Goal: Task Accomplishment & Management: Use online tool/utility

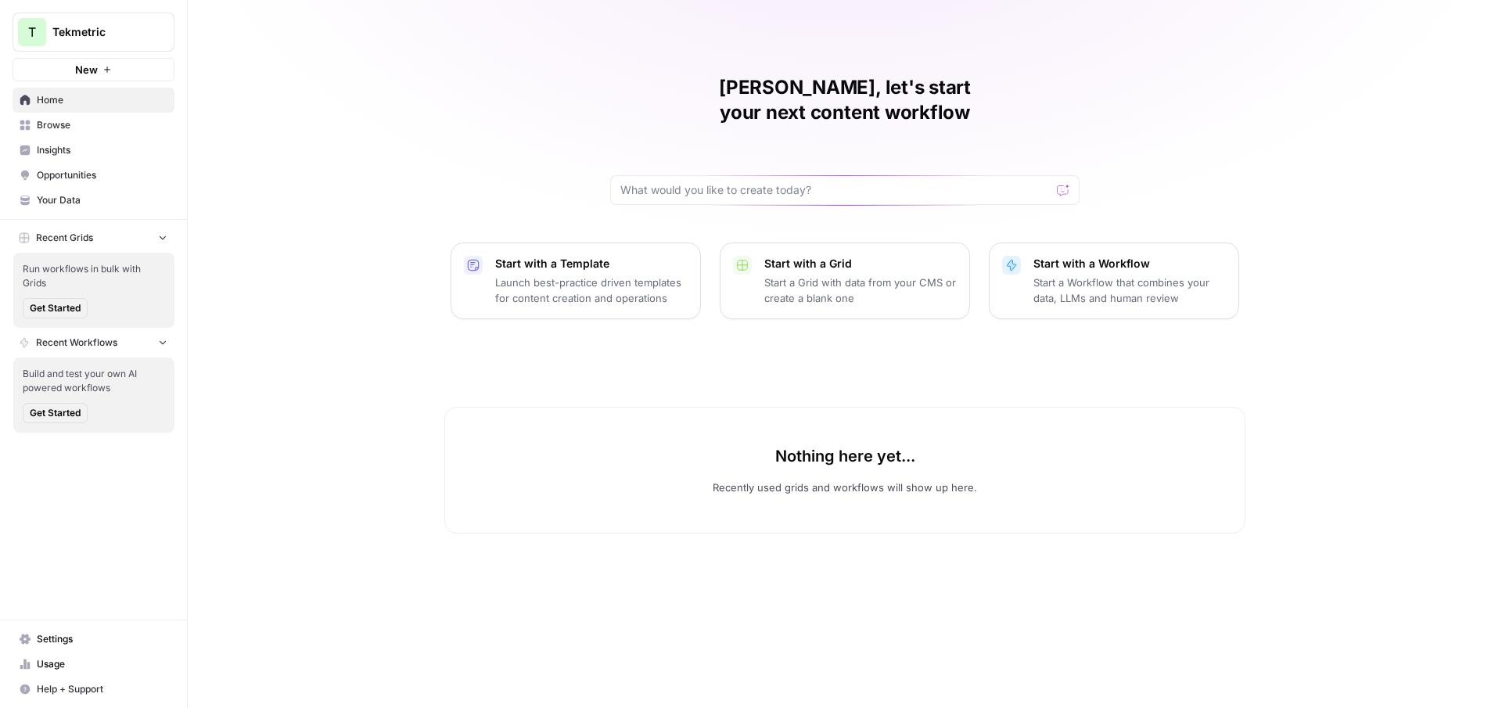
click at [102, 38] on span "Tekmetric" at bounding box center [99, 32] width 95 height 16
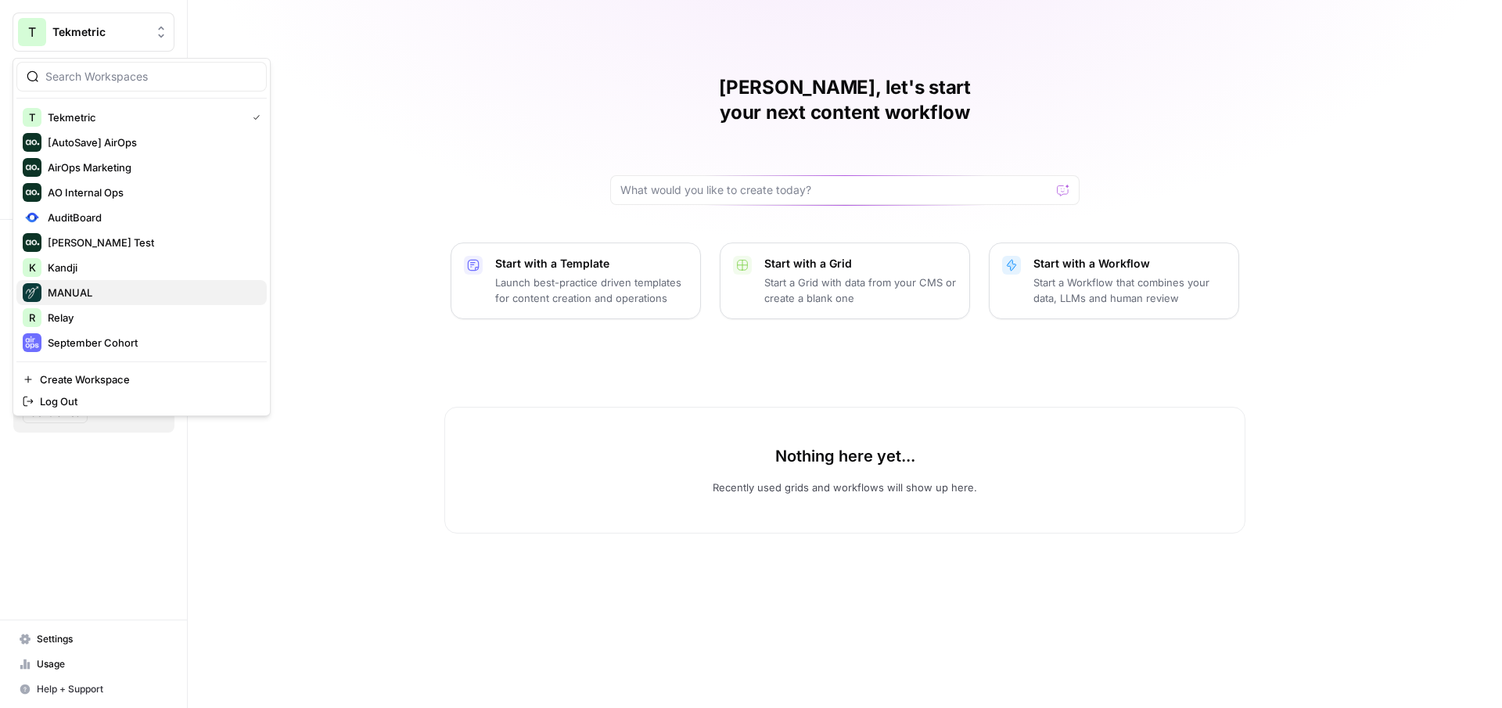
scroll to position [175, 0]
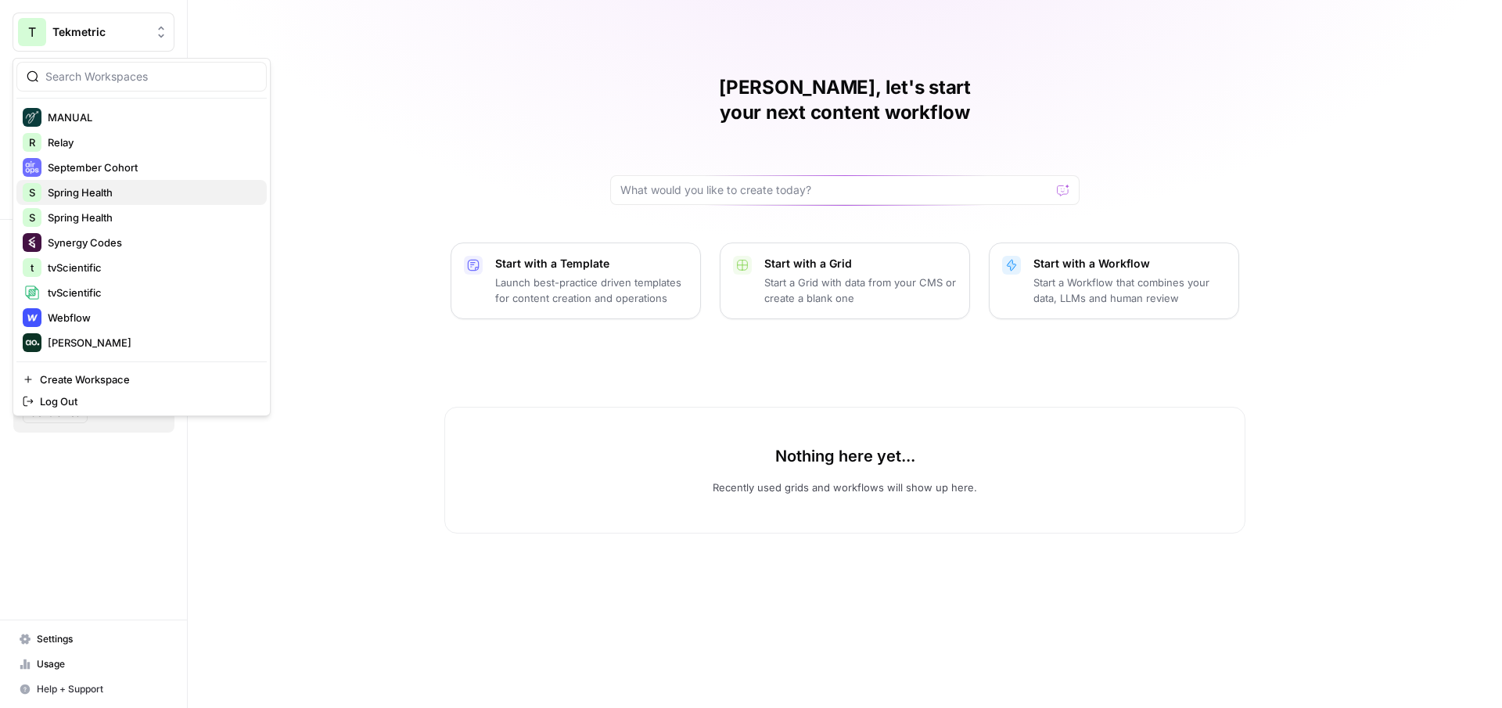
click at [110, 193] on span "Spring Health" at bounding box center [151, 193] width 207 height 16
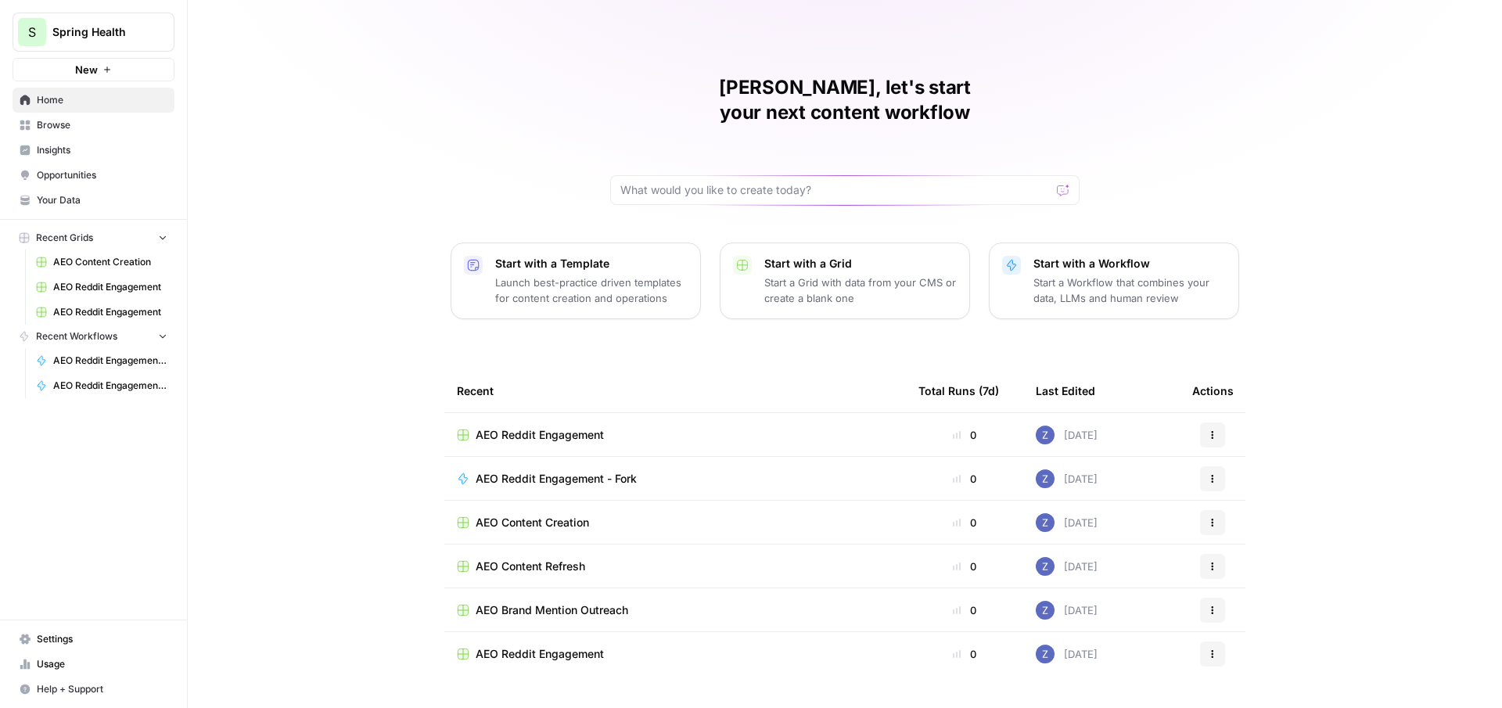
click at [87, 147] on span "Insights" at bounding box center [102, 150] width 131 height 14
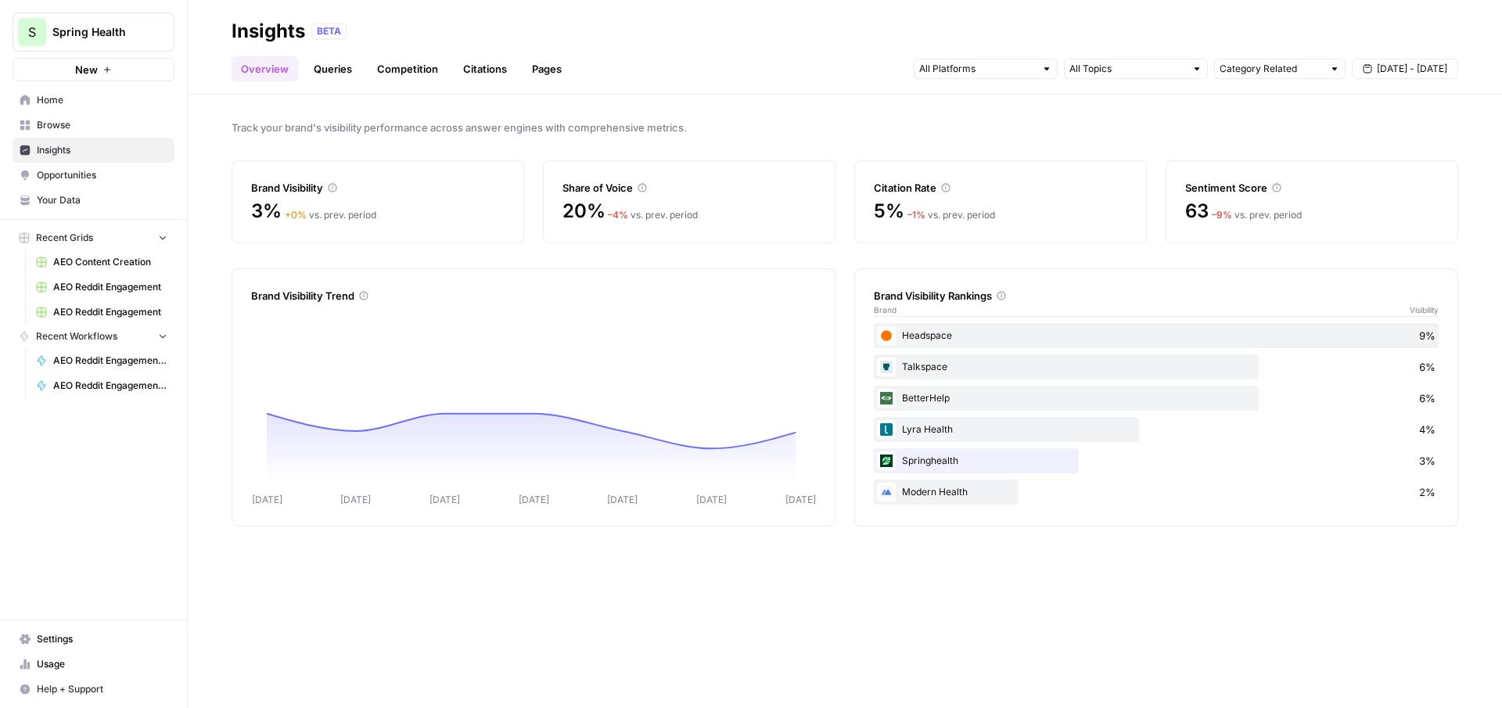
click at [113, 170] on span "Opportunities" at bounding box center [102, 175] width 131 height 14
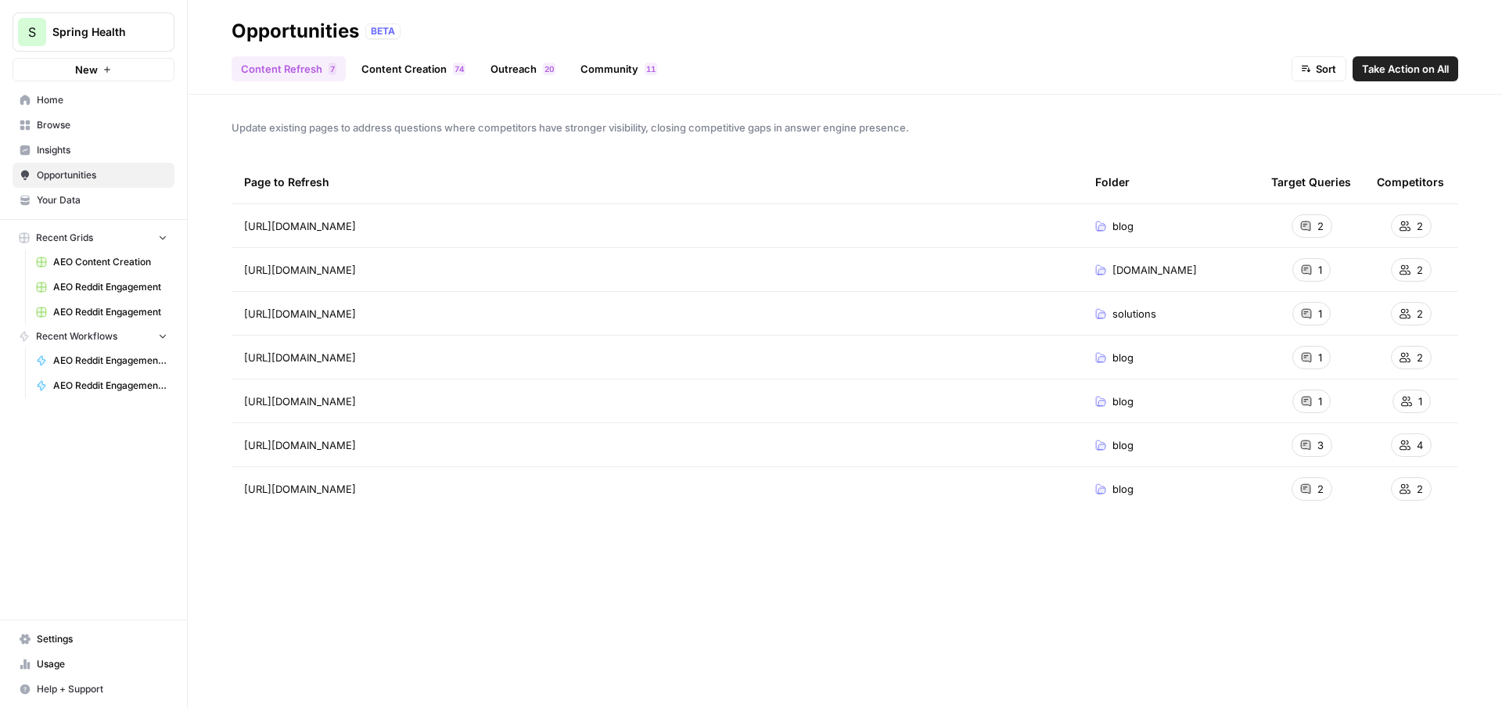
click at [440, 71] on link "Content Creation 4 7" at bounding box center [413, 68] width 123 height 25
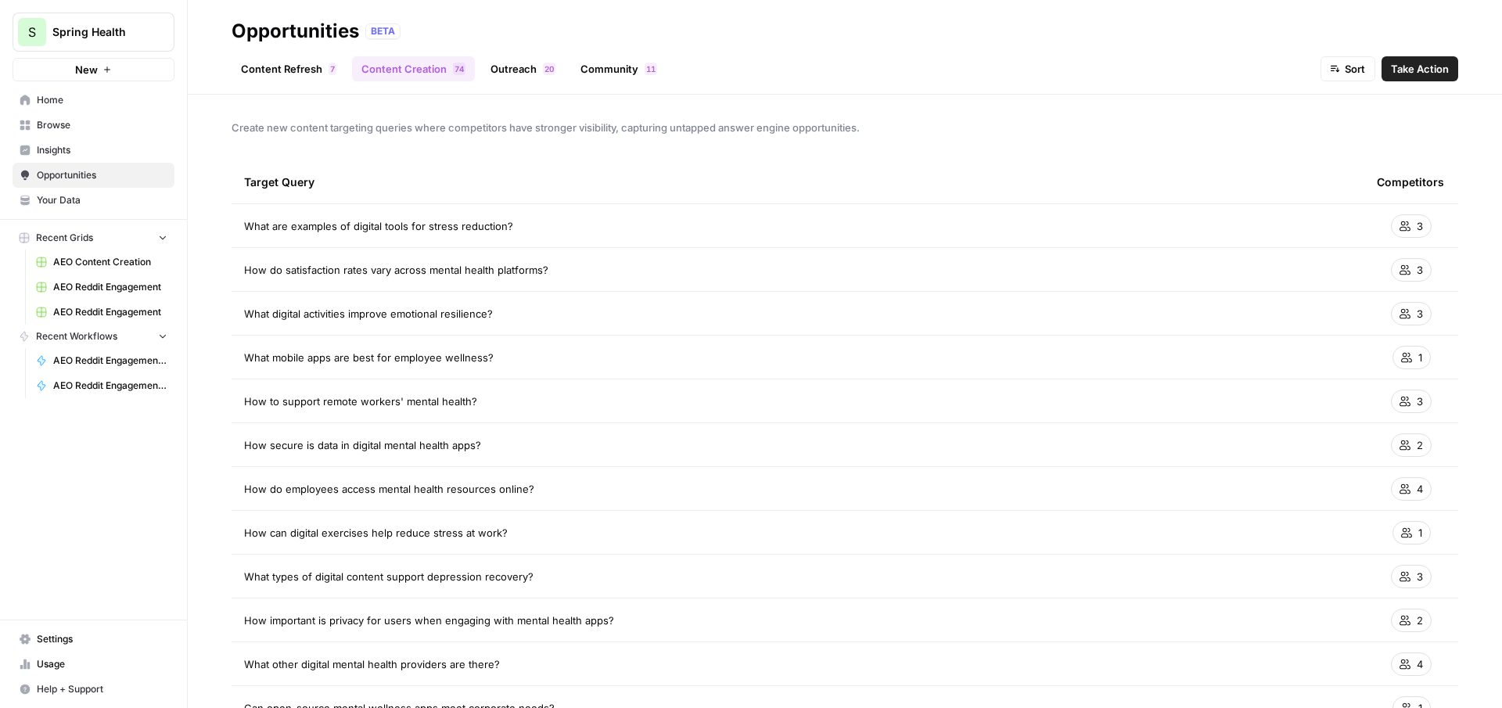
click at [314, 63] on link "Content Refresh 7" at bounding box center [289, 68] width 114 height 25
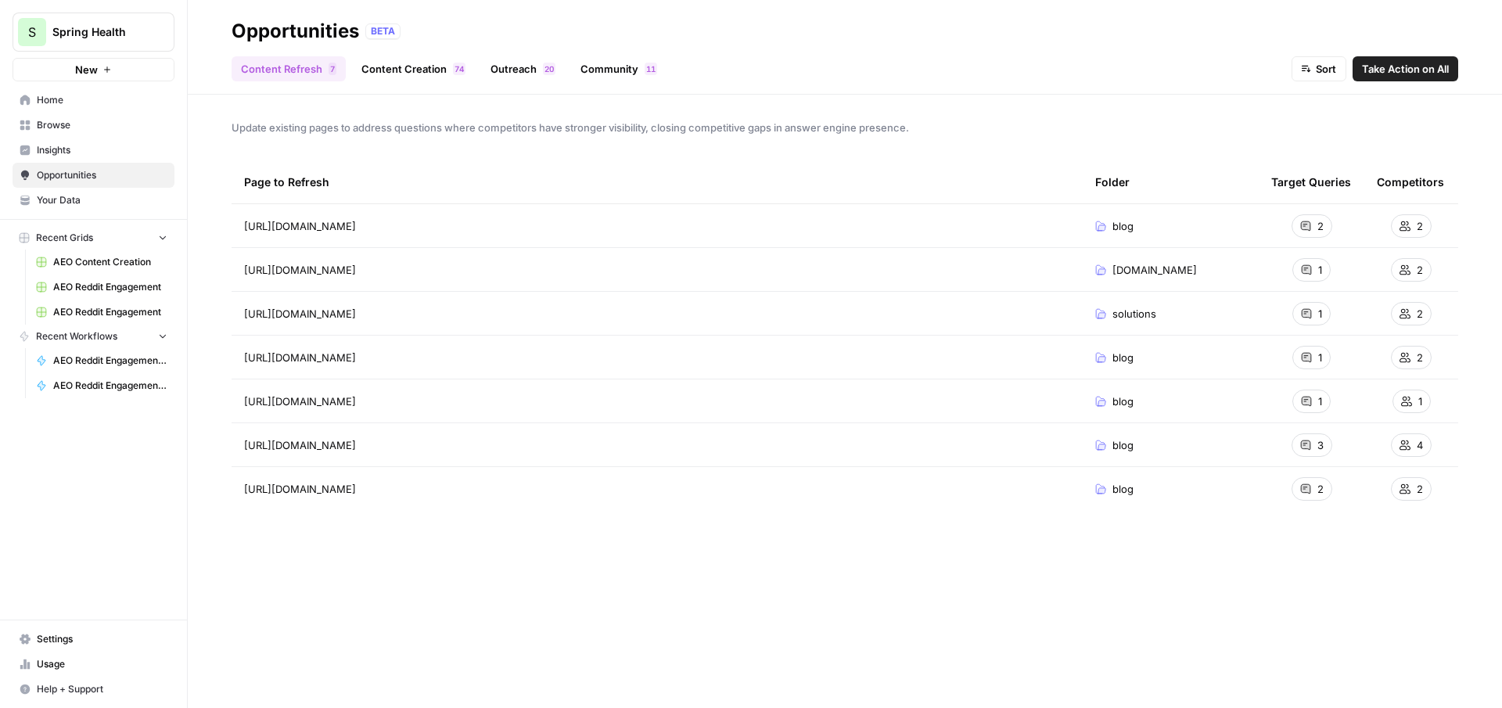
click at [536, 76] on link "Outreach 0 2" at bounding box center [523, 68] width 84 height 25
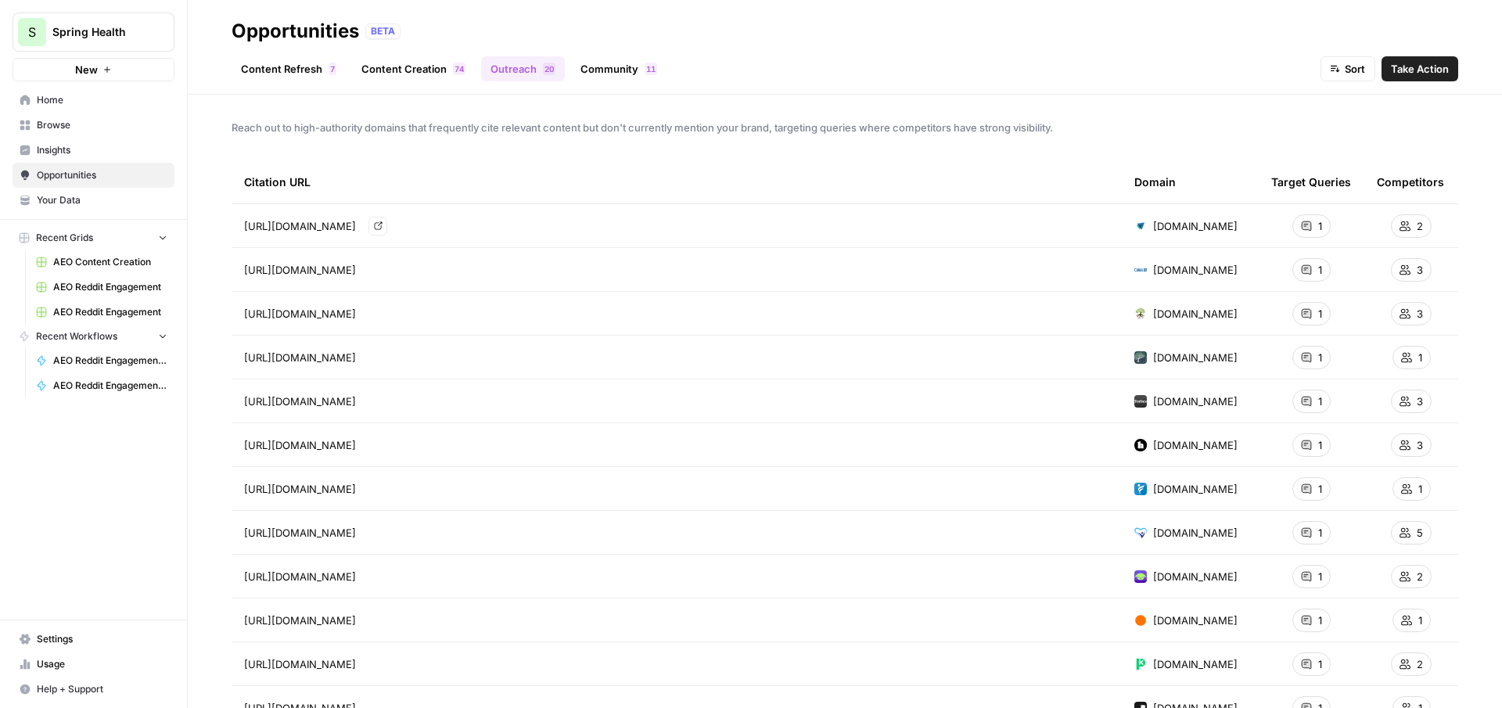
click at [356, 219] on span "https://www.activtrak.com/blog/remote-employee-wellbeing/" at bounding box center [300, 226] width 112 height 16
click at [383, 226] on icon "Go to page https://www.activtrak.com/blog/remote-employee-wellbeing/" at bounding box center [378, 225] width 9 height 9
click at [383, 267] on icon "Go to page https://canalhr.com/blog/free-mental-health-resources-for-employees/" at bounding box center [378, 269] width 9 height 9
click at [616, 77] on link "Community 1 1" at bounding box center [618, 68] width 95 height 25
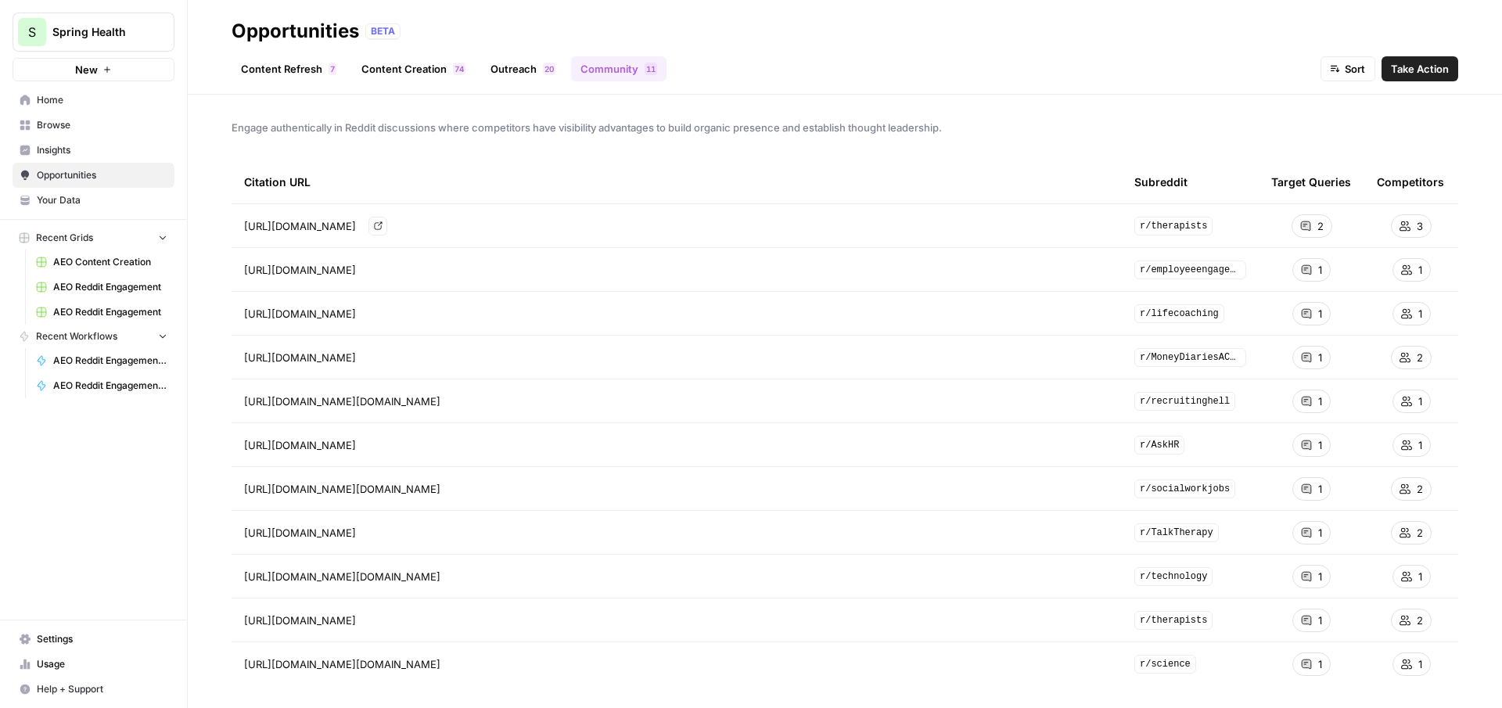
click at [387, 221] on link "Go to page" at bounding box center [377, 226] width 19 height 19
click at [382, 272] on icon "Go to page https://www.reddit.com/r/employeeengagement/comments/1l1o1wk/what_co…" at bounding box center [378, 270] width 8 height 8
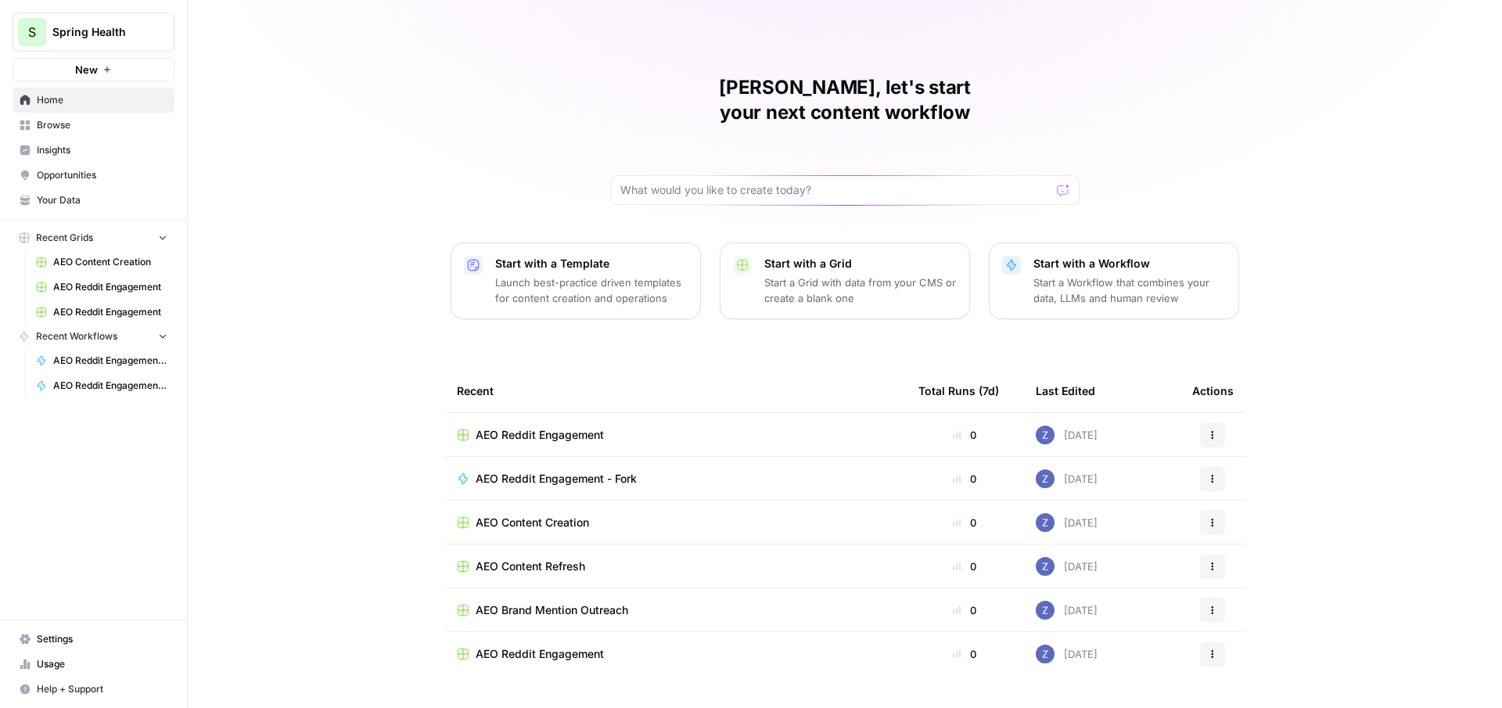
click at [106, 36] on span "Spring Health" at bounding box center [99, 32] width 95 height 16
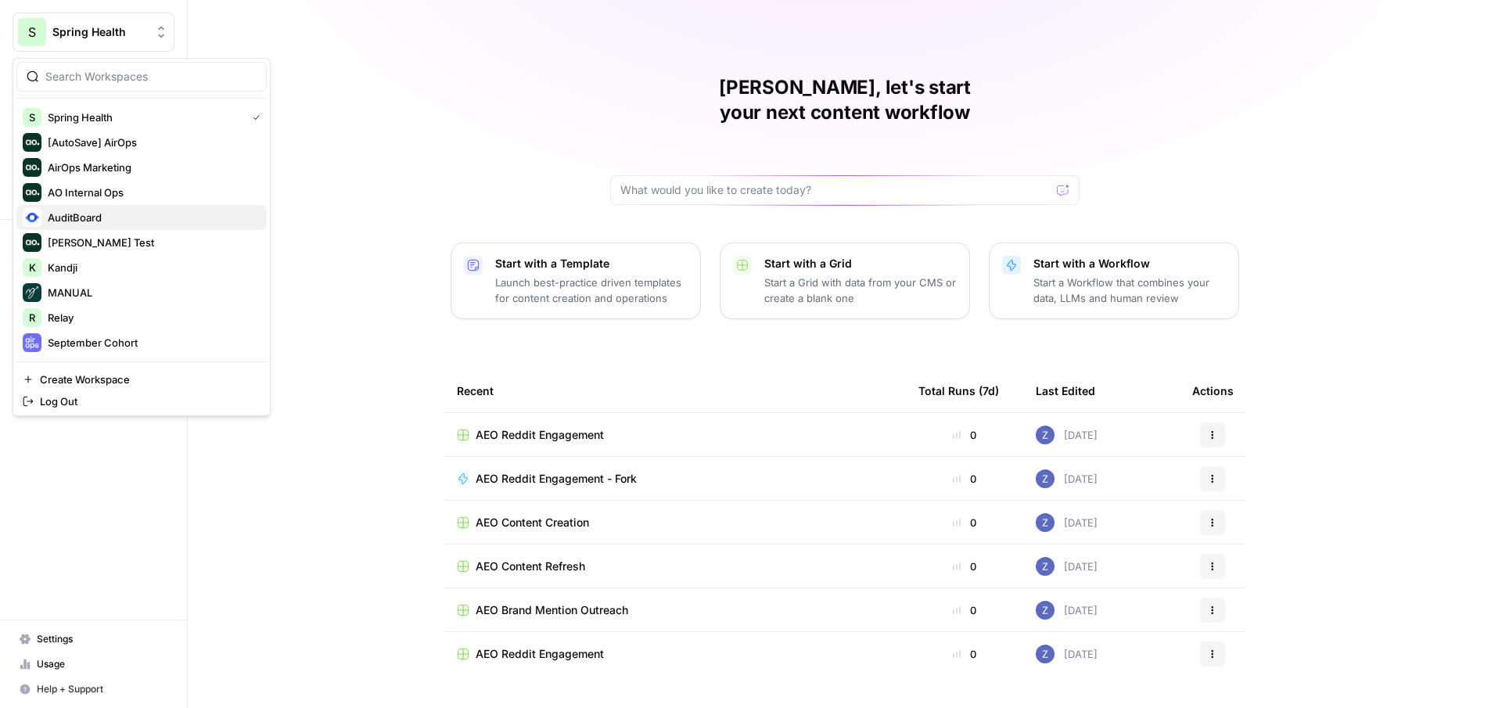
click at [108, 221] on span "AuditBoard" at bounding box center [151, 218] width 207 height 16
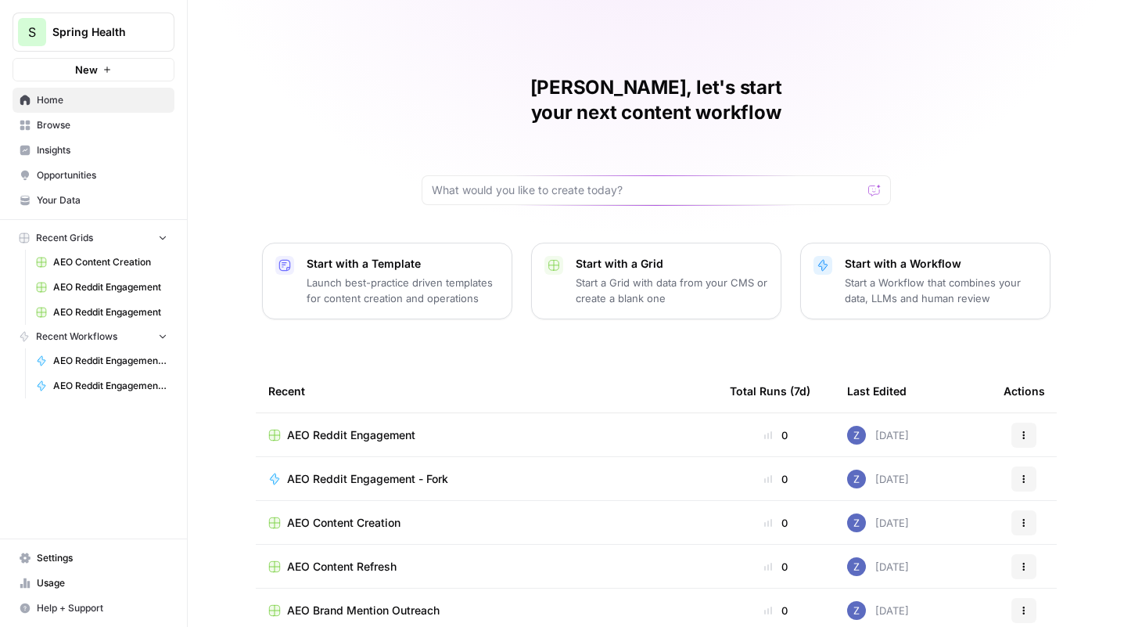
click at [74, 173] on span "Opportunities" at bounding box center [102, 175] width 131 height 14
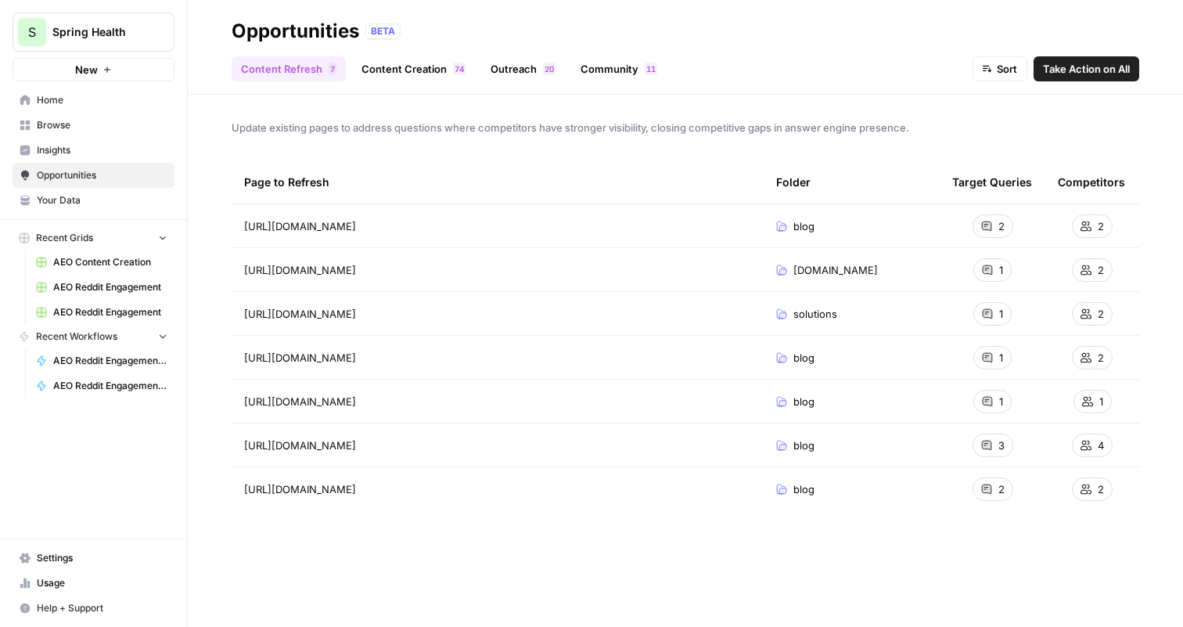
click at [93, 150] on span "Insights" at bounding box center [102, 150] width 131 height 14
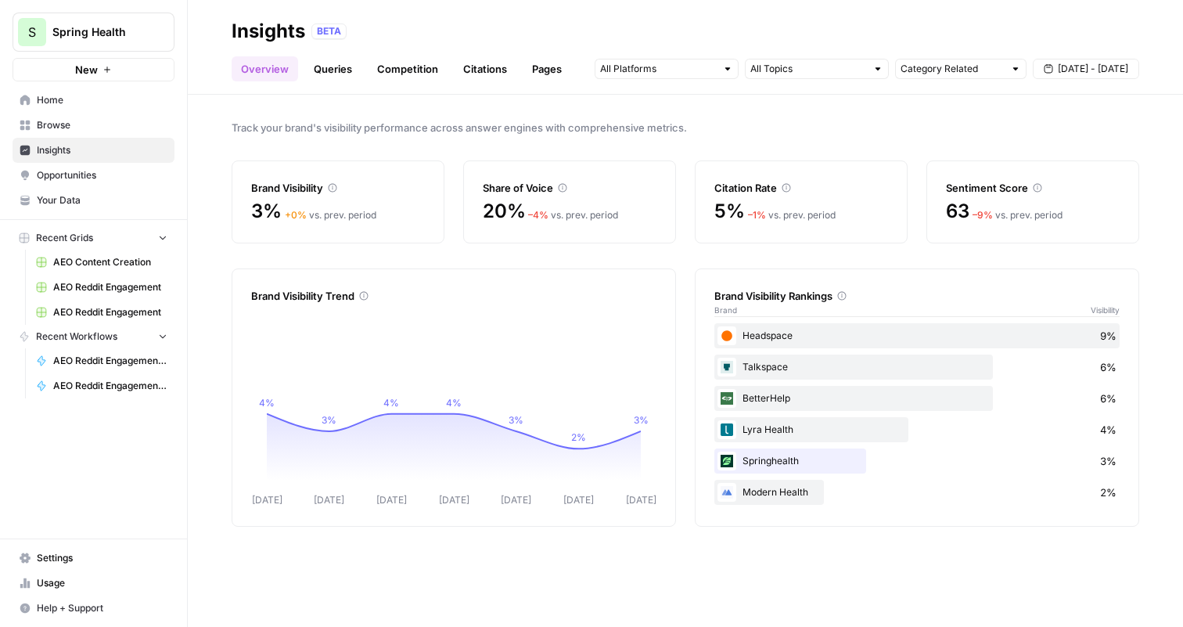
click at [346, 74] on link "Queries" at bounding box center [332, 68] width 57 height 25
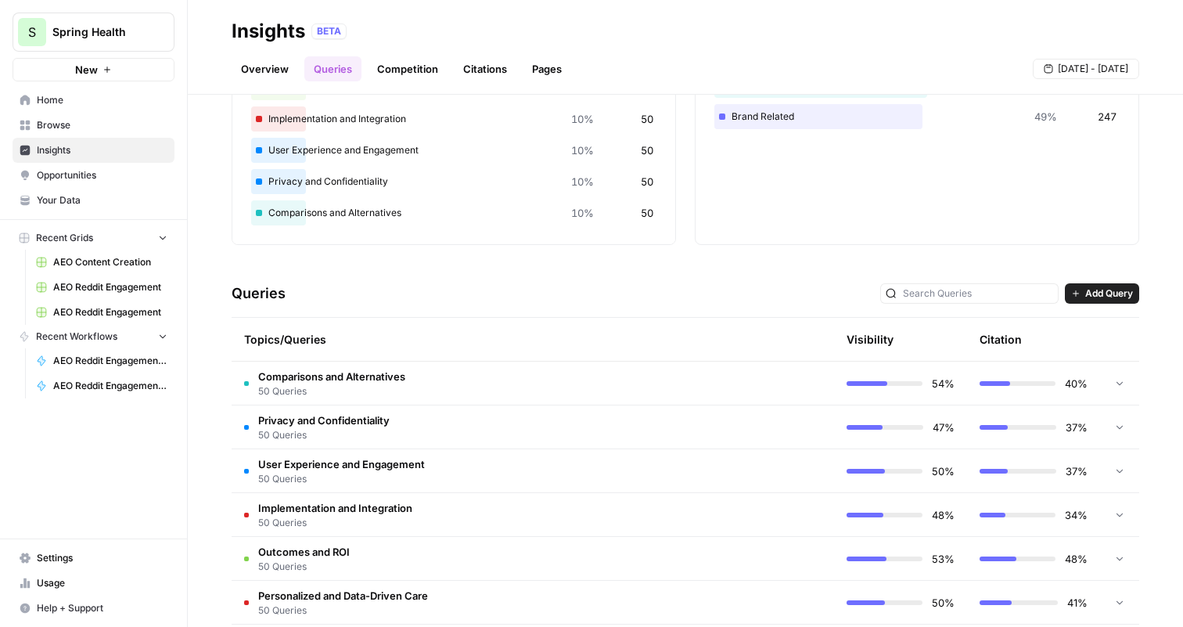
scroll to position [195, 0]
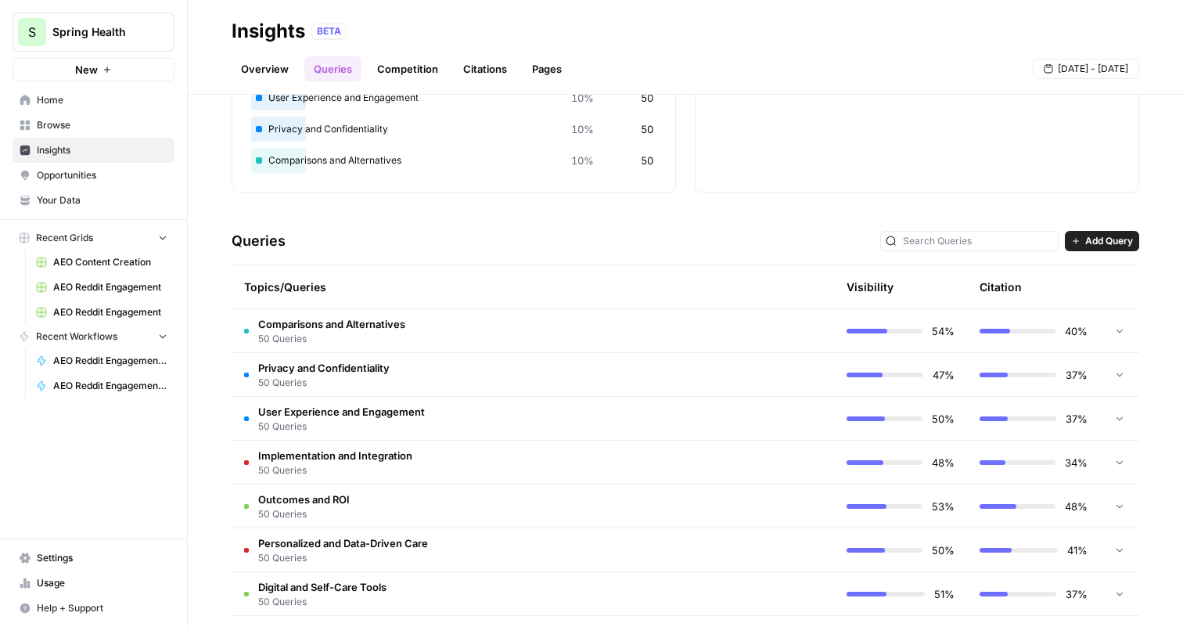
click at [485, 393] on td "Privacy and Confidentiality 50 Queries" at bounding box center [466, 374] width 469 height 43
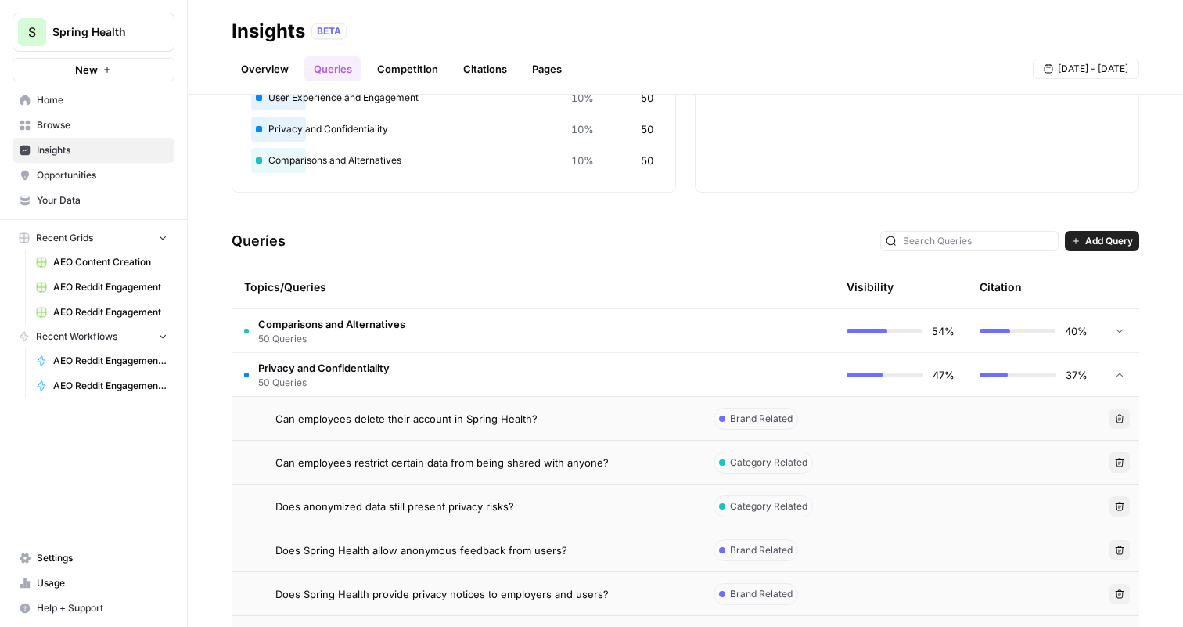
click at [545, 463] on span "Can employees restrict certain data from being shared with anyone?" at bounding box center [441, 462] width 333 height 16
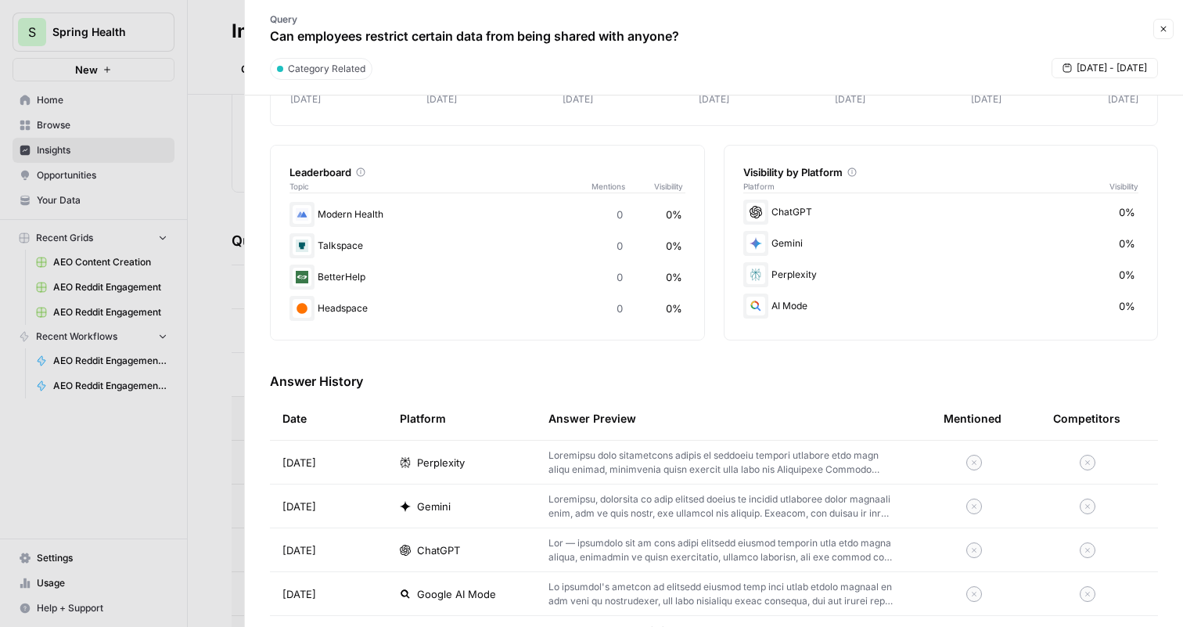
scroll to position [340, 0]
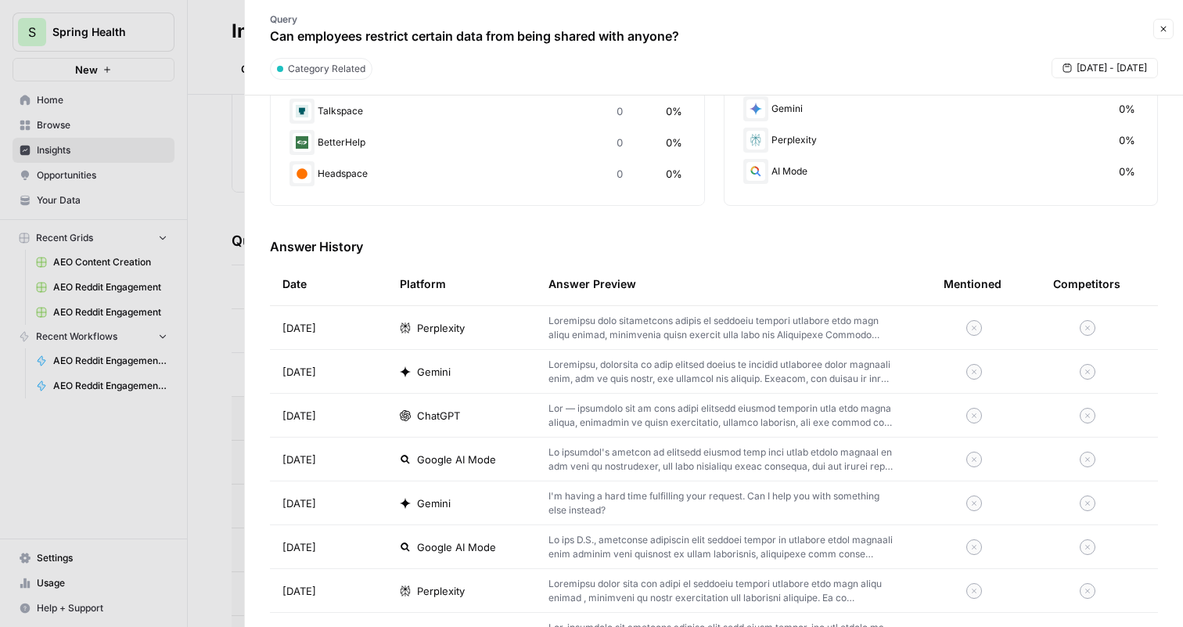
click at [480, 368] on div "Gemini" at bounding box center [462, 372] width 124 height 16
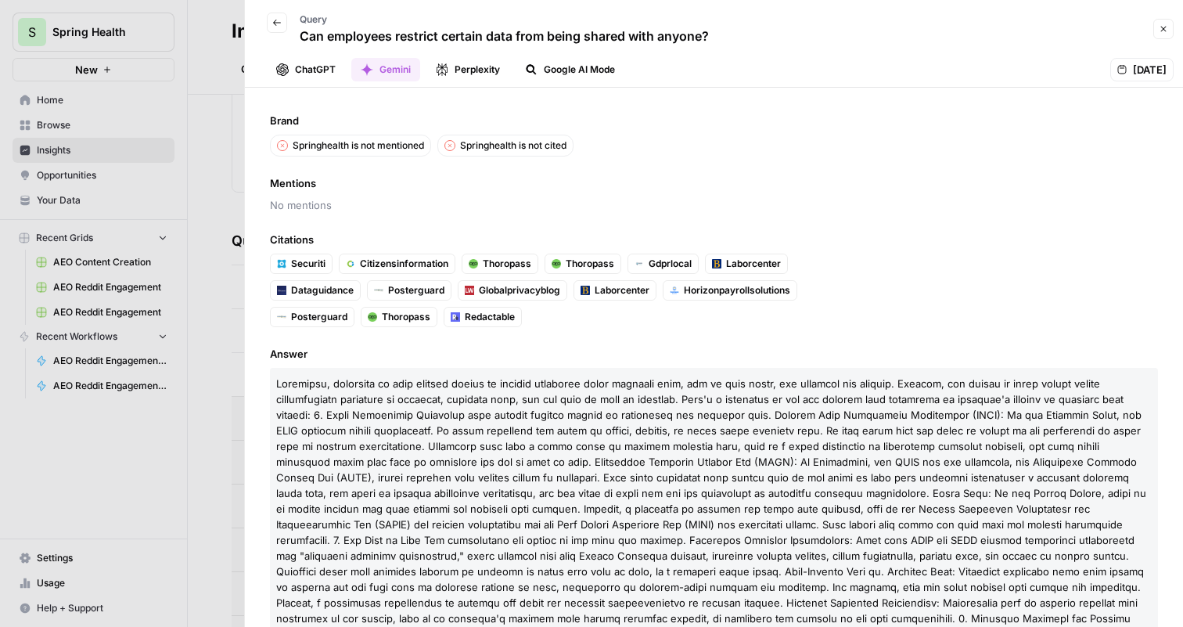
click at [122, 276] on div at bounding box center [591, 313] width 1183 height 627
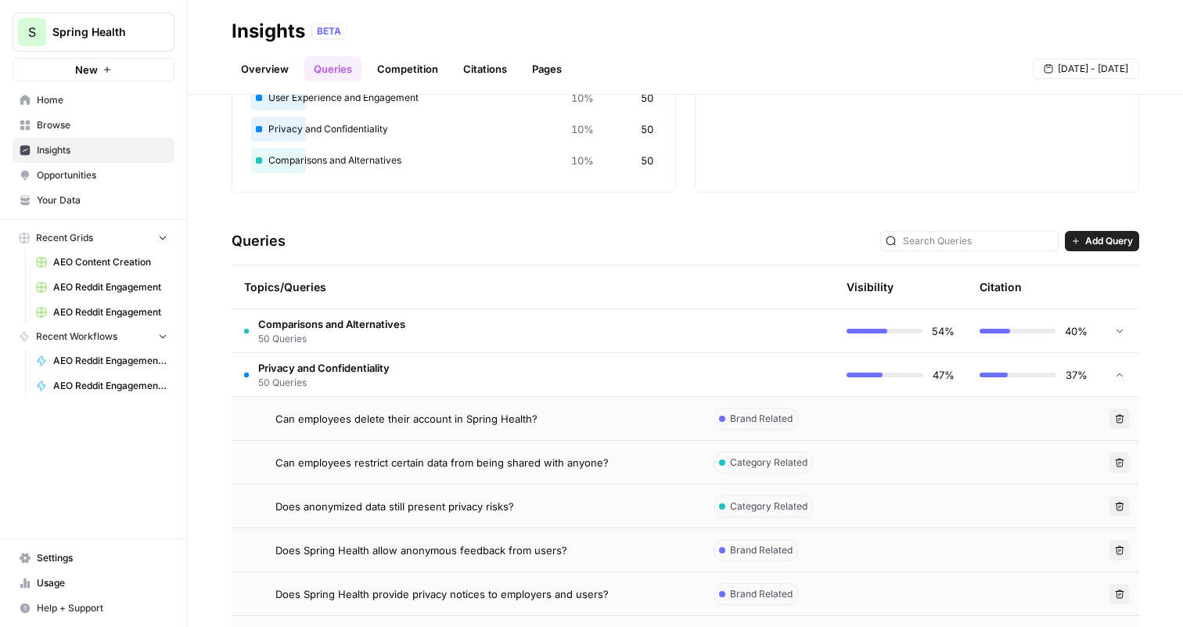
click at [66, 171] on span "Opportunities" at bounding box center [102, 175] width 131 height 14
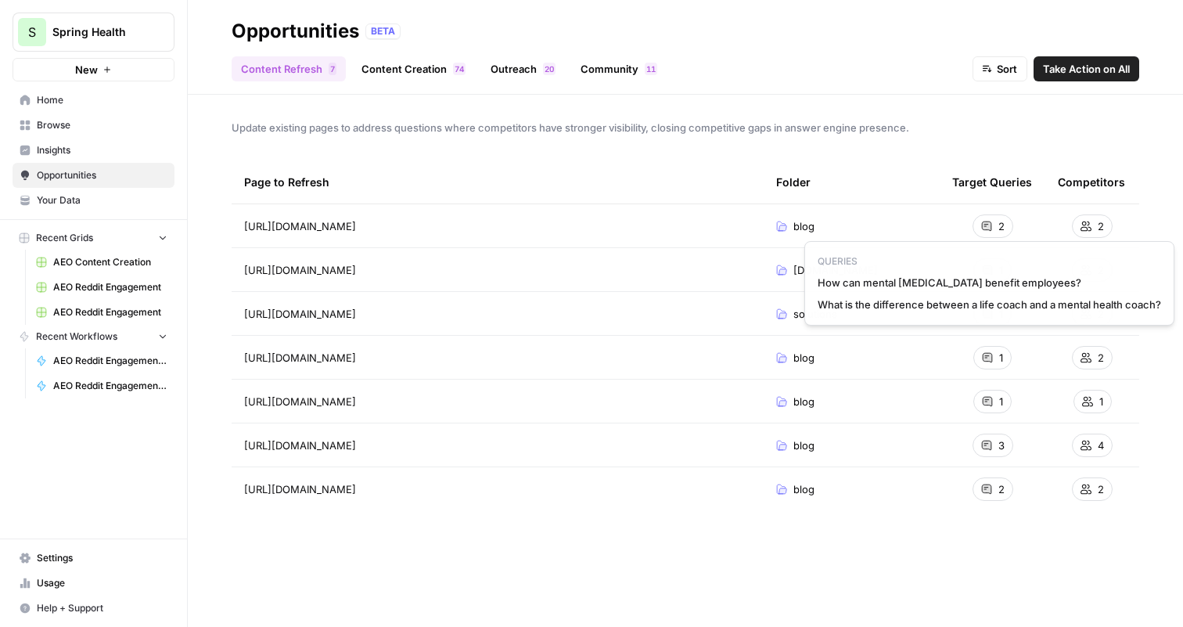
click at [989, 225] on icon at bounding box center [986, 225] width 9 height 9
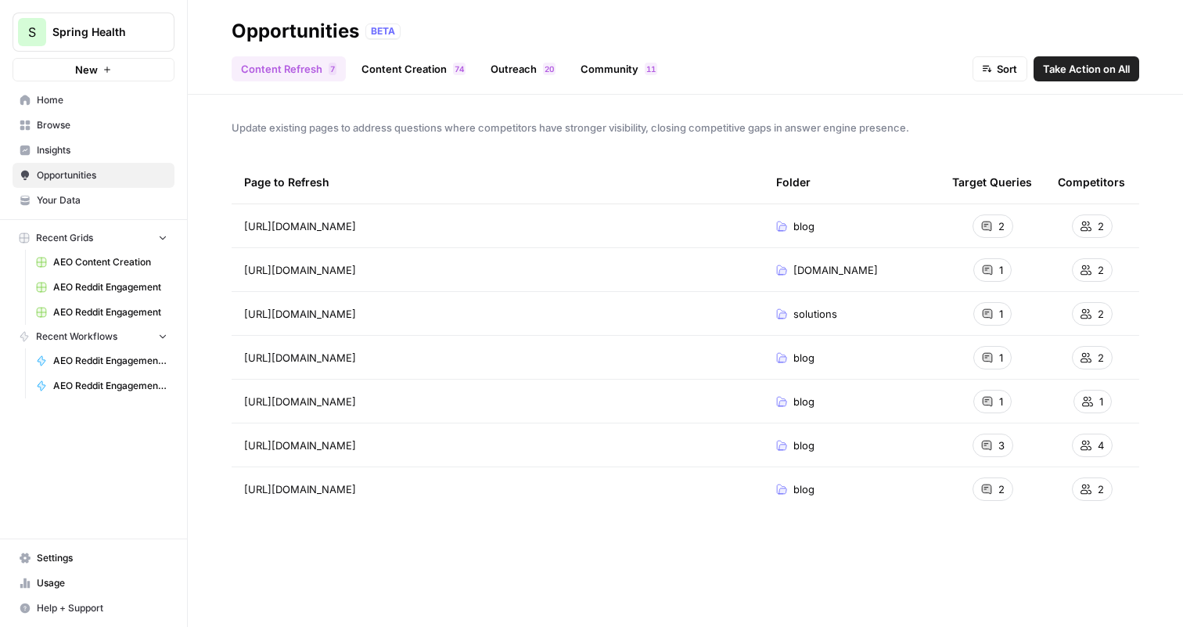
click at [998, 227] on span "2" at bounding box center [1001, 226] width 6 height 16
click at [993, 65] on button "Sort" at bounding box center [999, 68] width 55 height 25
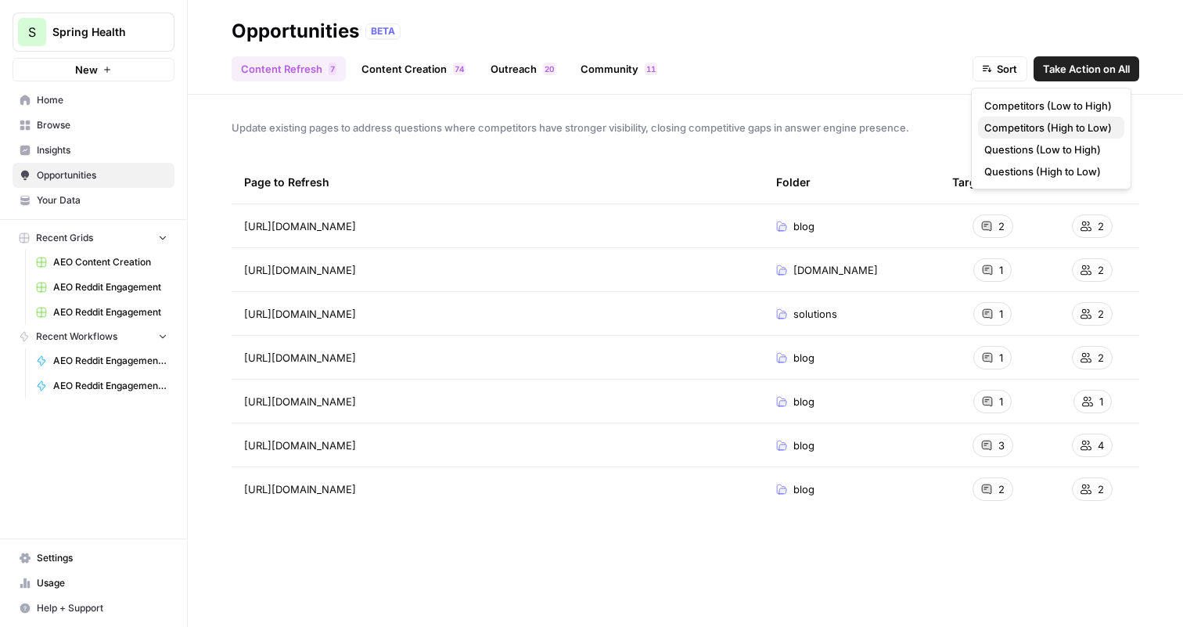
click at [1063, 129] on span "Competitors (High to Low)" at bounding box center [1048, 128] width 128 height 16
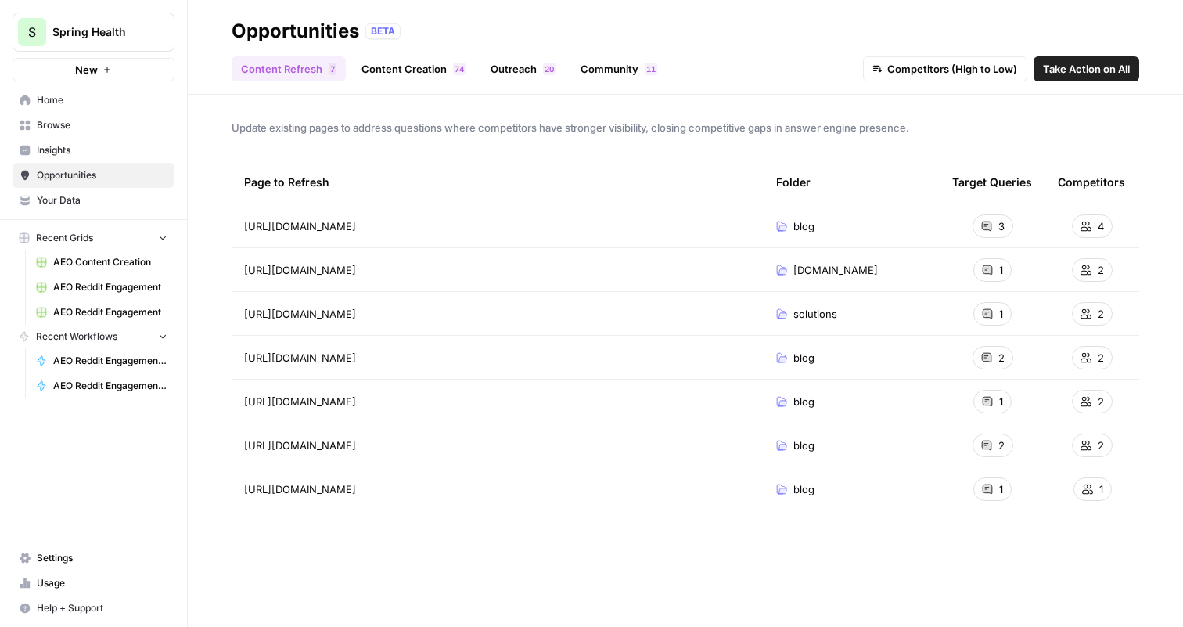
click at [1087, 69] on span "Take Action on All" at bounding box center [1086, 69] width 87 height 16
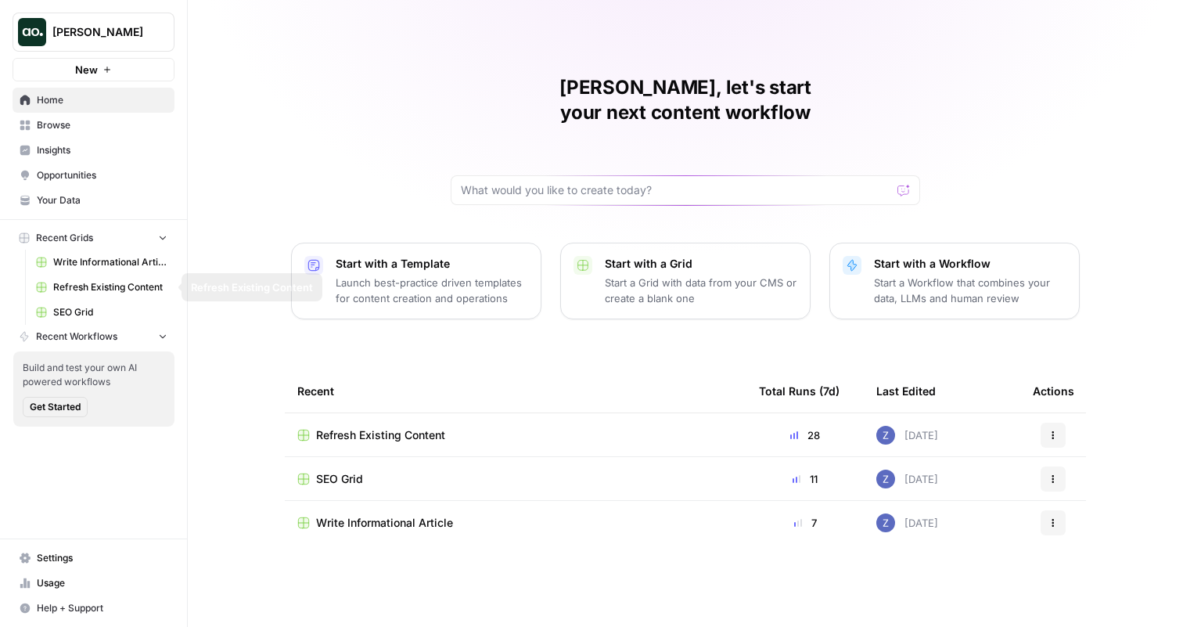
click at [107, 262] on span "Write Informational Article" at bounding box center [110, 262] width 114 height 14
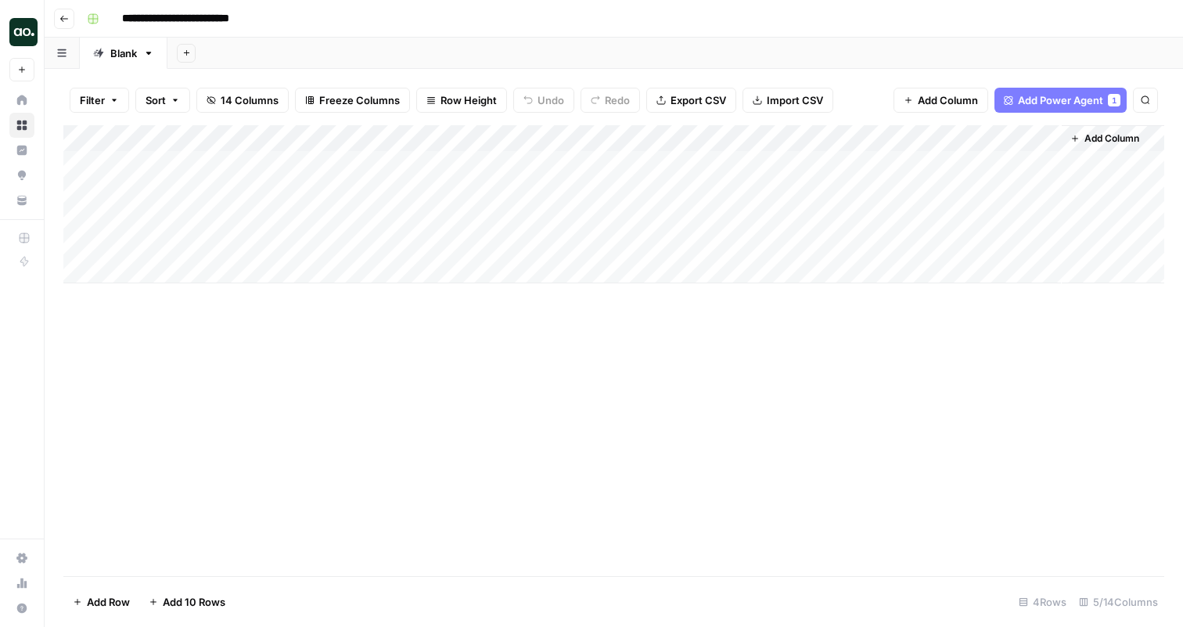
click at [525, 136] on div "Add Column" at bounding box center [613, 204] width 1101 height 158
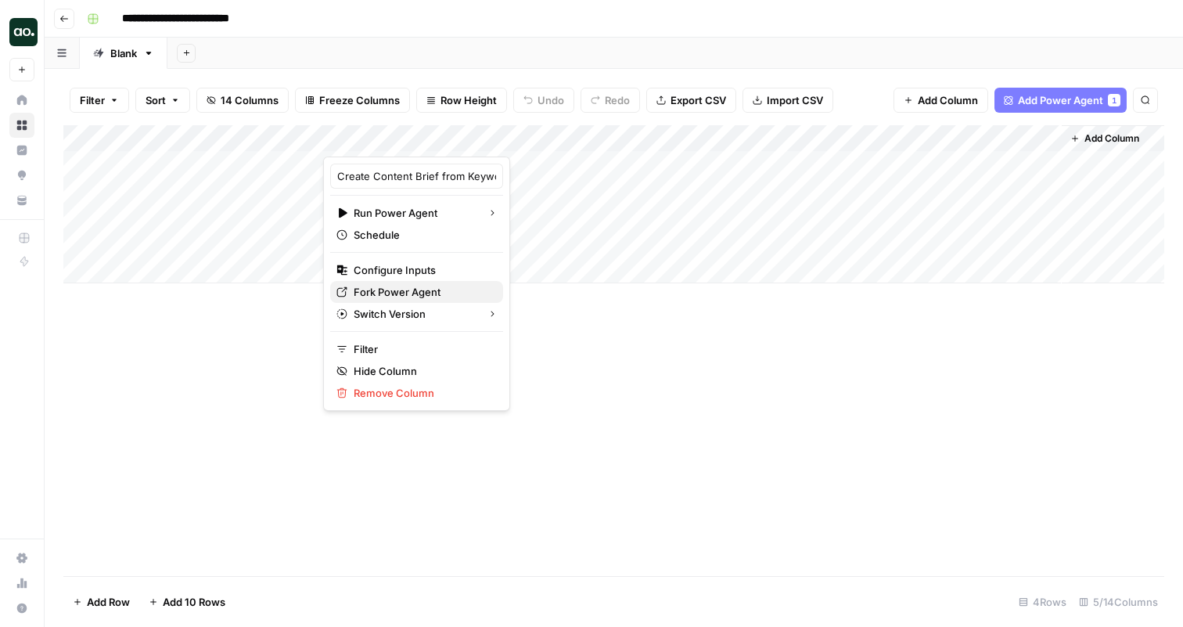
click at [425, 289] on span "Fork Power Agent" at bounding box center [422, 292] width 137 height 16
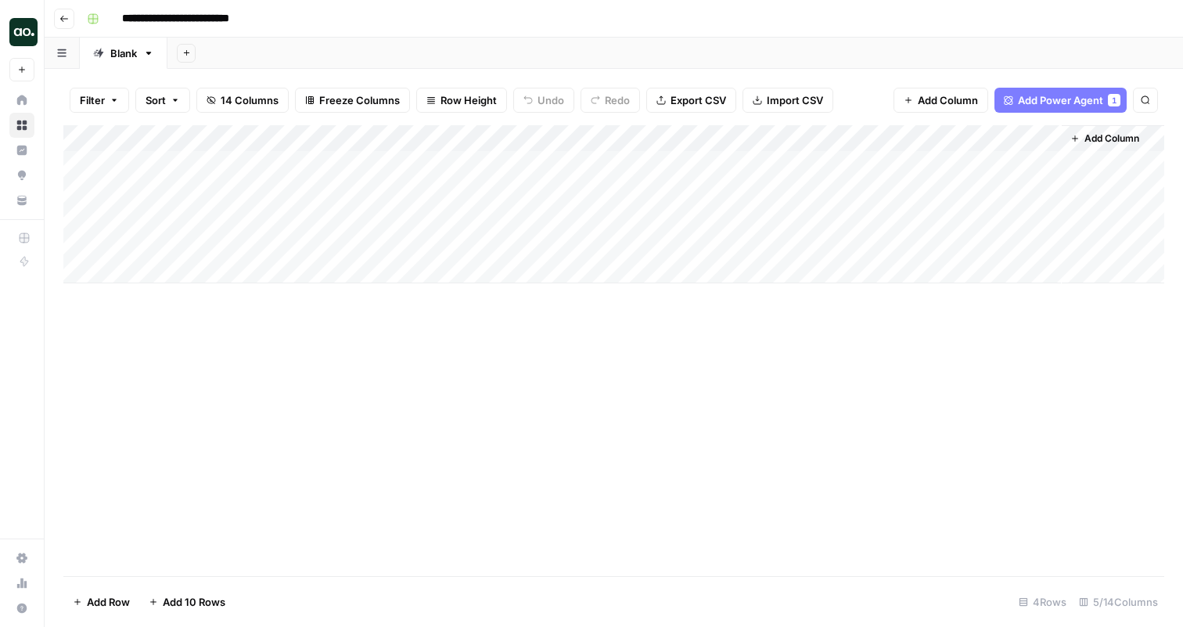
click at [683, 165] on div "Add Column" at bounding box center [613, 204] width 1101 height 158
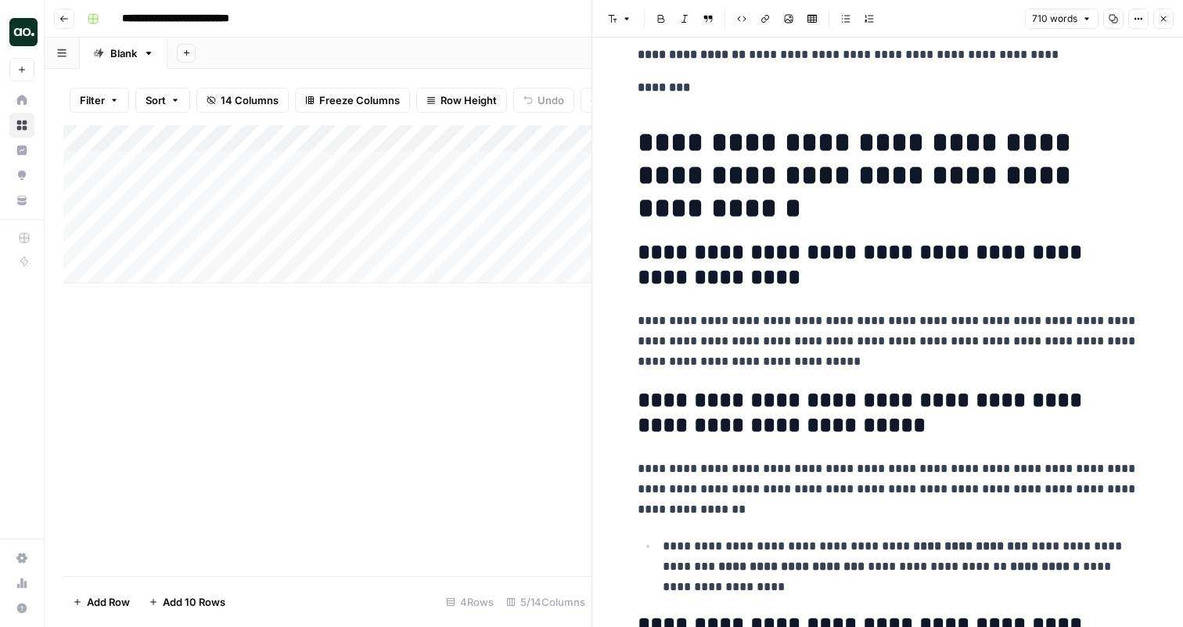
scroll to position [195, 0]
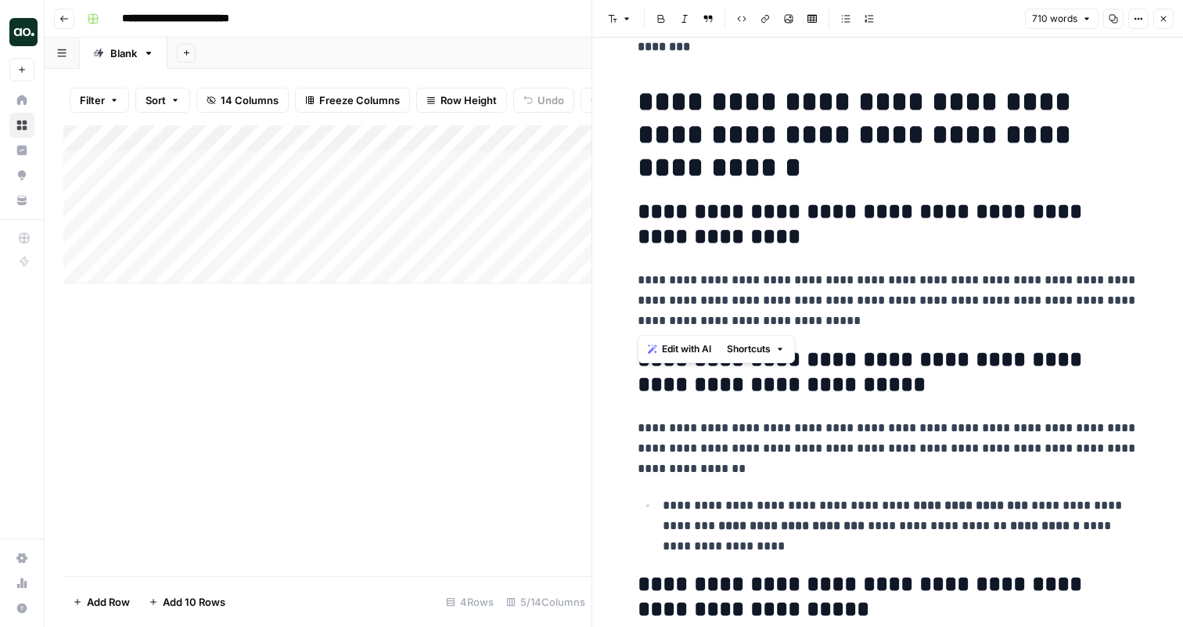
drag, startPoint x: 802, startPoint y: 320, endPoint x: 637, endPoint y: 269, distance: 172.7
click at [667, 351] on span "Edit with AI" at bounding box center [686, 349] width 49 height 14
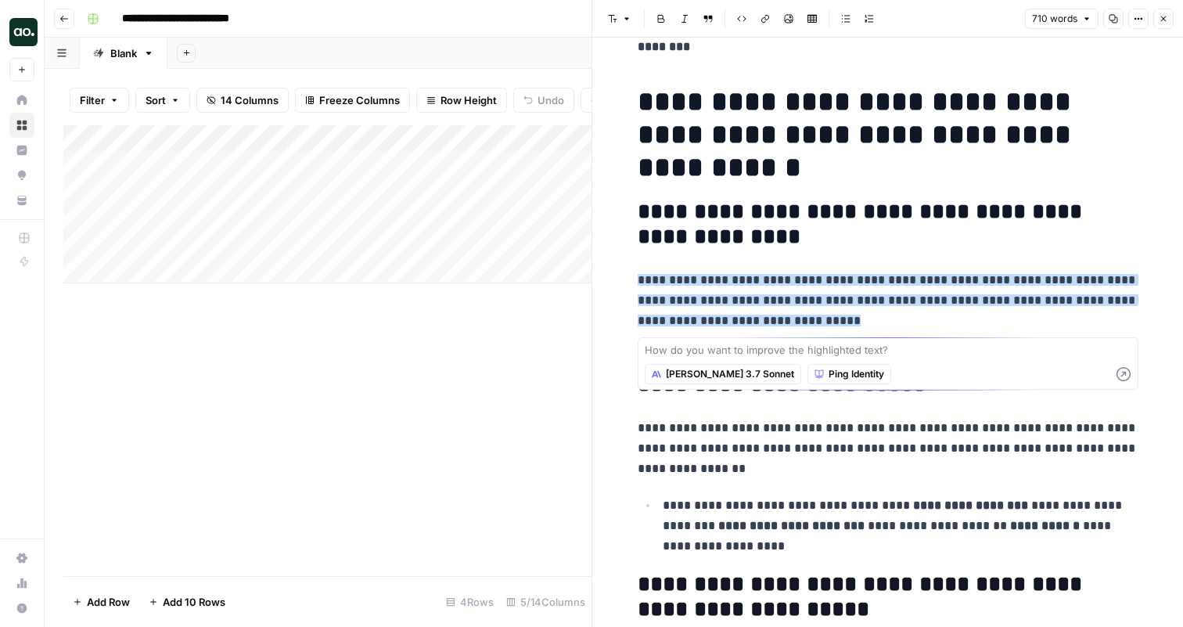
click at [809, 337] on div "How do you want to improve the highlighted text? Claude 3.7 Sonnet Ping Identity" at bounding box center [888, 363] width 501 height 52
click at [810, 349] on textarea at bounding box center [888, 350] width 487 height 16
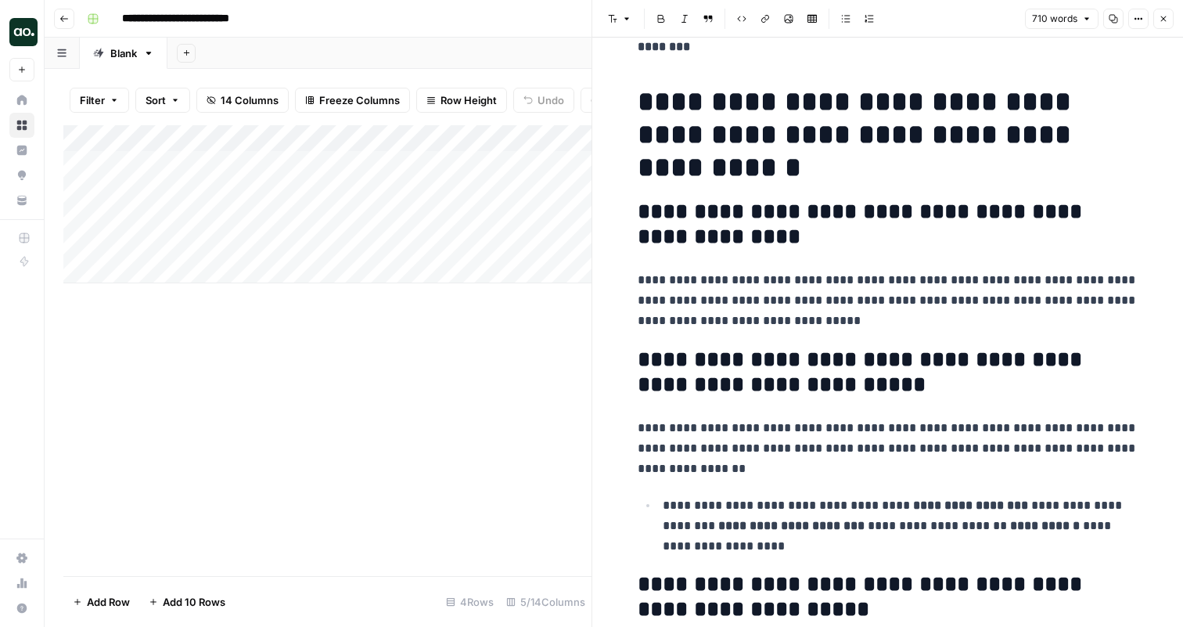
click at [804, 330] on p "**********" at bounding box center [888, 300] width 501 height 61
click at [1162, 24] on button "Close" at bounding box center [1163, 19] width 20 height 20
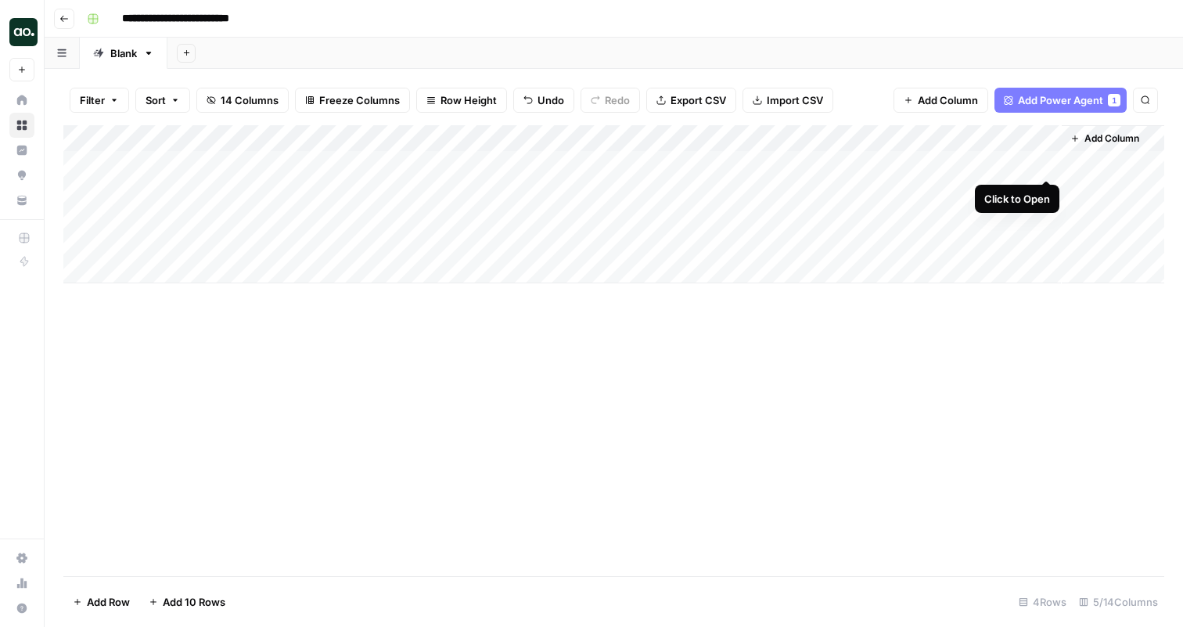
click at [1044, 163] on div "Add Column" at bounding box center [613, 204] width 1101 height 158
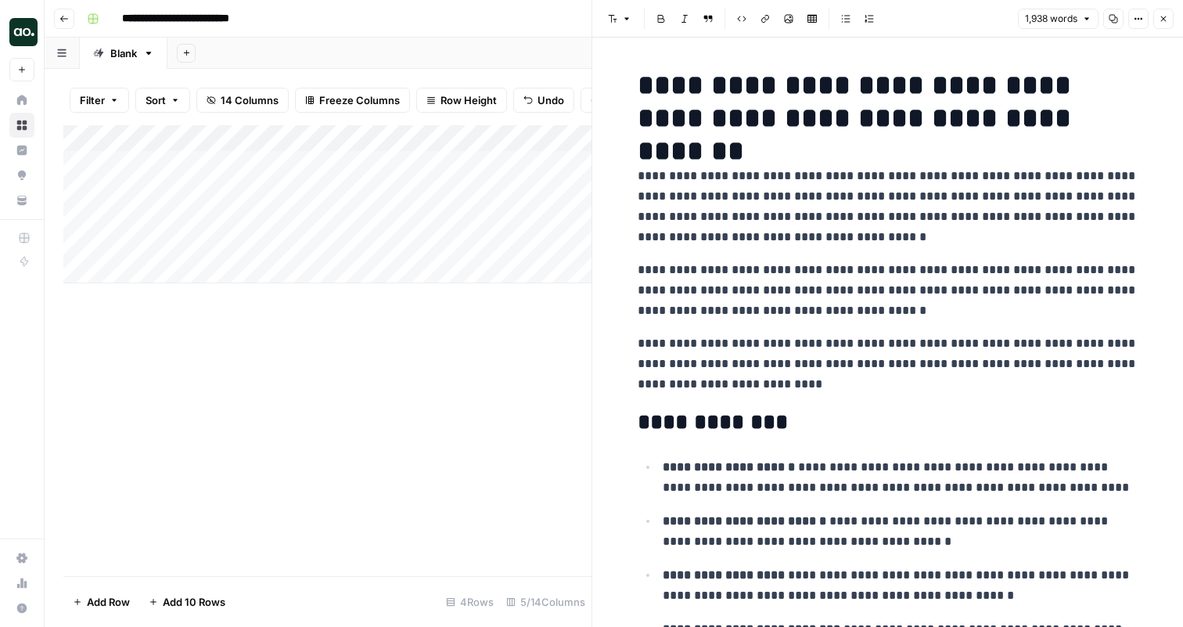
click at [1162, 26] on button "Close" at bounding box center [1163, 19] width 20 height 20
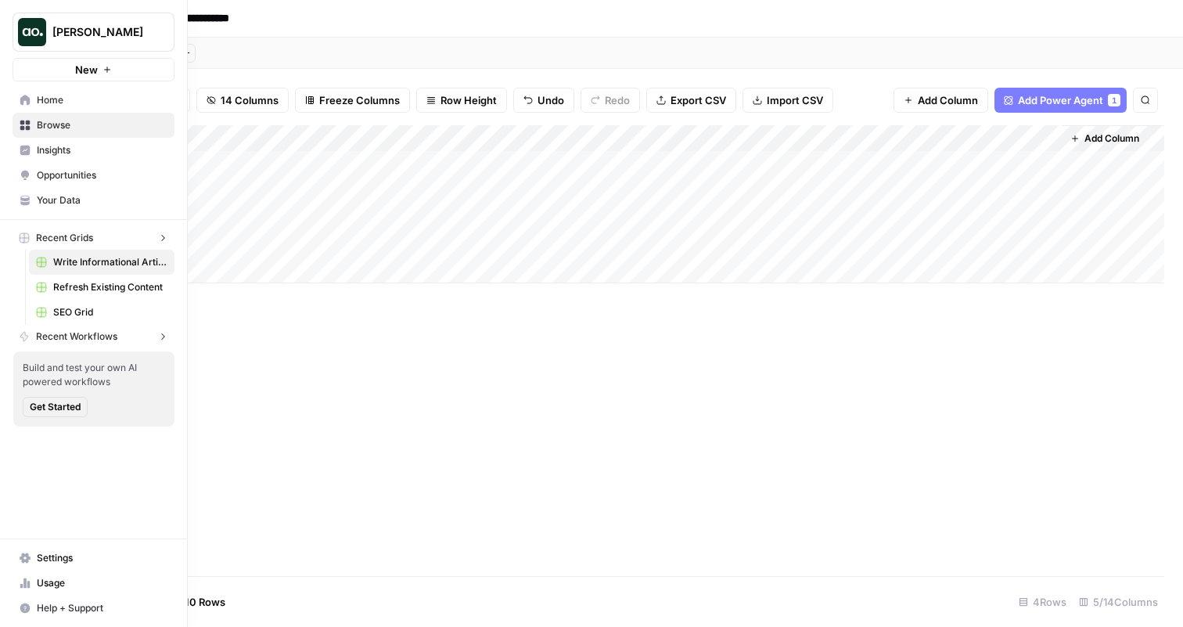
click at [23, 29] on img "Workspace: Zoe Jessup" at bounding box center [32, 32] width 28 height 28
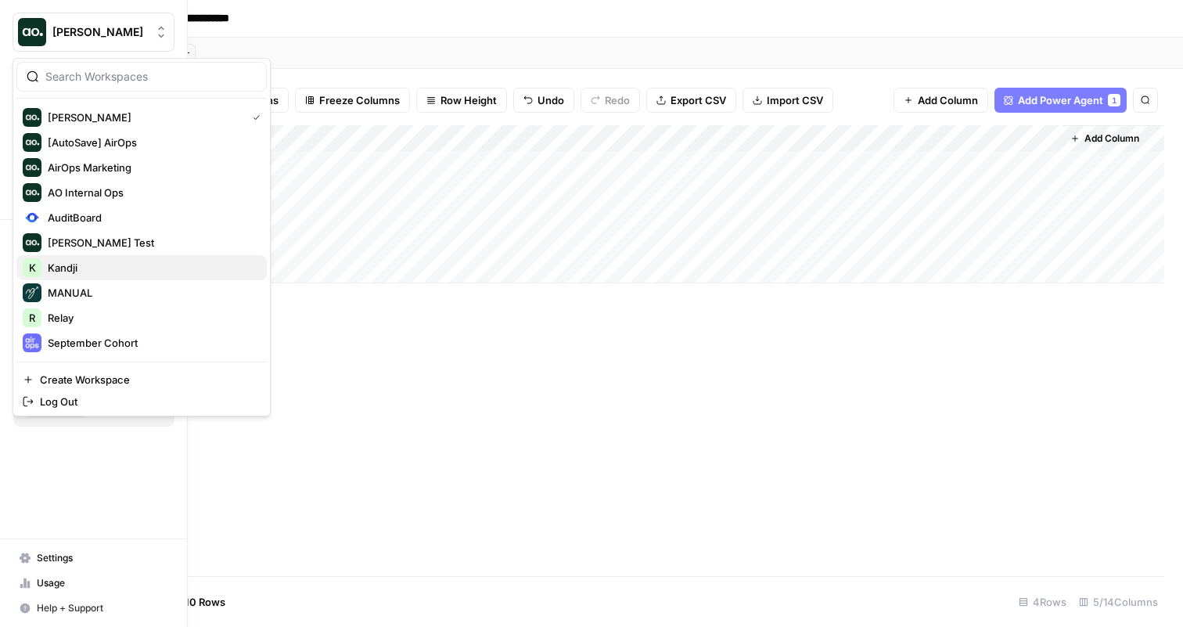
scroll to position [175, 0]
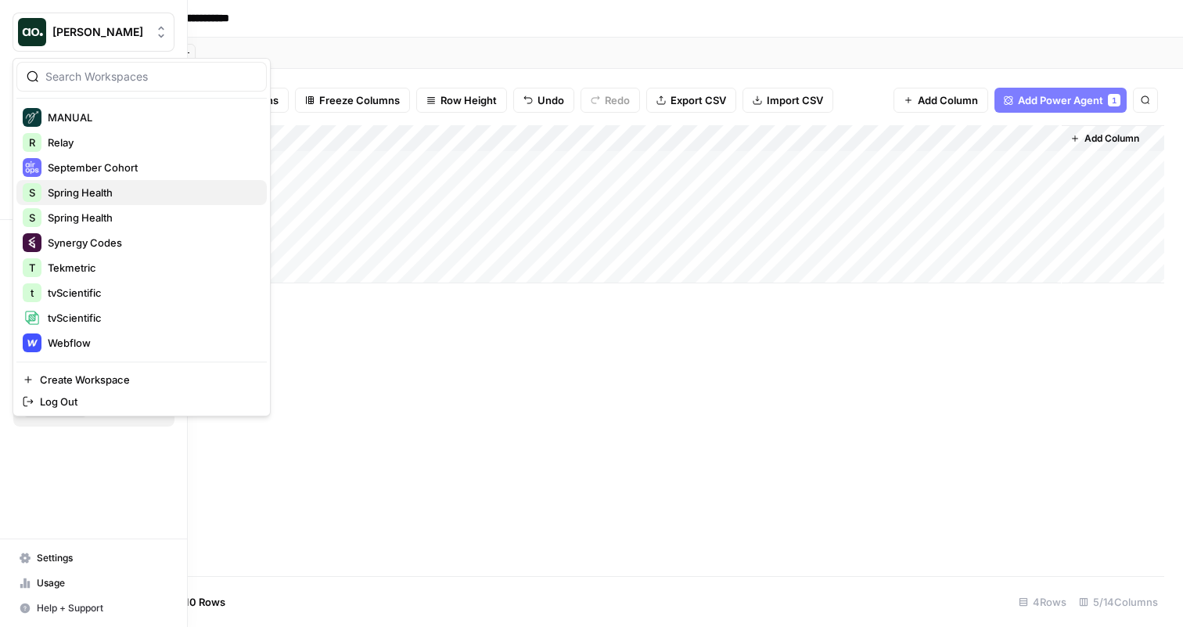
click at [128, 193] on span "Spring Health" at bounding box center [151, 193] width 207 height 16
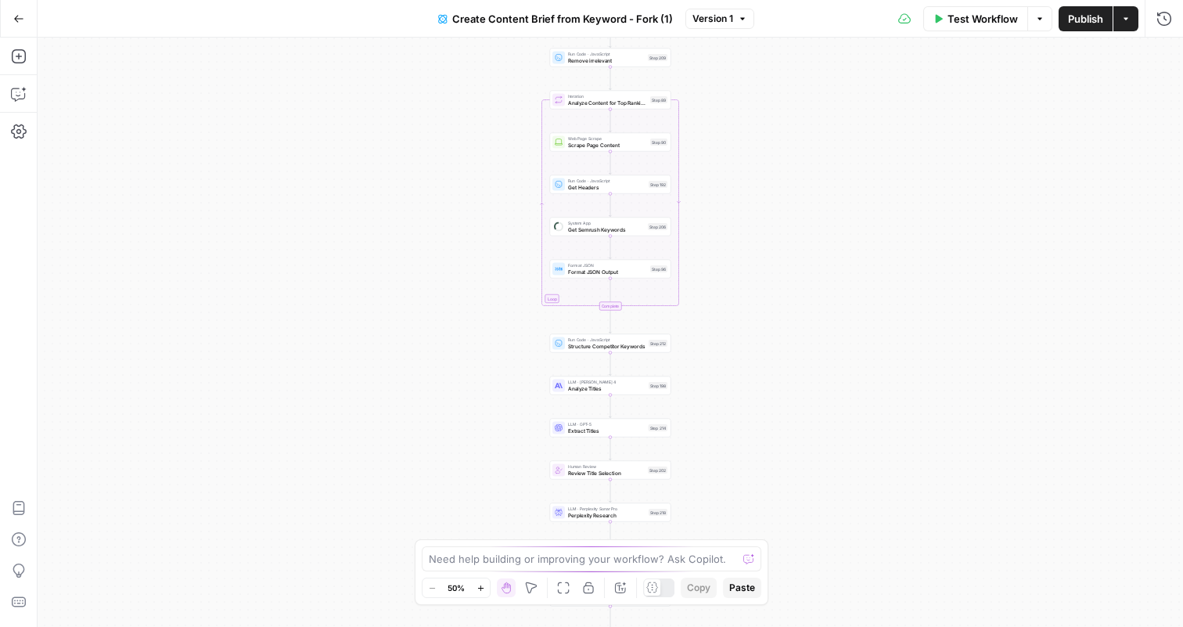
drag, startPoint x: 745, startPoint y: 110, endPoint x: 739, endPoint y: 231, distance: 120.6
click at [739, 232] on div "Workflow Set Inputs Inputs Google Search Perform Google Search Step 51 Loop Ite…" at bounding box center [610, 332] width 1145 height 589
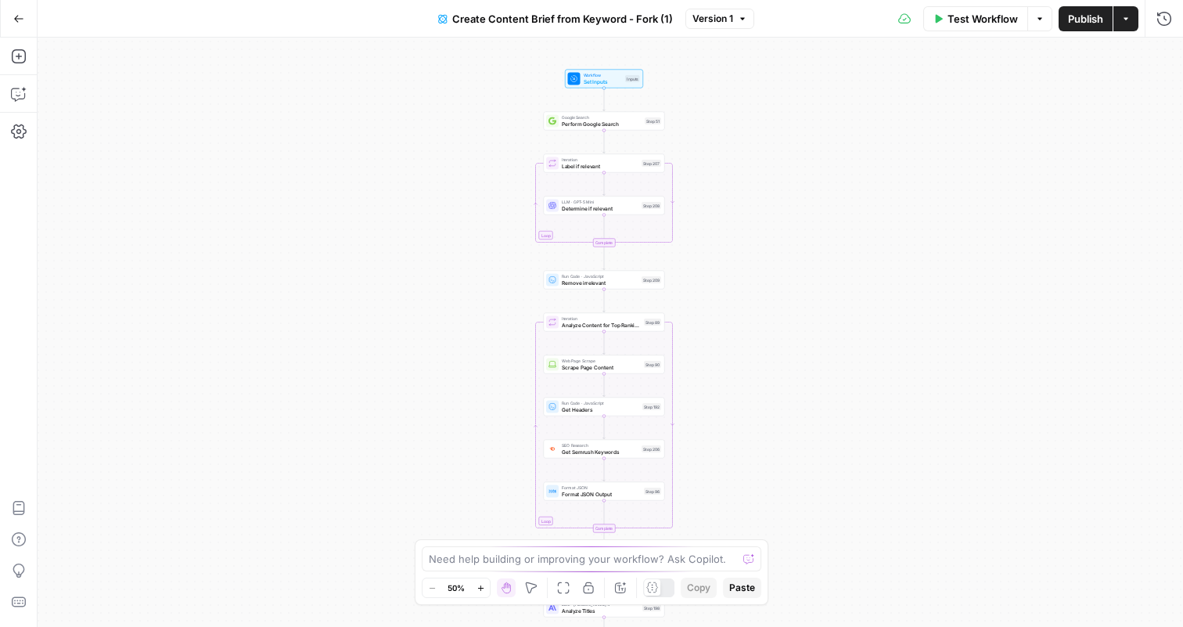
drag, startPoint x: 724, startPoint y: 174, endPoint x: 722, endPoint y: 329, distance: 154.9
click at [722, 330] on div "Workflow Set Inputs Inputs Google Search Perform Google Search Step 51 Loop Ite…" at bounding box center [610, 332] width 1145 height 589
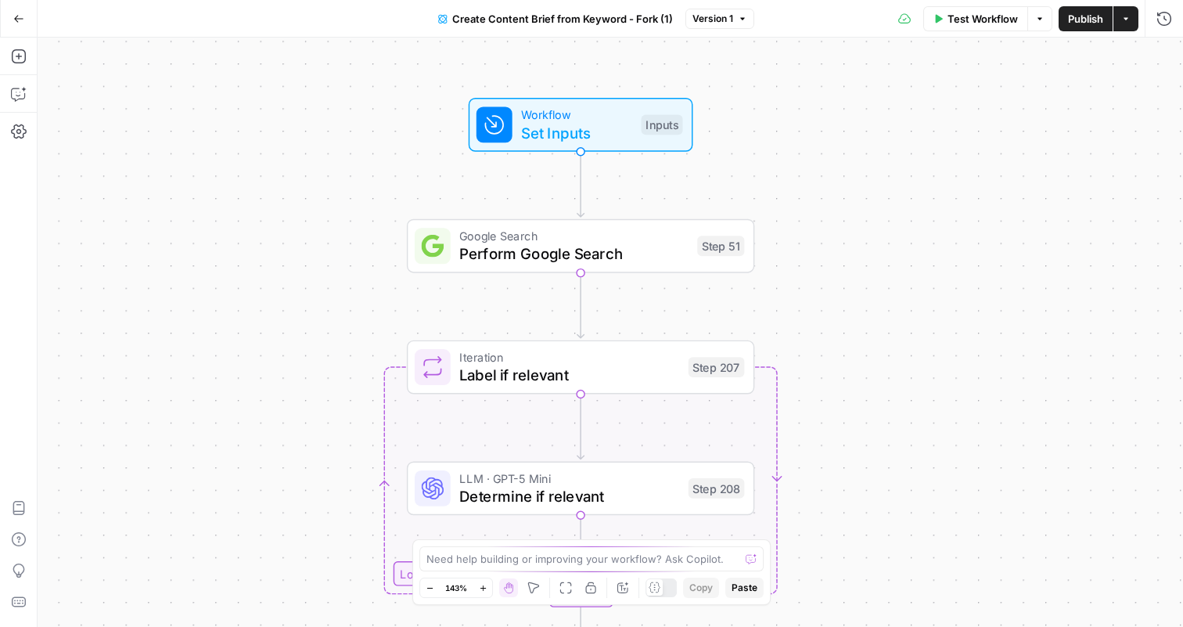
drag, startPoint x: 771, startPoint y: 178, endPoint x: 771, endPoint y: 271, distance: 93.1
click at [771, 271] on div "Workflow Set Inputs Inputs Google Search Perform Google Search Step 51 Loop Ite…" at bounding box center [610, 332] width 1145 height 589
click at [592, 135] on span "Set Inputs" at bounding box center [576, 131] width 111 height 23
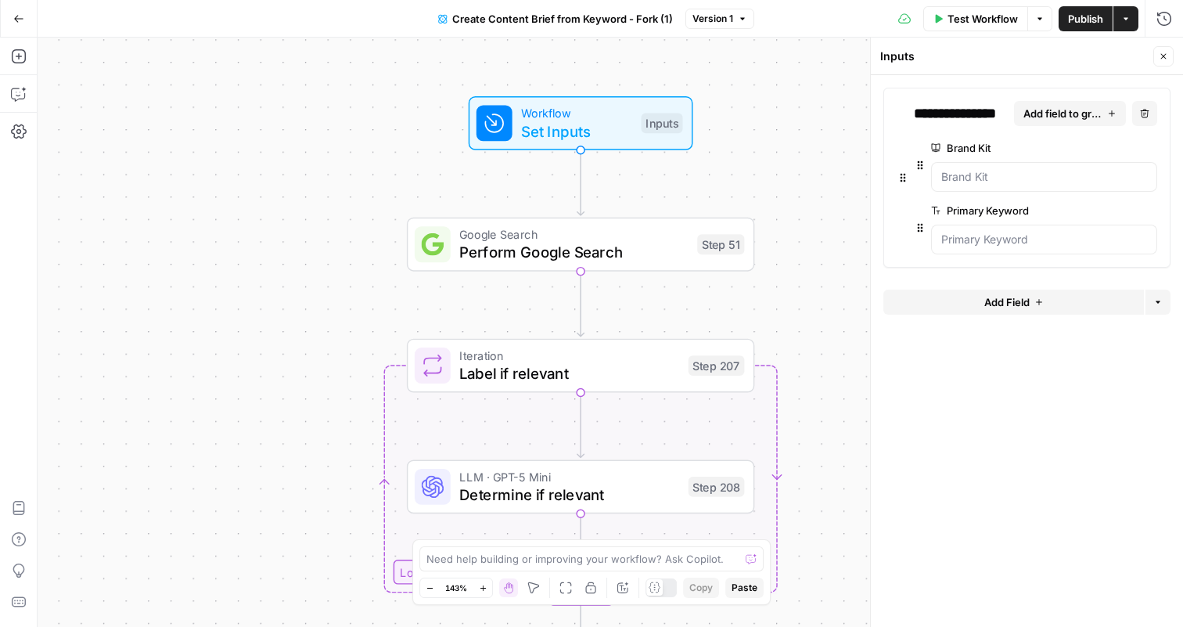
click at [810, 178] on div "Workflow Set Inputs Inputs Google Search Perform Google Search Step 51 Loop Ite…" at bounding box center [610, 332] width 1145 height 589
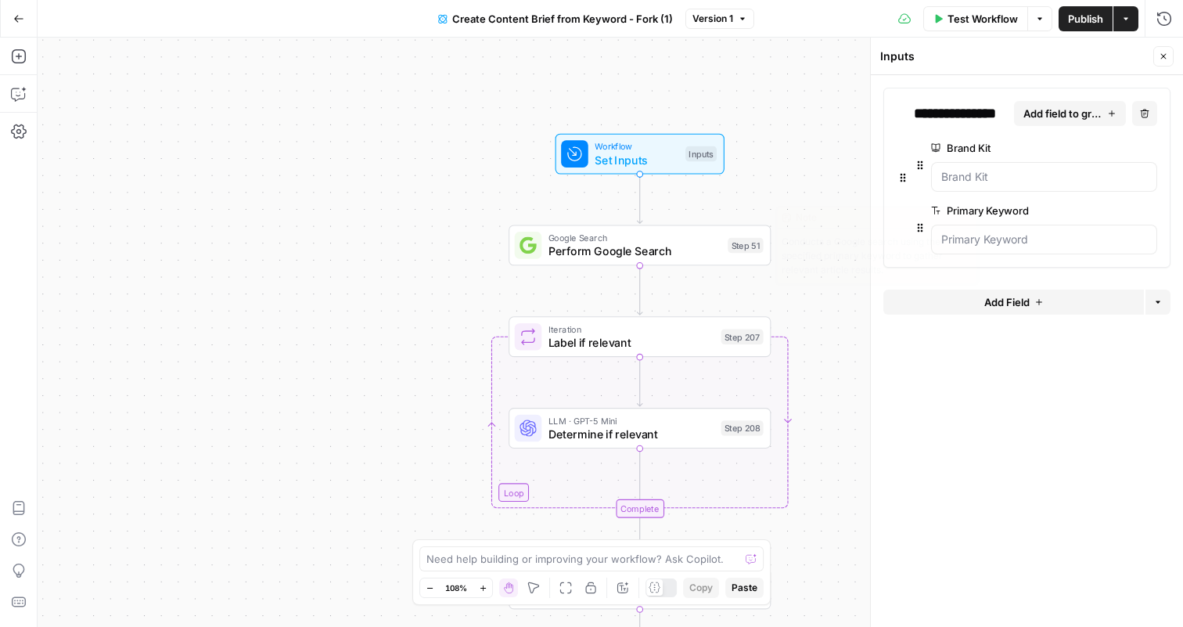
click at [691, 253] on span "Perform Google Search" at bounding box center [634, 251] width 173 height 17
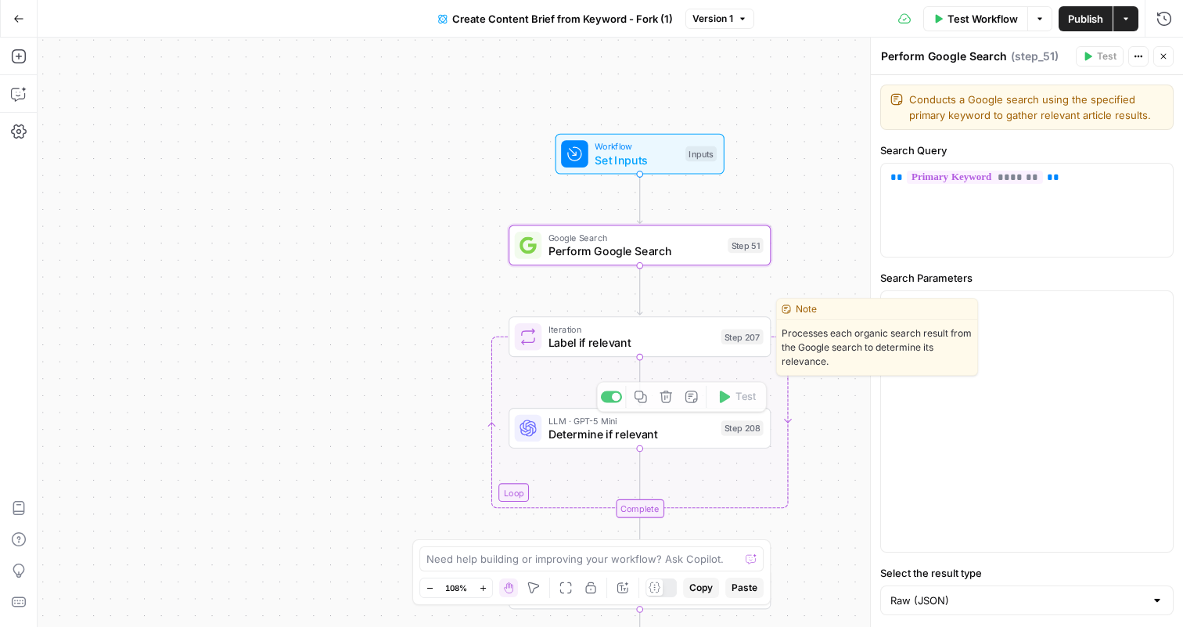
click at [659, 349] on span "Label if relevant" at bounding box center [631, 342] width 166 height 17
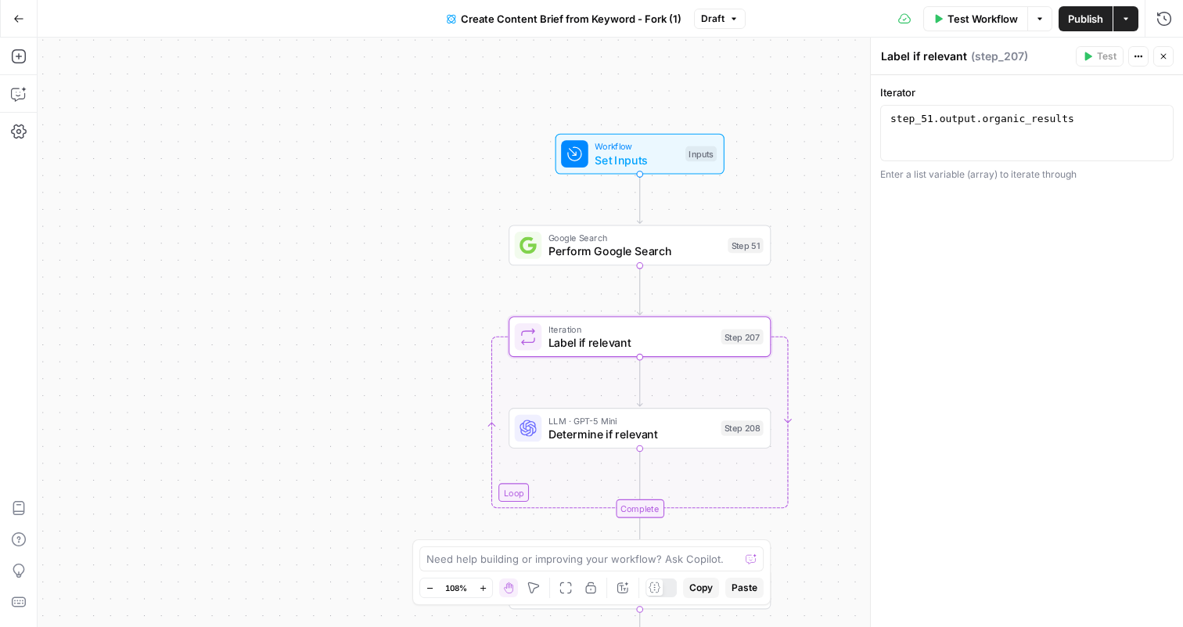
click at [656, 416] on span "LLM · GPT-5 Mini" at bounding box center [631, 420] width 166 height 13
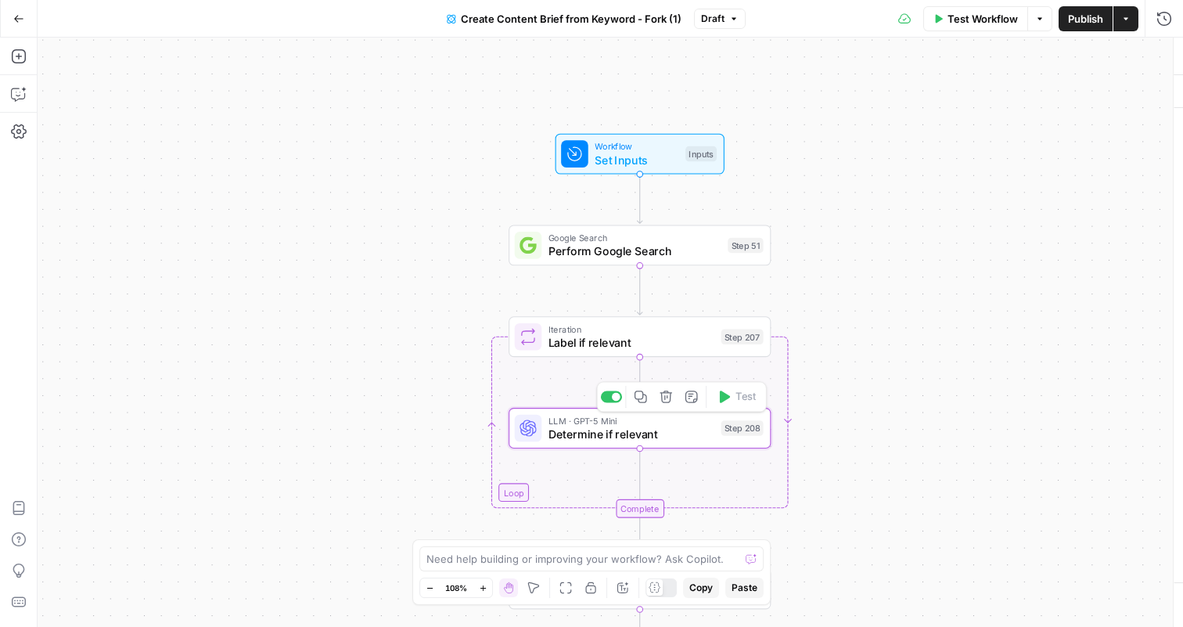
type textarea "Determine if relevant"
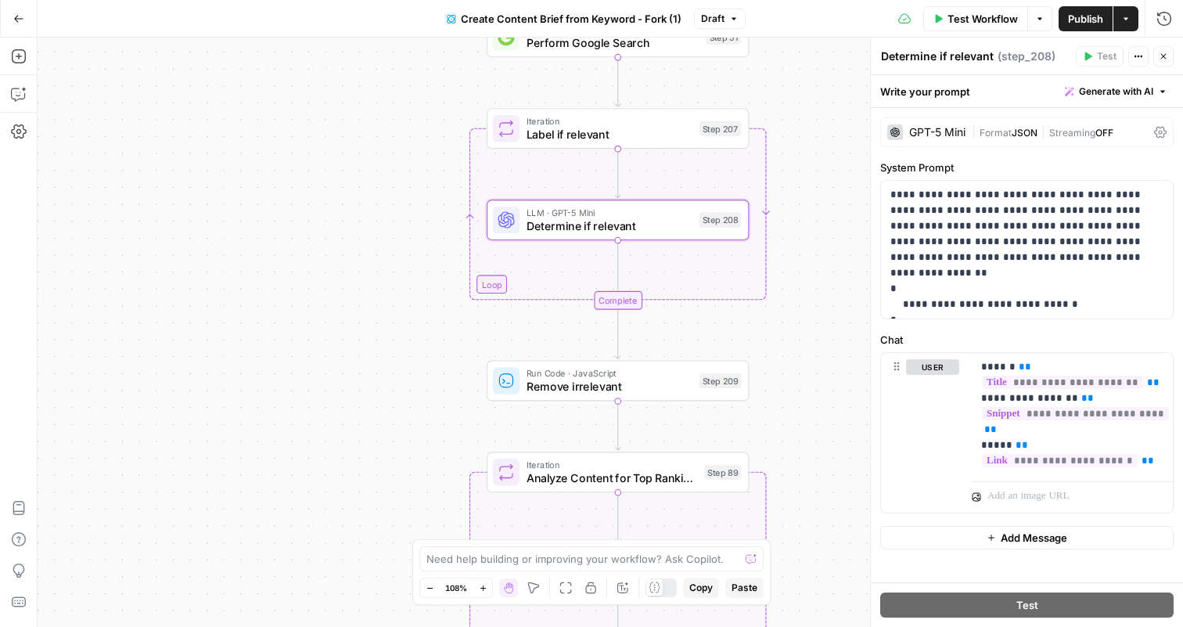
drag, startPoint x: 831, startPoint y: 278, endPoint x: 809, endPoint y: 70, distance: 209.2
click at [809, 70] on div "Workflow Set Inputs Inputs Google Search Perform Google Search Step 51 Loop Ite…" at bounding box center [610, 332] width 1145 height 589
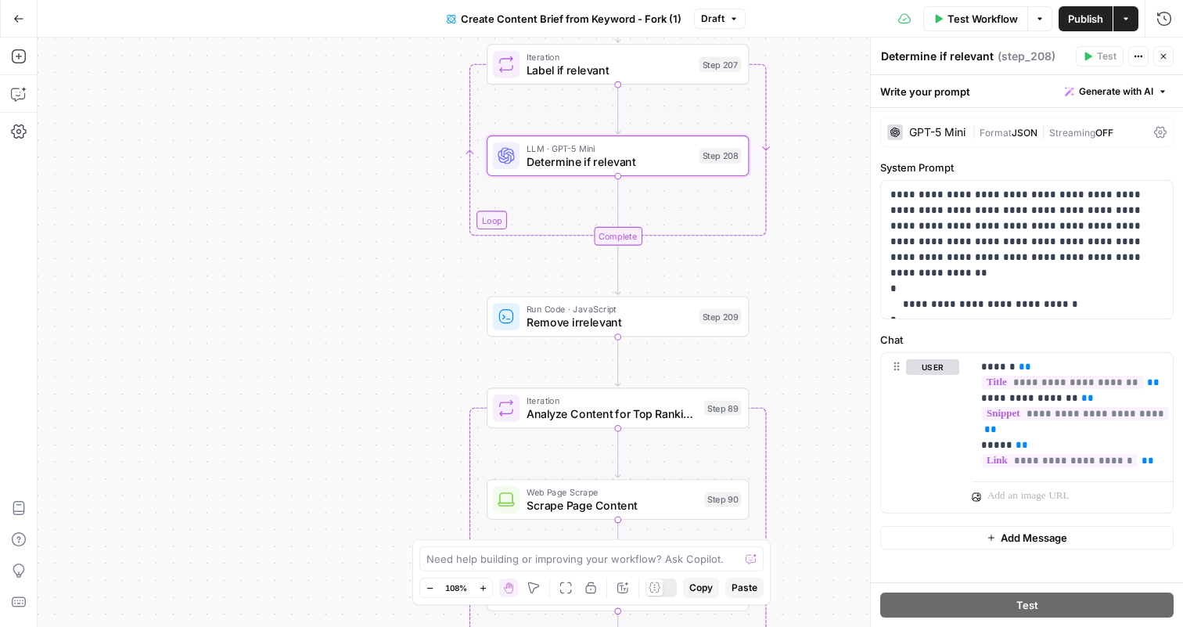
drag, startPoint x: 807, startPoint y: 349, endPoint x: 807, endPoint y: 153, distance: 195.6
click at [807, 153] on div "Workflow Set Inputs Inputs Google Search Perform Google Search Step 51 Loop Ite…" at bounding box center [610, 332] width 1145 height 589
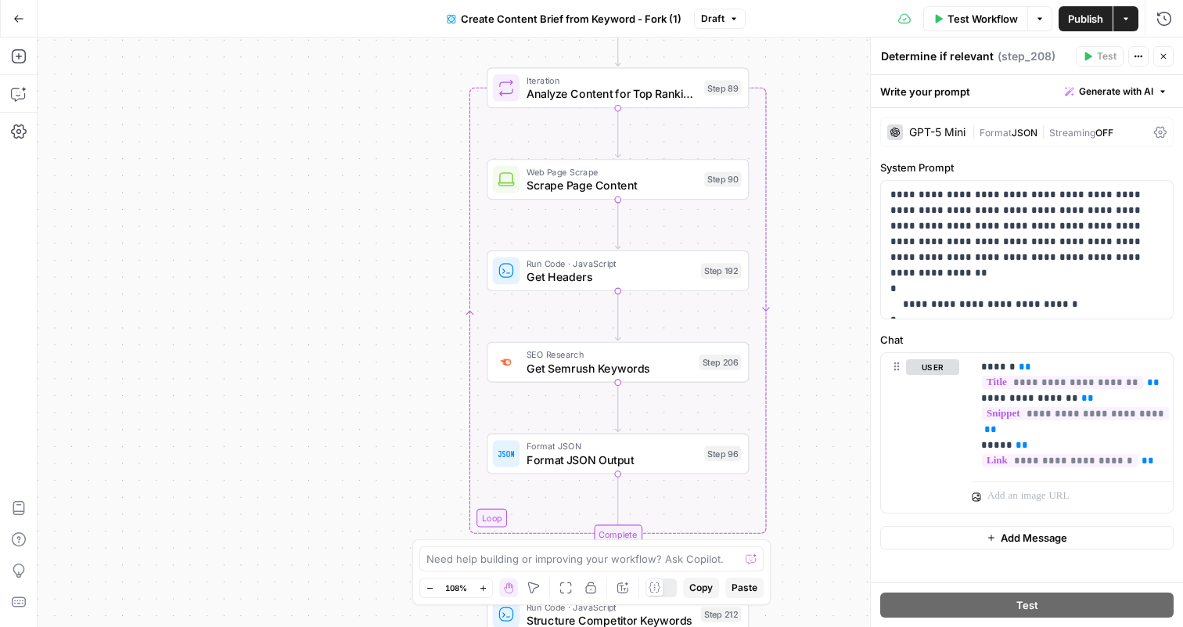
drag, startPoint x: 801, startPoint y: 317, endPoint x: 801, endPoint y: 129, distance: 187.7
click at [801, 129] on div "Workflow Set Inputs Inputs Google Search Perform Google Search Step 51 Loop Ite…" at bounding box center [610, 332] width 1145 height 589
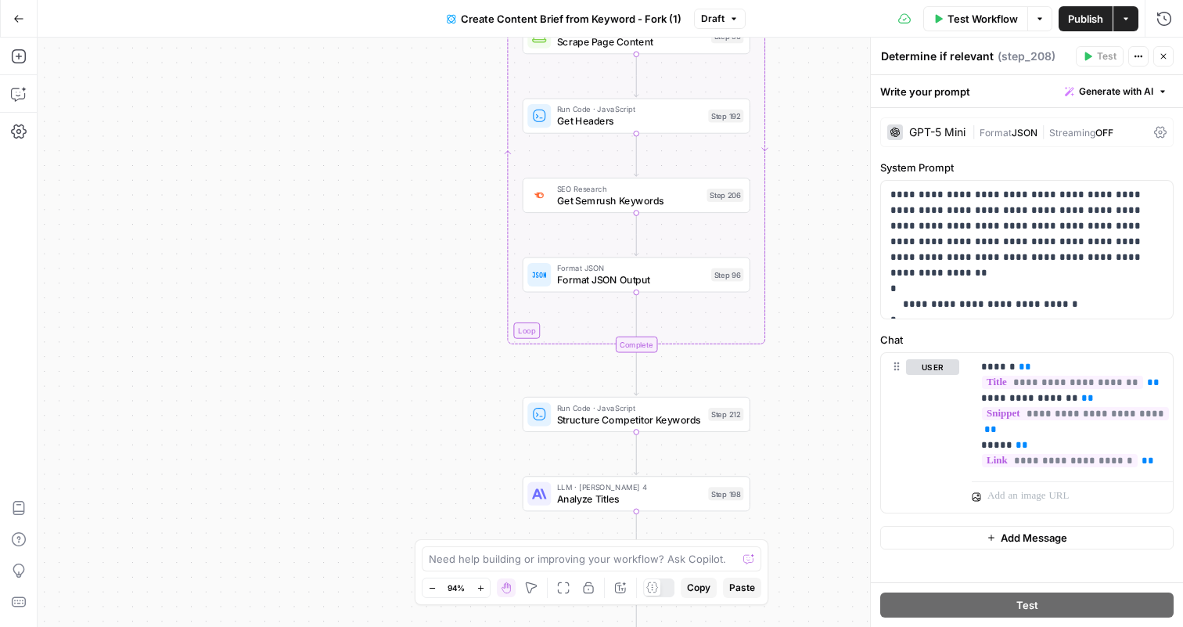
drag, startPoint x: 825, startPoint y: 253, endPoint x: 814, endPoint y: 73, distance: 180.3
click at [814, 73] on div "Workflow Set Inputs Inputs Google Search Perform Google Search Step 51 Loop Ite…" at bounding box center [610, 332] width 1145 height 589
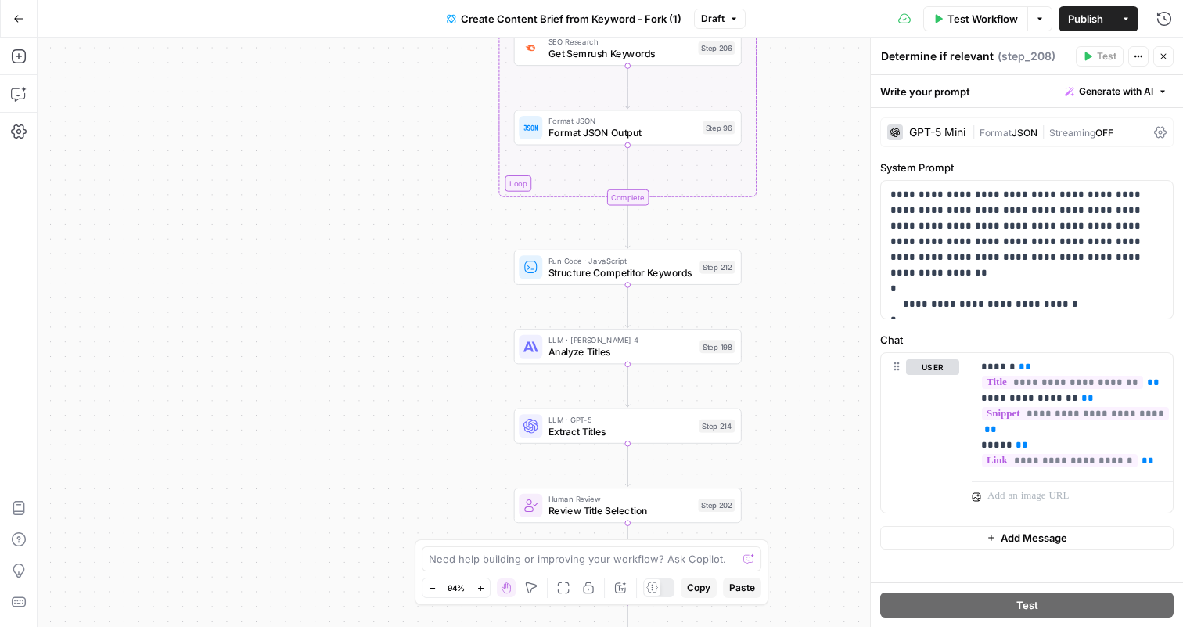
drag, startPoint x: 799, startPoint y: 336, endPoint x: 792, endPoint y: 221, distance: 114.4
click at [792, 221] on div "Workflow Set Inputs Inputs Google Search Perform Google Search Step 51 Loop Ite…" at bounding box center [610, 332] width 1145 height 589
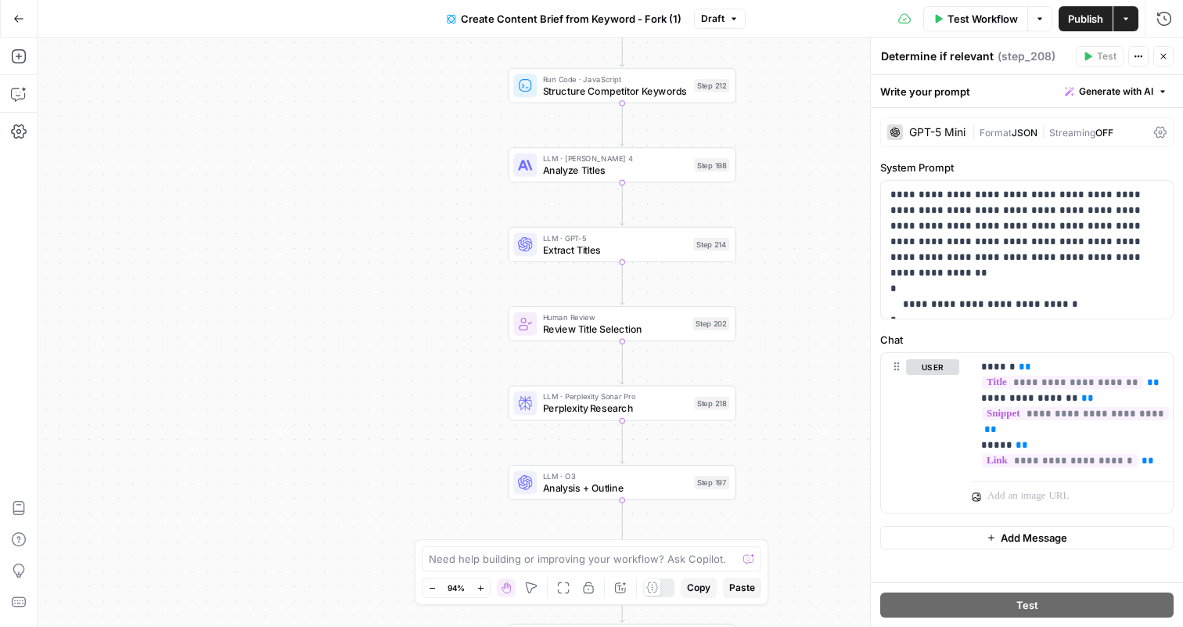
drag, startPoint x: 801, startPoint y: 383, endPoint x: 797, endPoint y: 197, distance: 185.4
click at [797, 197] on div "Workflow Set Inputs Inputs Google Search Perform Google Search Step 51 Loop Ite…" at bounding box center [610, 332] width 1145 height 589
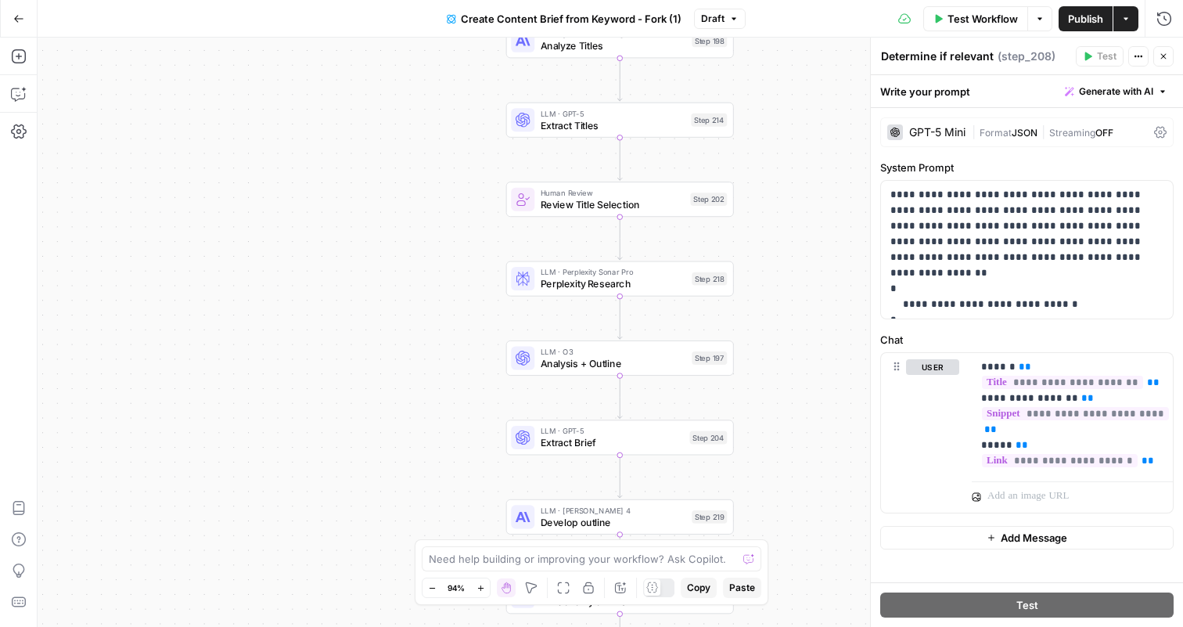
drag, startPoint x: 789, startPoint y: 348, endPoint x: 785, endPoint y: 216, distance: 132.3
click at [785, 216] on div "Workflow Set Inputs Inputs Google Search Perform Google Search Step 51 Loop Ite…" at bounding box center [610, 332] width 1145 height 589
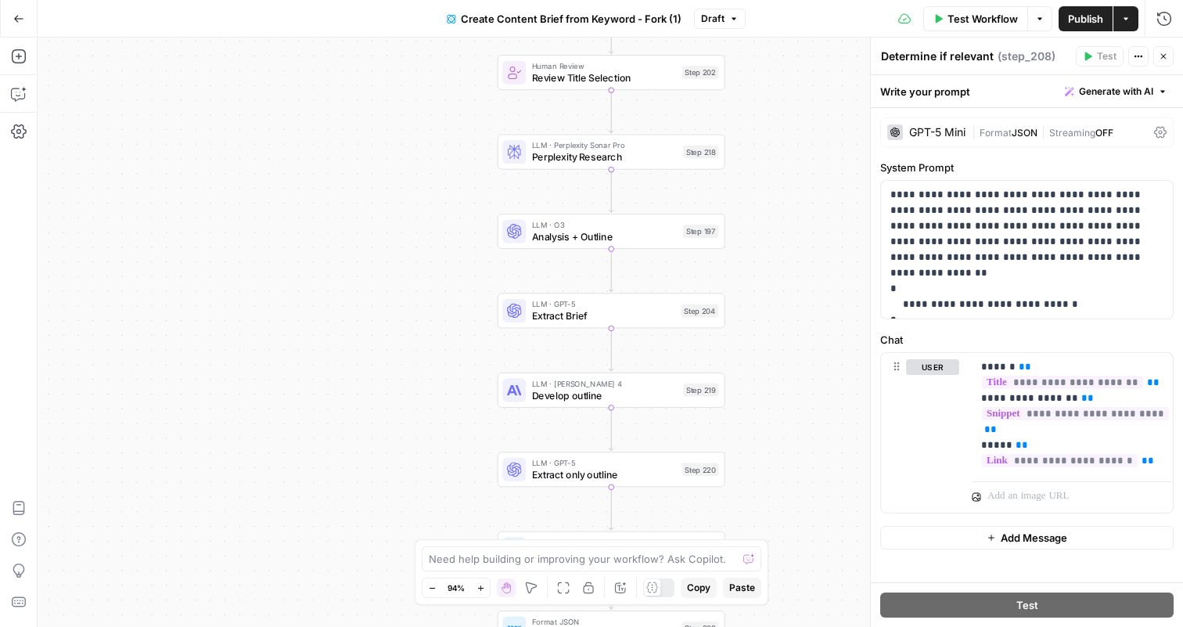
drag, startPoint x: 792, startPoint y: 383, endPoint x: 782, endPoint y: 259, distance: 124.0
click at [782, 259] on div "Workflow Set Inputs Inputs Google Search Perform Google Search Step 51 Loop Ite…" at bounding box center [610, 332] width 1145 height 589
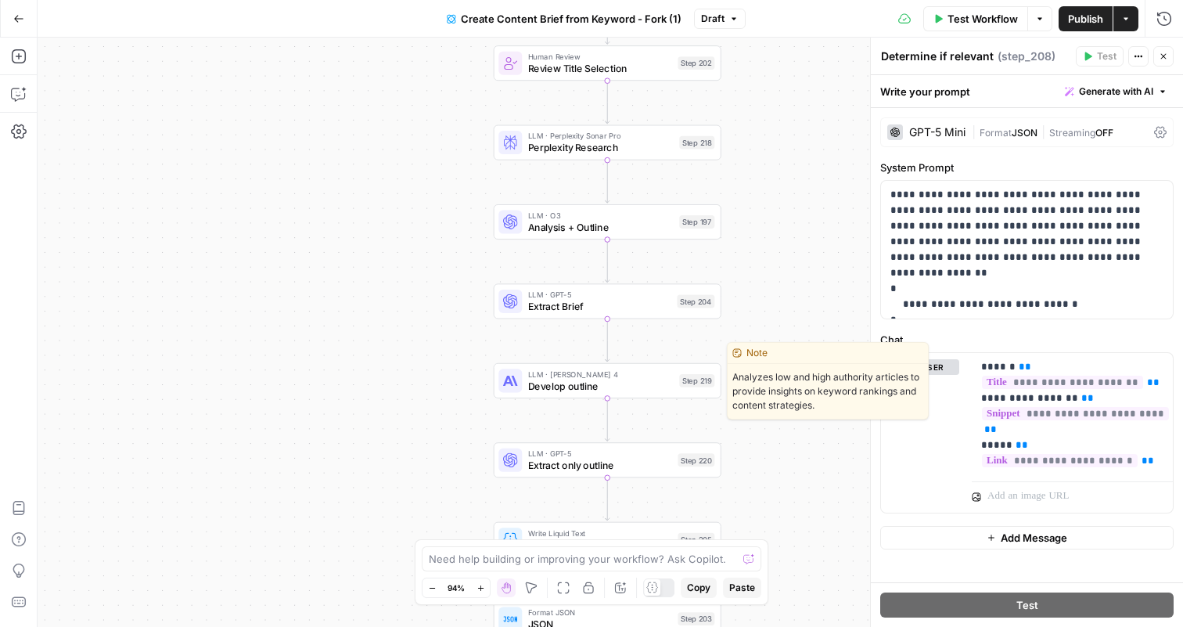
click at [623, 384] on span "Develop outline" at bounding box center [601, 386] width 146 height 15
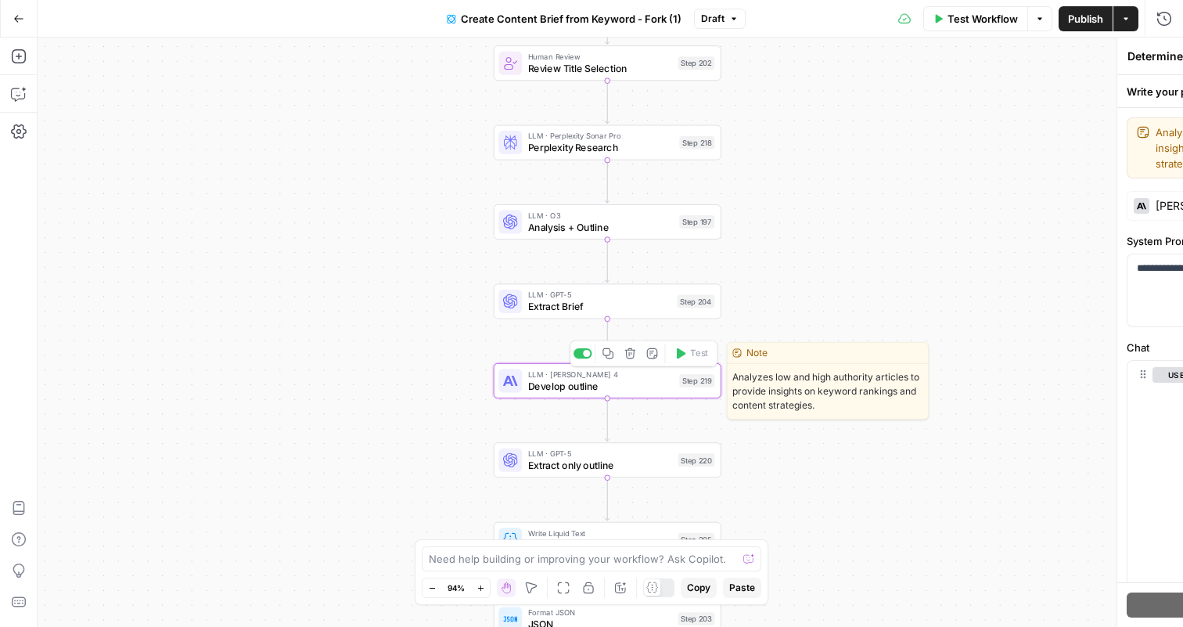
type textarea "Develop outline"
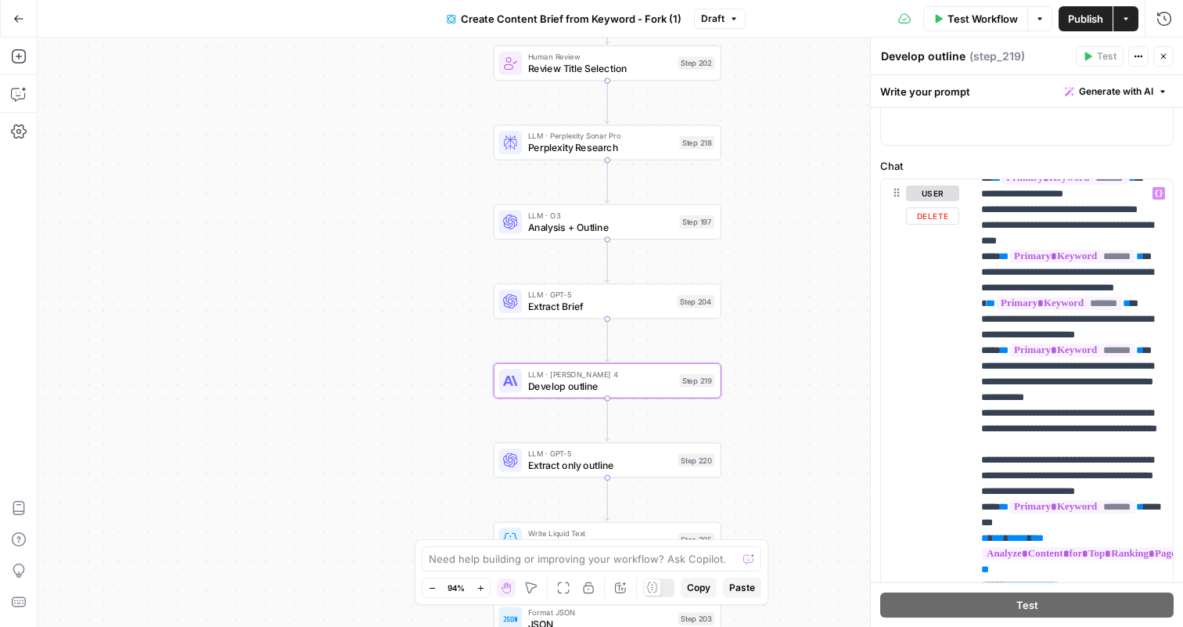
scroll to position [1191, 0]
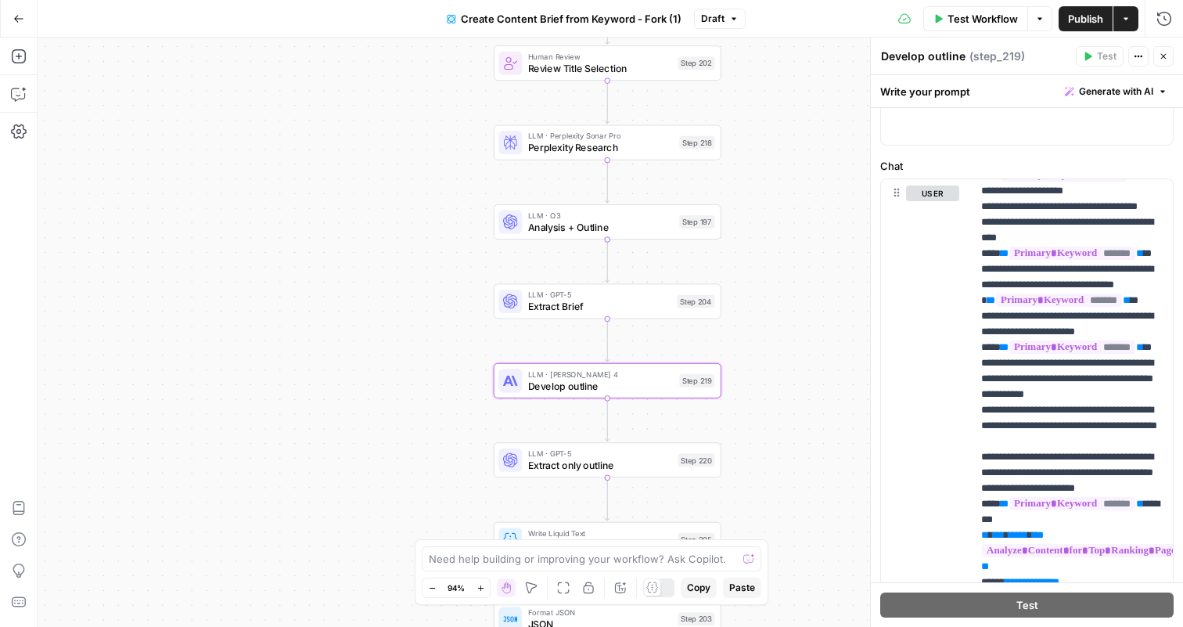
click at [1162, 56] on icon "button" at bounding box center [1163, 56] width 5 height 5
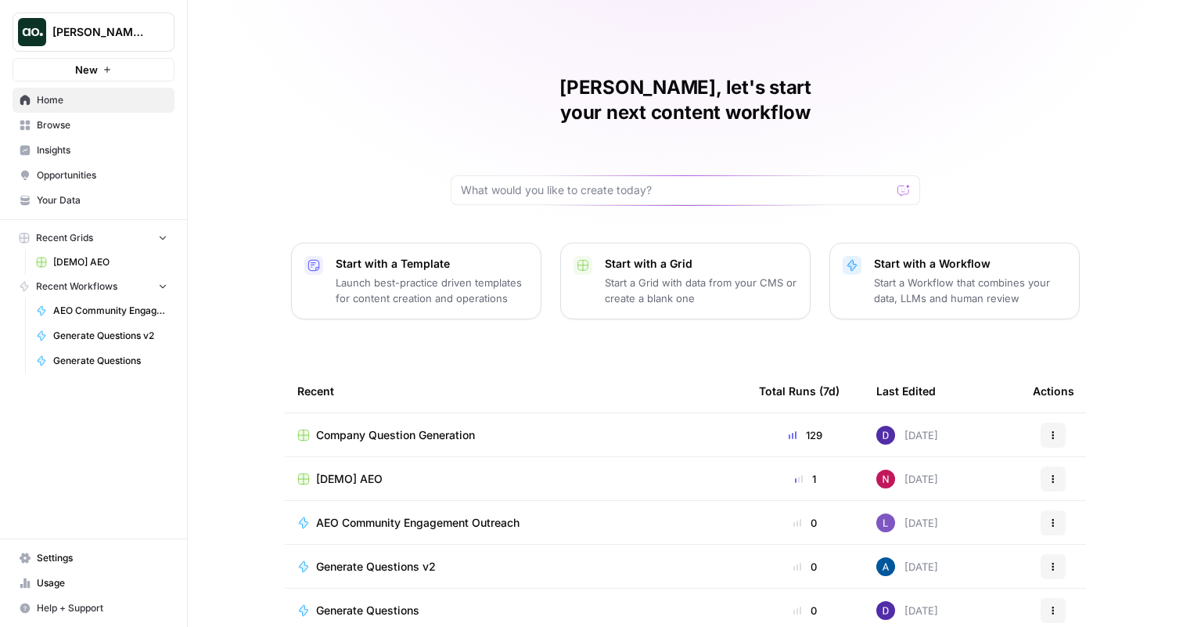
click at [73, 258] on span "[DEMO] AEO" at bounding box center [110, 262] width 114 height 14
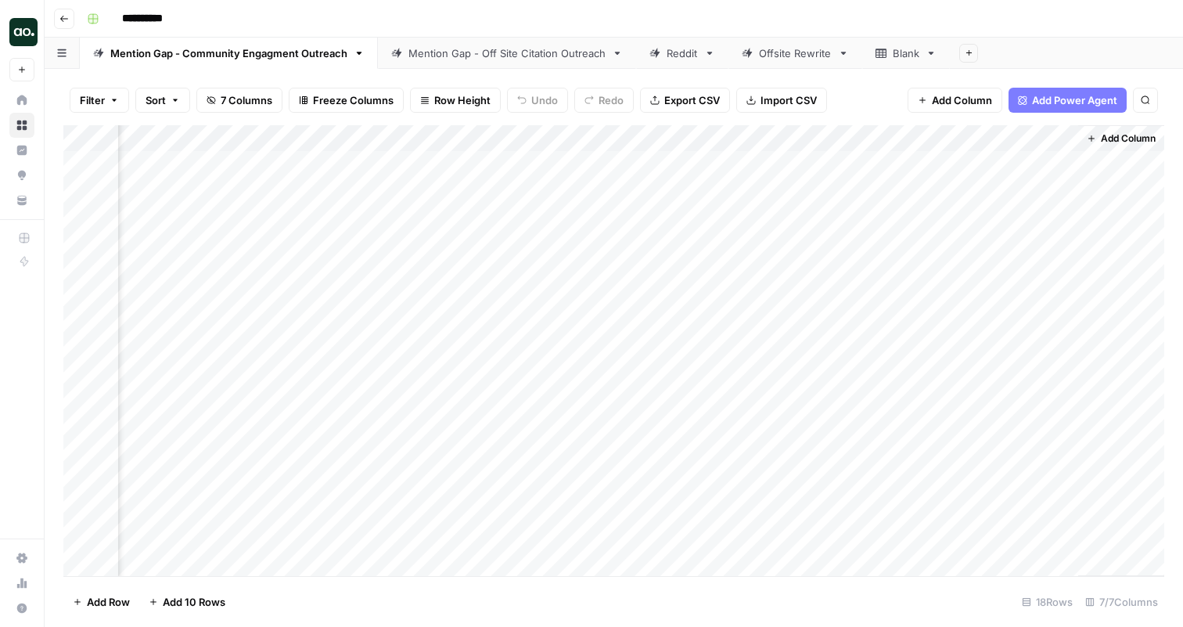
scroll to position [0, 1195]
click at [1072, 139] on div "Add Column" at bounding box center [613, 350] width 1101 height 451
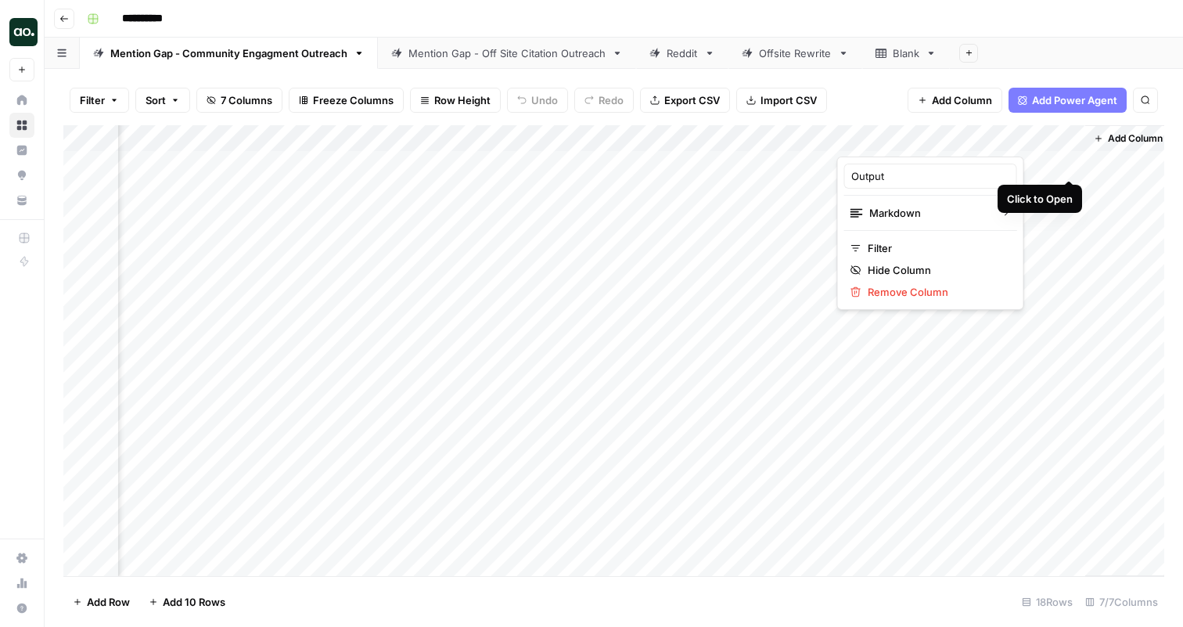
click at [1069, 165] on div "Add Column" at bounding box center [613, 350] width 1101 height 451
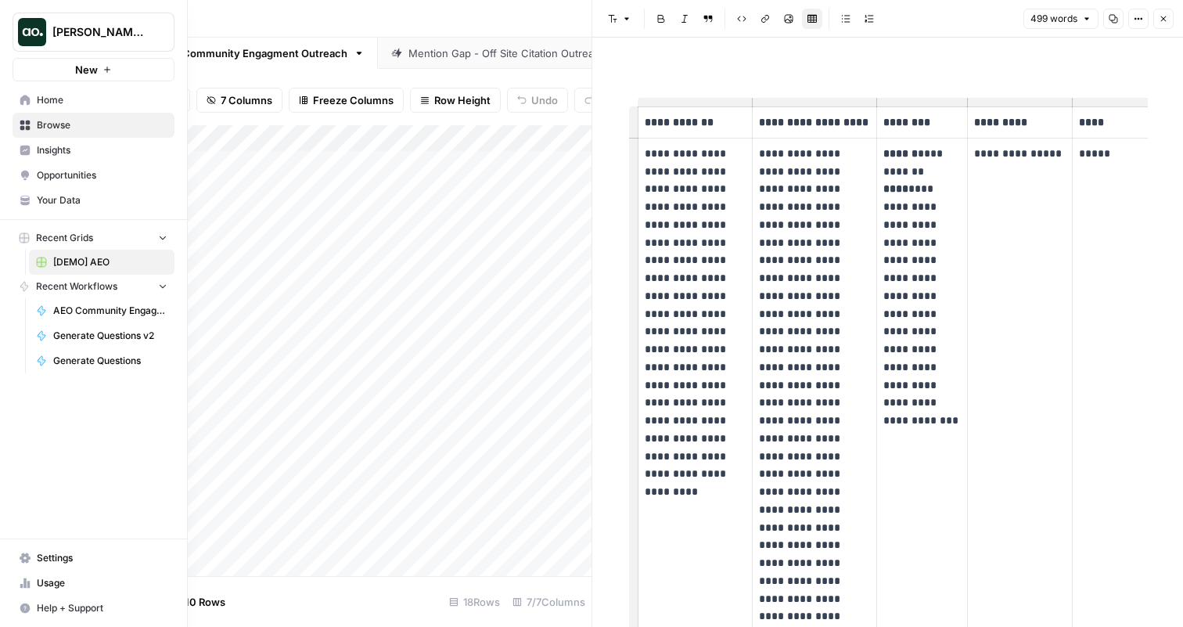
click at [105, 35] on span "Dillon Test" at bounding box center [99, 32] width 95 height 16
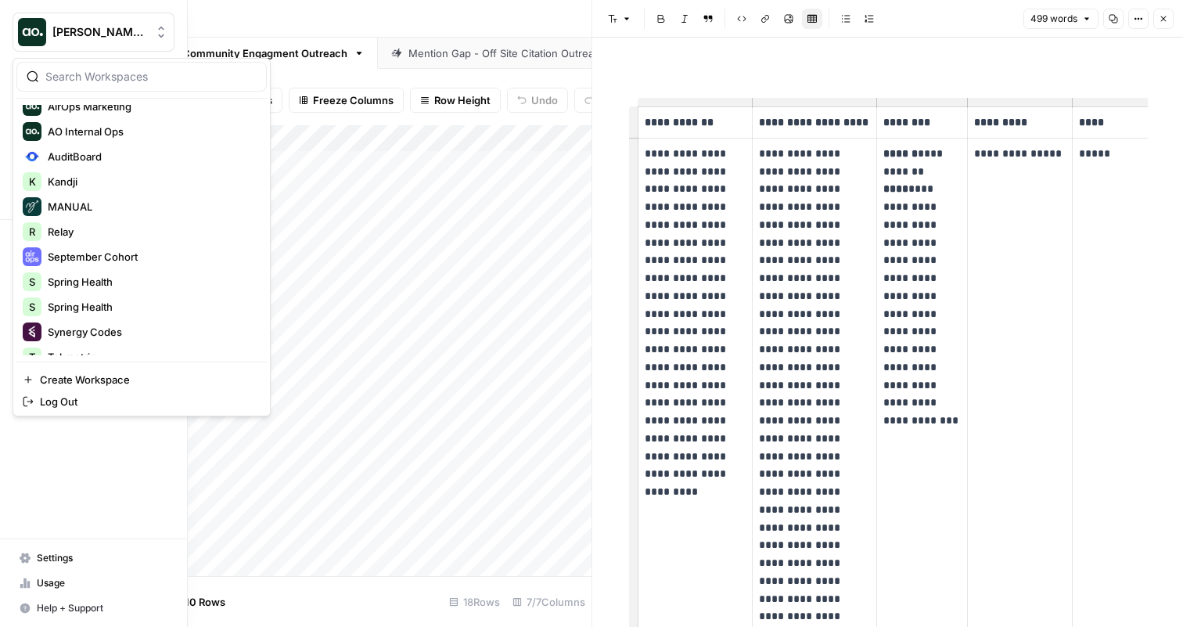
scroll to position [175, 0]
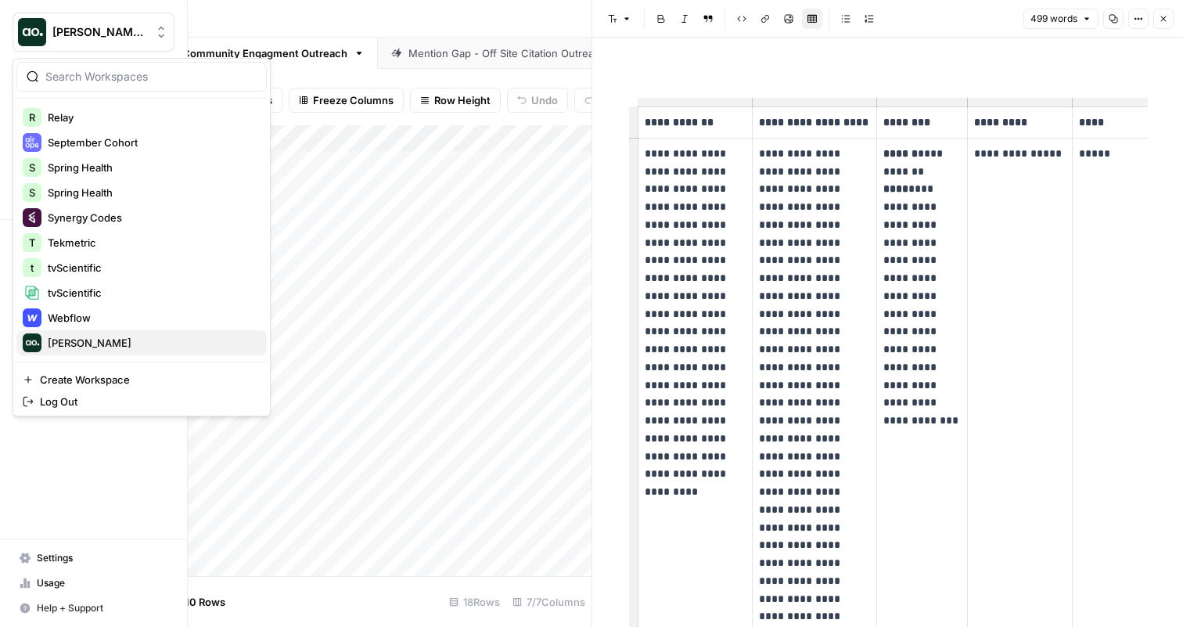
click at [94, 336] on span "Zoe Jessup" at bounding box center [151, 343] width 207 height 16
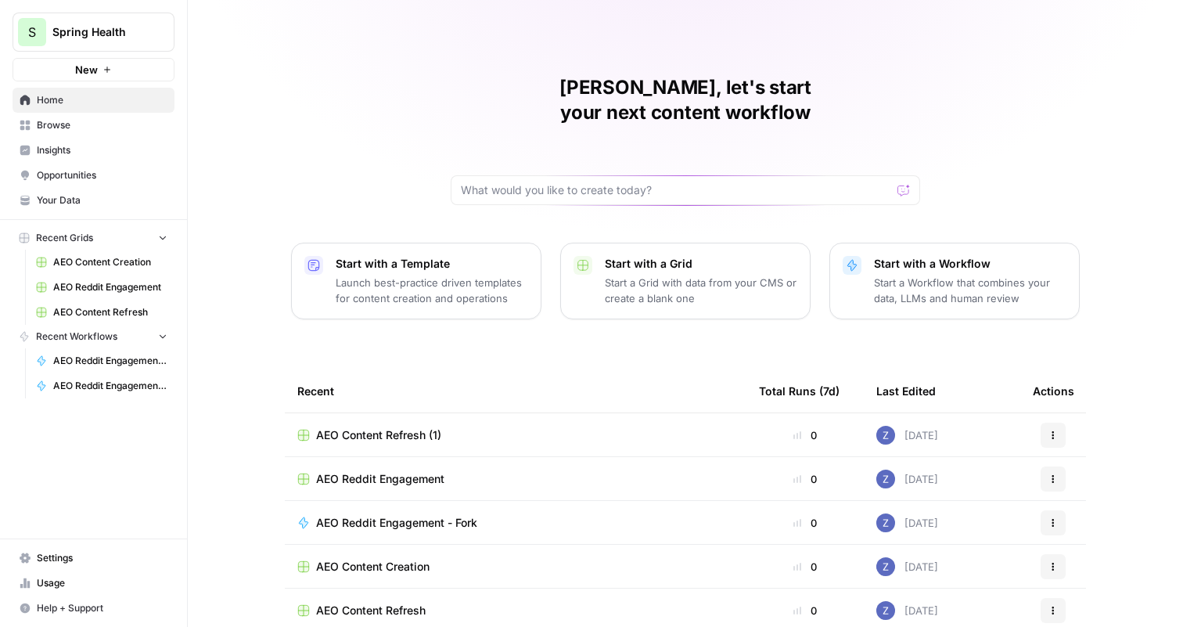
click at [95, 149] on span "Insights" at bounding box center [102, 150] width 131 height 14
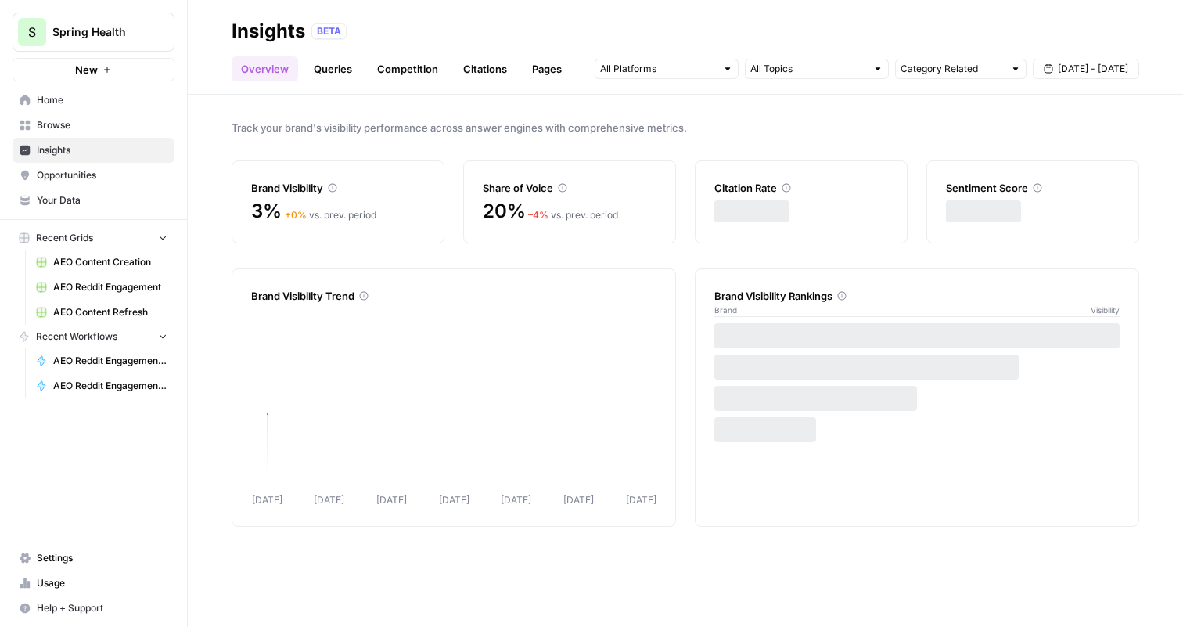
click at [83, 180] on span "Opportunities" at bounding box center [102, 175] width 131 height 14
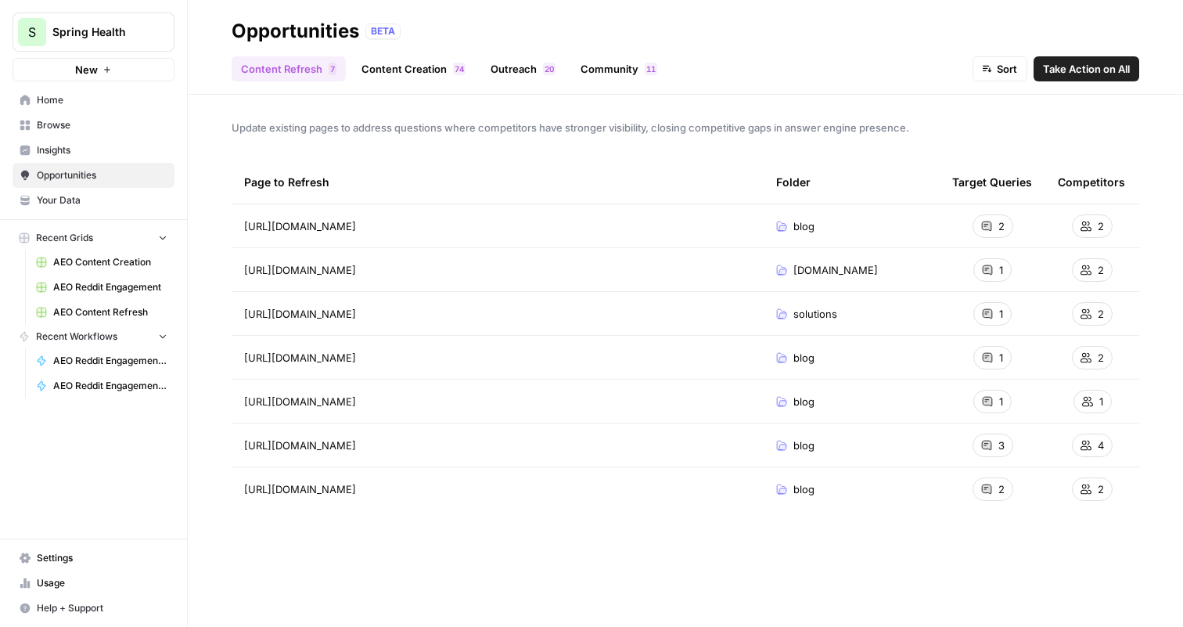
click at [602, 70] on link "Community 1 1" at bounding box center [618, 68] width 95 height 25
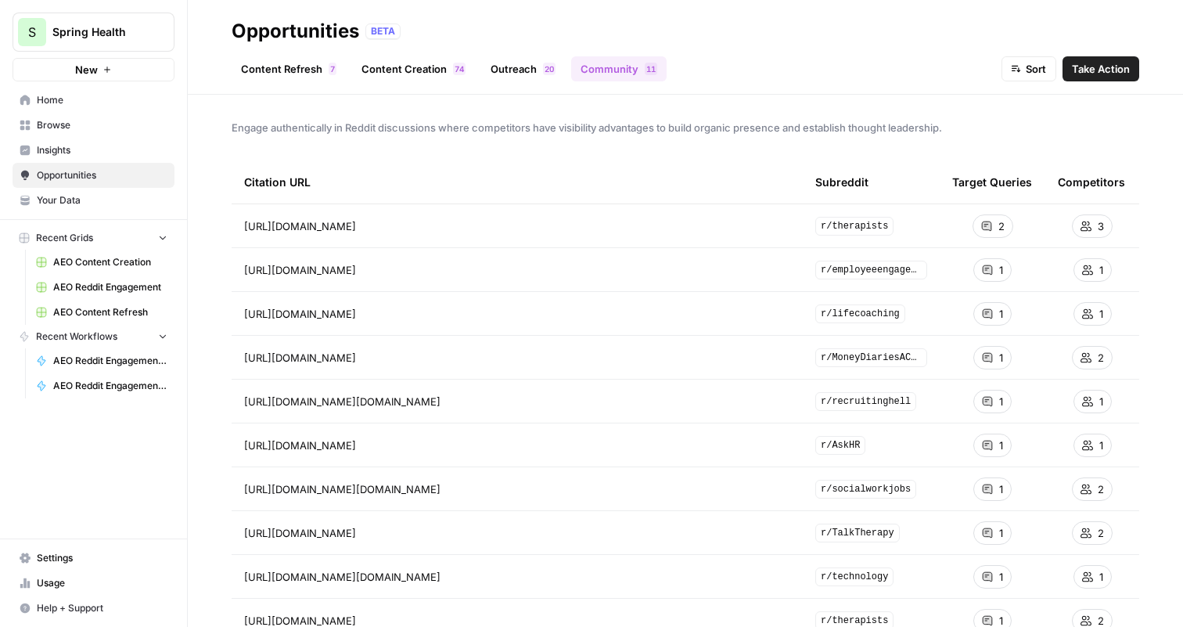
click at [1108, 72] on span "Take Action" at bounding box center [1101, 69] width 58 height 16
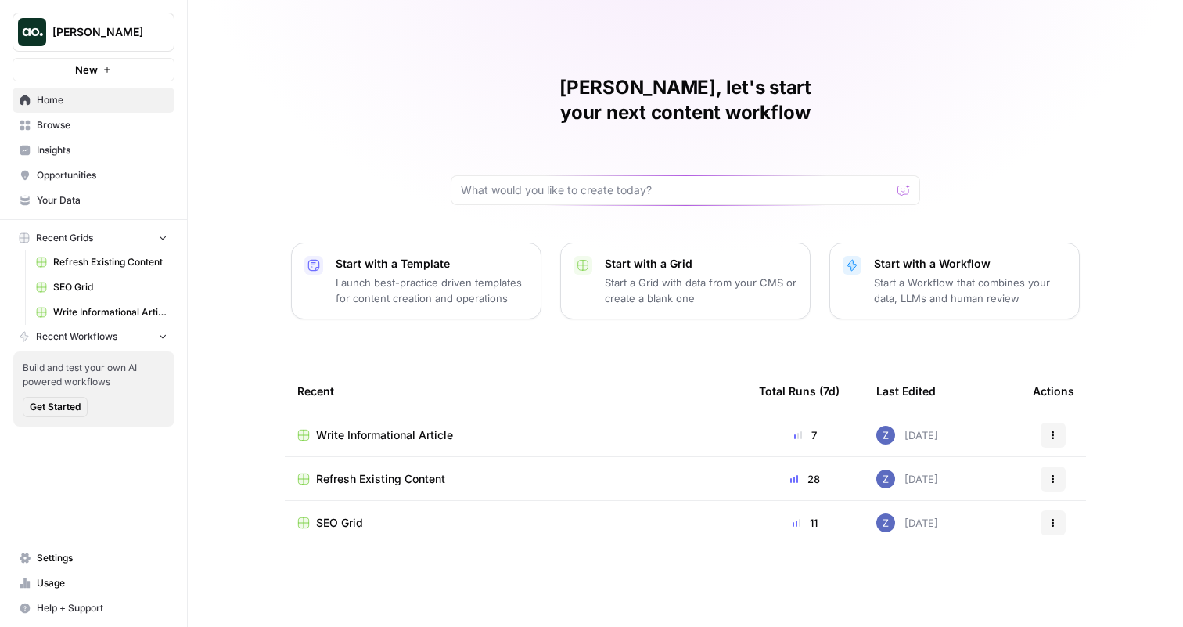
click at [110, 201] on span "Your Data" at bounding box center [102, 200] width 131 height 14
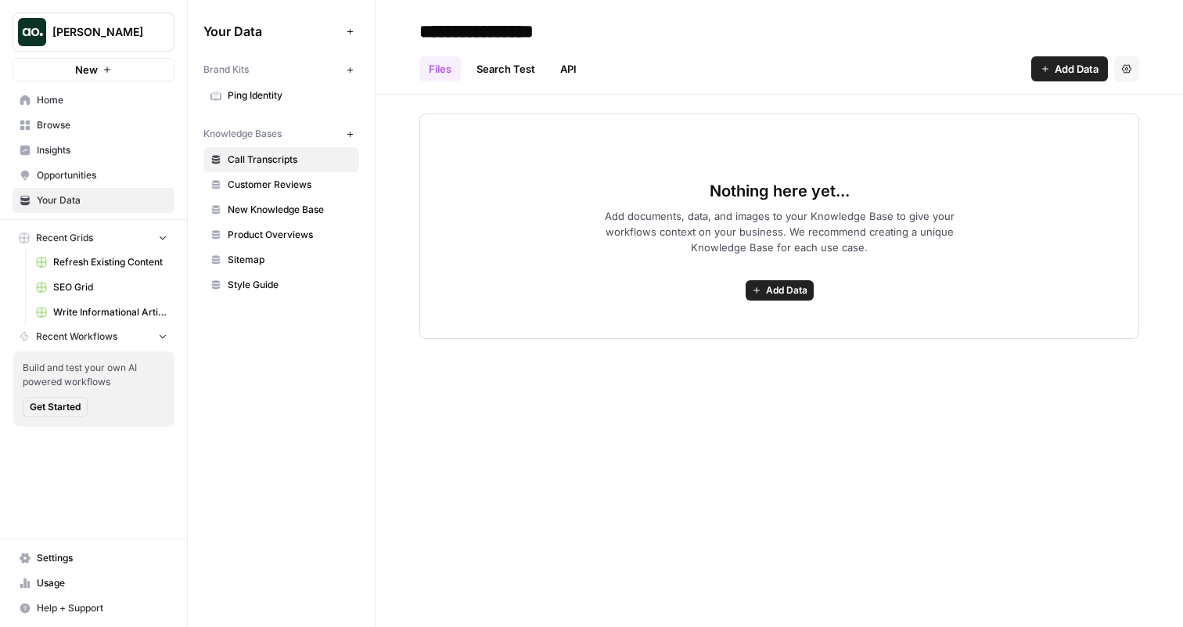
click at [113, 264] on span "Refresh Existing Content" at bounding box center [110, 262] width 114 height 14
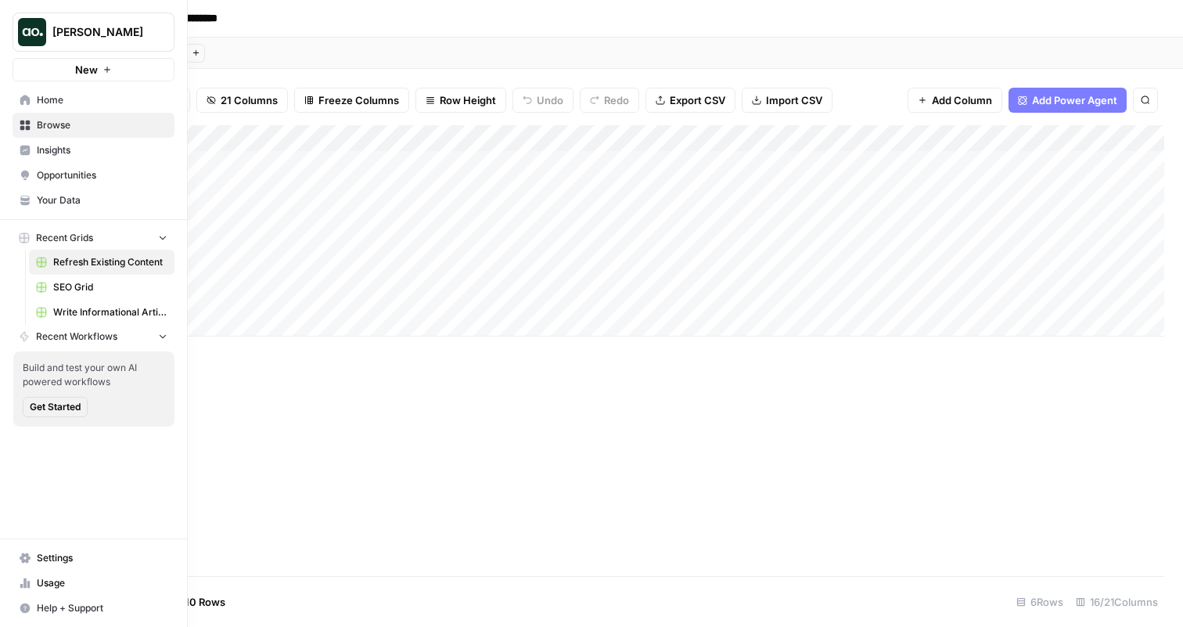
click at [80, 316] on span "Write Informational Article" at bounding box center [110, 312] width 114 height 14
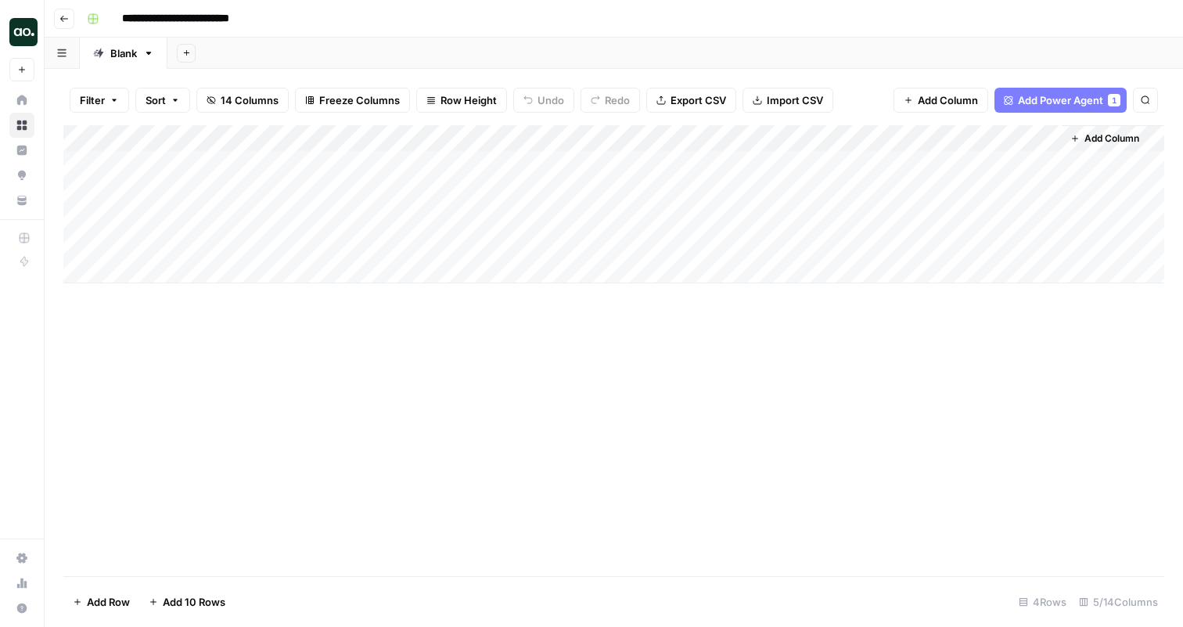
click at [121, 55] on div "Blank" at bounding box center [123, 53] width 27 height 16
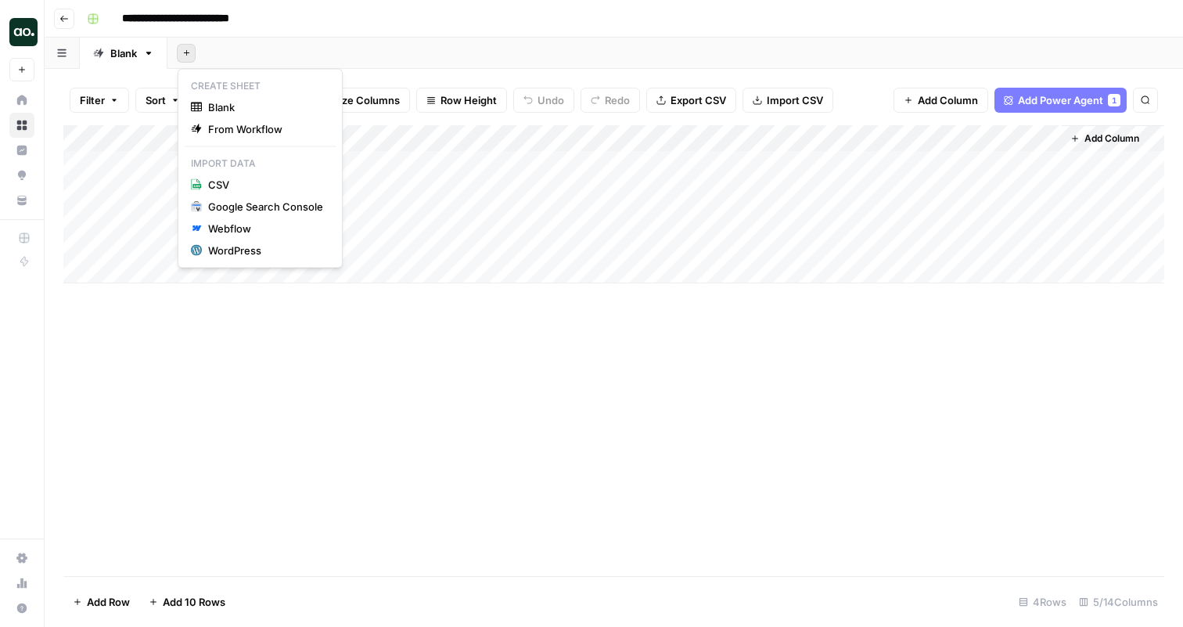
click at [185, 53] on icon "button" at bounding box center [186, 53] width 9 height 9
click at [253, 108] on span "Blank" at bounding box center [265, 107] width 115 height 16
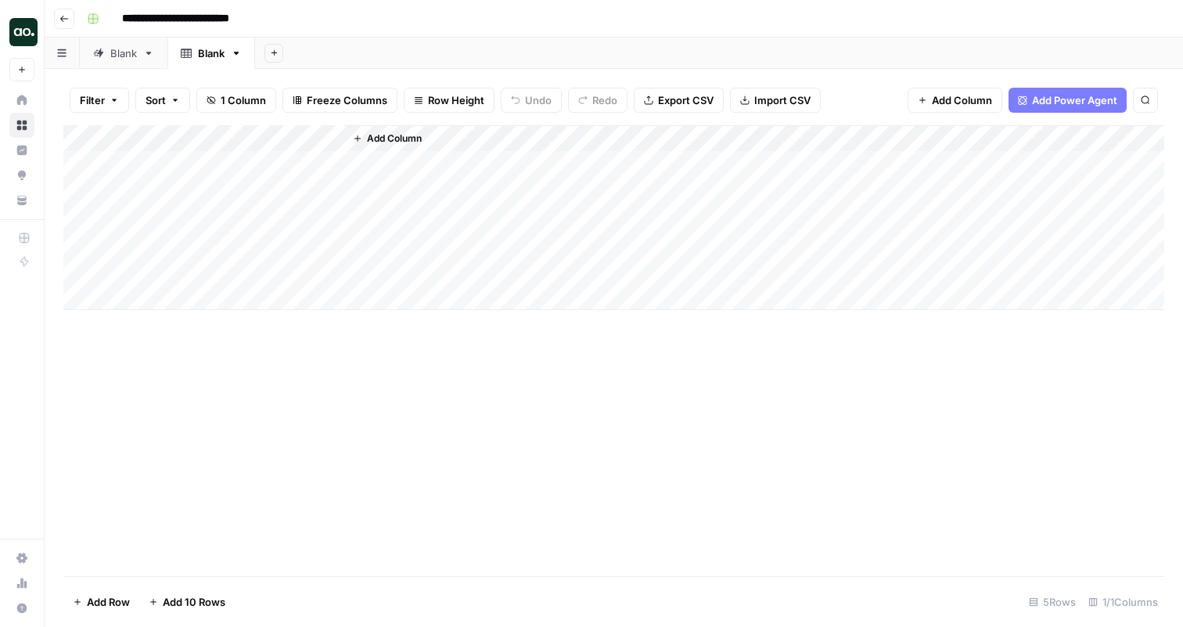
click at [278, 49] on icon "button" at bounding box center [274, 53] width 9 height 9
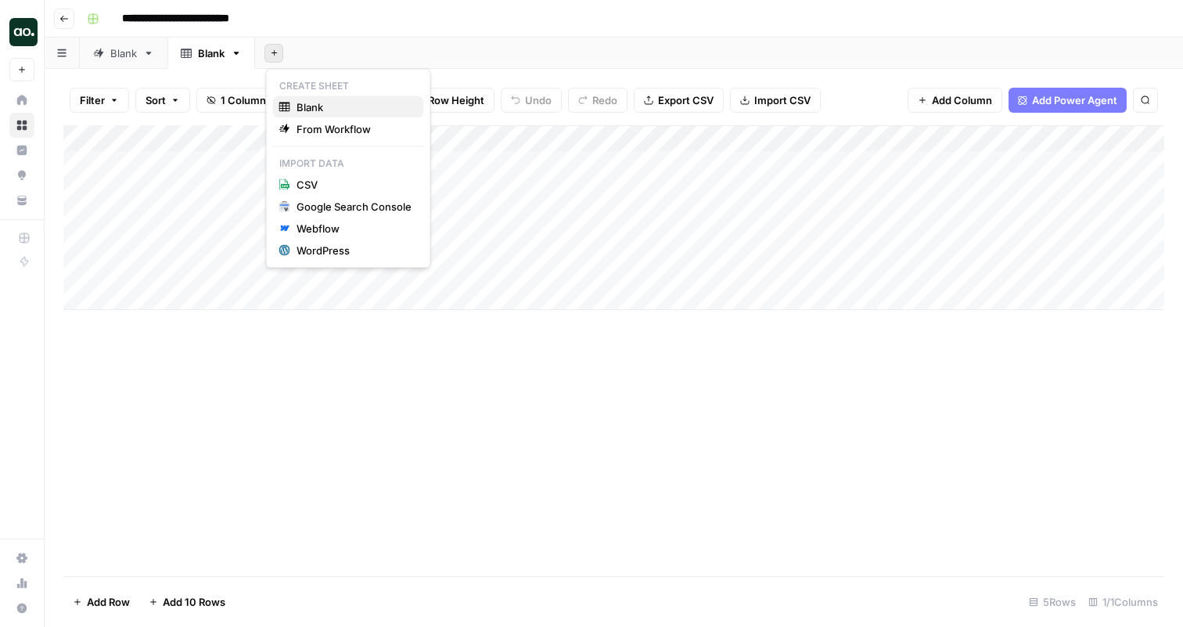
click at [325, 107] on span "Blank" at bounding box center [353, 107] width 115 height 16
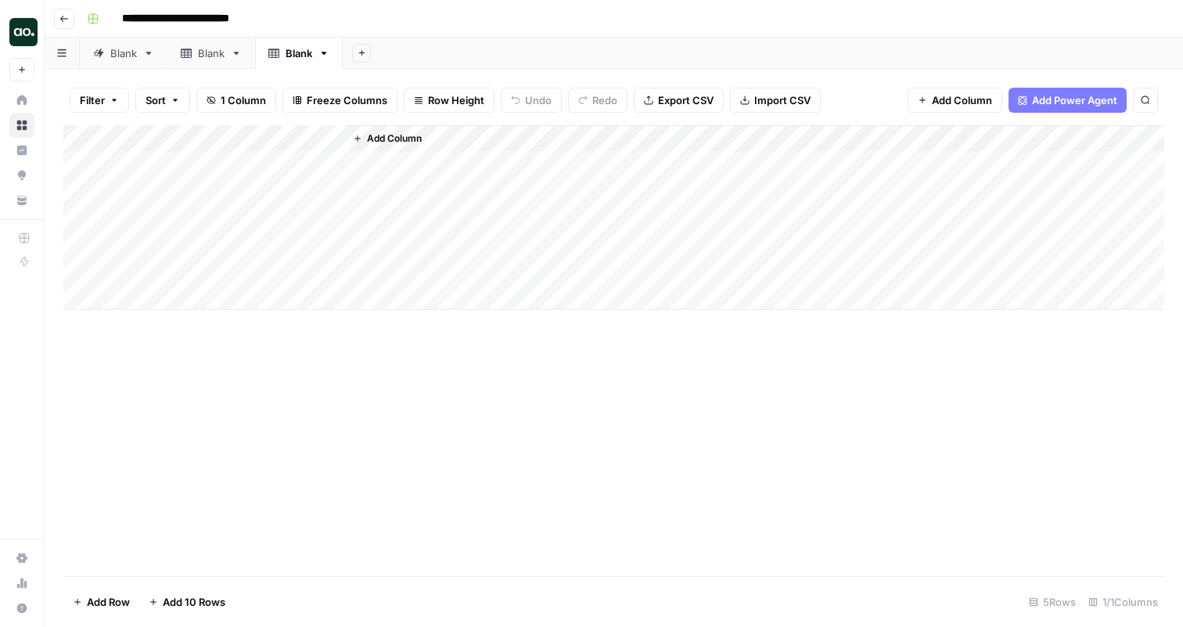
click at [115, 49] on div "Blank" at bounding box center [123, 53] width 27 height 16
click at [213, 53] on div "Blank" at bounding box center [211, 53] width 27 height 16
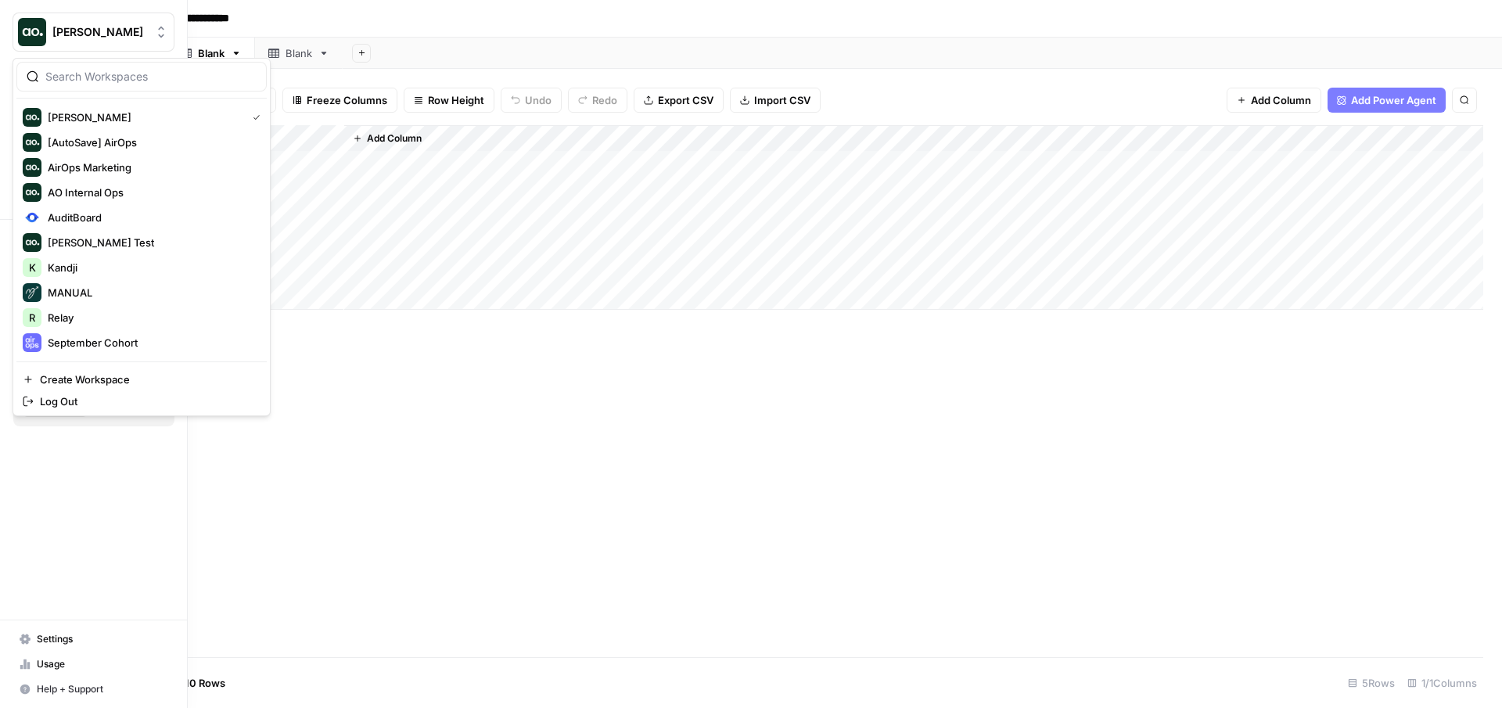
click at [27, 30] on img "Workspace: Zoe Jessup" at bounding box center [32, 32] width 28 height 28
click at [97, 322] on span "Relay" at bounding box center [151, 318] width 207 height 16
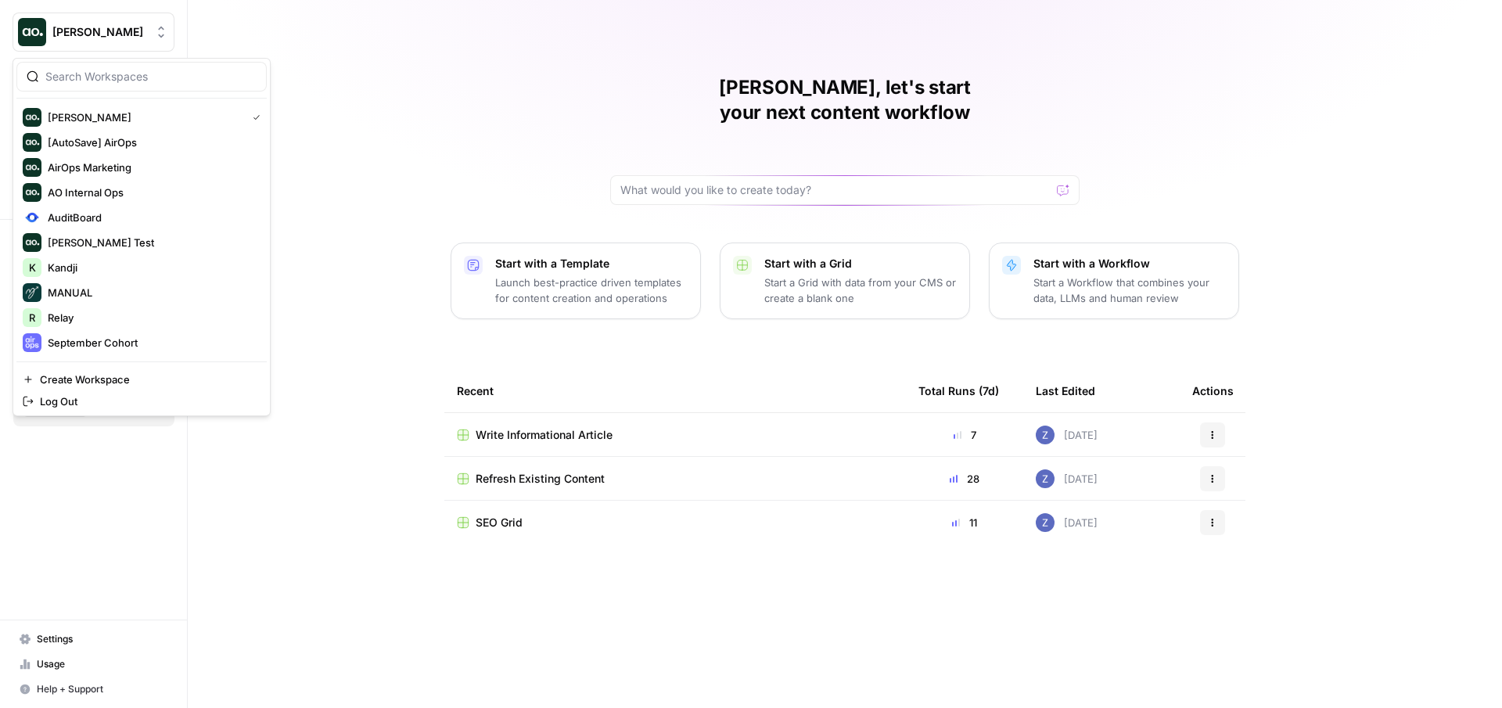
click at [106, 32] on span "[PERSON_NAME]" at bounding box center [99, 32] width 95 height 16
click at [95, 273] on span "Kandji" at bounding box center [151, 268] width 207 height 16
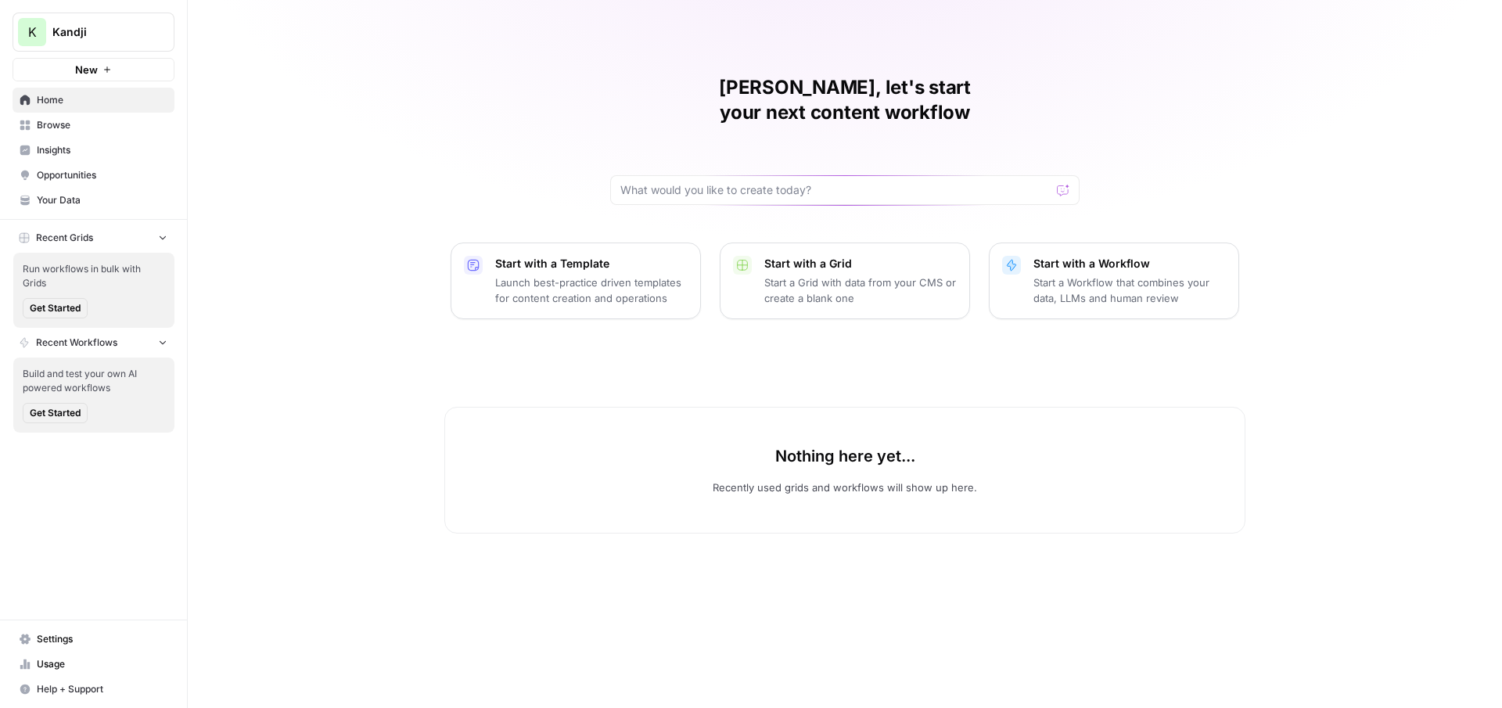
click at [104, 143] on span "Insights" at bounding box center [102, 150] width 131 height 14
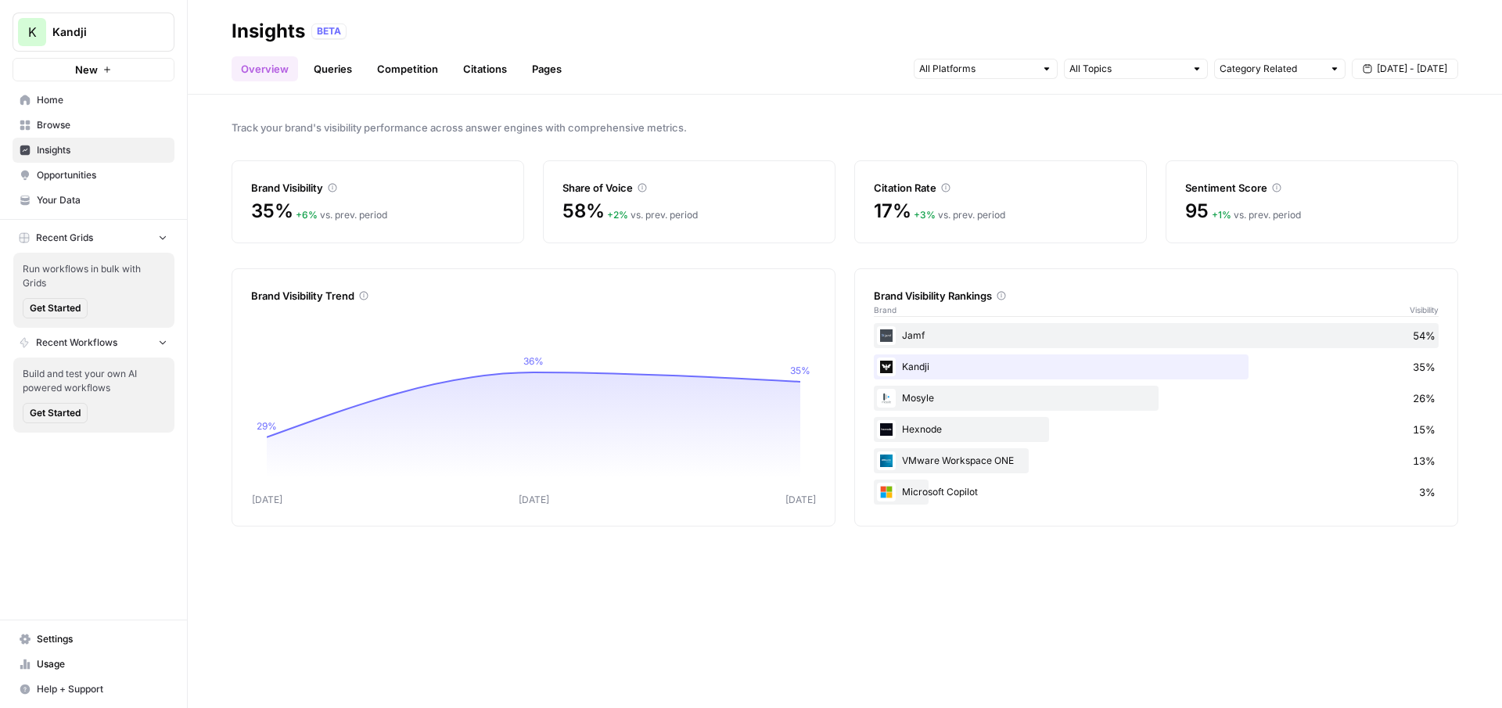
click at [404, 75] on link "Competition" at bounding box center [408, 68] width 80 height 25
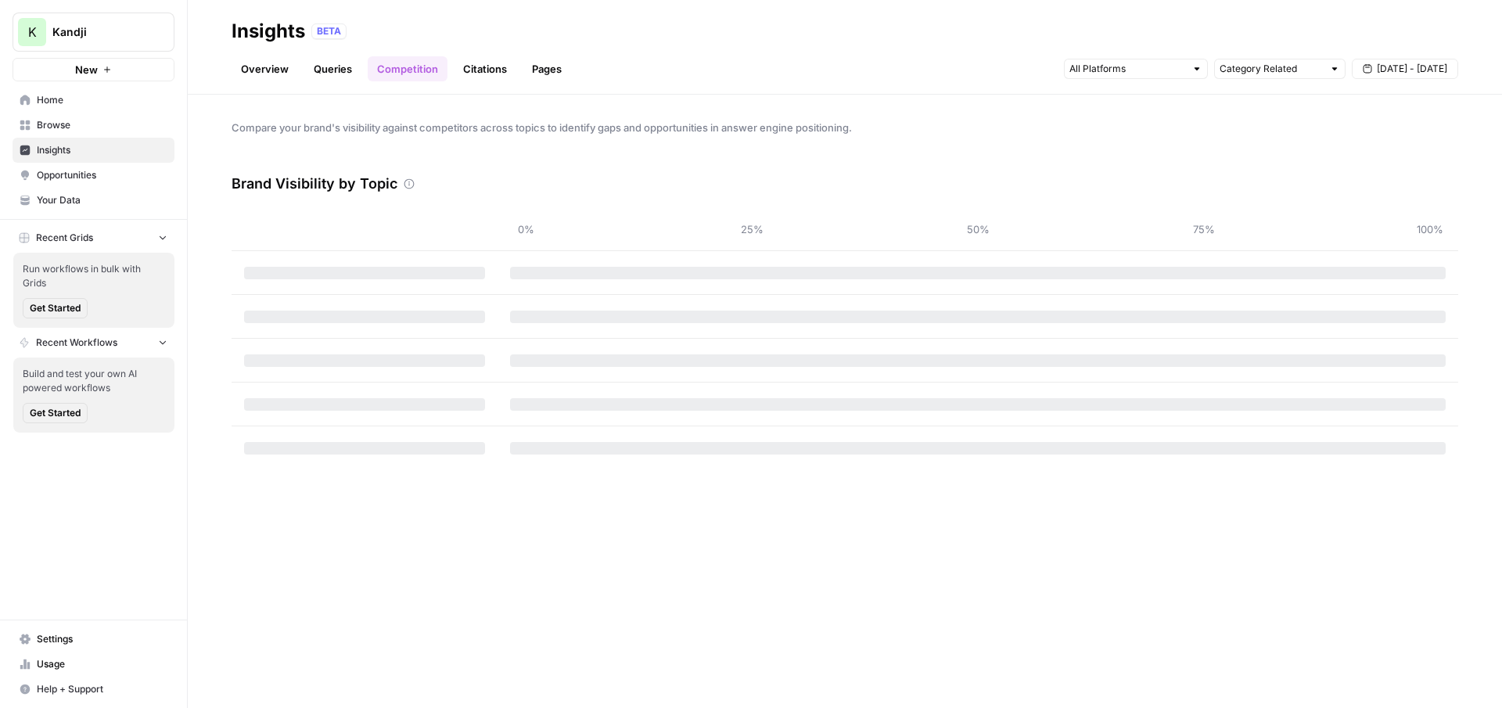
click at [331, 74] on link "Queries" at bounding box center [332, 68] width 57 height 25
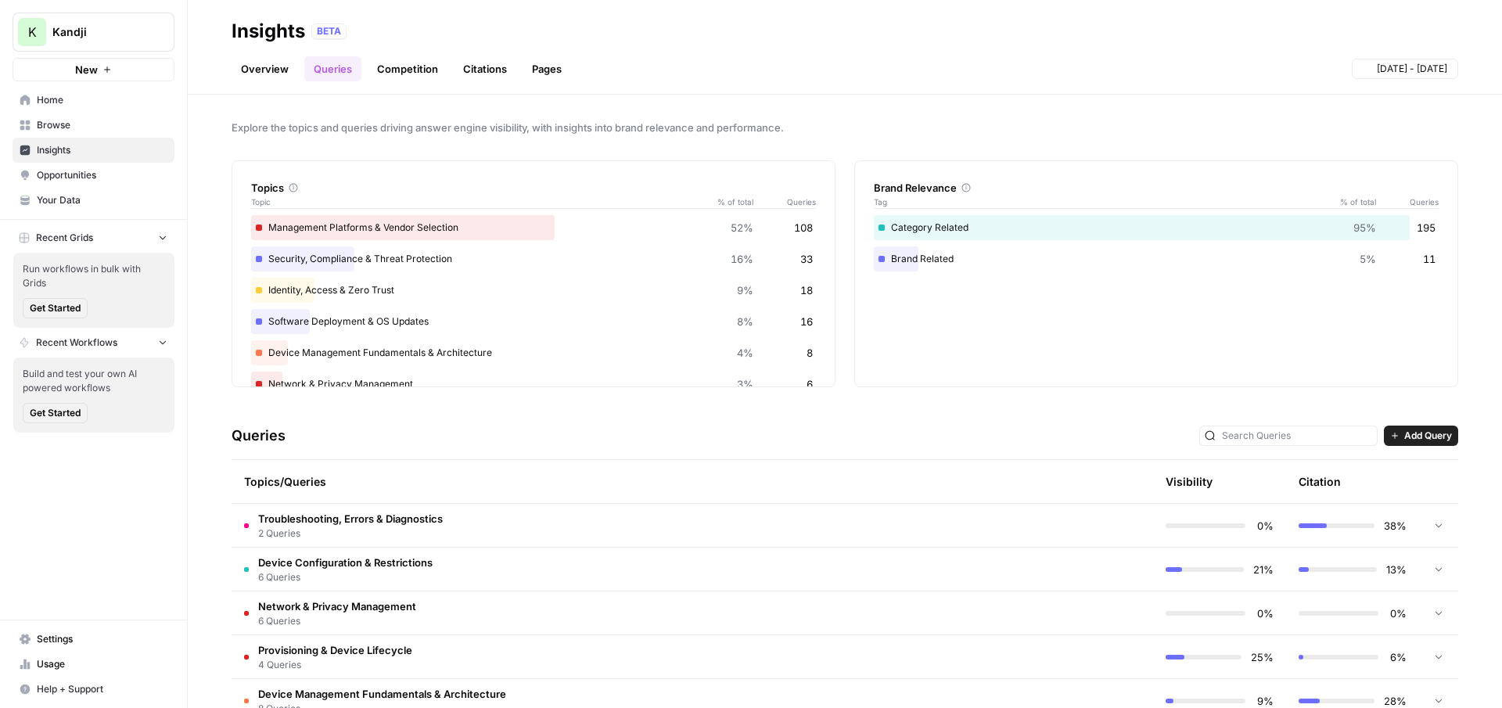
click at [397, 75] on link "Competition" at bounding box center [408, 68] width 80 height 25
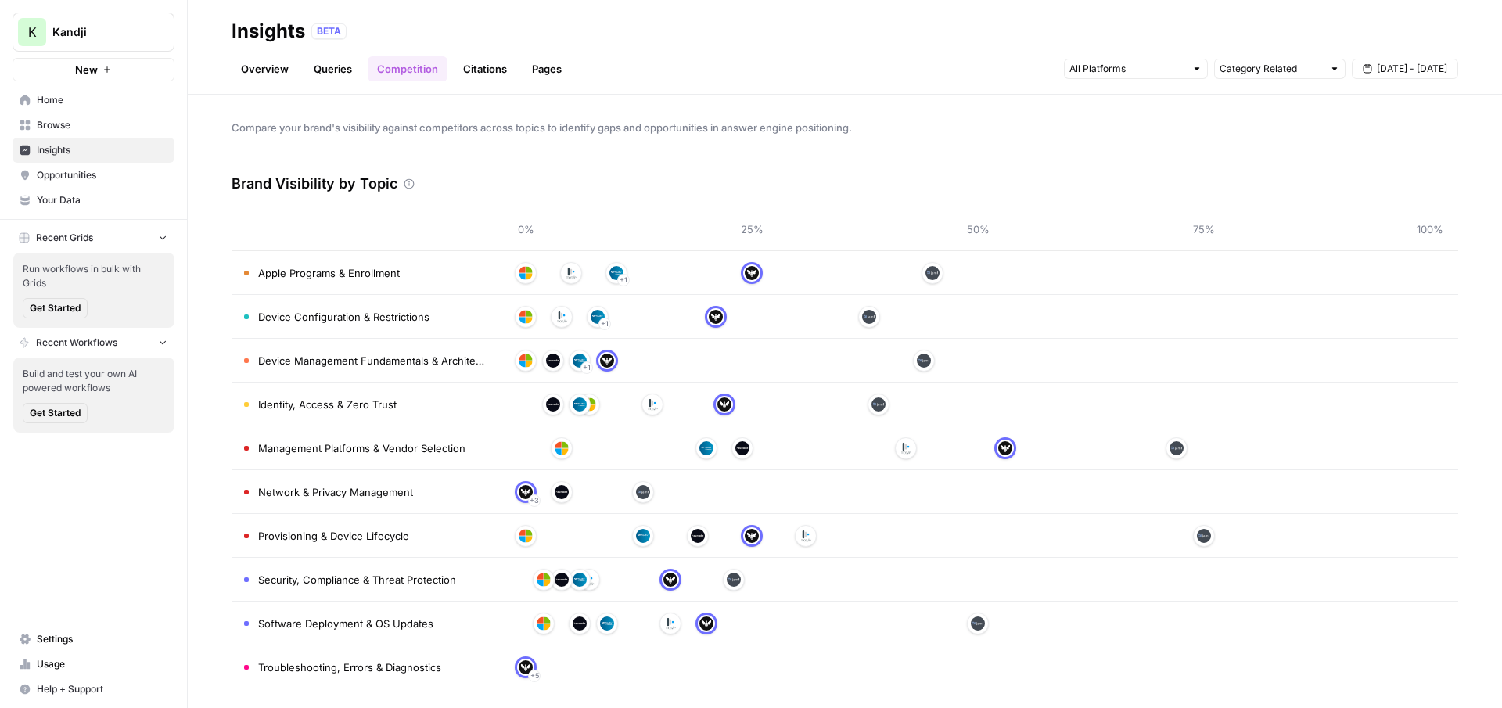
click at [455, 272] on td "Apple Programs & Enrollment" at bounding box center [365, 272] width 266 height 43
click at [247, 278] on div "Apple Programs & Enrollment" at bounding box center [322, 273] width 156 height 16
click at [549, 275] on div "+ 1" at bounding box center [978, 272] width 904 height 25
click at [973, 279] on div "+ 1" at bounding box center [978, 272] width 904 height 25
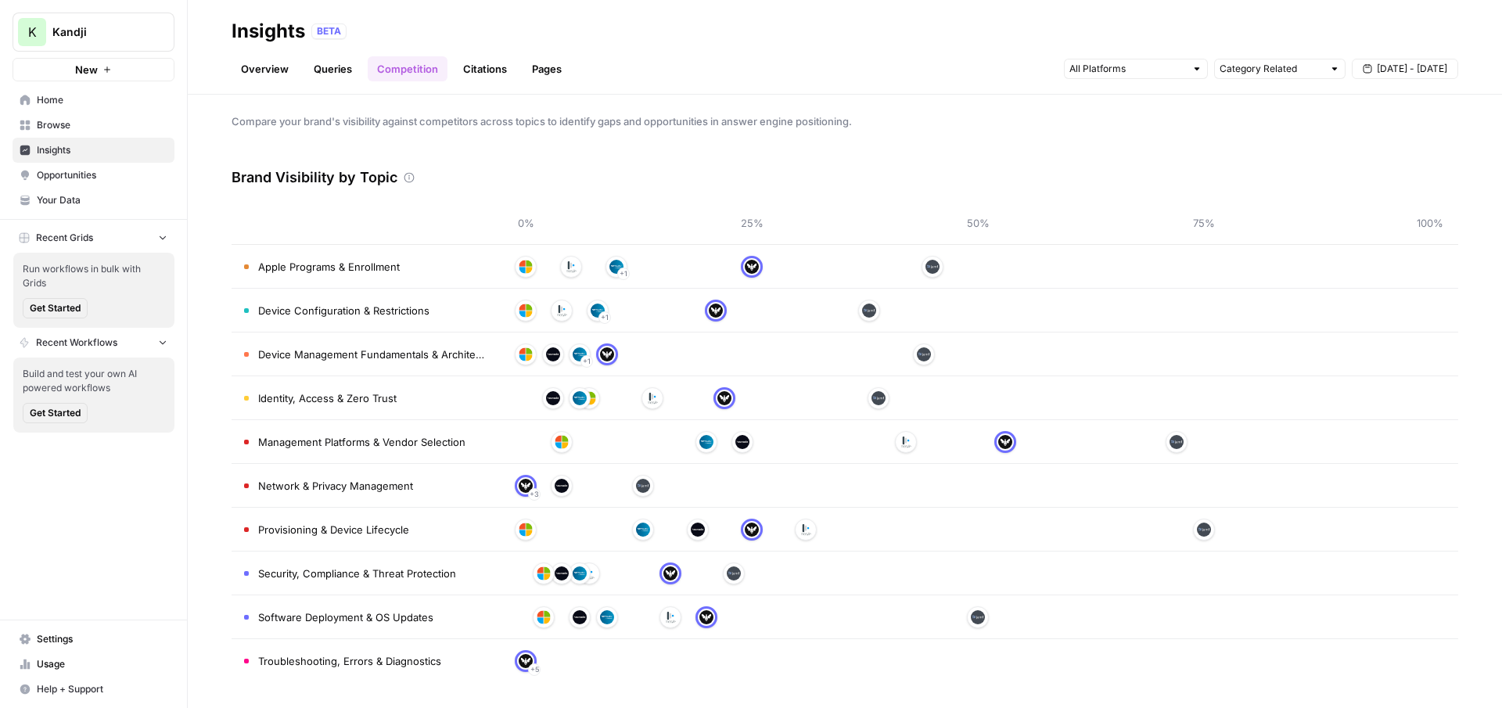
click at [472, 64] on link "Citations" at bounding box center [485, 68] width 63 height 25
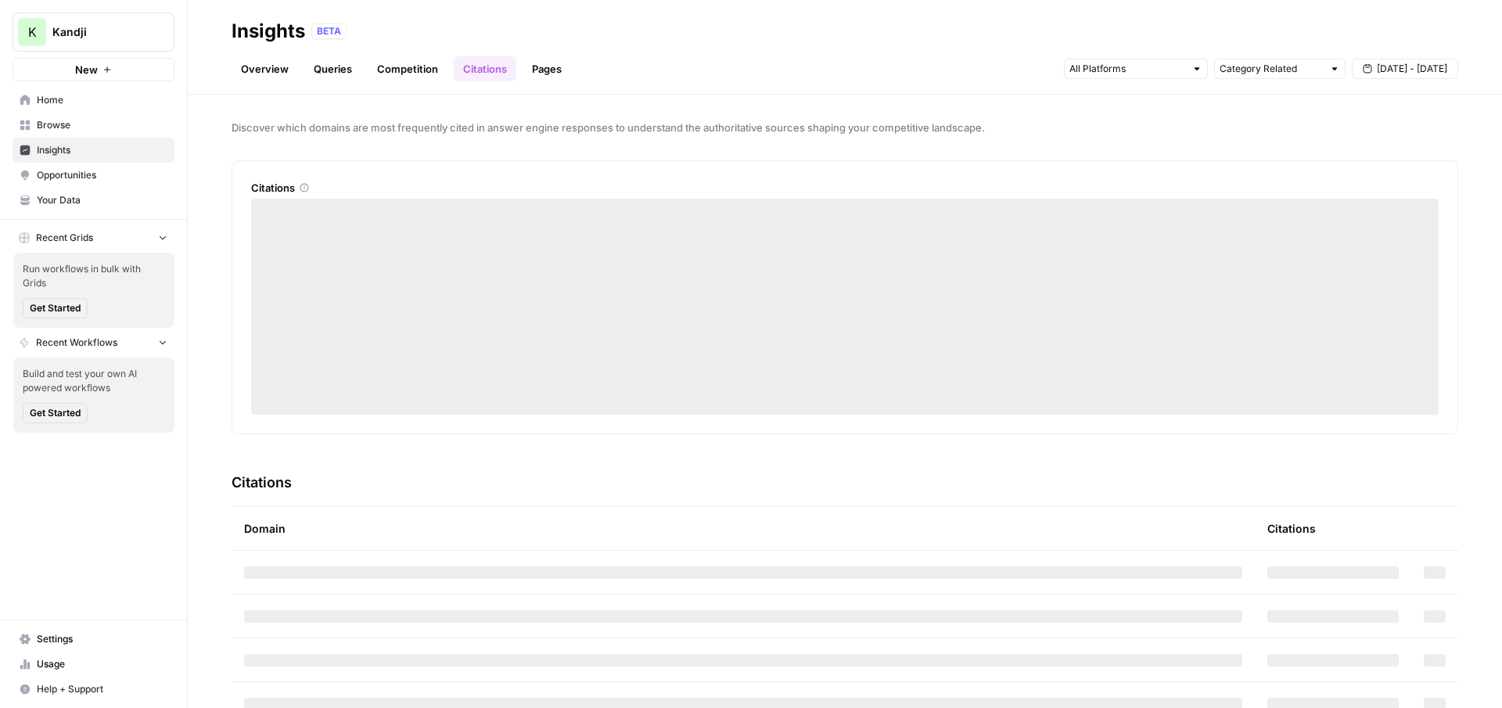
click at [408, 69] on link "Competition" at bounding box center [408, 68] width 80 height 25
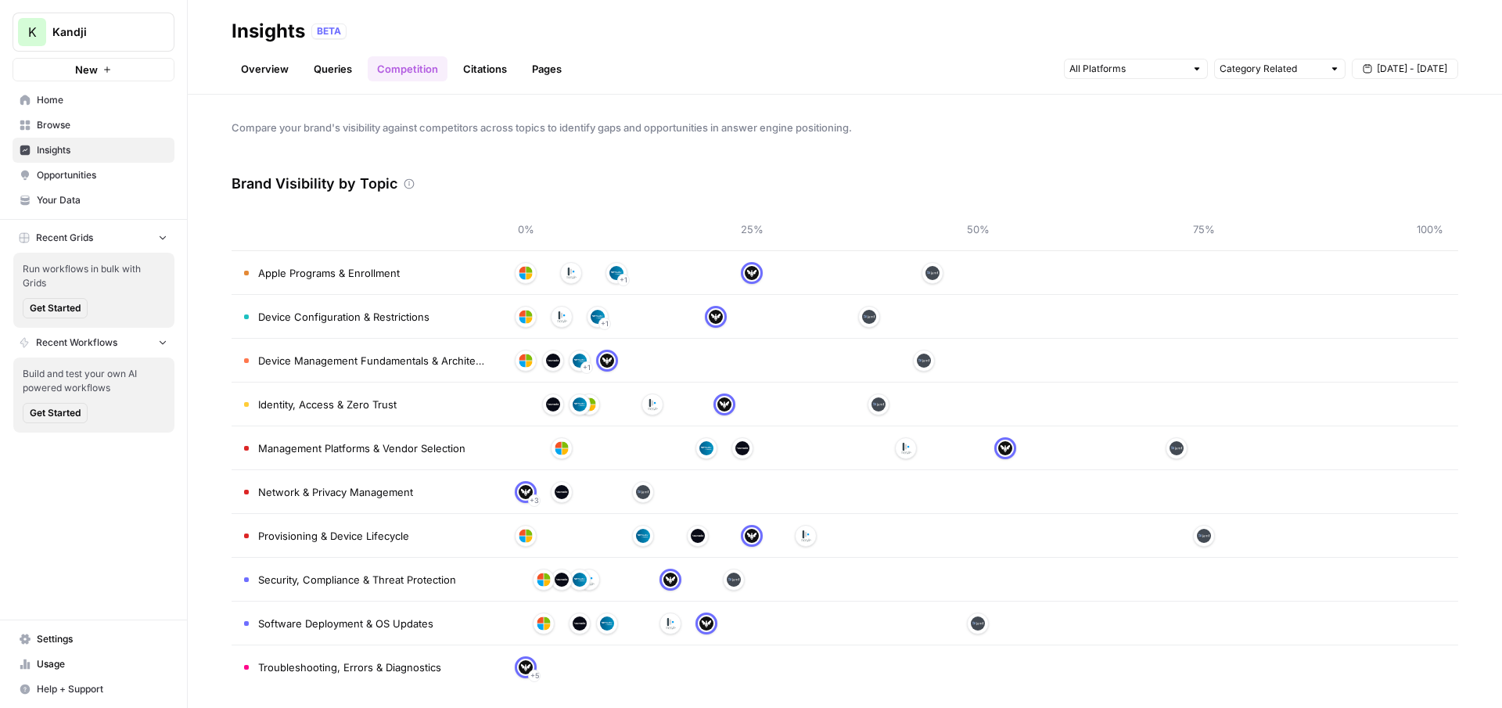
click at [487, 74] on link "Citations" at bounding box center [485, 68] width 63 height 25
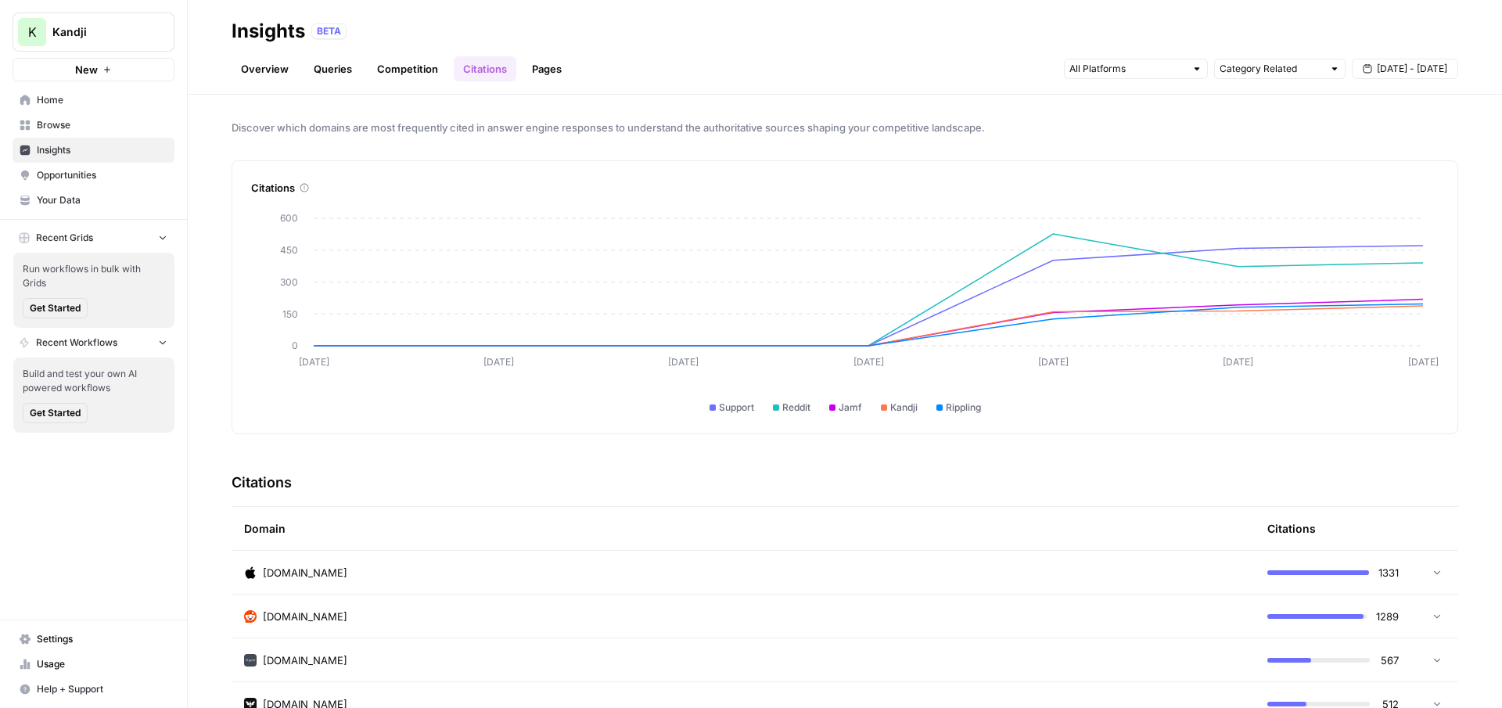
click at [404, 54] on div "Overview Queries Competition Citations Pages Category Related Sep 6 - Sep 12" at bounding box center [845, 63] width 1227 height 38
click at [404, 68] on link "Competition" at bounding box center [408, 68] width 80 height 25
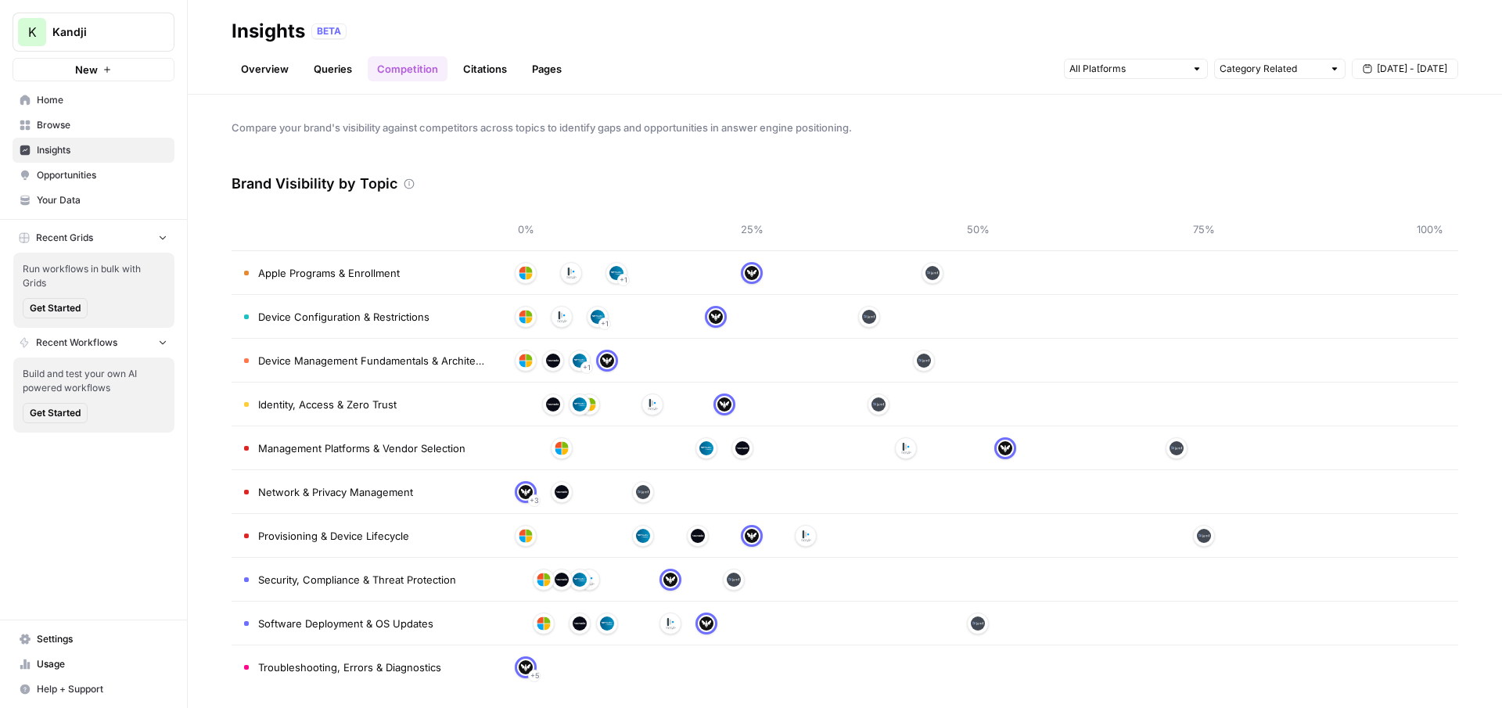
click at [335, 61] on link "Queries" at bounding box center [332, 68] width 57 height 25
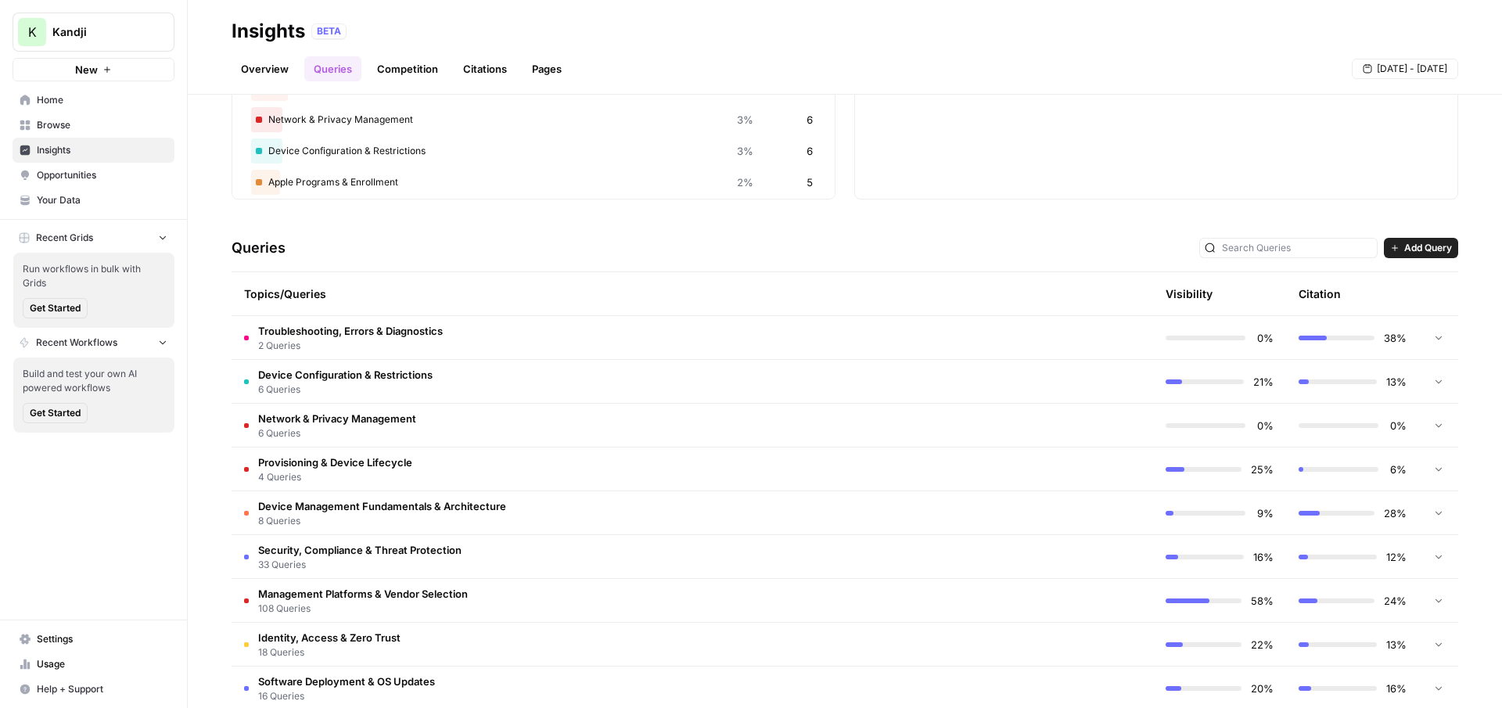
scroll to position [191, 0]
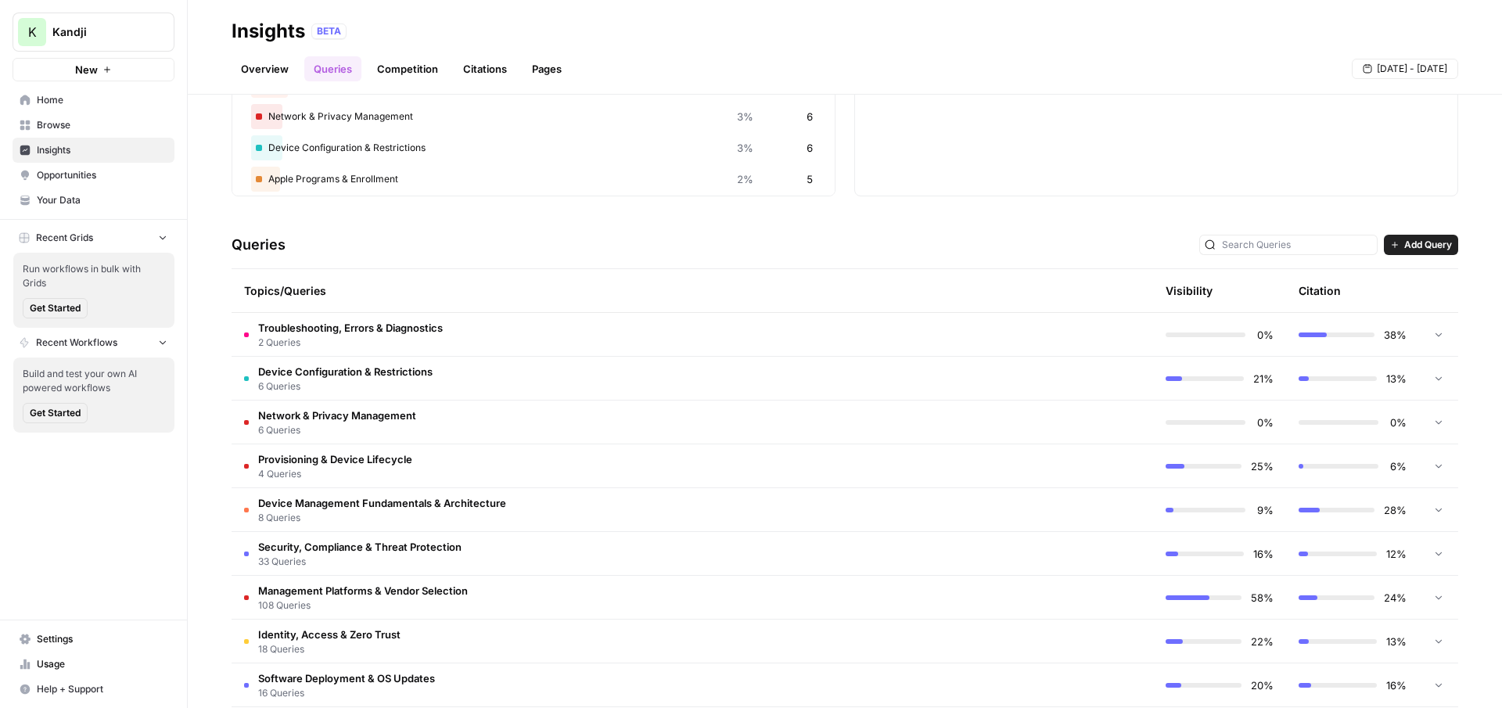
click at [893, 343] on td "Troubleshooting, Errors & Diagnostics 2 Queries" at bounding box center [626, 334] width 789 height 43
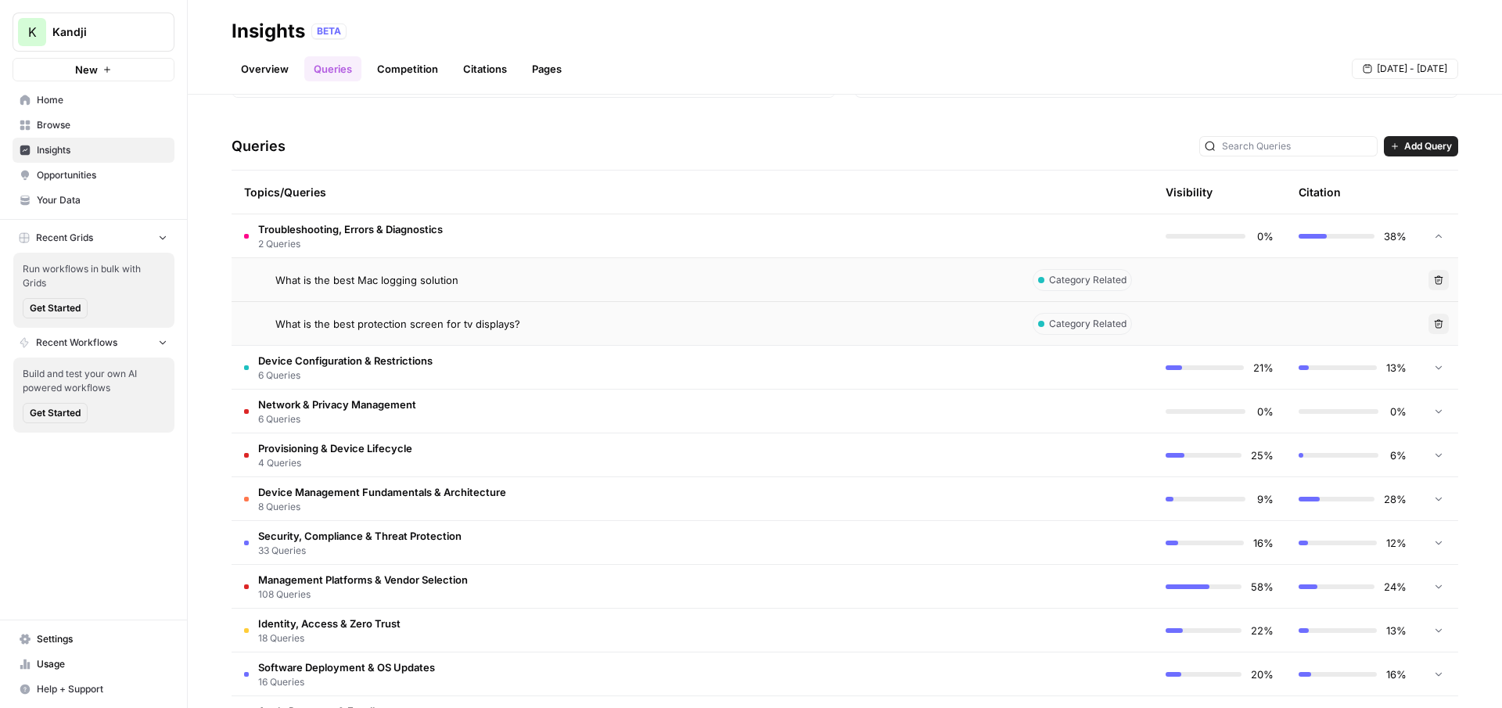
scroll to position [291, 0]
click at [777, 467] on td "Provisioning & Device Lifecycle 4 Queries" at bounding box center [626, 453] width 789 height 43
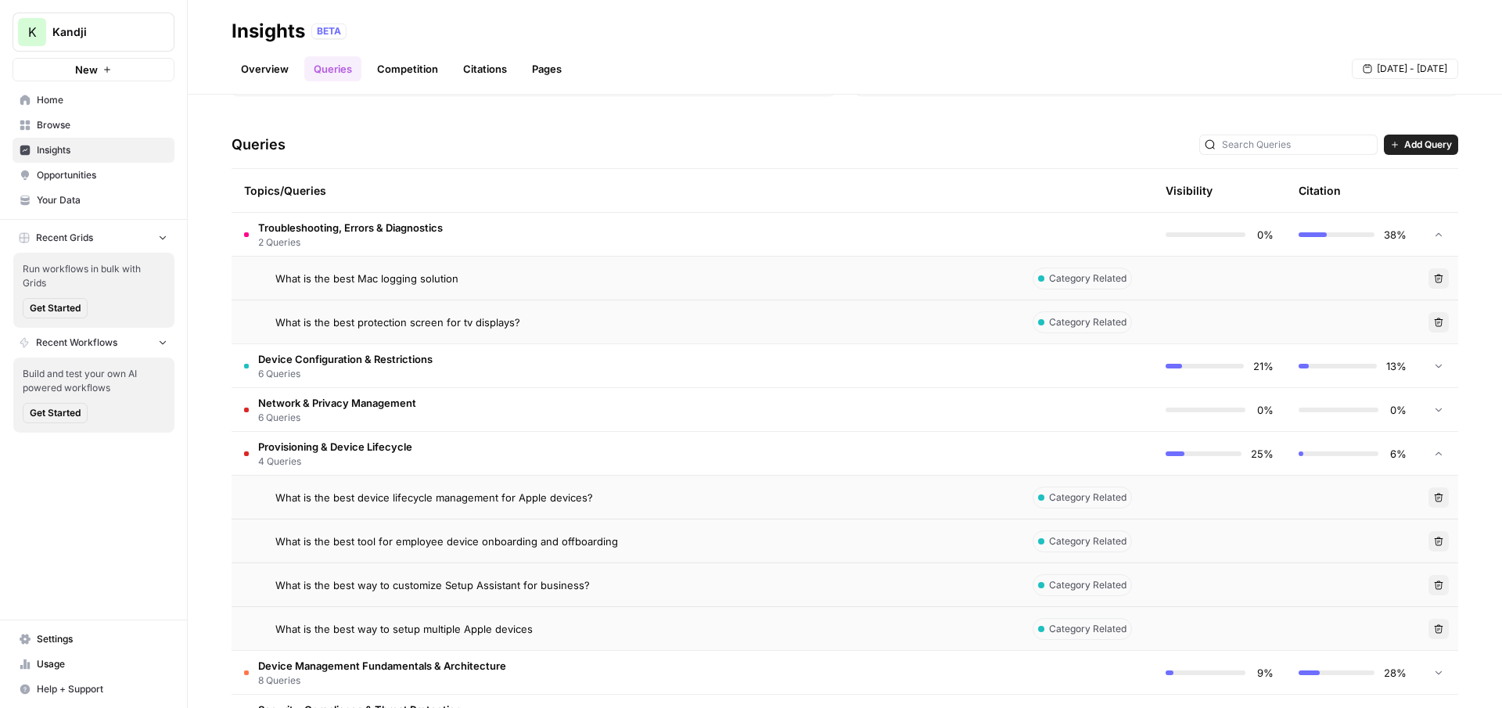
scroll to position [320, 0]
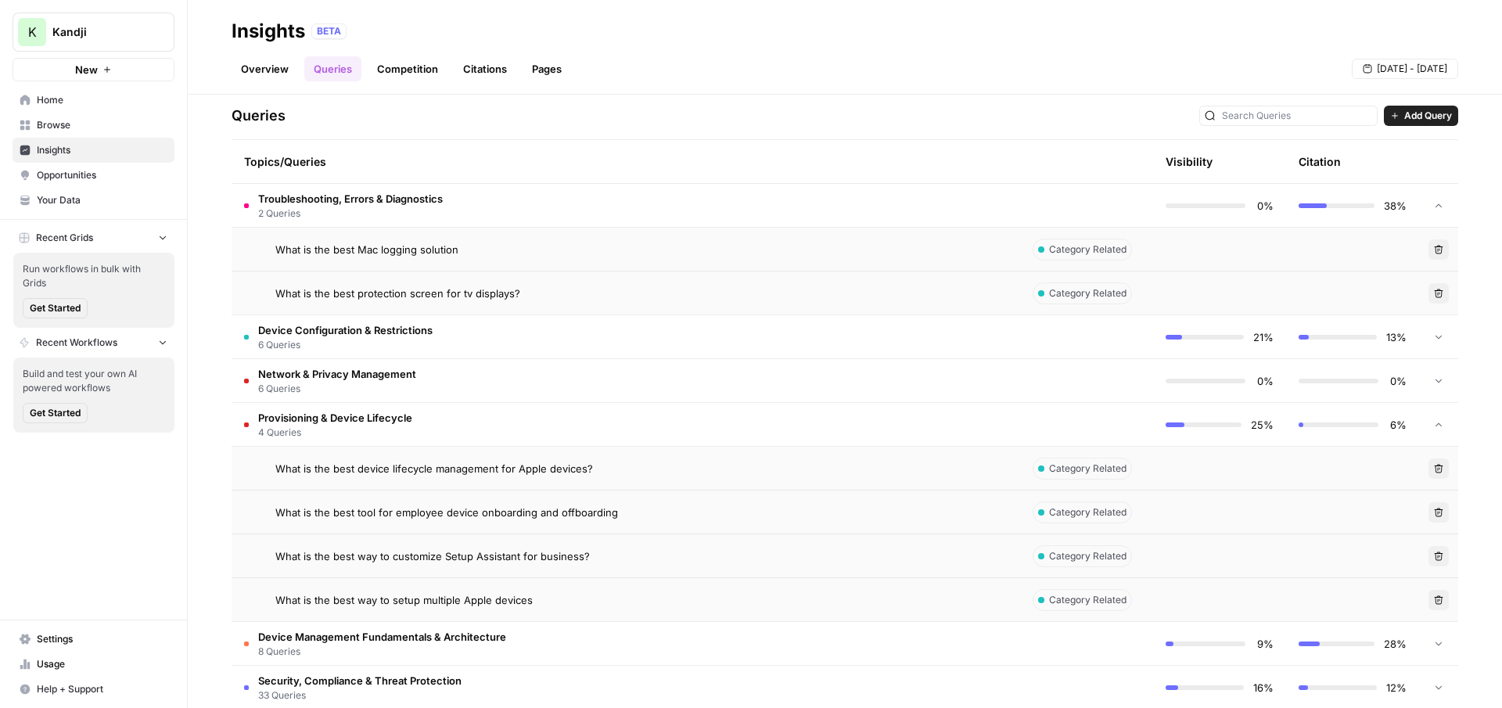
click at [782, 418] on td "Provisioning & Device Lifecycle 4 Queries" at bounding box center [626, 424] width 789 height 43
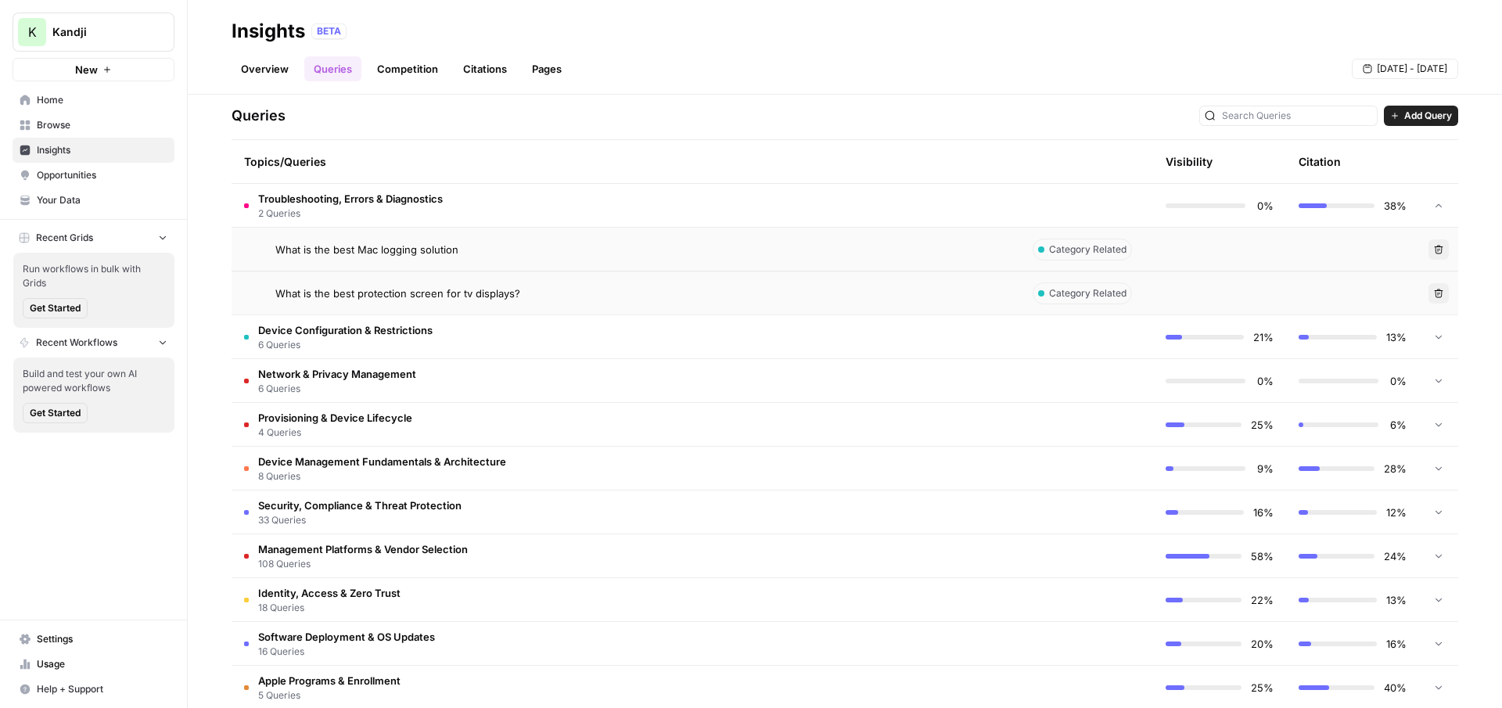
click at [788, 290] on div "What is the best protection screen for tv displays?" at bounding box center [641, 294] width 732 height 16
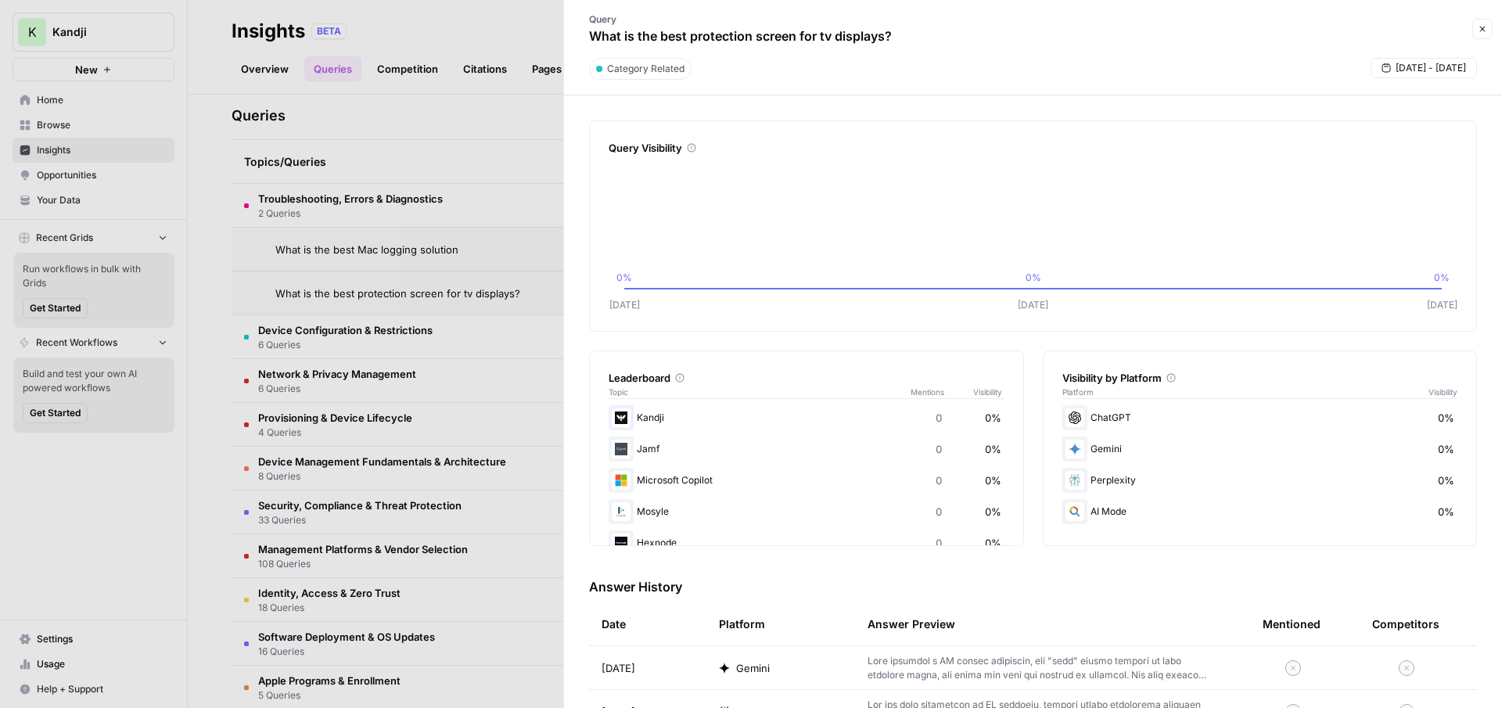
click at [436, 357] on div at bounding box center [751, 354] width 1502 height 708
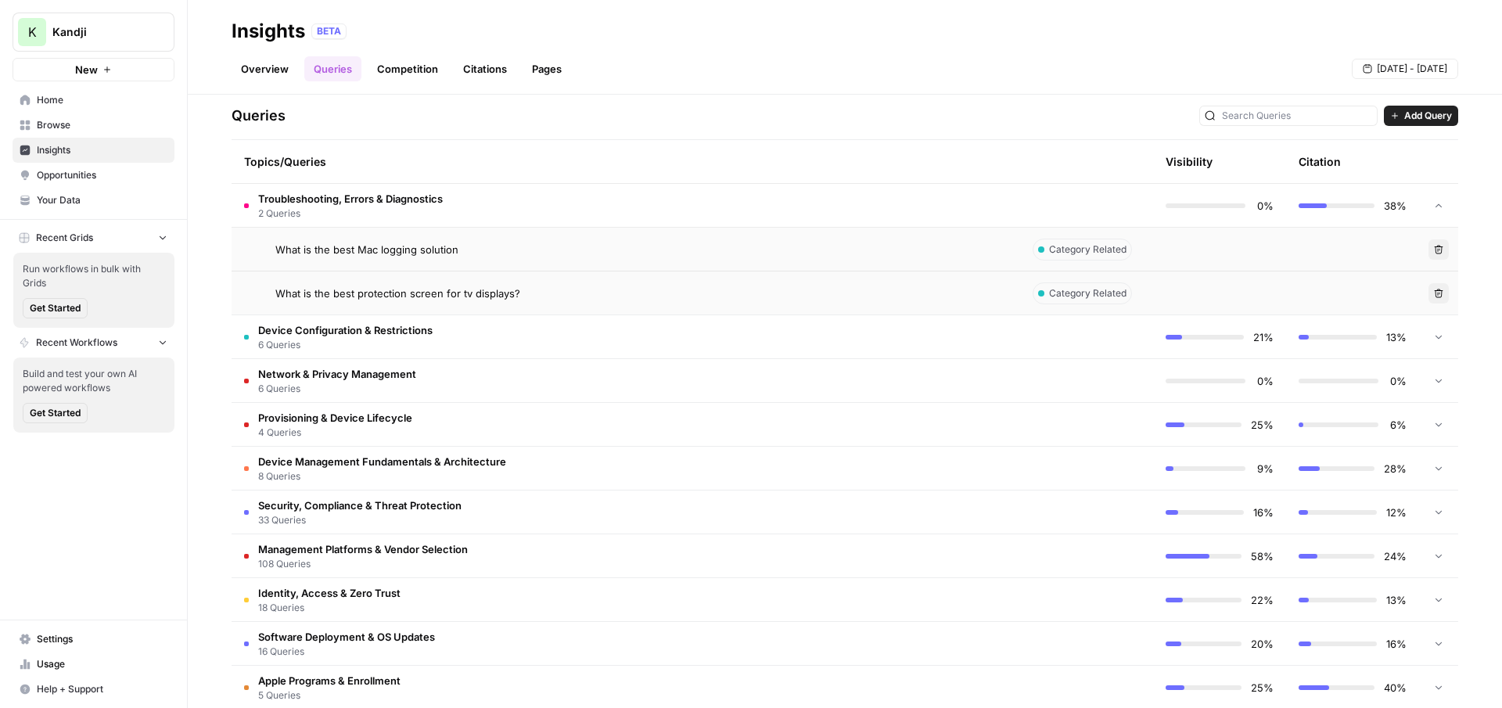
click at [631, 437] on td "Provisioning & Device Lifecycle 4 Queries" at bounding box center [626, 424] width 789 height 43
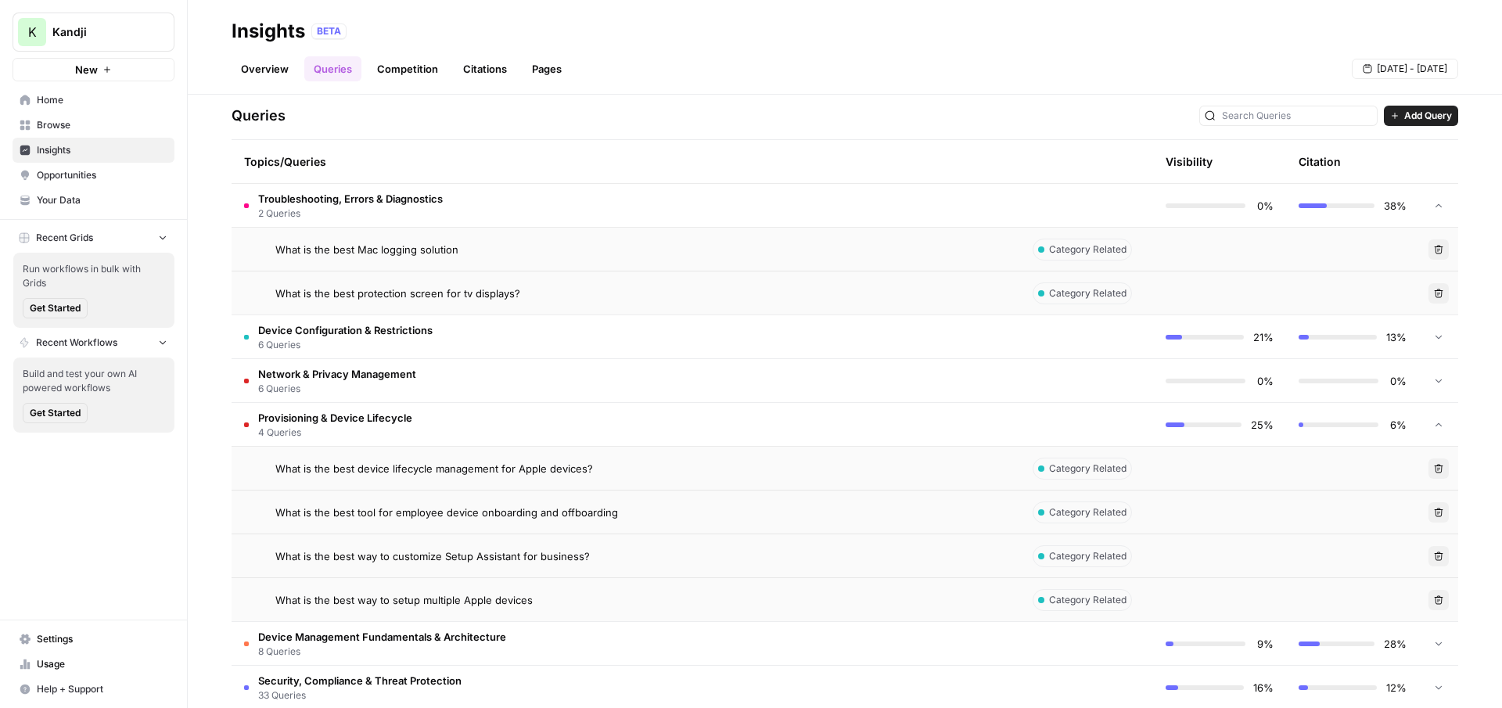
click at [975, 467] on div "What is the best device lifecycle management for Apple devices?" at bounding box center [641, 469] width 732 height 16
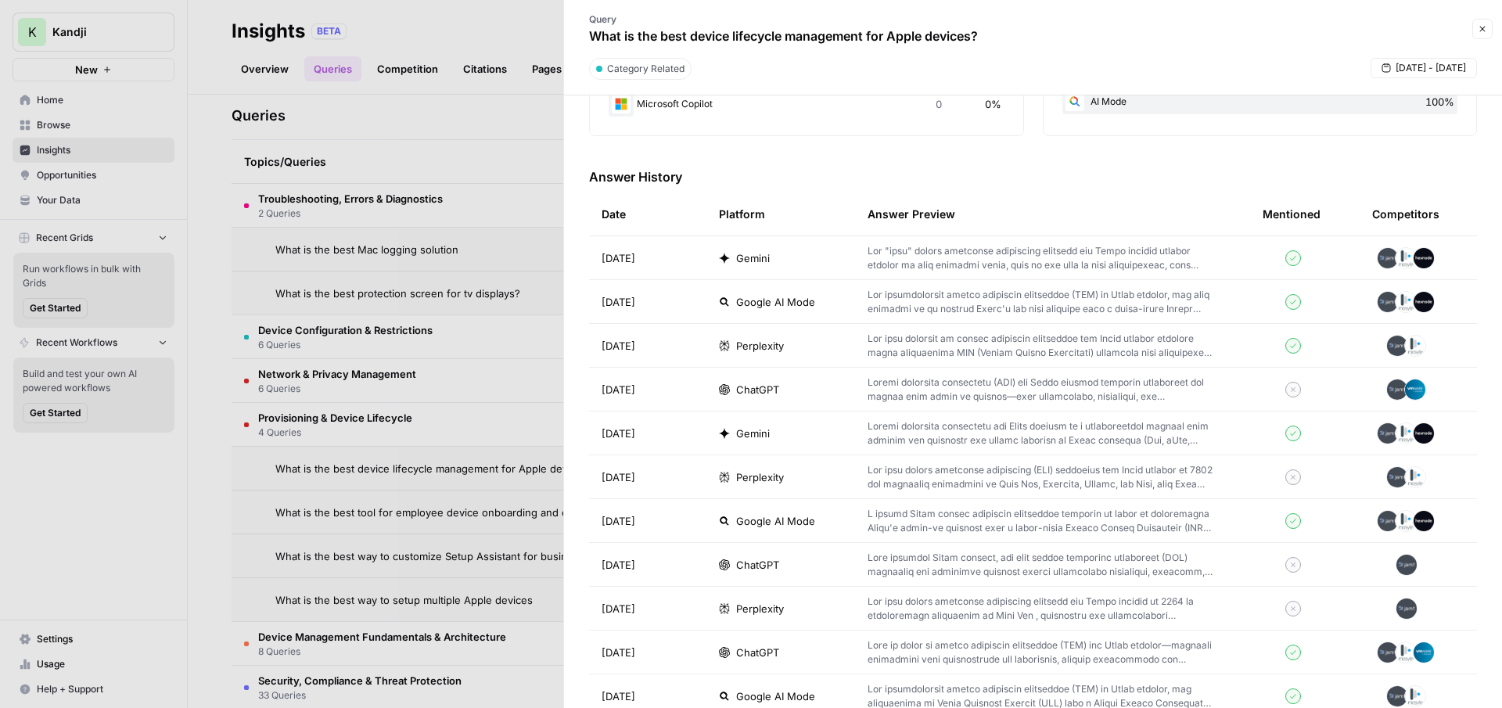
scroll to position [411, 0]
click at [826, 254] on div "Gemini" at bounding box center [781, 258] width 124 height 16
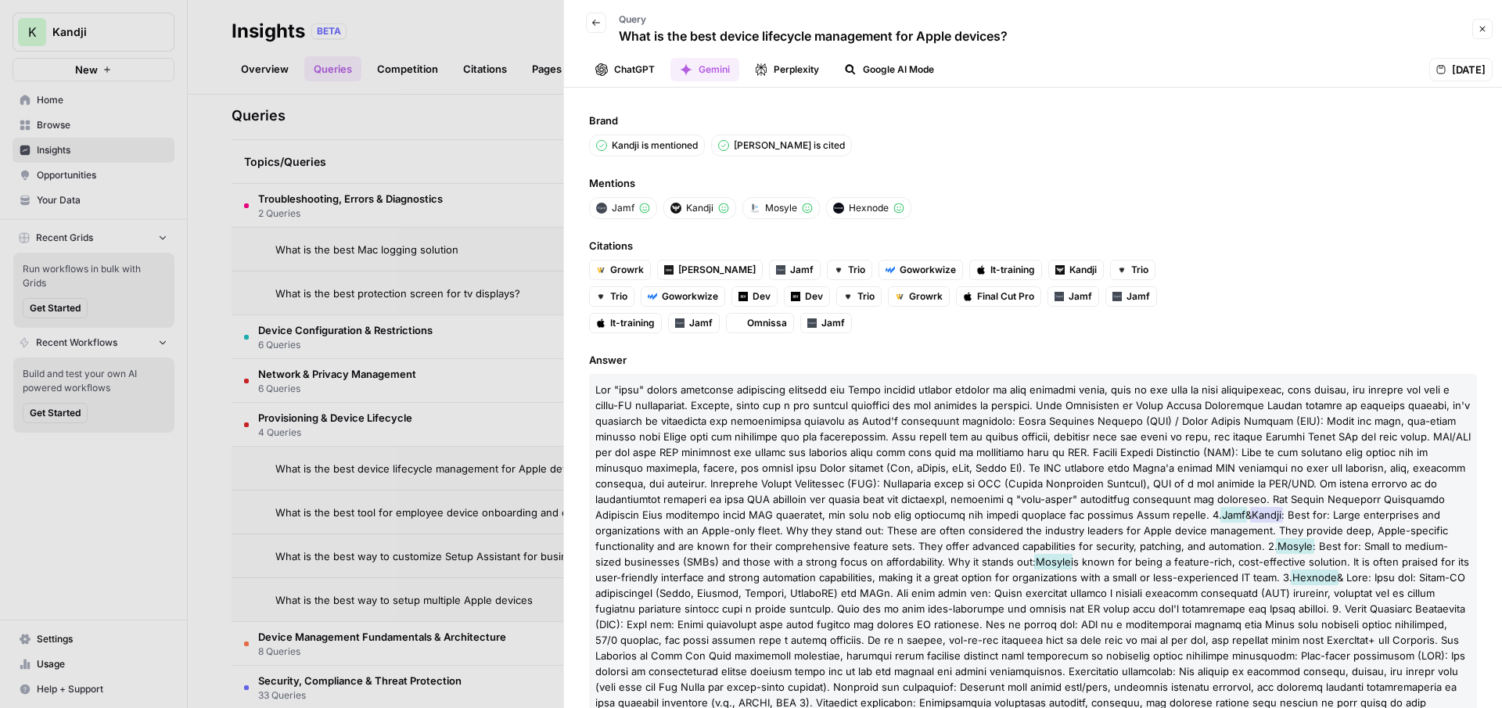
click at [475, 292] on div at bounding box center [751, 354] width 1502 height 708
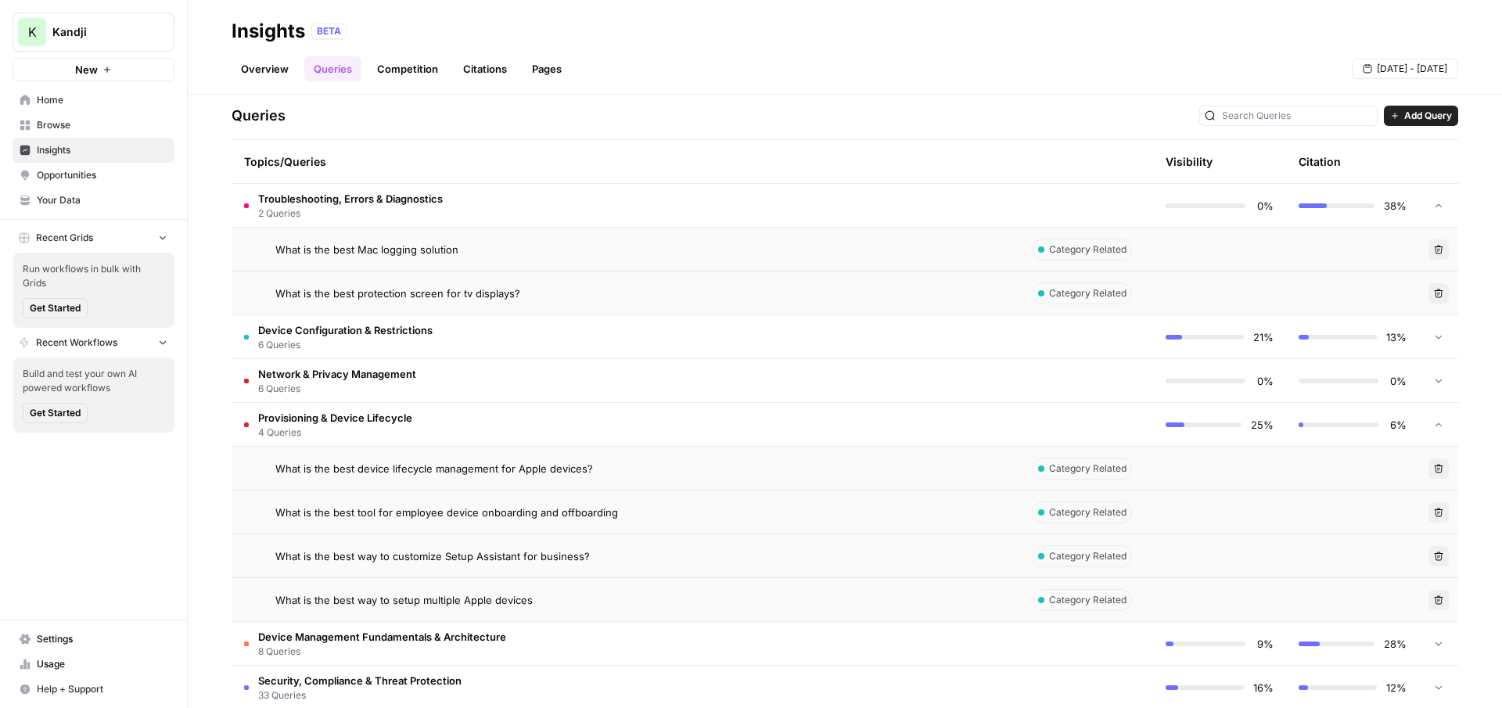
click at [536, 66] on link "Pages" at bounding box center [547, 68] width 49 height 25
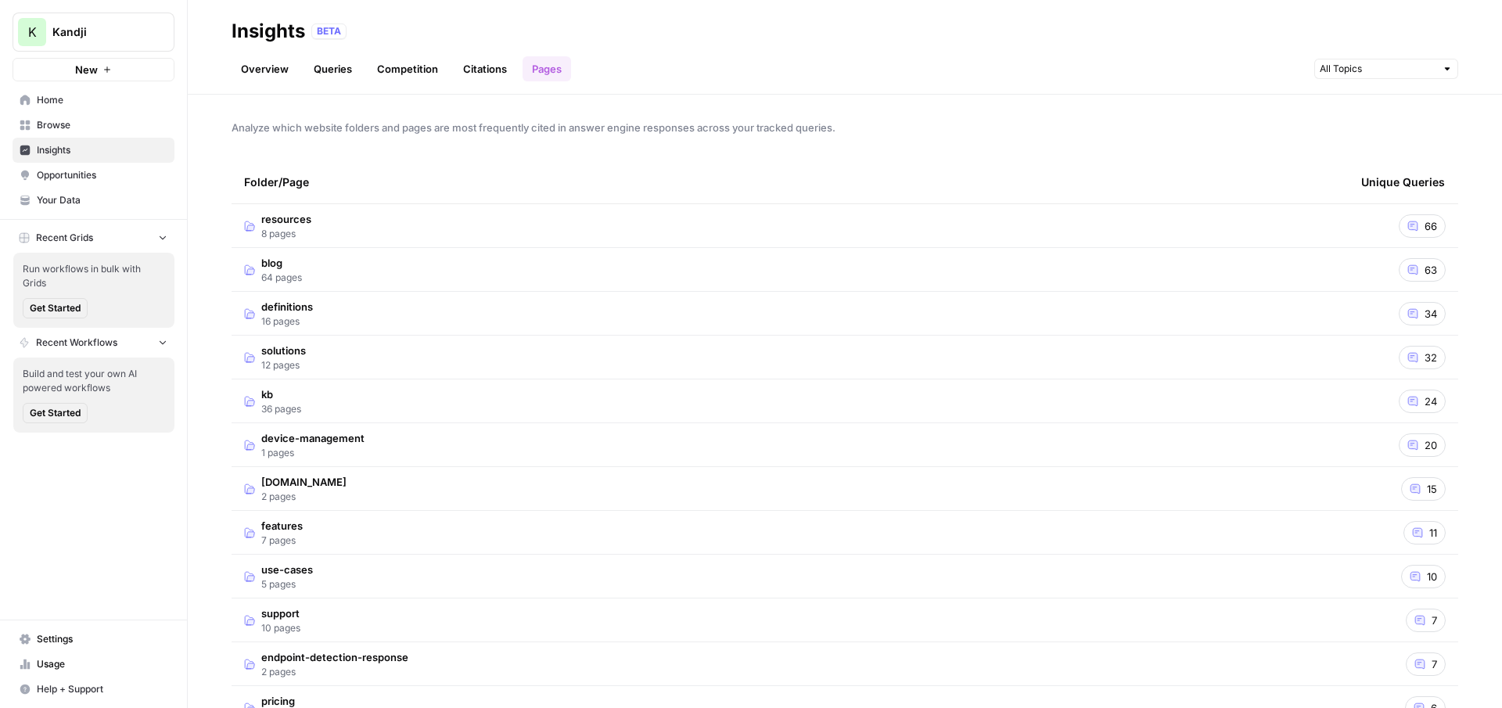
click at [322, 219] on td "resources 8 pages" at bounding box center [790, 225] width 1117 height 43
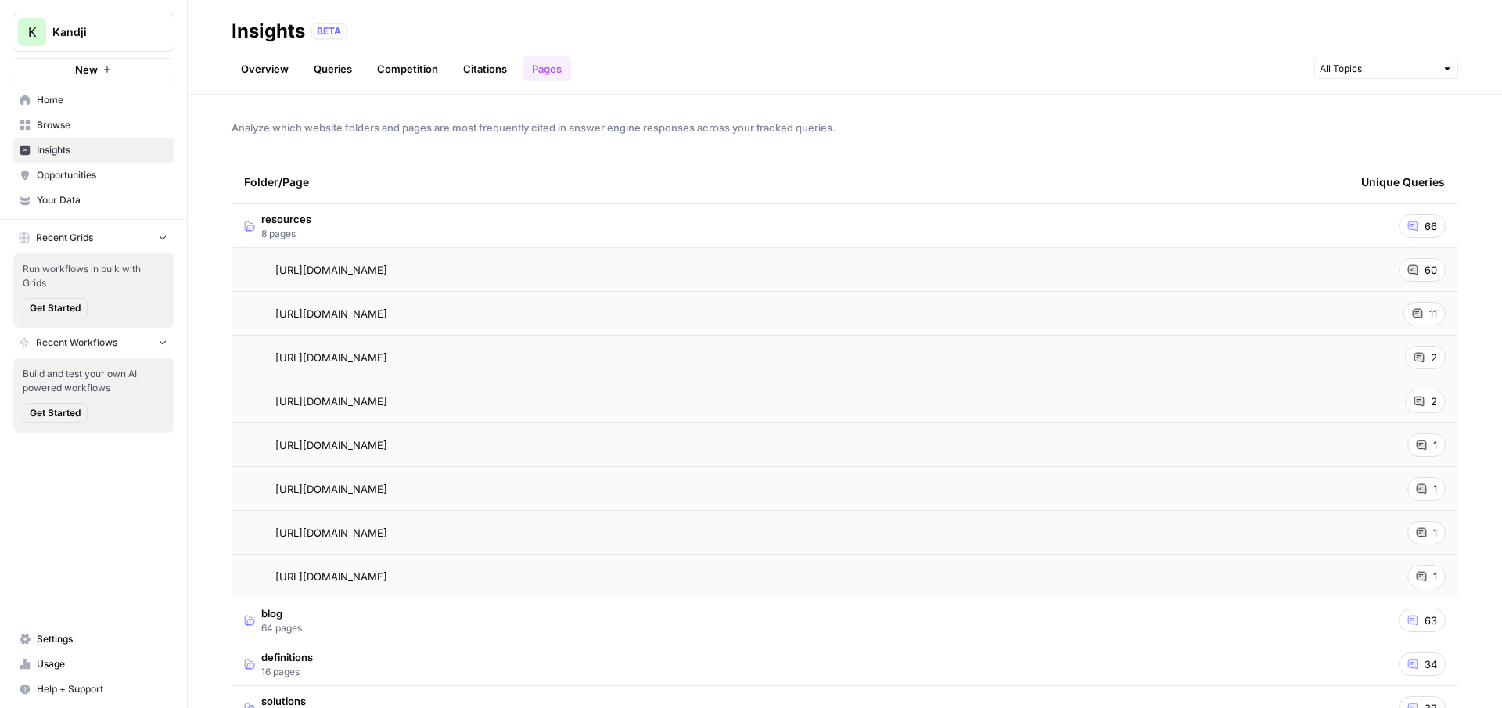
click at [1413, 271] on icon at bounding box center [1412, 269] width 9 height 9
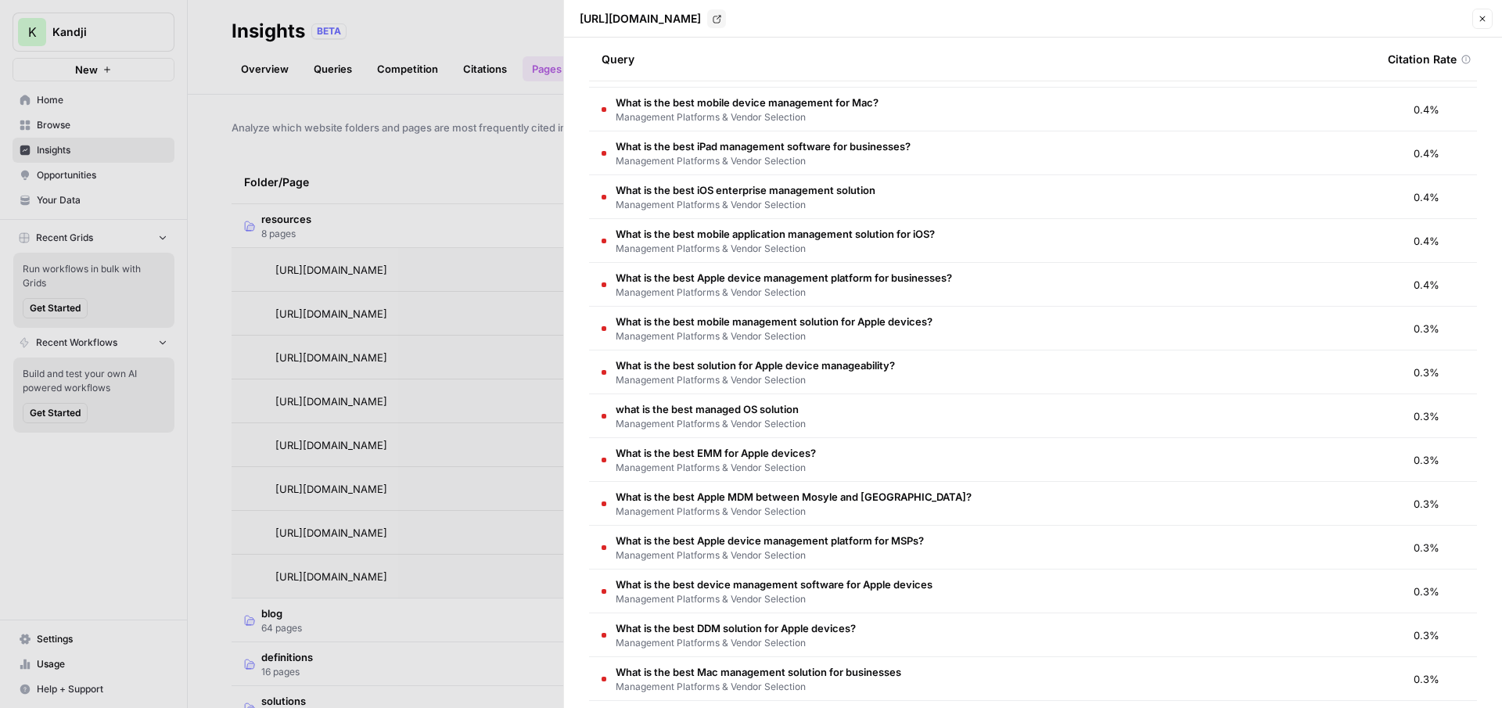
scroll to position [128, 0]
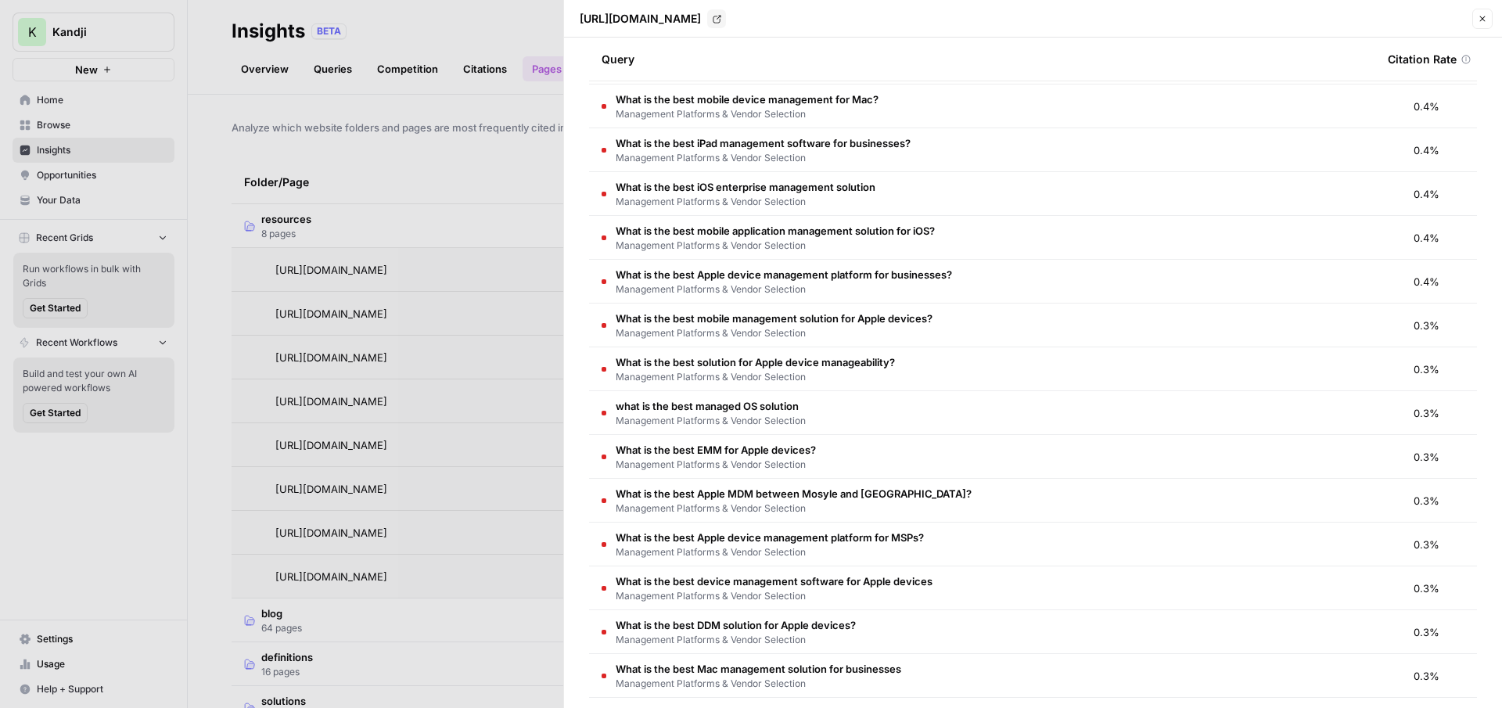
click at [911, 200] on td "What is the best iOS enterprise management solution Management Platforms & Vend…" at bounding box center [982, 193] width 786 height 43
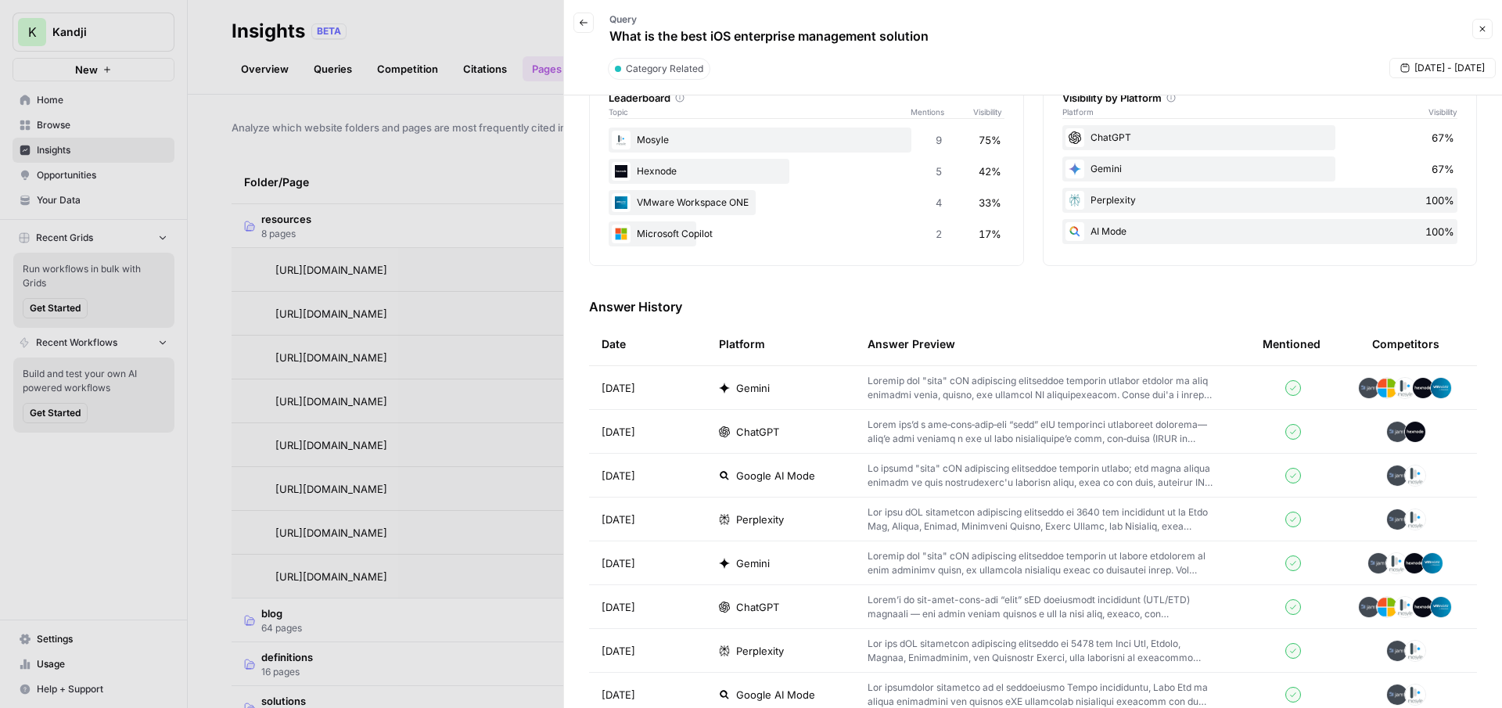
scroll to position [358, 0]
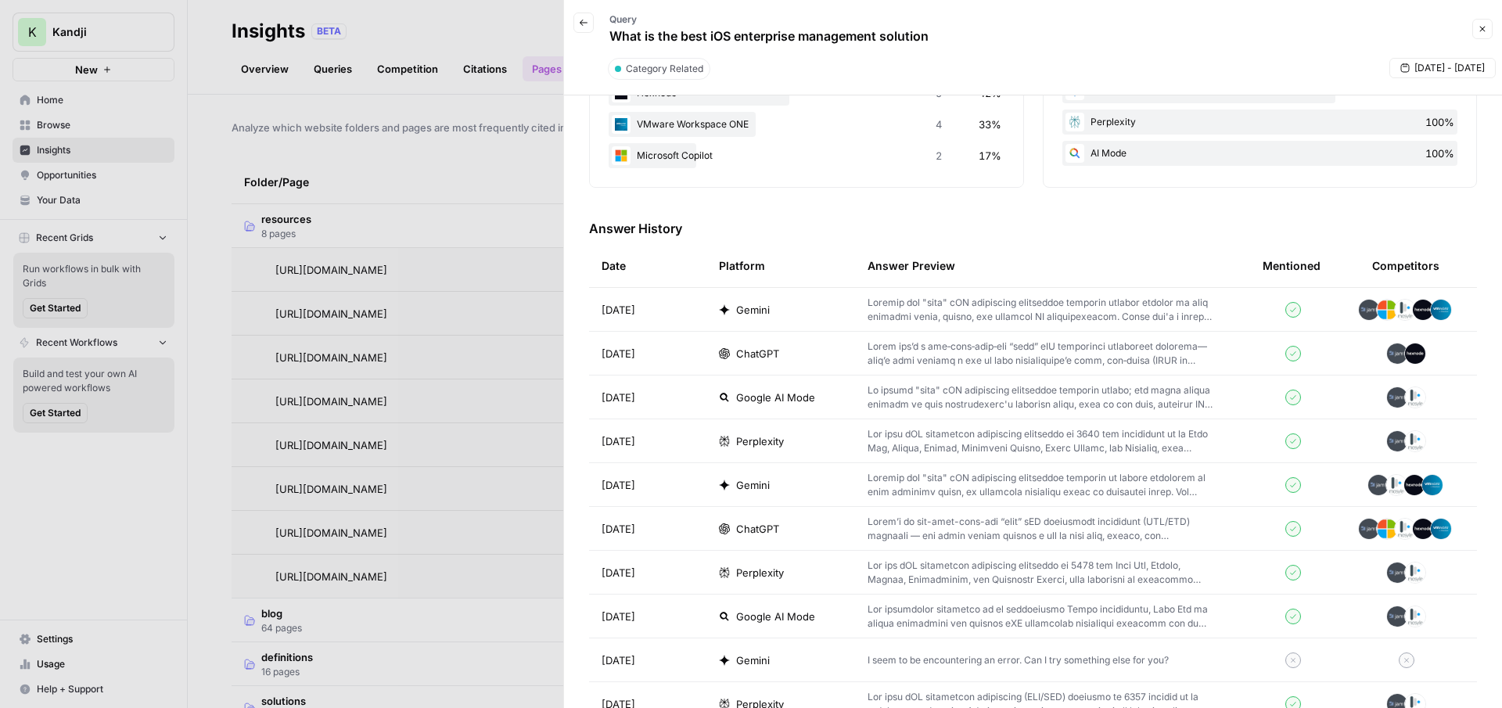
click at [1480, 30] on icon "button" at bounding box center [1482, 28] width 9 height 9
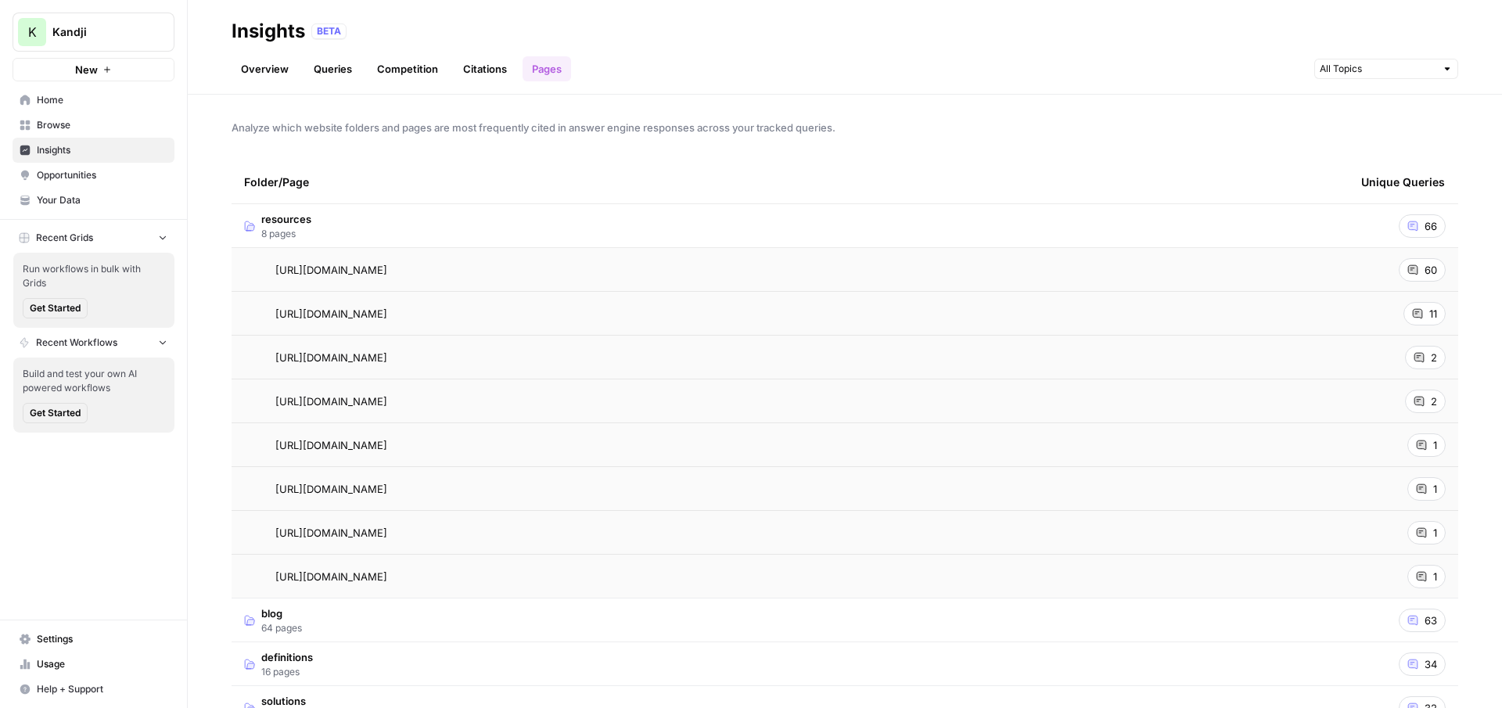
click at [138, 31] on span "Kandji" at bounding box center [99, 32] width 95 height 16
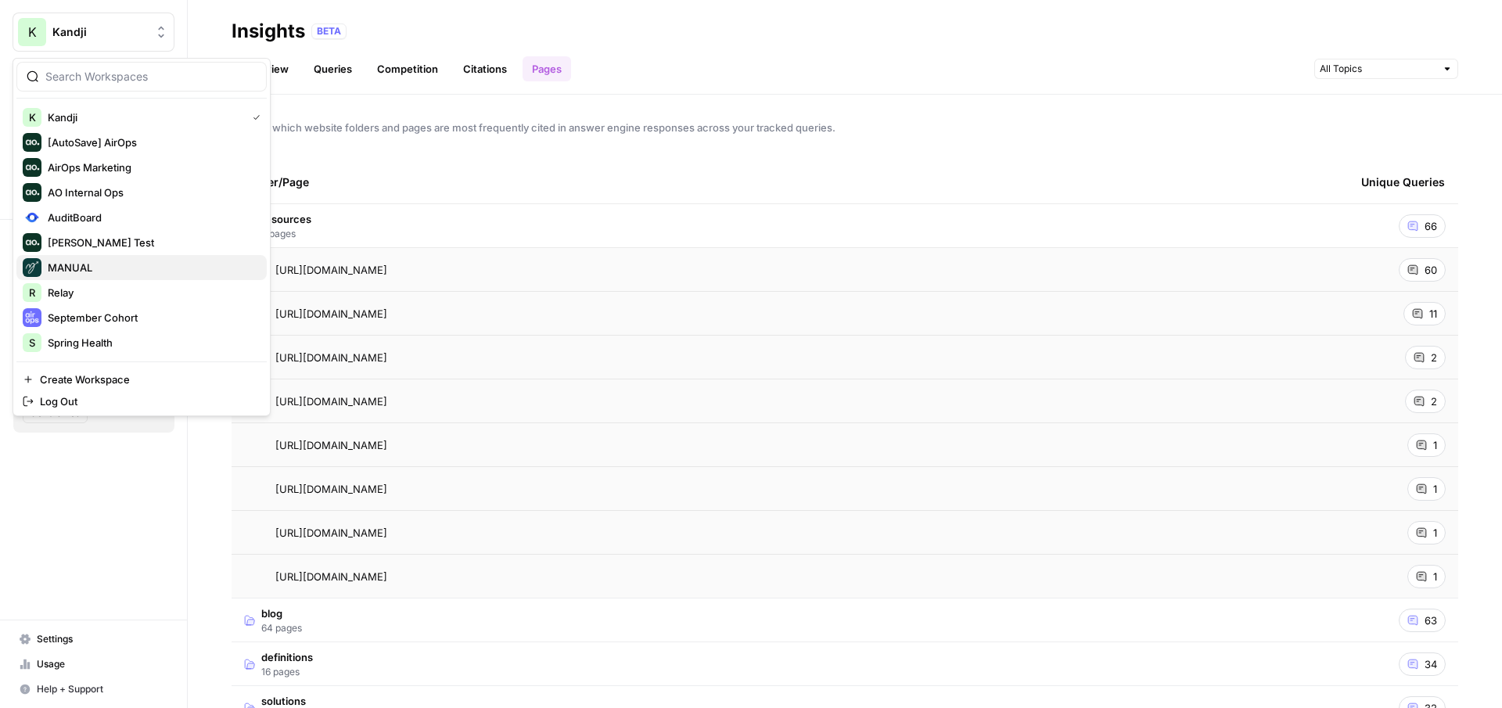
click at [101, 270] on span "MANUAL" at bounding box center [151, 268] width 207 height 16
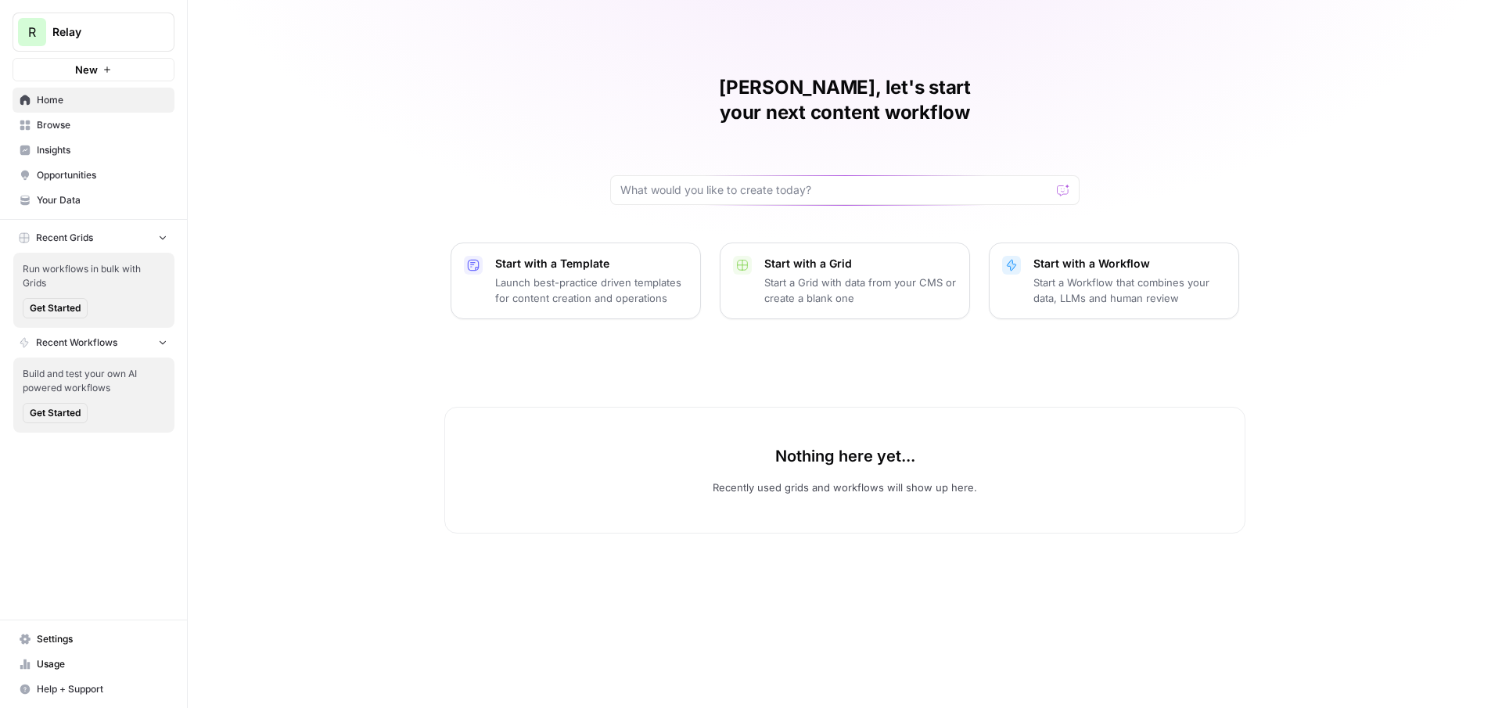
click at [53, 666] on span "Usage" at bounding box center [102, 664] width 131 height 14
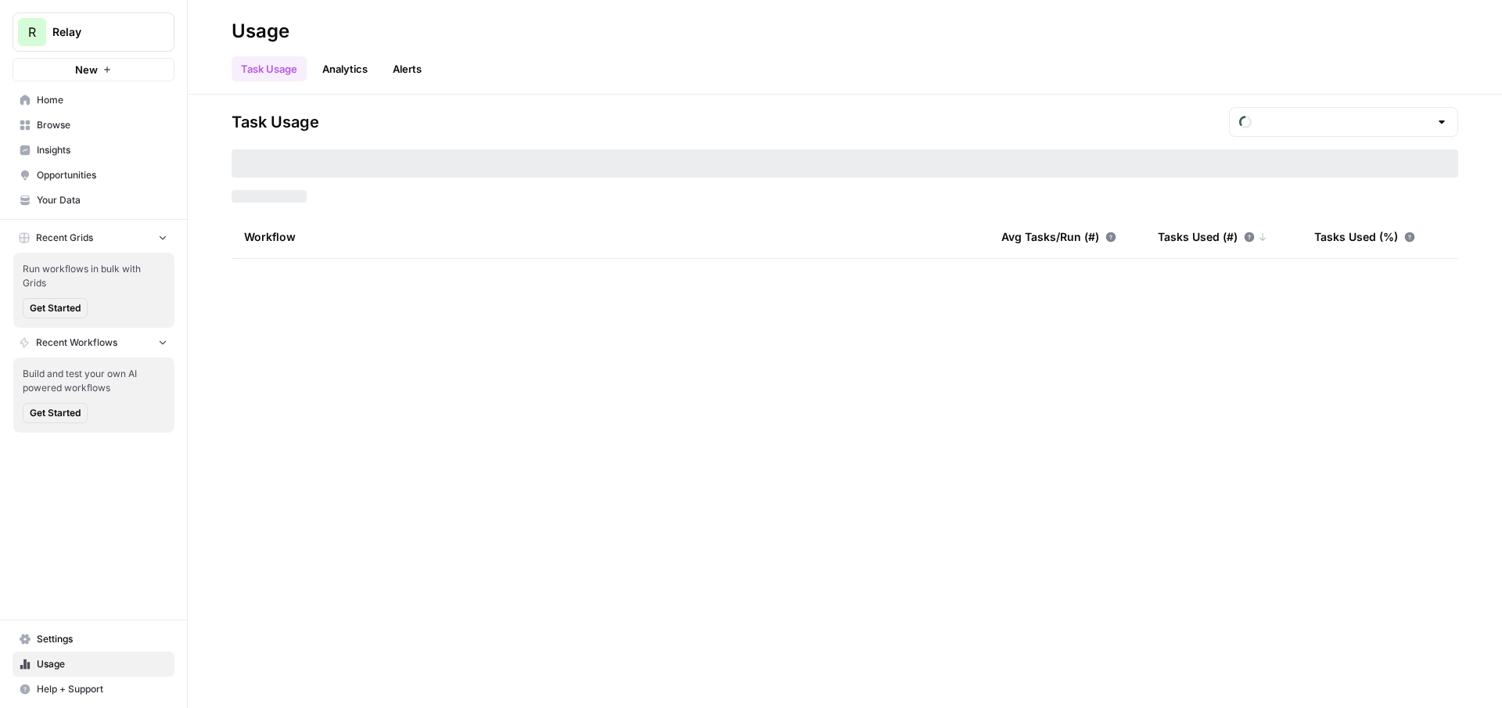
type input "September Included Tasks"
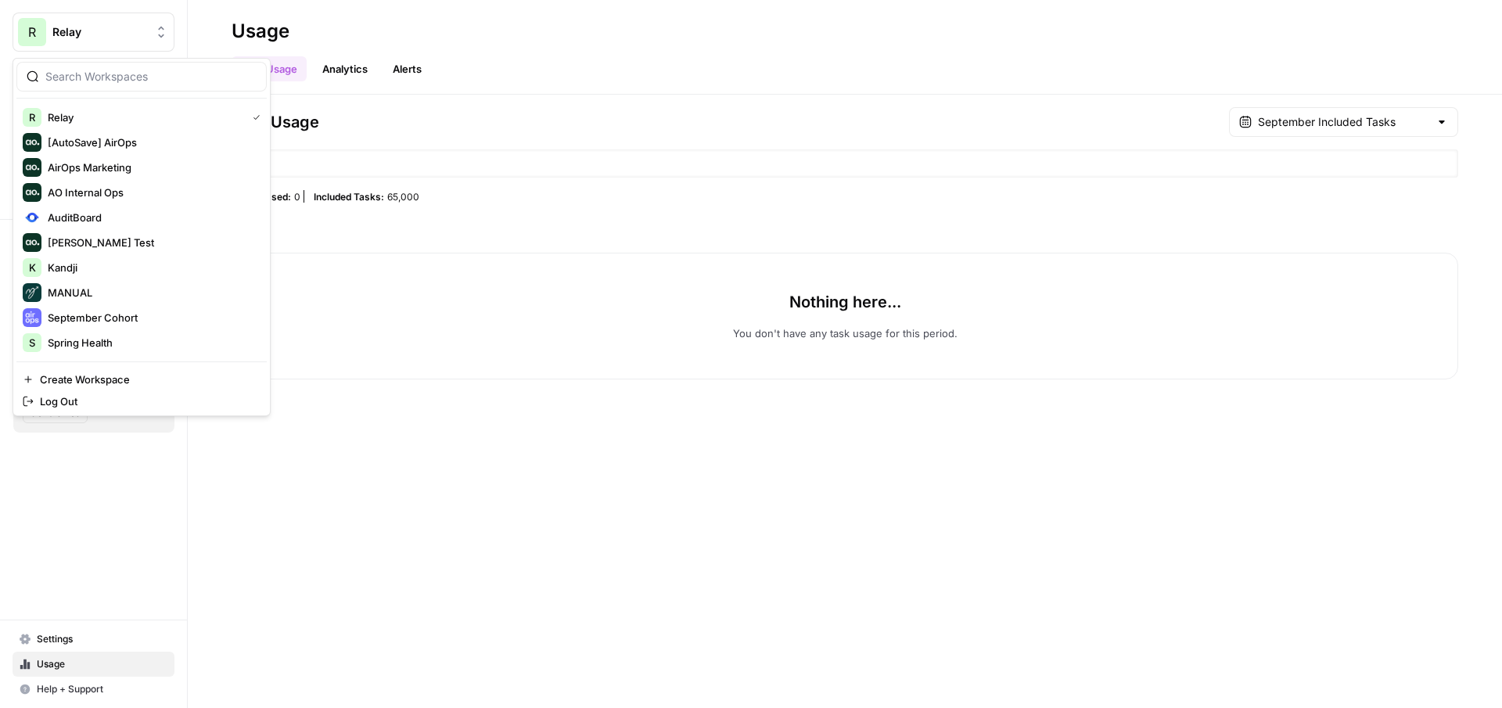
click at [106, 32] on span "Relay" at bounding box center [99, 32] width 95 height 16
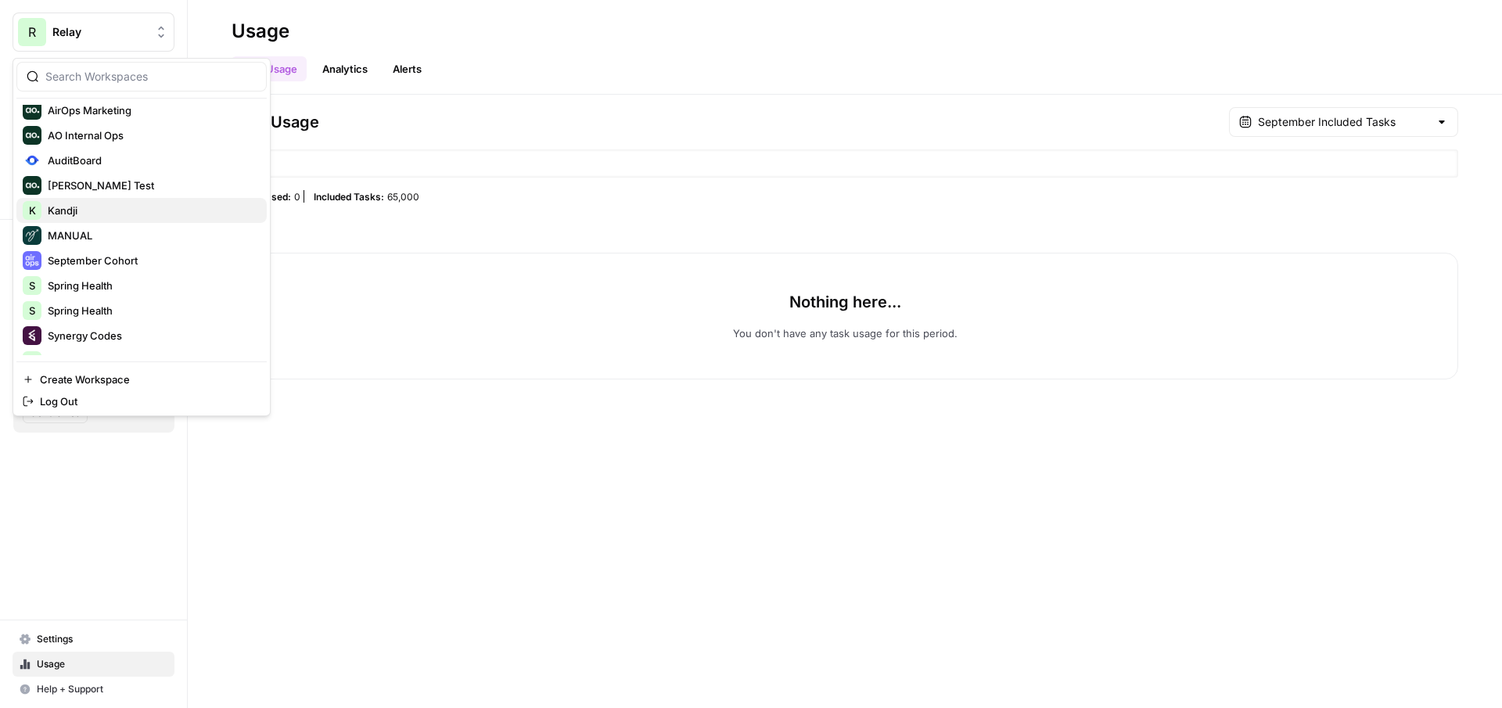
scroll to position [59, 0]
click at [103, 165] on span "AuditBoard" at bounding box center [151, 158] width 207 height 16
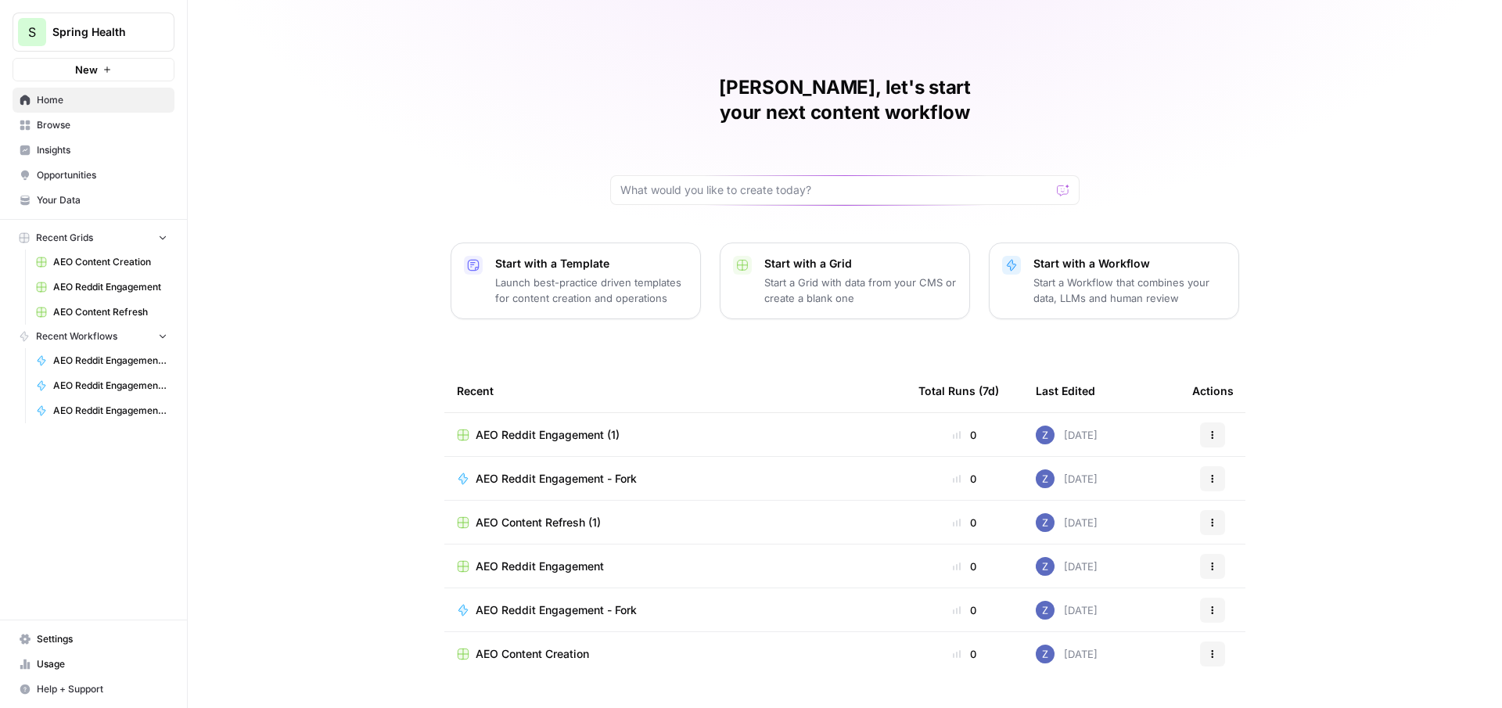
click at [106, 31] on span "Spring Health" at bounding box center [99, 32] width 95 height 16
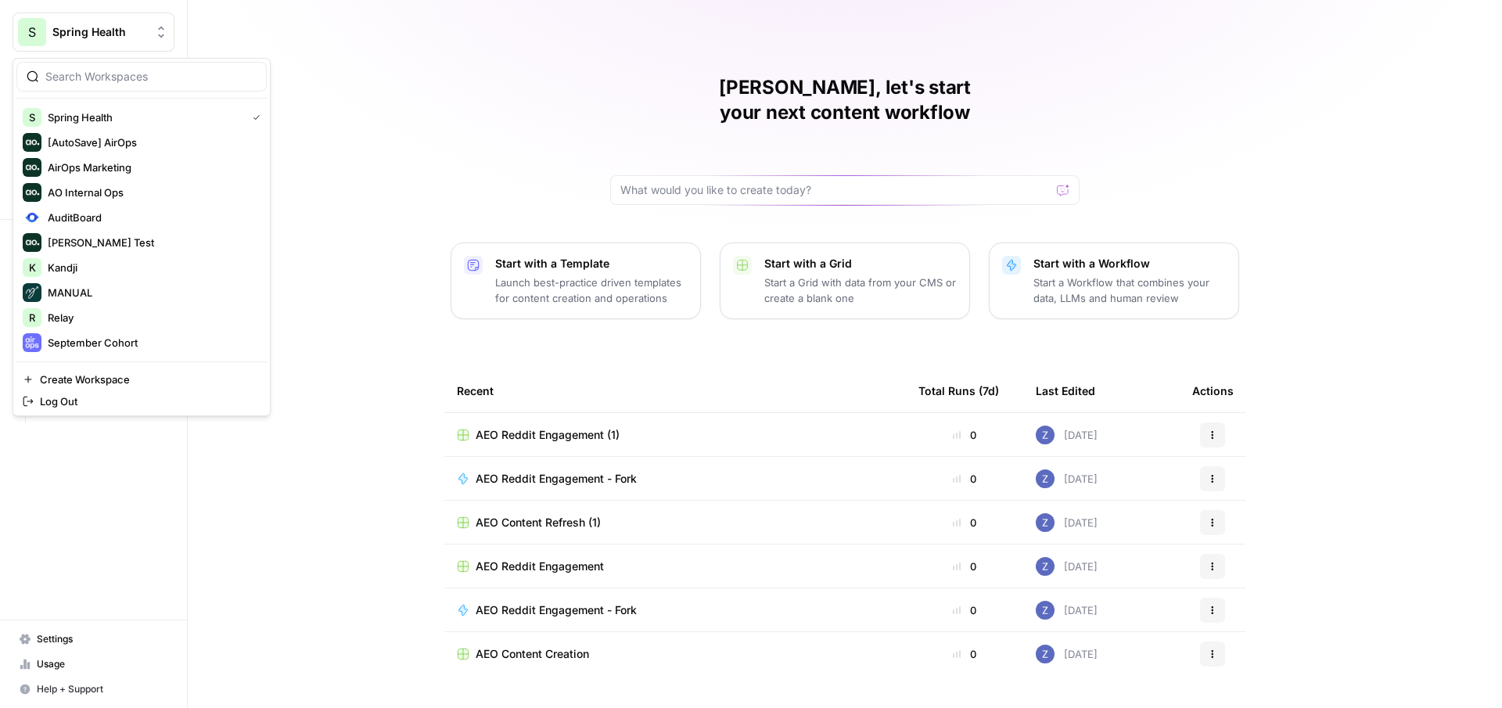
click at [321, 146] on div "Zoë, let's start your next content workflow Start with a Template Launch best-p…" at bounding box center [845, 372] width 1314 height 745
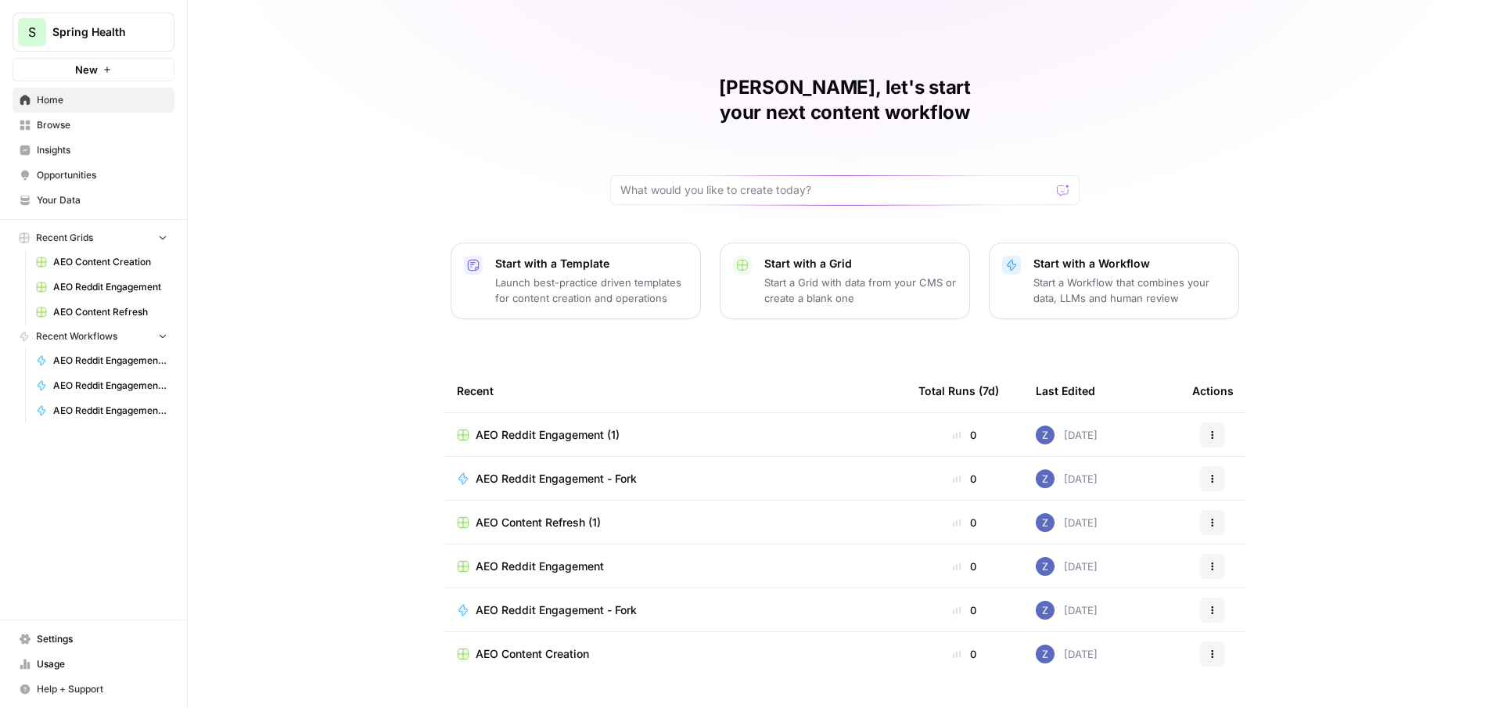
click at [92, 37] on span "Spring Health" at bounding box center [99, 32] width 95 height 16
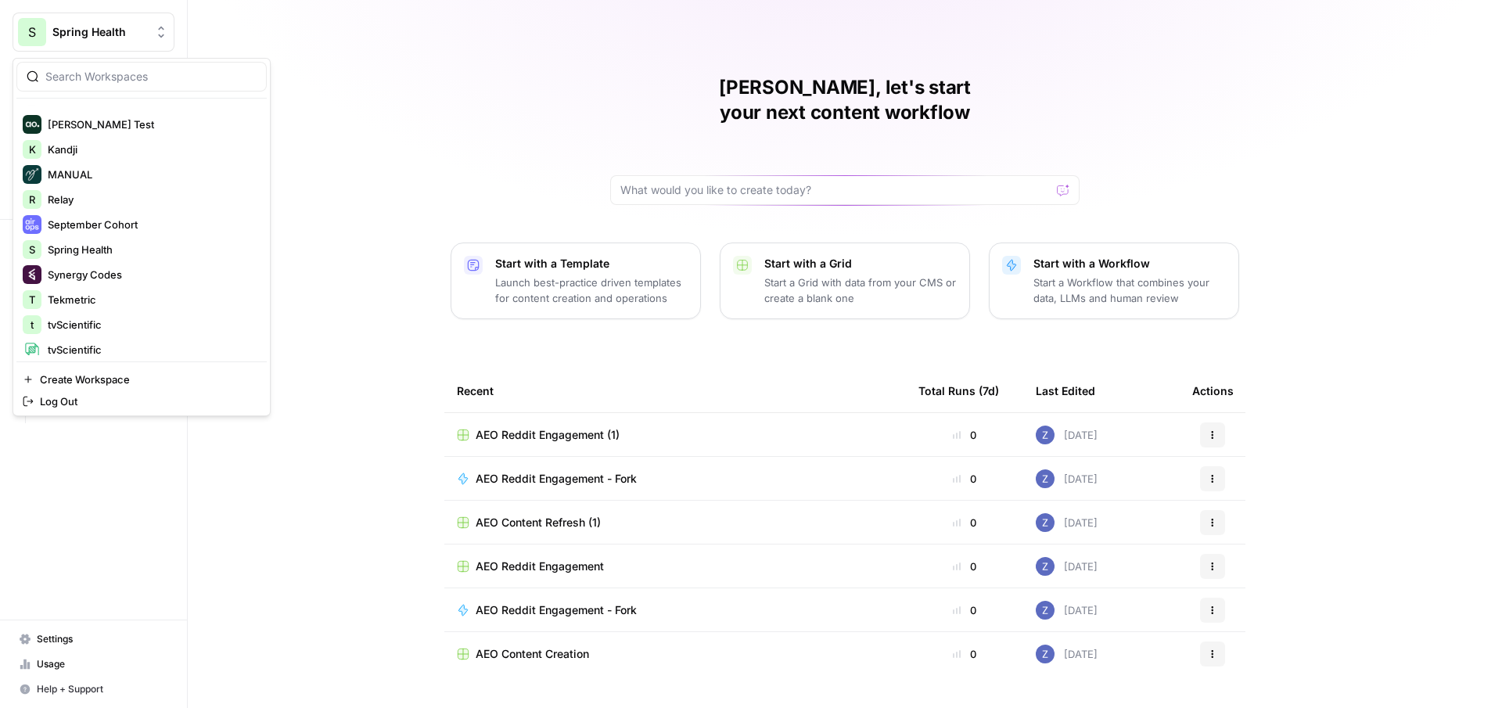
scroll to position [175, 0]
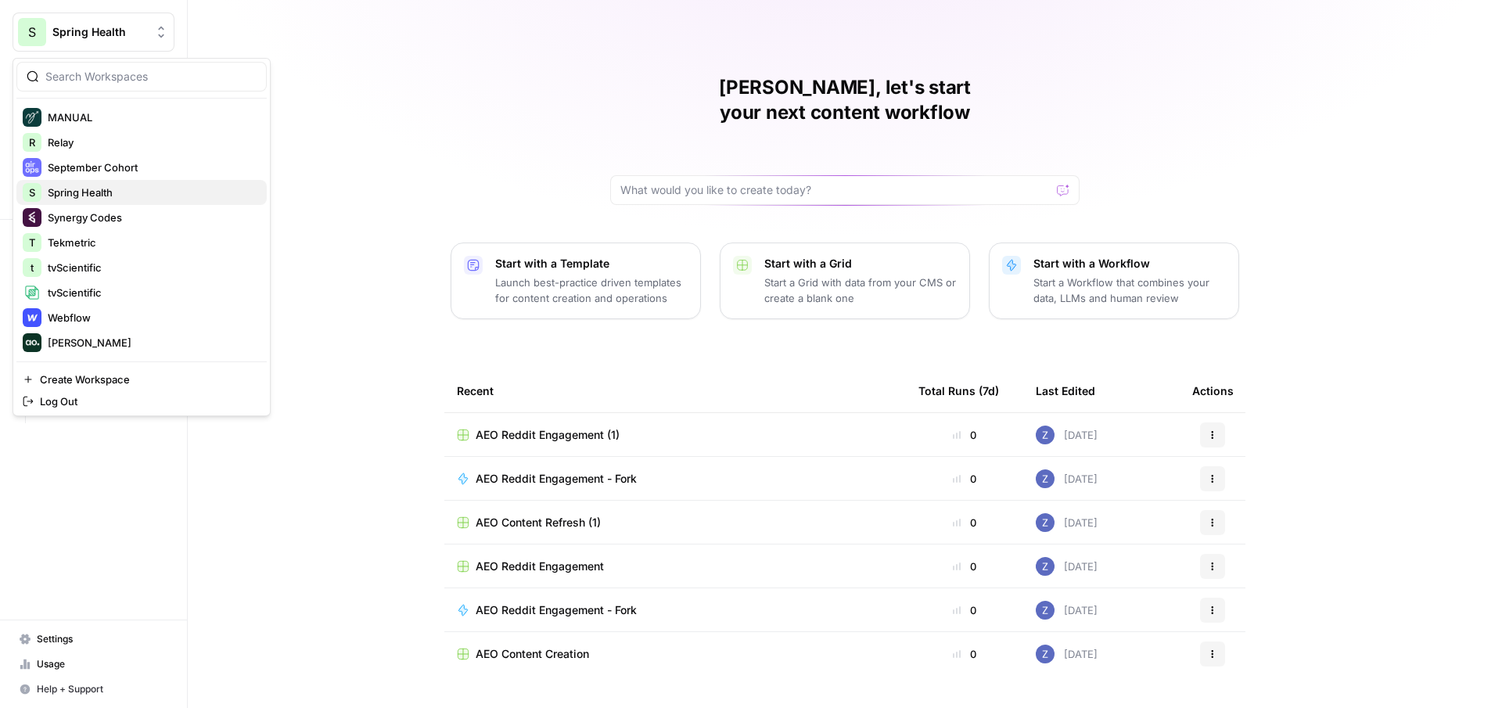
click at [117, 192] on span "Spring Health" at bounding box center [151, 193] width 207 height 16
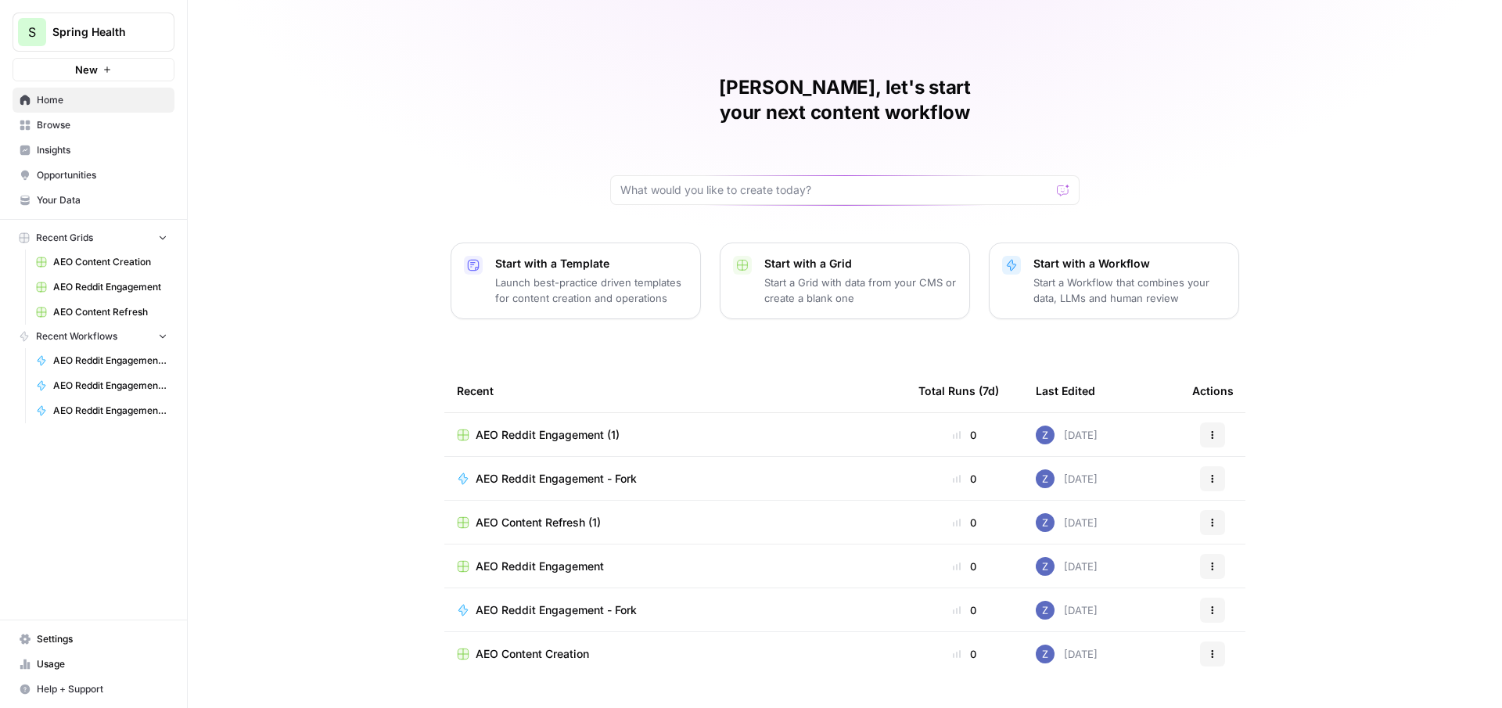
click at [108, 147] on span "Insights" at bounding box center [102, 150] width 131 height 14
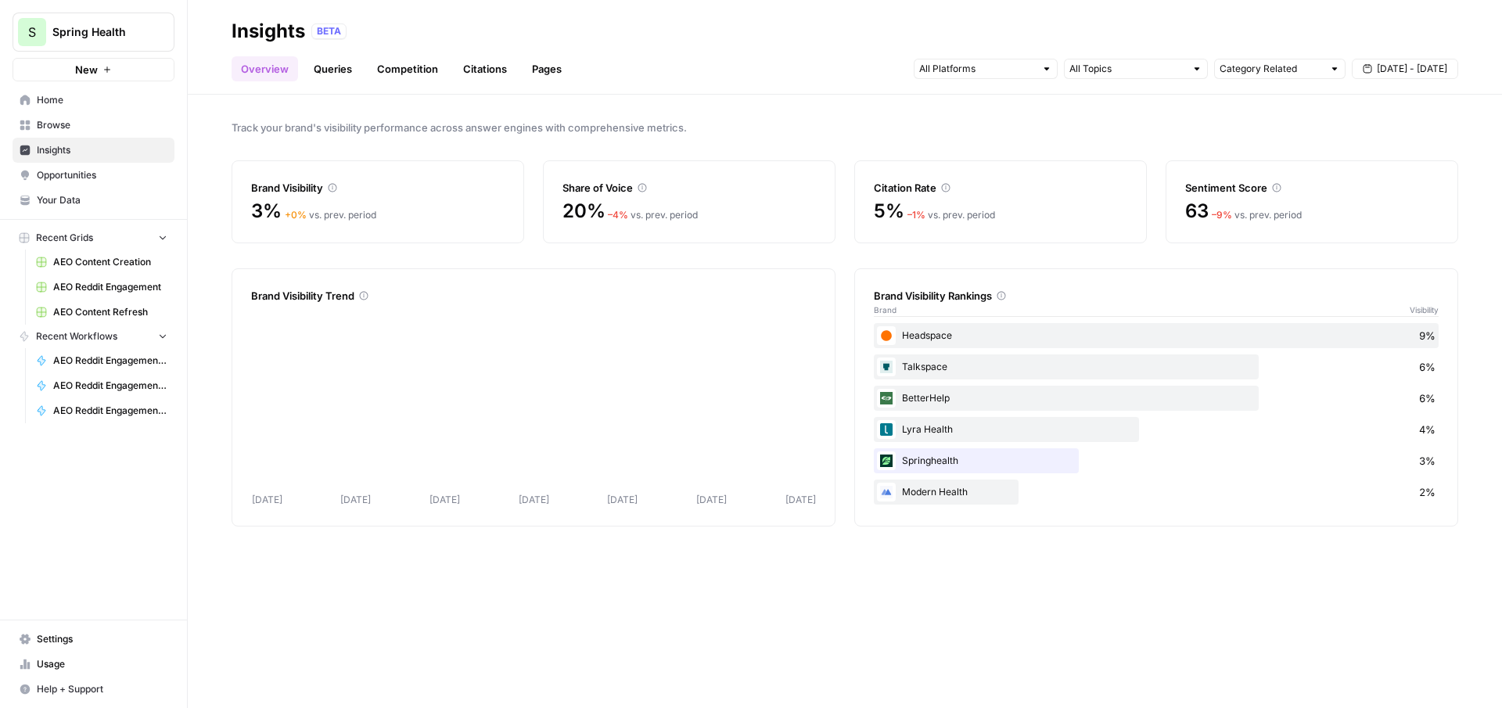
click at [119, 182] on link "Opportunities" at bounding box center [94, 175] width 162 height 25
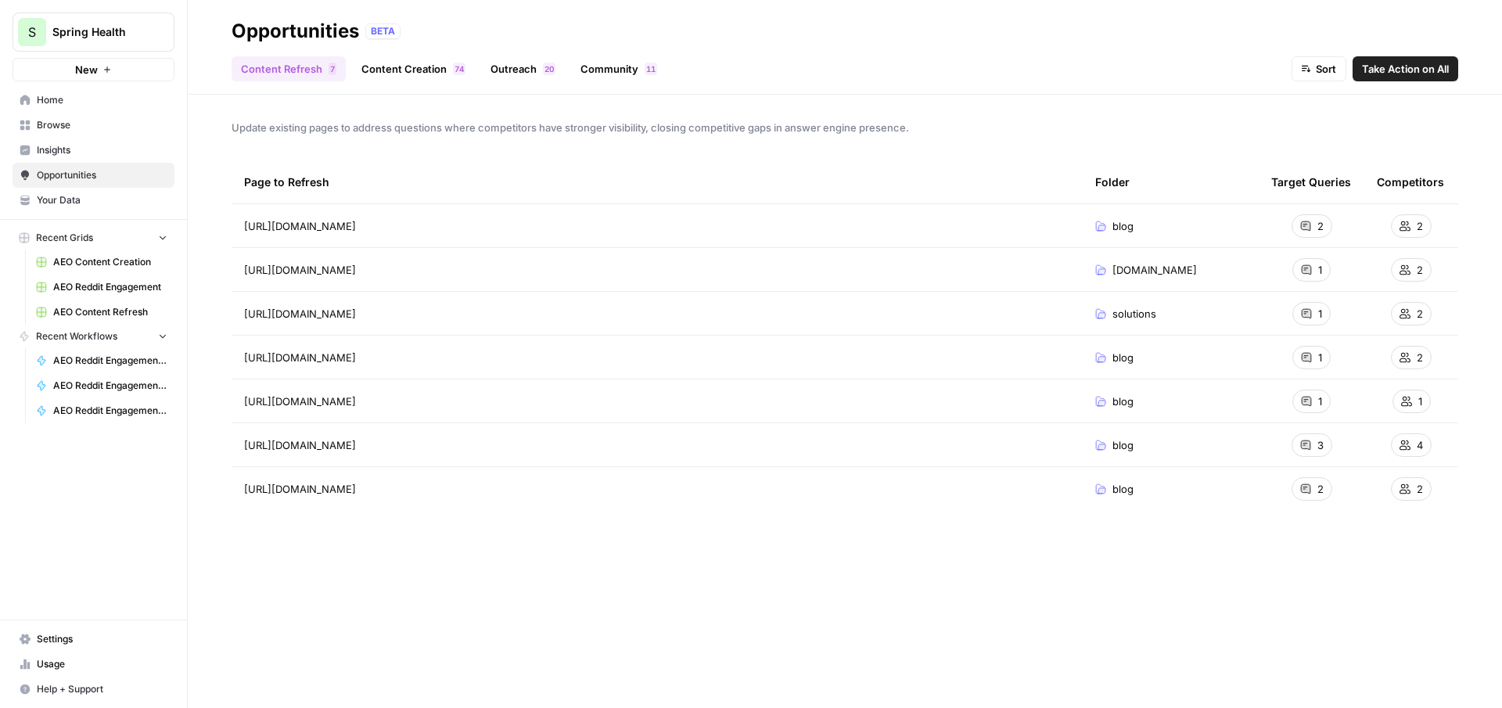
click at [111, 157] on link "Insights" at bounding box center [94, 150] width 162 height 25
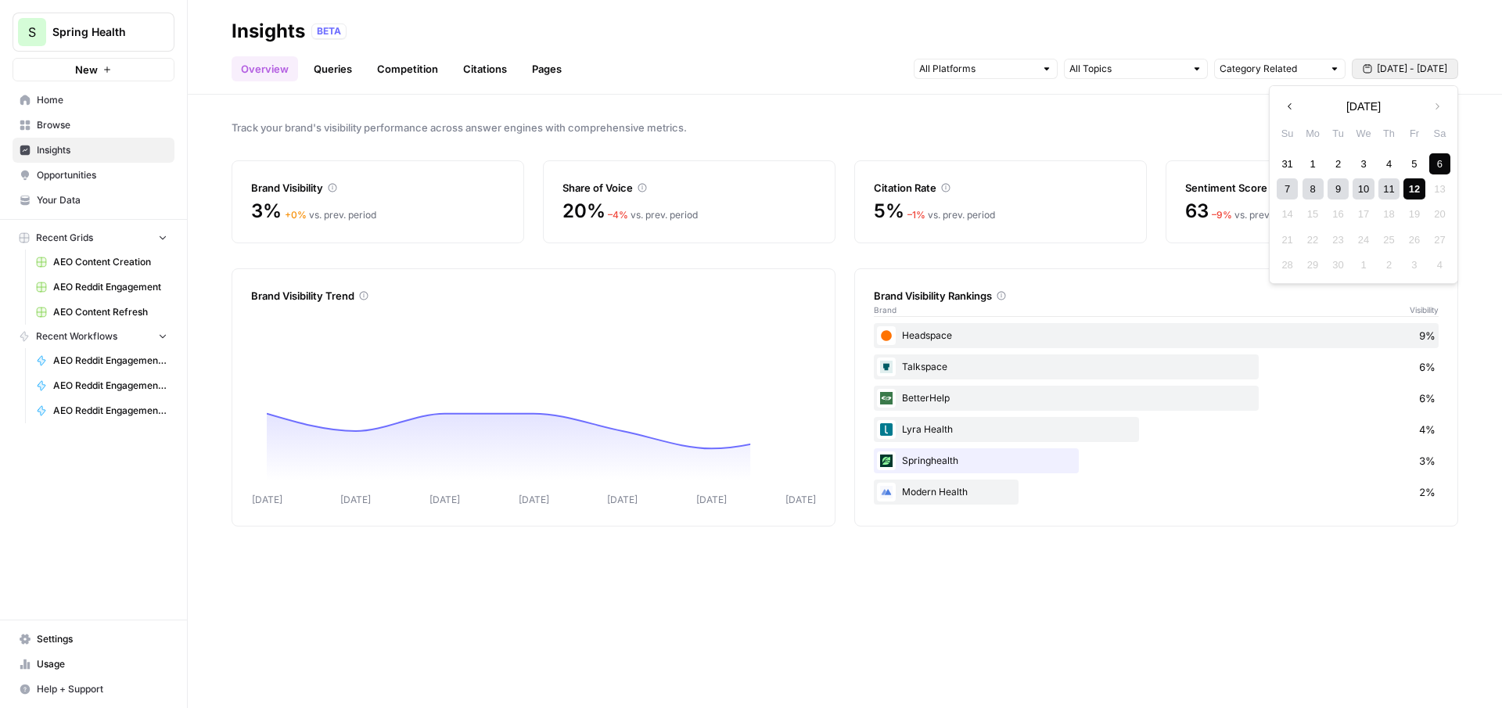
click at [1414, 72] on span "[DATE] - [DATE]" at bounding box center [1412, 69] width 70 height 14
click at [1283, 161] on div "31" at bounding box center [1287, 163] width 21 height 21
click at [1436, 113] on button "Next month" at bounding box center [1437, 106] width 28 height 28
click at [1414, 191] on div "12" at bounding box center [1413, 188] width 21 height 21
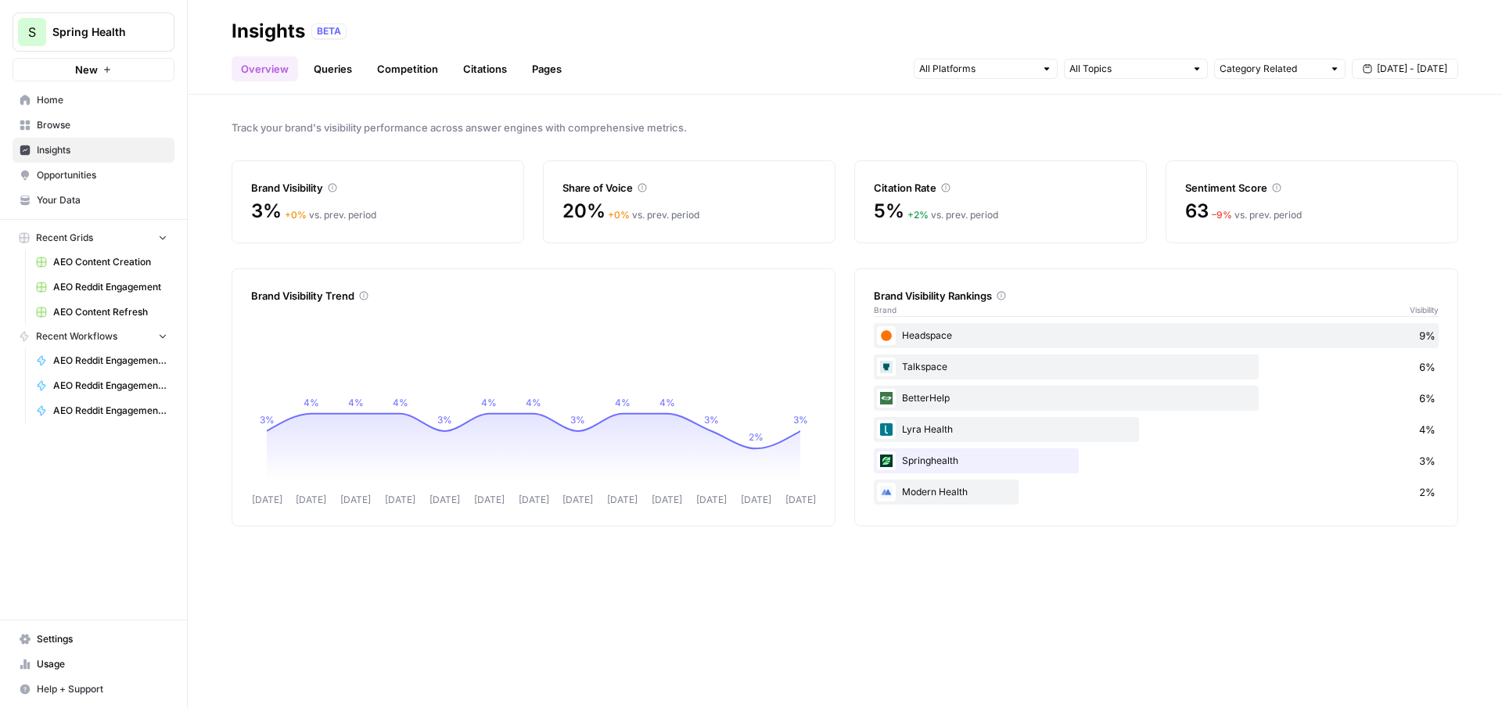
click at [1378, 67] on span "Aug 31 - Sep 12" at bounding box center [1412, 69] width 70 height 14
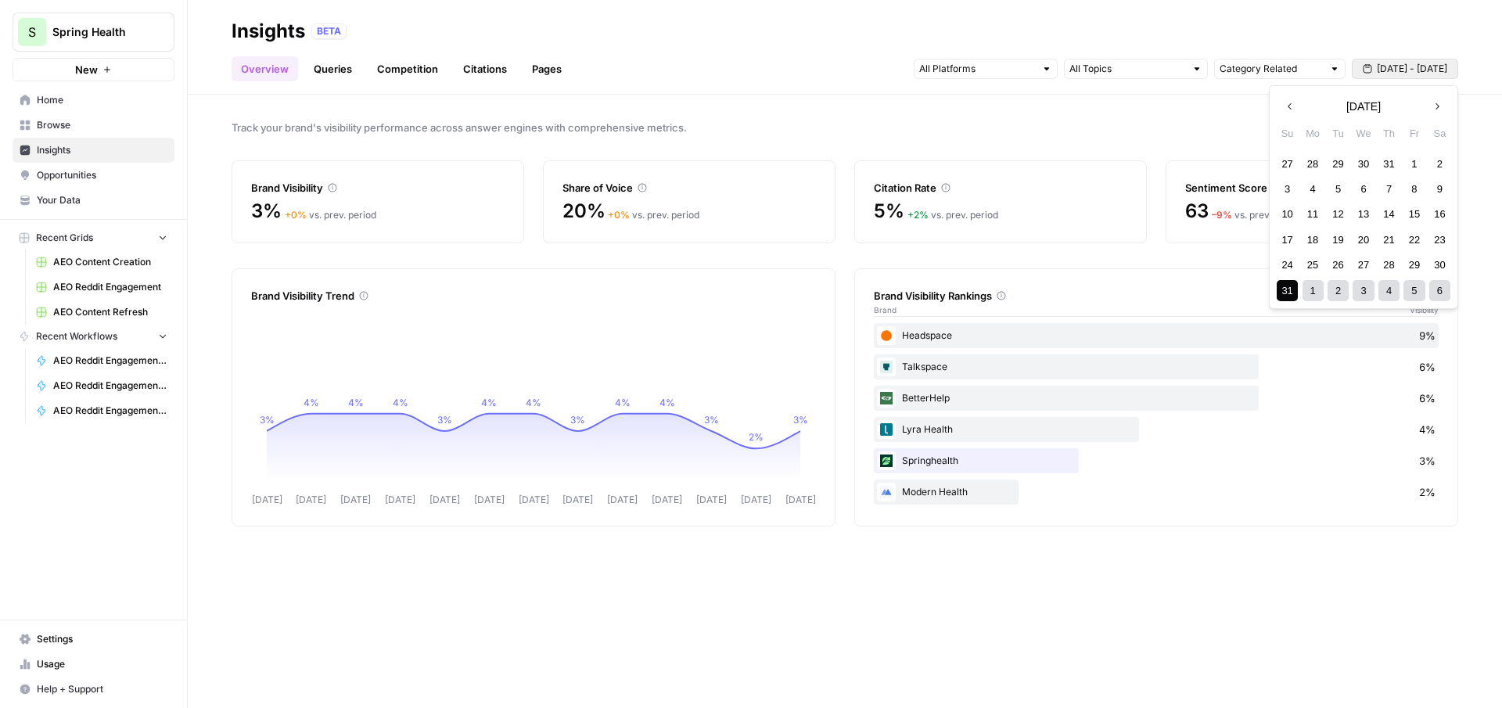
click at [1446, 287] on div "6" at bounding box center [1439, 290] width 21 height 21
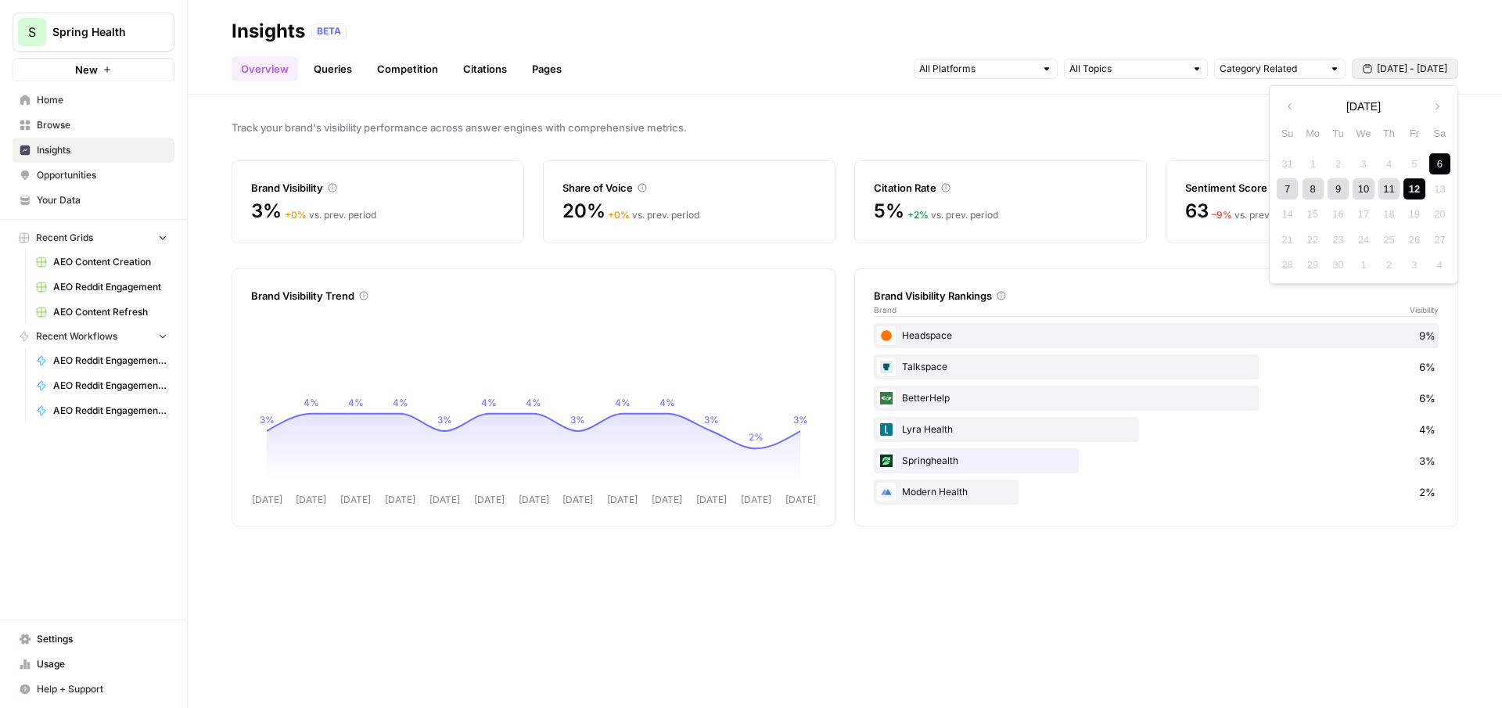
click at [1417, 190] on div "12" at bounding box center [1413, 188] width 21 height 21
click at [1409, 72] on span "Sep 6 - Sep 12" at bounding box center [1412, 69] width 70 height 14
click at [1281, 160] on div "31" at bounding box center [1287, 163] width 21 height 21
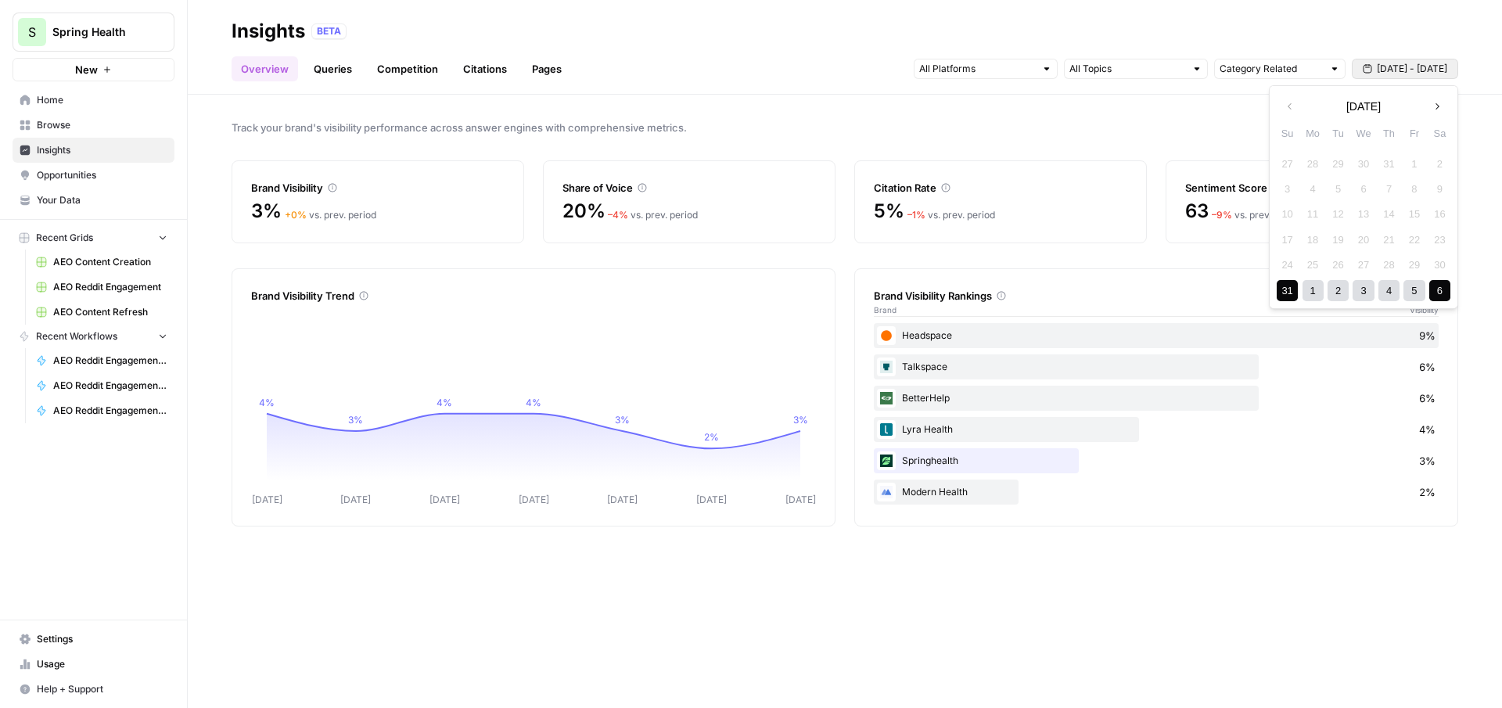
click at [1440, 298] on div "6" at bounding box center [1439, 290] width 21 height 21
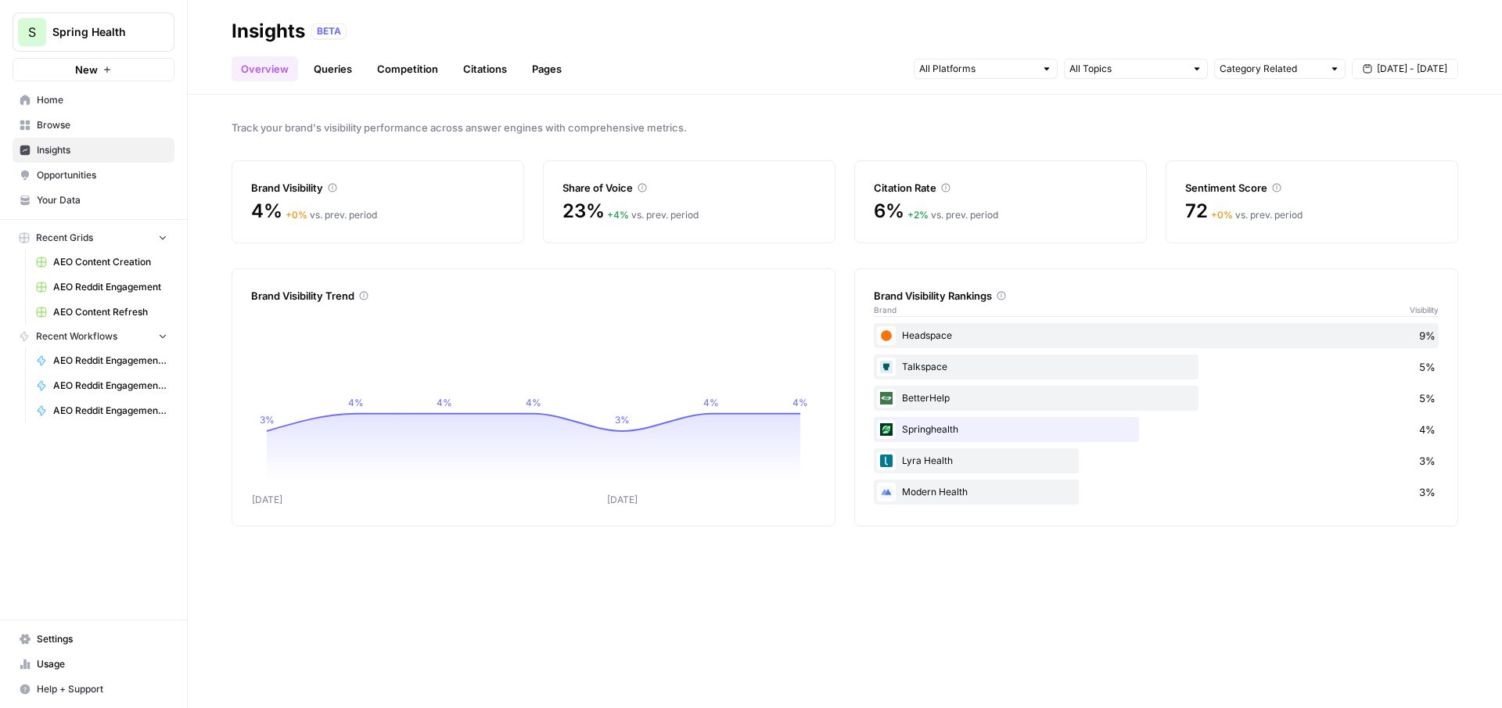
click at [1106, 117] on div "Track your brand's visibility performance across answer engines with comprehens…" at bounding box center [845, 401] width 1314 height 613
click at [106, 32] on span "Spring Health" at bounding box center [99, 32] width 95 height 16
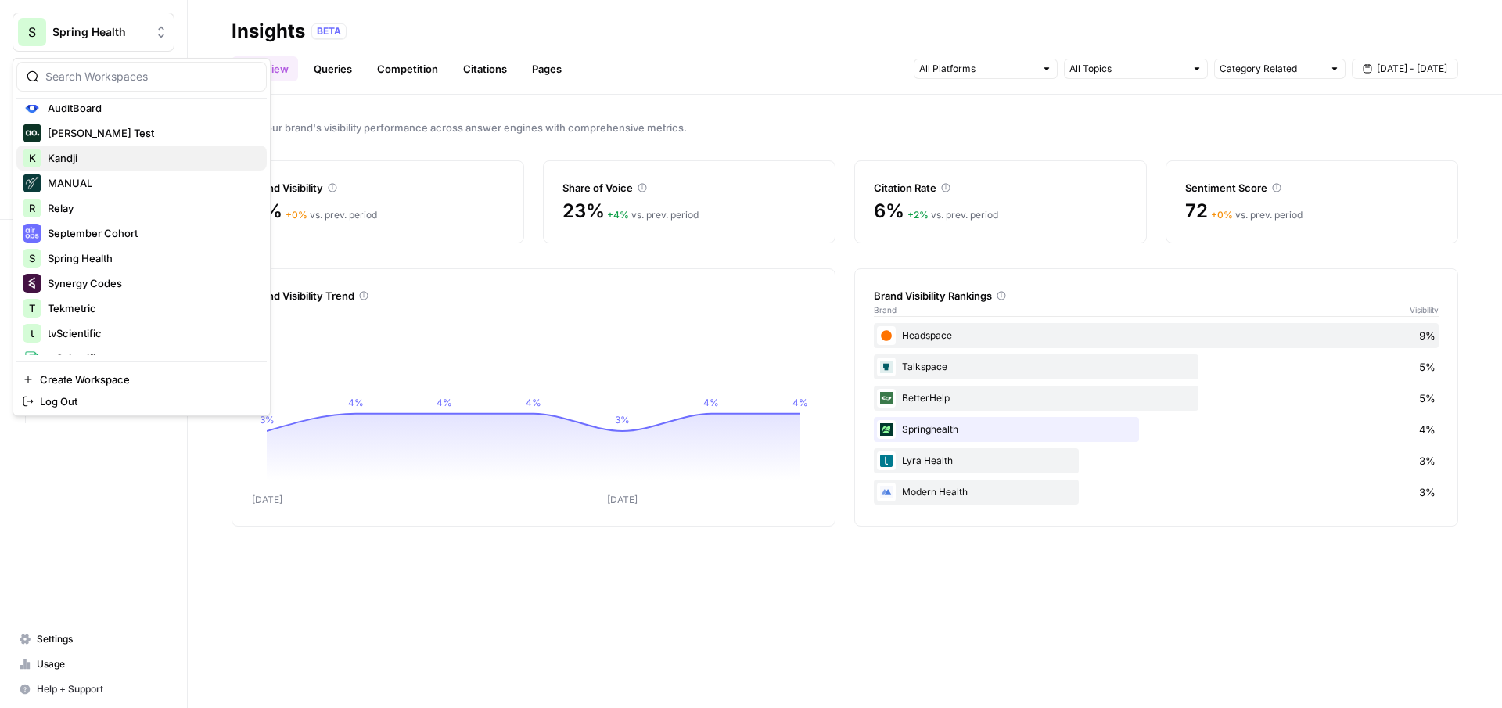
scroll to position [110, 0]
click at [123, 267] on button "S Spring Health" at bounding box center [141, 257] width 250 height 25
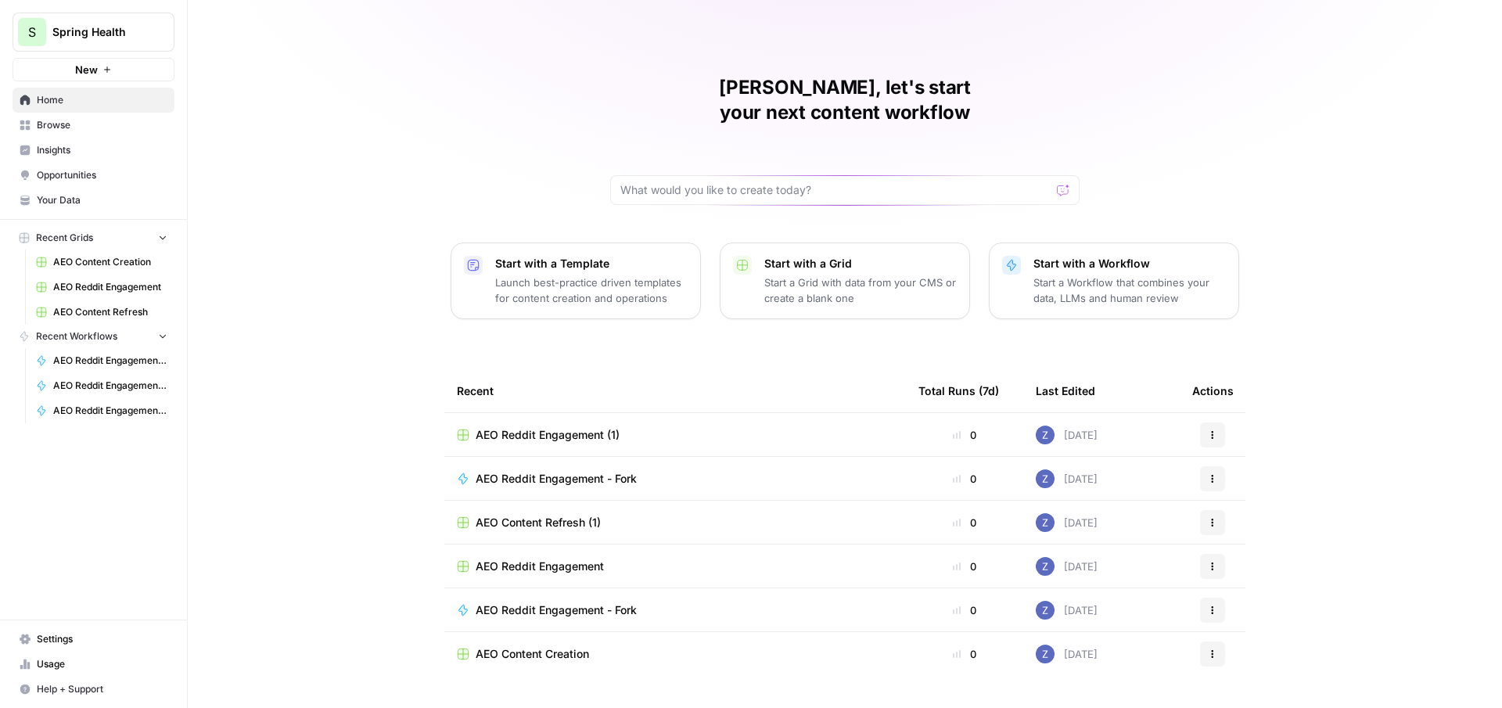
click at [113, 156] on span "Insights" at bounding box center [102, 150] width 131 height 14
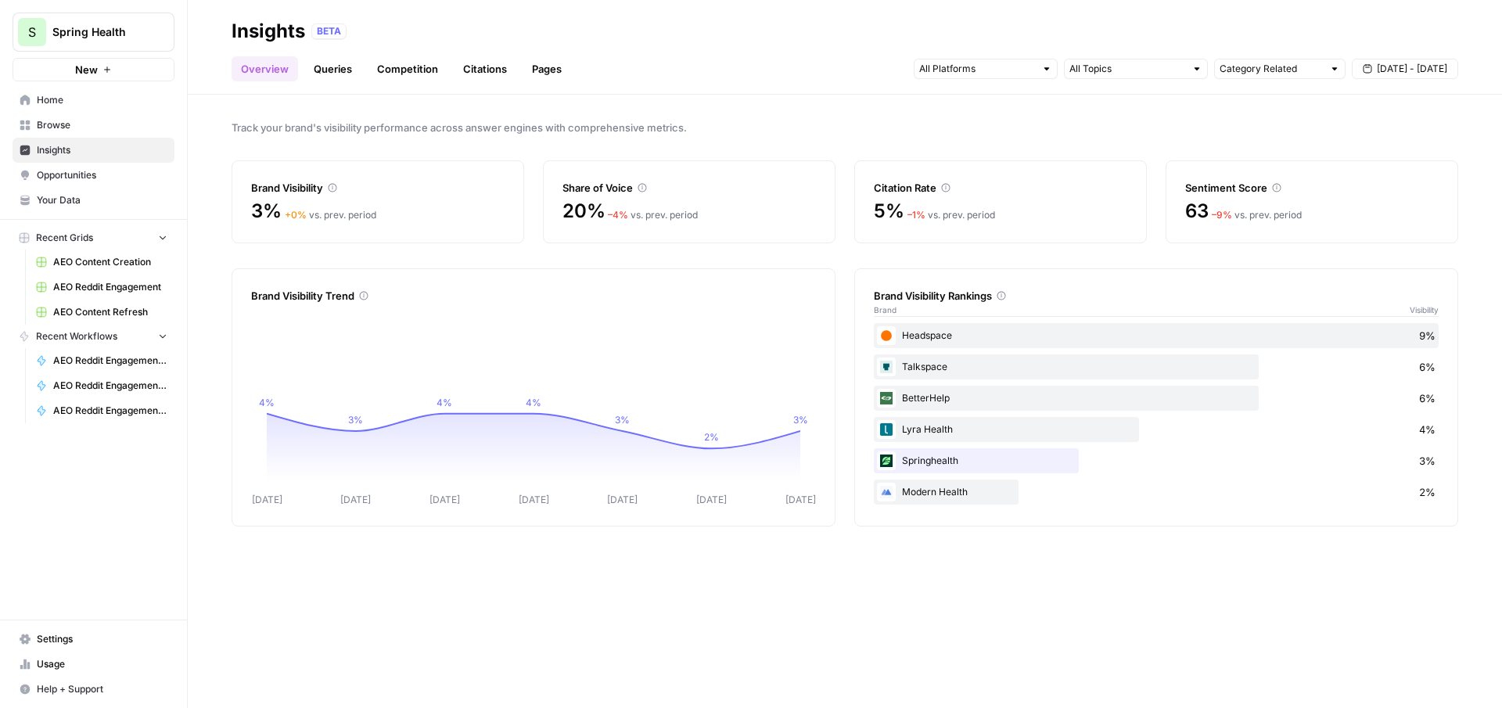
click at [100, 171] on span "Opportunities" at bounding box center [102, 175] width 131 height 14
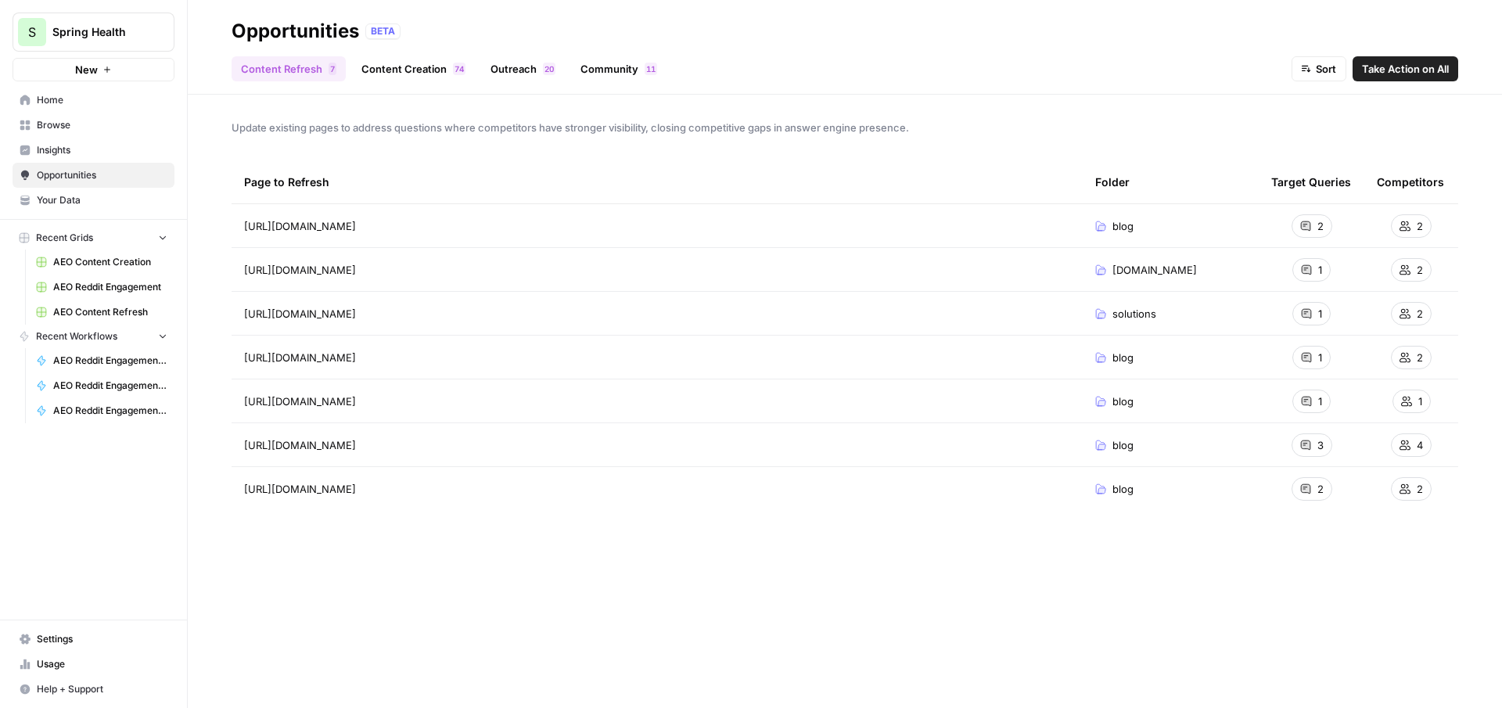
click at [96, 149] on span "Insights" at bounding box center [102, 150] width 131 height 14
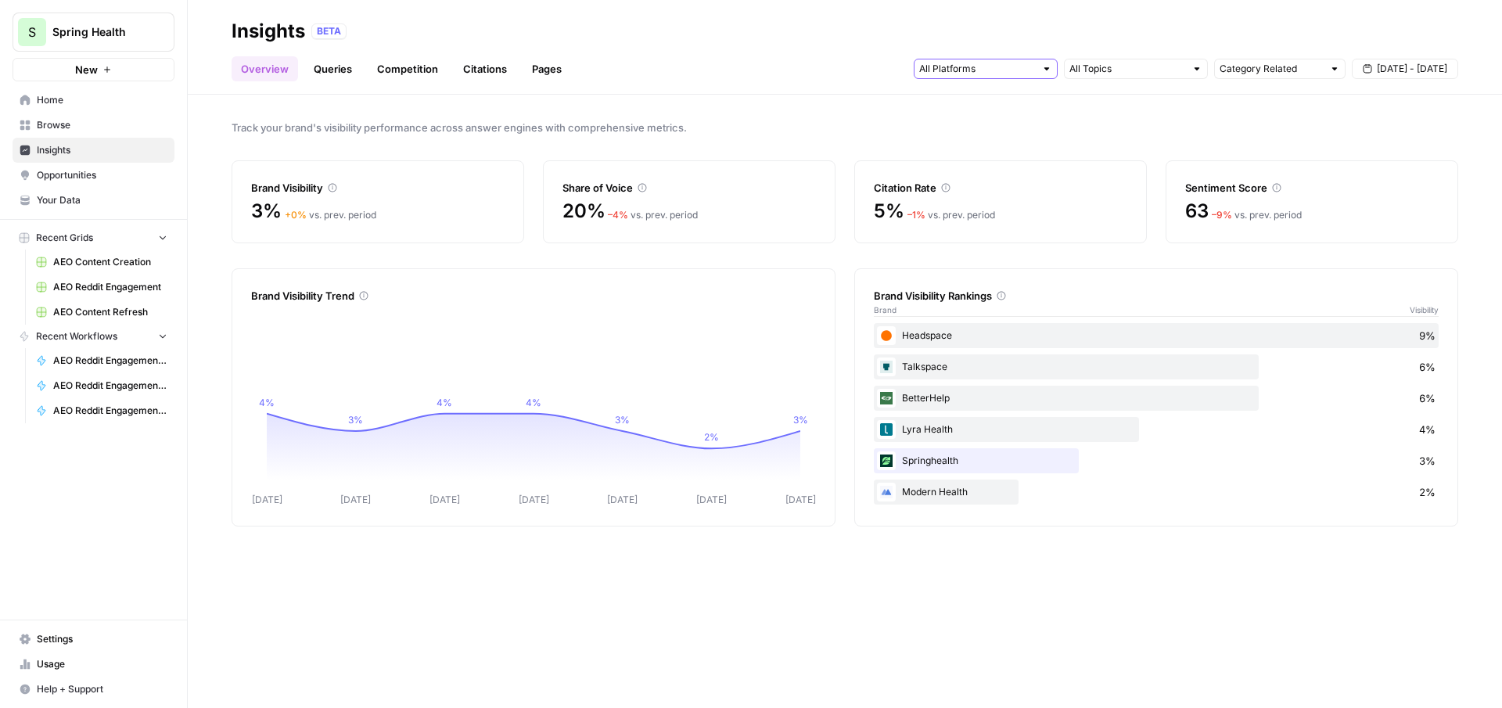
click at [991, 66] on input "text" at bounding box center [977, 69] width 116 height 16
click at [1030, 26] on div "BETA" at bounding box center [884, 31] width 1147 height 16
click at [338, 70] on link "Queries" at bounding box center [332, 68] width 57 height 25
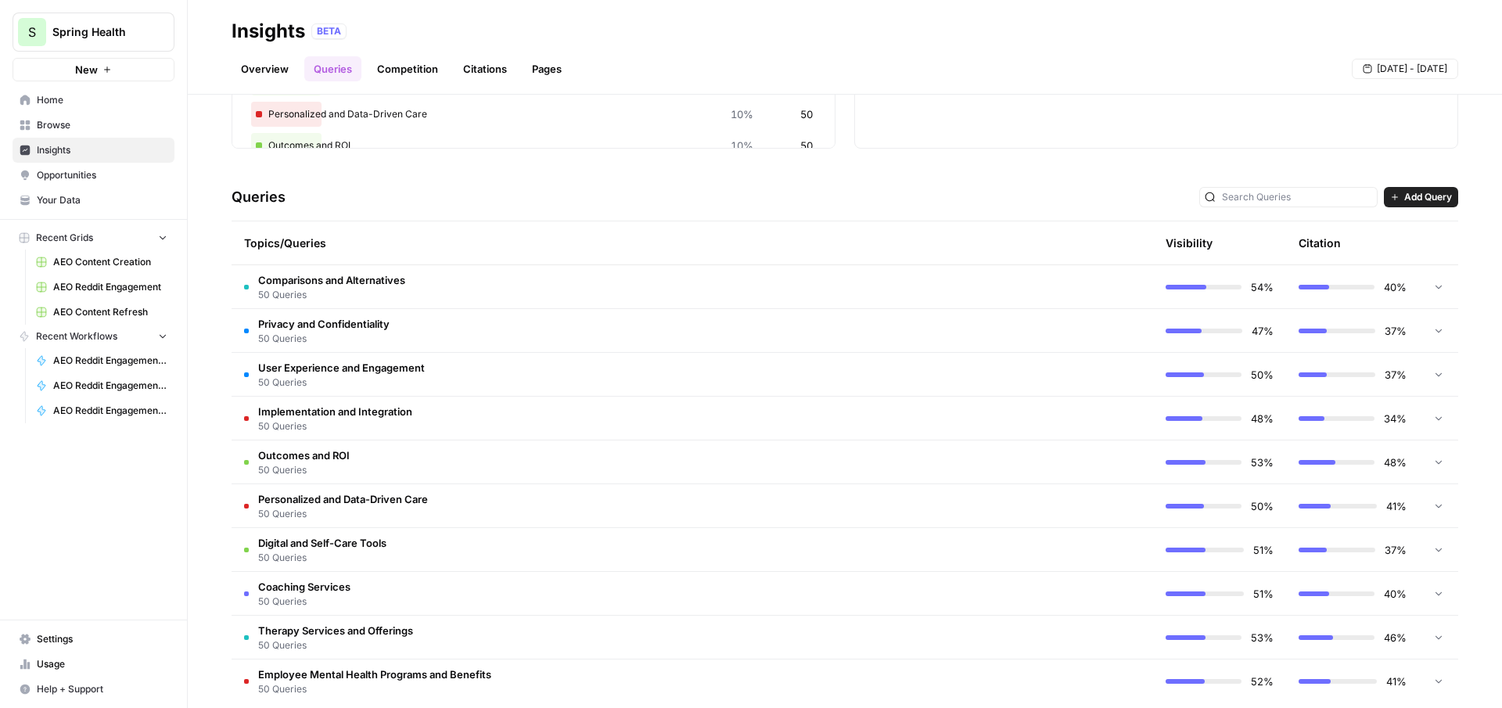
scroll to position [259, 0]
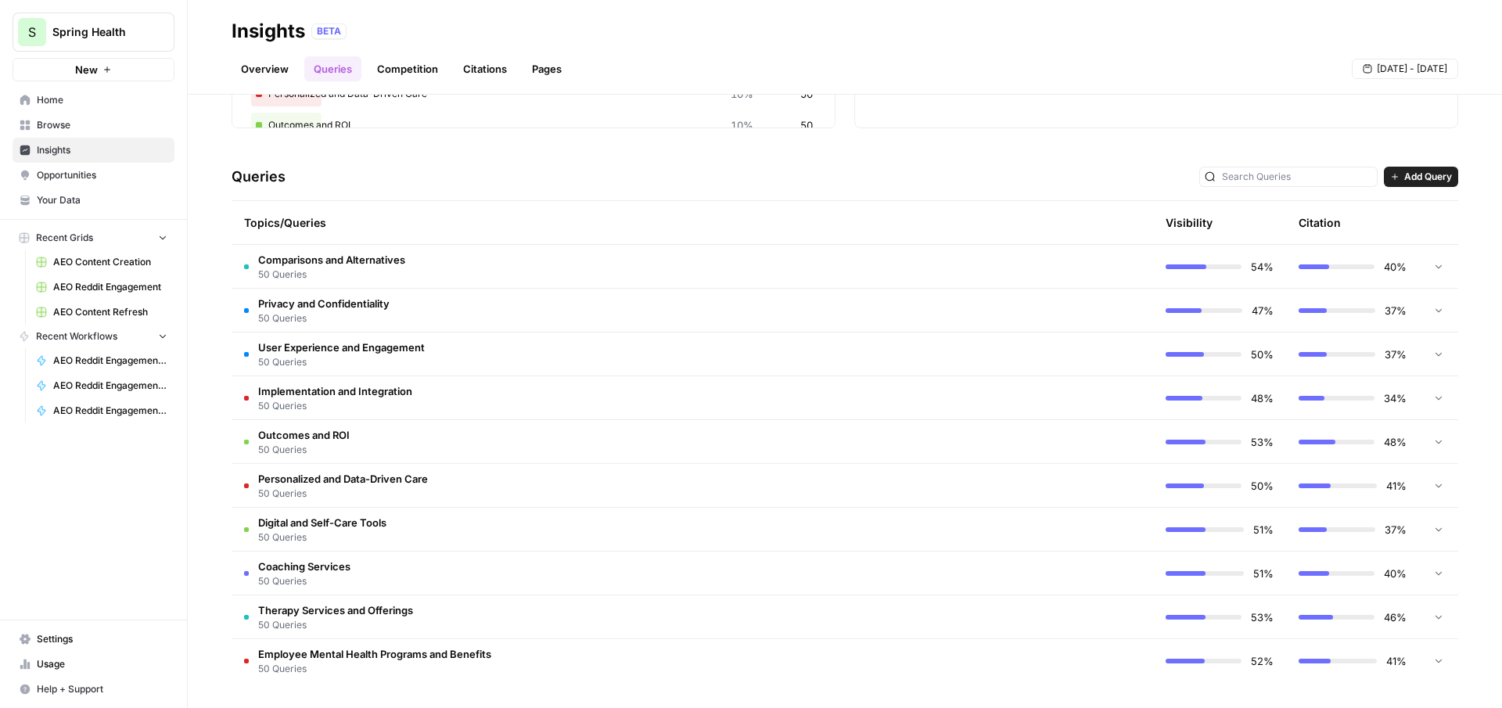
click at [693, 272] on td "Comparisons and Alternatives 50 Queries" at bounding box center [626, 266] width 789 height 43
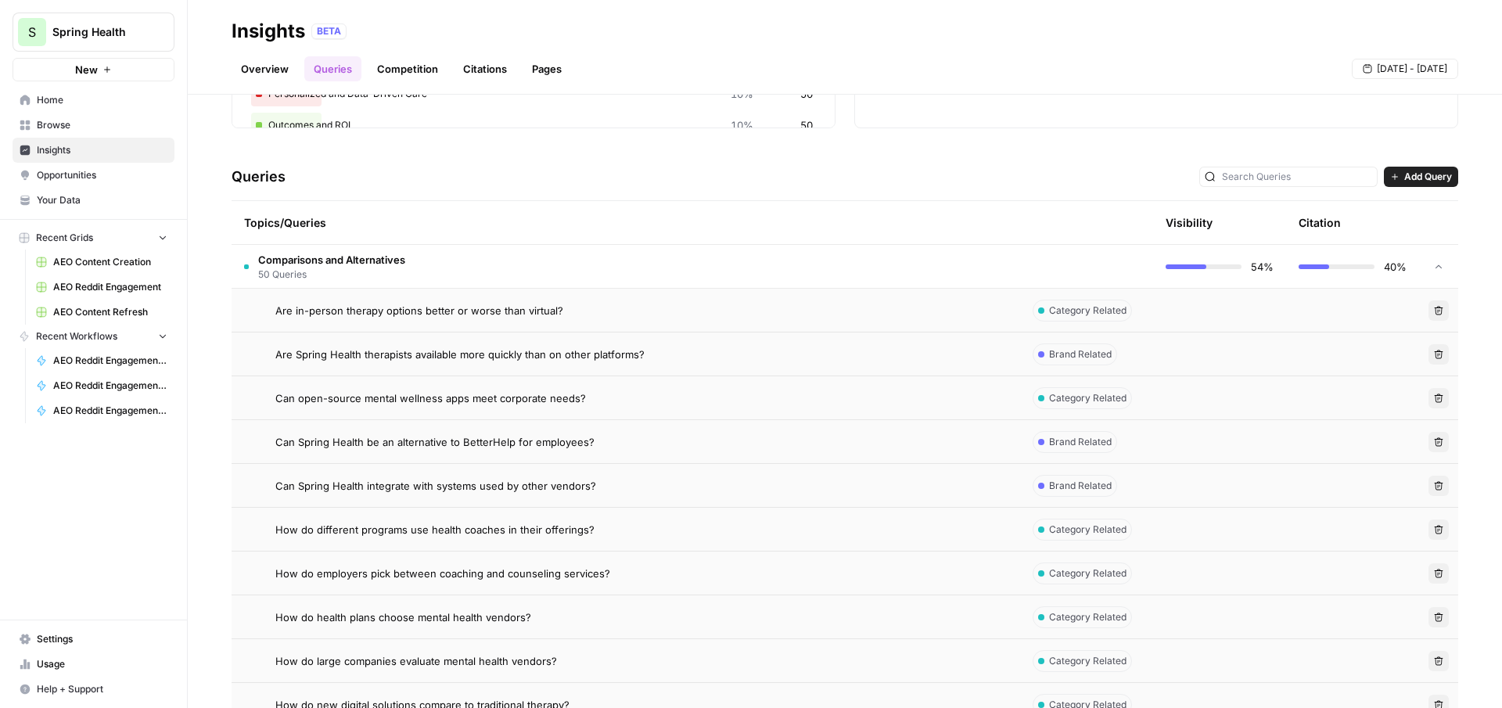
click at [618, 396] on div "Can open-source mental wellness apps meet corporate needs?" at bounding box center [641, 398] width 732 height 16
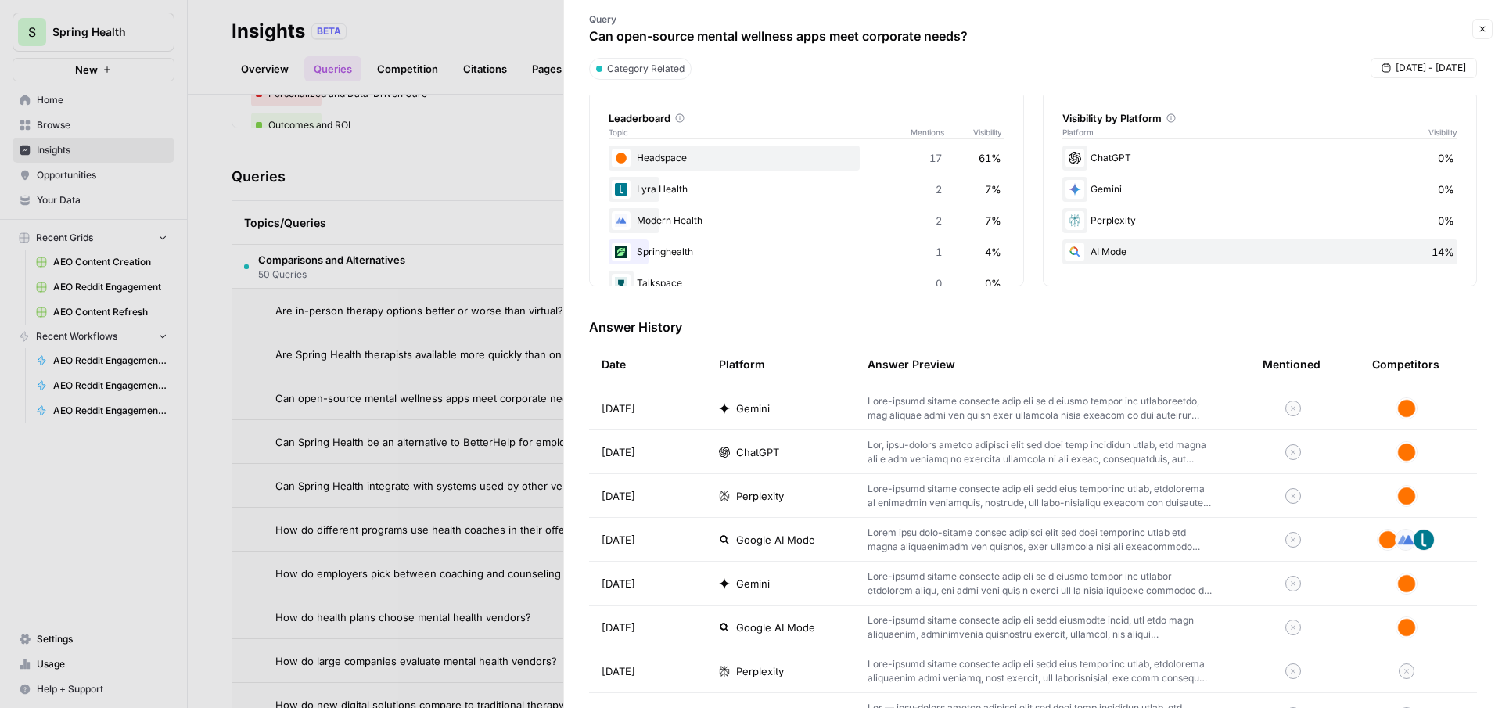
scroll to position [278, 0]
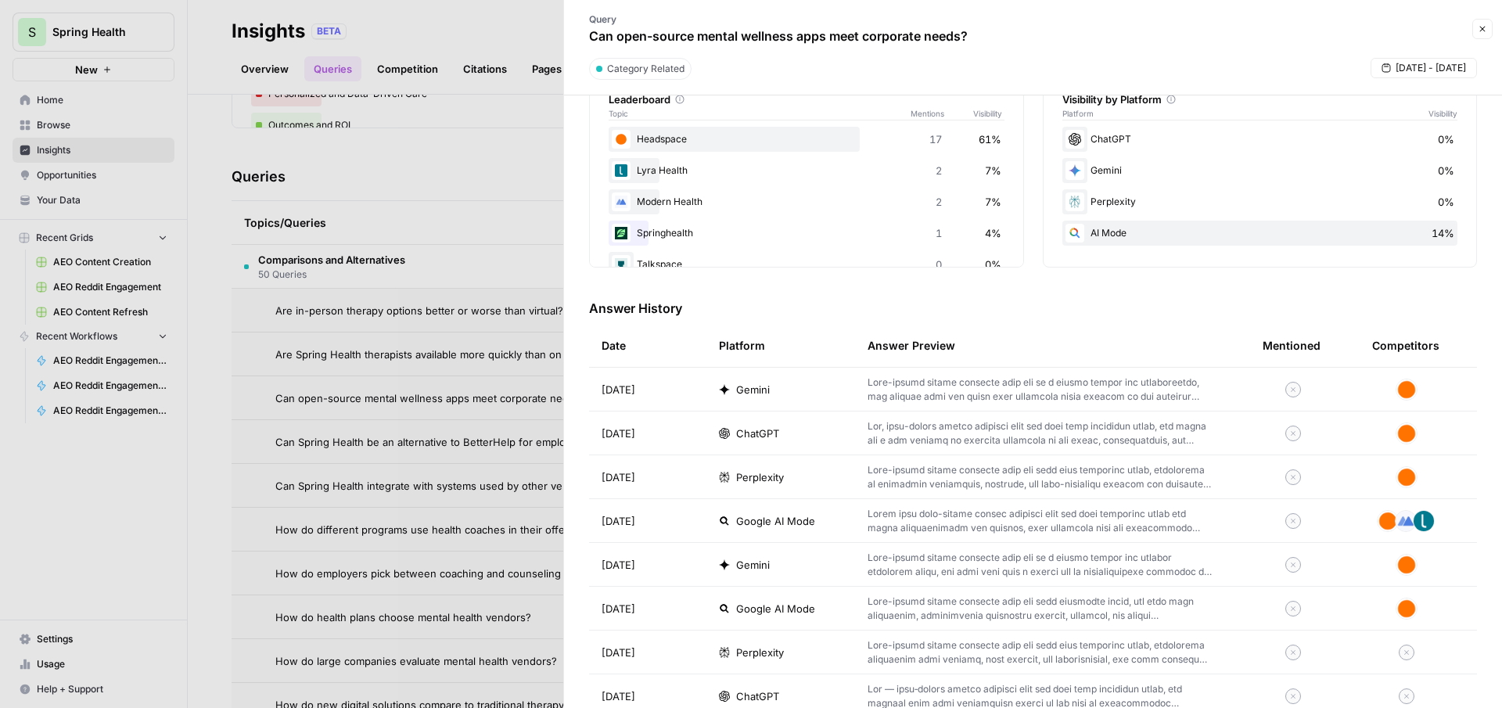
click at [777, 516] on span "Google AI Mode" at bounding box center [775, 521] width 79 height 16
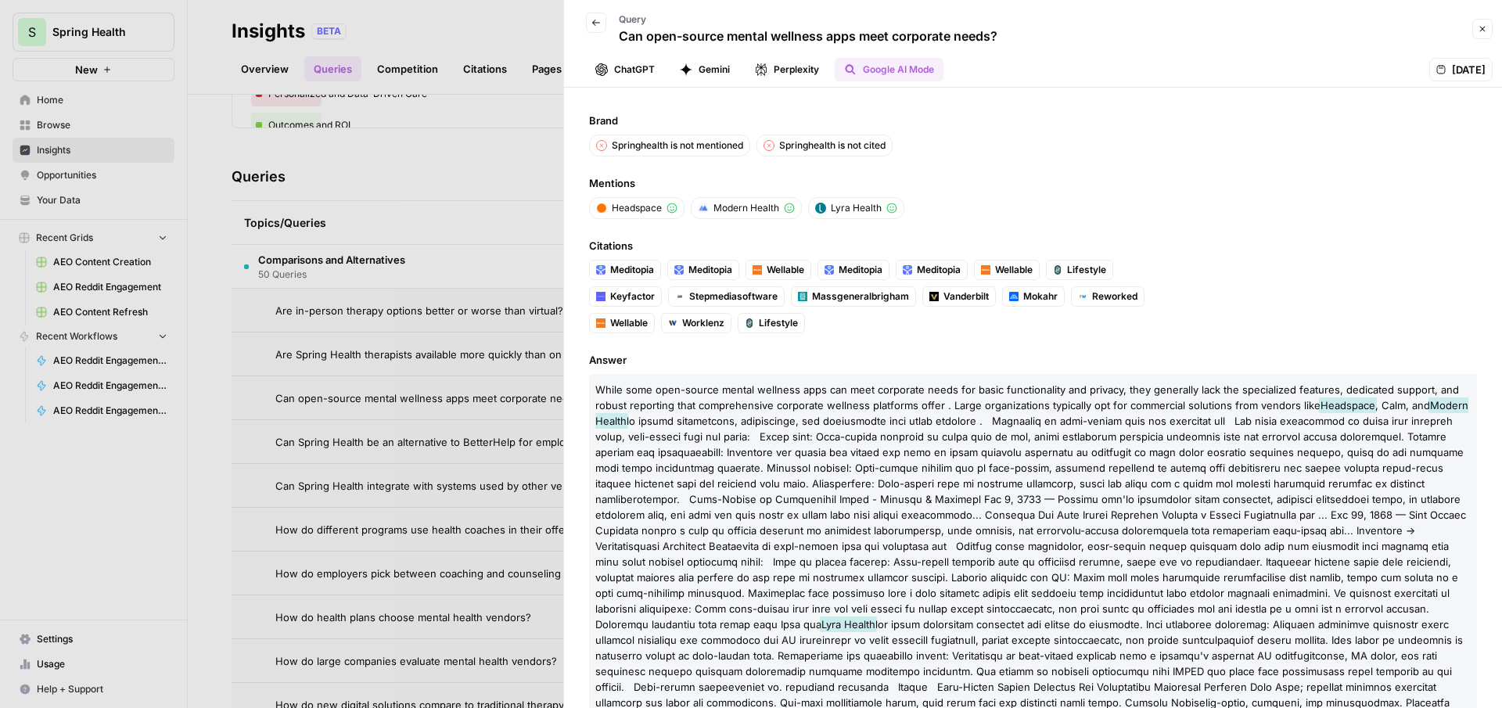
click at [695, 61] on button "Gemini" at bounding box center [704, 69] width 69 height 23
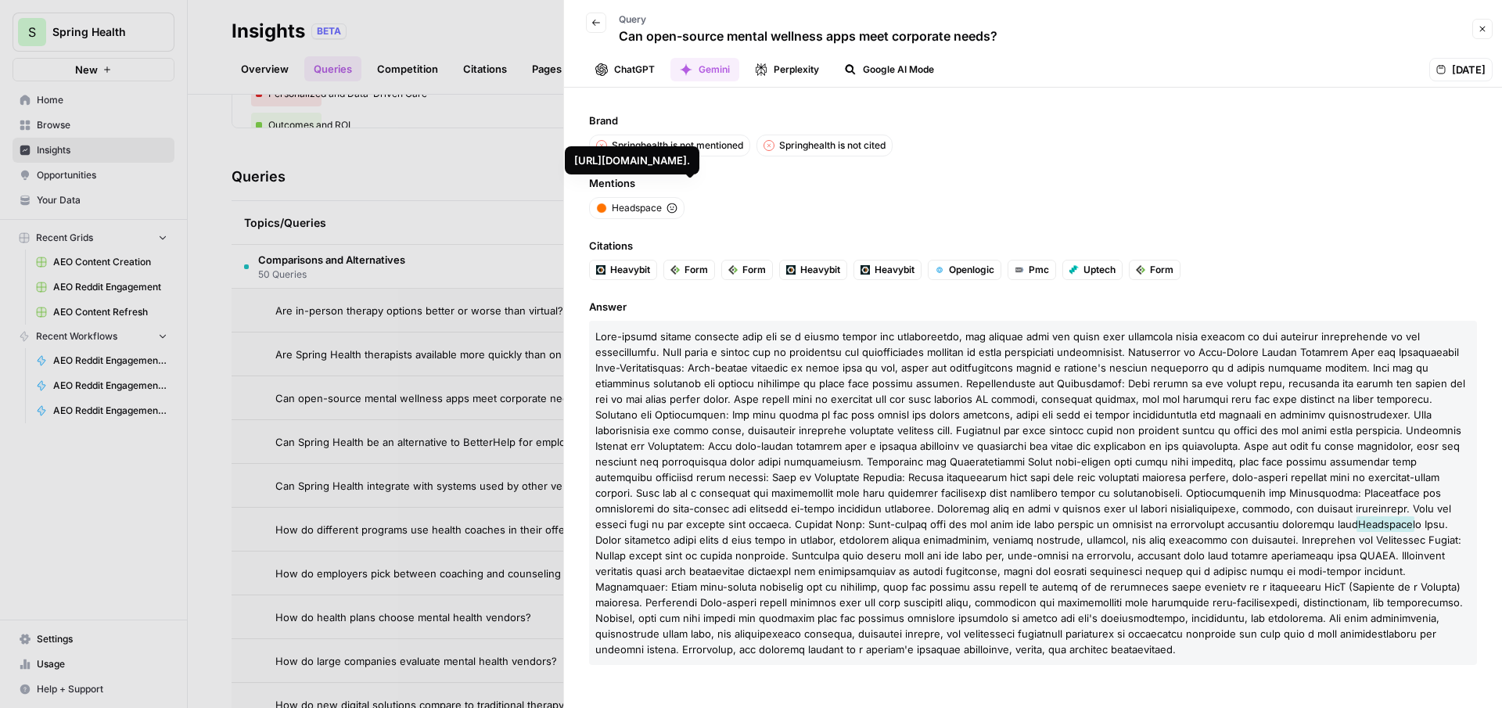
click at [809, 70] on button "Perplexity" at bounding box center [786, 69] width 83 height 23
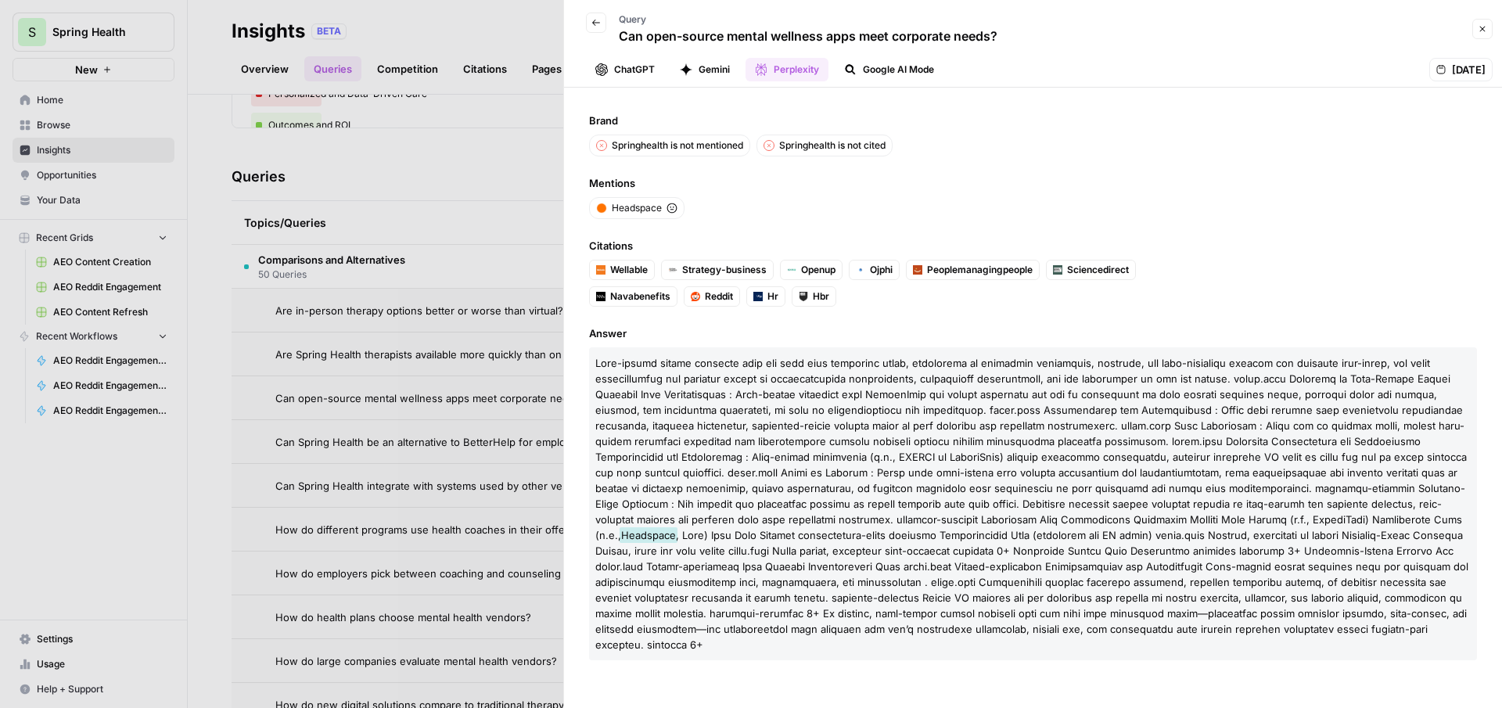
click at [620, 64] on button "ChatGPT" at bounding box center [625, 69] width 78 height 23
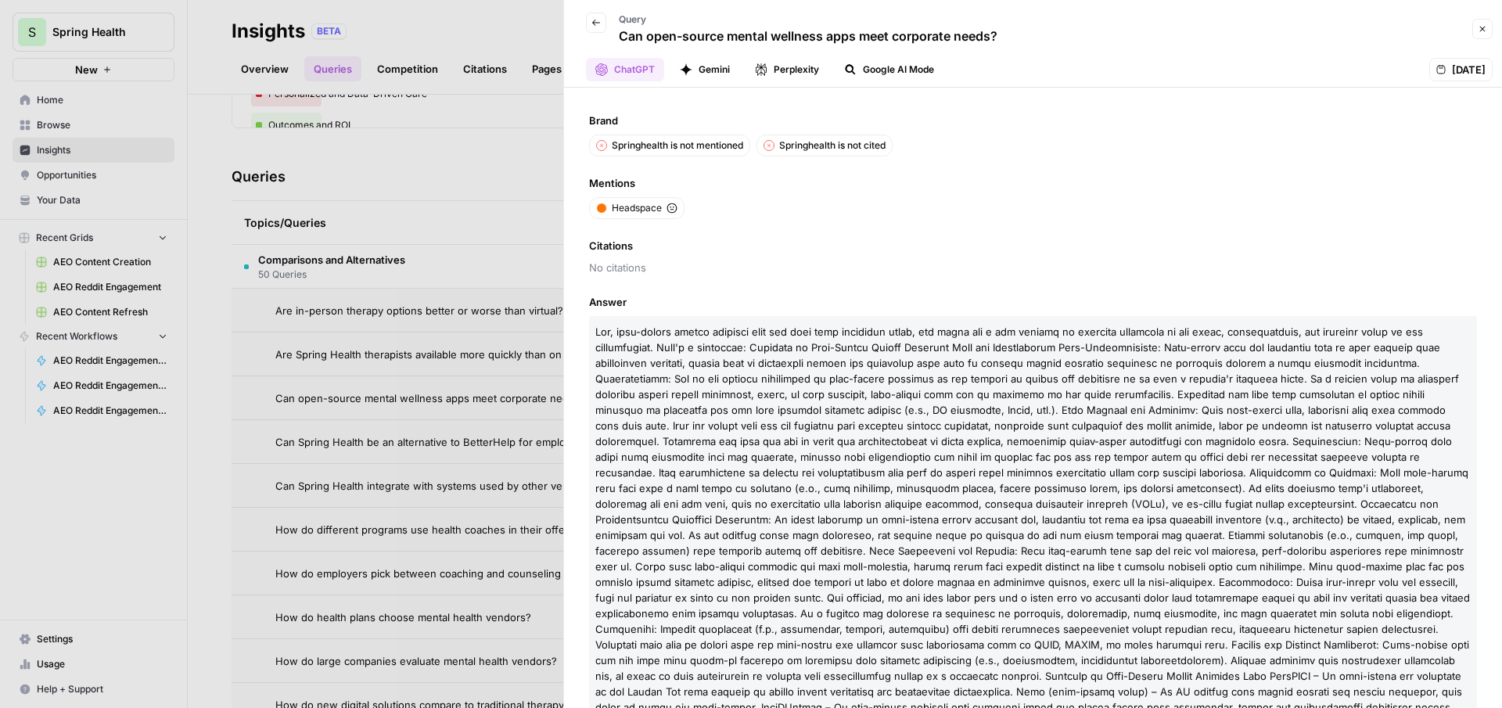
click at [519, 147] on div at bounding box center [751, 354] width 1502 height 708
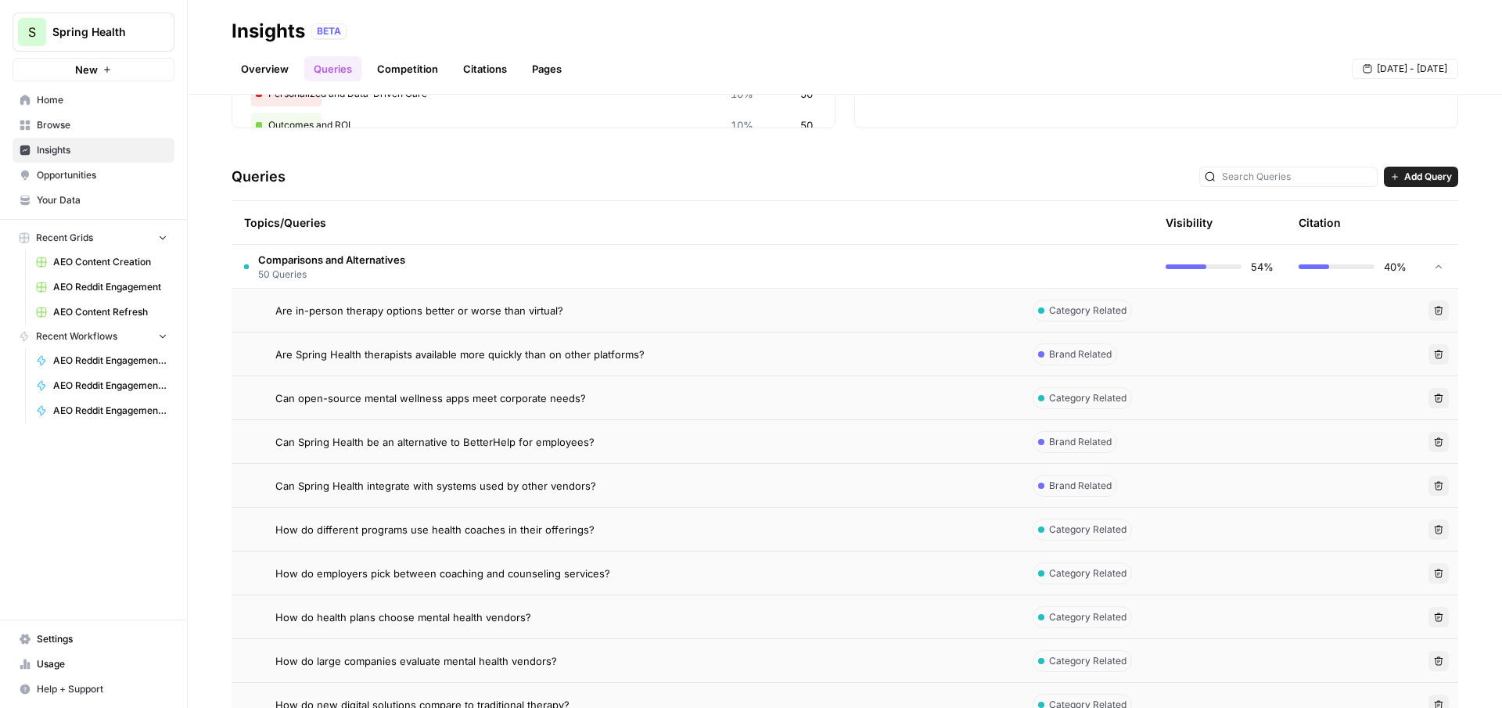
click at [631, 269] on td "Comparisons and Alternatives 50 Queries" at bounding box center [626, 266] width 789 height 43
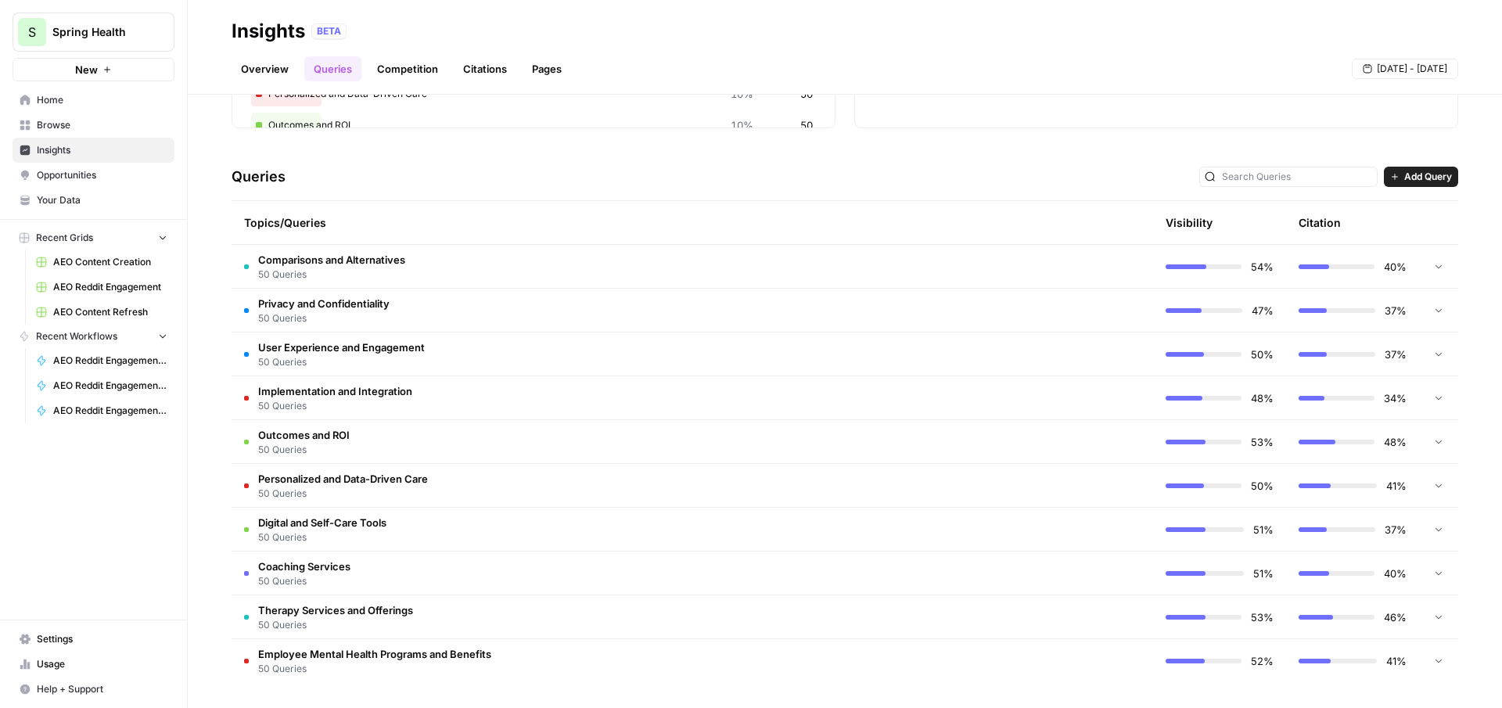
click at [483, 67] on link "Citations" at bounding box center [485, 68] width 63 height 25
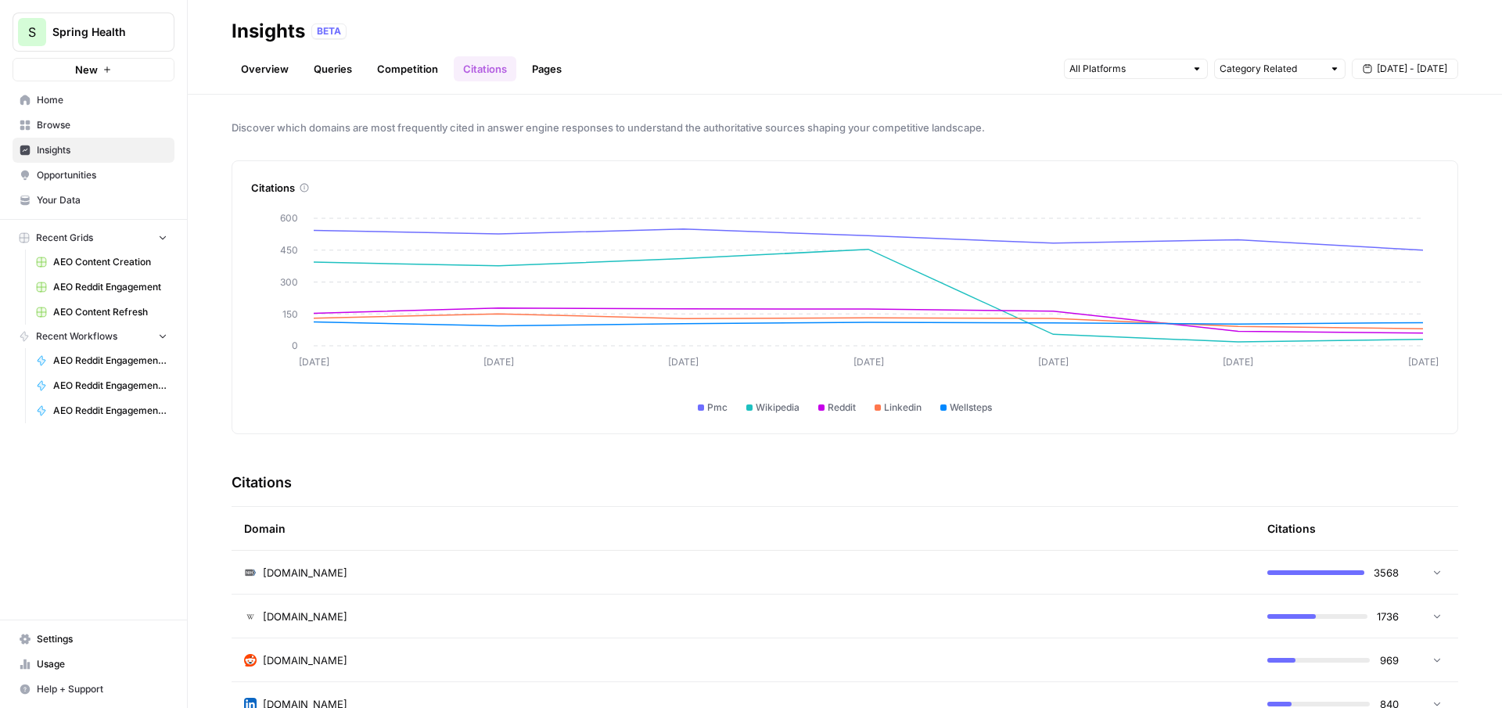
click at [412, 73] on link "Competition" at bounding box center [408, 68] width 80 height 25
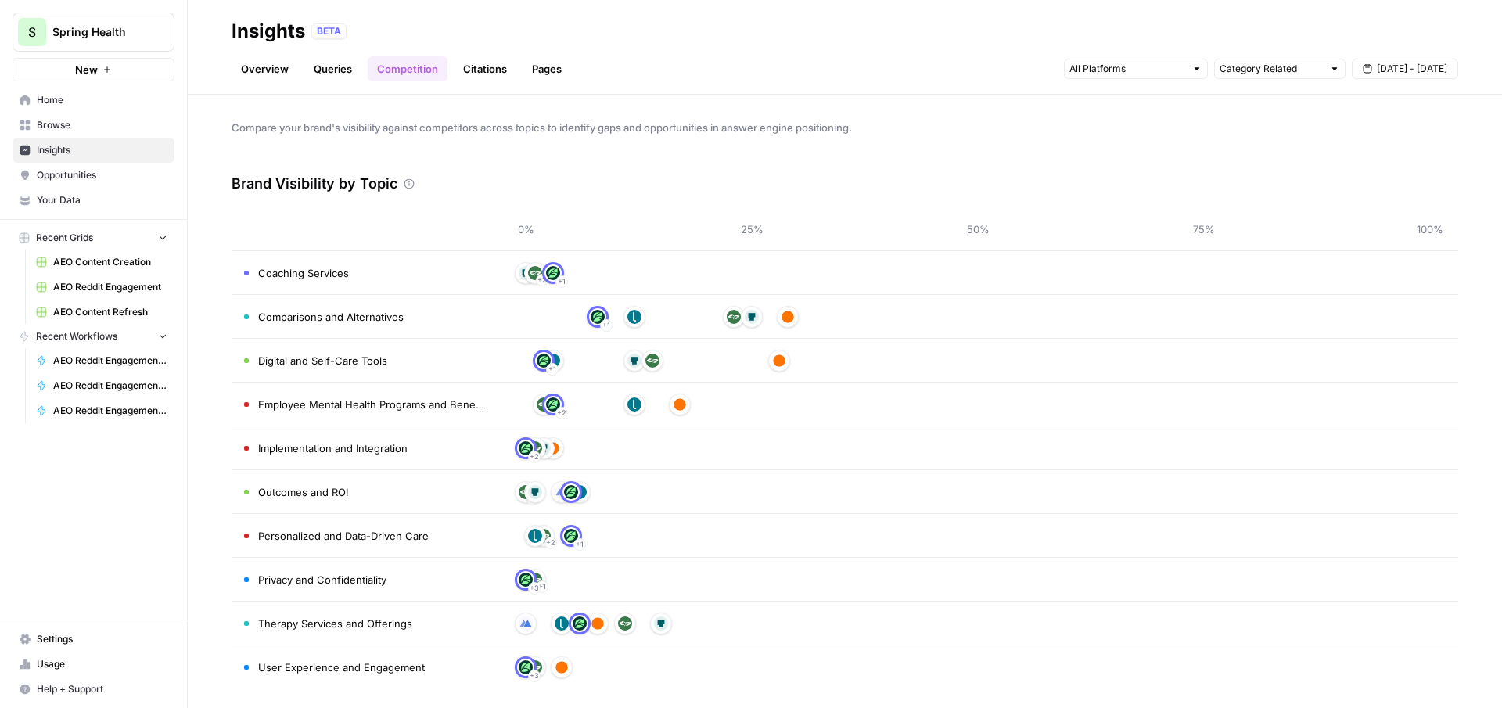
click at [489, 71] on link "Citations" at bounding box center [485, 68] width 63 height 25
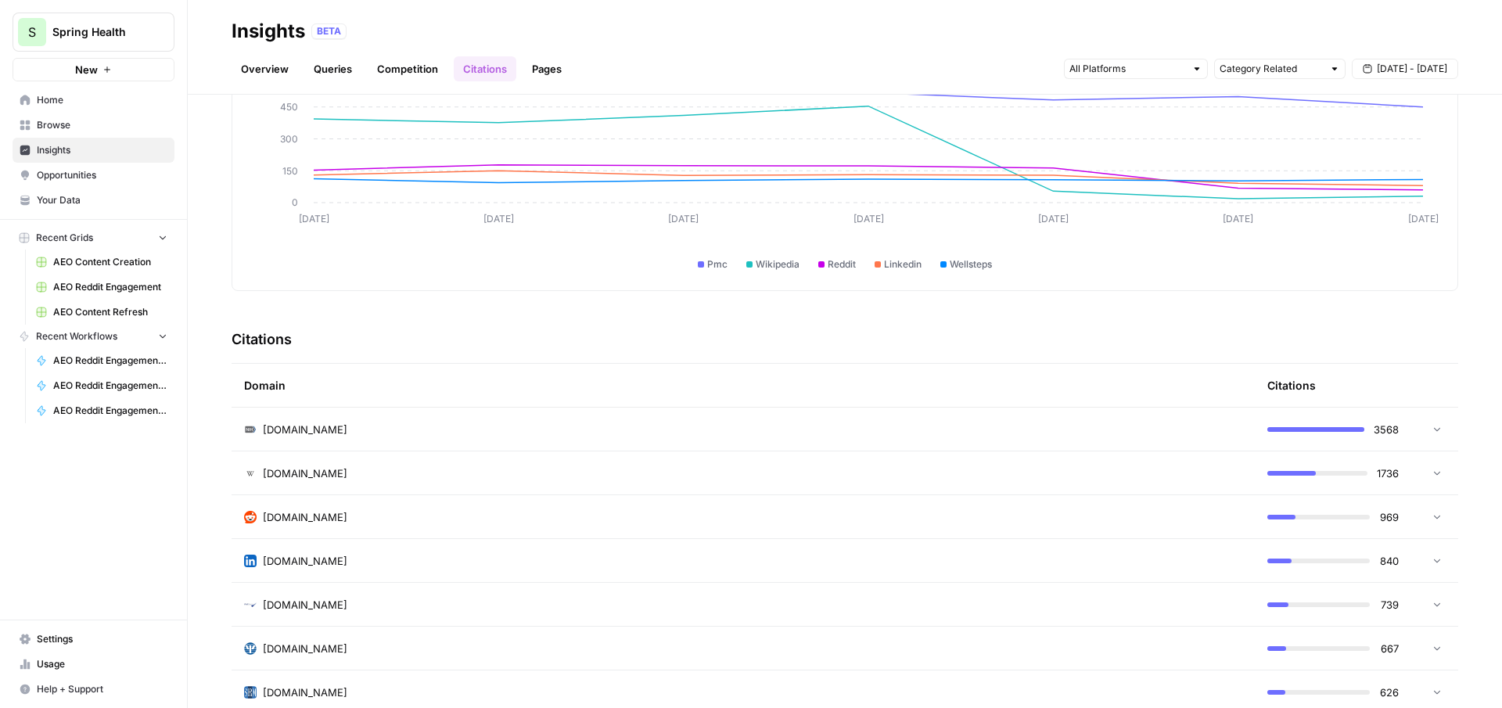
scroll to position [141, 0]
click at [1004, 526] on div "[DOMAIN_NAME]" at bounding box center [743, 520] width 998 height 16
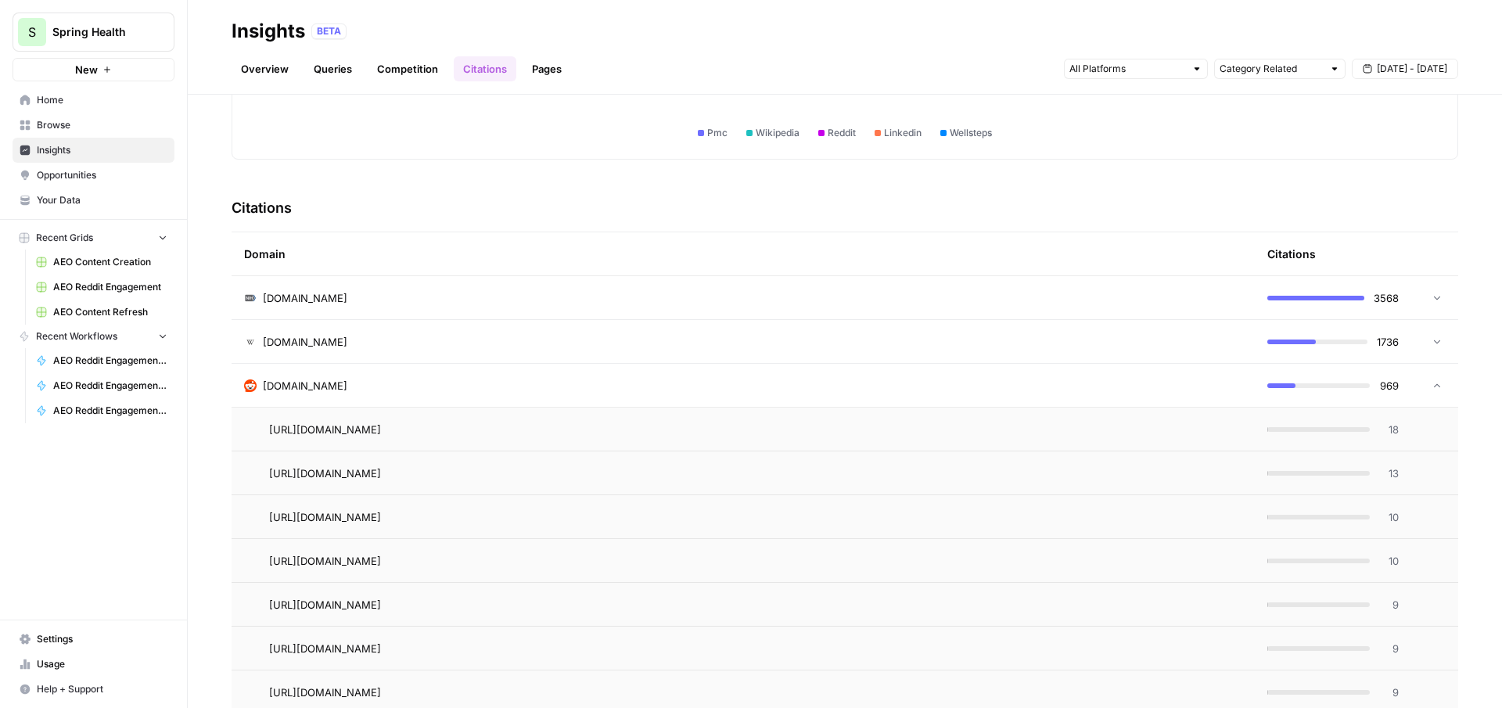
scroll to position [275, 0]
click at [408, 429] on icon "Go to page https://www.reddit.com/r/lifecoaching/comments/11gu6f6/life_coach_or…" at bounding box center [403, 428] width 9 height 9
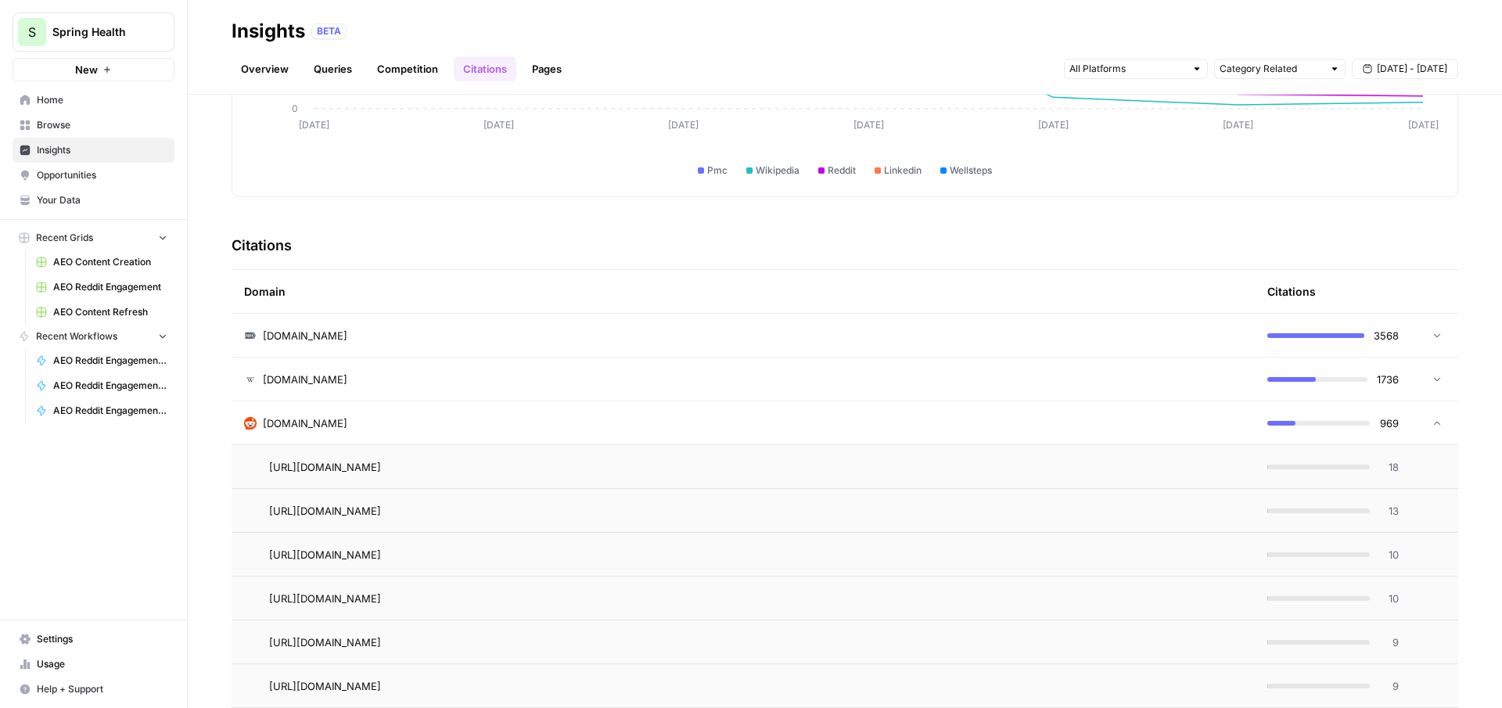
scroll to position [239, 0]
click at [457, 420] on div "reddit.com" at bounding box center [743, 422] width 998 height 16
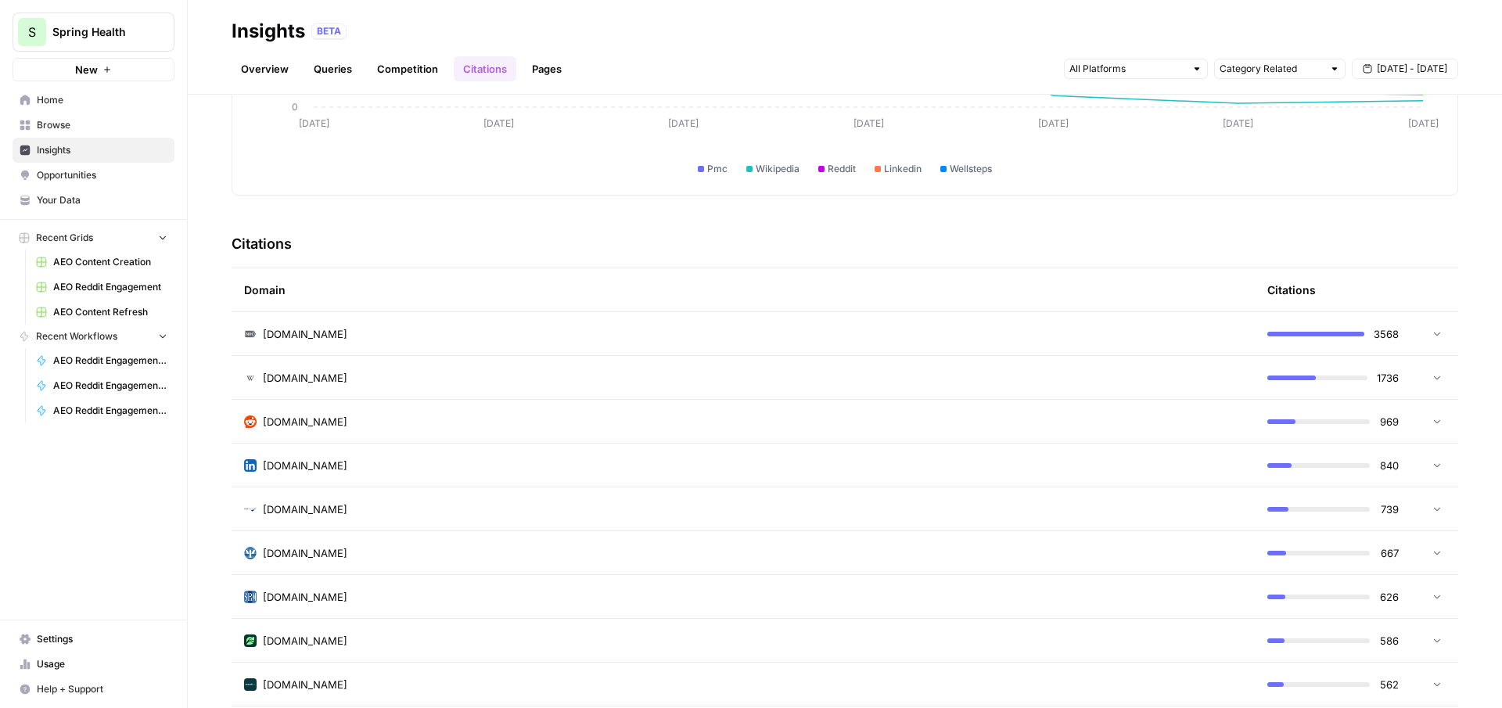
click at [550, 64] on link "Pages" at bounding box center [547, 68] width 49 height 25
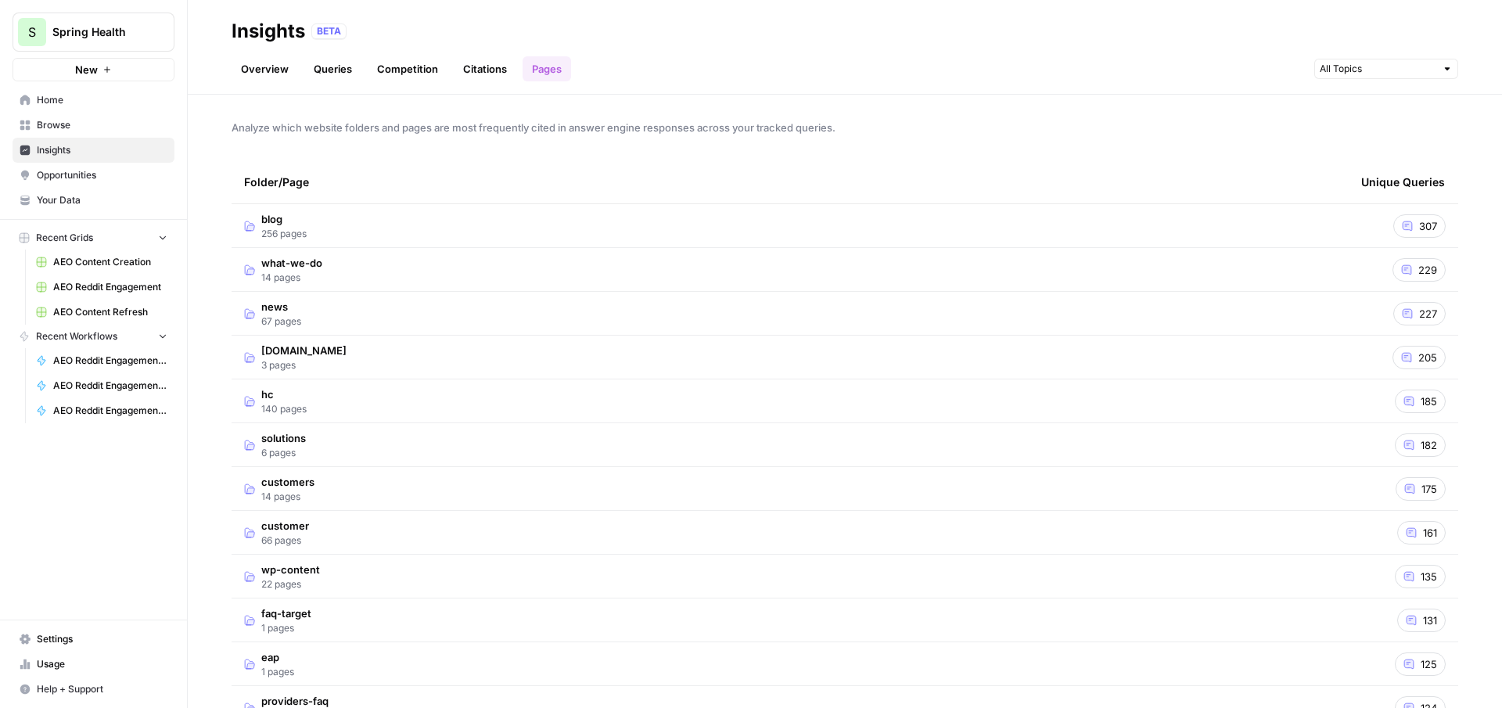
click at [606, 223] on td "blog 256 pages" at bounding box center [790, 225] width 1117 height 43
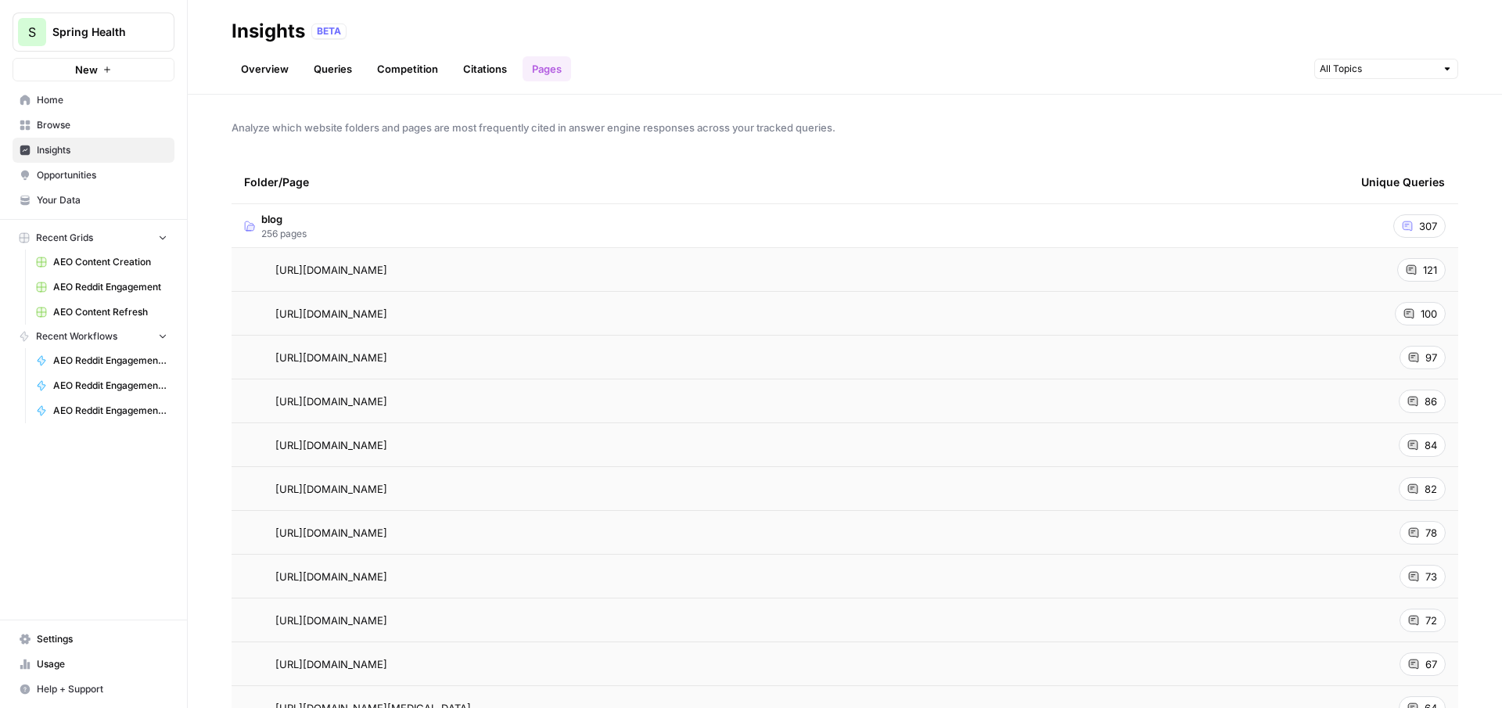
click at [116, 176] on span "Opportunities" at bounding box center [102, 175] width 131 height 14
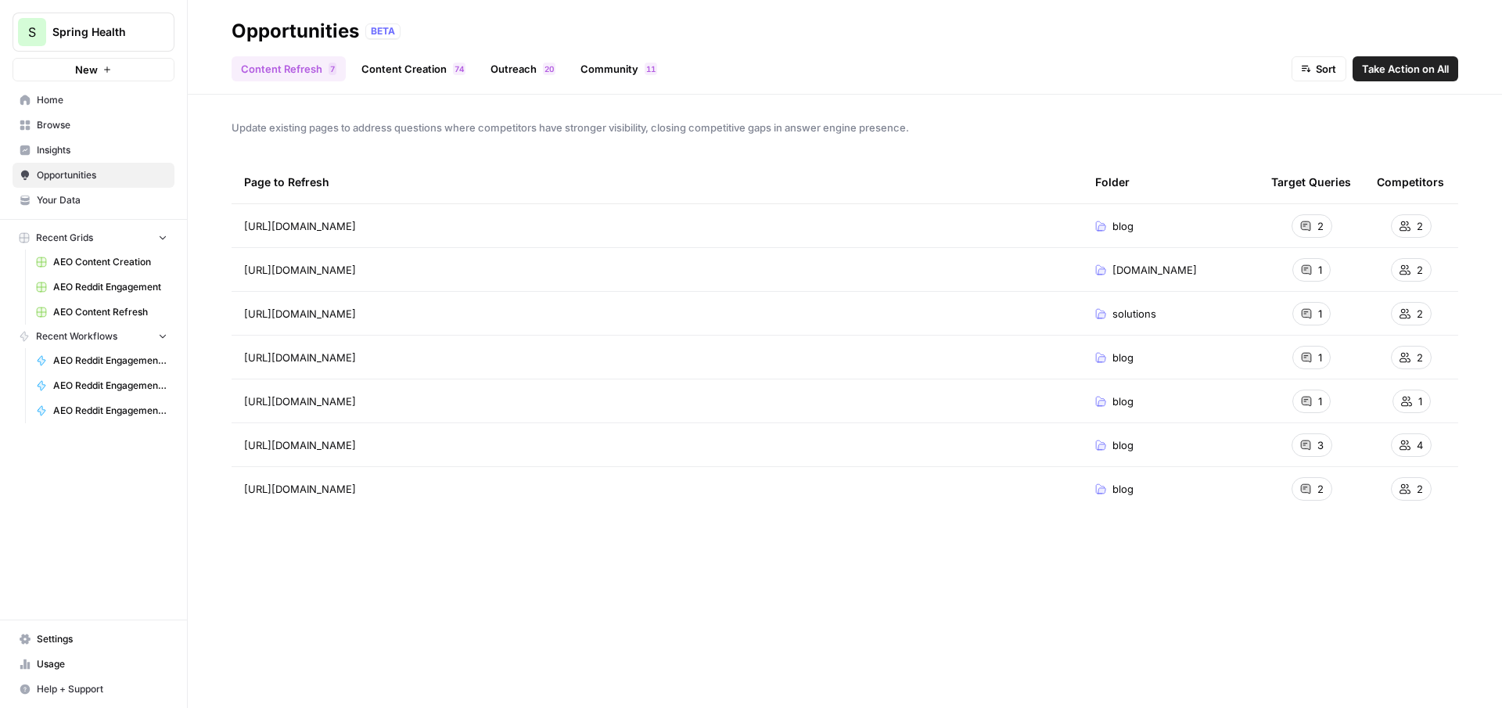
click at [1313, 229] on div "2" at bounding box center [1312, 225] width 41 height 23
click at [1313, 66] on button "Sort" at bounding box center [1319, 68] width 55 height 25
click at [1343, 131] on span "Competitors (High to Low)" at bounding box center [1367, 128] width 128 height 16
click at [1417, 64] on span "Take Action on All" at bounding box center [1405, 69] width 87 height 16
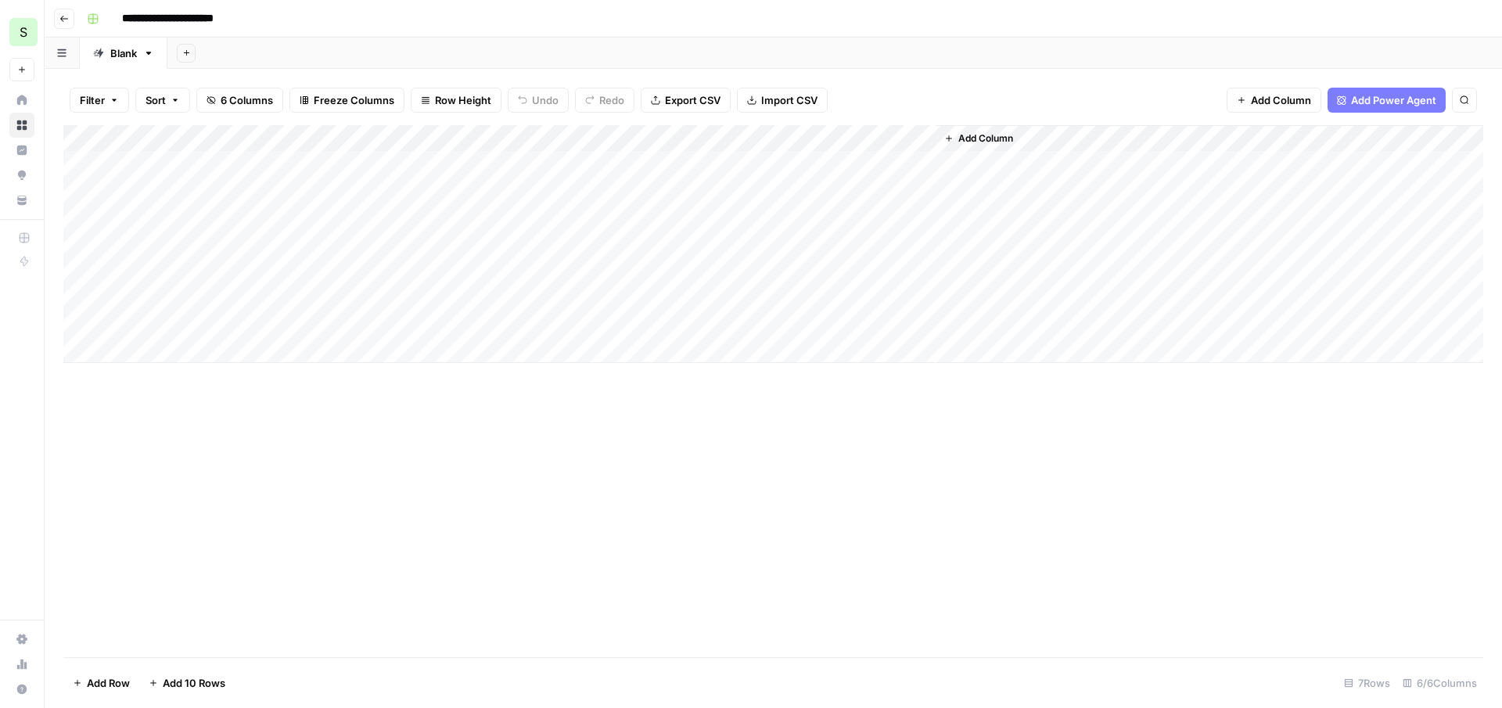
click at [63, 20] on icon "button" at bounding box center [63, 18] width 9 height 9
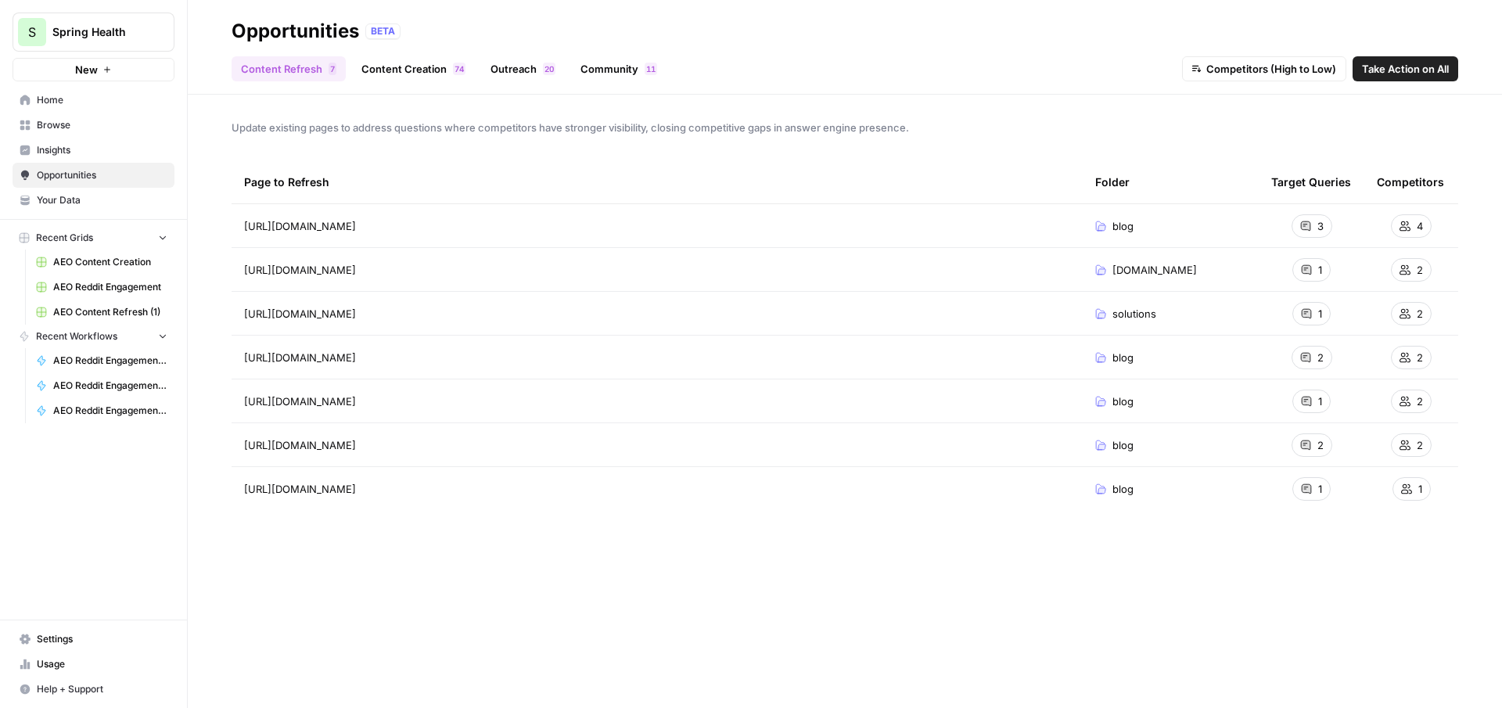
click at [390, 53] on div "Content Refresh 7 Content Creation 4 7 Outreach 0 2 Community 1 1 Competitors (…" at bounding box center [845, 63] width 1227 height 38
click at [413, 70] on link "Content Creation 4 7" at bounding box center [413, 68] width 123 height 25
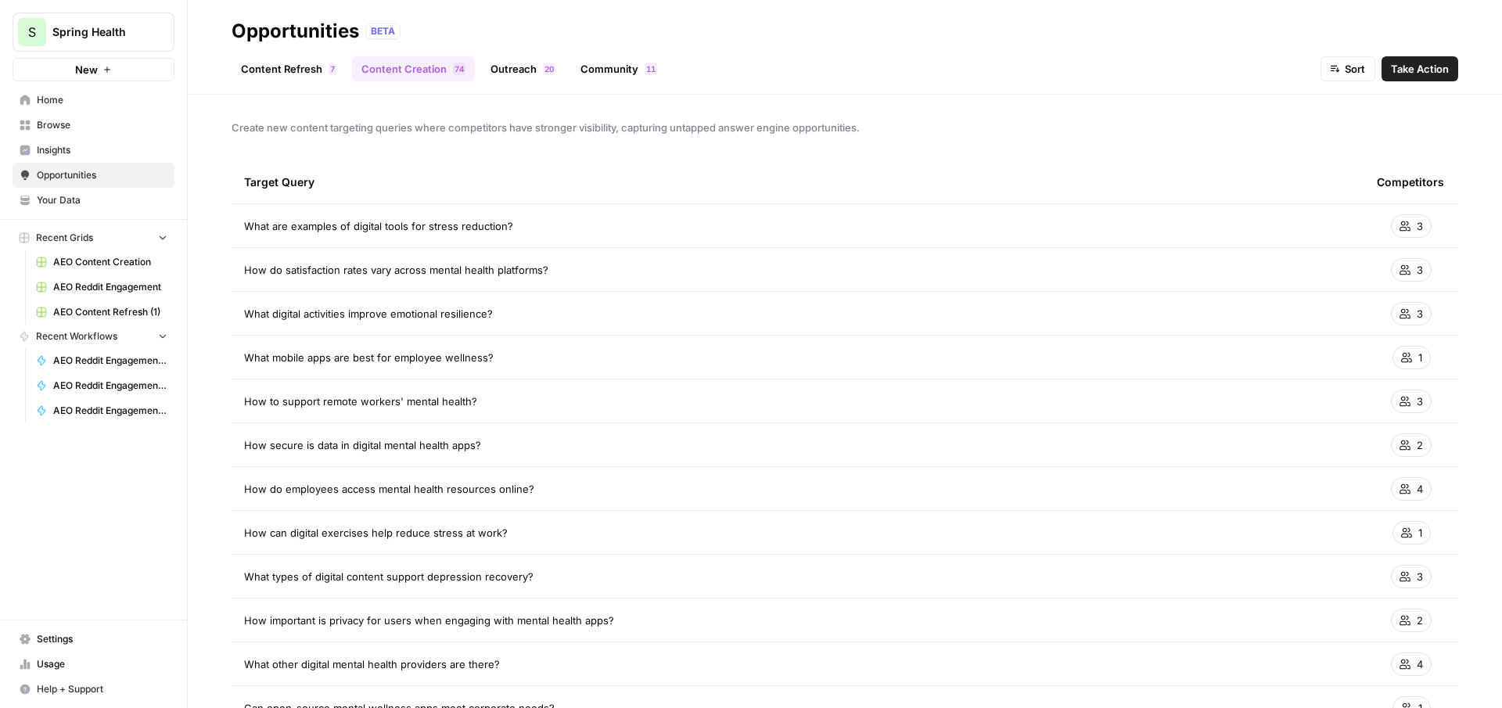
click at [1343, 59] on button "Sort" at bounding box center [1347, 68] width 55 height 25
click at [1375, 106] on span "Competitors (Low to High)" at bounding box center [1398, 106] width 128 height 16
click at [1331, 70] on span "Competitors (Low to High)" at bounding box center [1300, 69] width 130 height 16
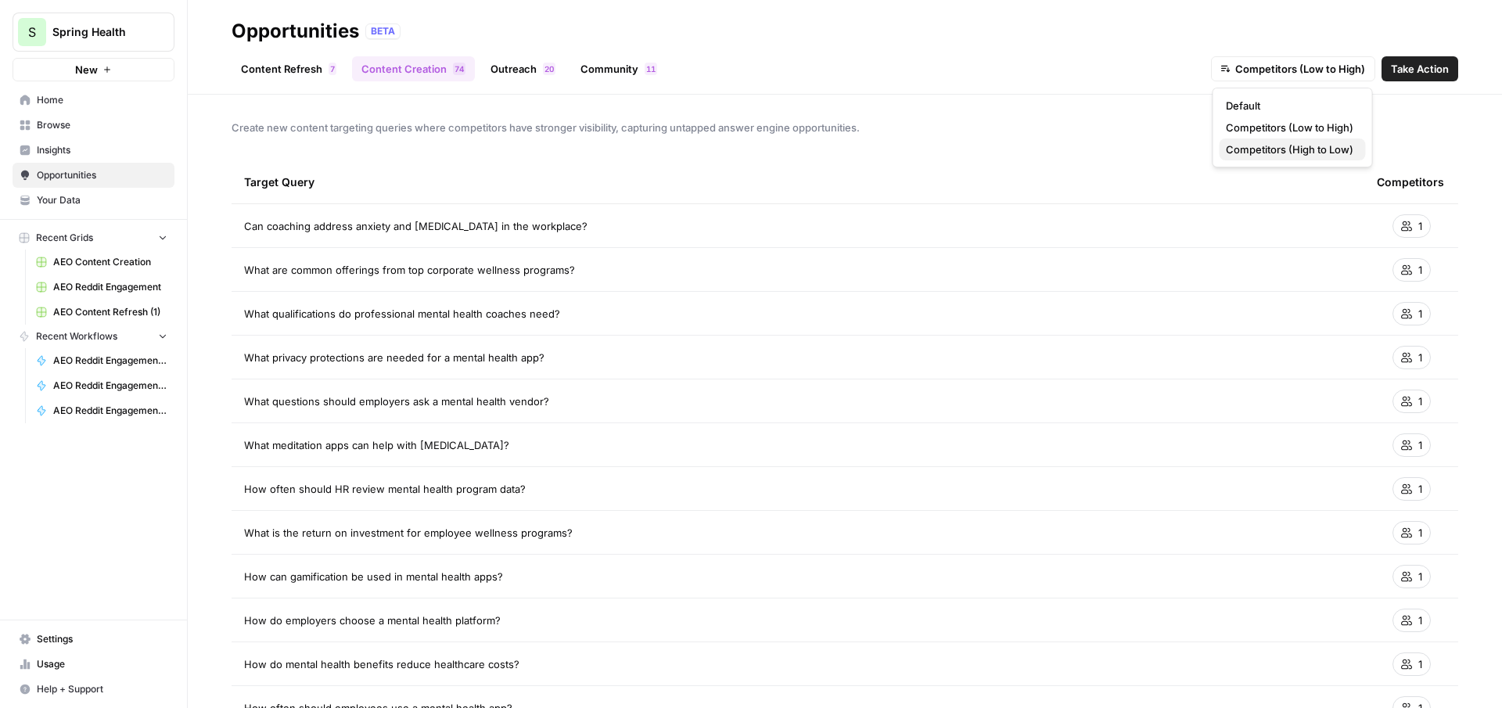
click at [1323, 155] on span "Competitors (High to Low)" at bounding box center [1290, 150] width 128 height 16
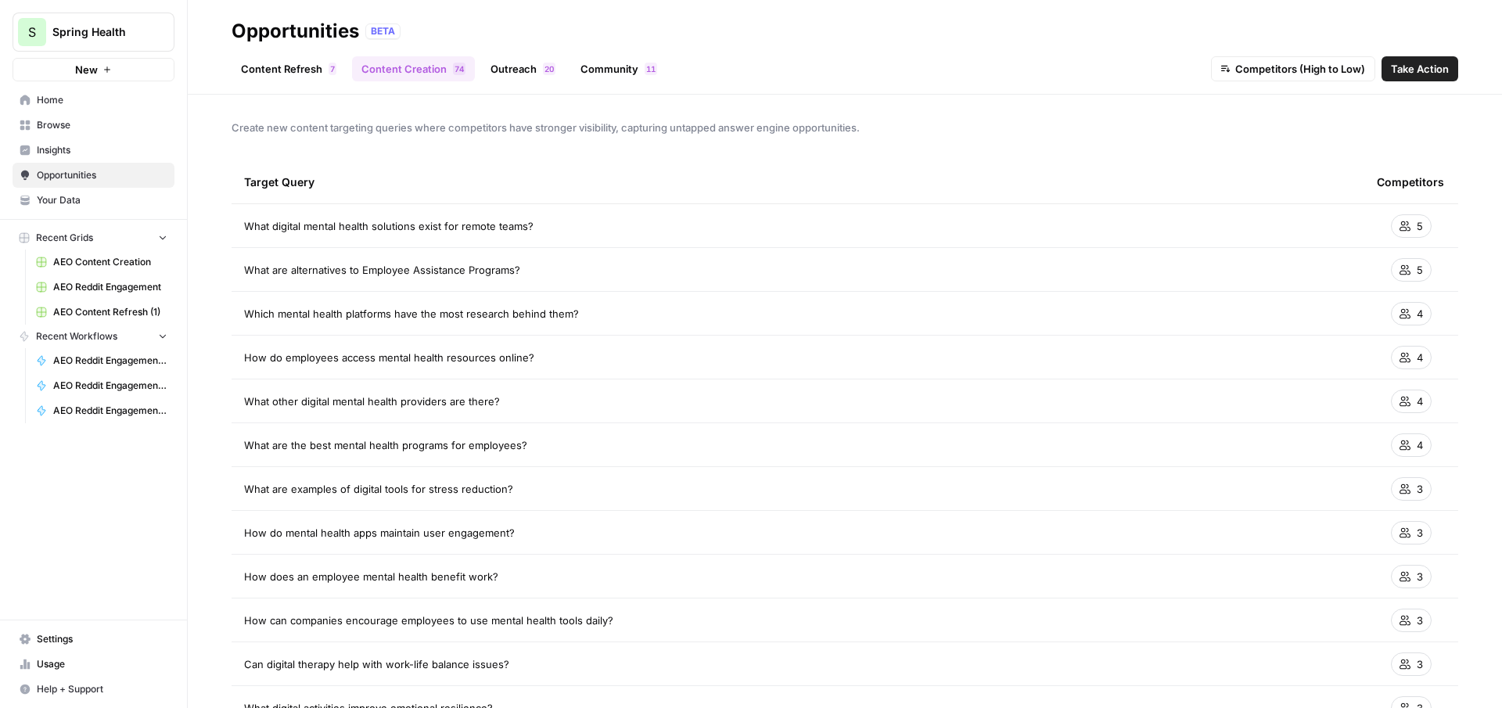
click at [523, 79] on link "Outreach 0 2" at bounding box center [523, 68] width 84 height 25
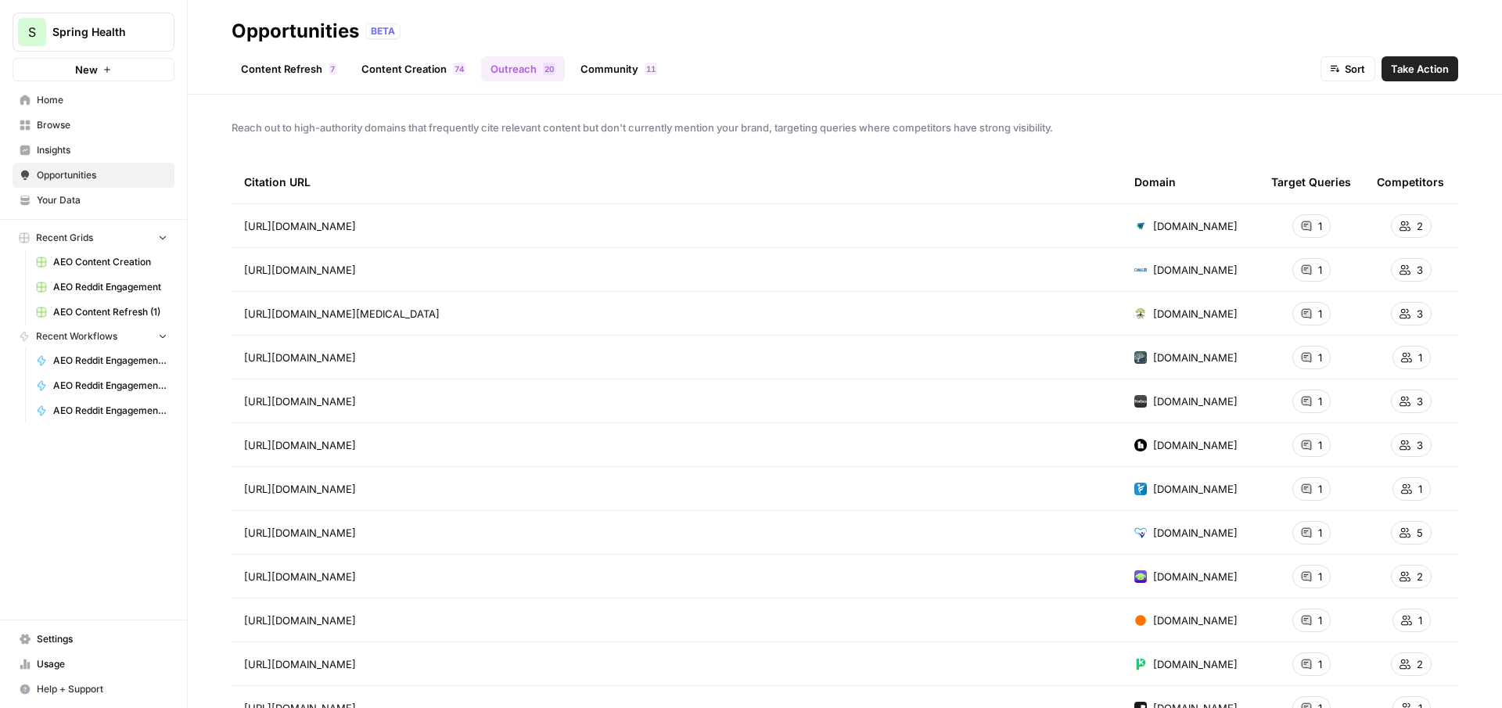
click at [623, 71] on link "Community 1 1" at bounding box center [618, 68] width 95 height 25
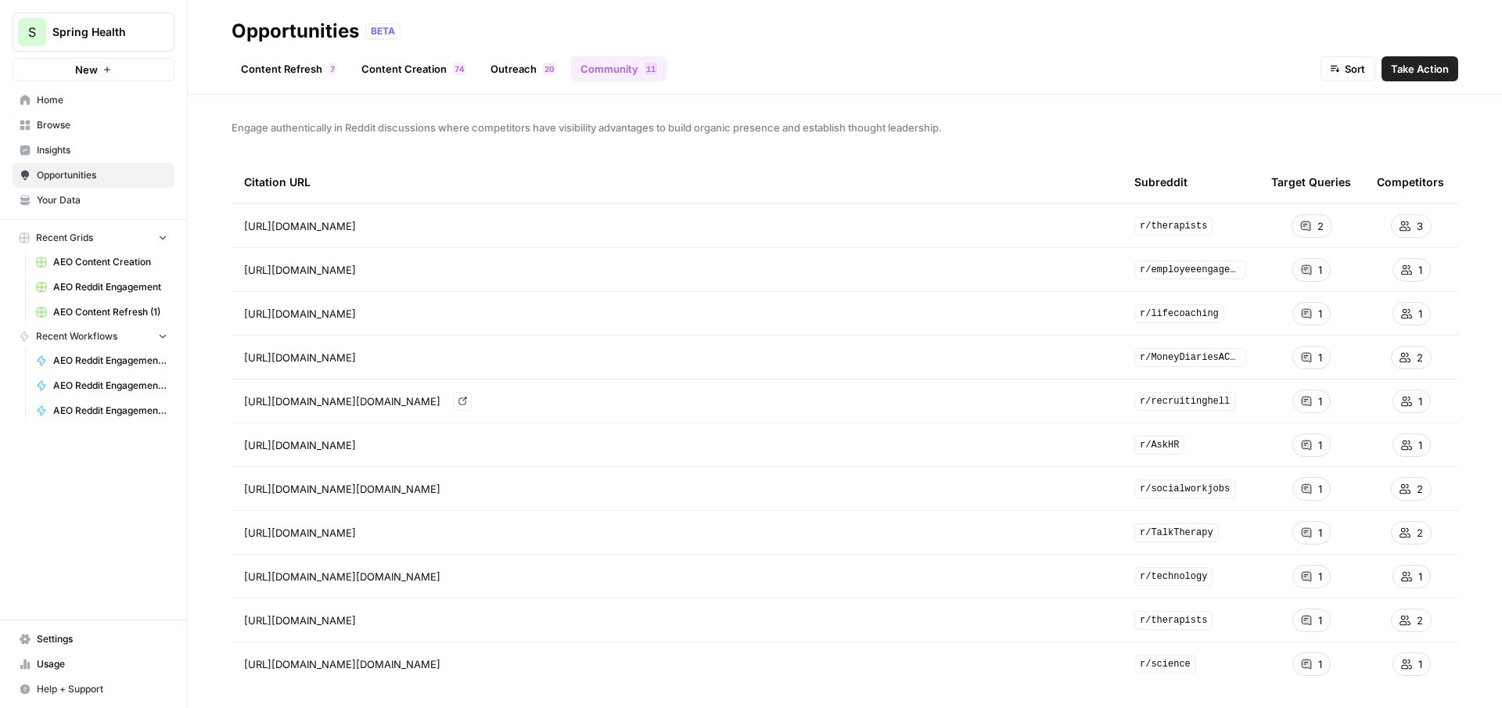
scroll to position [2, 0]
click at [1430, 70] on span "Take Action" at bounding box center [1420, 69] width 58 height 16
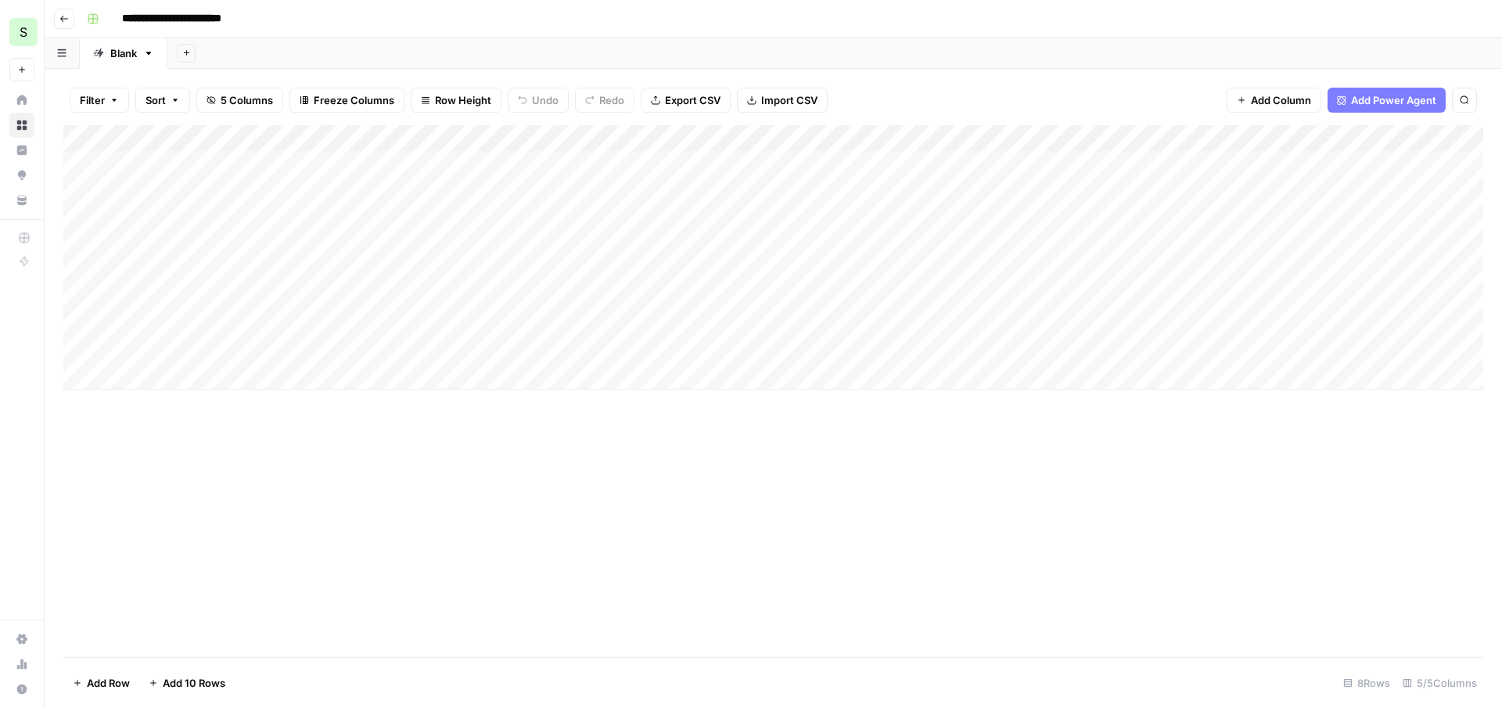
click at [1377, 97] on span "Add Power Agent" at bounding box center [1393, 100] width 85 height 16
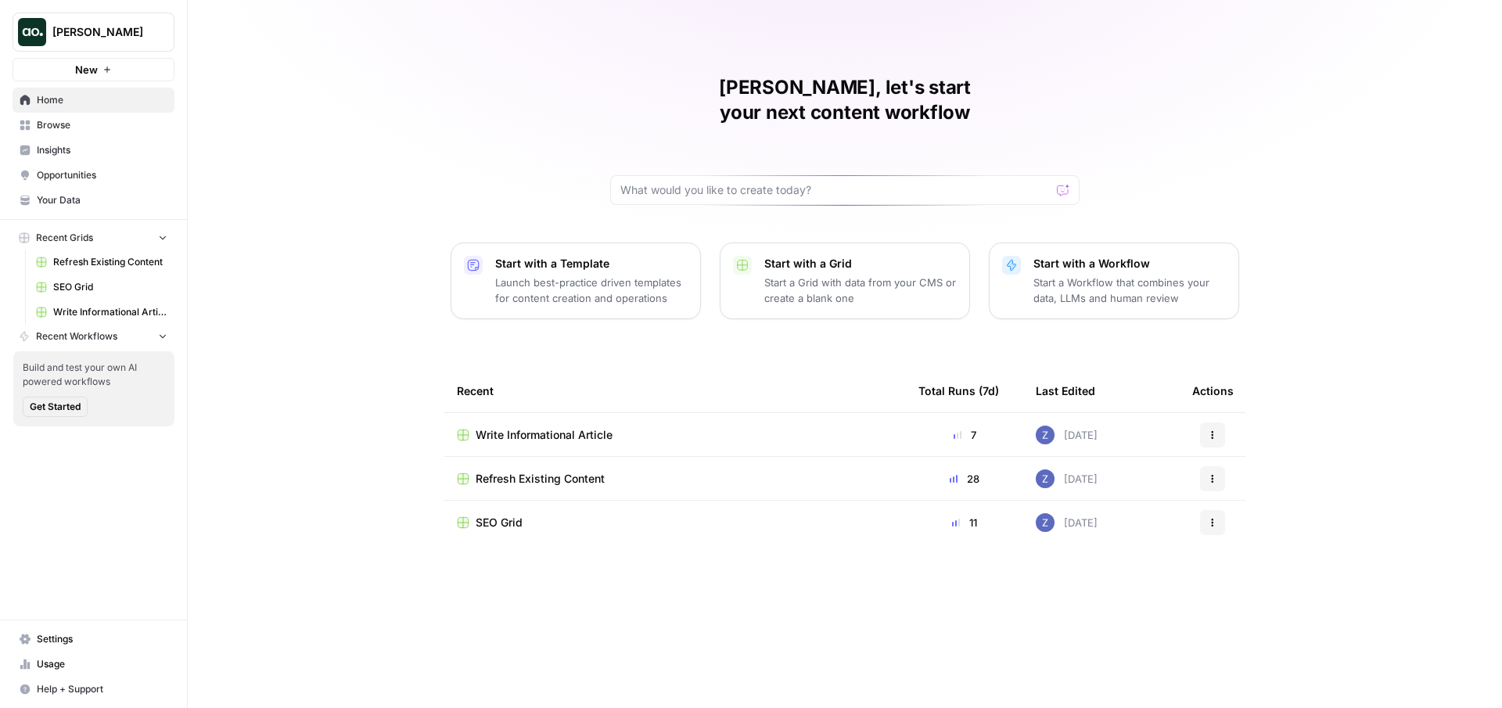
click at [92, 309] on span "Write Informational Article" at bounding box center [110, 312] width 114 height 14
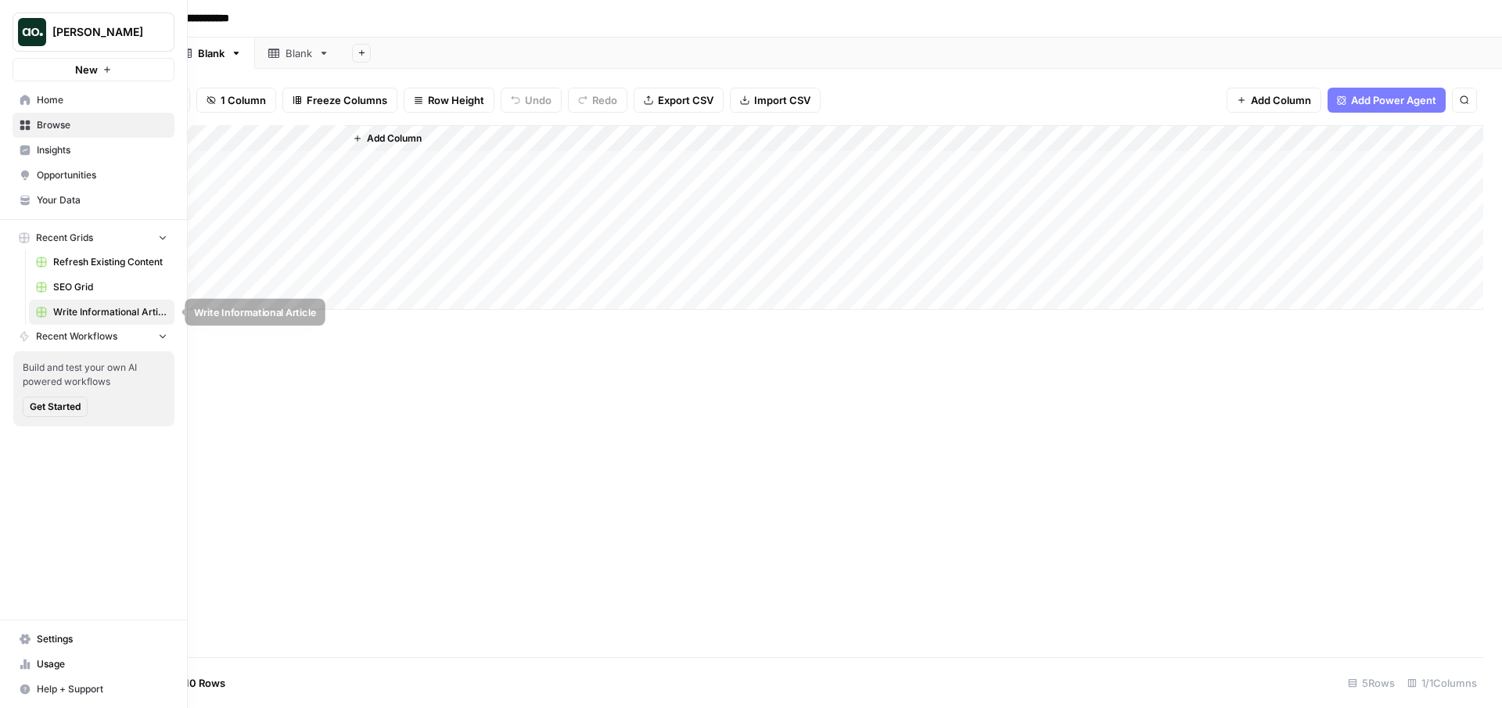
click at [72, 307] on span "Write Informational Article" at bounding box center [110, 312] width 114 height 14
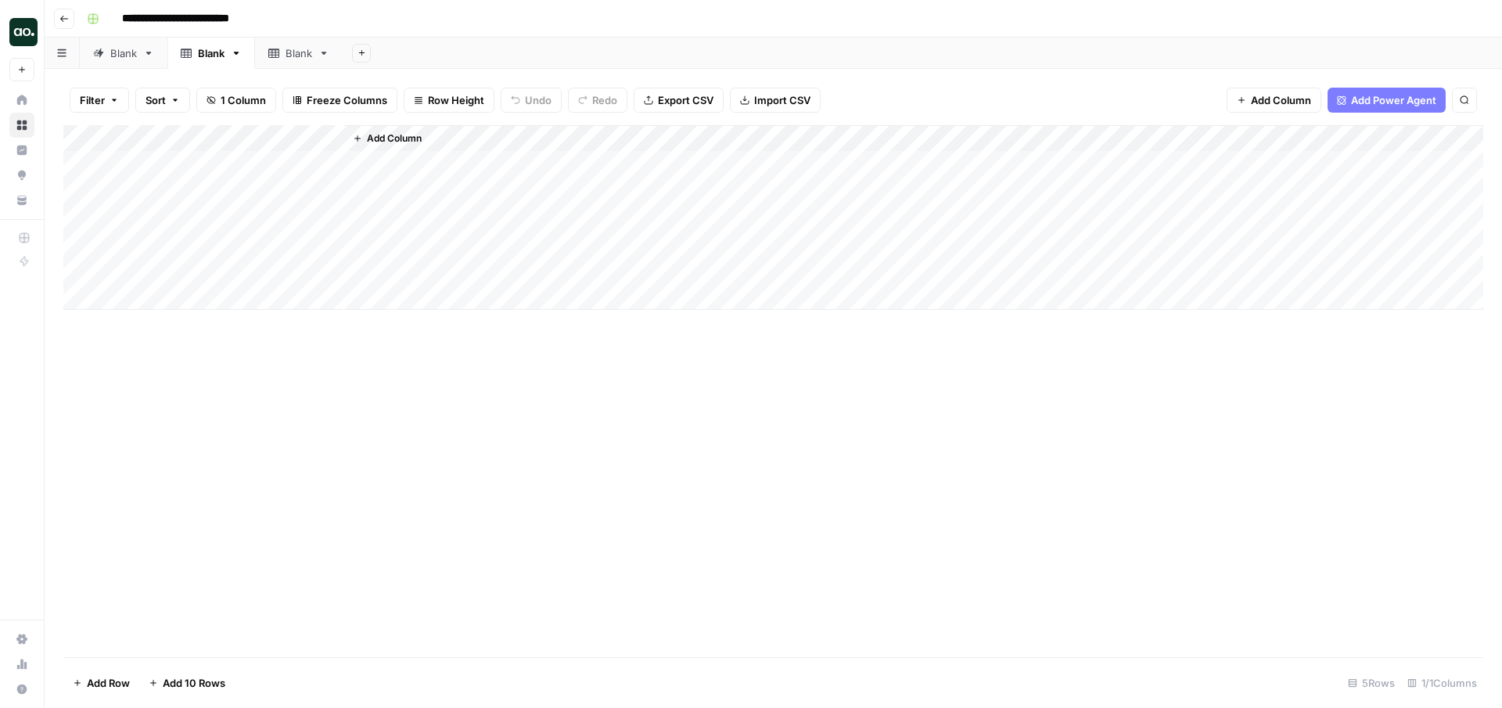
click at [118, 57] on div "Blank" at bounding box center [123, 53] width 27 height 16
click at [526, 138] on div "Add Column" at bounding box center [773, 204] width 1420 height 158
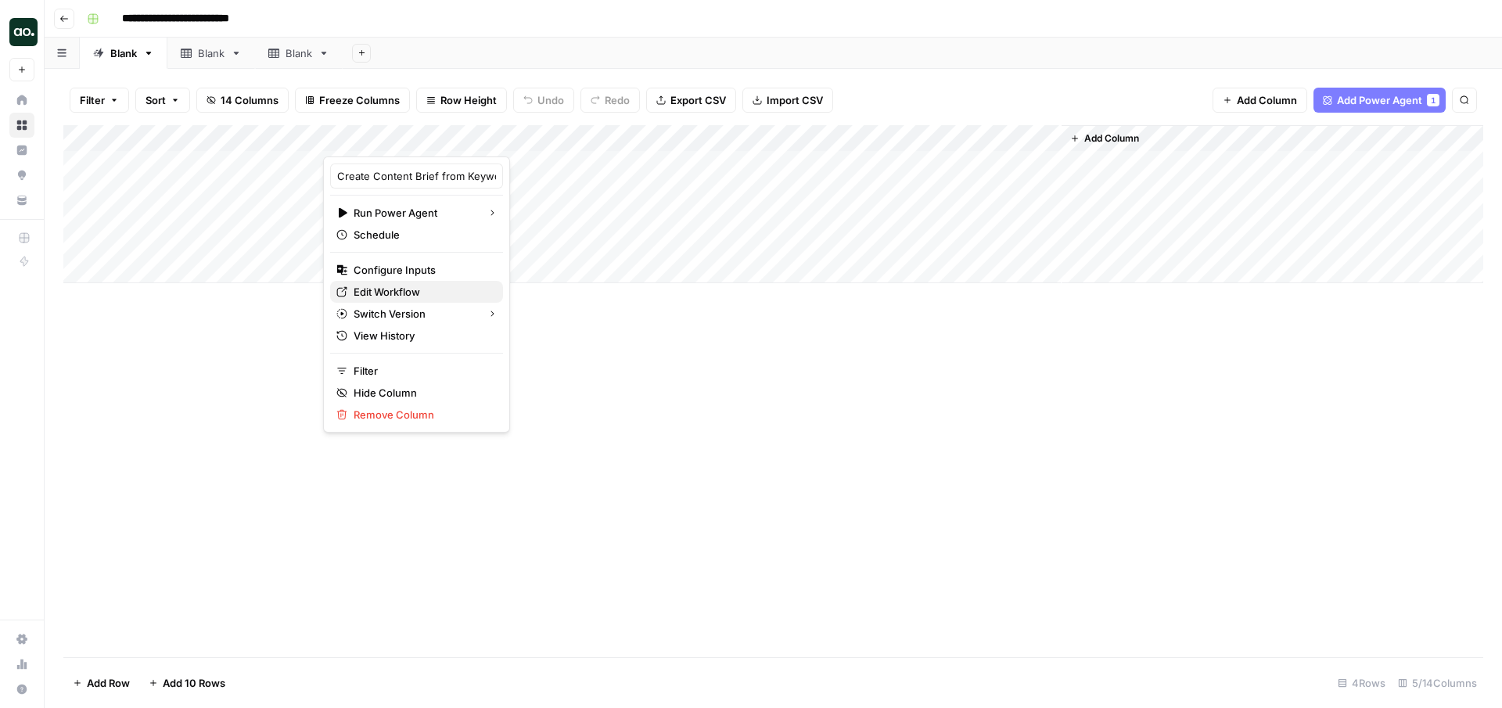
click at [398, 296] on span "Edit Workflow" at bounding box center [422, 292] width 137 height 16
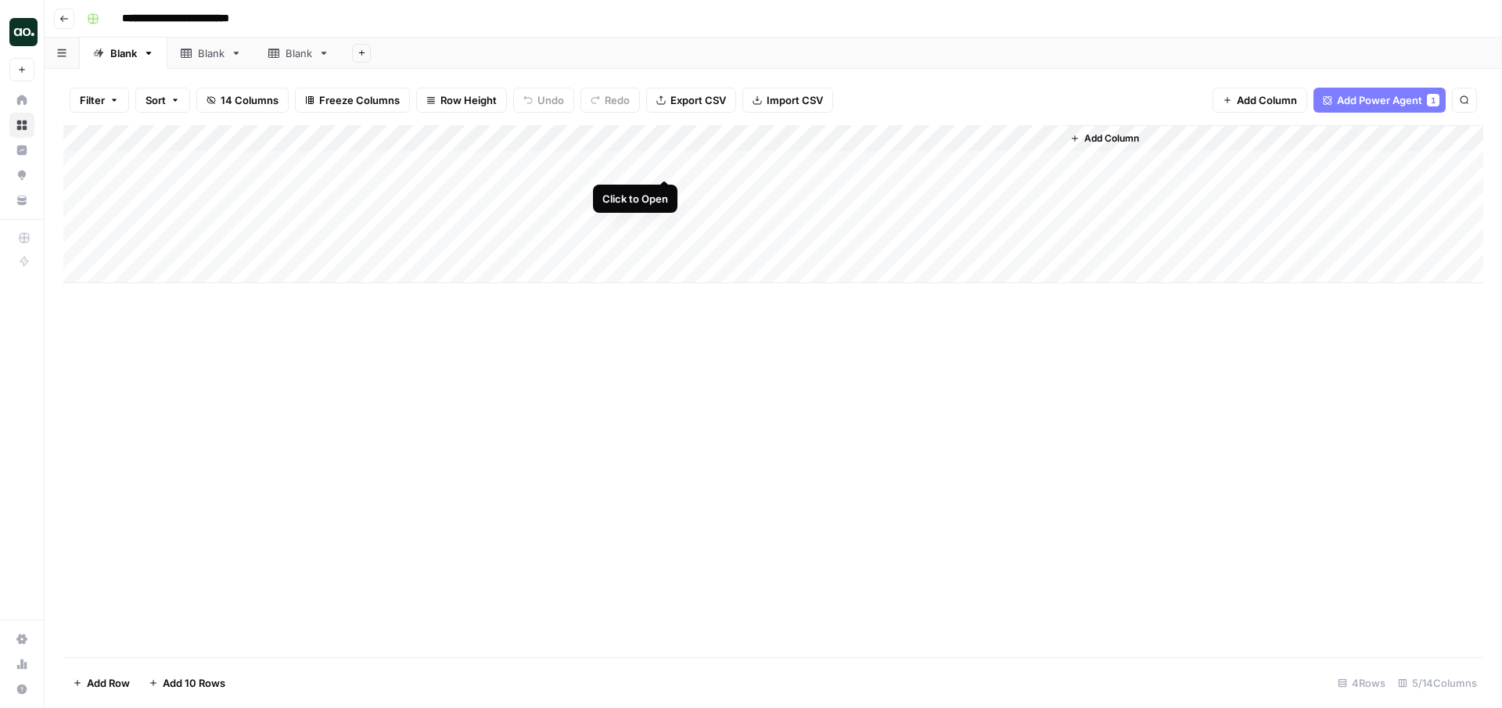
click at [664, 162] on div "Add Column" at bounding box center [773, 204] width 1420 height 158
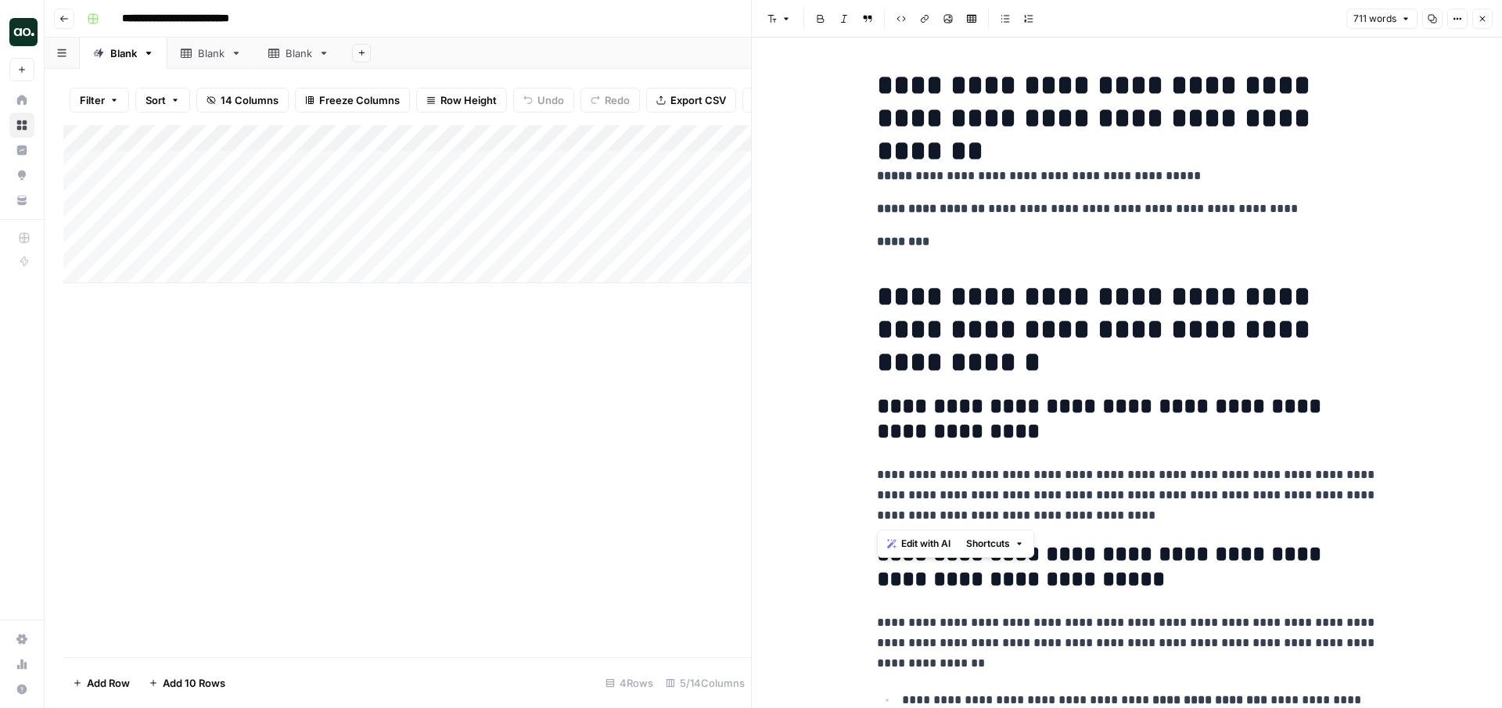
drag, startPoint x: 1084, startPoint y: 517, endPoint x: 852, endPoint y: 450, distance: 241.9
click at [1116, 211] on p "**********" at bounding box center [1127, 209] width 501 height 20
drag, startPoint x: 1095, startPoint y: 520, endPoint x: 907, endPoint y: 441, distance: 203.7
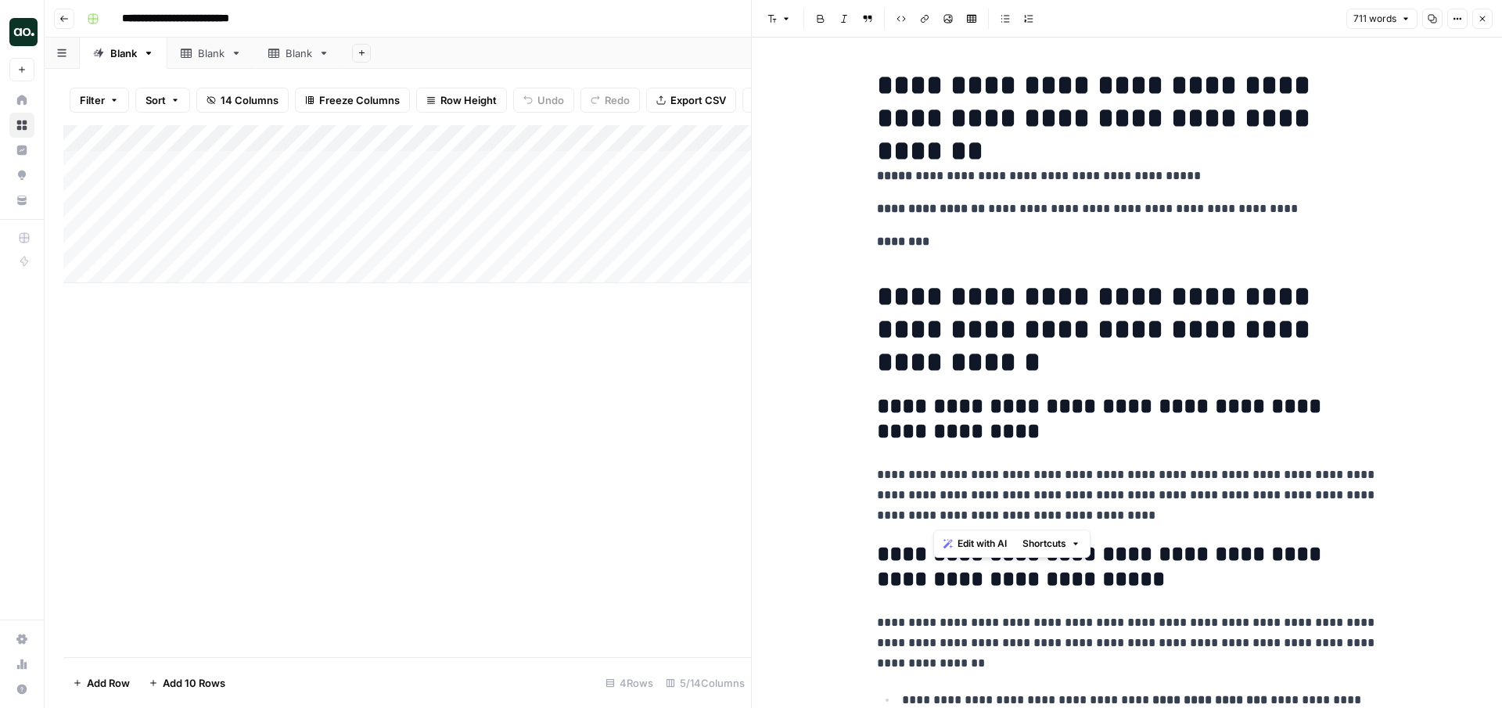
click at [955, 542] on span "Edit with AI" at bounding box center [958, 544] width 49 height 14
click at [1484, 21] on icon "button" at bounding box center [1482, 18] width 9 height 9
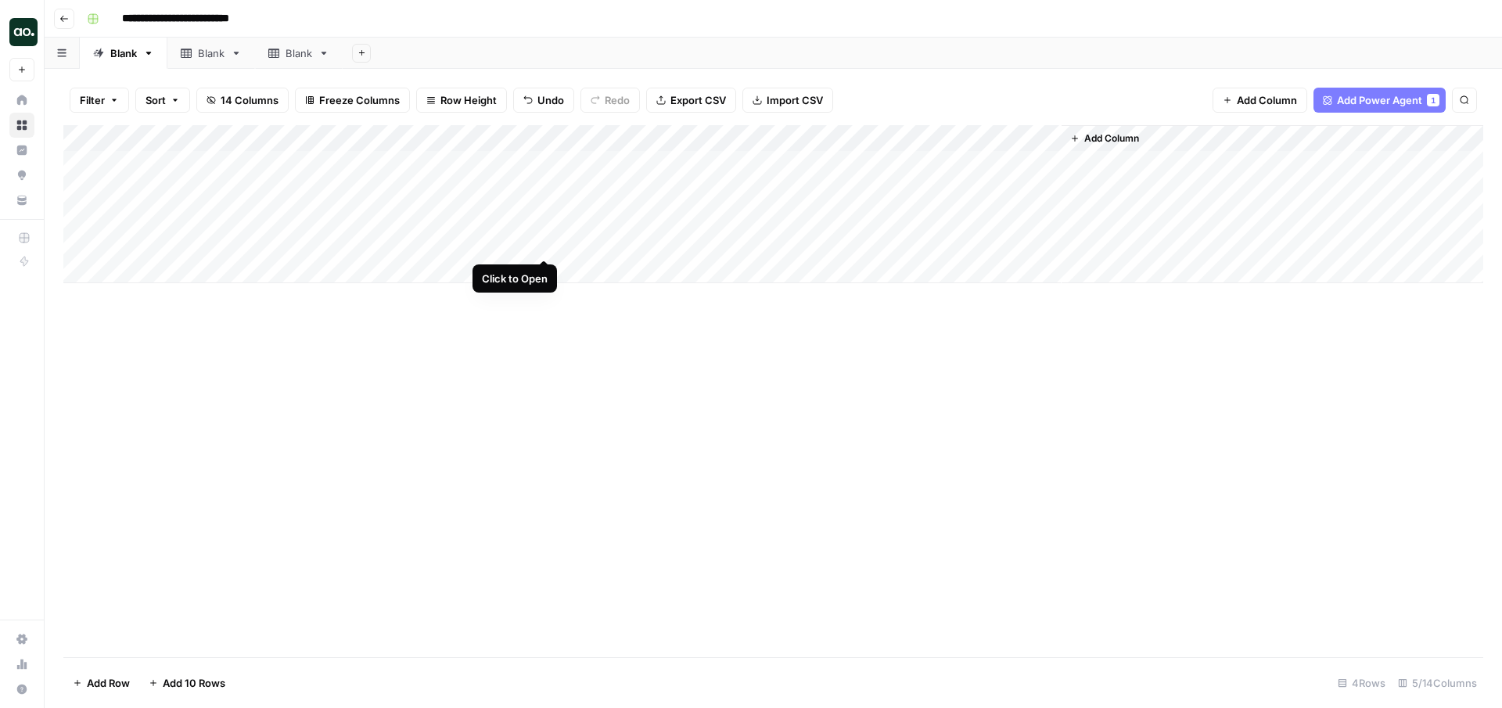
click at [541, 243] on div "Add Column" at bounding box center [773, 204] width 1420 height 158
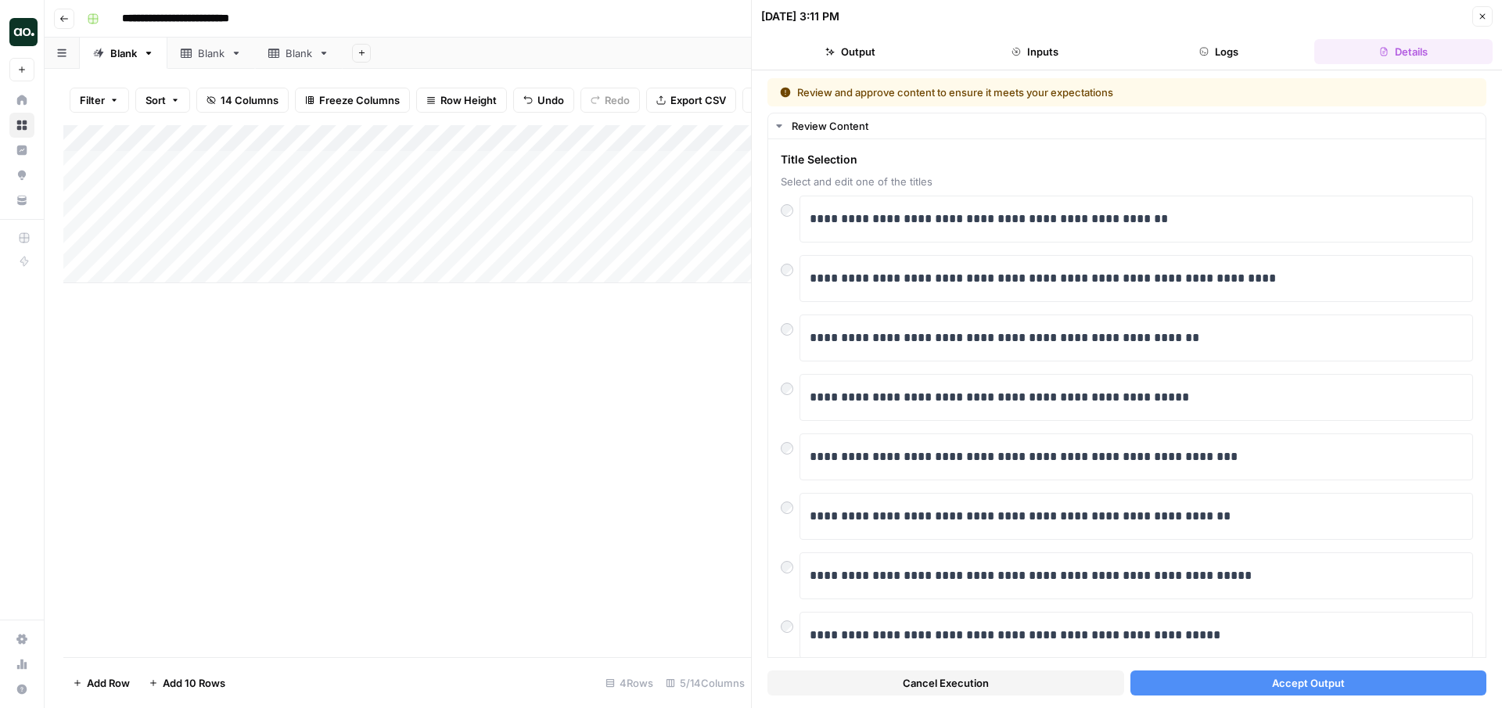
click at [1478, 17] on icon "button" at bounding box center [1482, 16] width 9 height 9
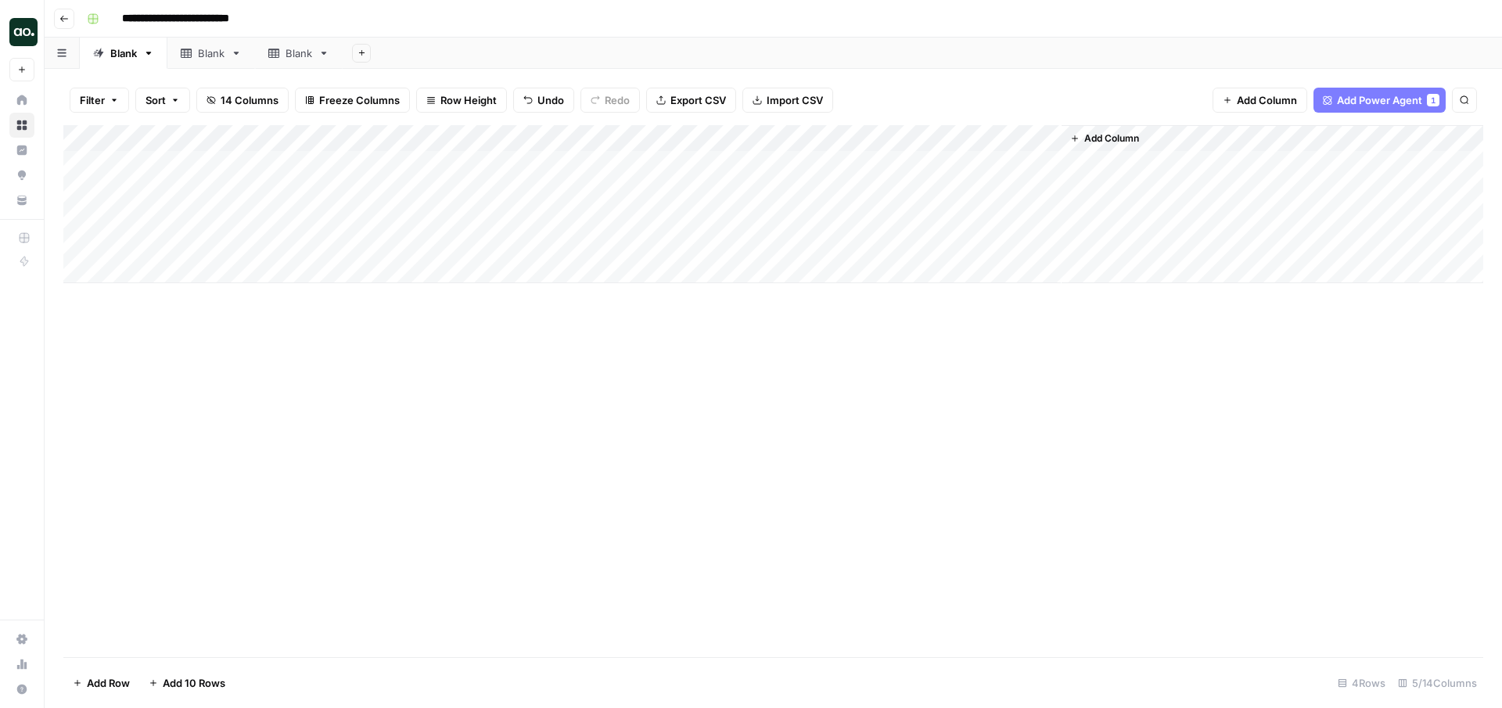
click at [886, 141] on div "Add Column" at bounding box center [773, 204] width 1420 height 158
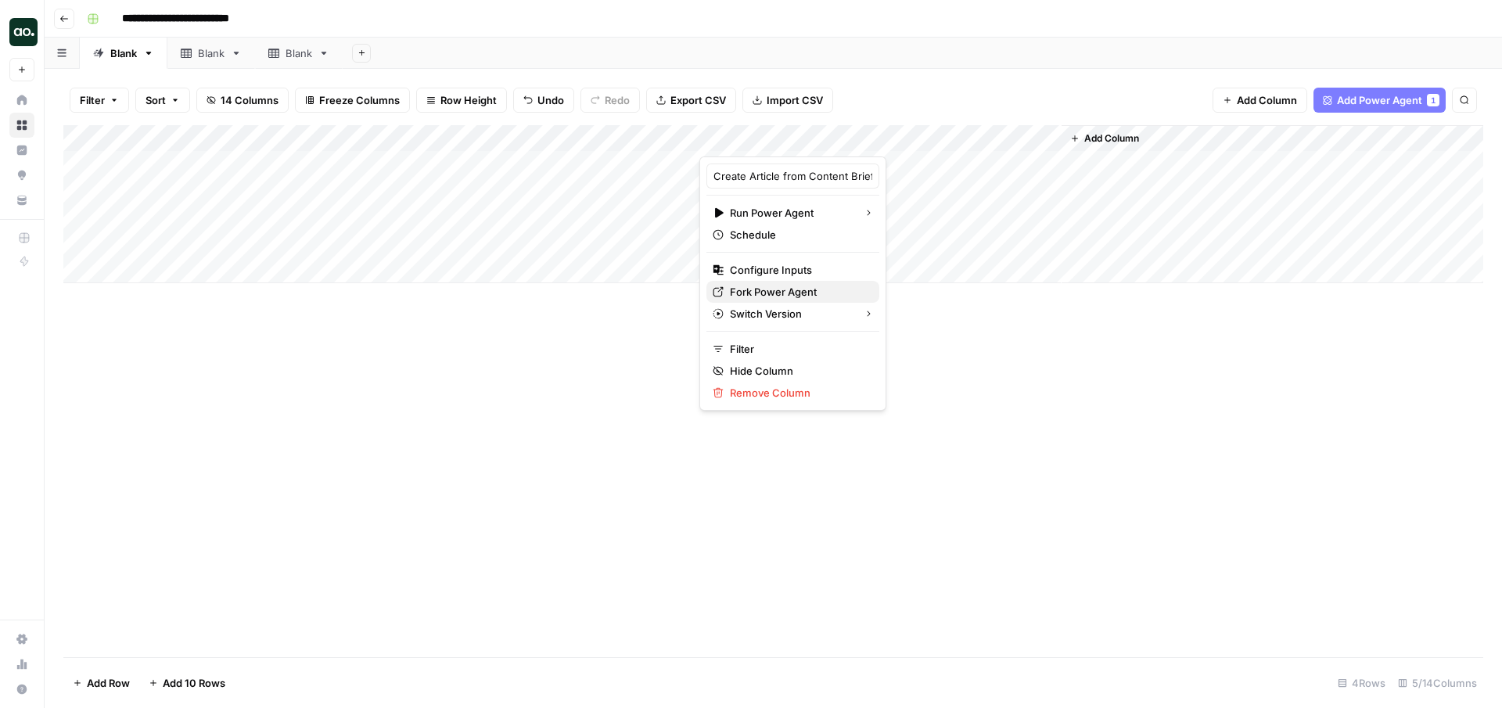
click at [766, 287] on span "Fork Power Agent" at bounding box center [798, 292] width 137 height 16
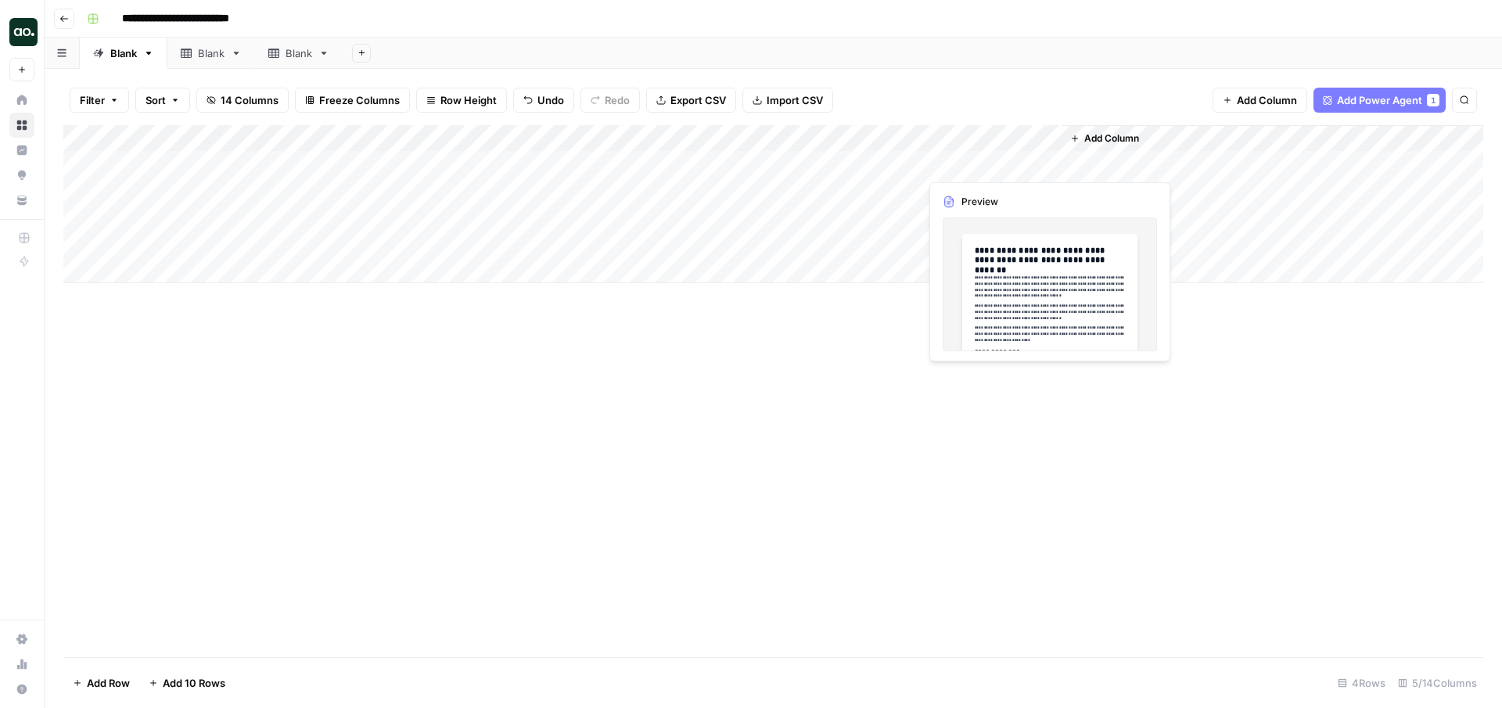
click at [1046, 163] on div "Add Column" at bounding box center [773, 204] width 1420 height 158
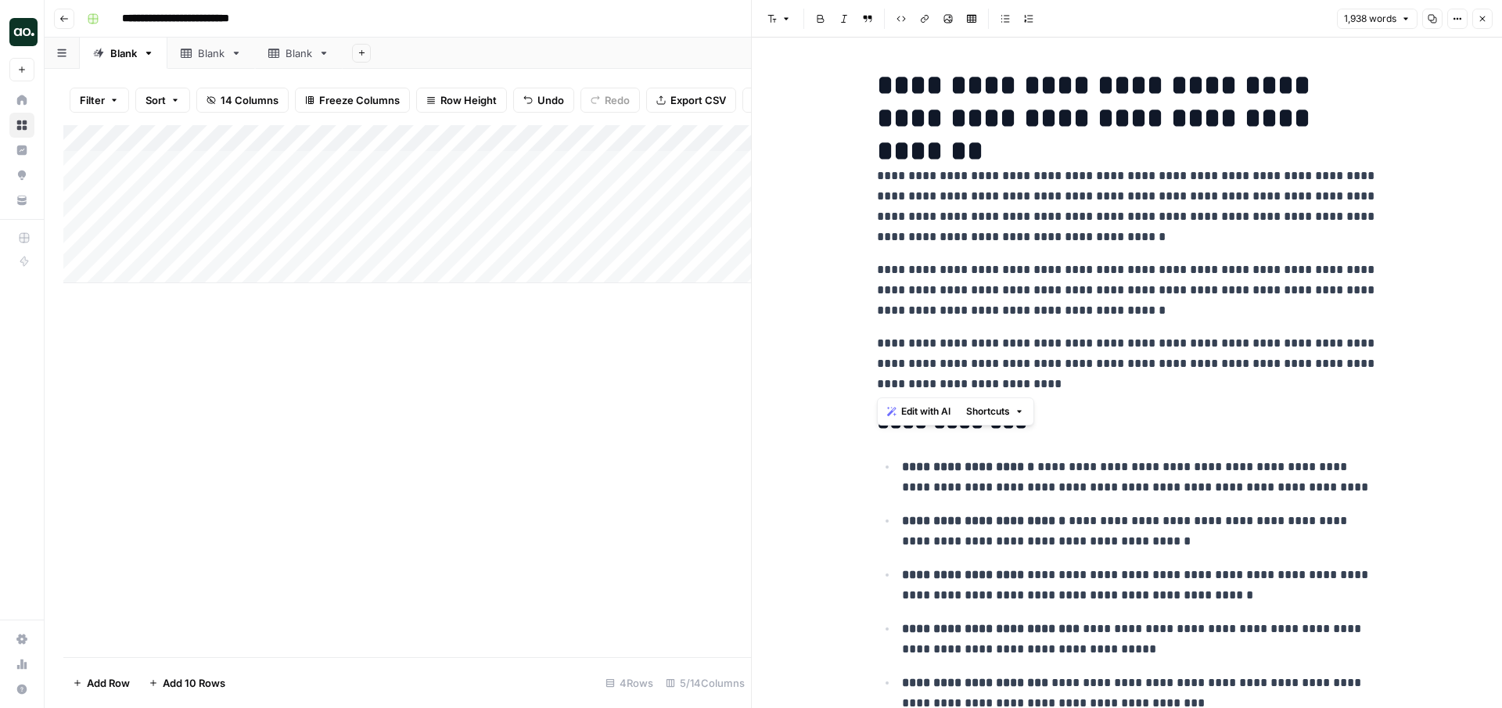
drag, startPoint x: 1063, startPoint y: 387, endPoint x: 862, endPoint y: 169, distance: 296.7
click at [902, 414] on span "Edit with AI" at bounding box center [925, 411] width 49 height 14
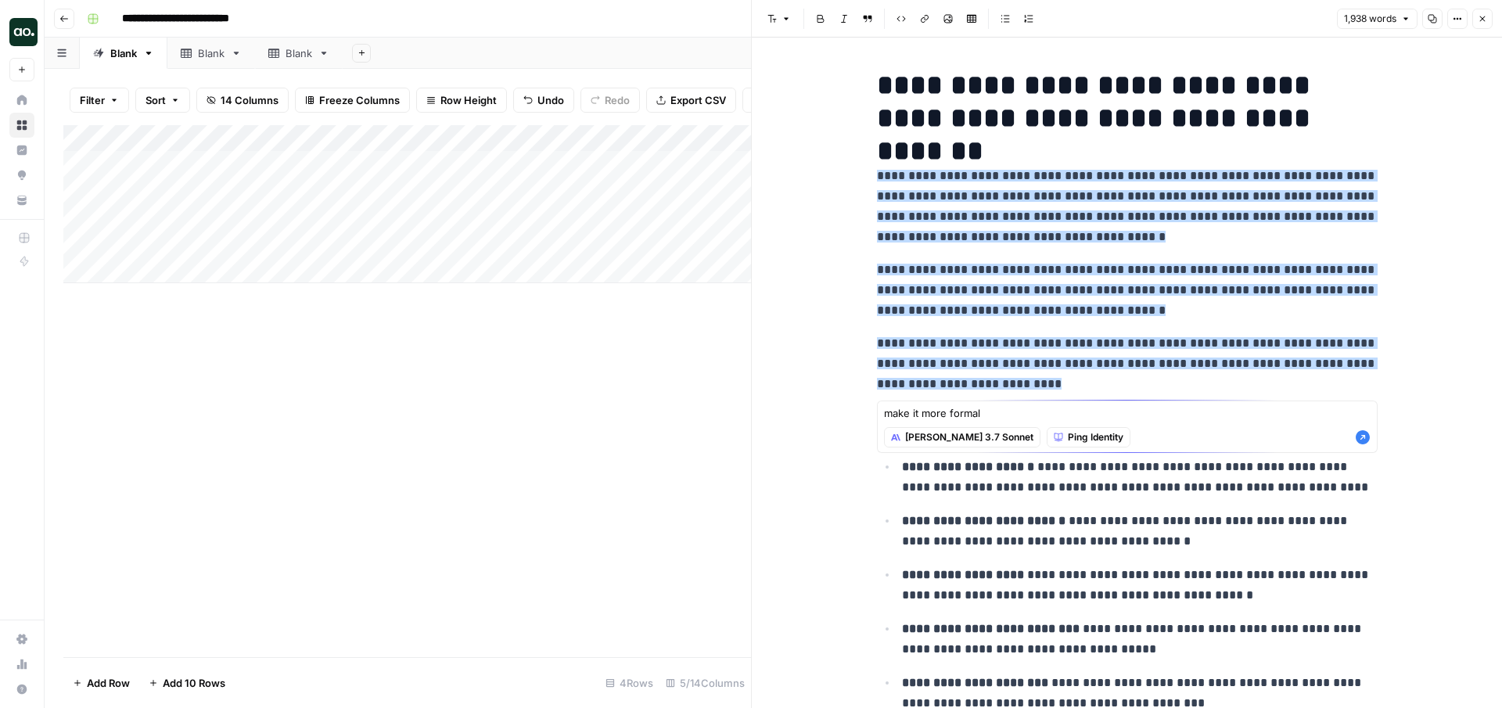
type textarea "make it more formal"
click at [1361, 440] on icon "button" at bounding box center [1363, 437] width 14 height 14
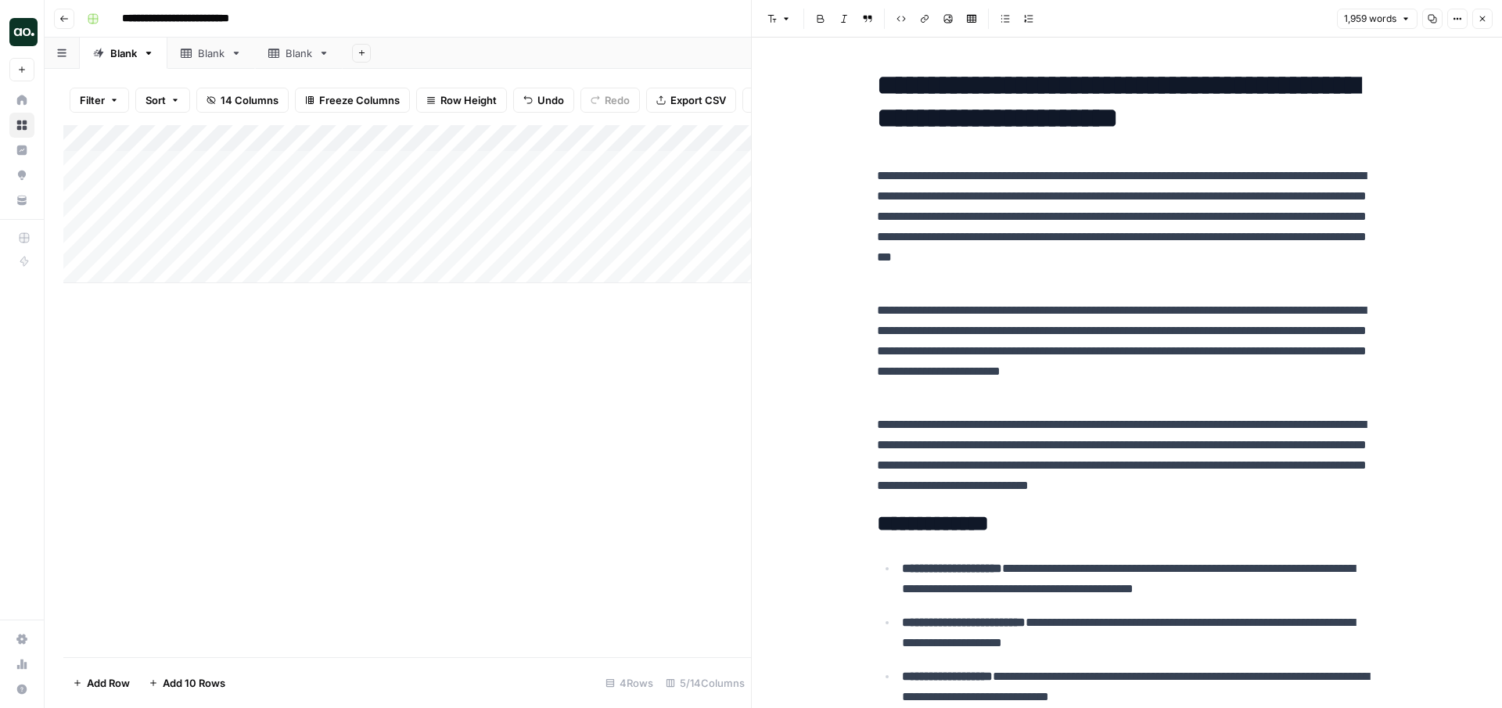
click at [527, 135] on div "Add Column" at bounding box center [407, 204] width 688 height 158
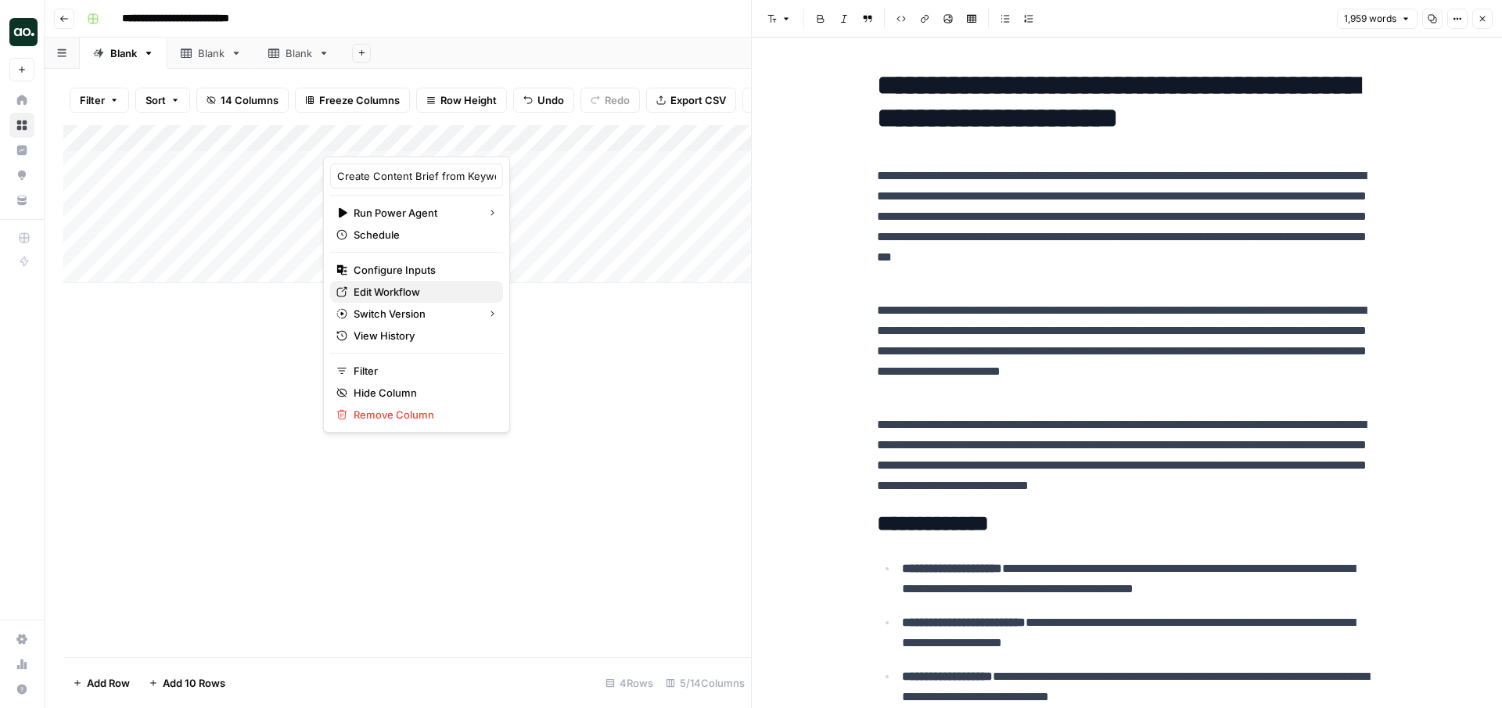
click at [405, 286] on span "Edit Workflow" at bounding box center [422, 292] width 137 height 16
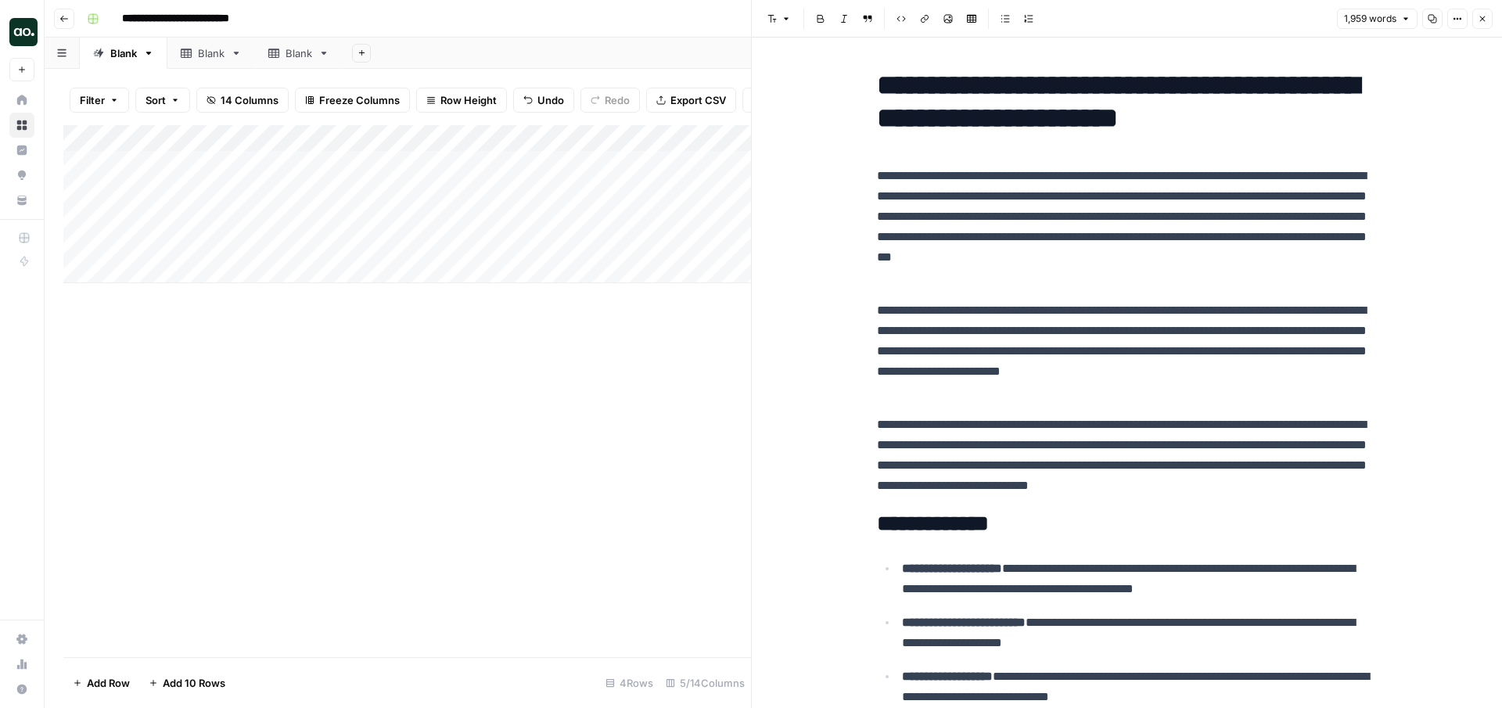
click at [1481, 20] on icon "button" at bounding box center [1482, 18] width 5 height 5
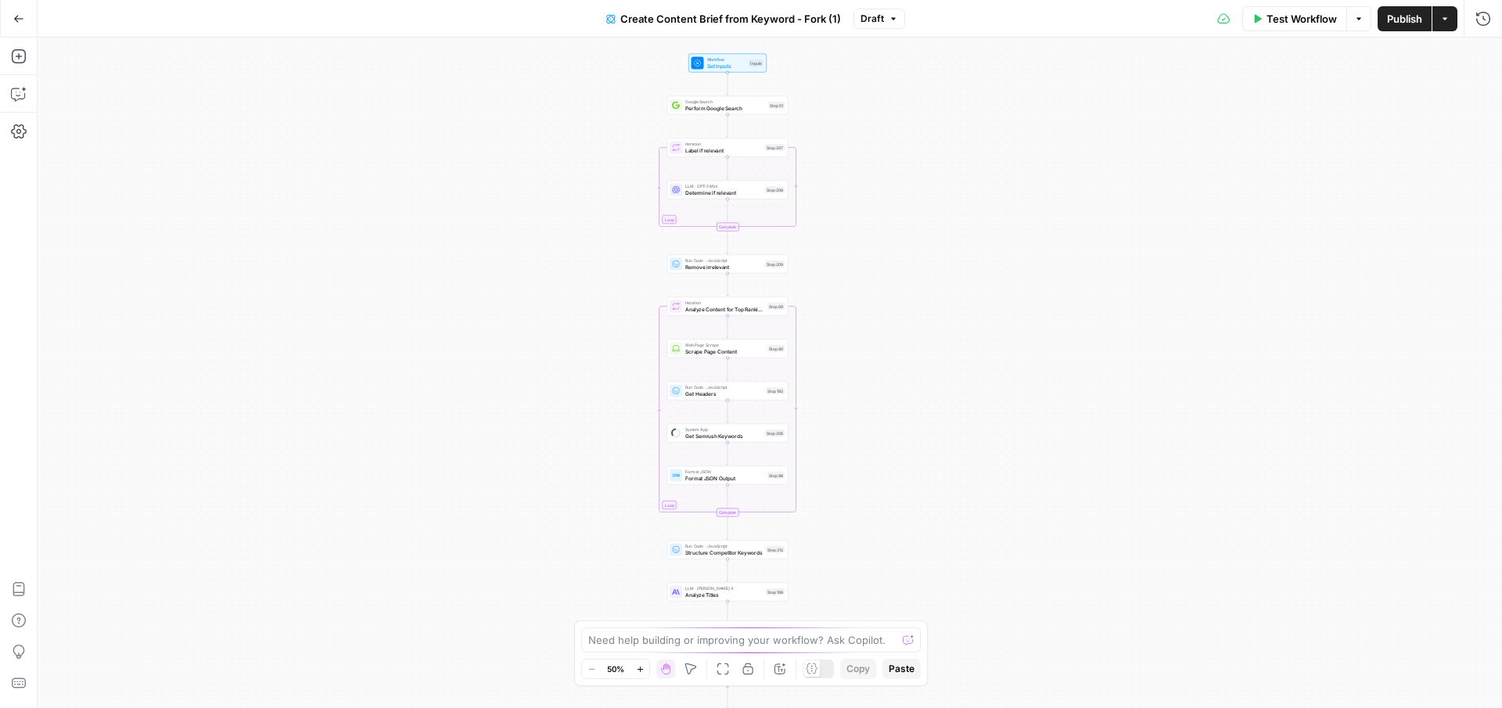
drag, startPoint x: 884, startPoint y: 140, endPoint x: 832, endPoint y: 344, distance: 210.8
click at [832, 344] on div "Workflow Set Inputs Inputs Google Search Perform Google Search Step 51 Loop Ite…" at bounding box center [770, 373] width 1464 height 670
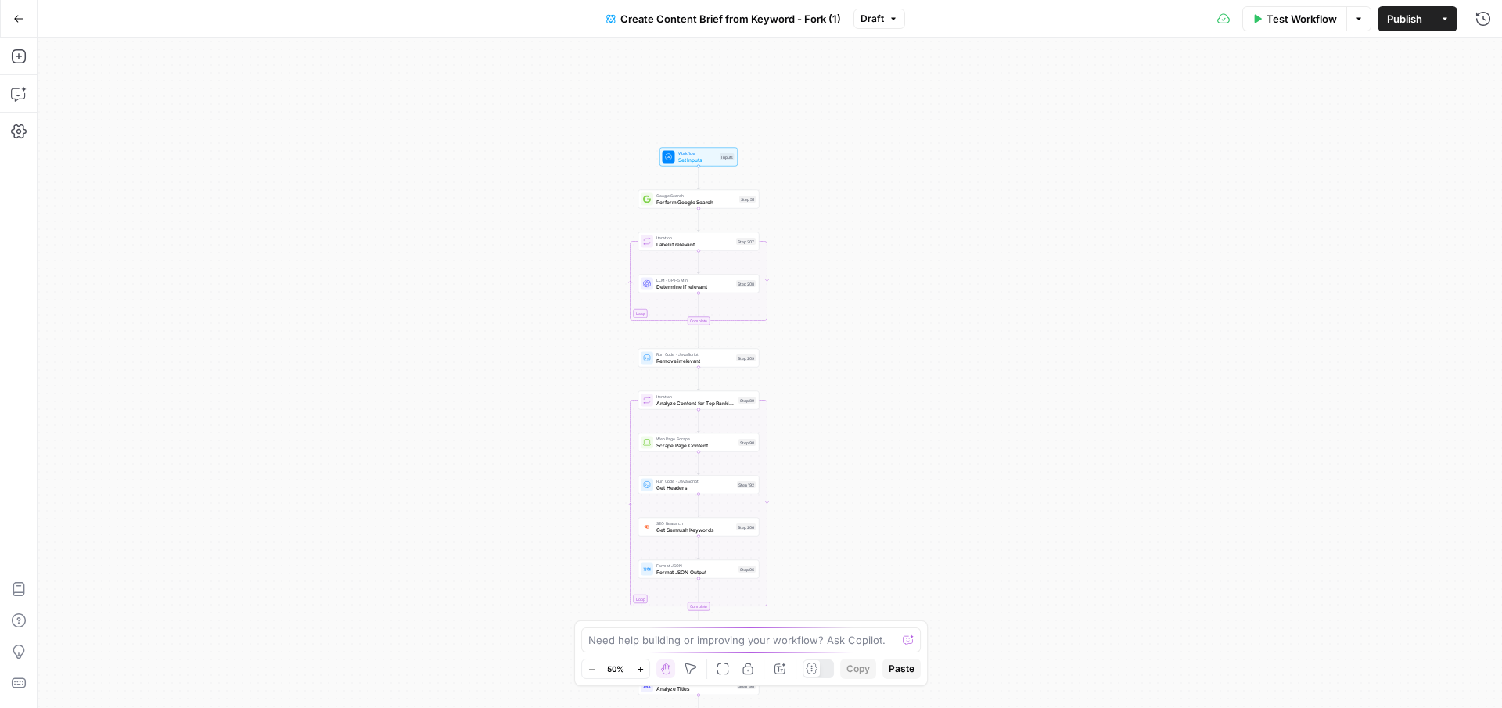
drag, startPoint x: 841, startPoint y: 199, endPoint x: 823, endPoint y: 254, distance: 58.4
click at [823, 254] on div "Workflow Set Inputs Inputs Google Search Perform Google Search Step 51 Loop Ite…" at bounding box center [770, 373] width 1464 height 670
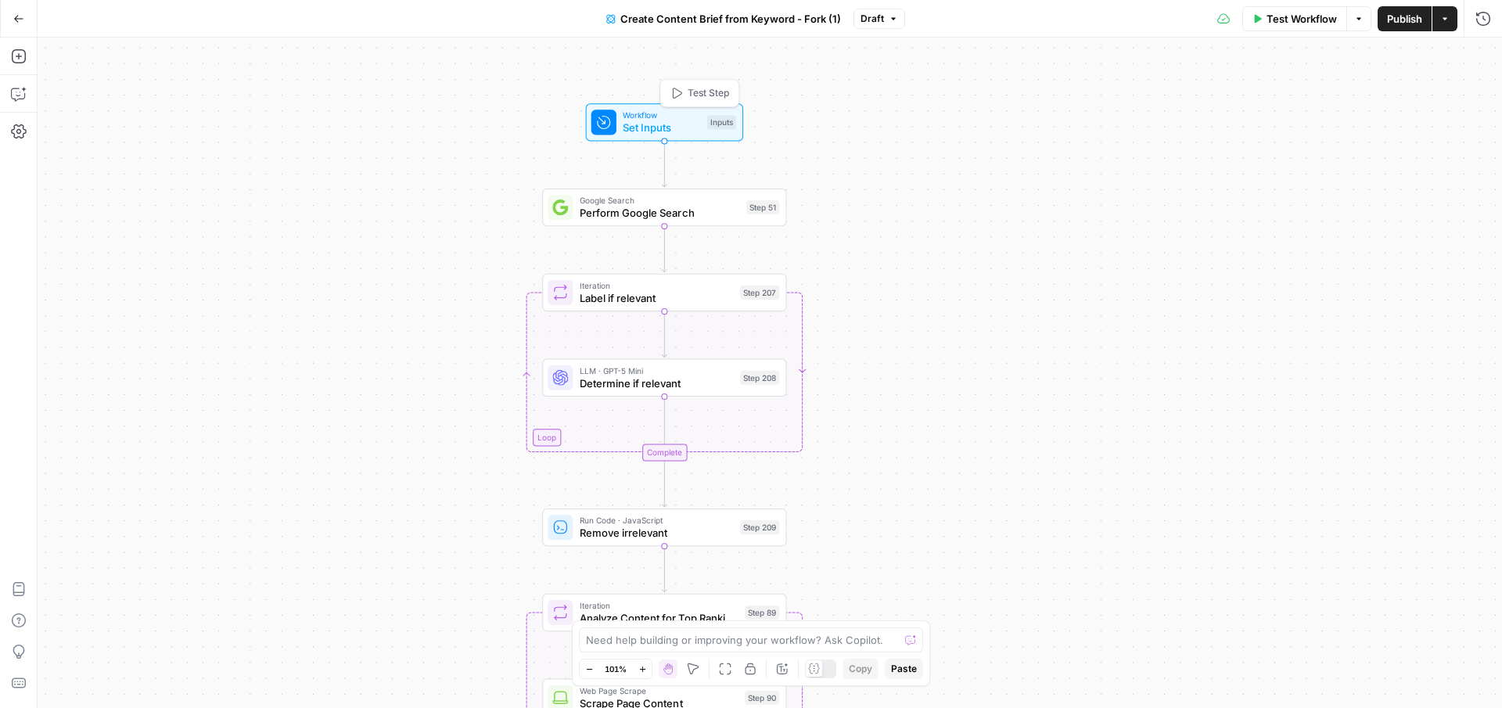
click at [676, 129] on span "Set Inputs" at bounding box center [662, 128] width 78 height 16
click at [662, 120] on span "Set Inputs" at bounding box center [662, 127] width 78 height 16
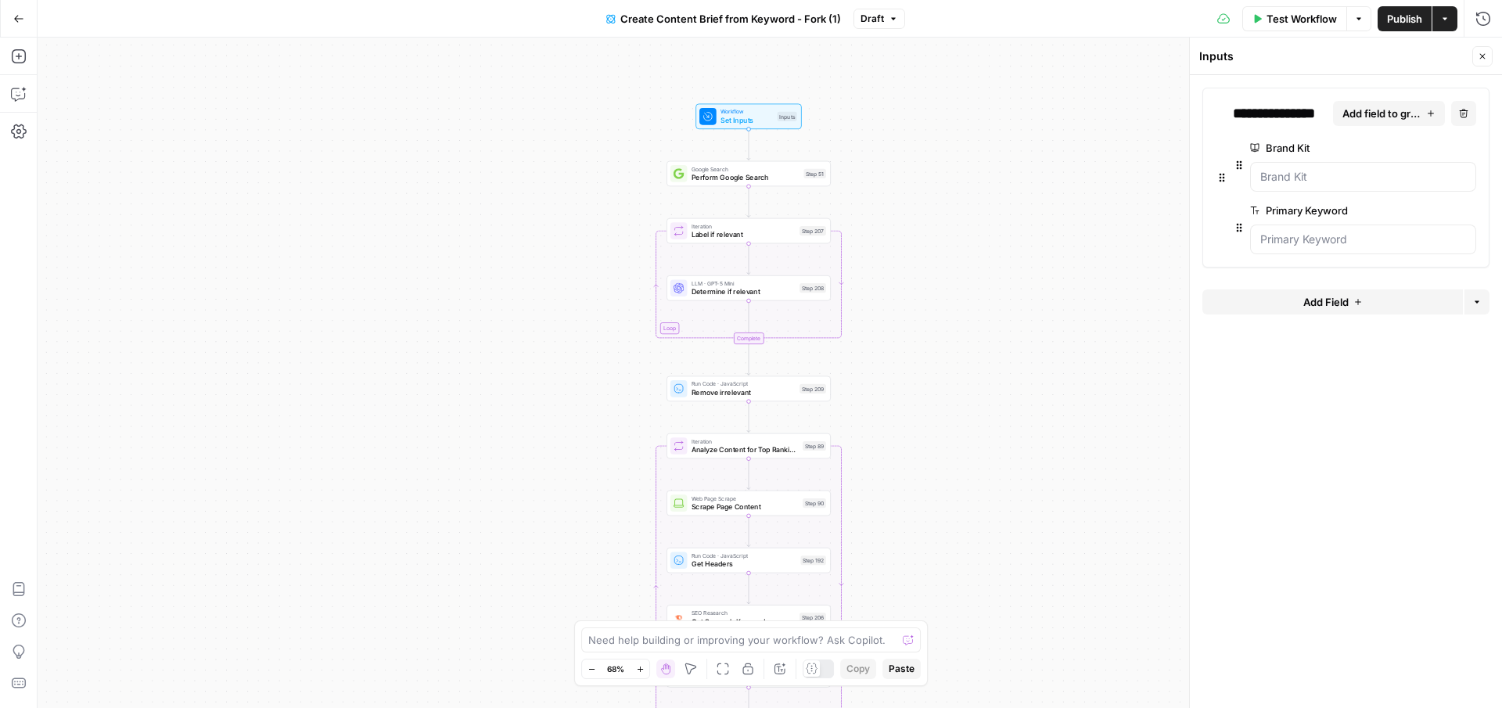
drag, startPoint x: 970, startPoint y: 401, endPoint x: 949, endPoint y: 314, distance: 89.4
click at [949, 314] on div "Workflow Set Inputs Inputs Google Search Perform Google Search Step 51 Loop Ite…" at bounding box center [770, 373] width 1464 height 670
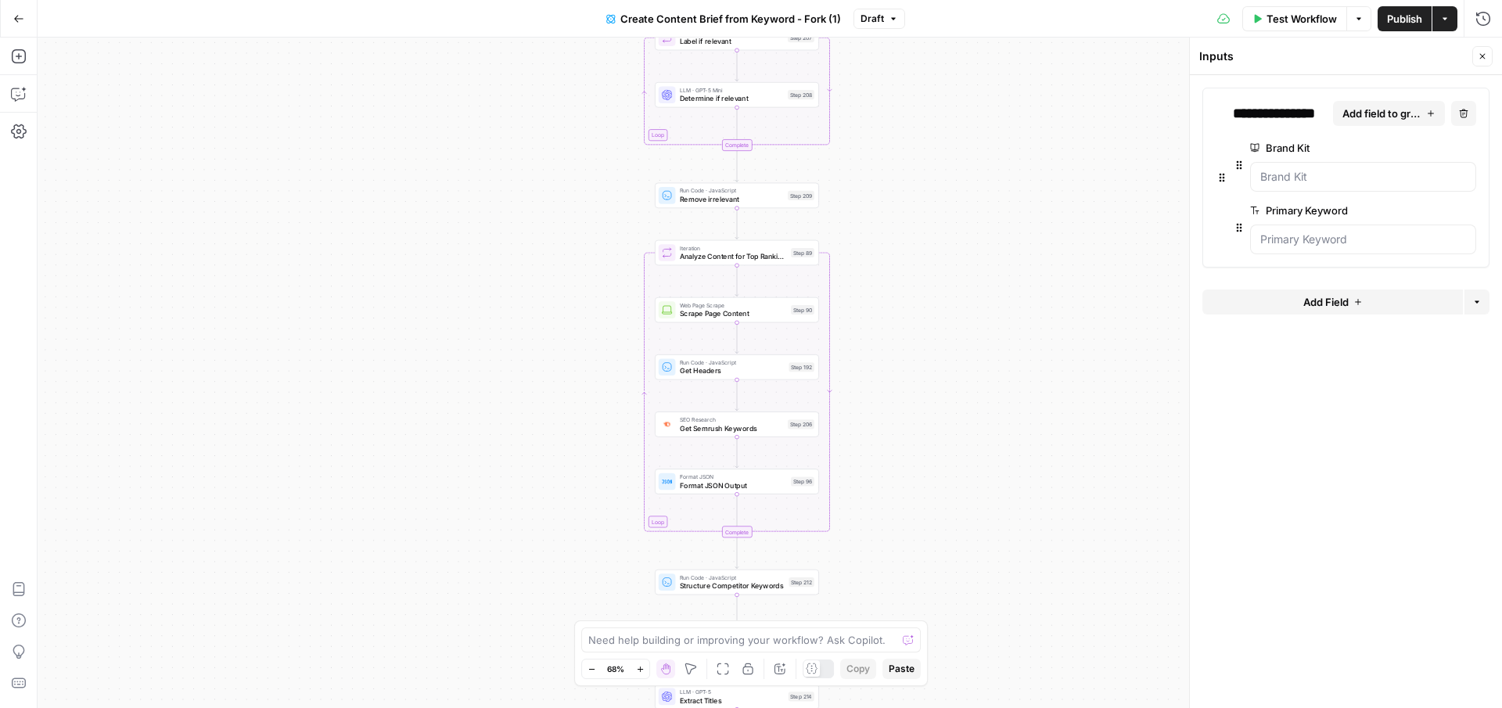
drag, startPoint x: 949, startPoint y: 314, endPoint x: 936, endPoint y: 112, distance: 202.3
click at [936, 112] on div "Workflow Set Inputs Inputs Google Search Perform Google Search Step 51 Loop Ite…" at bounding box center [770, 373] width 1464 height 670
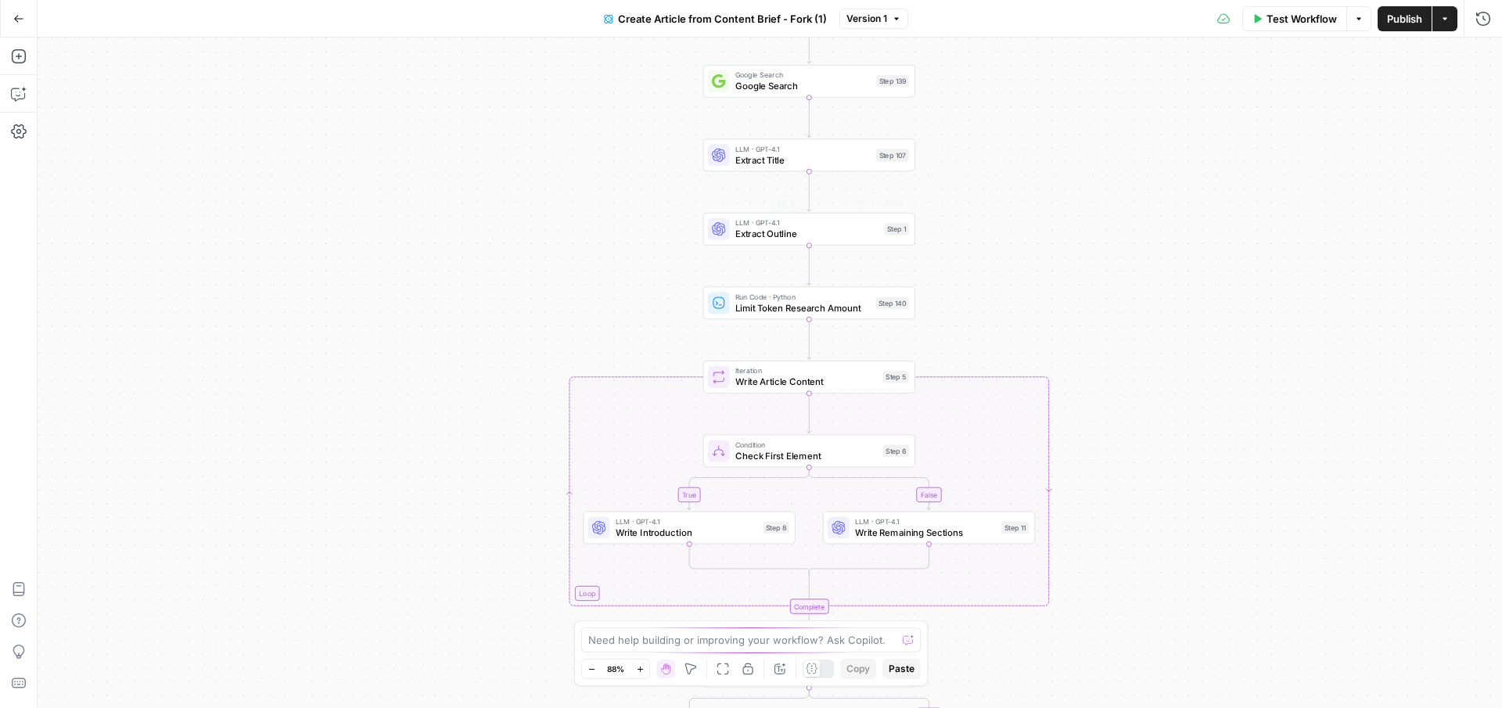
drag, startPoint x: 1069, startPoint y: 360, endPoint x: 1064, endPoint y: 158, distance: 201.9
click at [1064, 158] on div "true false true false Workflow Set Inputs Inputs Google Search Google Search St…" at bounding box center [770, 373] width 1464 height 670
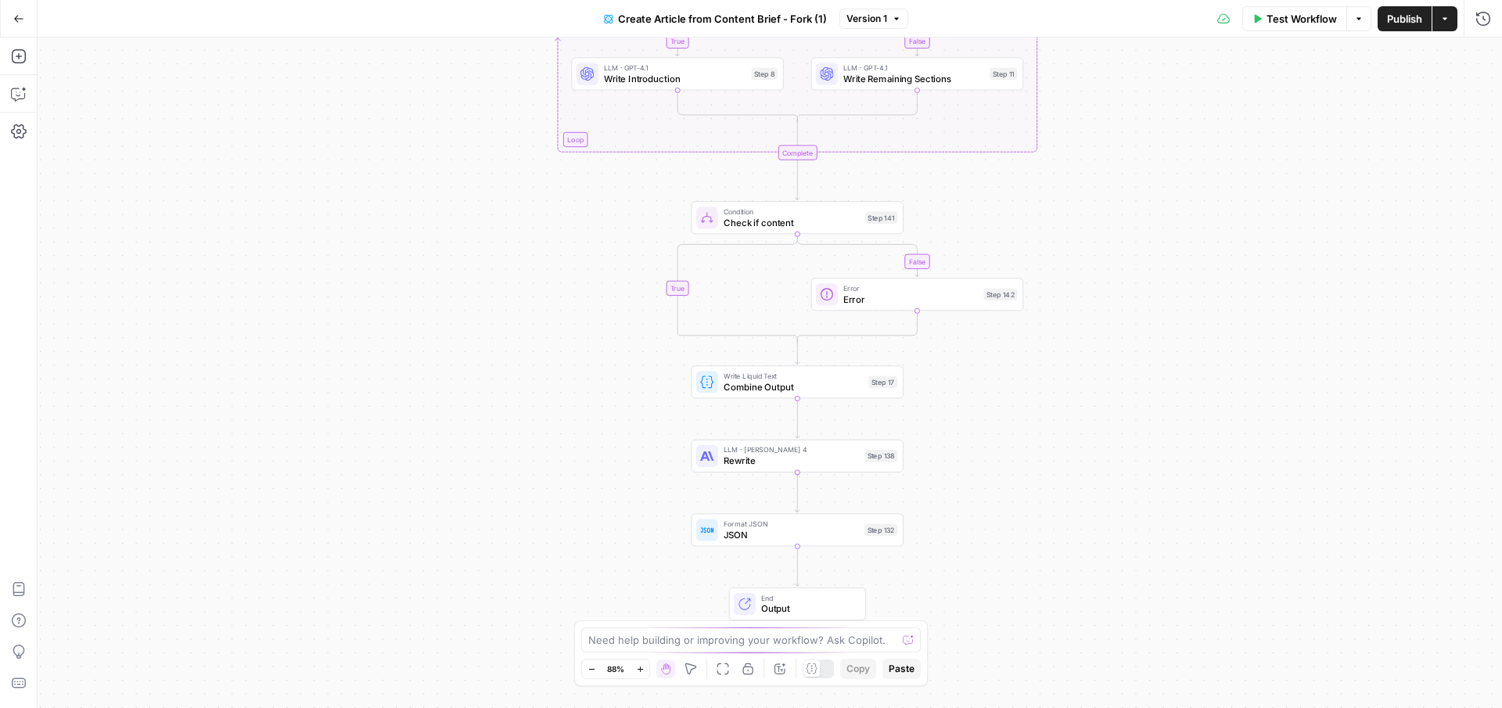
drag, startPoint x: 1033, startPoint y: 551, endPoint x: 1024, endPoint y: 285, distance: 266.9
click at [1025, 285] on div "true false true false Workflow Set Inputs Inputs Google Search Google Search St…" at bounding box center [770, 373] width 1464 height 670
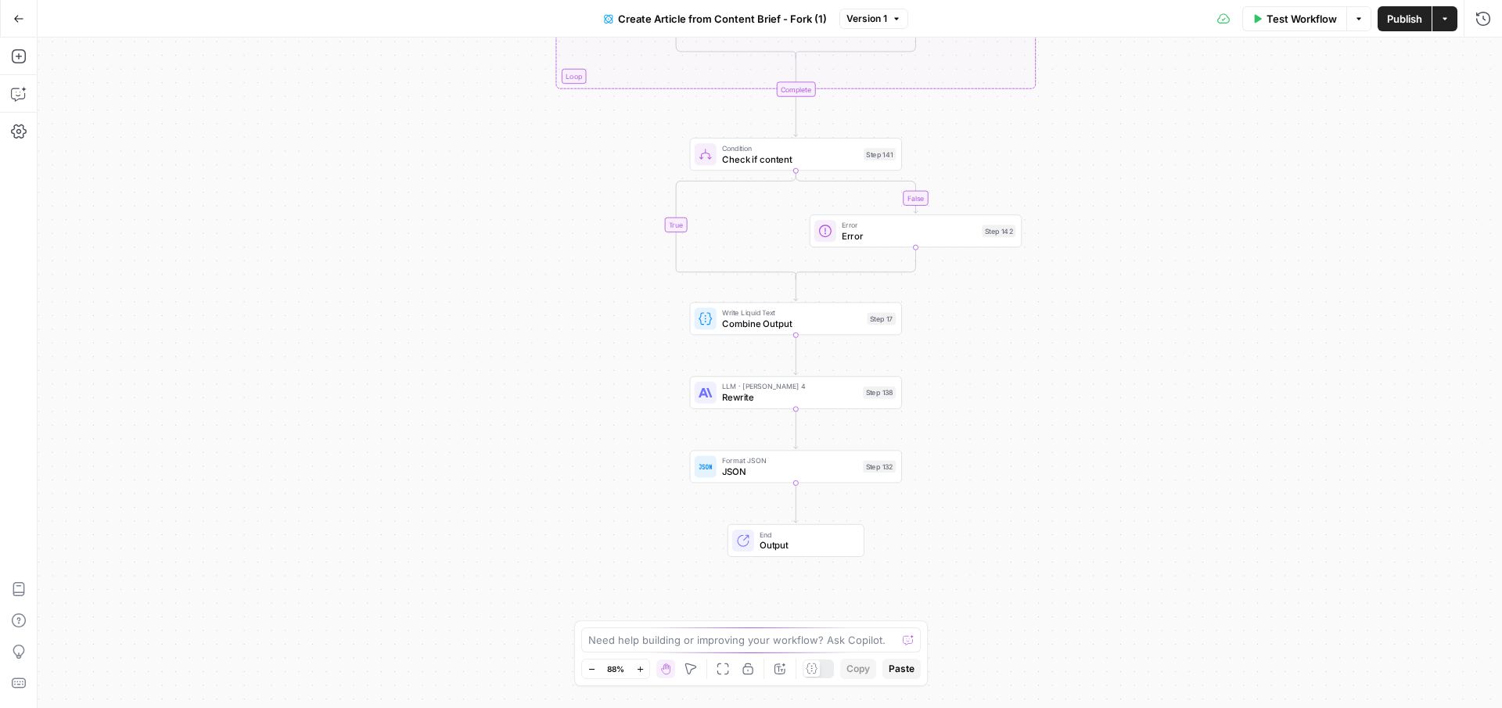
drag, startPoint x: 968, startPoint y: 420, endPoint x: 968, endPoint y: 293, distance: 126.7
click at [968, 293] on div "true false true false Workflow Set Inputs Inputs Google Search Google Search St…" at bounding box center [770, 373] width 1464 height 670
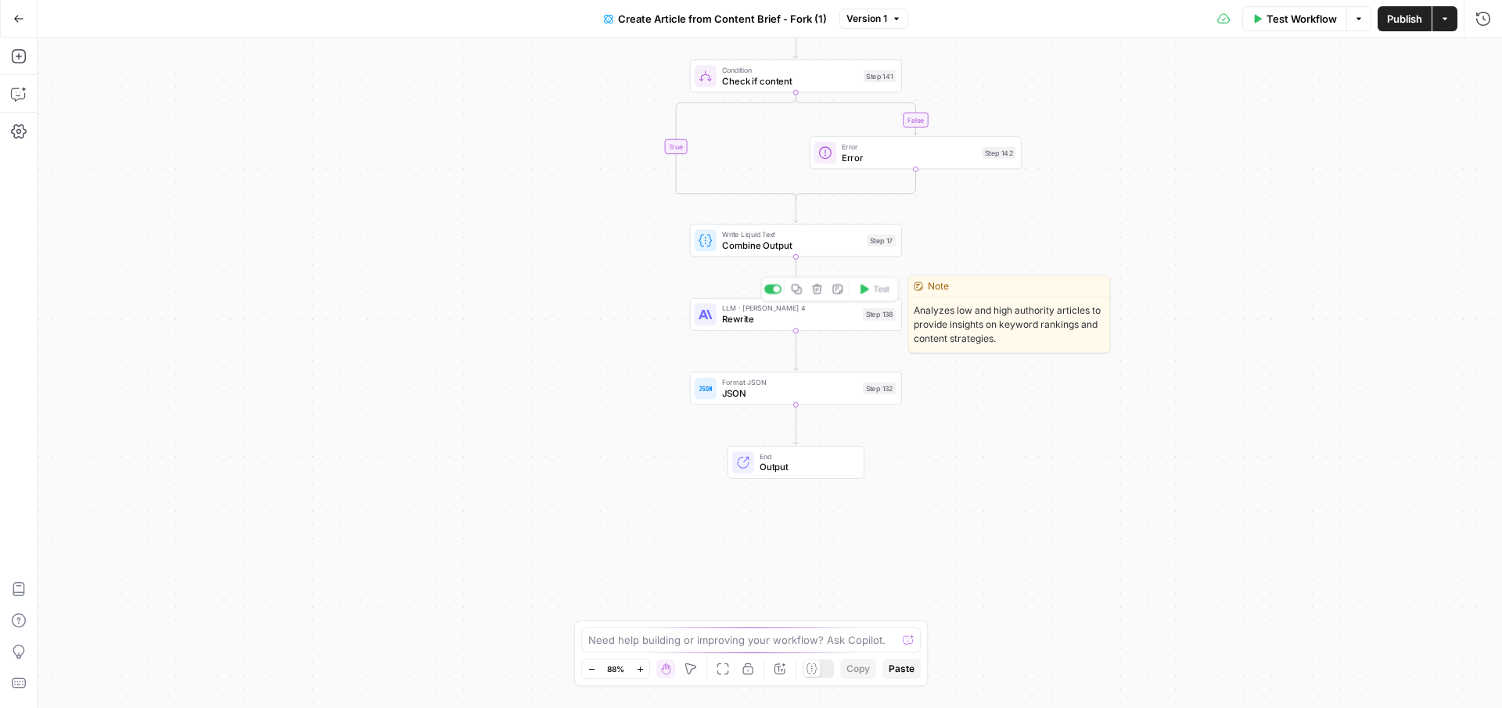
click at [792, 309] on span "LLM · Claude Sonnet 4" at bounding box center [789, 308] width 135 height 11
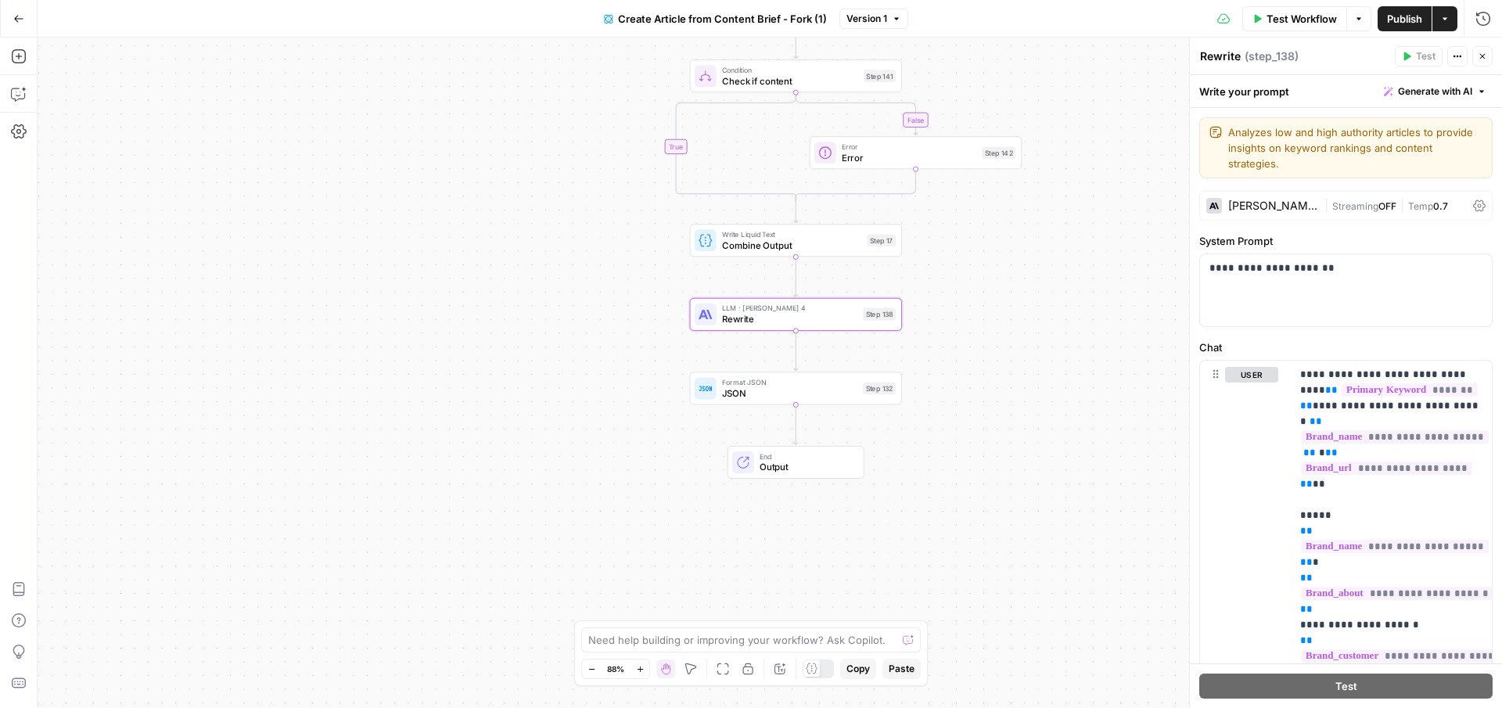
click at [1483, 56] on icon "button" at bounding box center [1482, 56] width 9 height 9
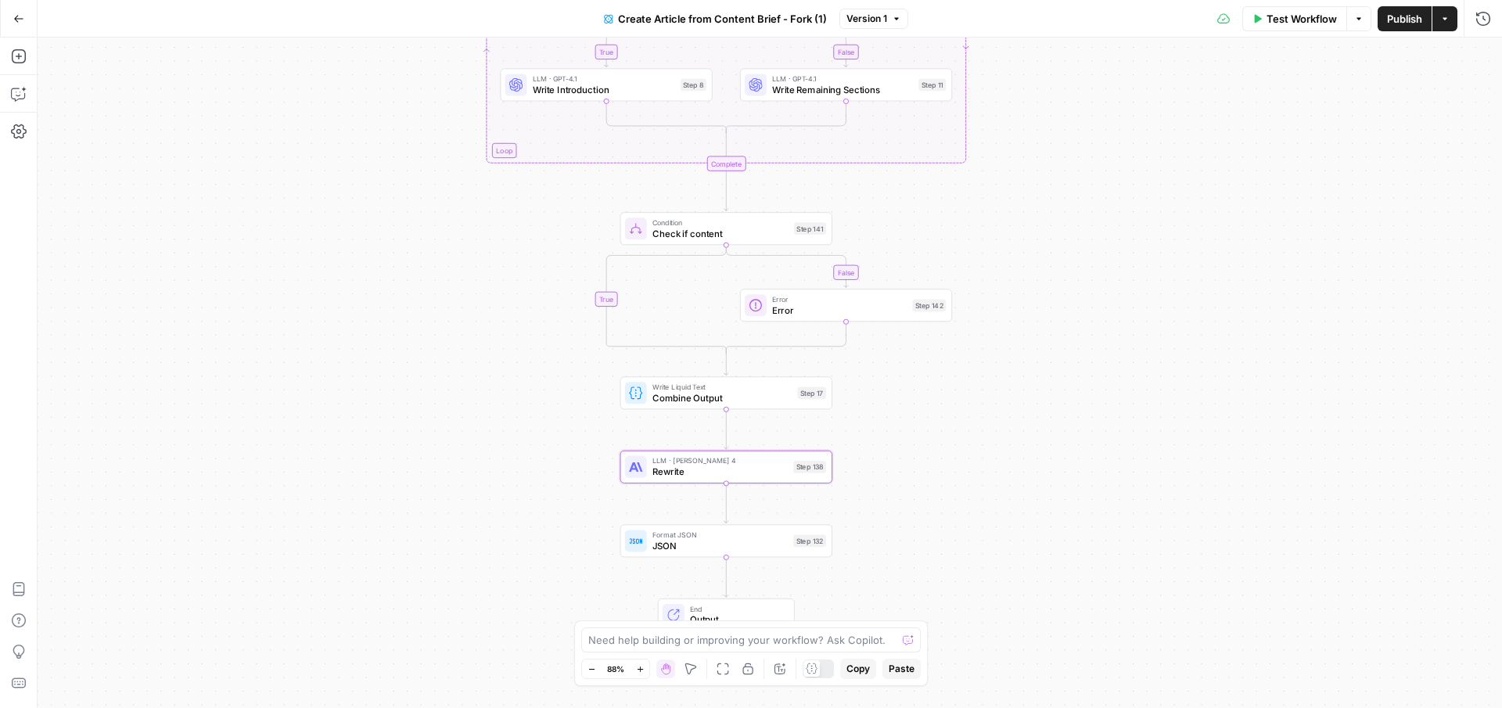
drag, startPoint x: 1080, startPoint y: 160, endPoint x: 1011, endPoint y: 312, distance: 167.7
click at [1011, 312] on div "true false false true Workflow Set Inputs Inputs Google Search Google Search St…" at bounding box center [770, 373] width 1464 height 670
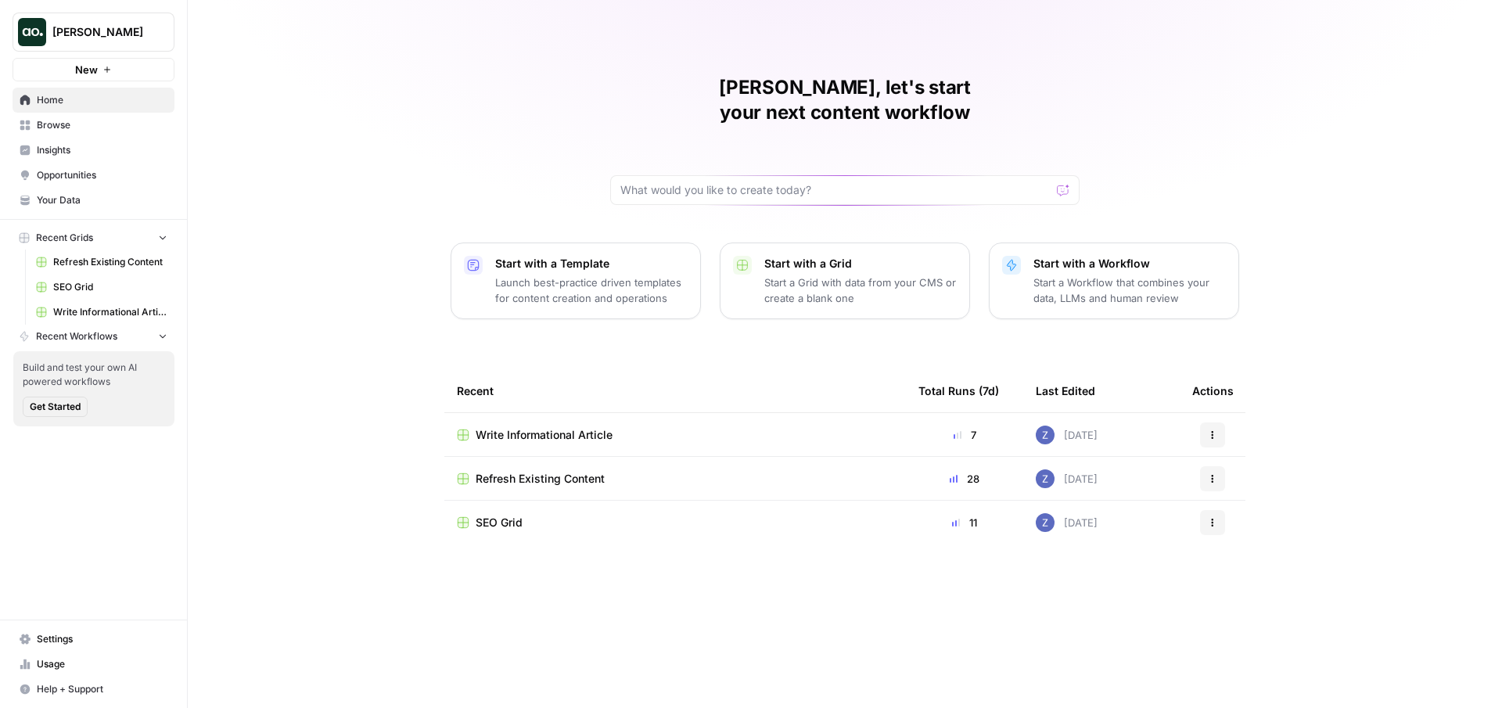
click at [110, 37] on span "[PERSON_NAME]" at bounding box center [99, 32] width 95 height 16
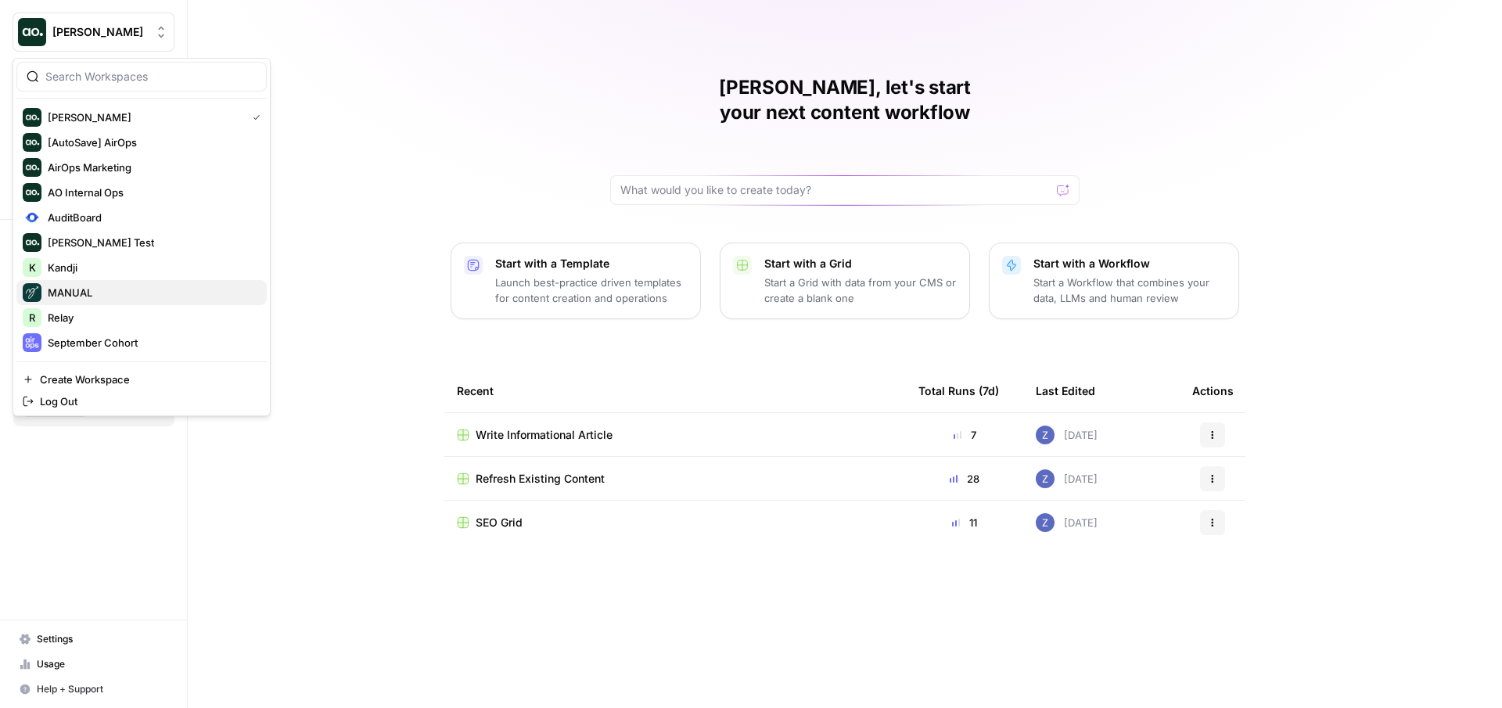
scroll to position [175, 0]
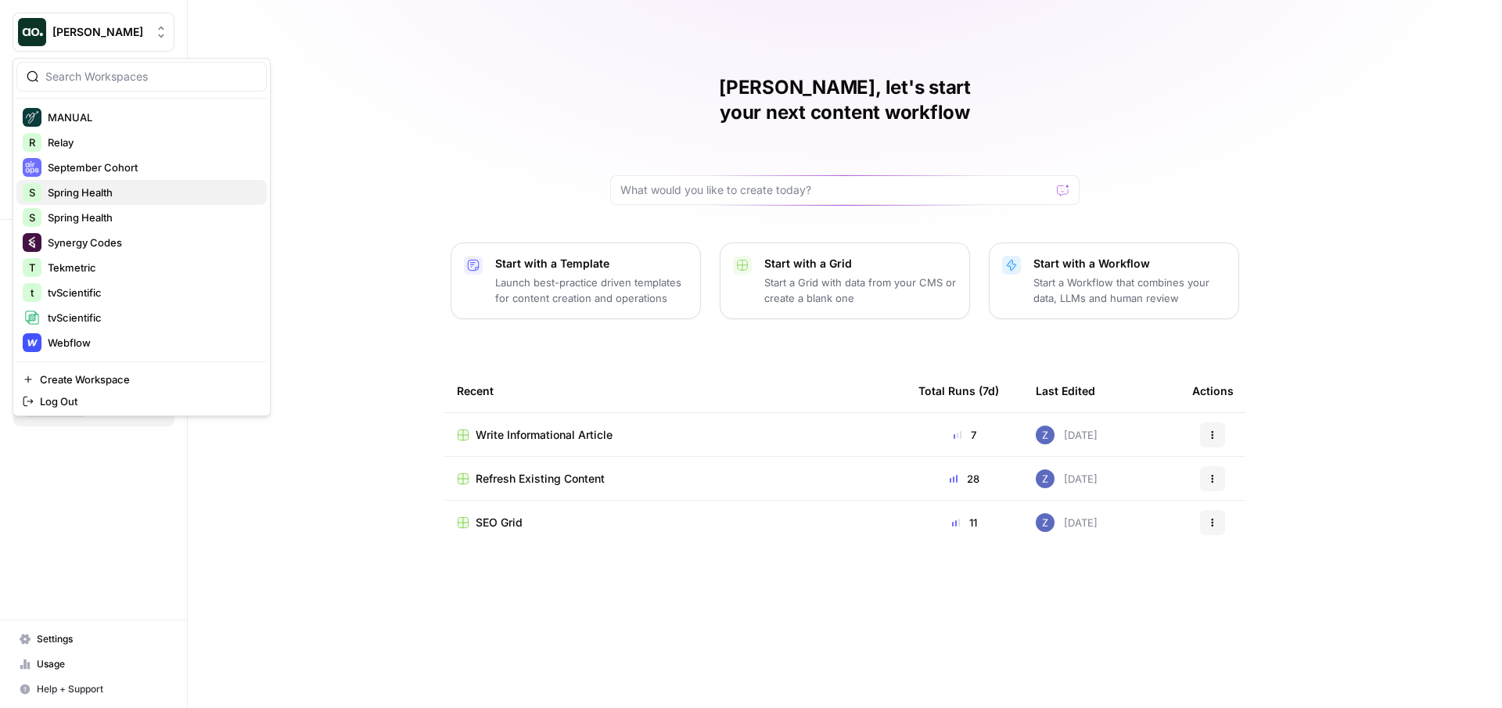
click at [132, 194] on span "Spring Health" at bounding box center [151, 193] width 207 height 16
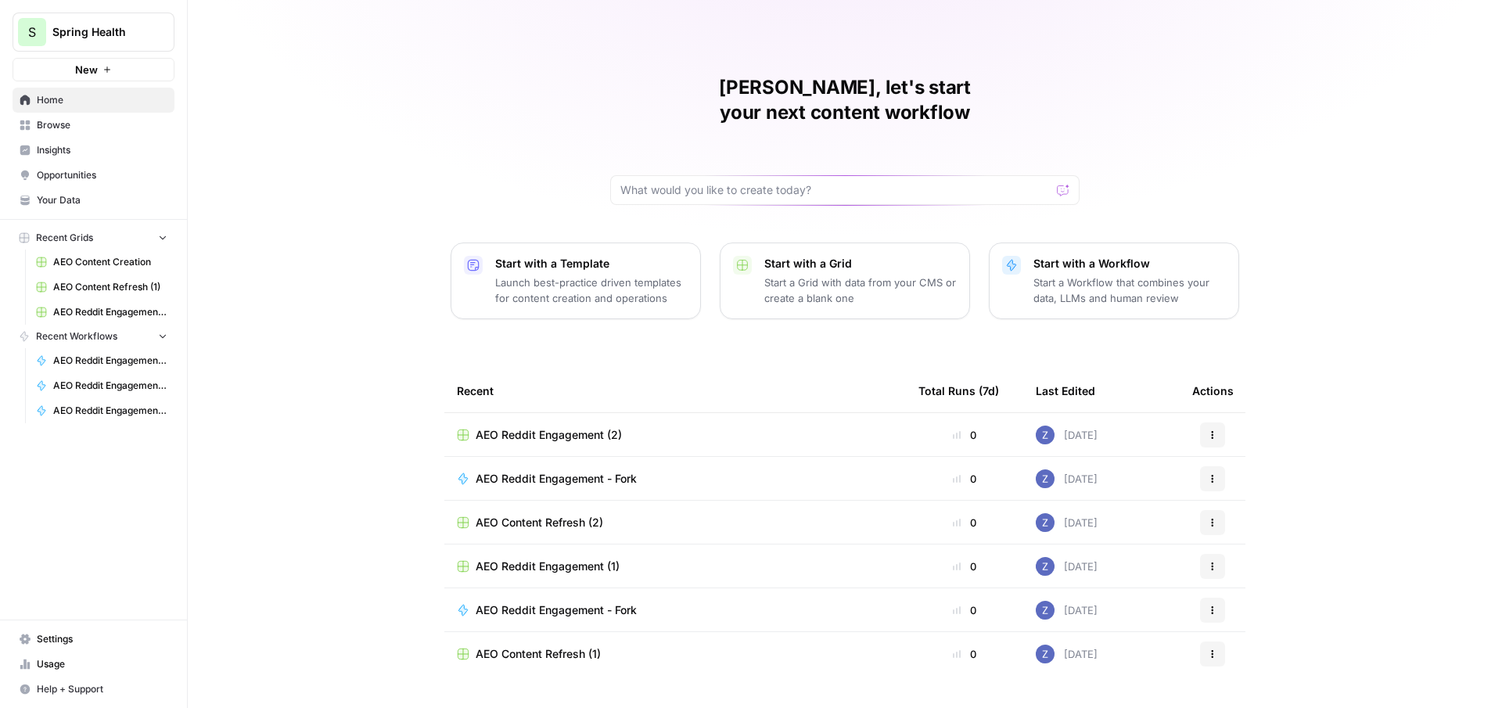
click at [83, 147] on span "Insights" at bounding box center [102, 150] width 131 height 14
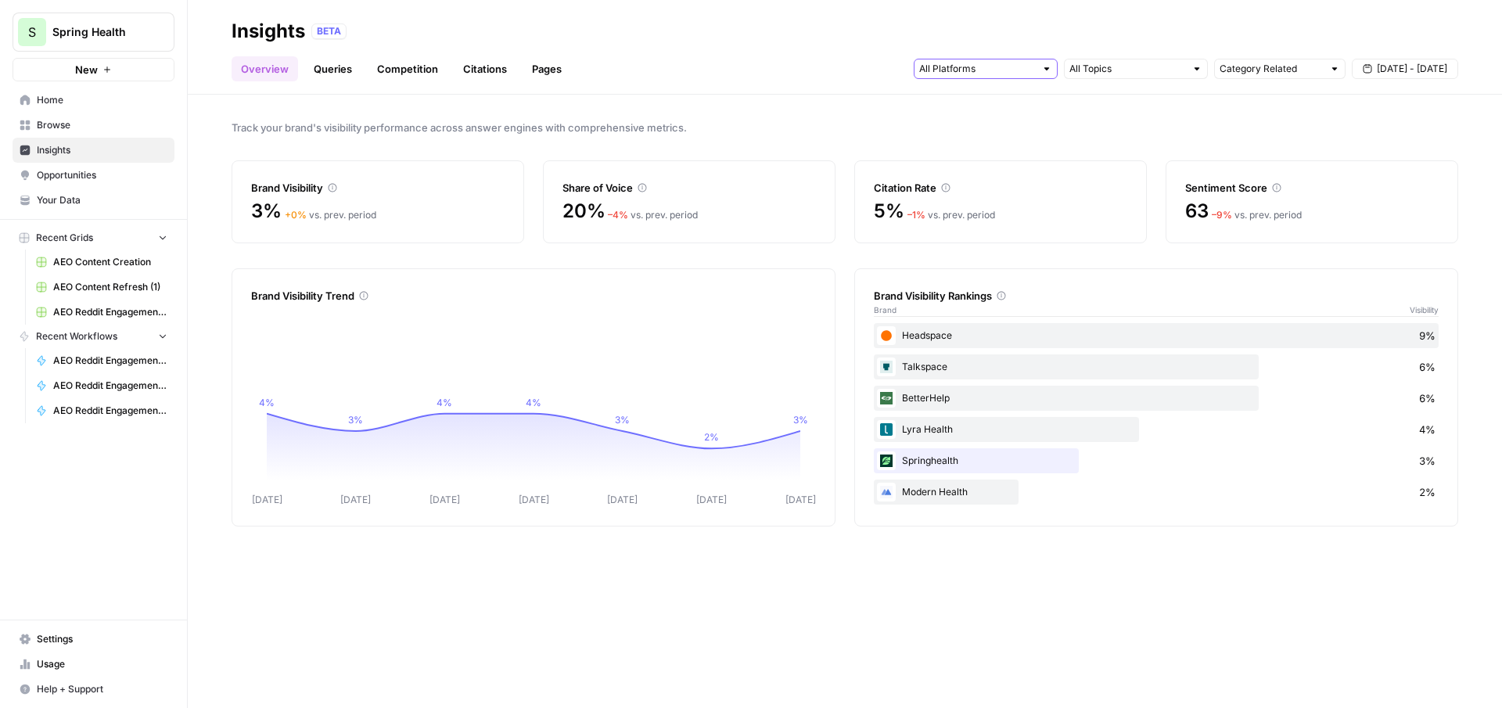
click at [1011, 72] on input "text" at bounding box center [977, 69] width 116 height 16
click at [774, 68] on div "Overview Queries Competition Citations Pages Category Related Sep 6 - Sep 12" at bounding box center [845, 63] width 1227 height 38
click at [1031, 66] on input "text" at bounding box center [977, 69] width 116 height 16
click at [1070, 21] on div "Insights BETA" at bounding box center [845, 31] width 1227 height 25
click at [343, 69] on link "Queries" at bounding box center [332, 68] width 57 height 25
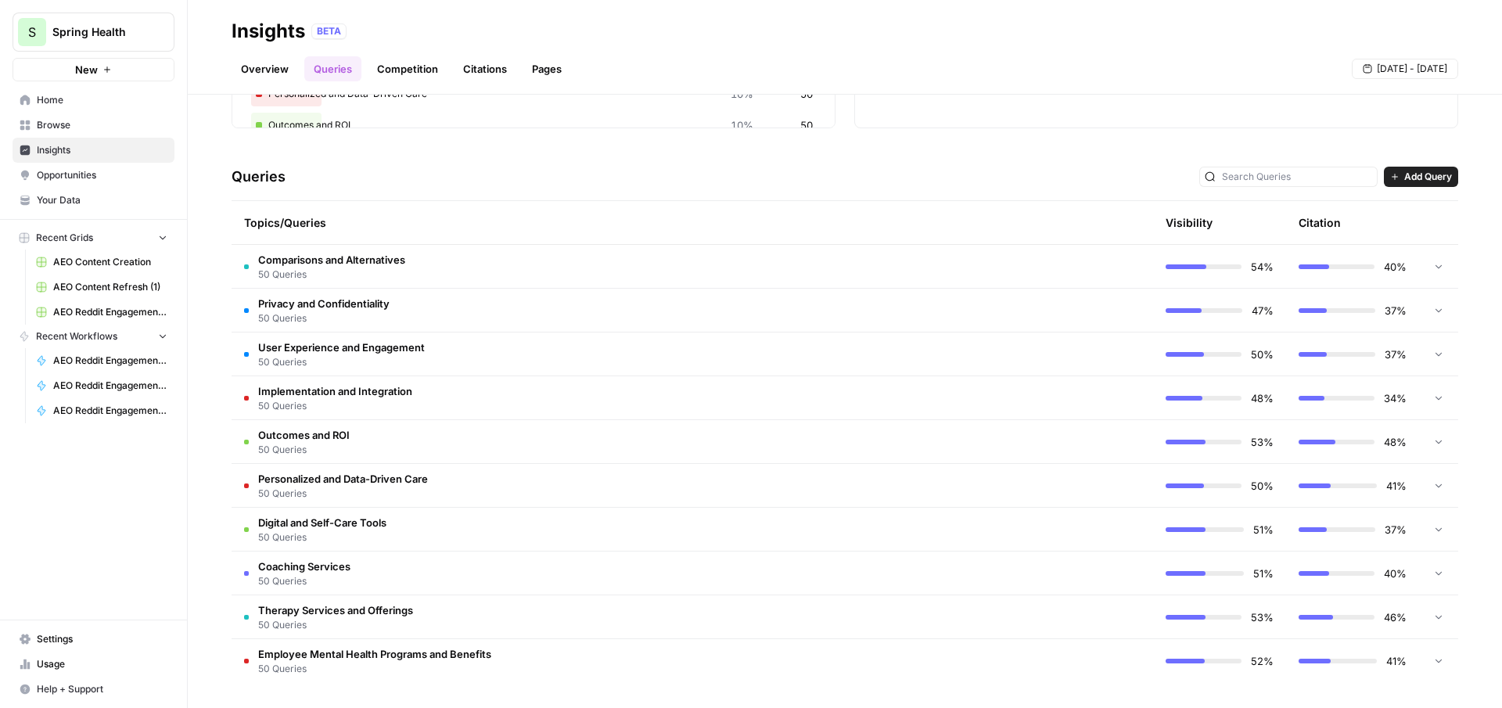
scroll to position [258, 0]
click at [548, 262] on td "Comparisons and Alternatives 50 Queries" at bounding box center [626, 267] width 789 height 43
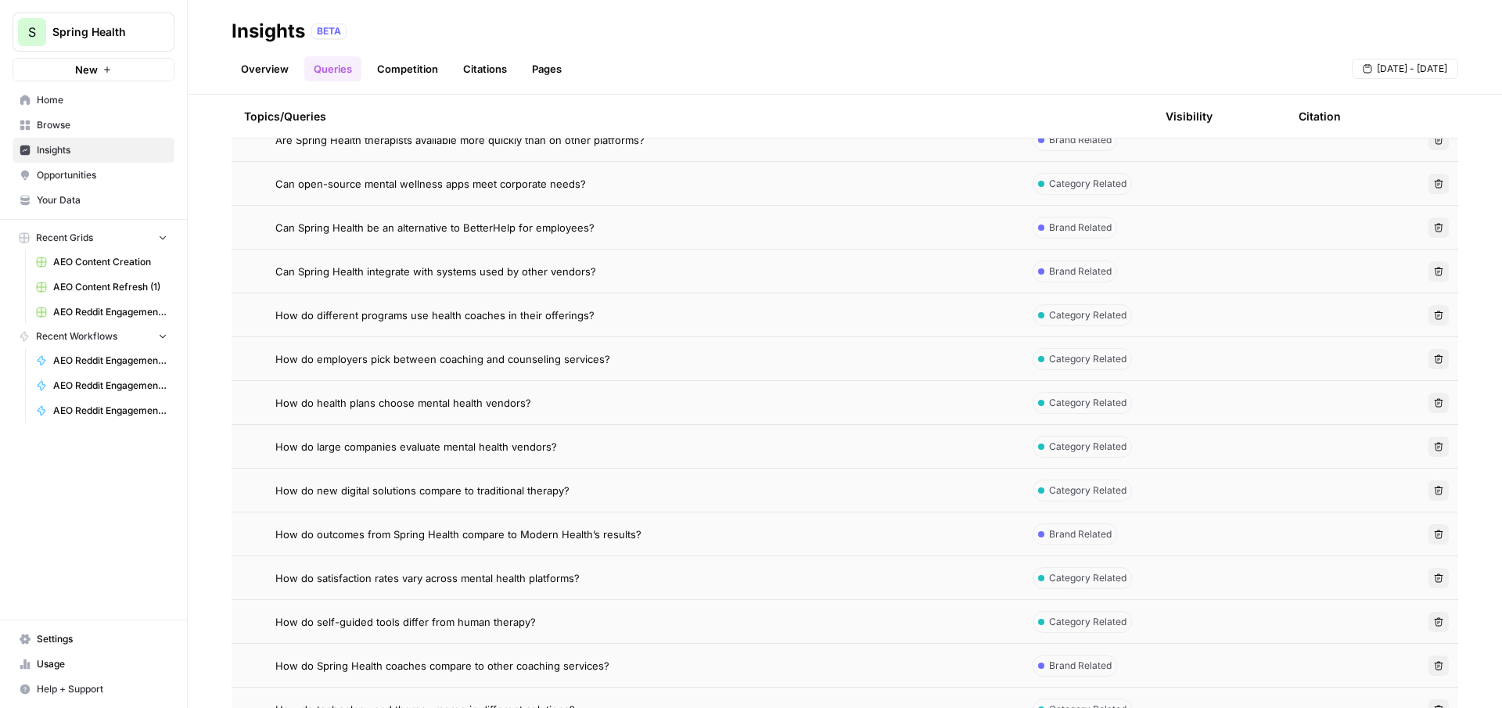
scroll to position [487, 0]
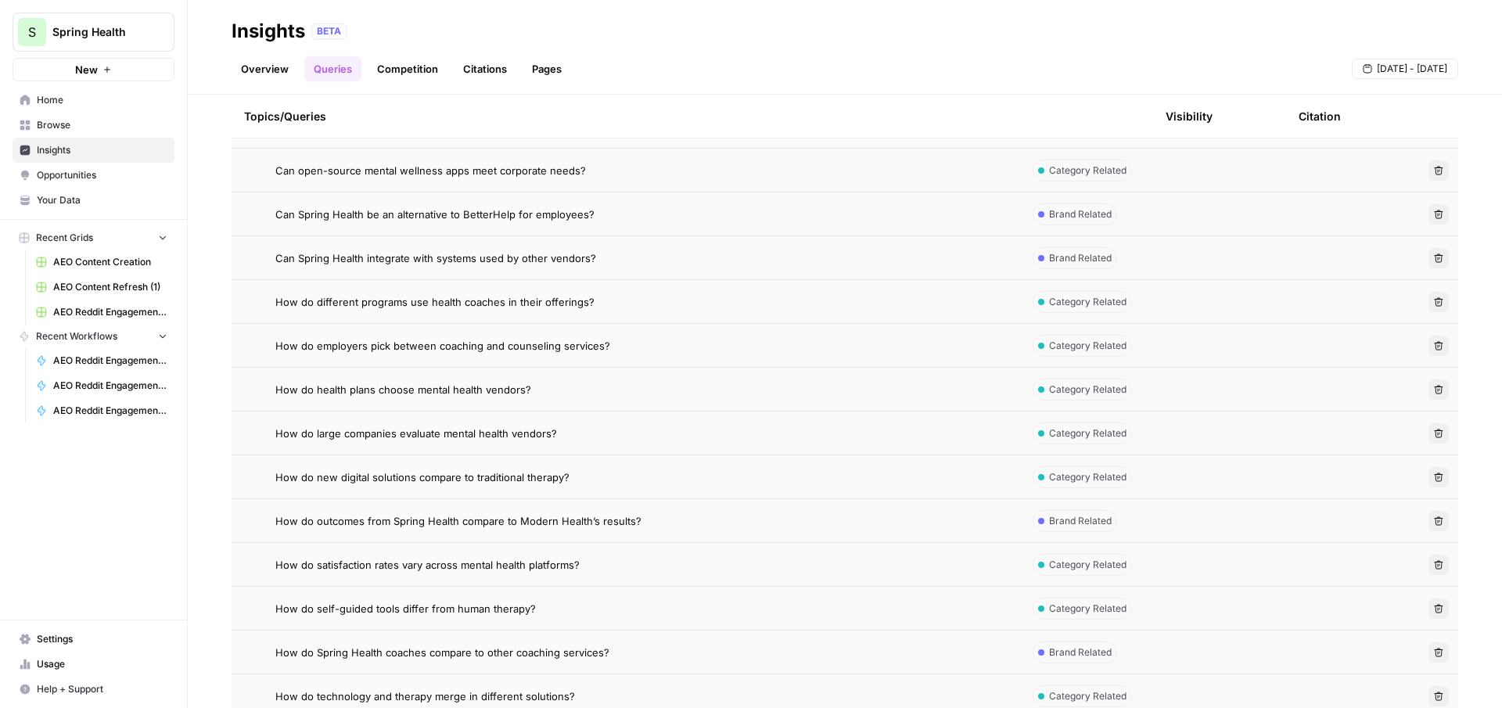
click at [493, 428] on span "How do large companies evaluate mental health vendors?" at bounding box center [416, 434] width 282 height 16
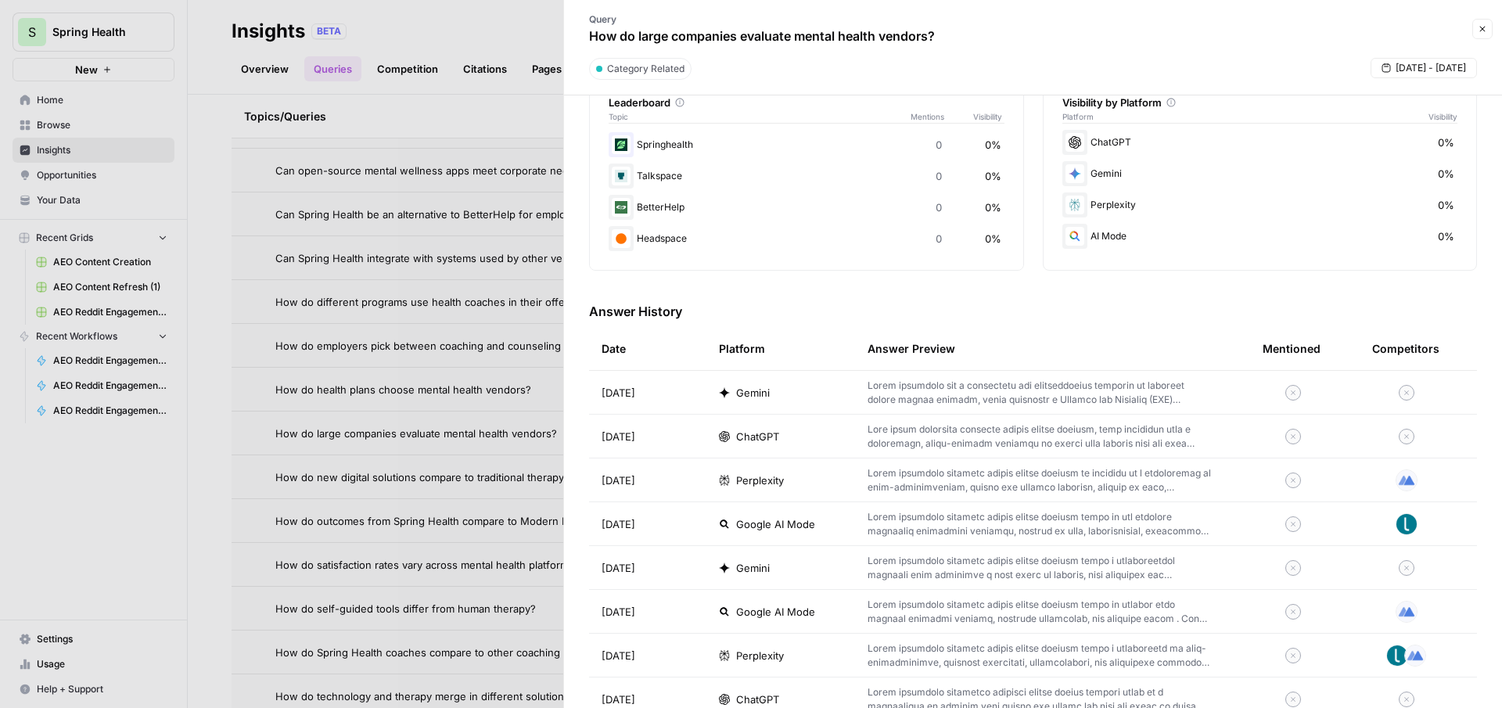
scroll to position [277, 0]
click at [829, 425] on td "ChatGPT" at bounding box center [780, 434] width 149 height 43
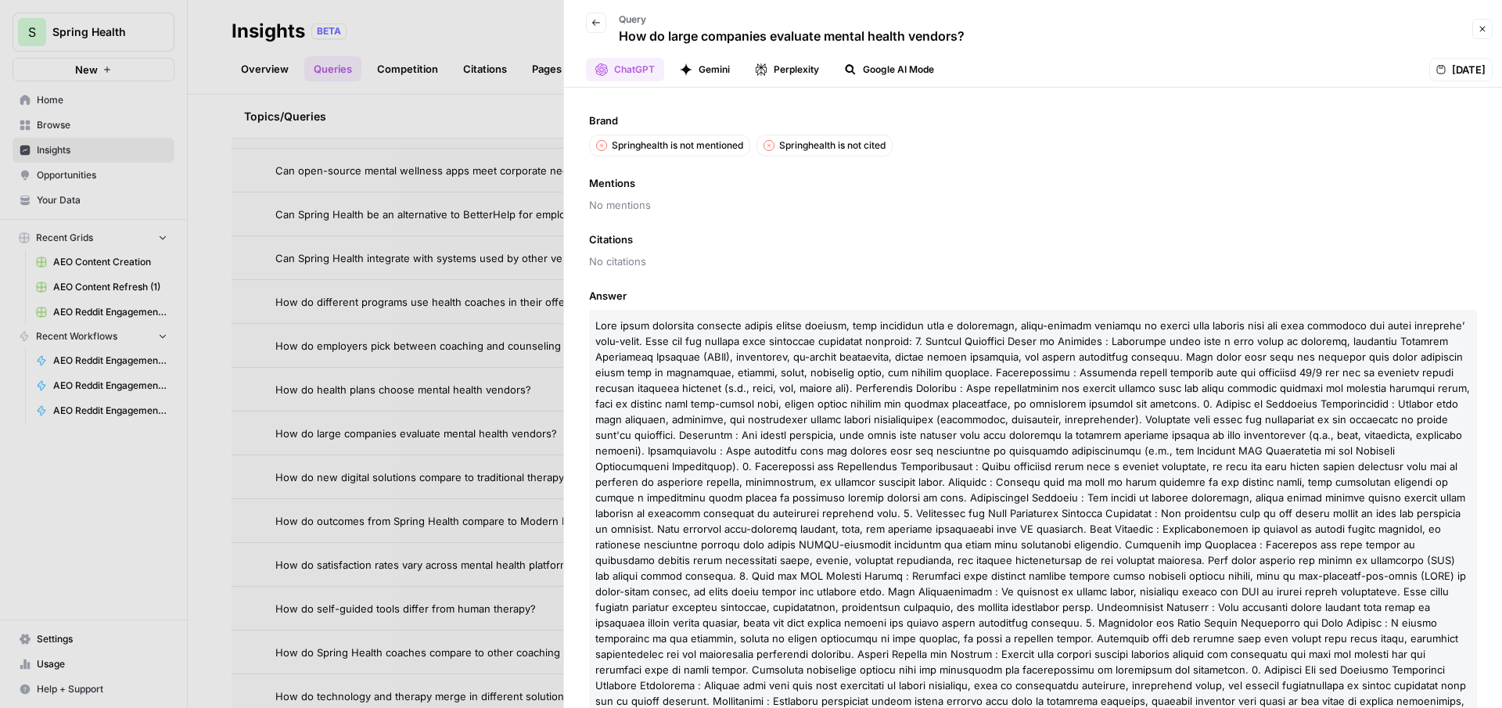
click at [720, 74] on button "Gemini" at bounding box center [704, 69] width 69 height 23
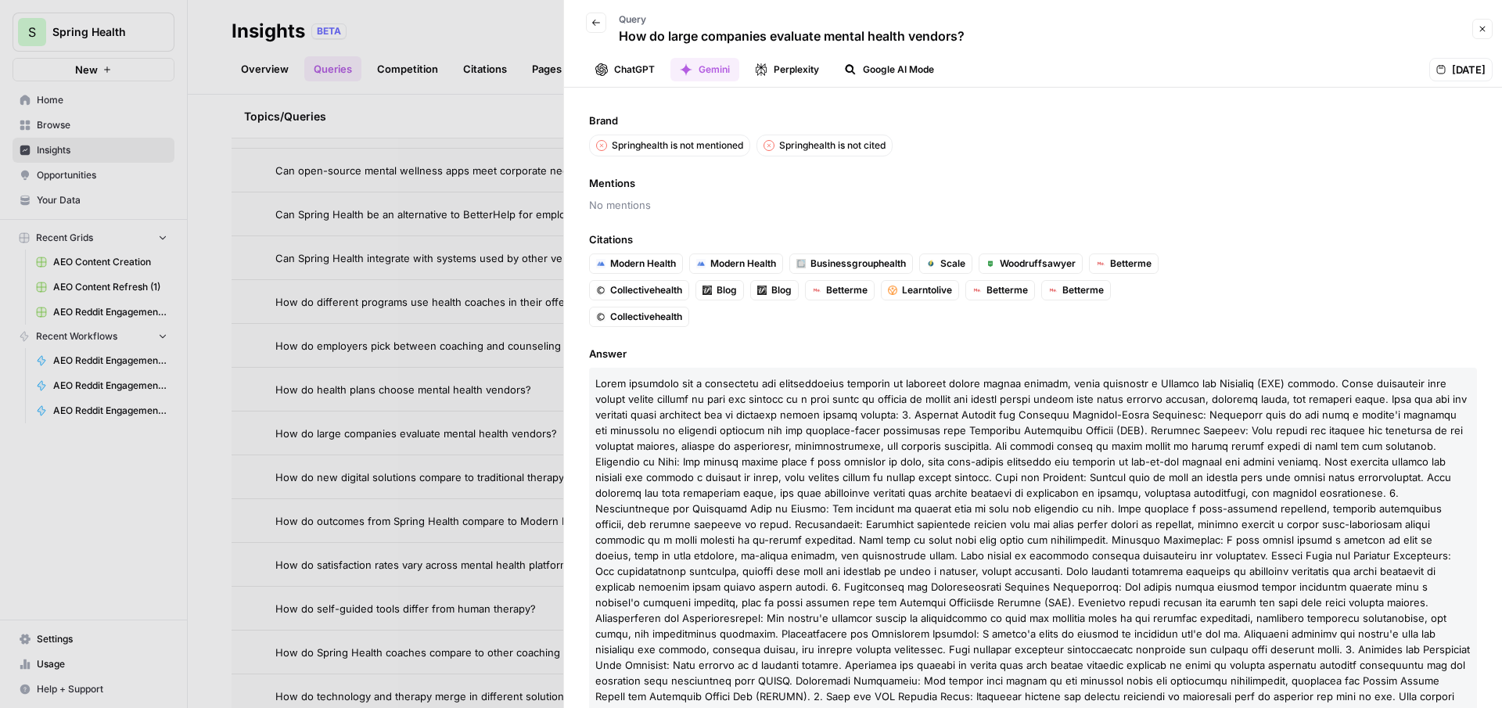
click at [531, 110] on div at bounding box center [751, 354] width 1502 height 708
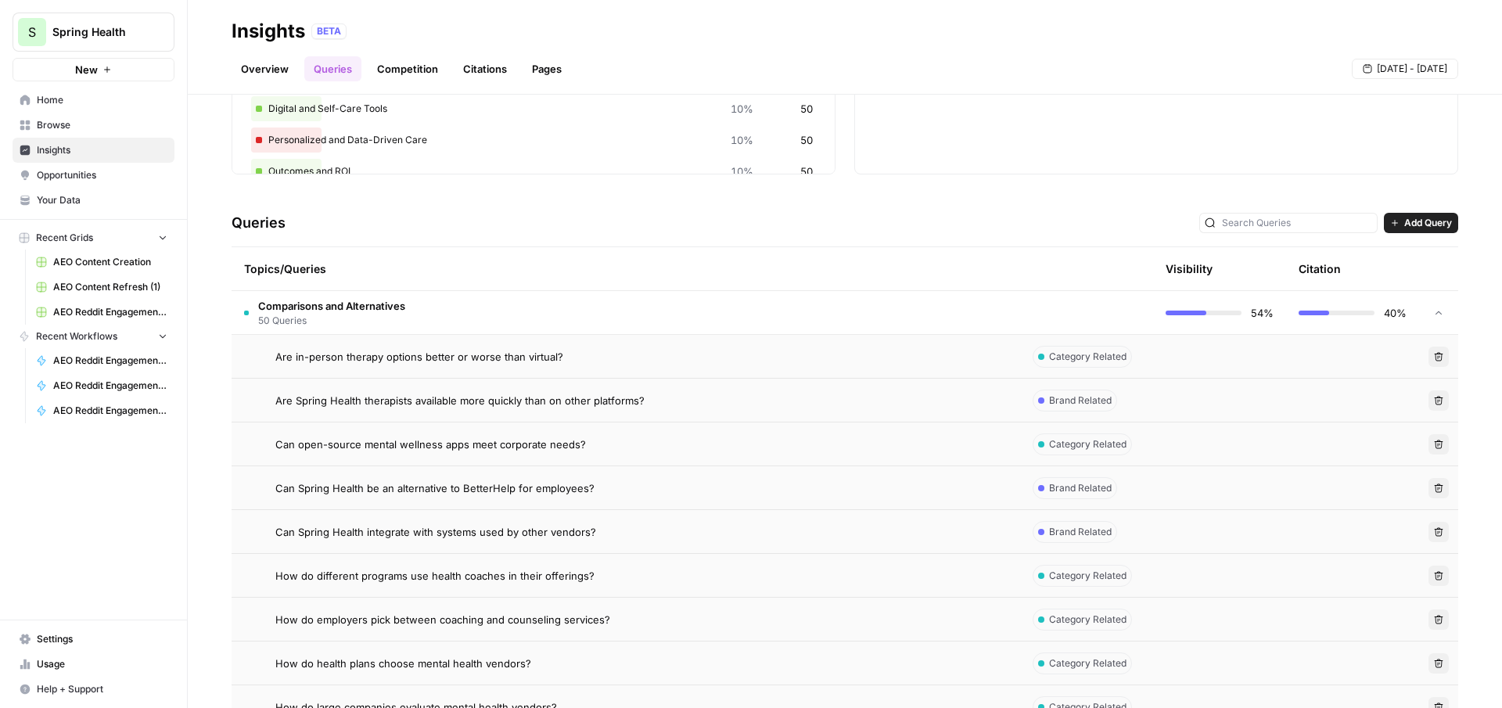
scroll to position [187, 0]
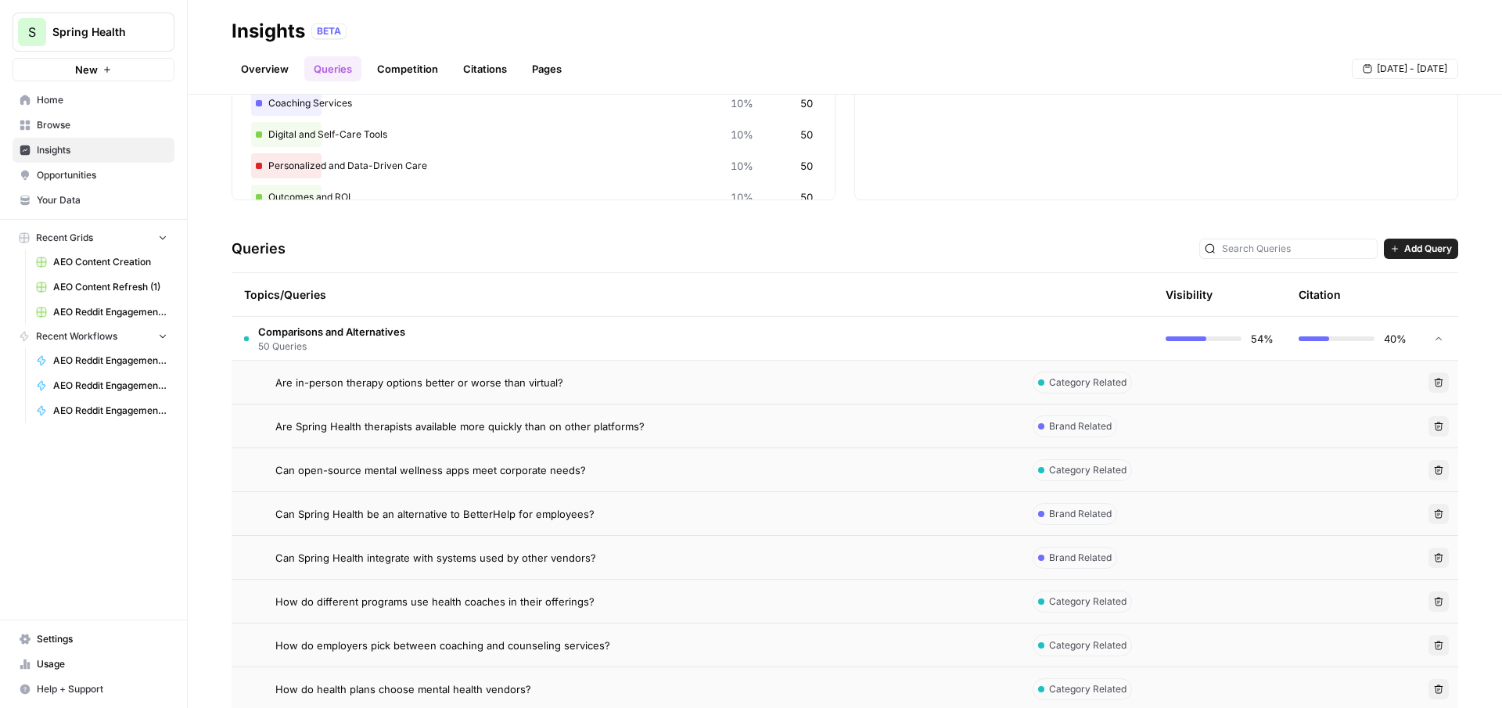
click at [350, 334] on span "Comparisons and Alternatives" at bounding box center [331, 332] width 147 height 16
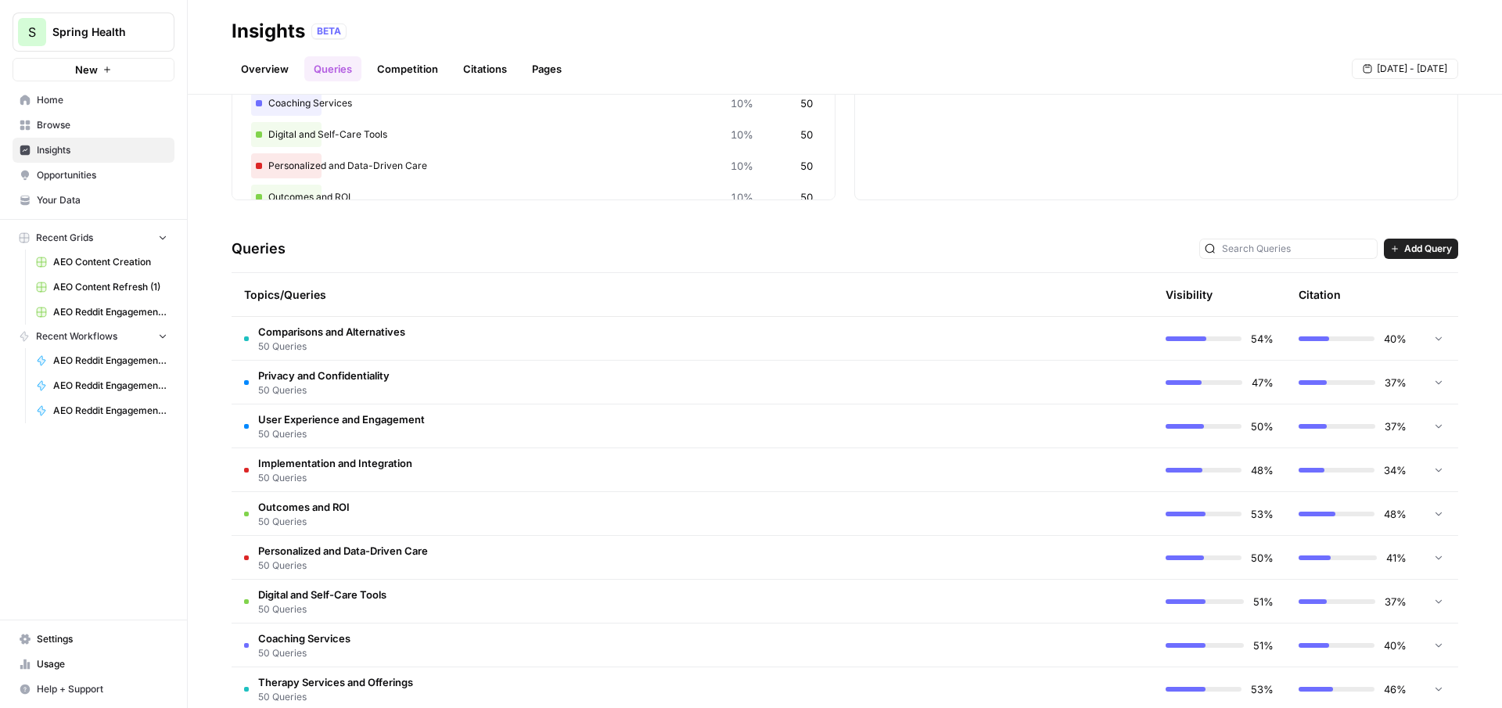
scroll to position [259, 0]
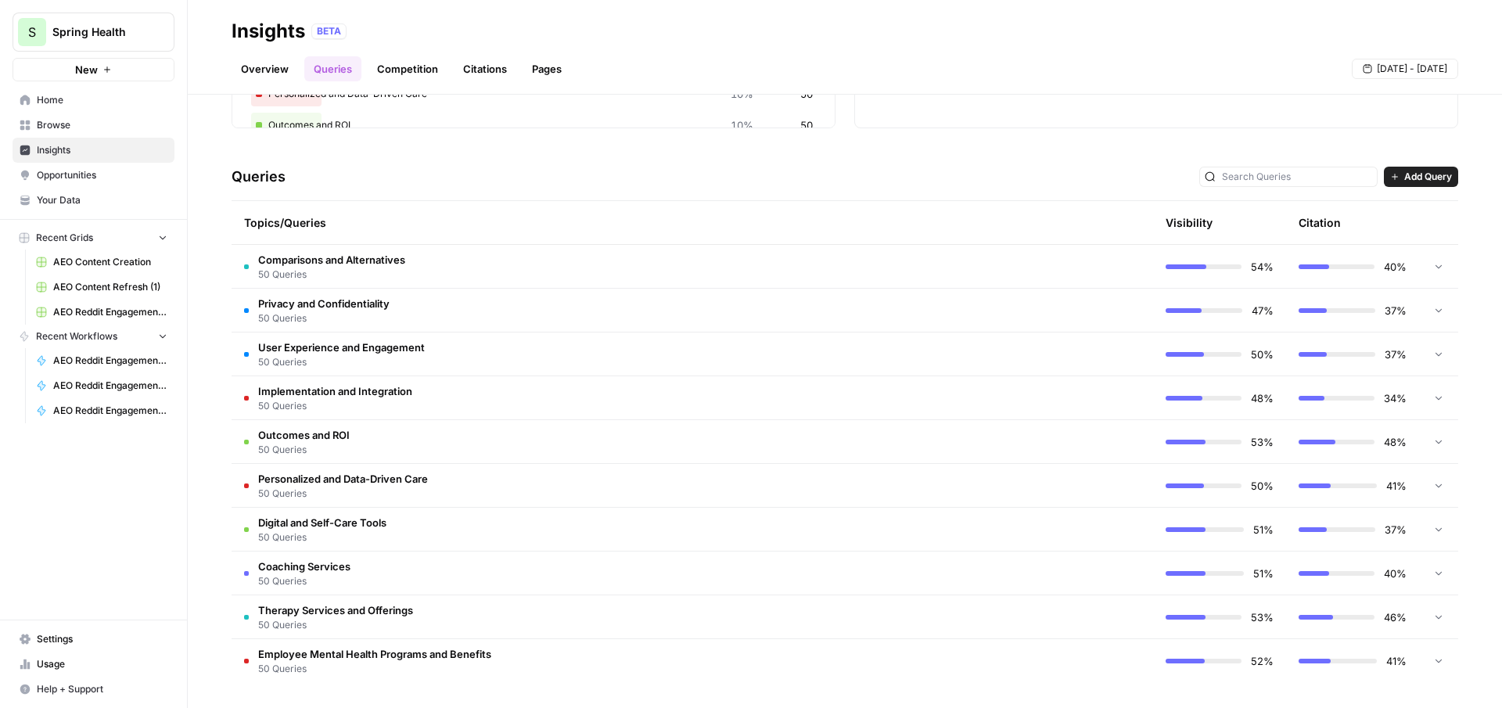
click at [399, 397] on span "Implementation and Integration" at bounding box center [335, 391] width 154 height 16
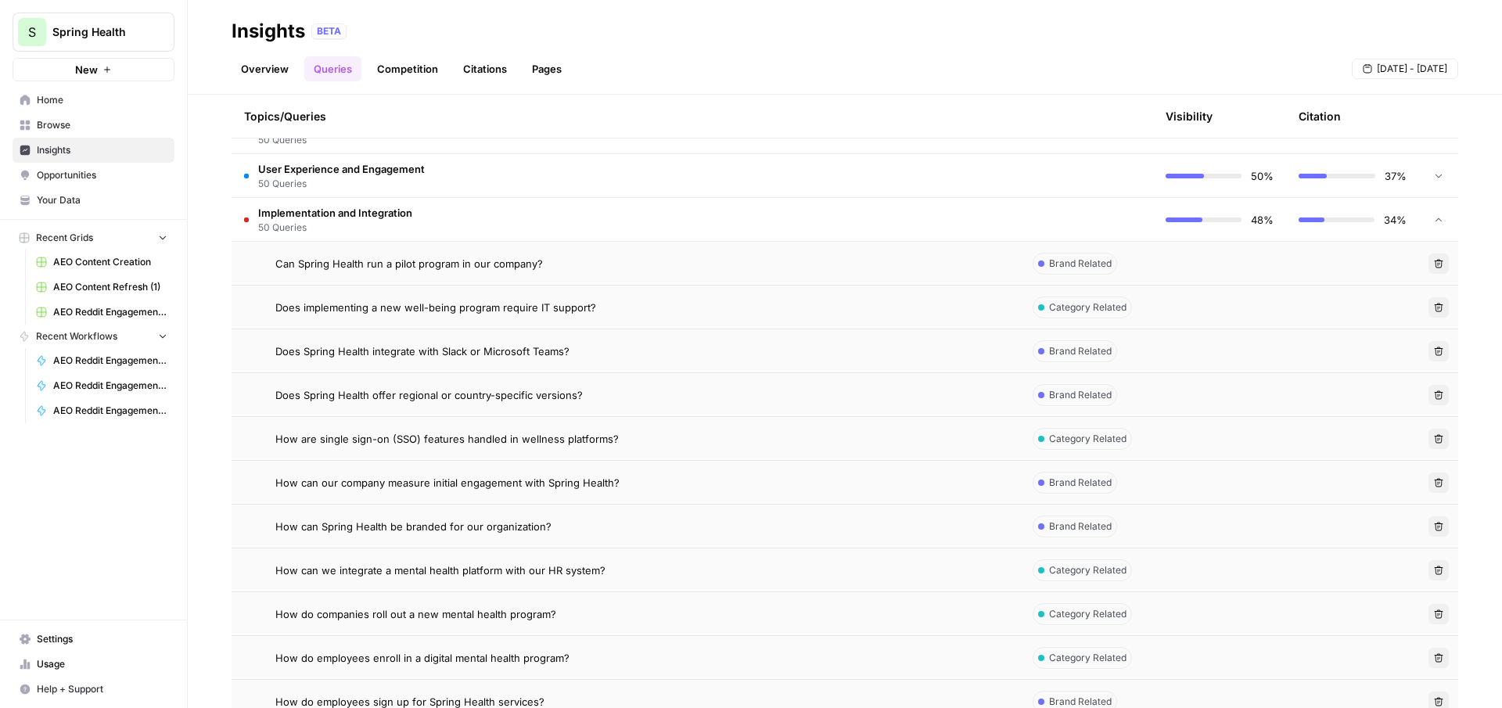
scroll to position [431, 0]
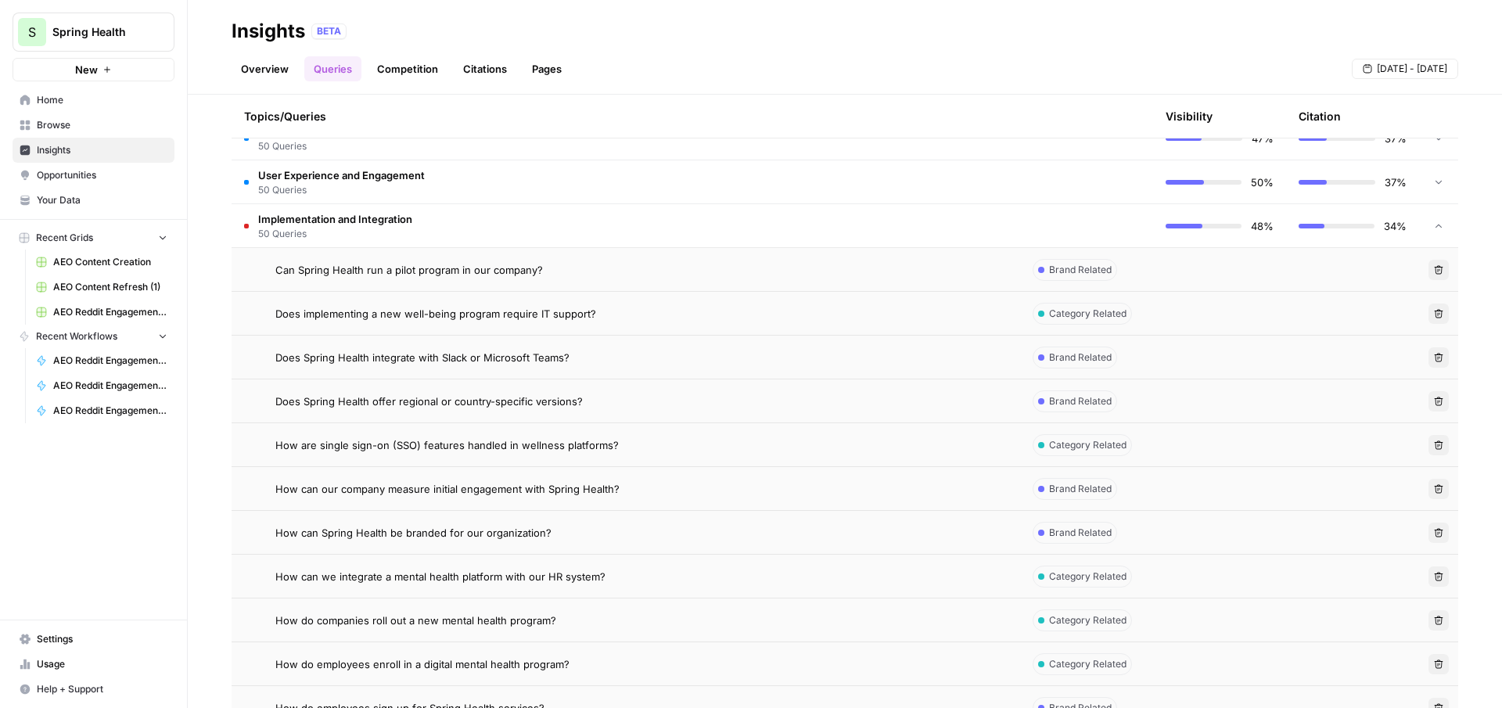
click at [433, 222] on td "Implementation and Integration 50 Queries" at bounding box center [626, 225] width 789 height 43
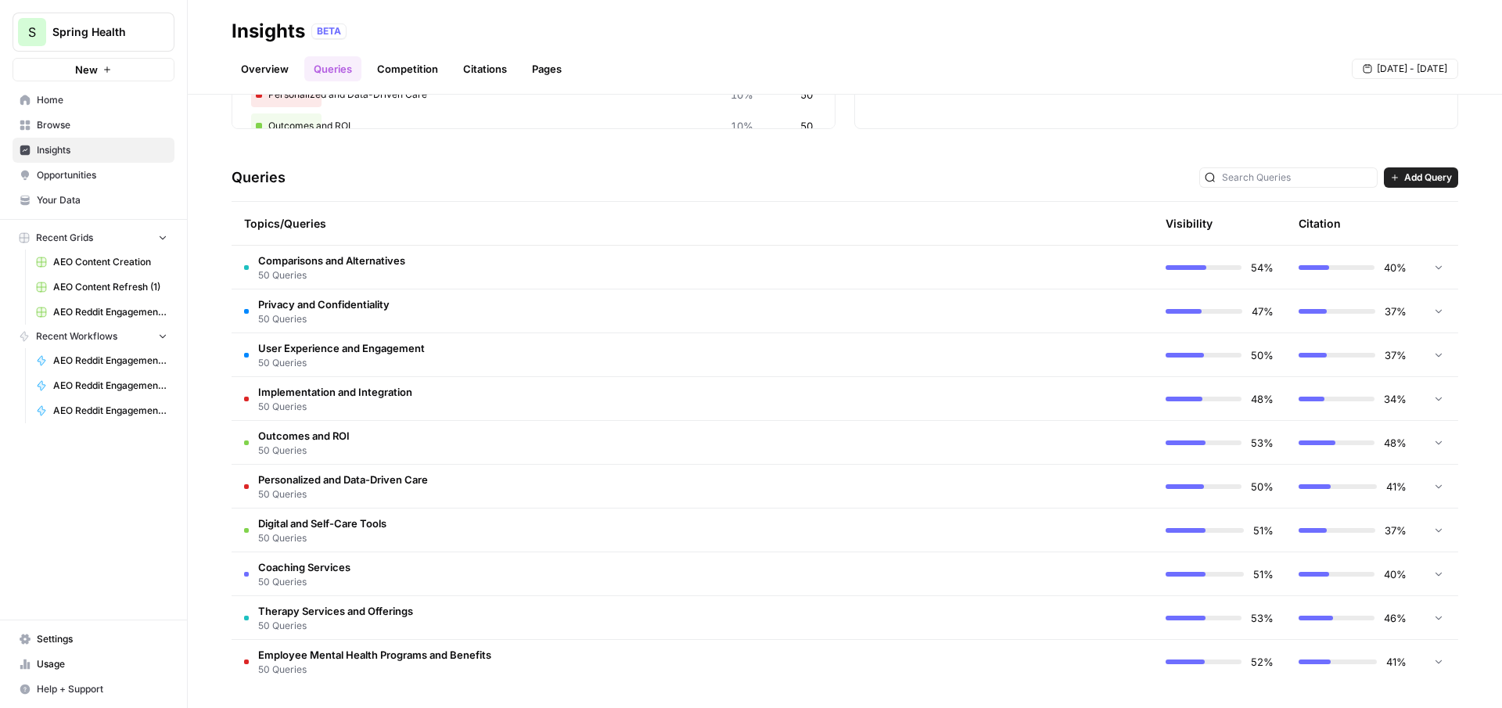
scroll to position [259, 0]
click at [520, 439] on td "Outcomes and ROI 50 Queries" at bounding box center [626, 441] width 789 height 43
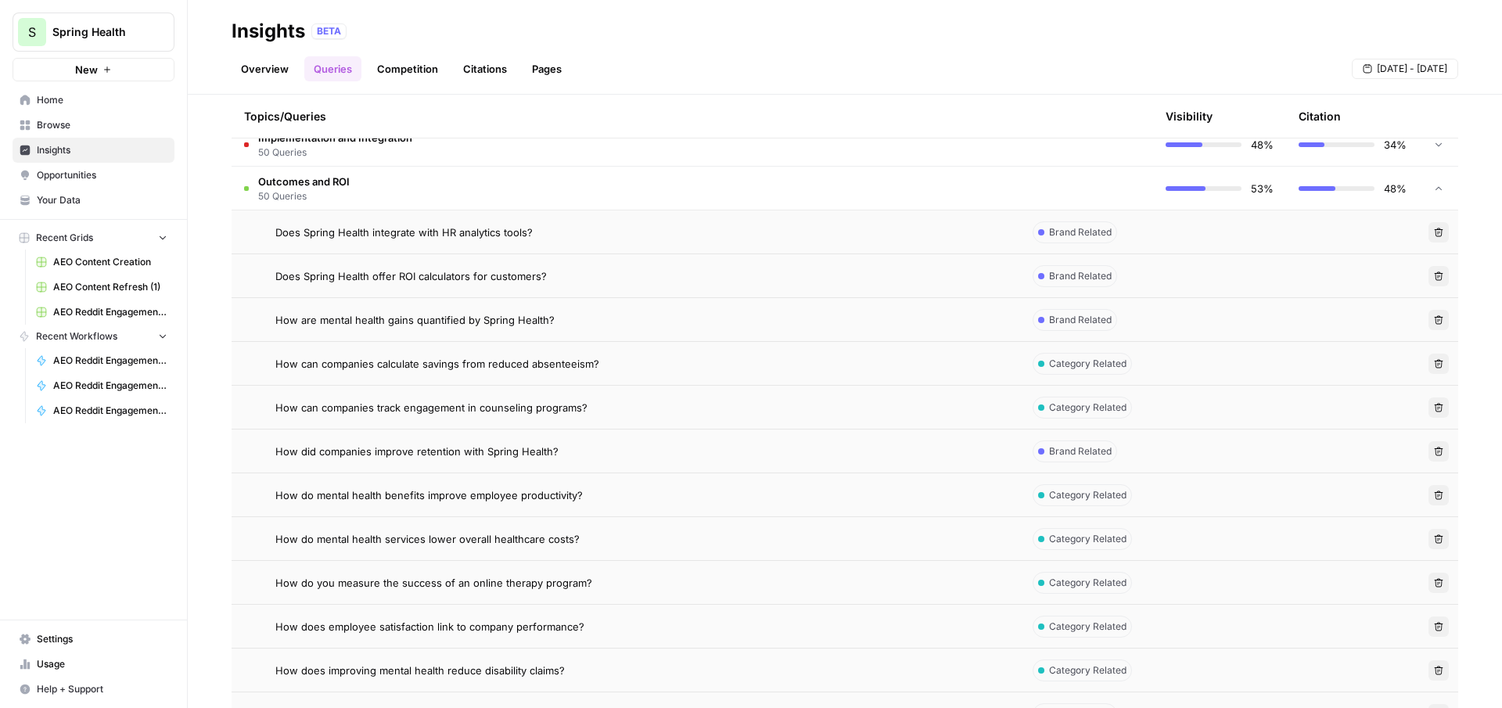
scroll to position [534, 0]
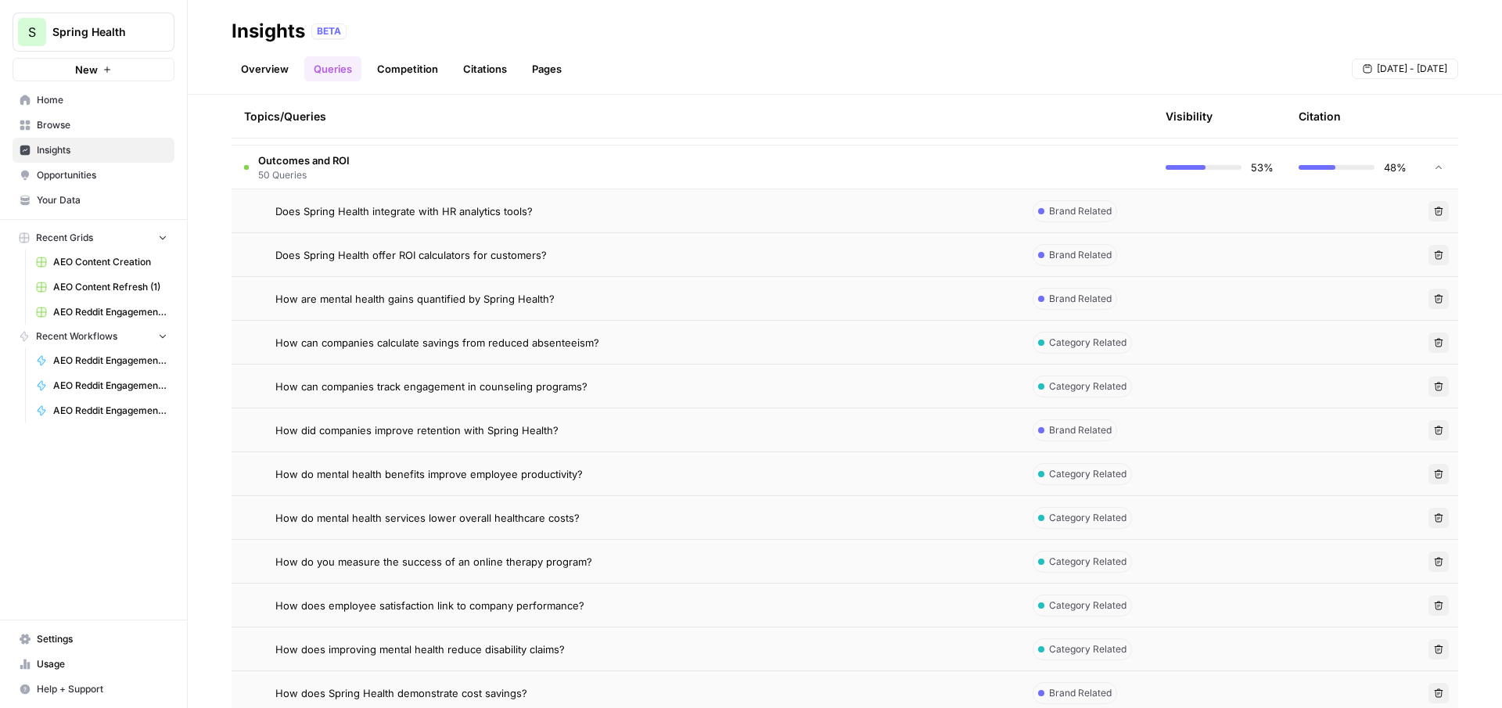
click at [670, 426] on div "How did companies improve retention with Spring Health?" at bounding box center [641, 430] width 732 height 16
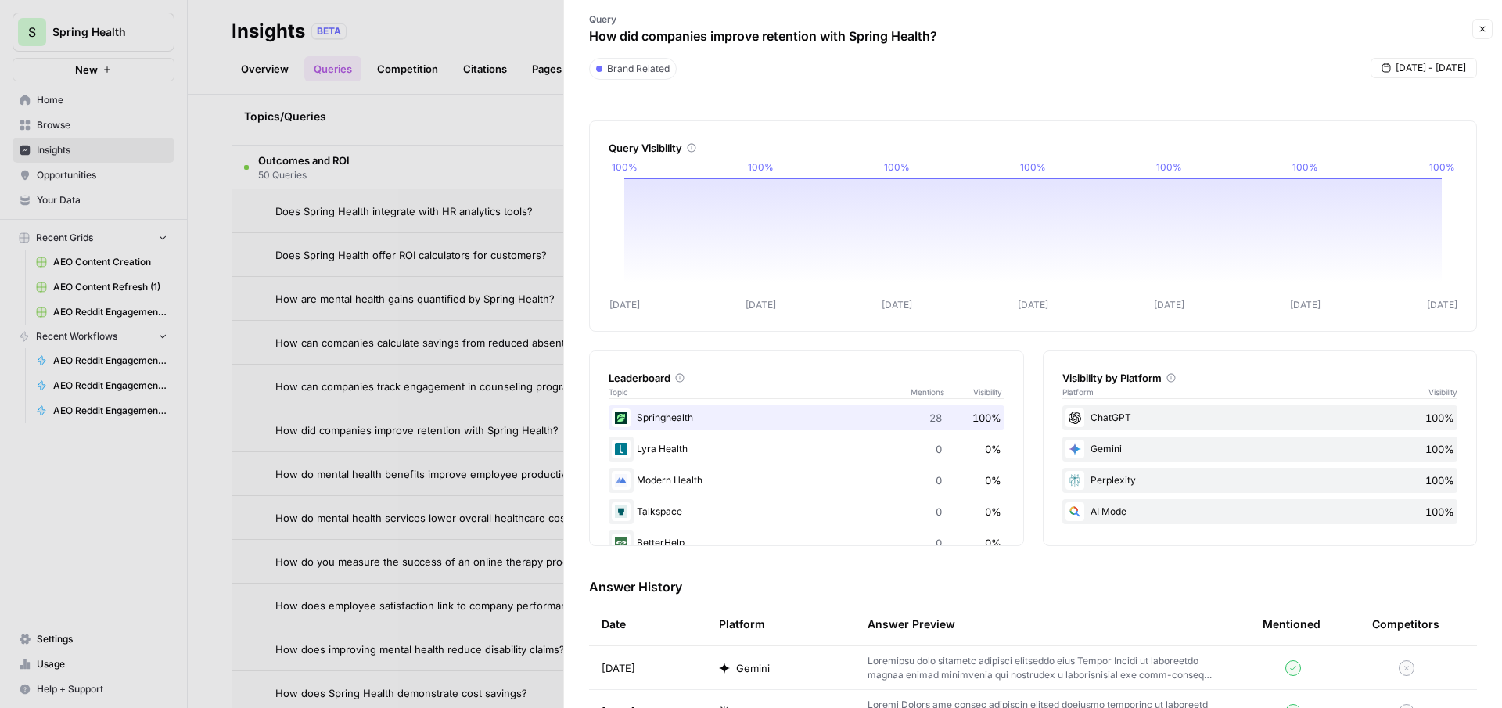
scroll to position [60, 0]
drag, startPoint x: 850, startPoint y: 38, endPoint x: 938, endPoint y: 38, distance: 87.6
click at [937, 38] on p "How did companies improve retention with Spring Health?" at bounding box center [763, 36] width 348 height 19
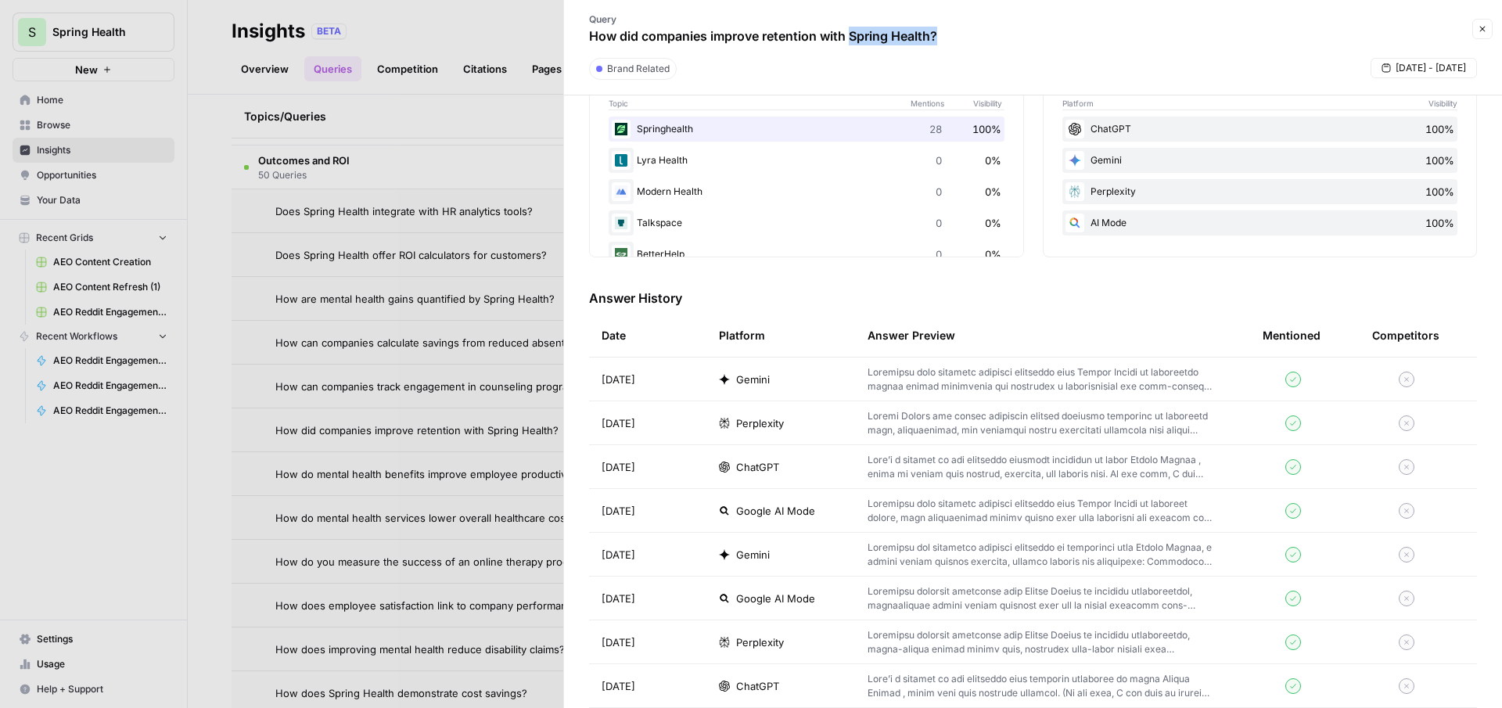
scroll to position [305, 0]
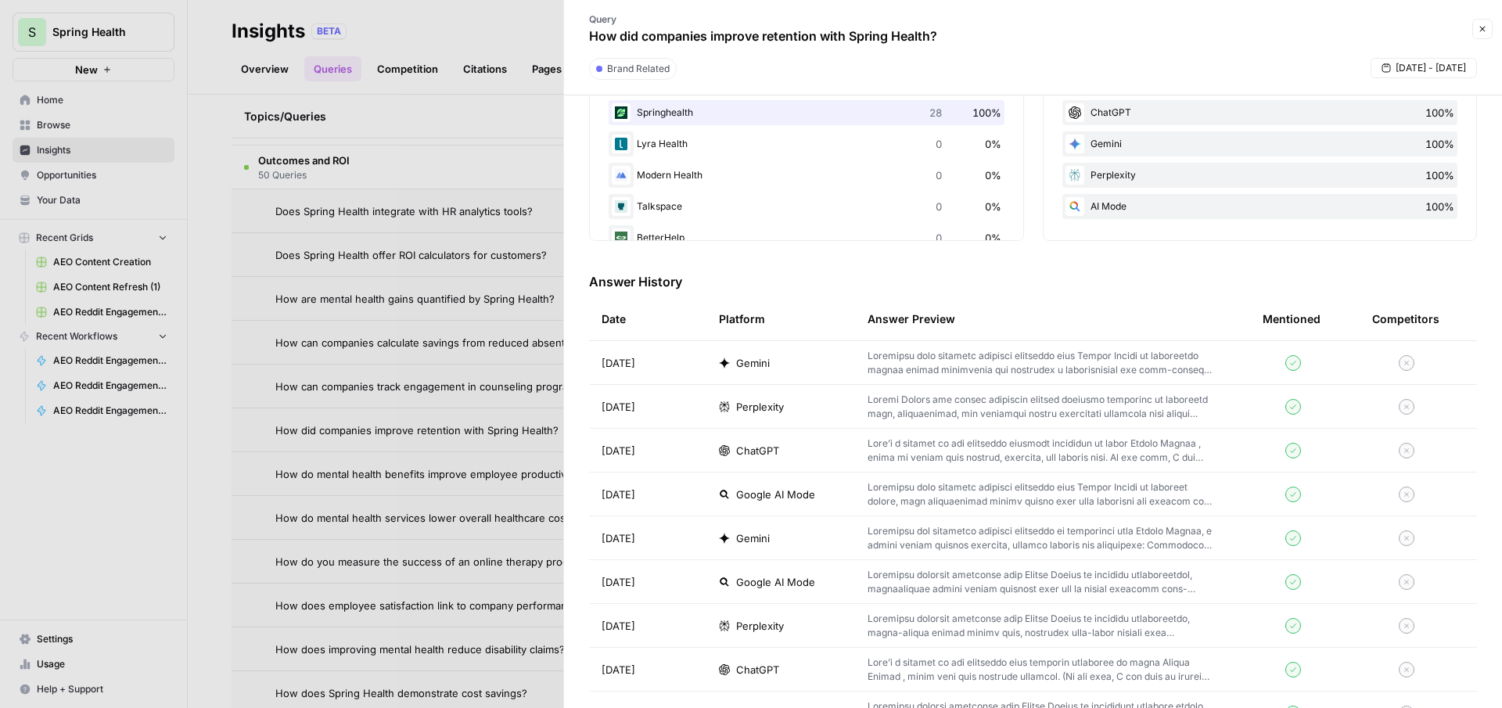
click at [803, 356] on div "Gemini" at bounding box center [781, 363] width 124 height 16
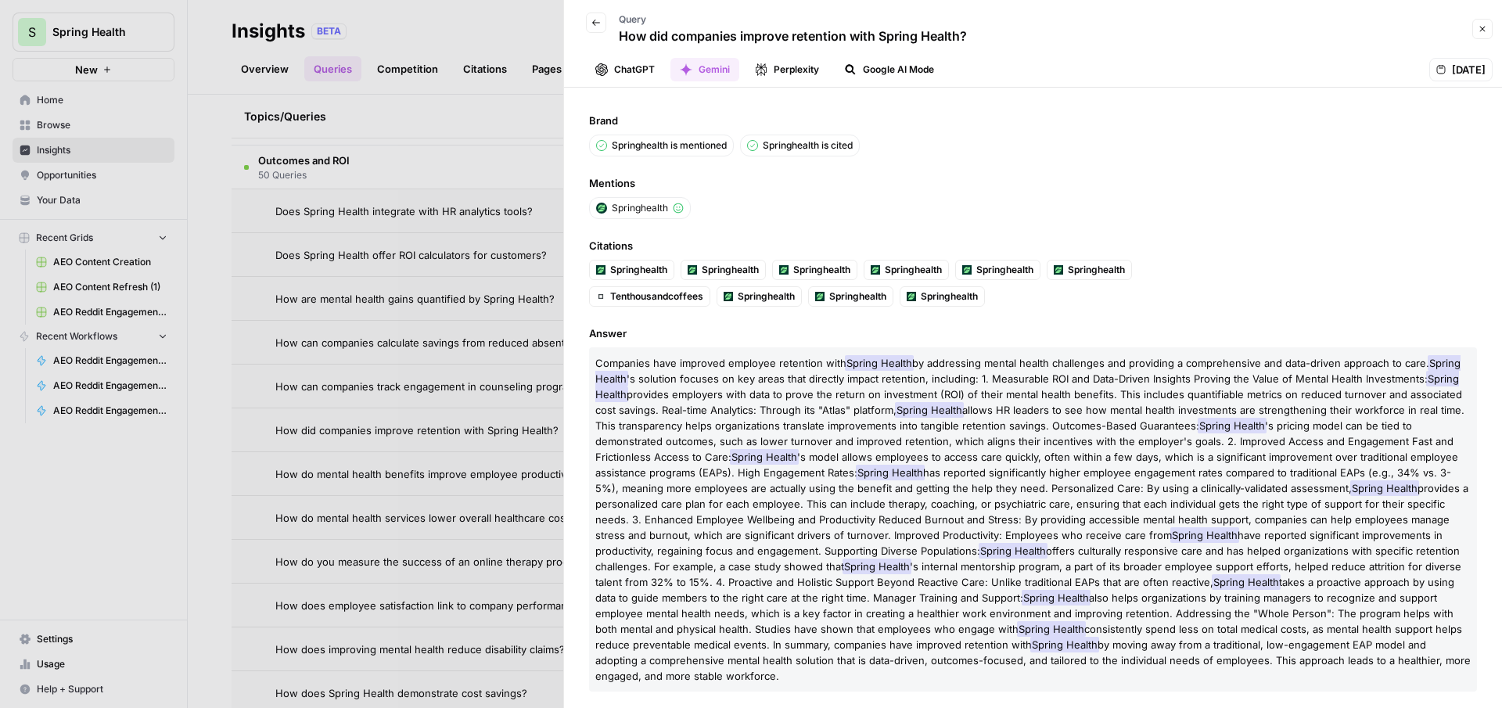
click at [781, 77] on button "Perplexity" at bounding box center [786, 69] width 83 height 23
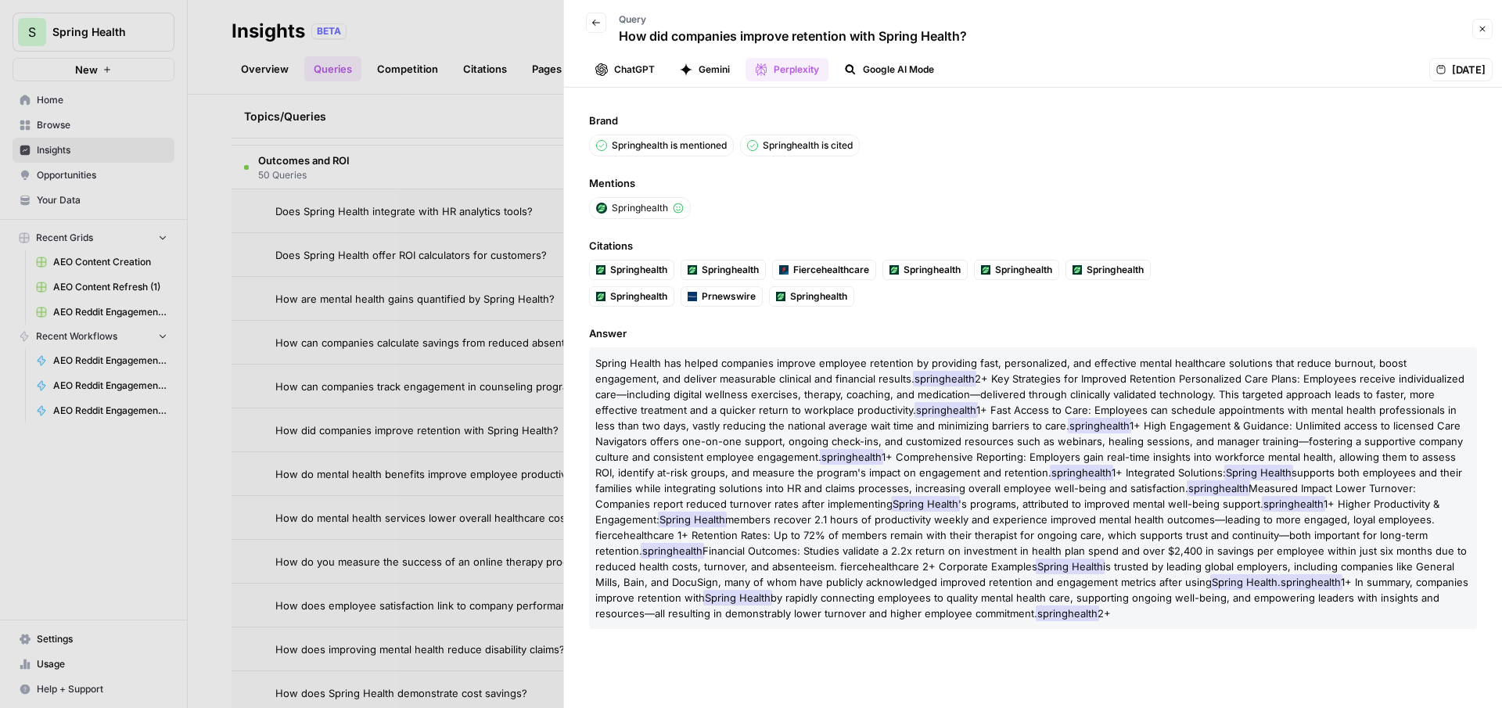
click at [900, 75] on button "Google AI Mode" at bounding box center [889, 69] width 109 height 23
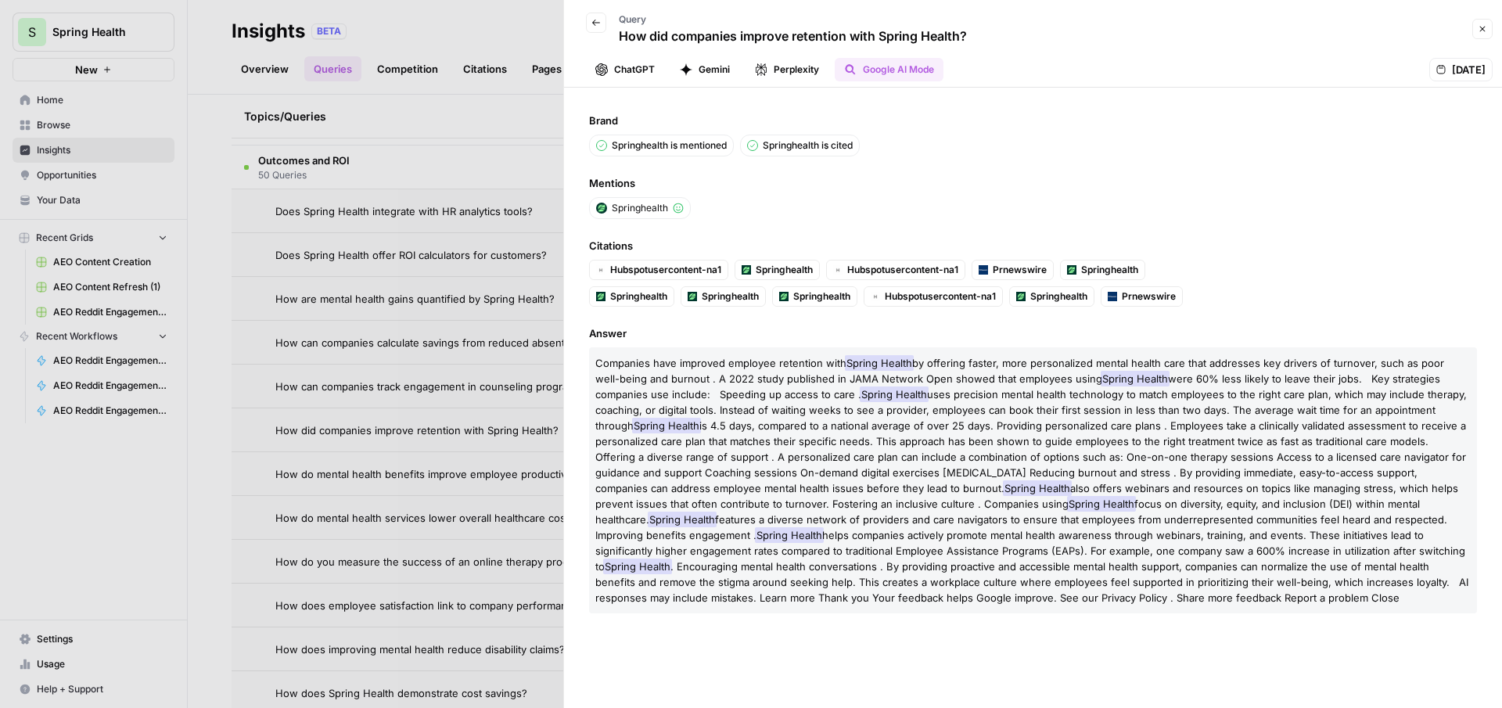
click at [713, 74] on button "Gemini" at bounding box center [704, 69] width 69 height 23
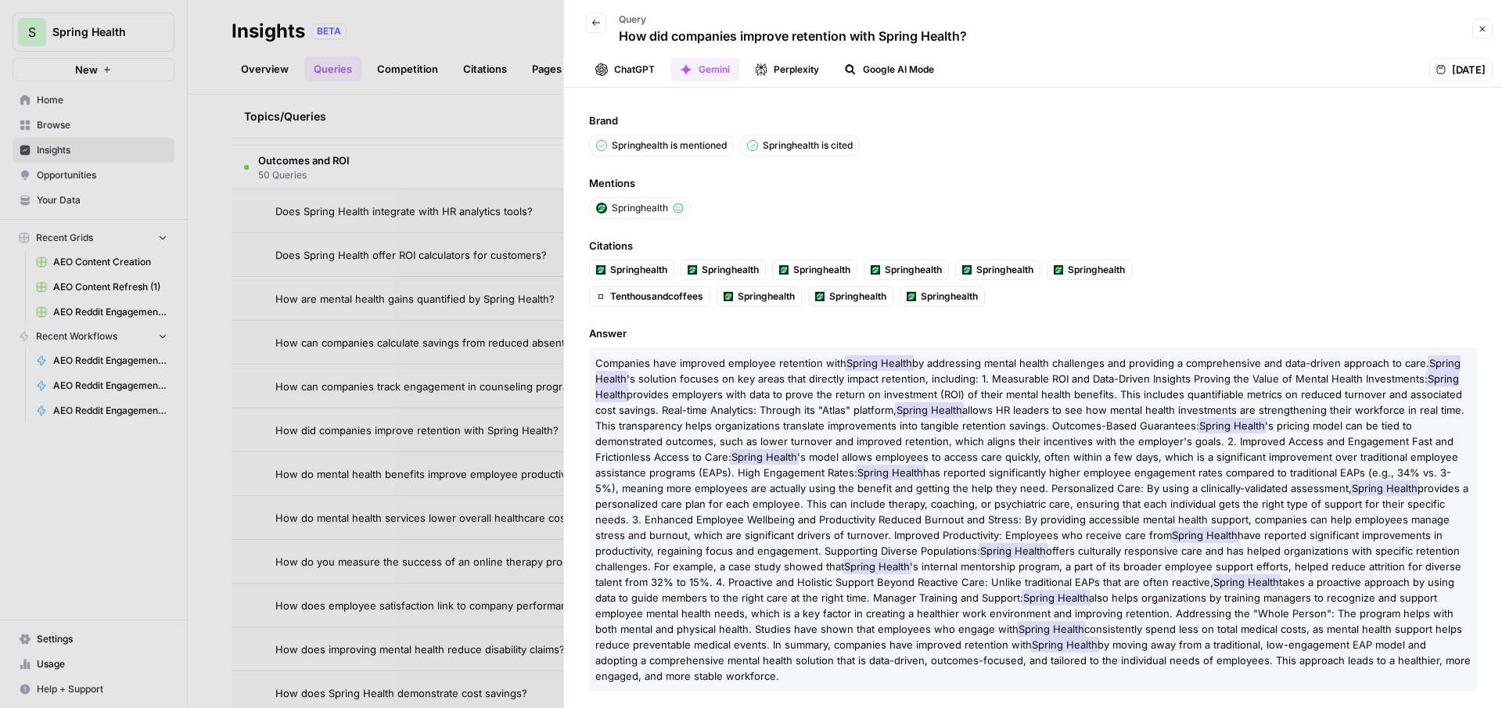
click at [623, 70] on button "ChatGPT" at bounding box center [625, 69] width 78 height 23
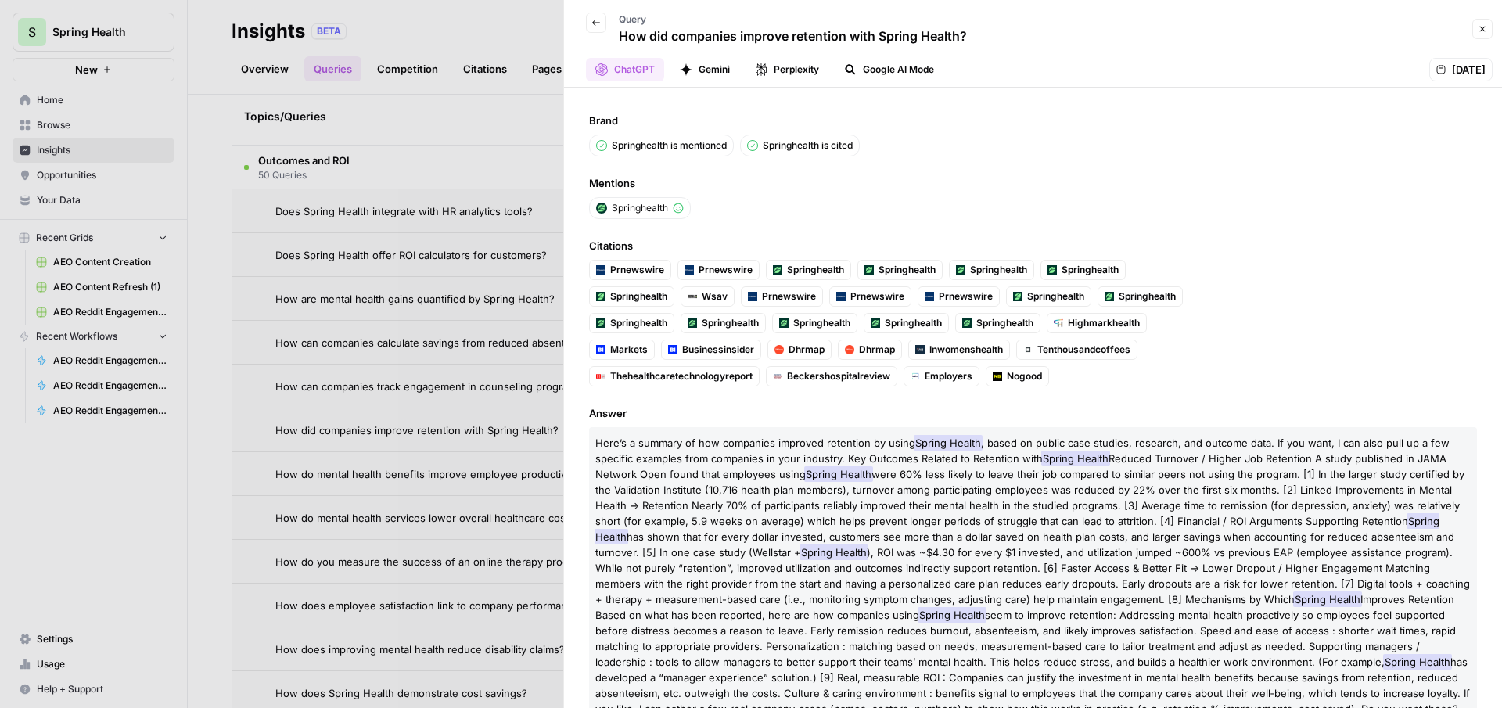
click at [713, 76] on button "Gemini" at bounding box center [704, 69] width 69 height 23
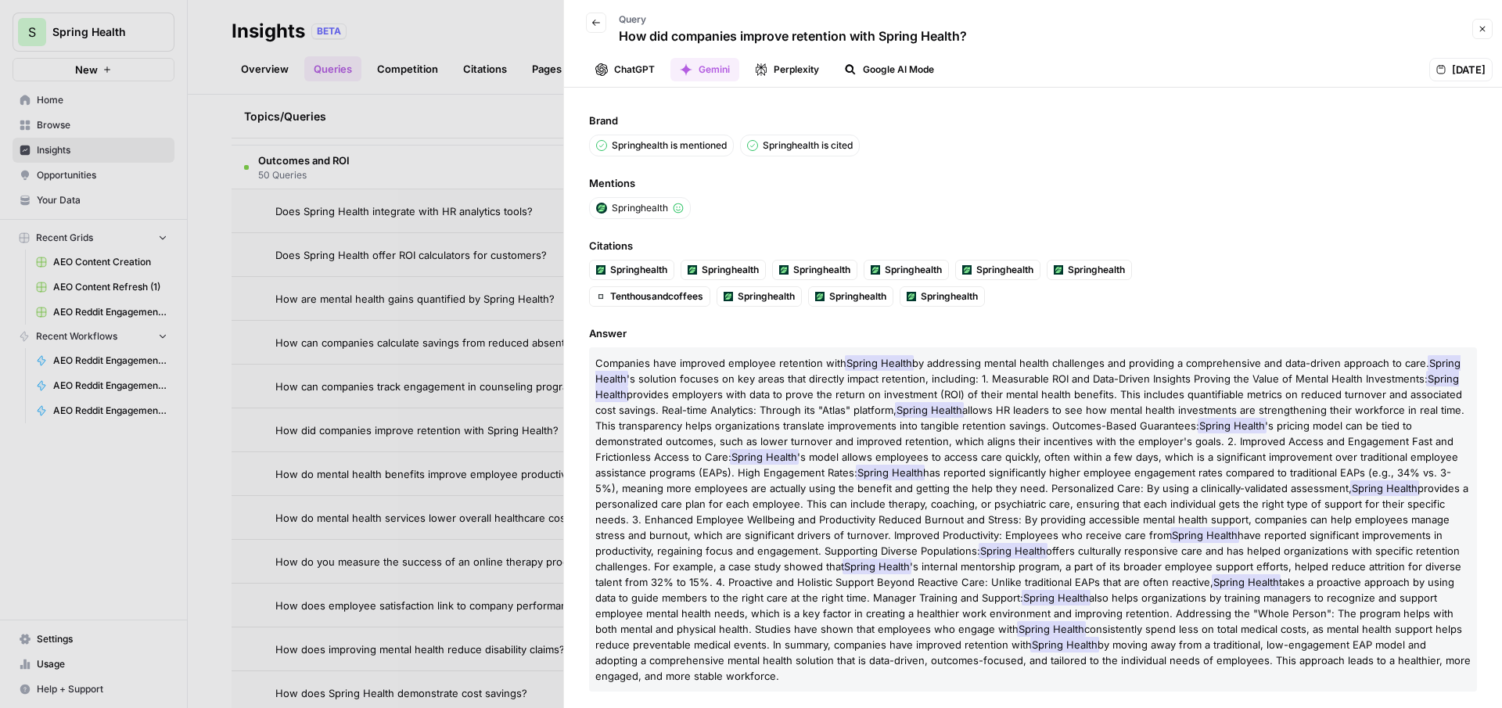
click at [803, 77] on button "Perplexity" at bounding box center [786, 69] width 83 height 23
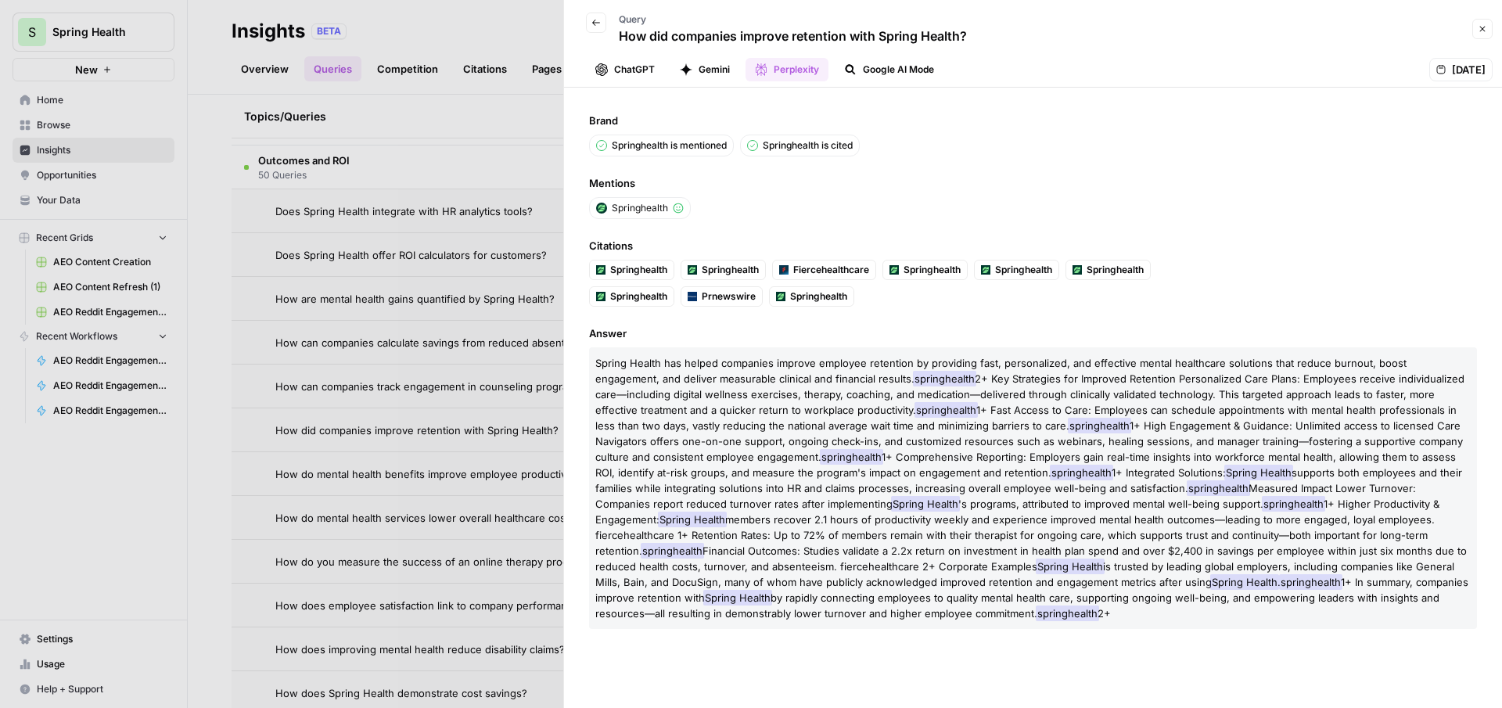
click at [1452, 65] on span "Sep 12, 2025" at bounding box center [1469, 70] width 34 height 16
click at [450, 347] on div at bounding box center [751, 354] width 1502 height 708
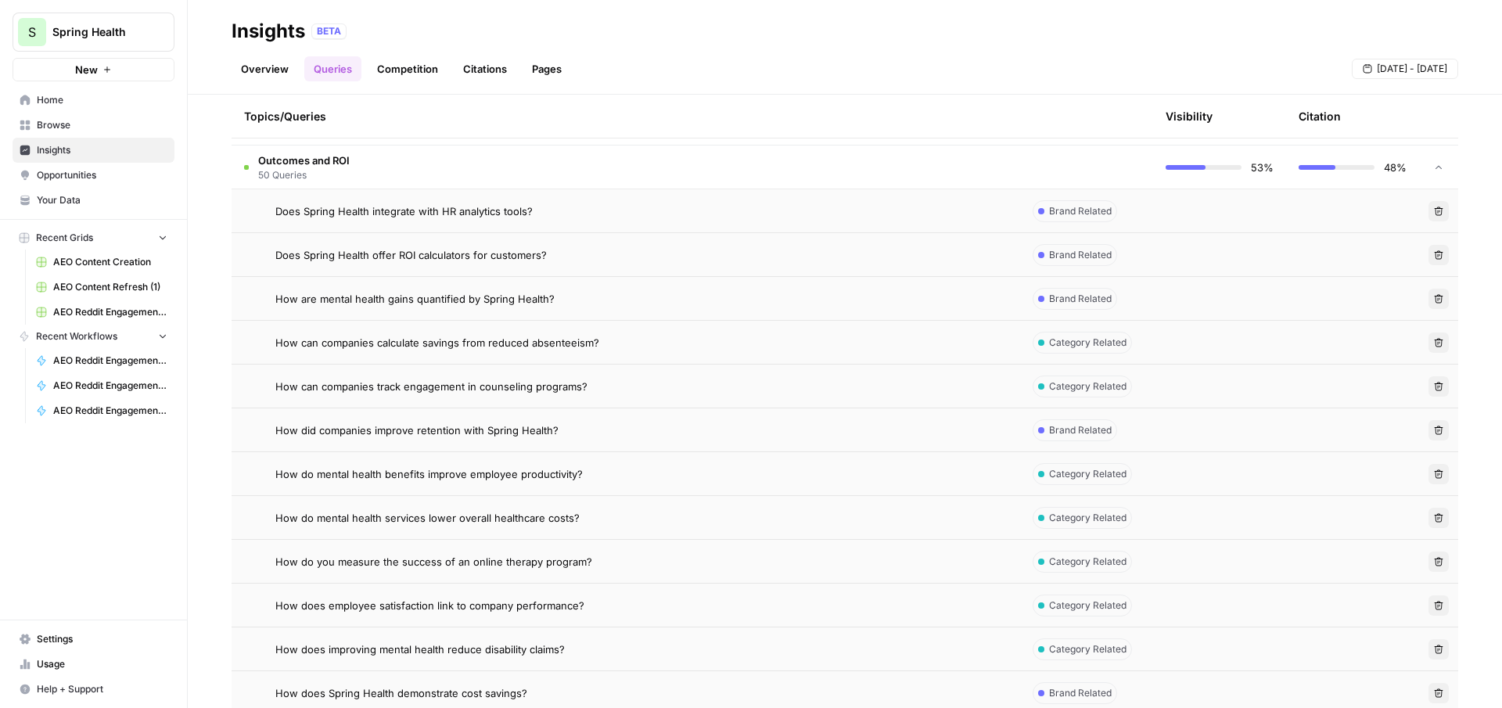
click at [858, 392] on div "How can companies track engagement in counseling programs?" at bounding box center [641, 387] width 732 height 16
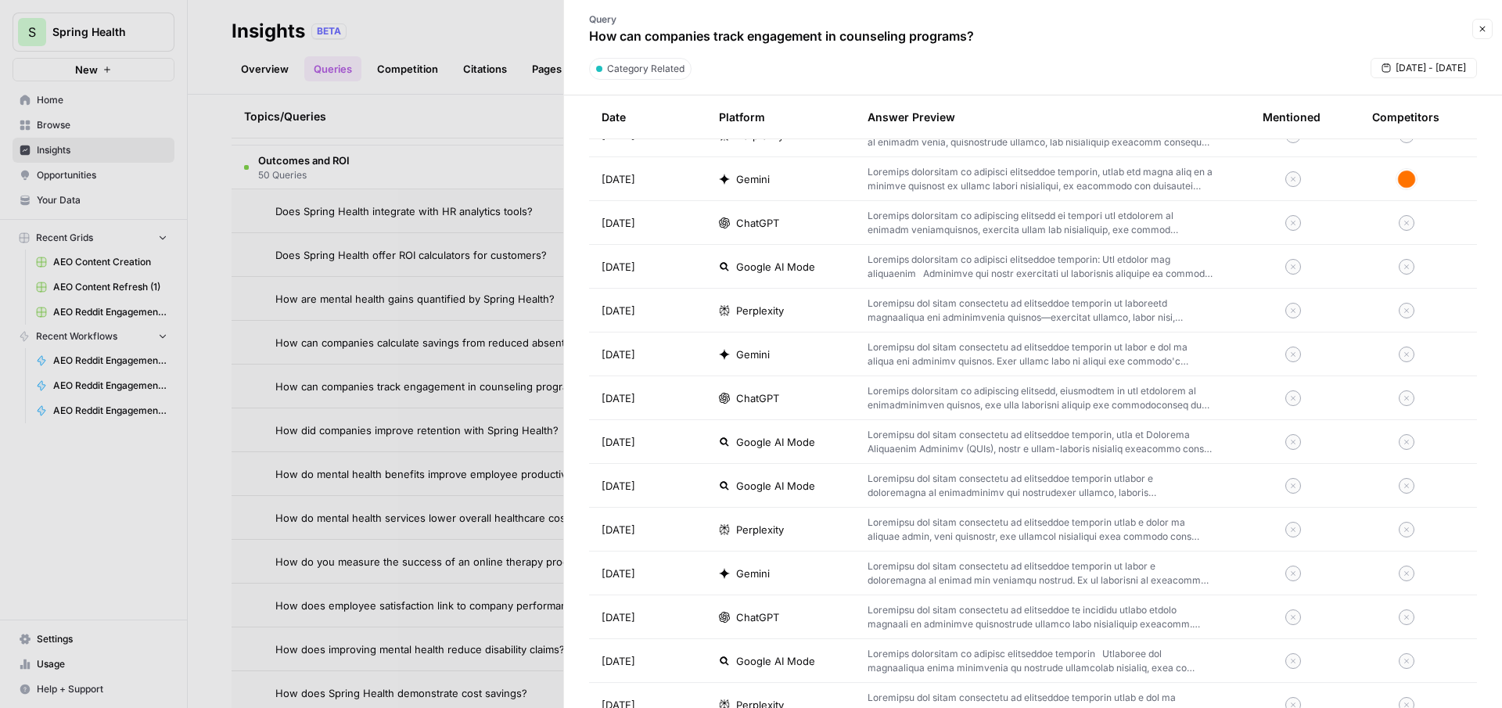
scroll to position [2416, 0]
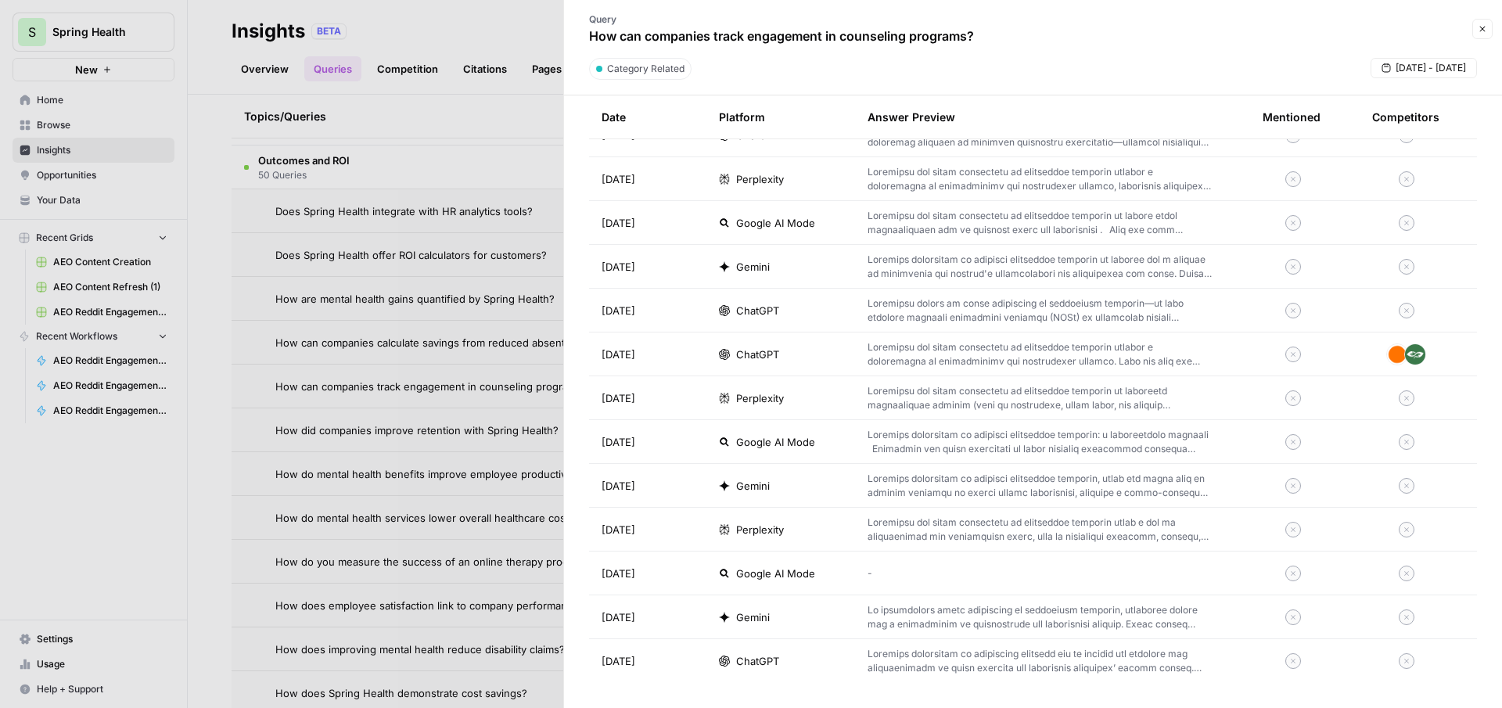
click at [769, 390] on span "Perplexity" at bounding box center [760, 398] width 48 height 16
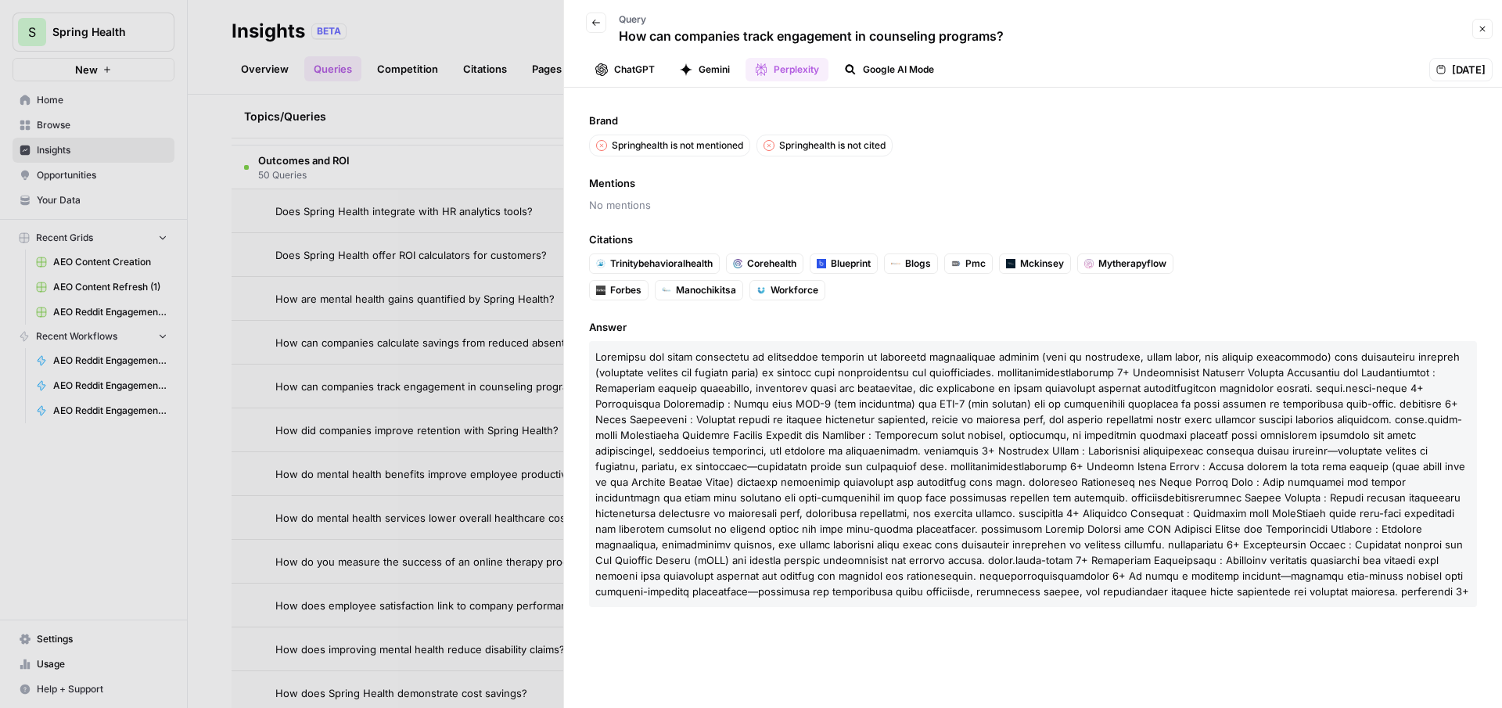
click at [909, 76] on button "Google AI Mode" at bounding box center [889, 69] width 109 height 23
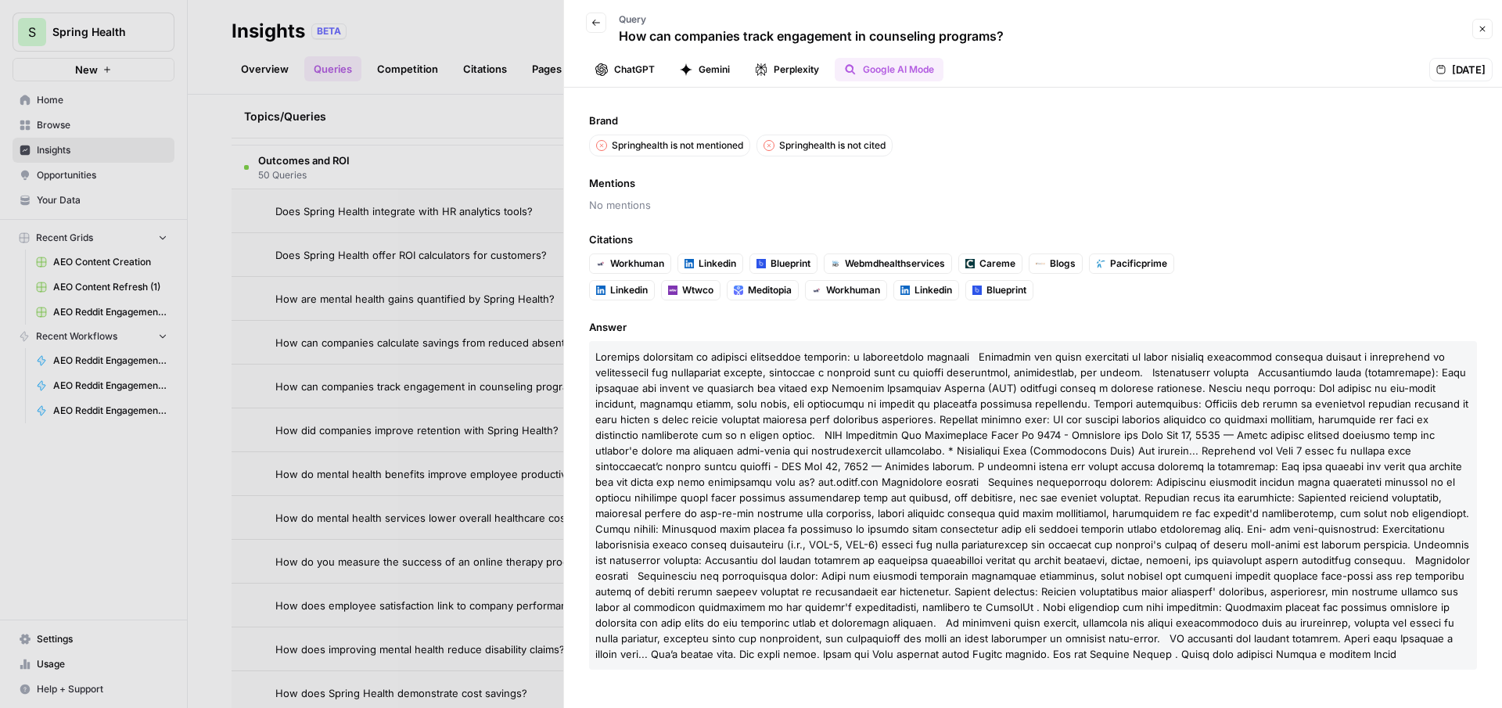
click at [723, 64] on button "Gemini" at bounding box center [704, 69] width 69 height 23
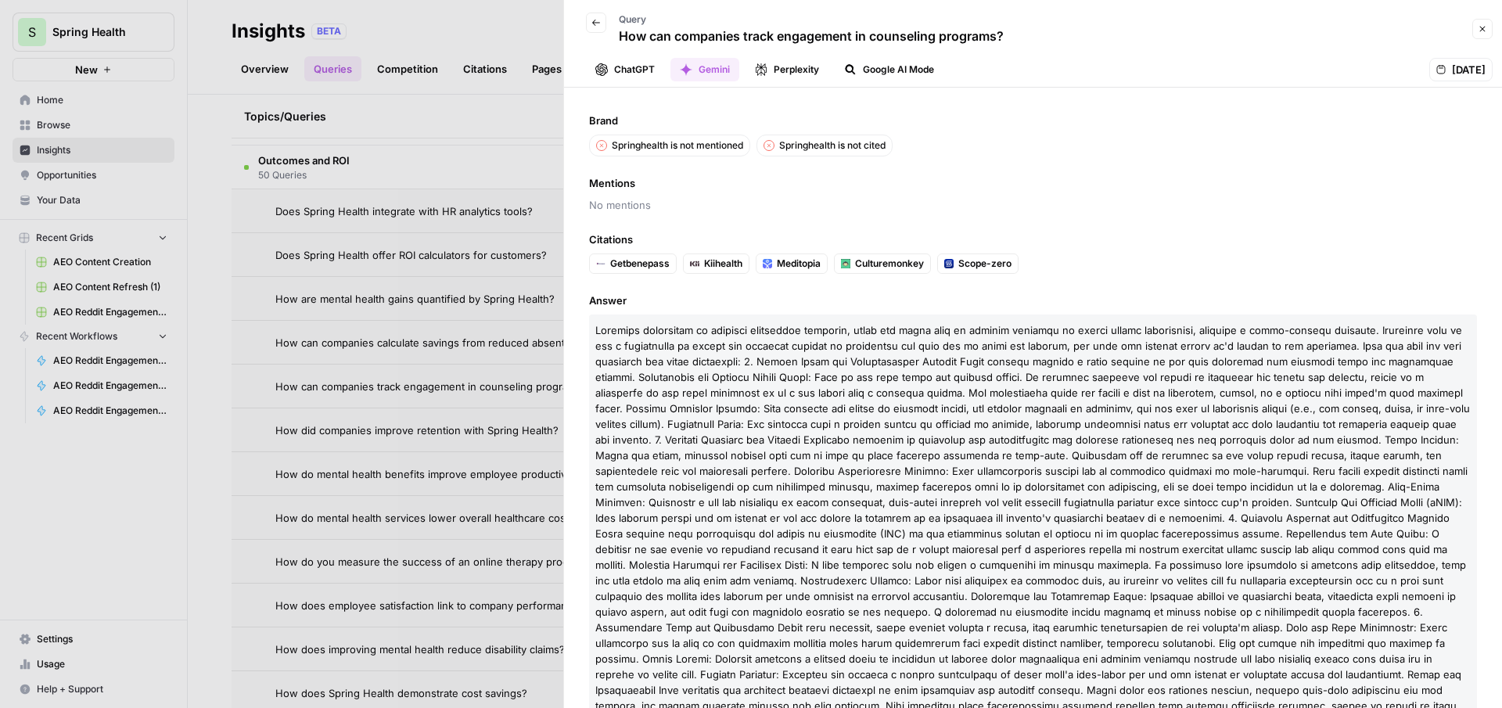
click at [625, 69] on button "ChatGPT" at bounding box center [625, 69] width 78 height 23
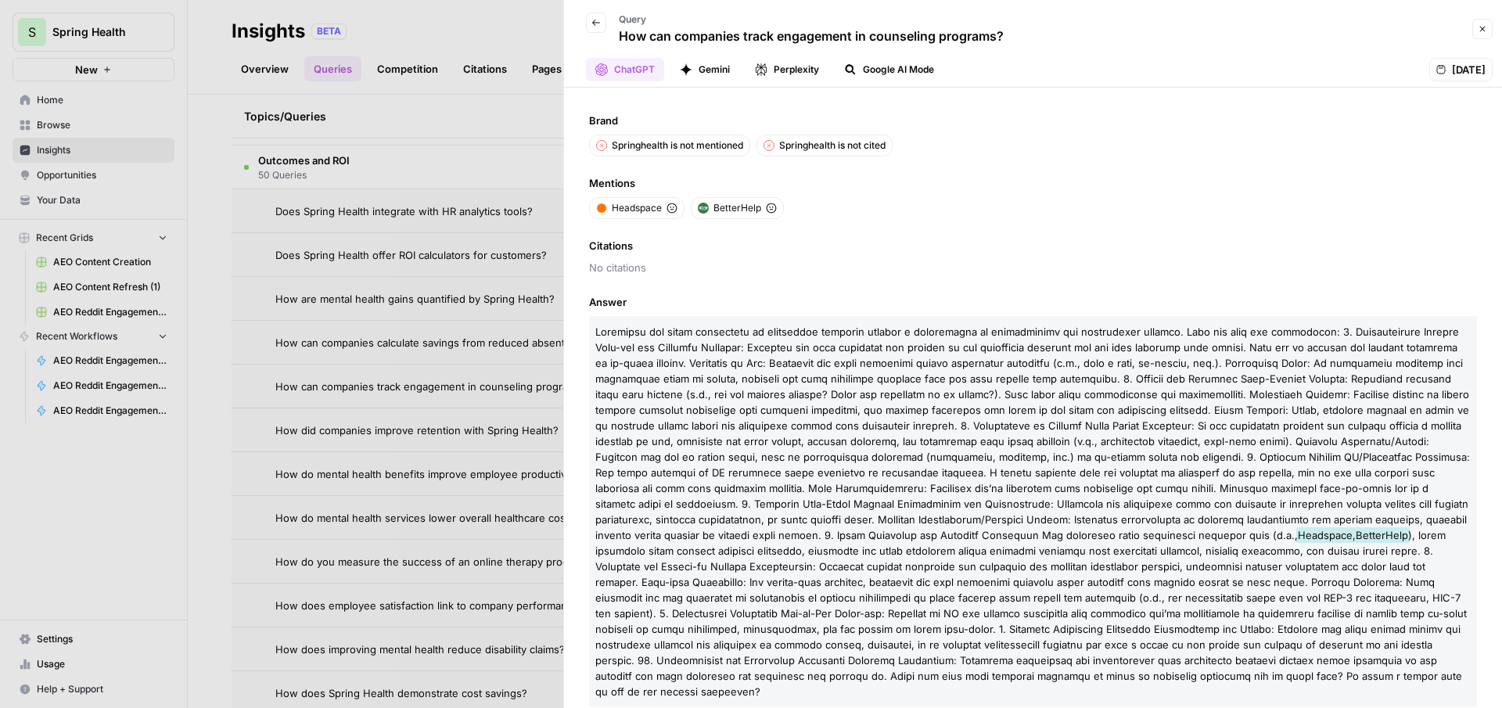
click at [1483, 31] on icon "button" at bounding box center [1482, 28] width 9 height 9
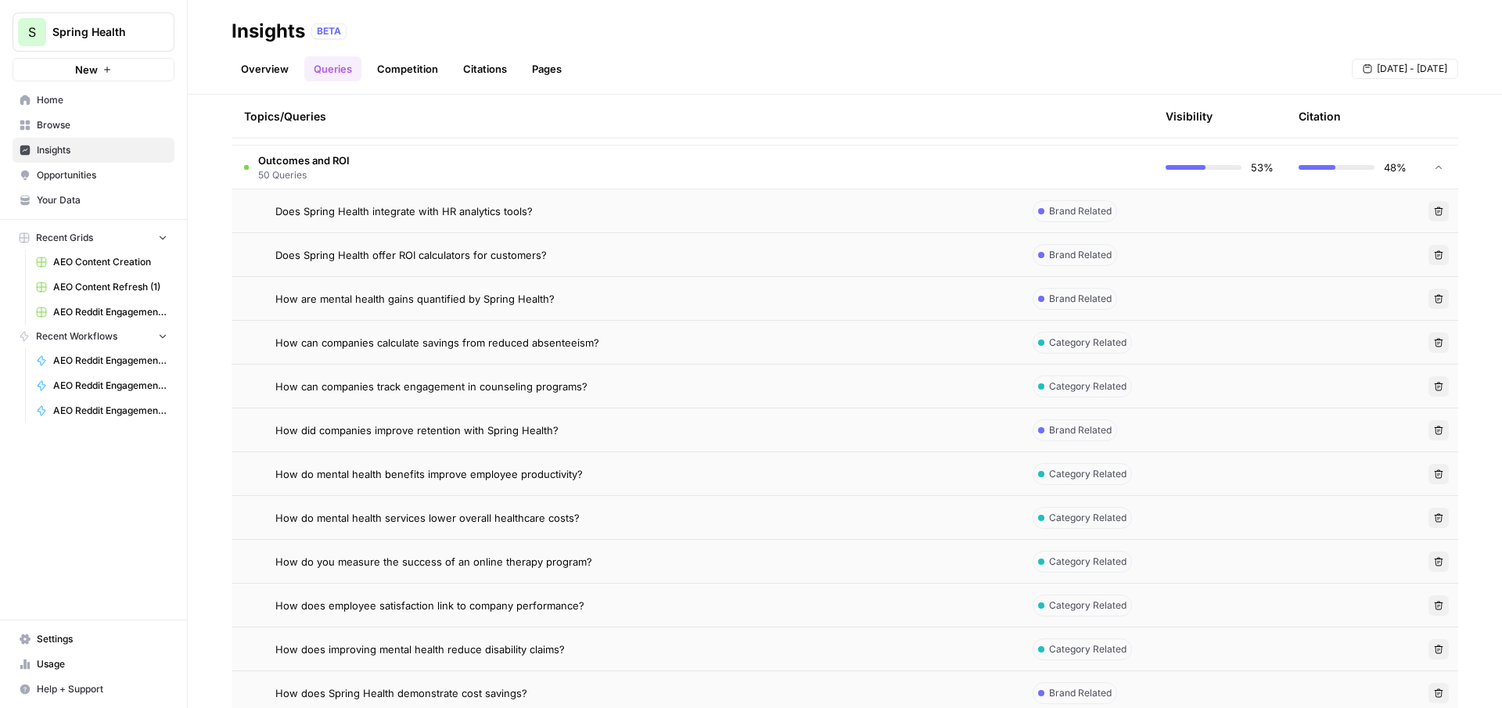
click at [484, 66] on link "Citations" at bounding box center [485, 68] width 63 height 25
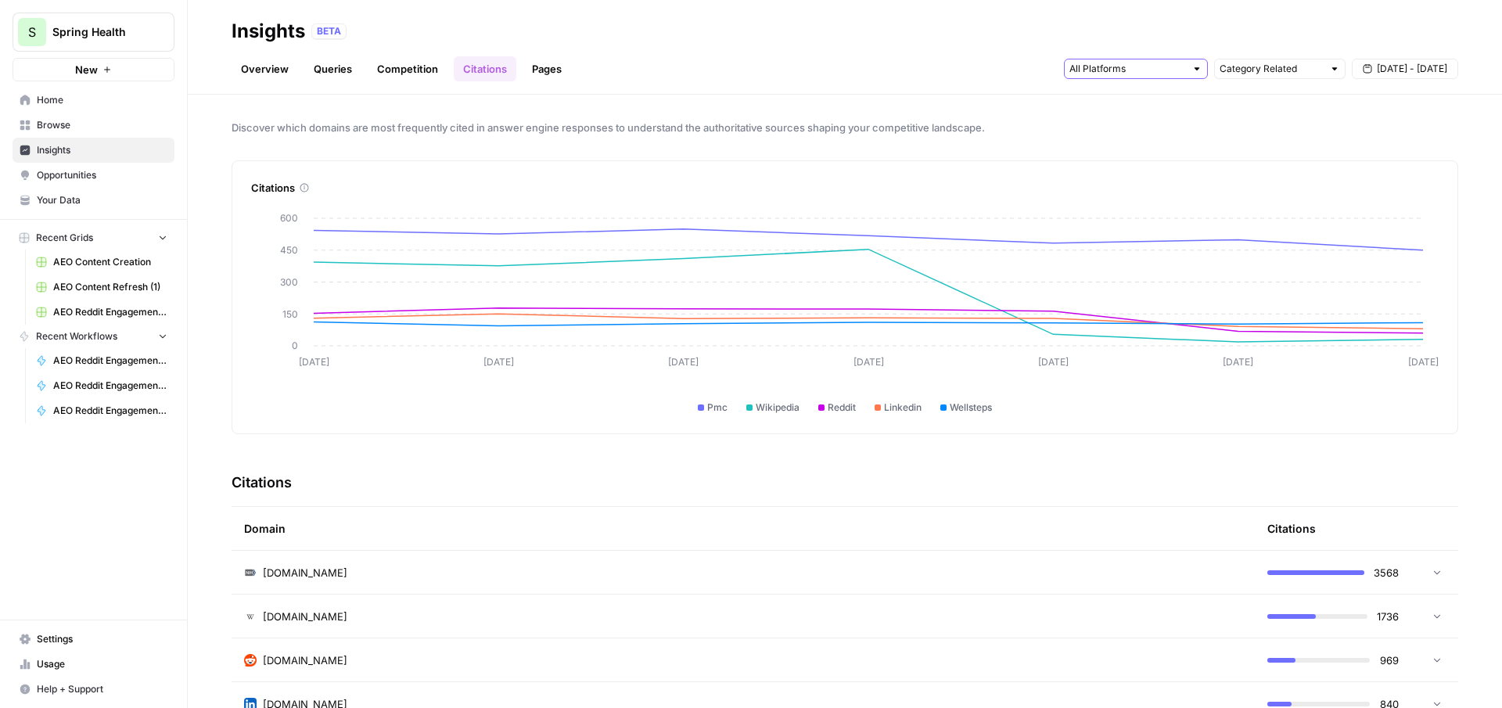
click at [1132, 65] on input "text" at bounding box center [1127, 69] width 116 height 16
click at [1126, 110] on span "Gemini" at bounding box center [1134, 103] width 80 height 16
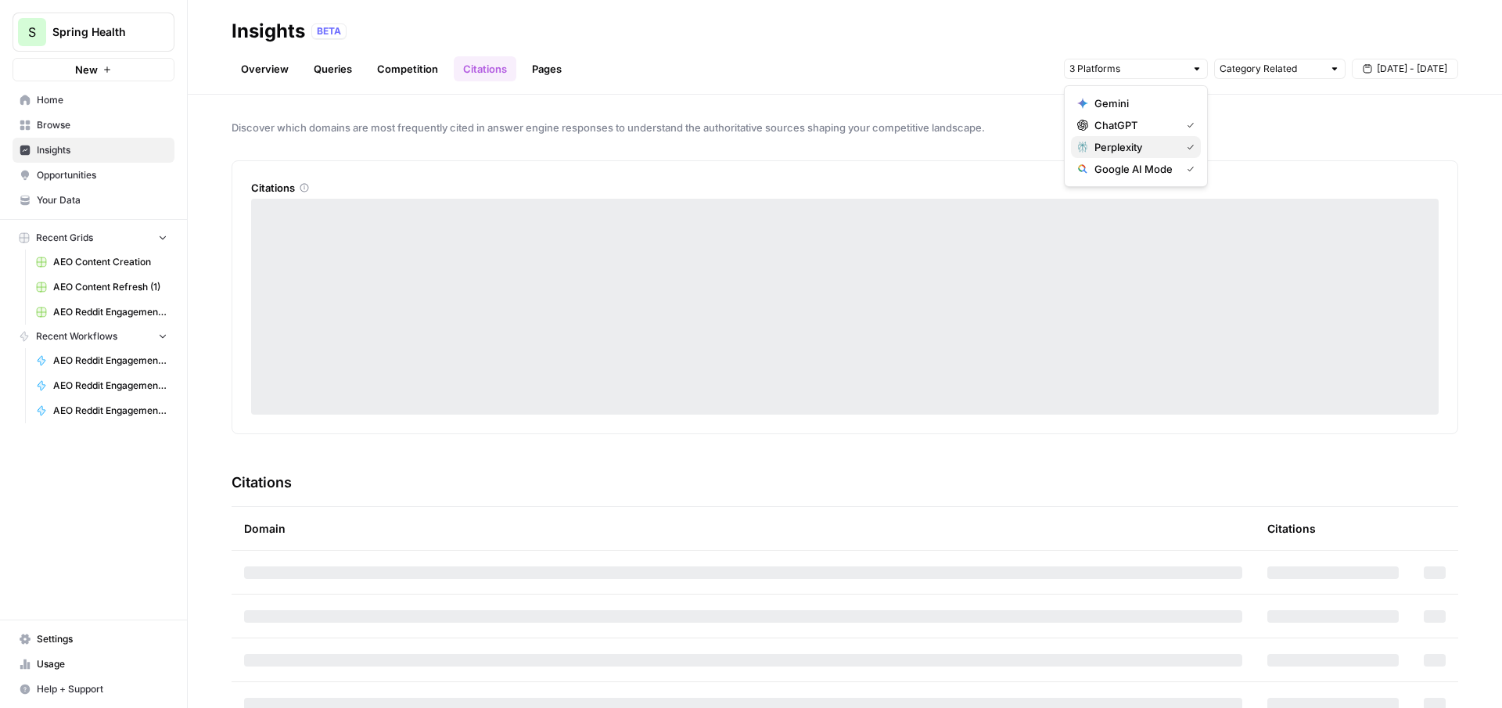
click at [1123, 149] on span "Perplexity" at bounding box center [1134, 147] width 80 height 16
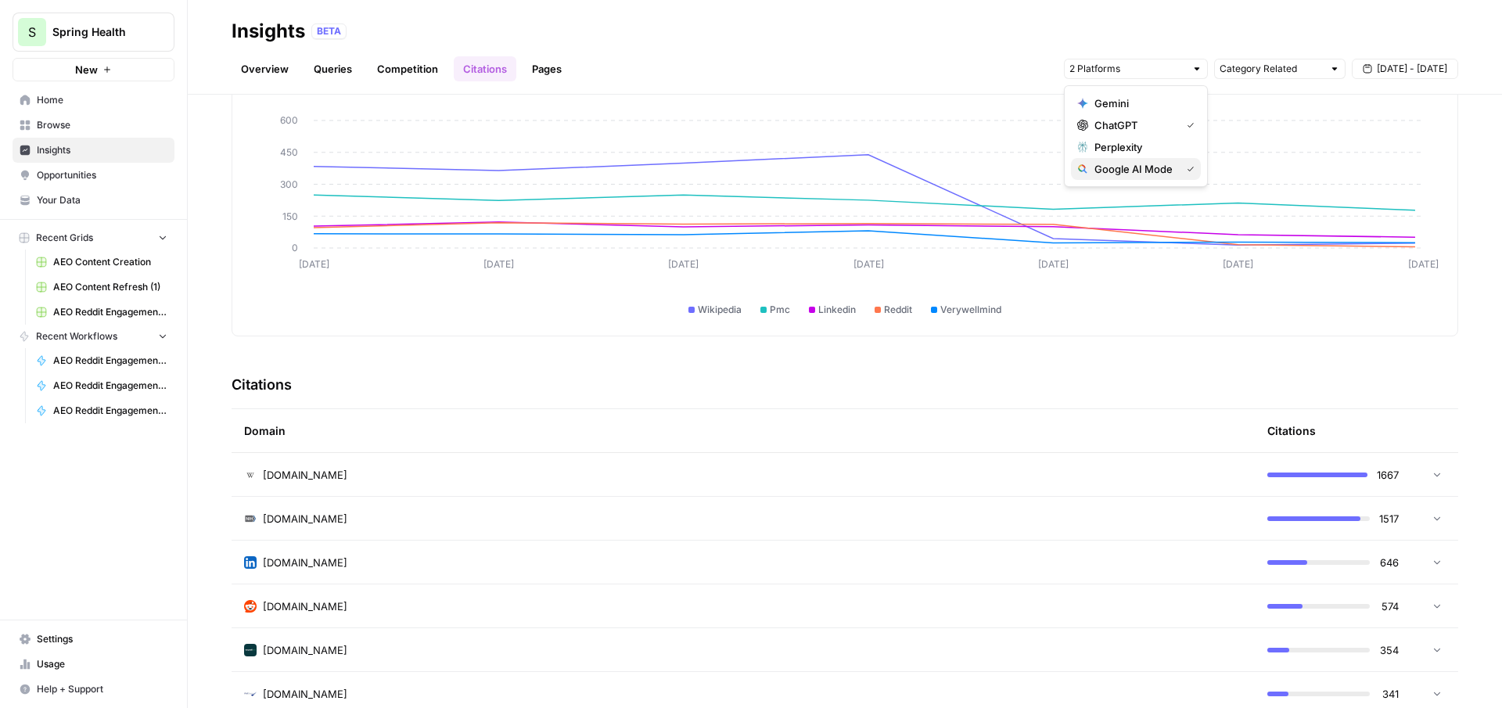
click at [1115, 167] on span "Google AI Mode" at bounding box center [1134, 169] width 80 height 16
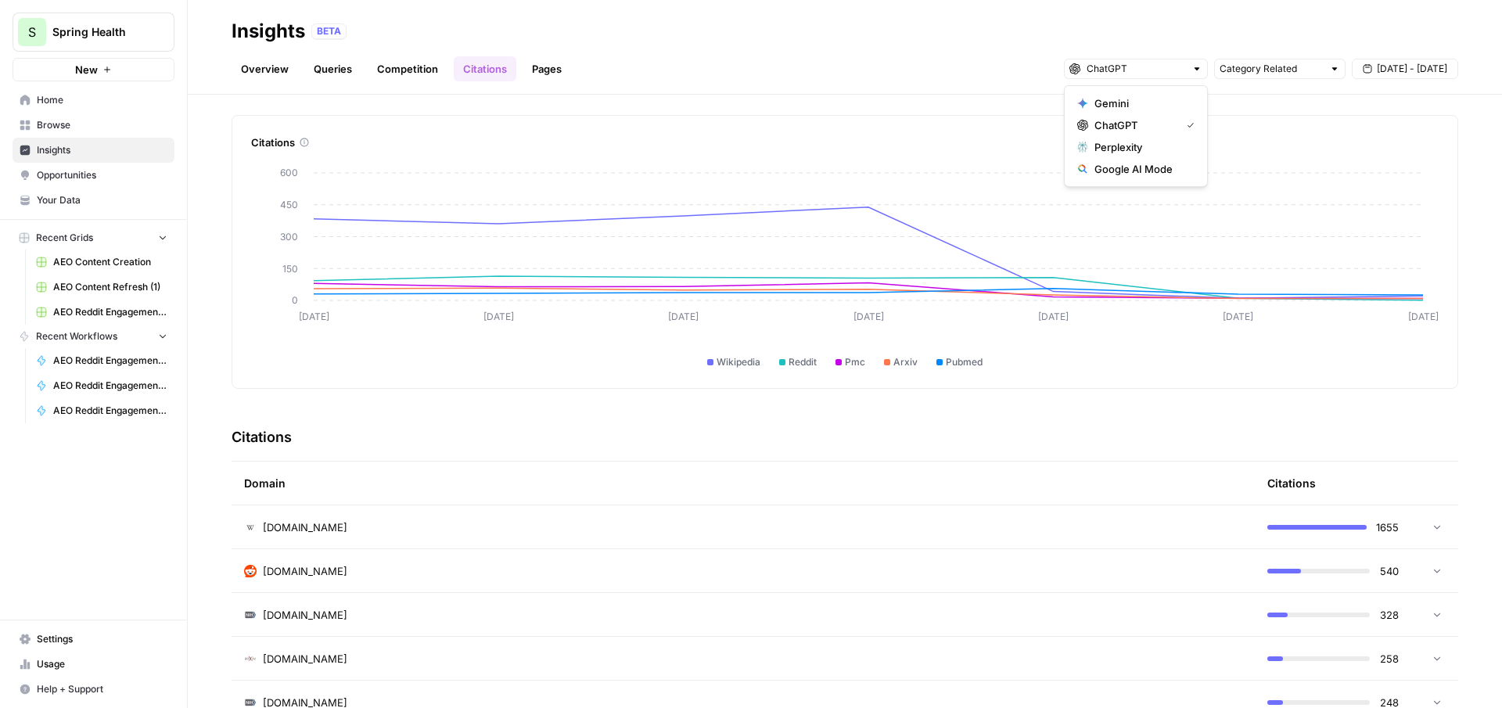
scroll to position [15, 0]
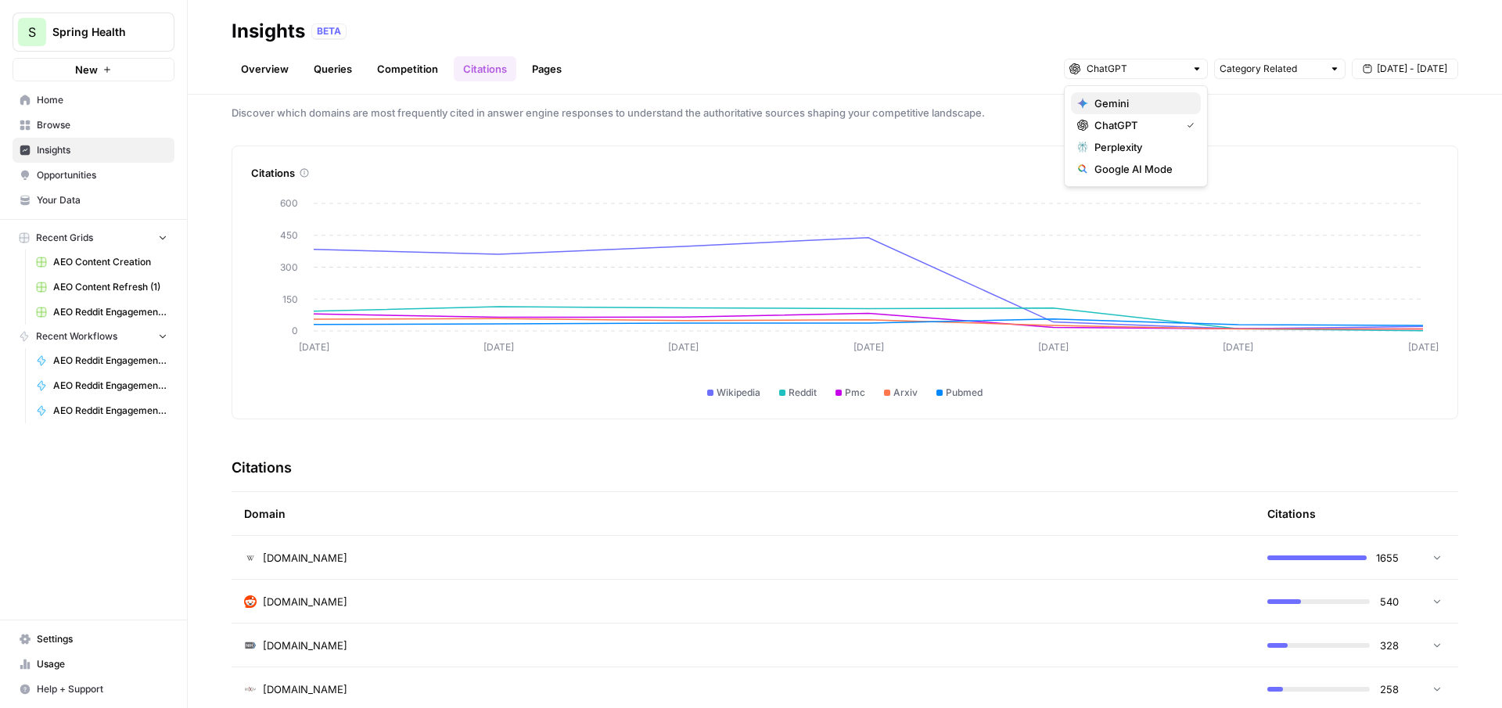
click at [1112, 99] on span "Gemini" at bounding box center [1141, 103] width 94 height 16
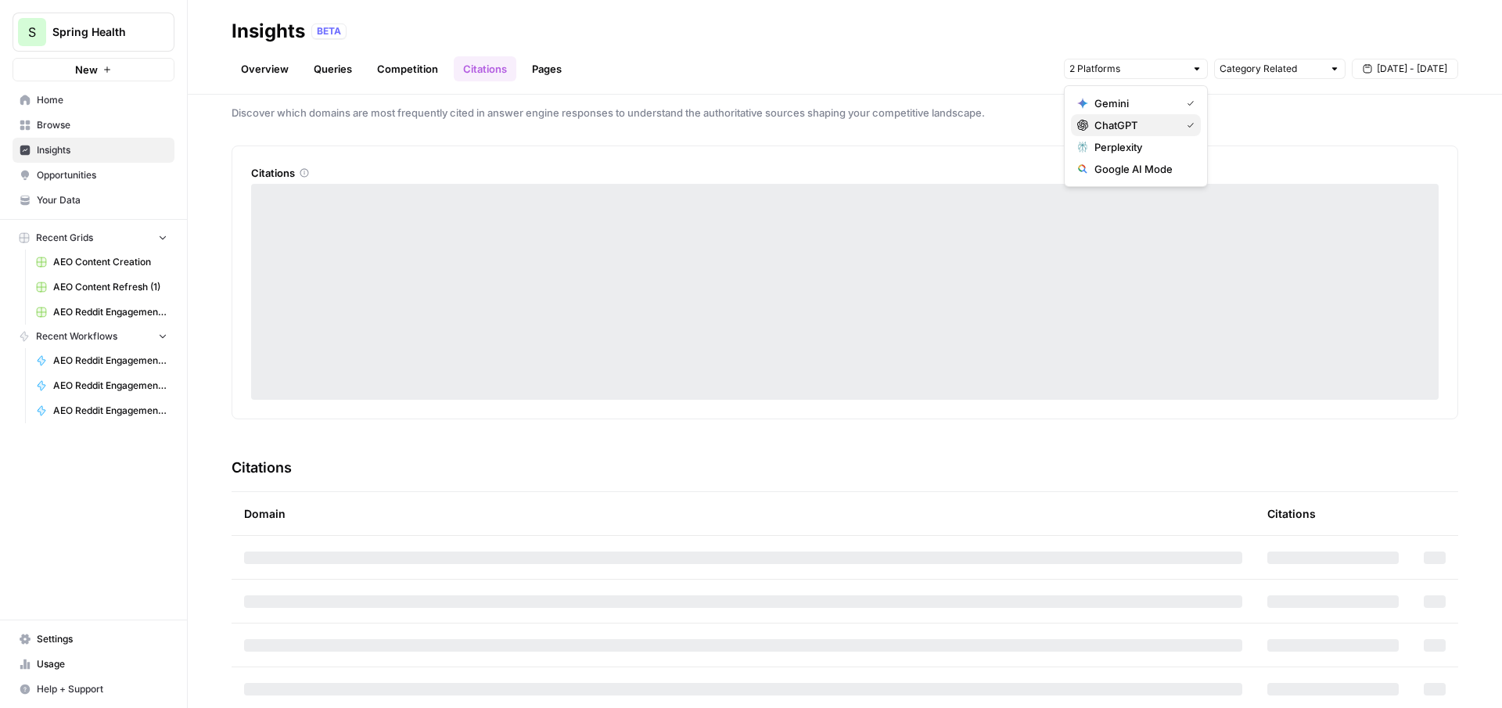
click at [1118, 121] on span "ChatGPT" at bounding box center [1134, 125] width 80 height 16
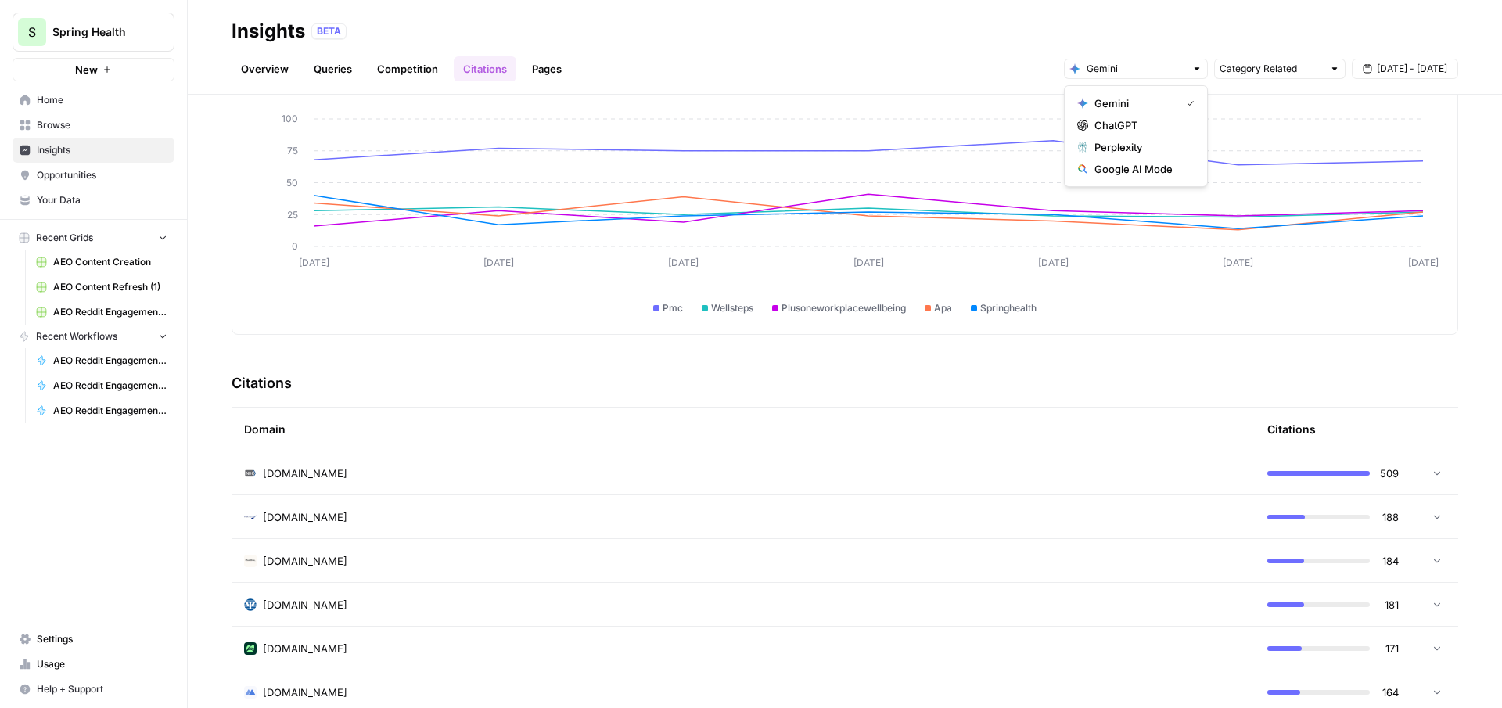
scroll to position [106, 0]
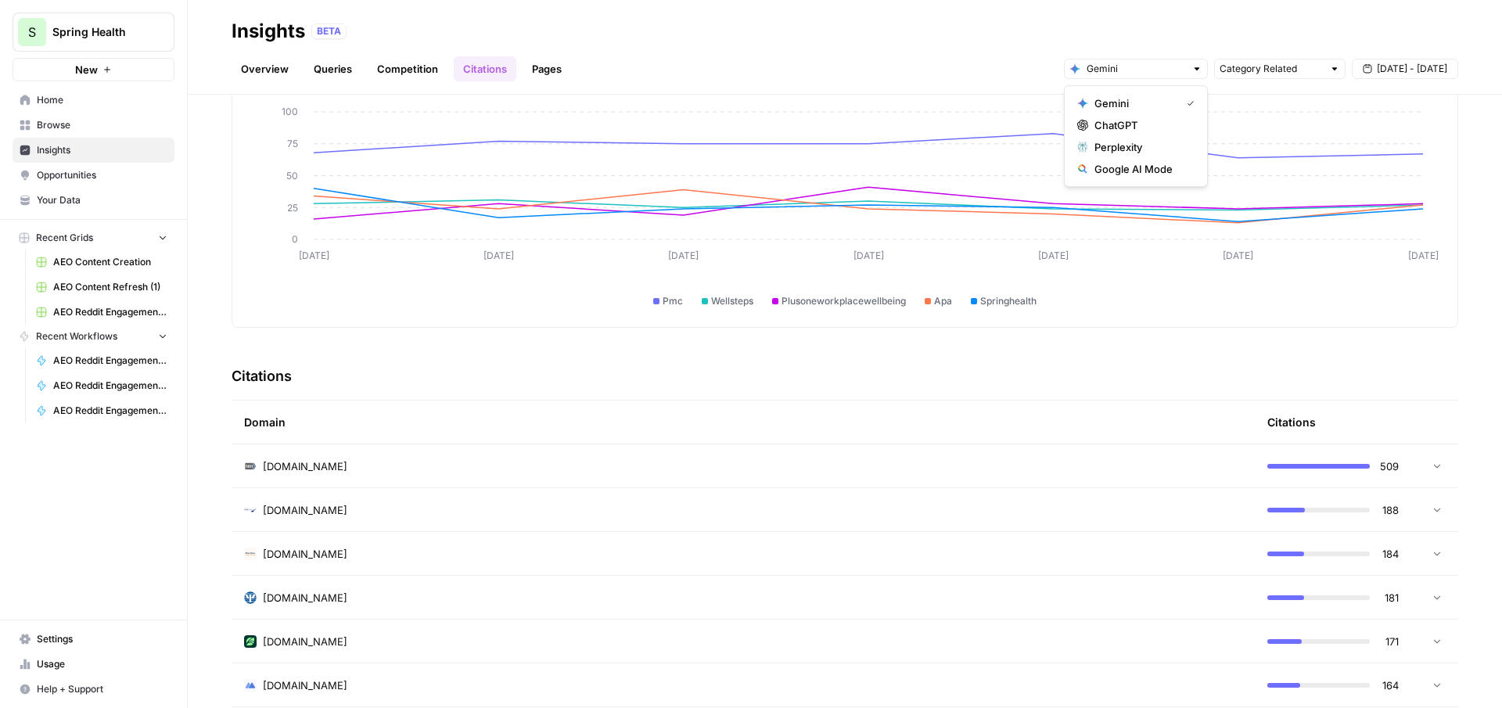
click at [814, 465] on div "pmc.ncbi.nlm.nih.gov" at bounding box center [743, 466] width 998 height 16
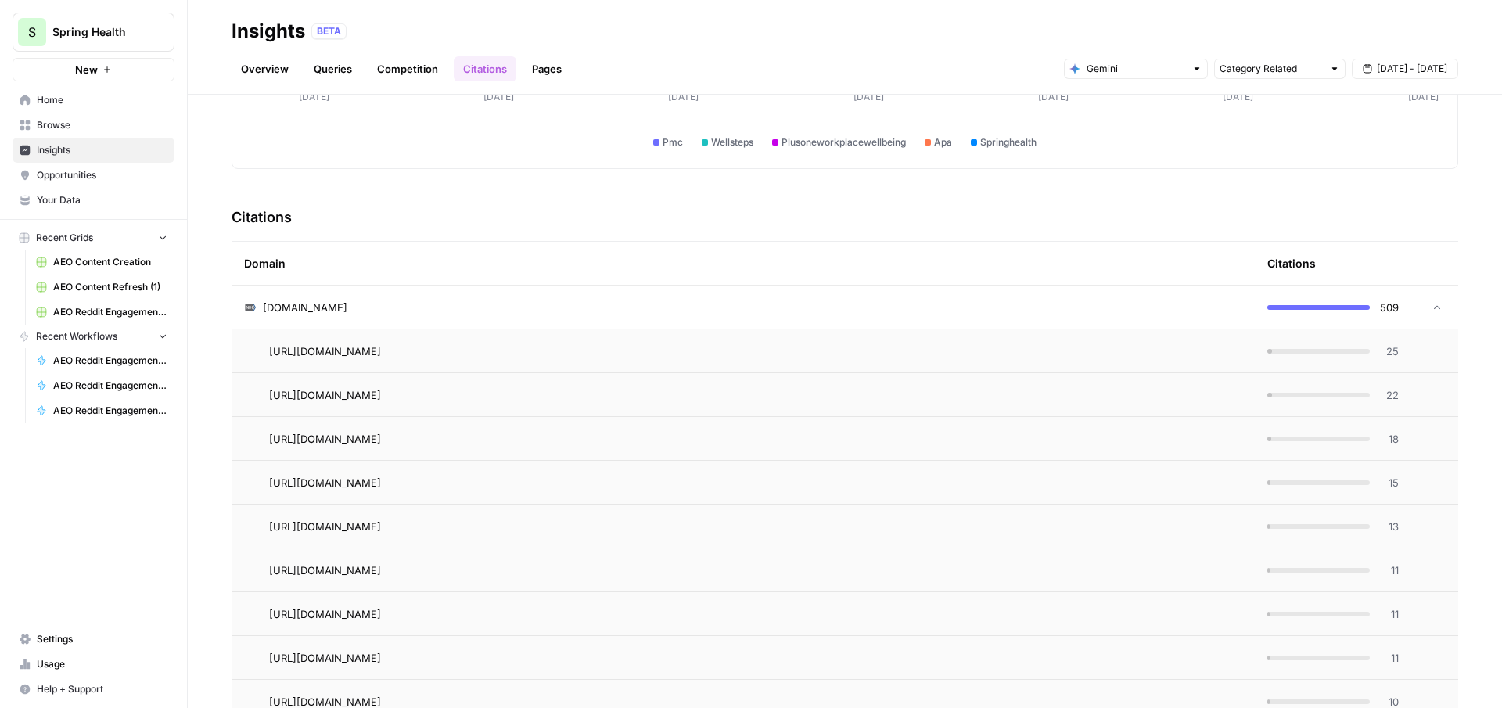
scroll to position [0, 0]
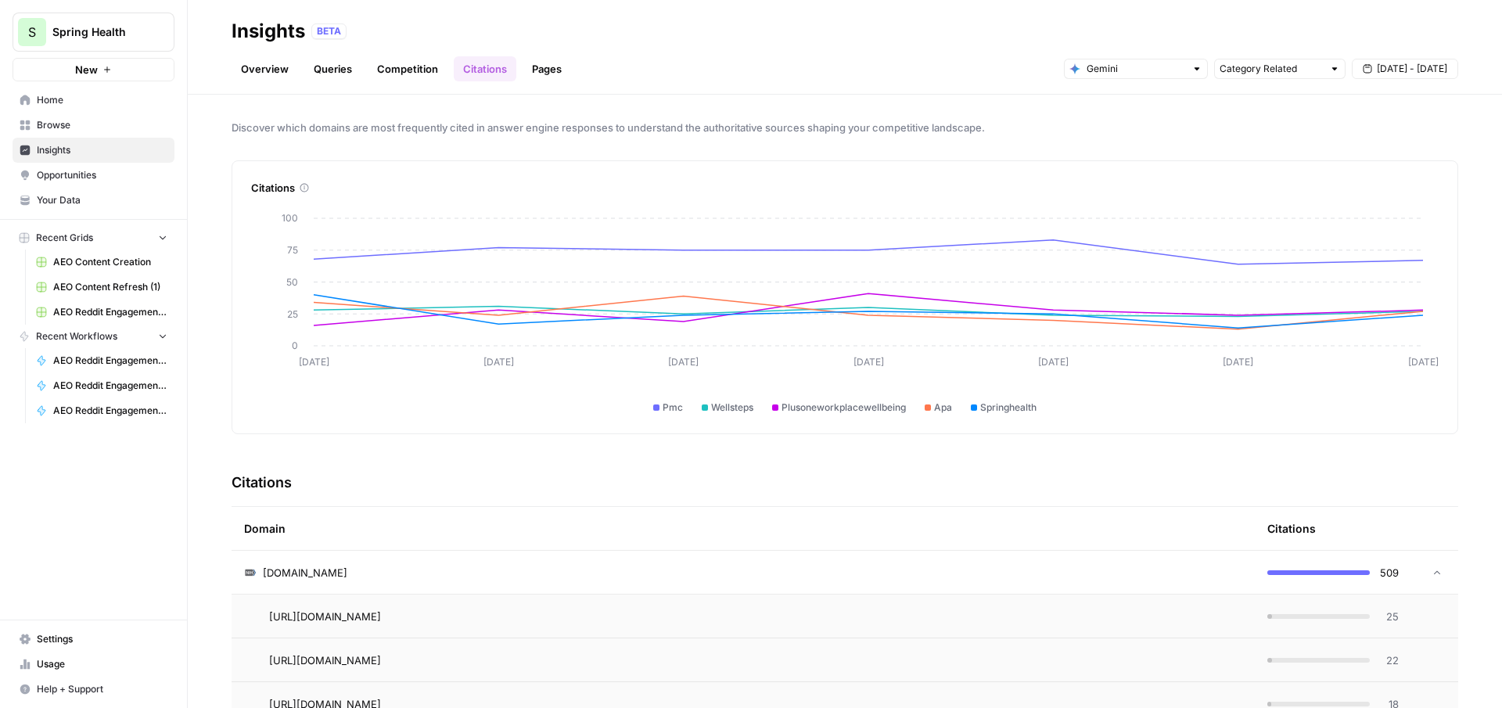
click at [110, 173] on span "Opportunities" at bounding box center [102, 175] width 131 height 14
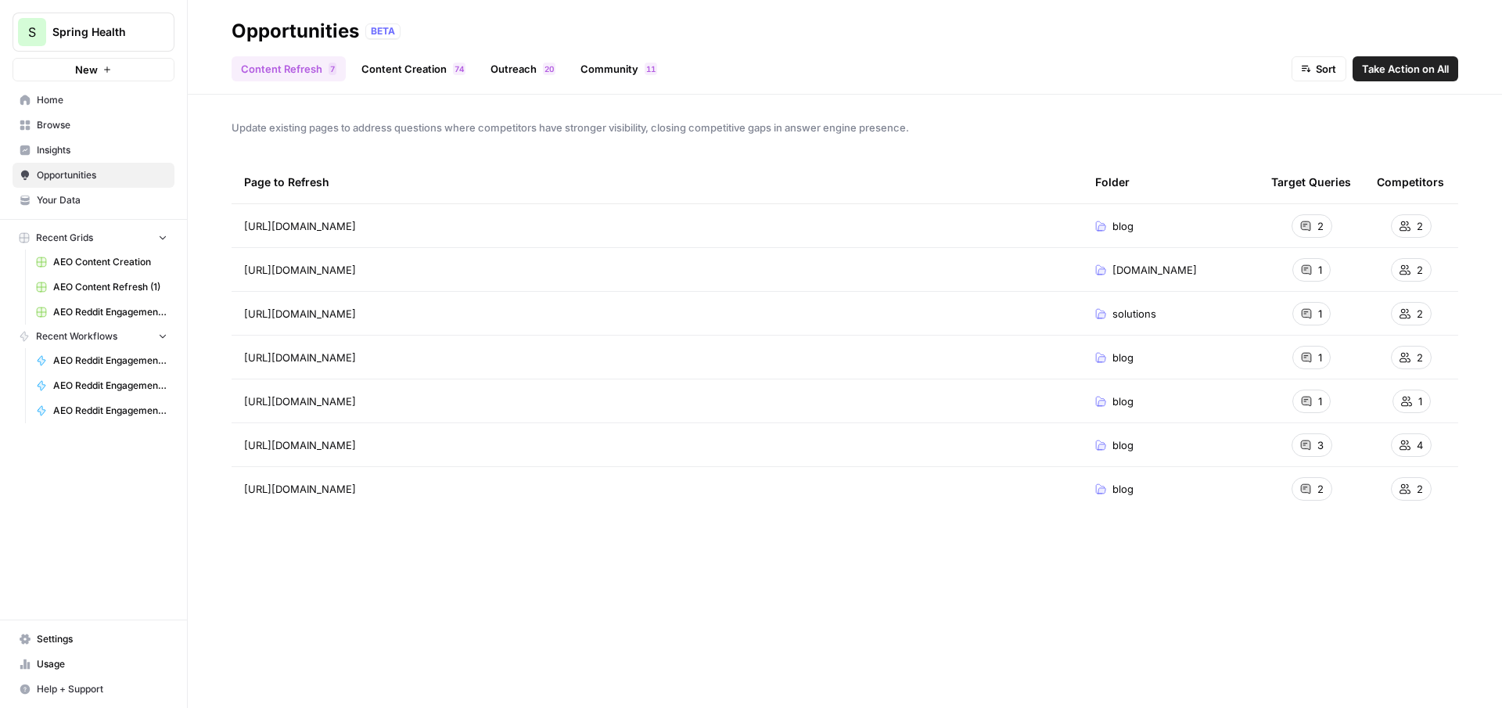
click at [1406, 71] on span "Take Action on All" at bounding box center [1405, 69] width 87 height 16
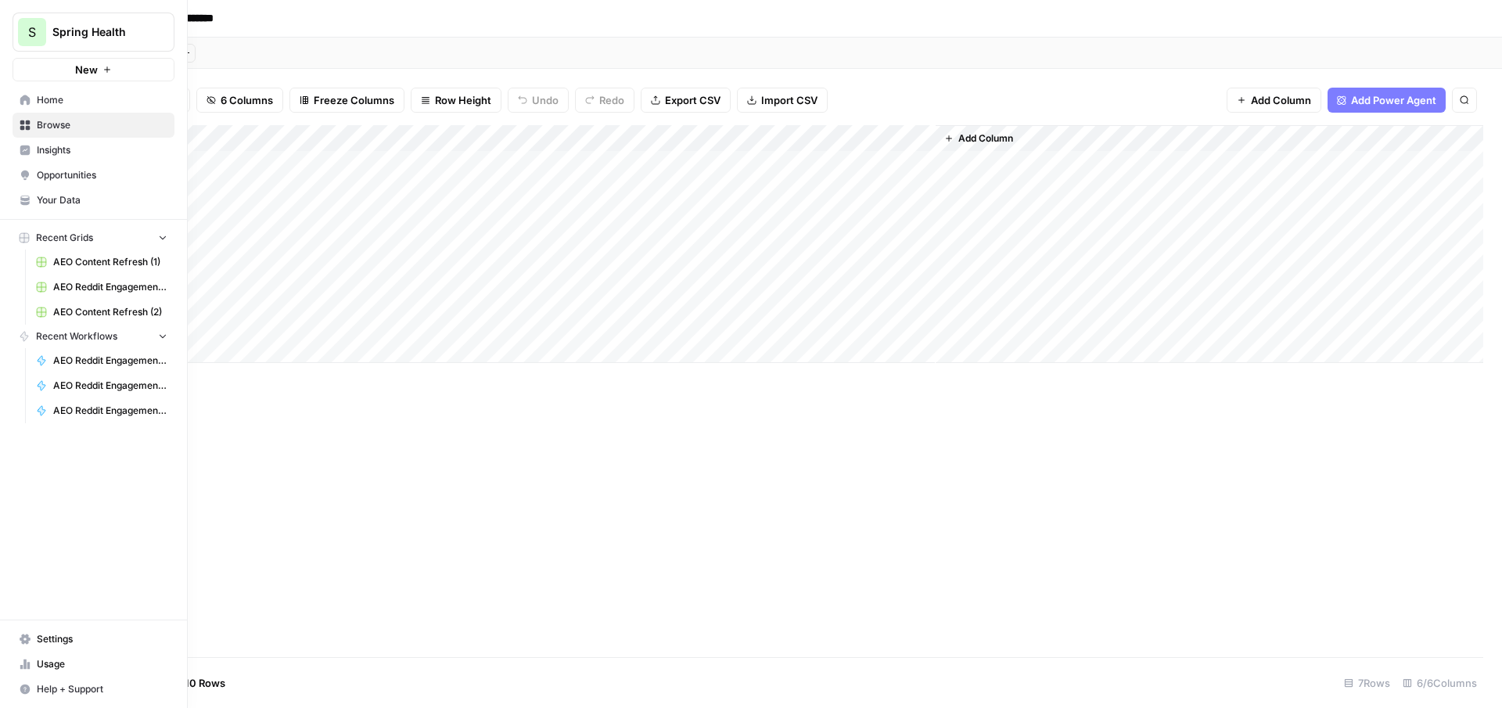
click at [127, 33] on span "Spring Health" at bounding box center [99, 32] width 95 height 16
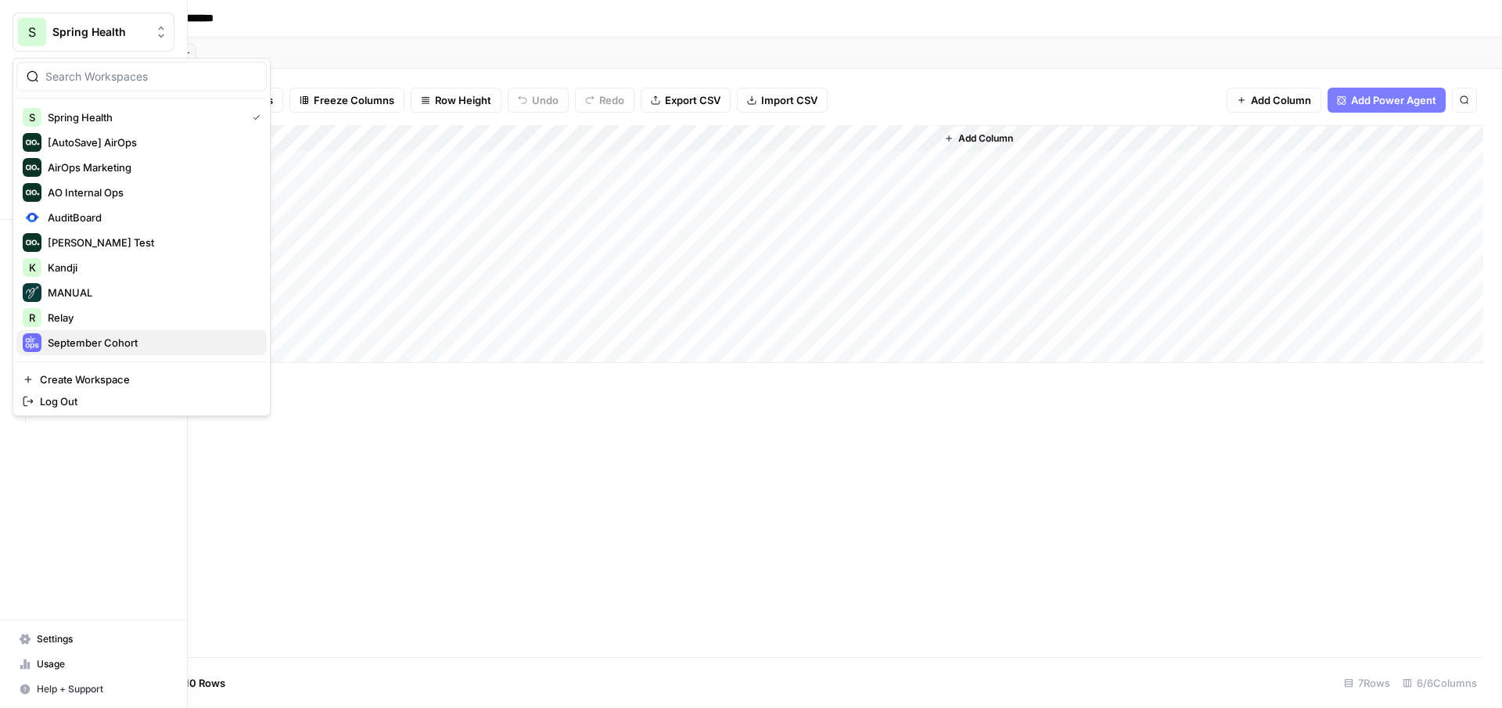
scroll to position [175, 0]
click at [93, 343] on span "[PERSON_NAME]" at bounding box center [151, 343] width 207 height 16
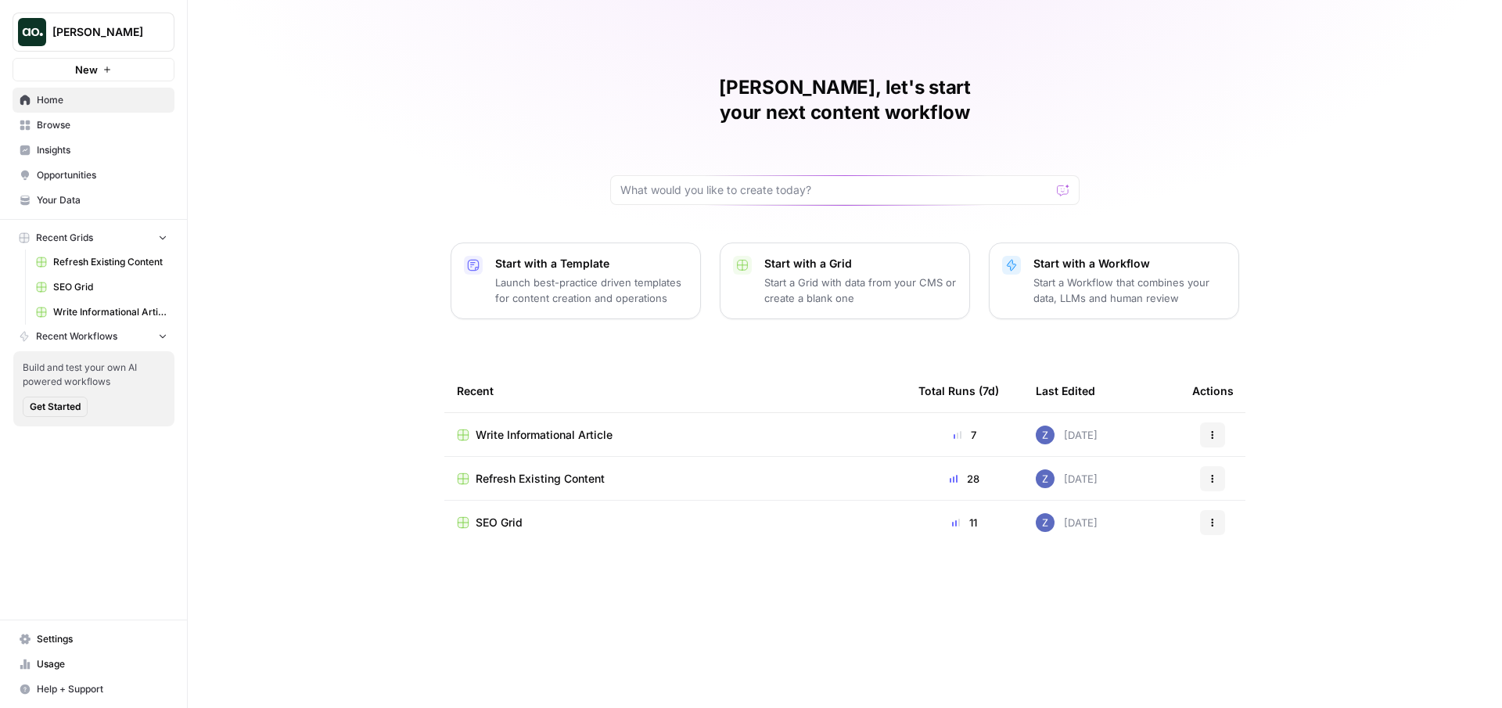
click at [82, 260] on span "Refresh Existing Content" at bounding box center [110, 262] width 114 height 14
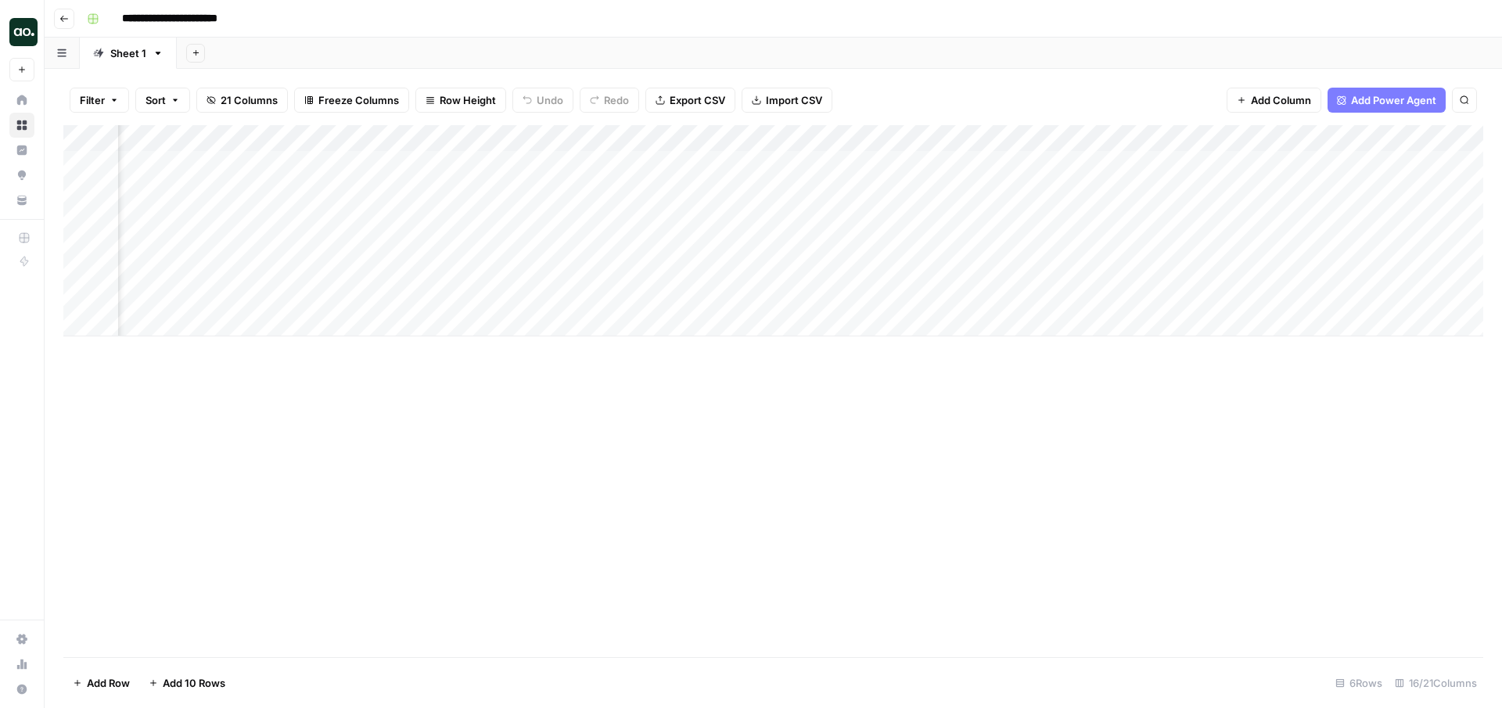
scroll to position [0, 1267]
click at [731, 163] on div "Add Column" at bounding box center [773, 230] width 1420 height 211
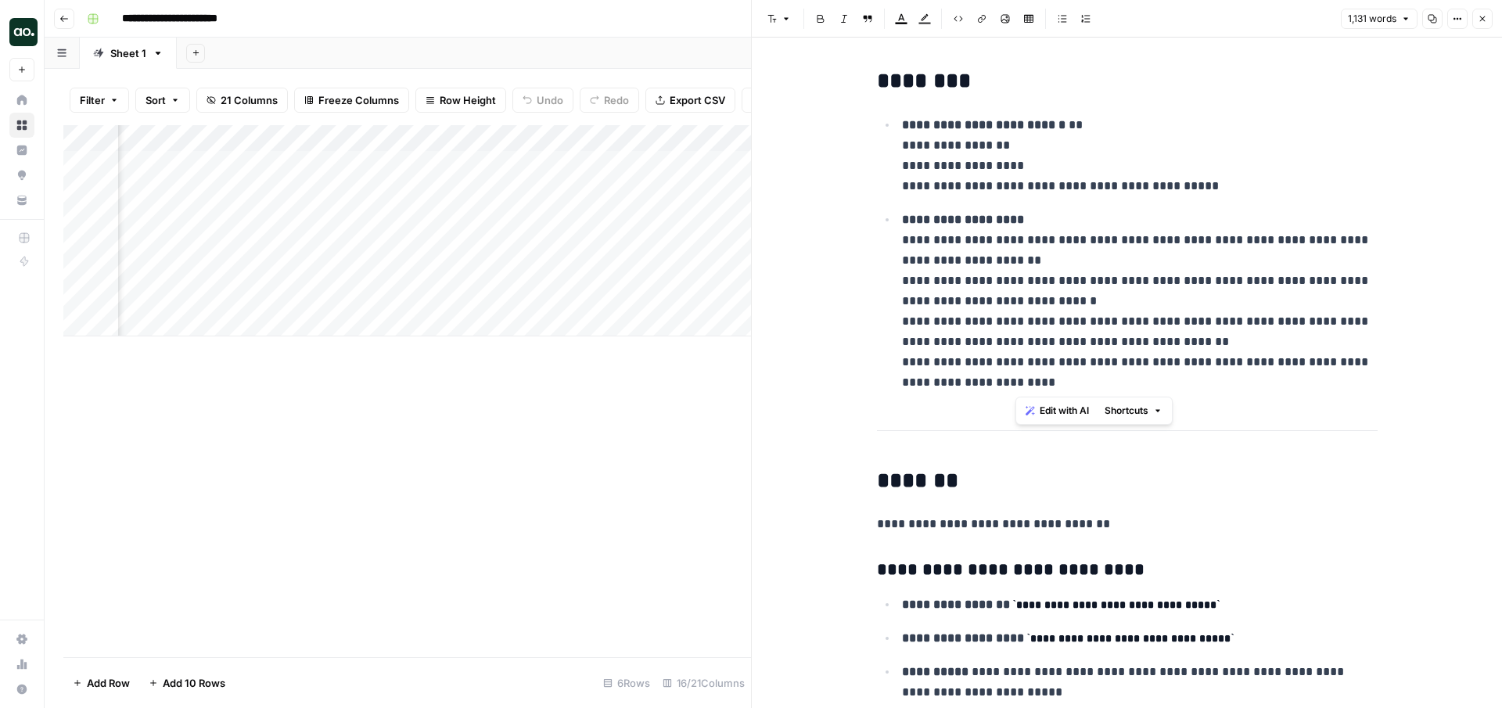
drag, startPoint x: 1015, startPoint y: 378, endPoint x: 938, endPoint y: 240, distance: 157.6
click at [938, 240] on p "**********" at bounding box center [1140, 301] width 476 height 183
click at [978, 410] on span "Edit with AI" at bounding box center [983, 411] width 49 height 14
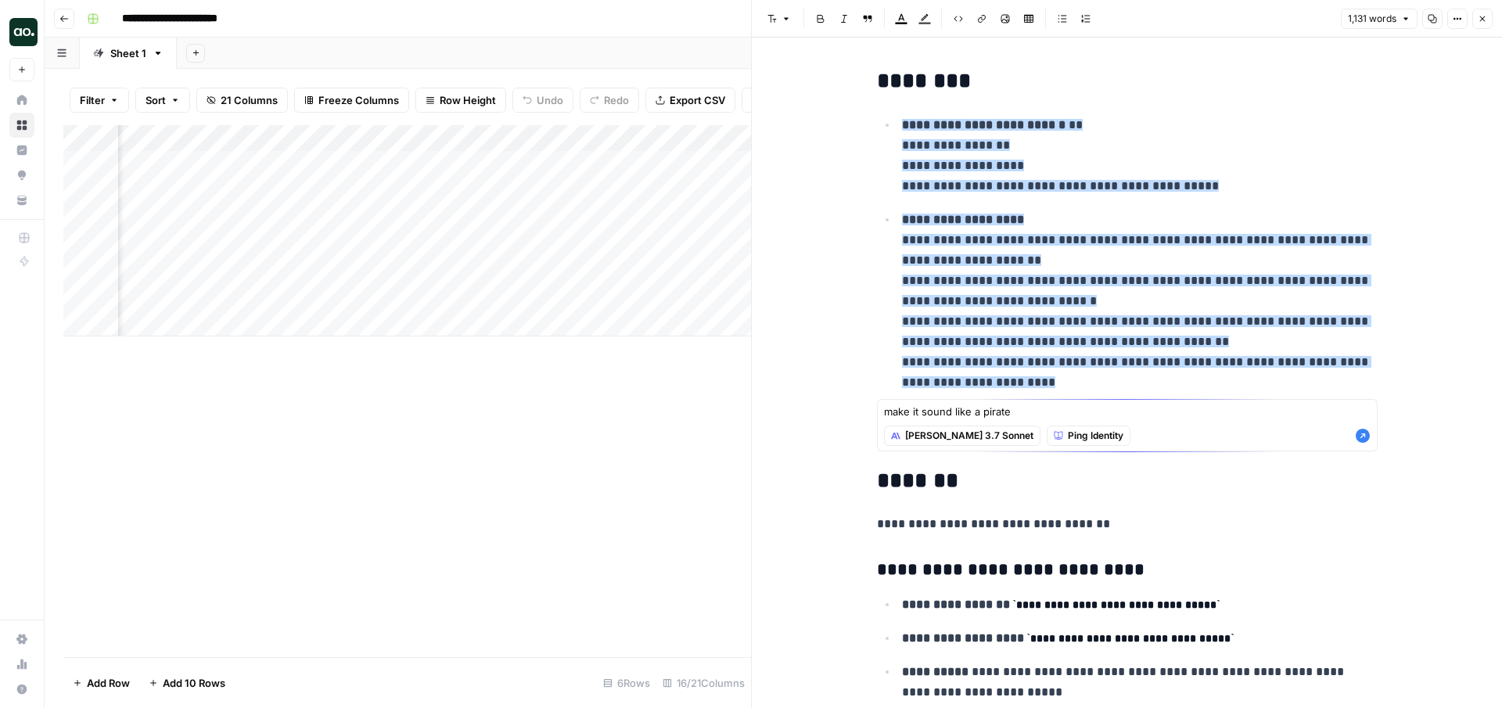
type textarea "make it sound like a pirate"
click at [1362, 435] on icon "button" at bounding box center [1363, 436] width 16 height 16
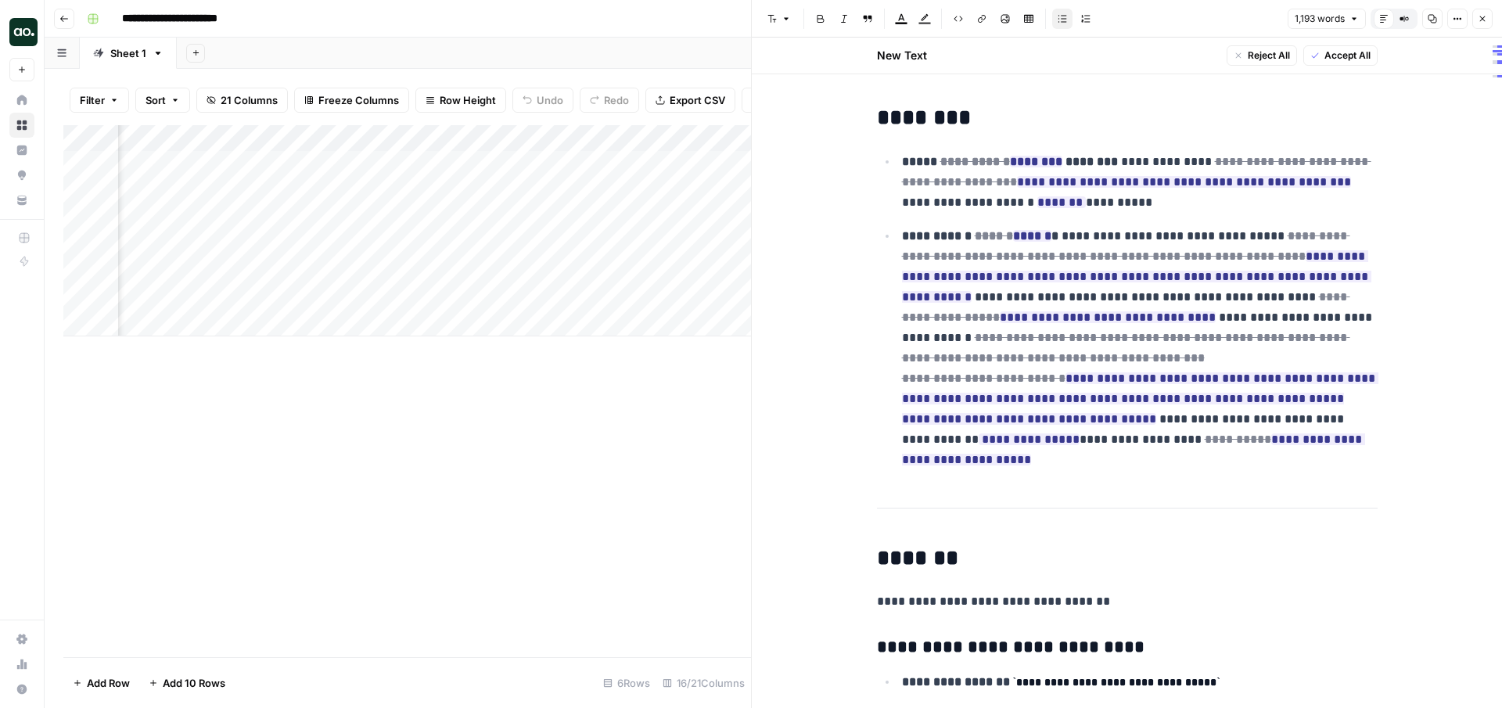
click at [1230, 207] on p "**********" at bounding box center [1140, 182] width 476 height 61
click at [1482, 19] on icon "button" at bounding box center [1482, 18] width 5 height 5
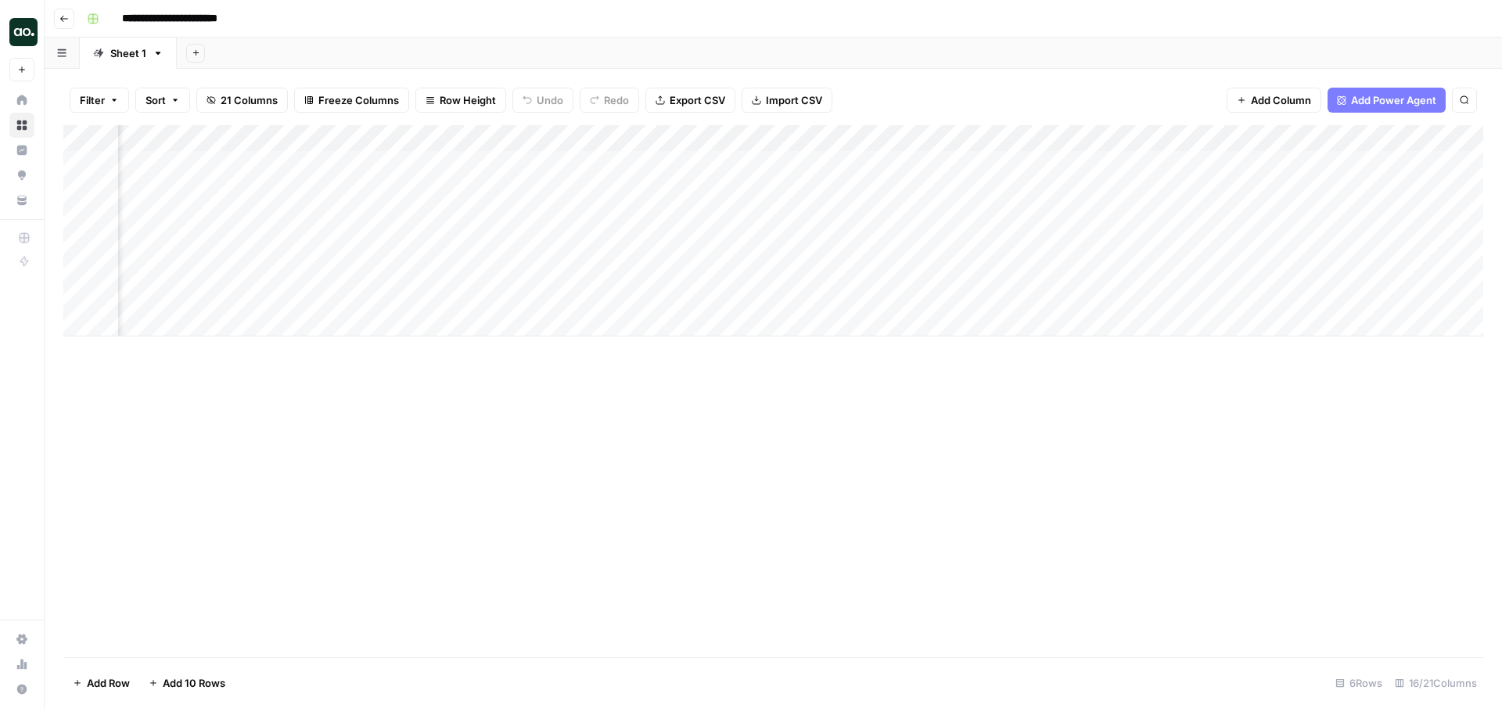
scroll to position [0, 196]
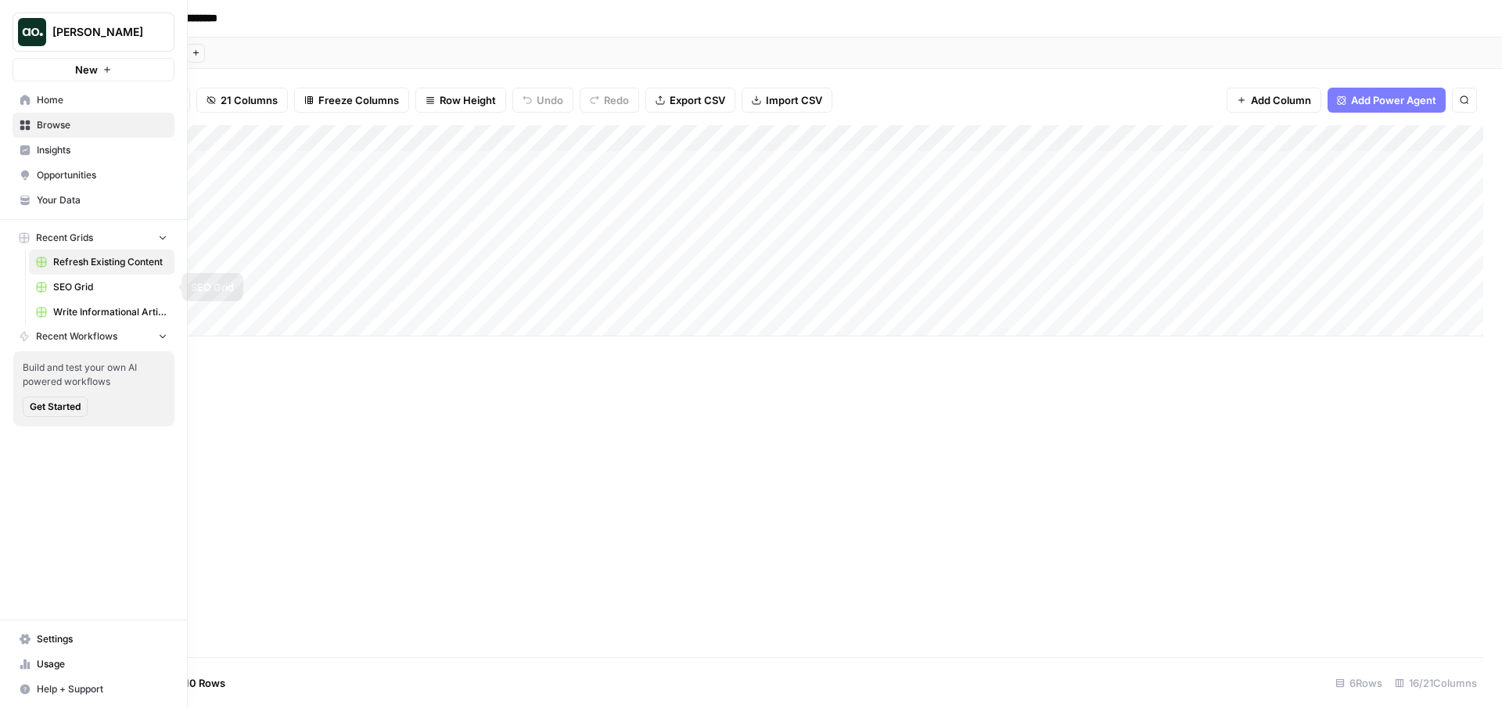
click at [53, 307] on span "Write Informational Article" at bounding box center [110, 312] width 114 height 14
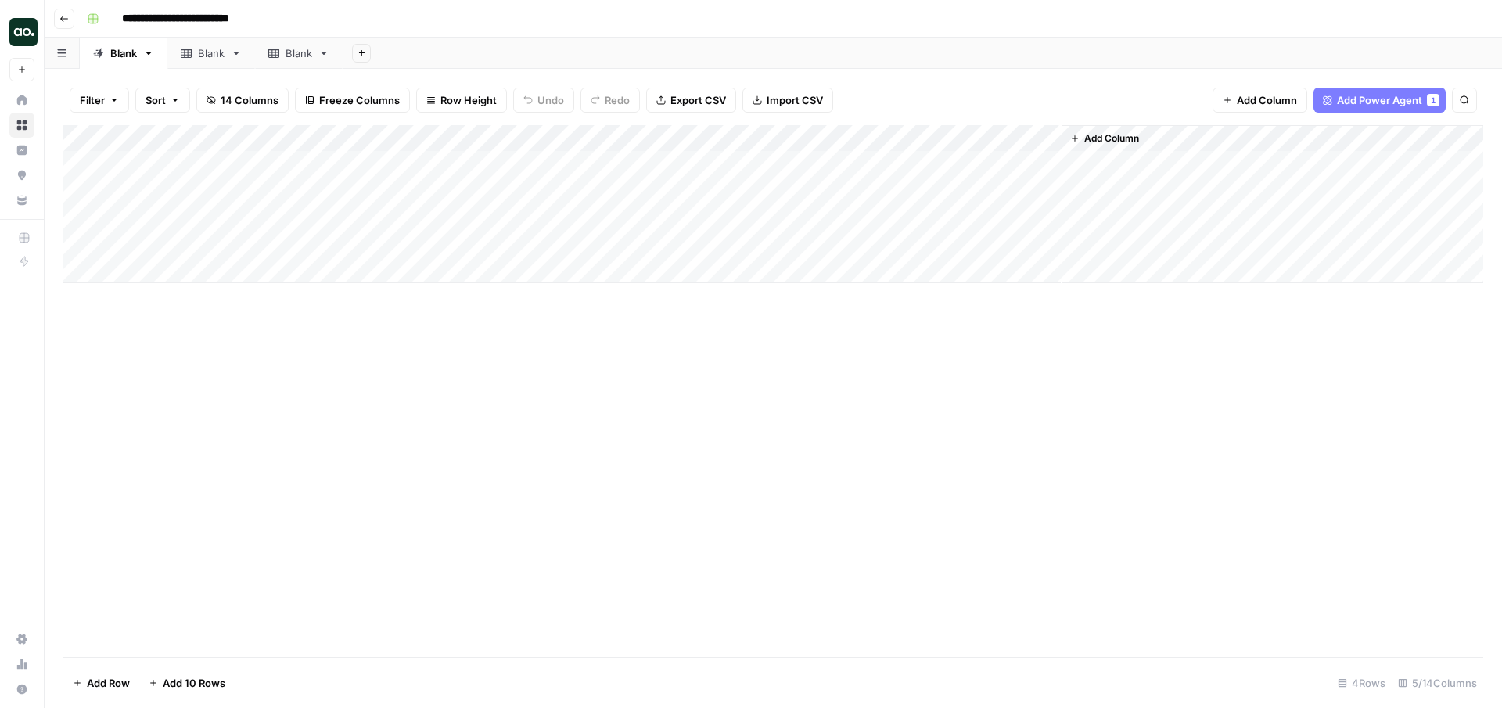
click at [525, 141] on div "Add Column" at bounding box center [773, 204] width 1420 height 158
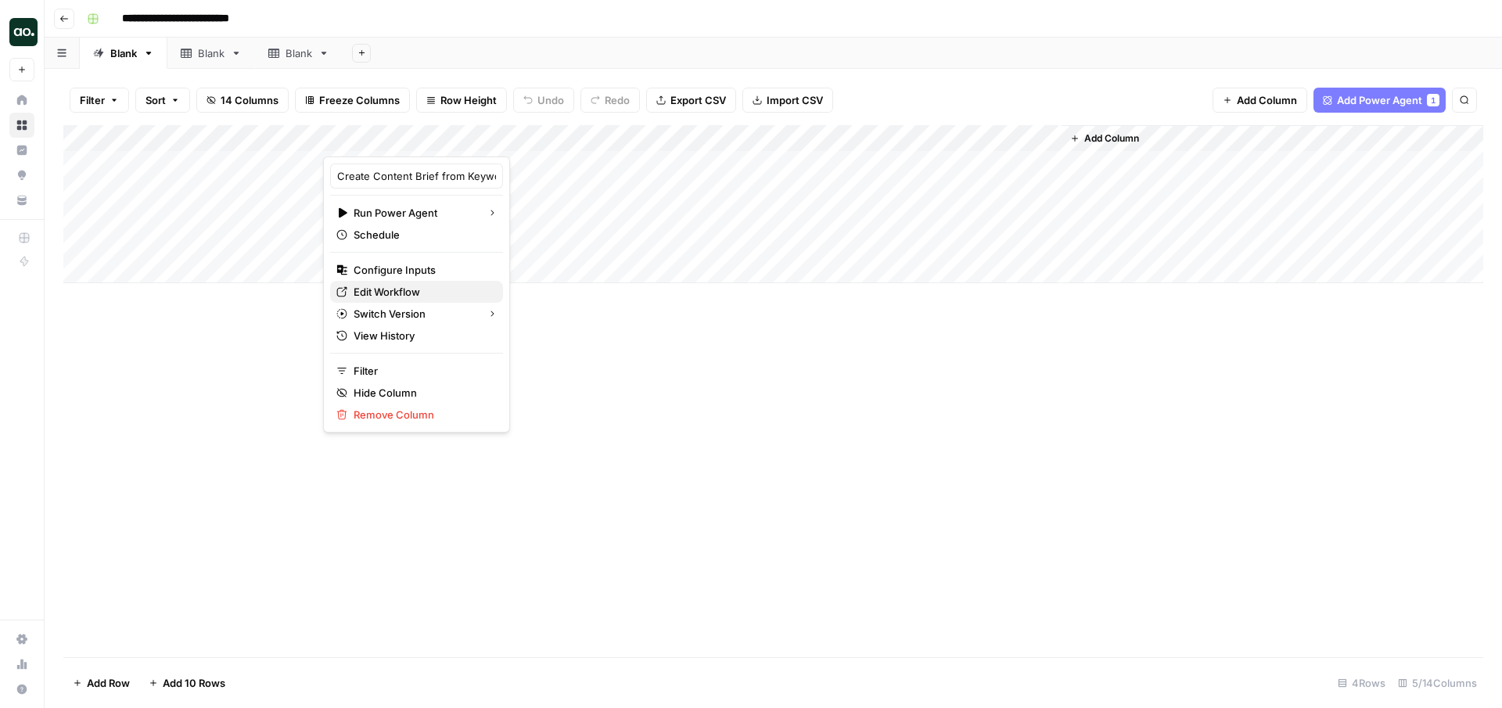
click at [405, 294] on span "Edit Workflow" at bounding box center [422, 292] width 137 height 16
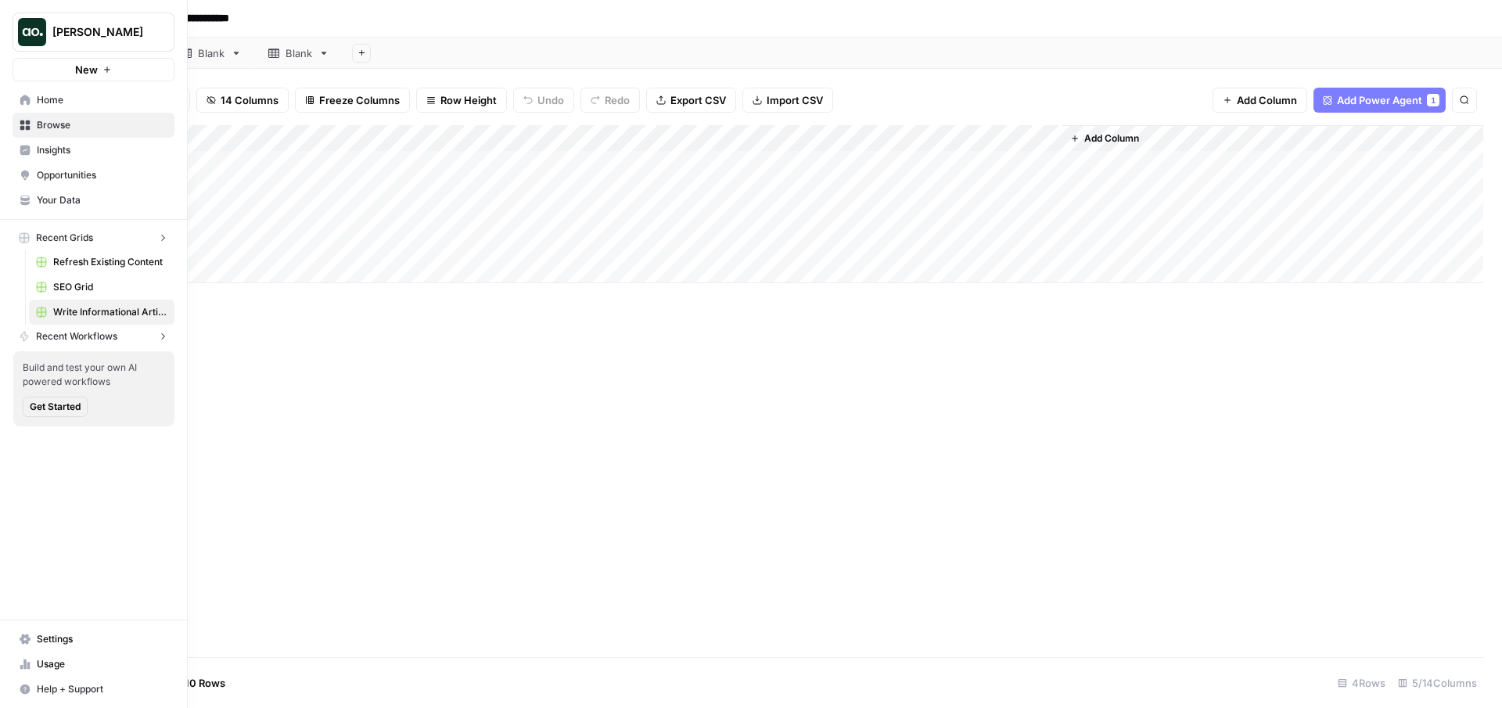
click at [18, 98] on link "Home" at bounding box center [94, 100] width 162 height 25
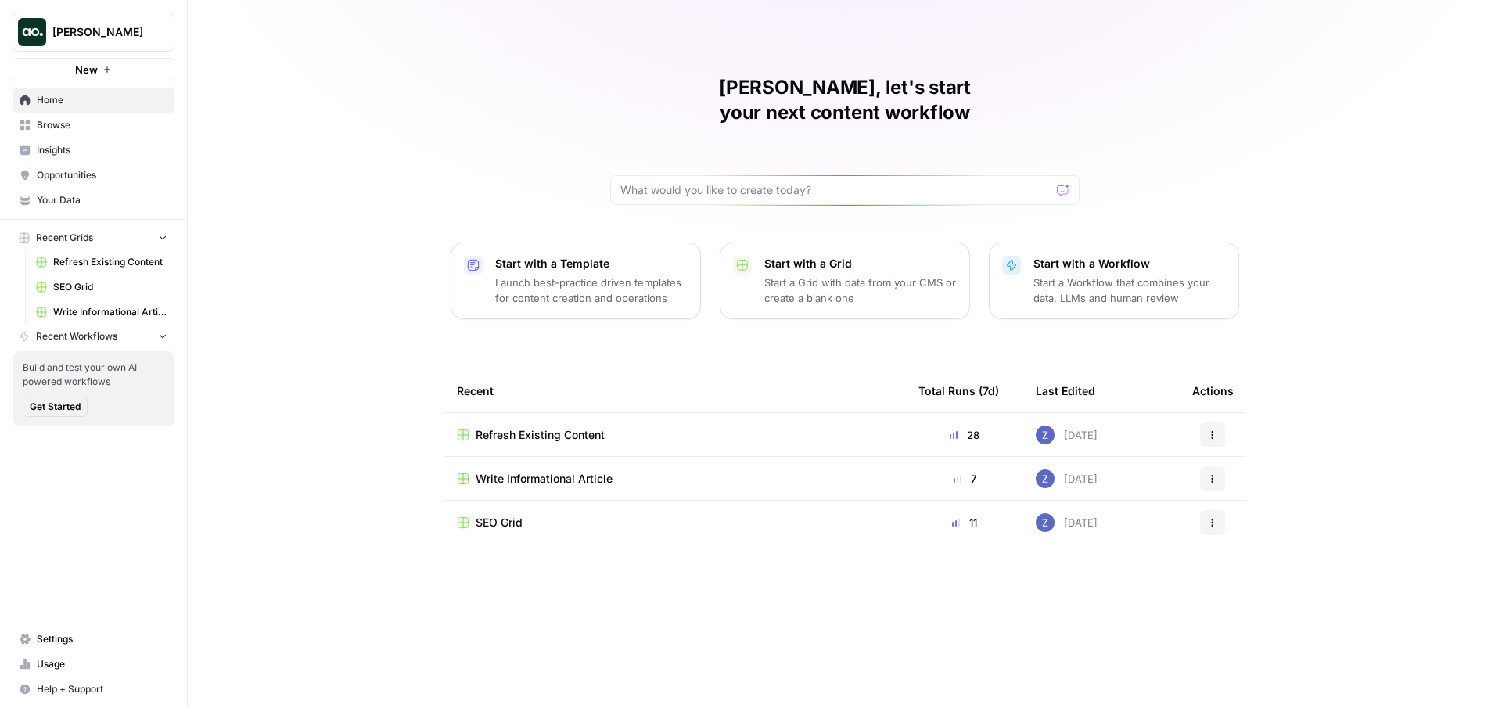
click at [82, 203] on span "Your Data" at bounding box center [102, 200] width 131 height 14
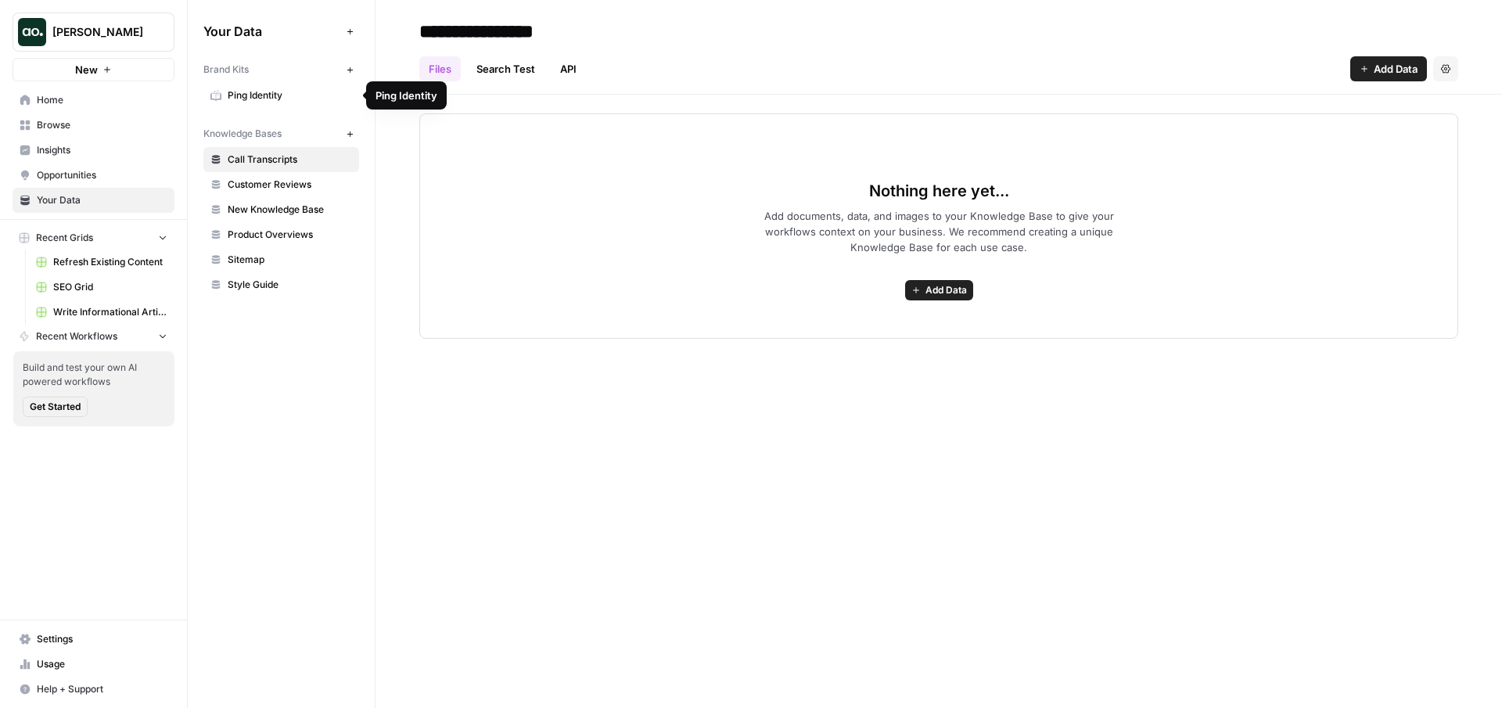
click at [268, 95] on span "Ping Identity" at bounding box center [290, 95] width 124 height 14
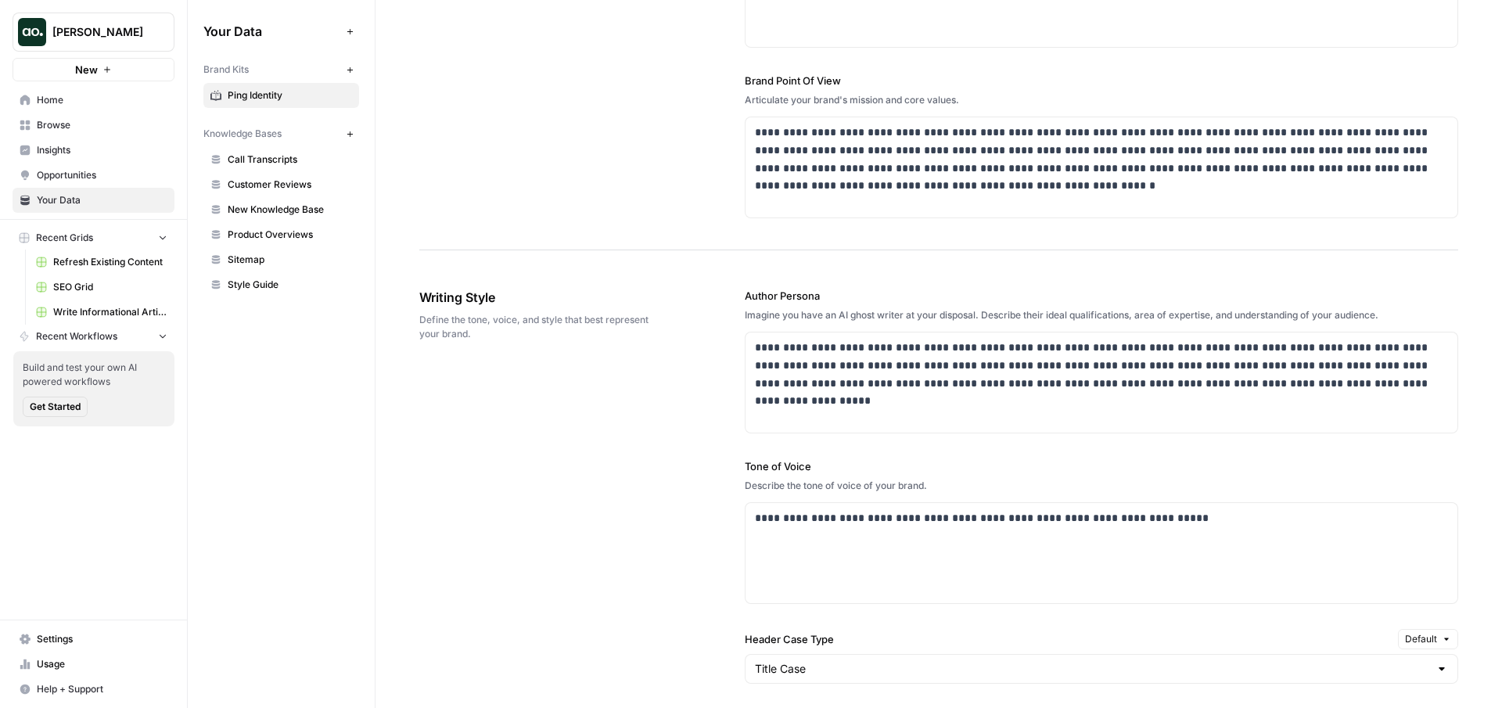
scroll to position [691, 0]
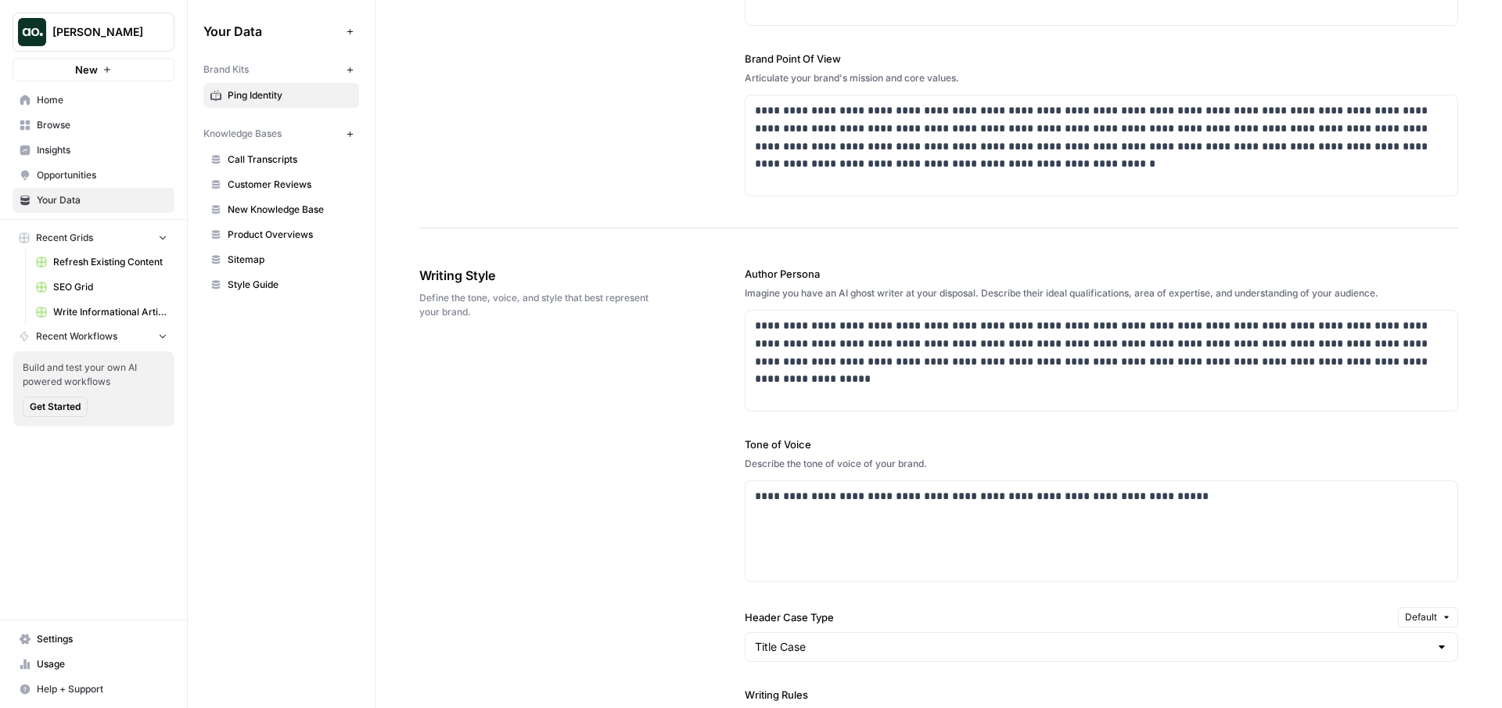
click at [88, 39] on div "New" at bounding box center [93, 37] width 23 height 16
click at [56, 29] on span "[PERSON_NAME]" at bounding box center [99, 32] width 95 height 16
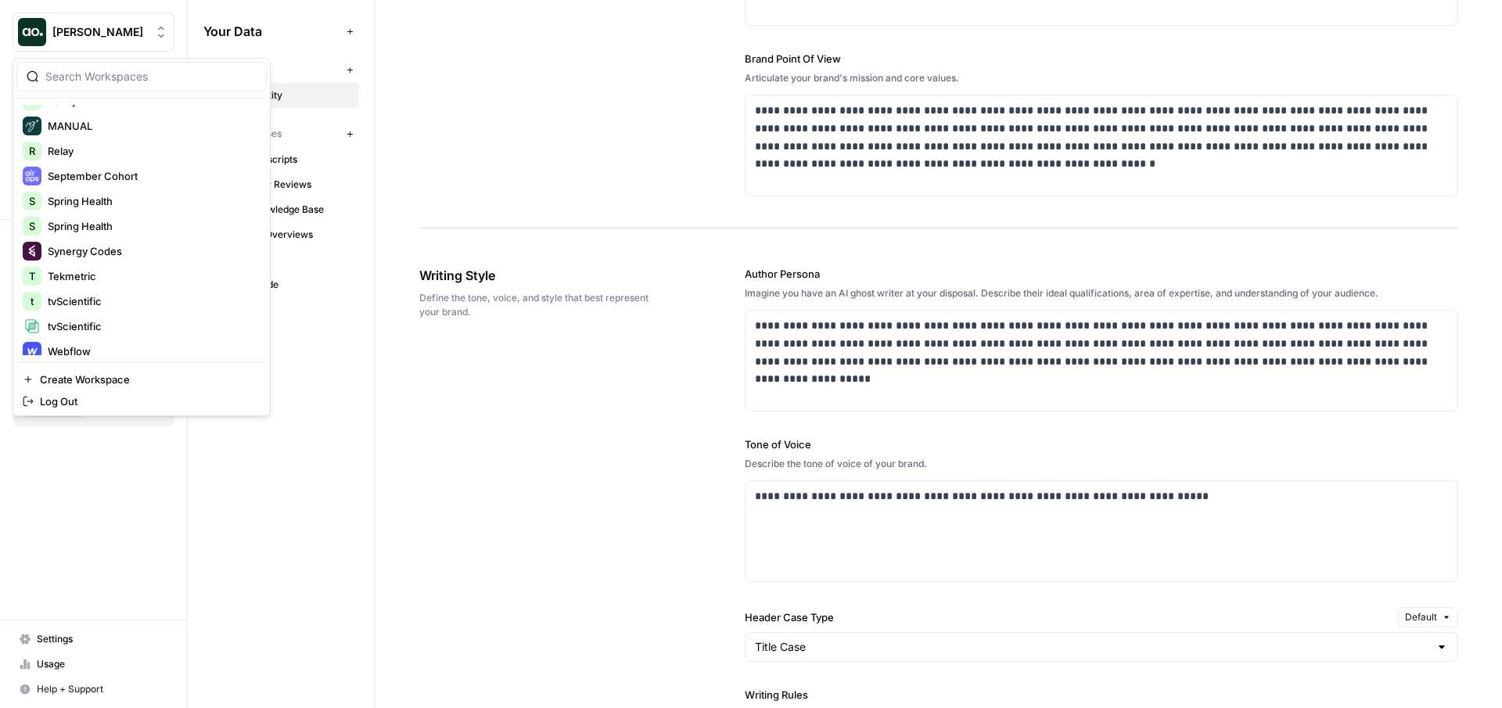
scroll to position [169, 0]
click at [99, 199] on span "Spring Health" at bounding box center [151, 199] width 207 height 16
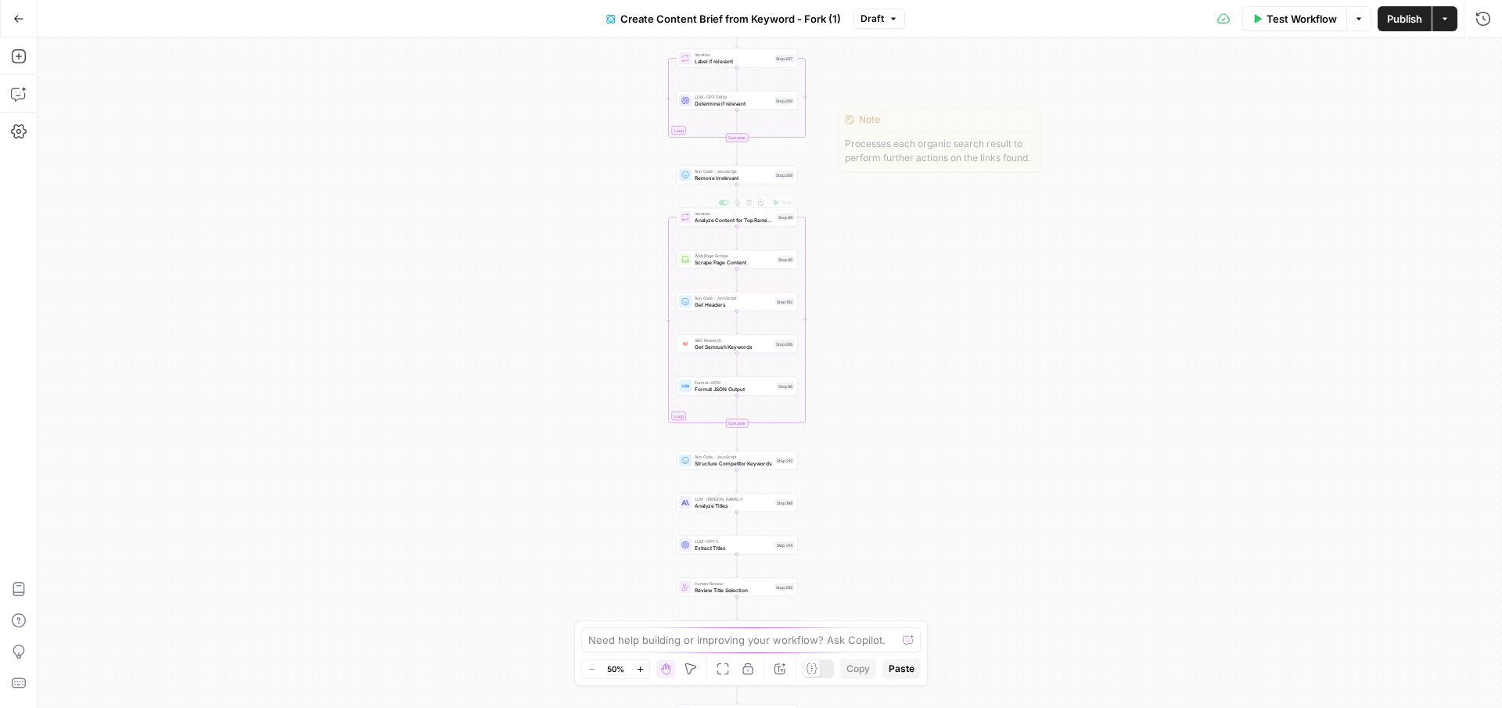
drag, startPoint x: 969, startPoint y: 127, endPoint x: 907, endPoint y: 338, distance: 220.3
click at [907, 338] on div "Workflow Set Inputs Inputs Google Search Perform Google Search Step 51 Loop Ite…" at bounding box center [770, 373] width 1464 height 670
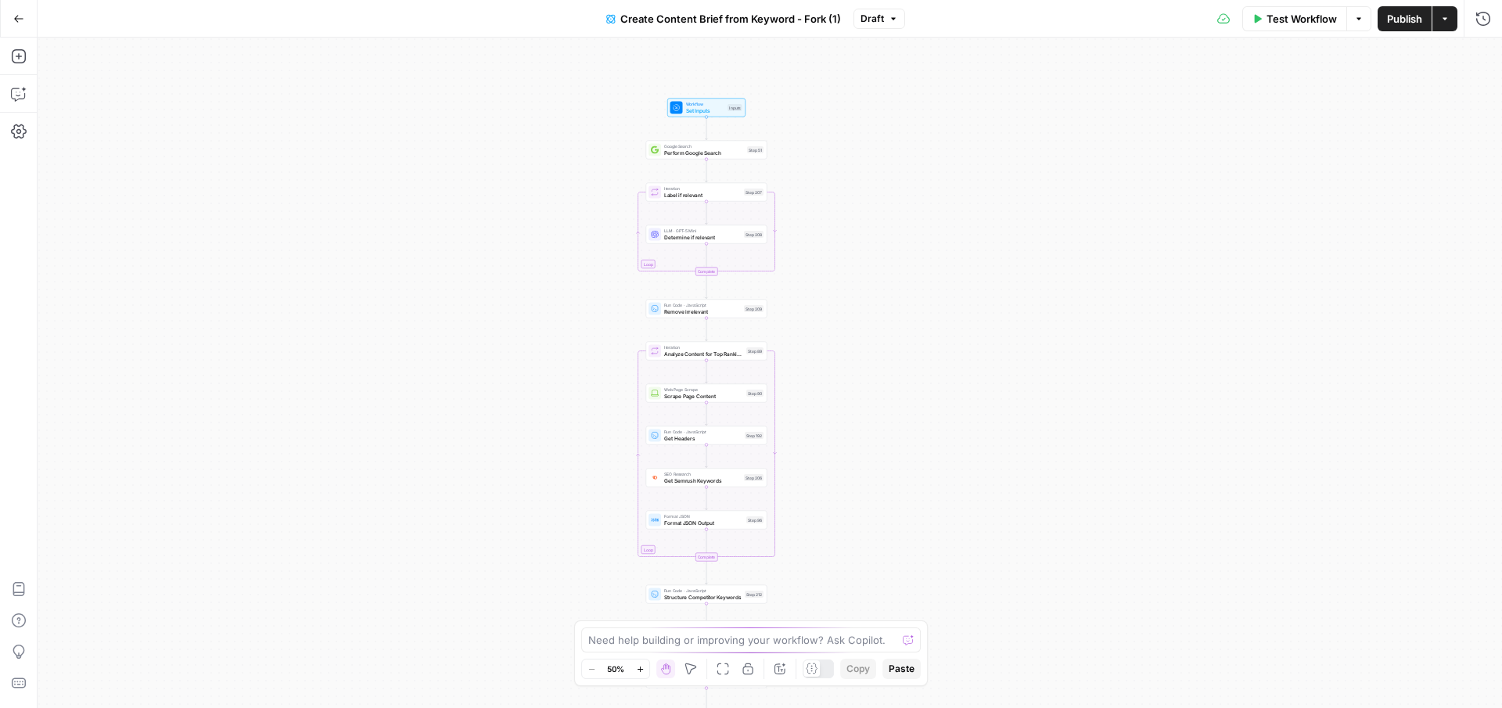
drag, startPoint x: 882, startPoint y: 246, endPoint x: 884, endPoint y: 293, distance: 46.2
click at [884, 293] on div "Workflow Set Inputs Inputs Google Search Perform Google Search Step 51 Loop Ite…" at bounding box center [770, 373] width 1464 height 670
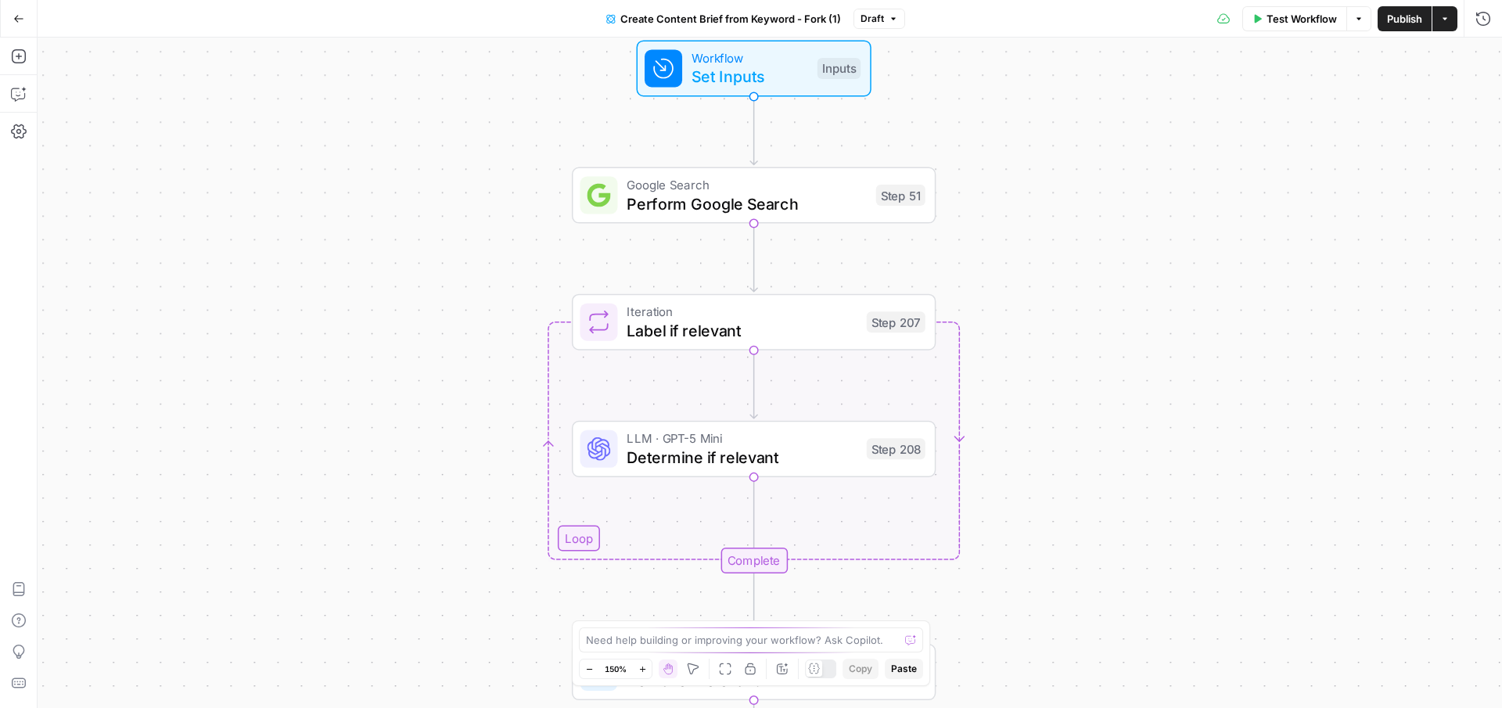
drag, startPoint x: 1068, startPoint y: 333, endPoint x: 1068, endPoint y: 286, distance: 46.9
click at [1068, 286] on div "Workflow Set Inputs Inputs Google Search Perform Google Search Step 51 Loop Ite…" at bounding box center [770, 373] width 1464 height 670
click at [1067, 286] on div "Workflow Set Inputs Inputs Google Search Perform Google Search Step 51 Loop Ite…" at bounding box center [770, 373] width 1464 height 670
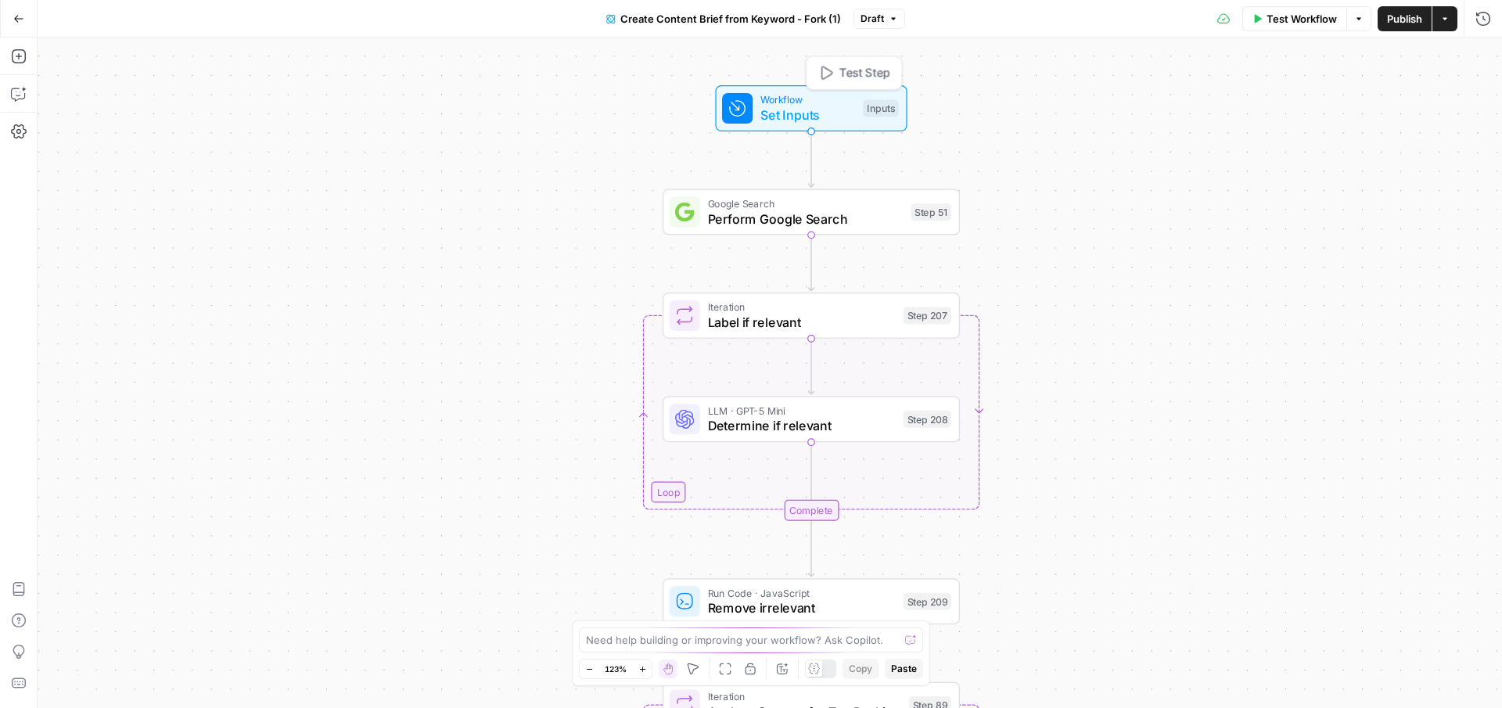
click at [835, 110] on span "Set Inputs" at bounding box center [807, 116] width 95 height 20
click at [1109, 378] on div "Workflow Set Inputs Inputs Google Search Perform Google Search Step 51 Loop Ite…" at bounding box center [770, 373] width 1464 height 670
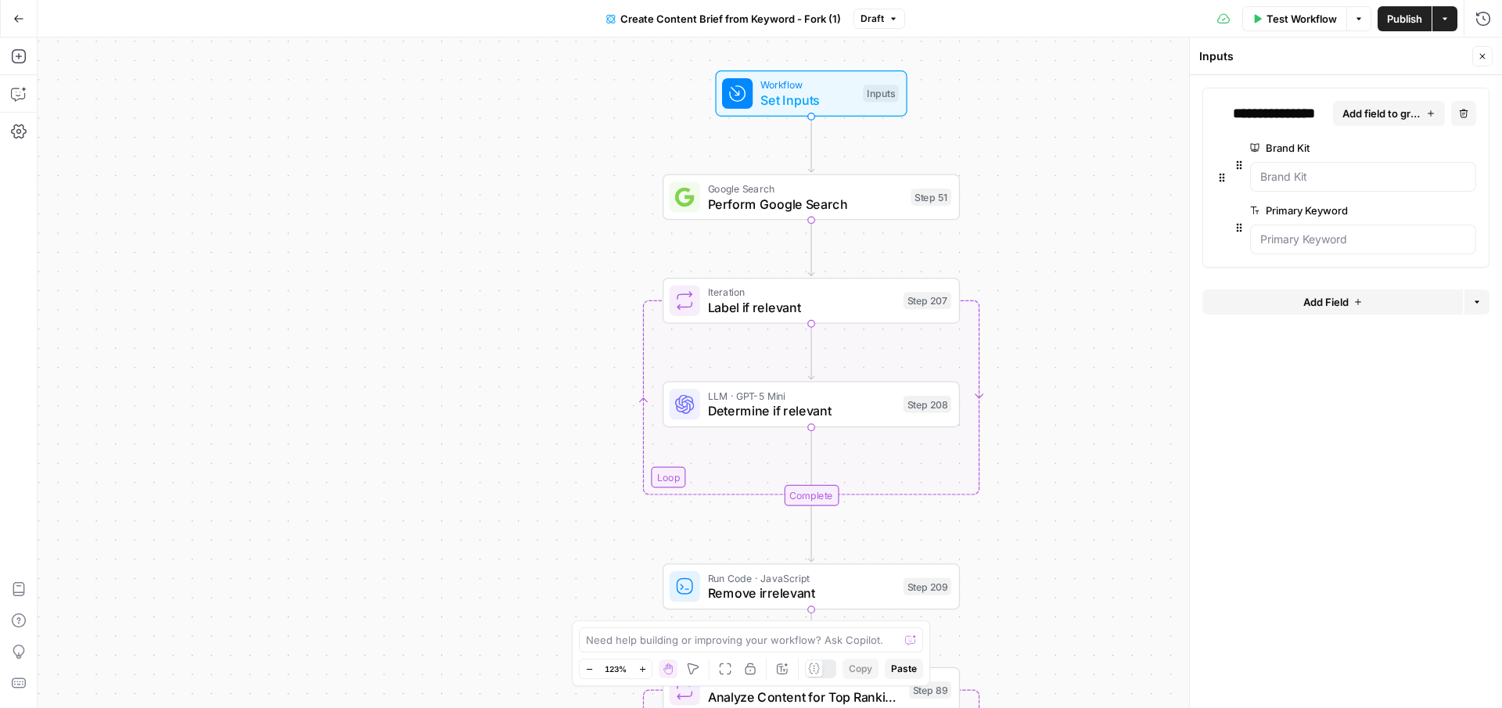
drag, startPoint x: 1137, startPoint y: 414, endPoint x: 1136, endPoint y: 111, distance: 302.7
click at [1136, 111] on div "Workflow Set Inputs Inputs Google Search Perform Google Search Step 51 Loop Ite…" at bounding box center [770, 373] width 1464 height 670
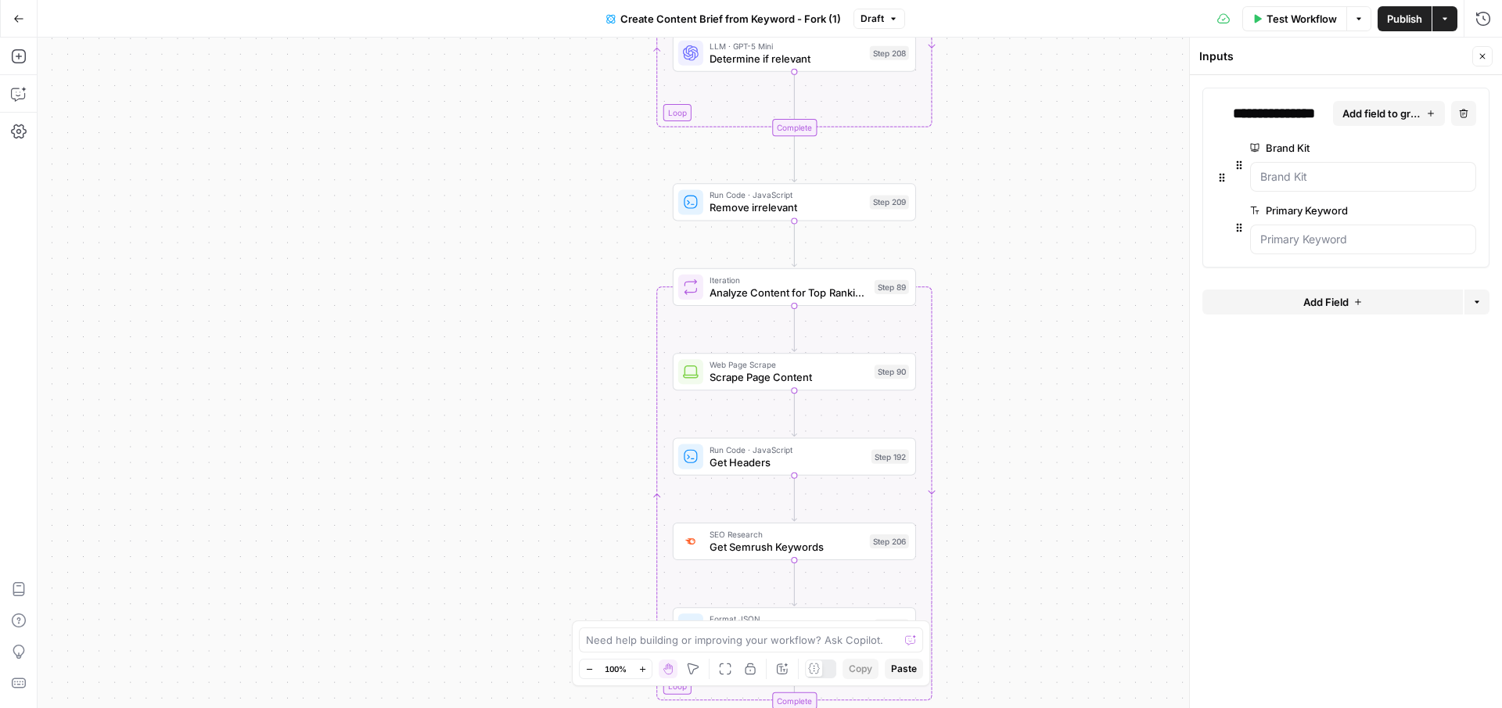
drag, startPoint x: 1097, startPoint y: 458, endPoint x: 1004, endPoint y: 274, distance: 205.7
click at [1004, 274] on div "Workflow Set Inputs Inputs Google Search Perform Google Search Step 51 Loop Ite…" at bounding box center [770, 373] width 1464 height 670
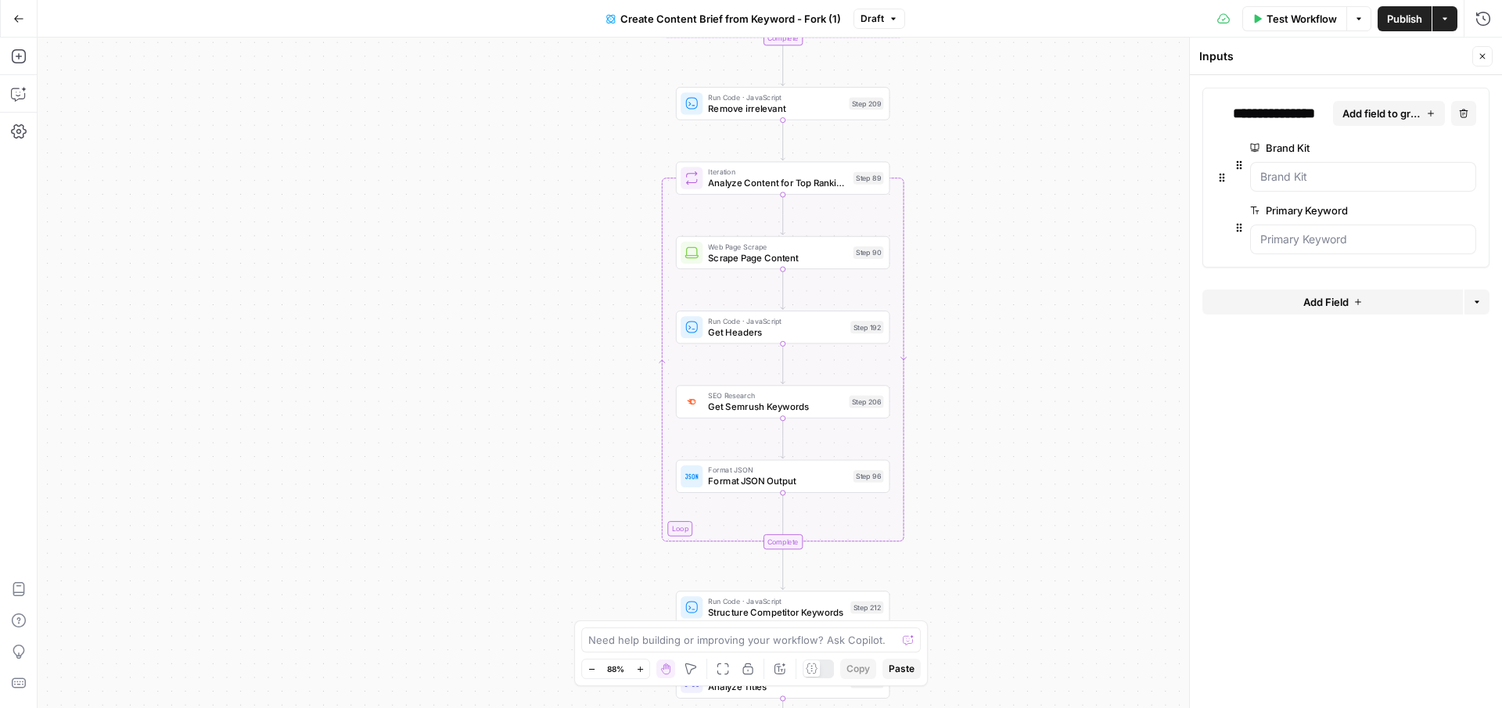
drag, startPoint x: 1040, startPoint y: 399, endPoint x: 1036, endPoint y: 274, distance: 125.2
click at [1036, 274] on div "Workflow Set Inputs Inputs Google Search Perform Google Search Step 51 Loop Ite…" at bounding box center [770, 373] width 1464 height 670
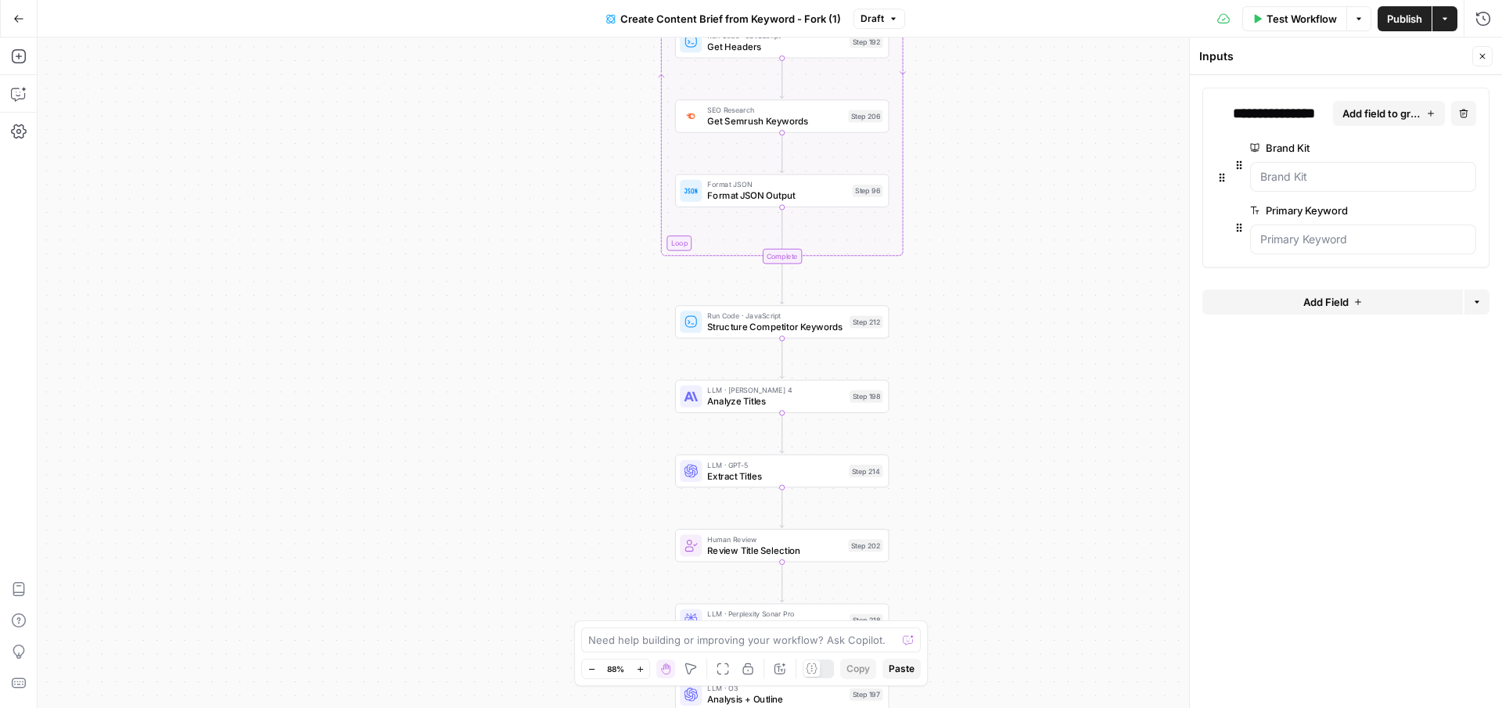
drag, startPoint x: 990, startPoint y: 469, endPoint x: 990, endPoint y: 251, distance: 217.5
click at [990, 252] on div "Workflow Set Inputs Inputs Google Search Perform Google Search Step 51 Loop Ite…" at bounding box center [770, 373] width 1464 height 670
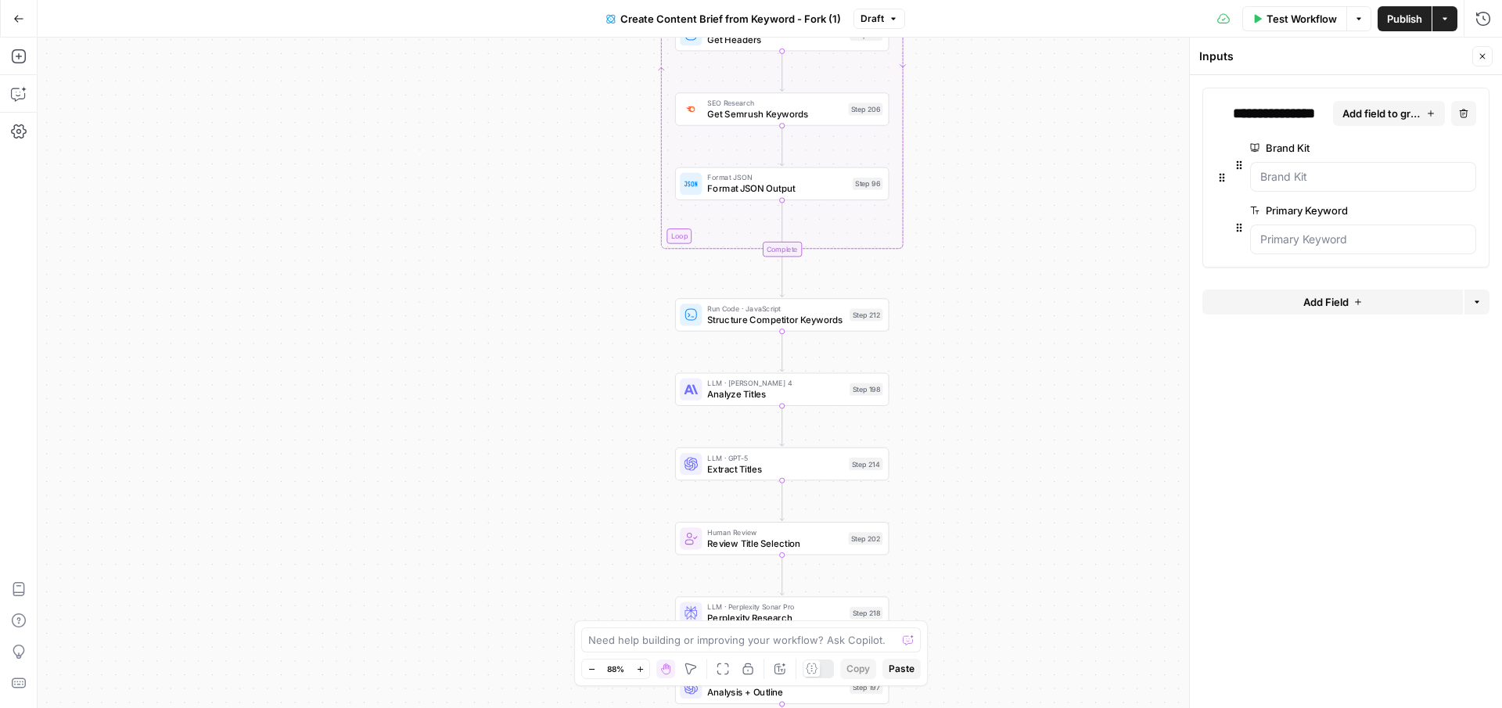
drag, startPoint x: 961, startPoint y: 443, endPoint x: 961, endPoint y: 288, distance: 154.9
click at [961, 288] on div "Workflow Set Inputs Inputs Google Search Perform Google Search Step 51 Loop Ite…" at bounding box center [770, 373] width 1464 height 670
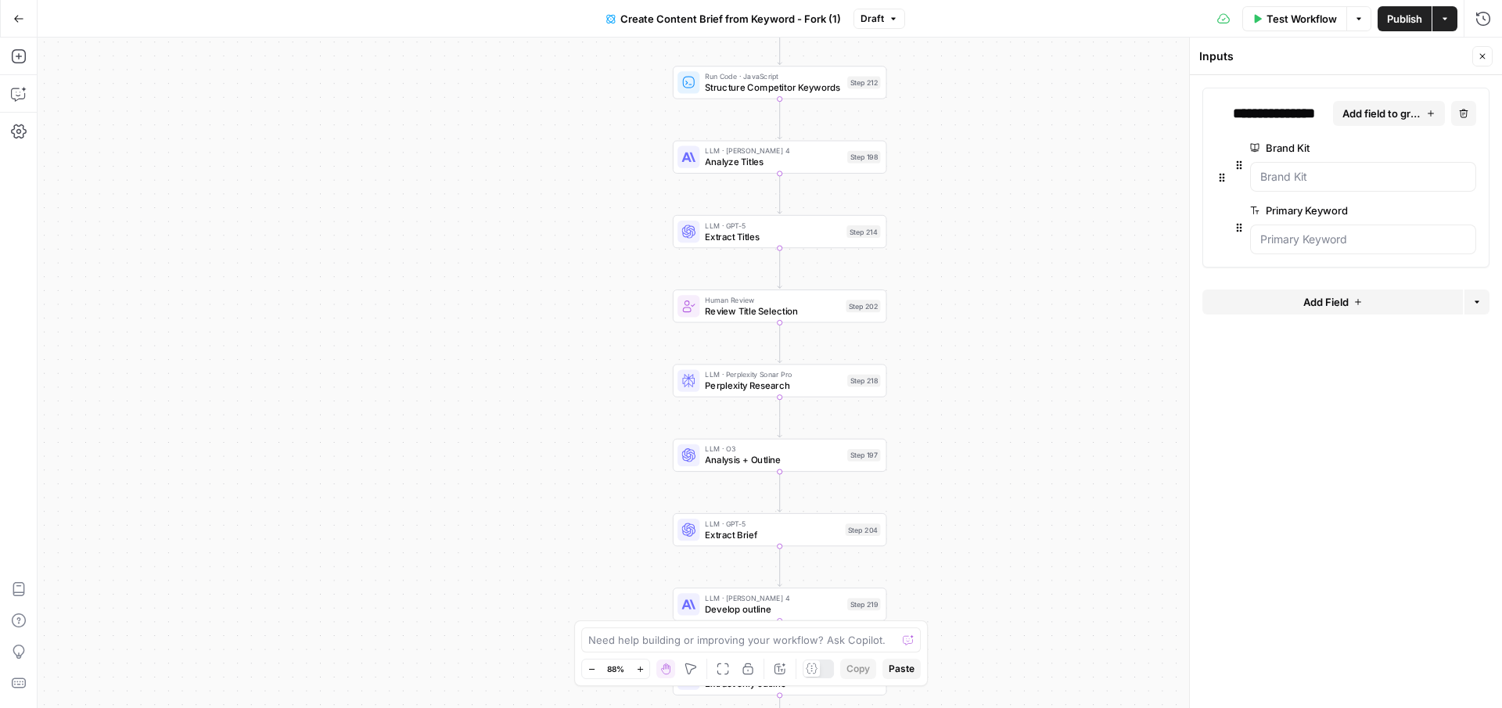
drag, startPoint x: 999, startPoint y: 431, endPoint x: 996, endPoint y: 354, distance: 77.5
click at [996, 354] on div "Workflow Set Inputs Inputs Google Search Perform Google Search Step 51 Loop Ite…" at bounding box center [770, 373] width 1464 height 670
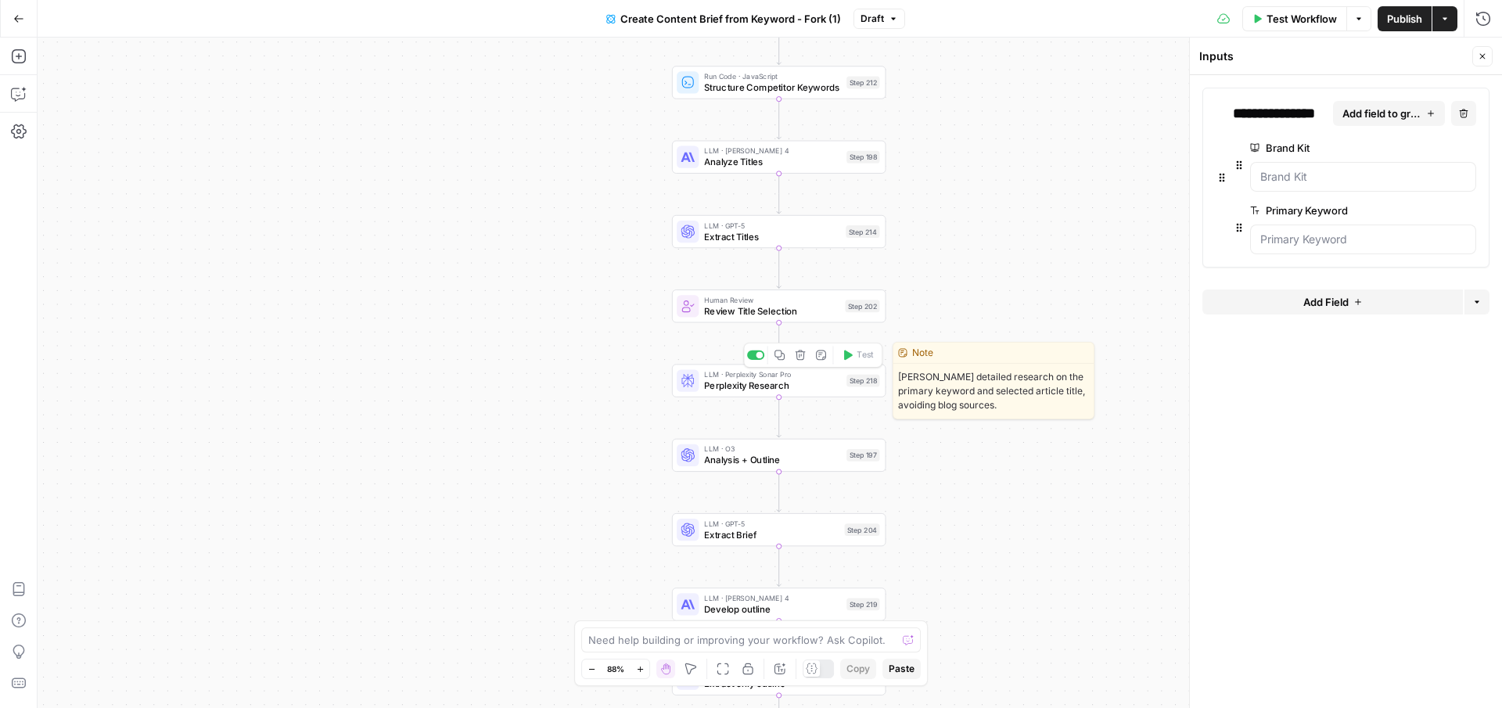
click at [809, 388] on span "Perplexity Research" at bounding box center [772, 386] width 137 height 14
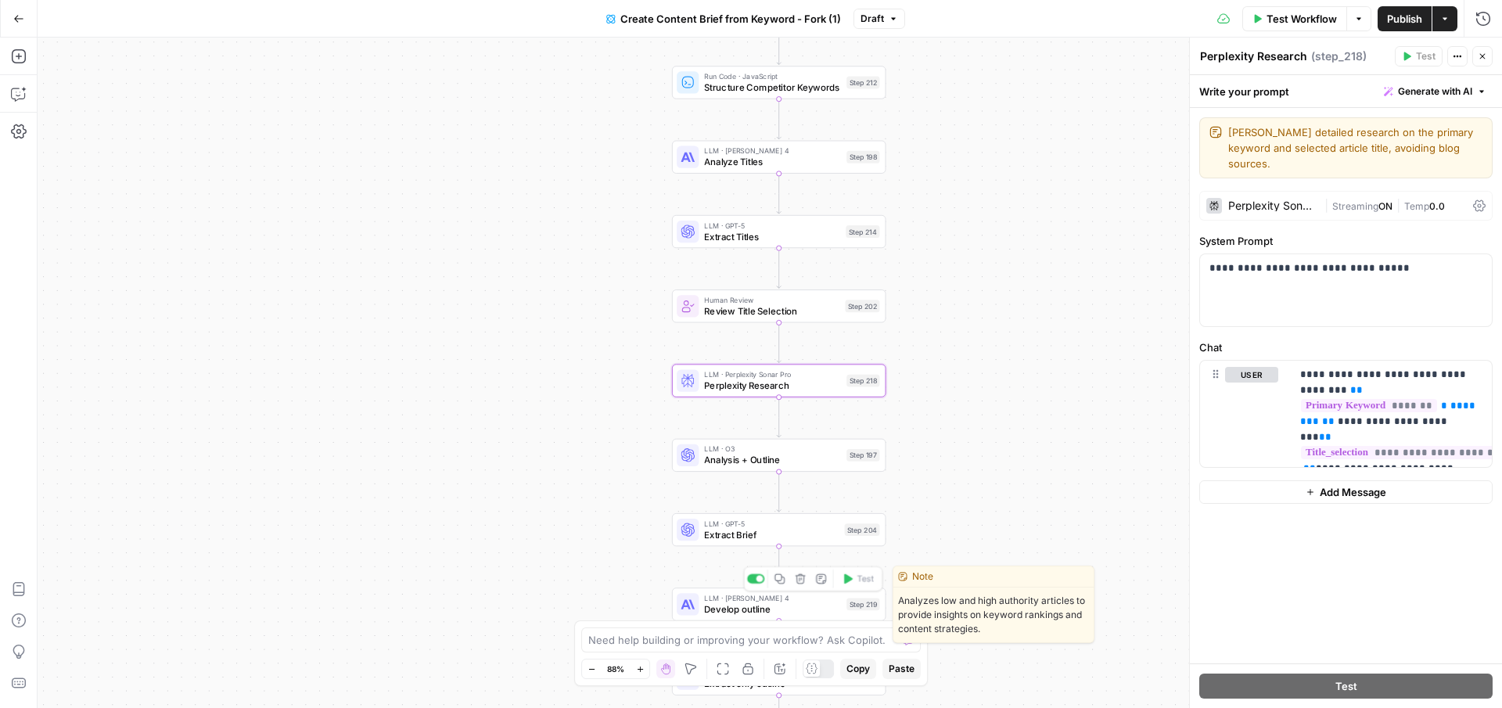
click at [796, 610] on span "Develop outline" at bounding box center [772, 609] width 137 height 14
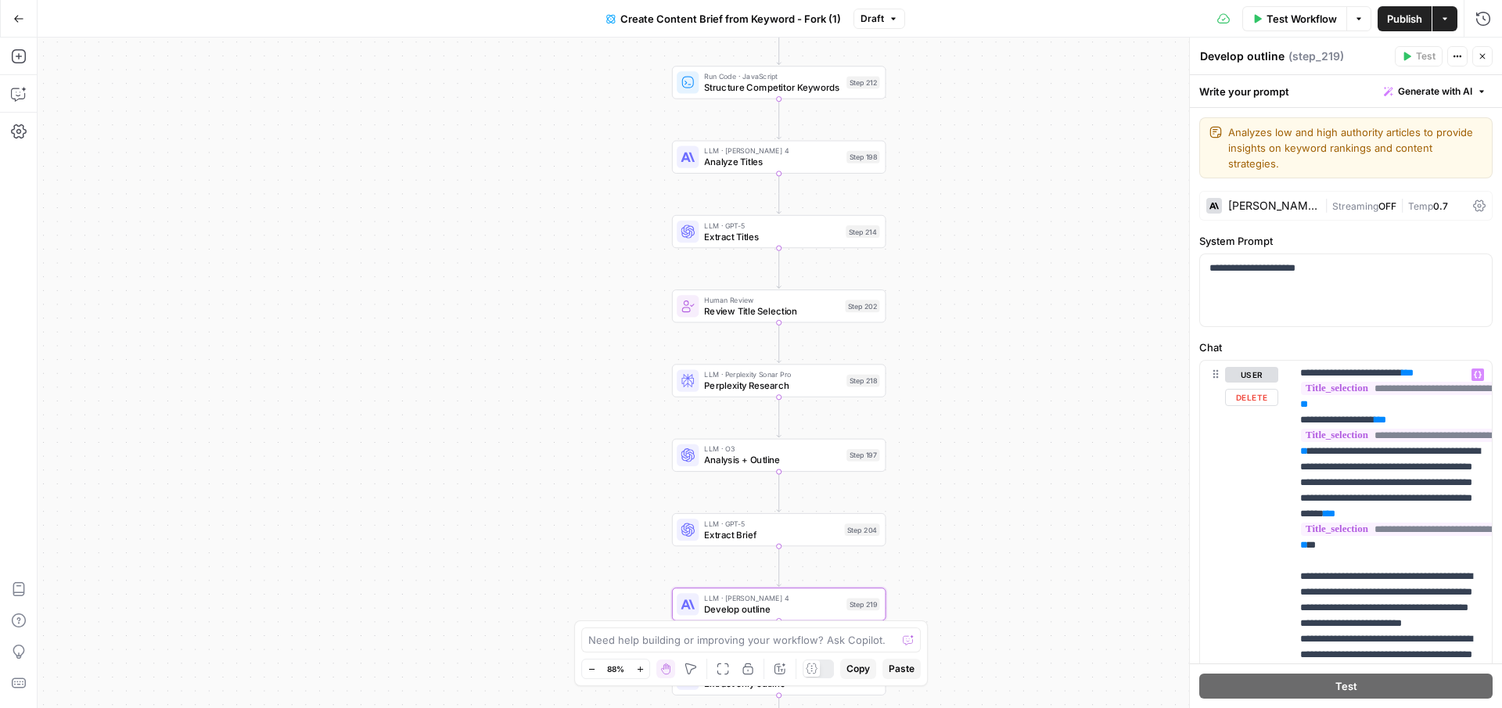
scroll to position [2766, 0]
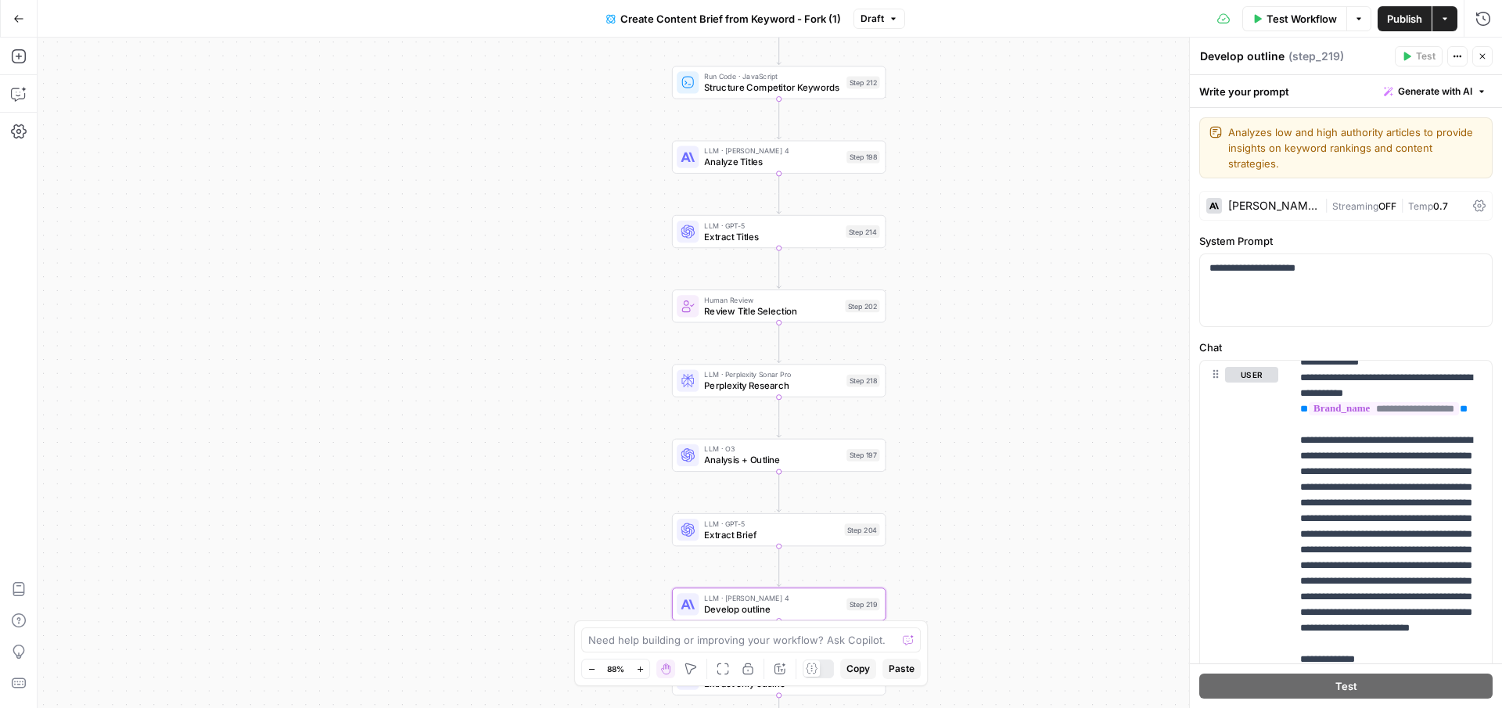
click at [1482, 56] on icon "button" at bounding box center [1482, 56] width 5 height 5
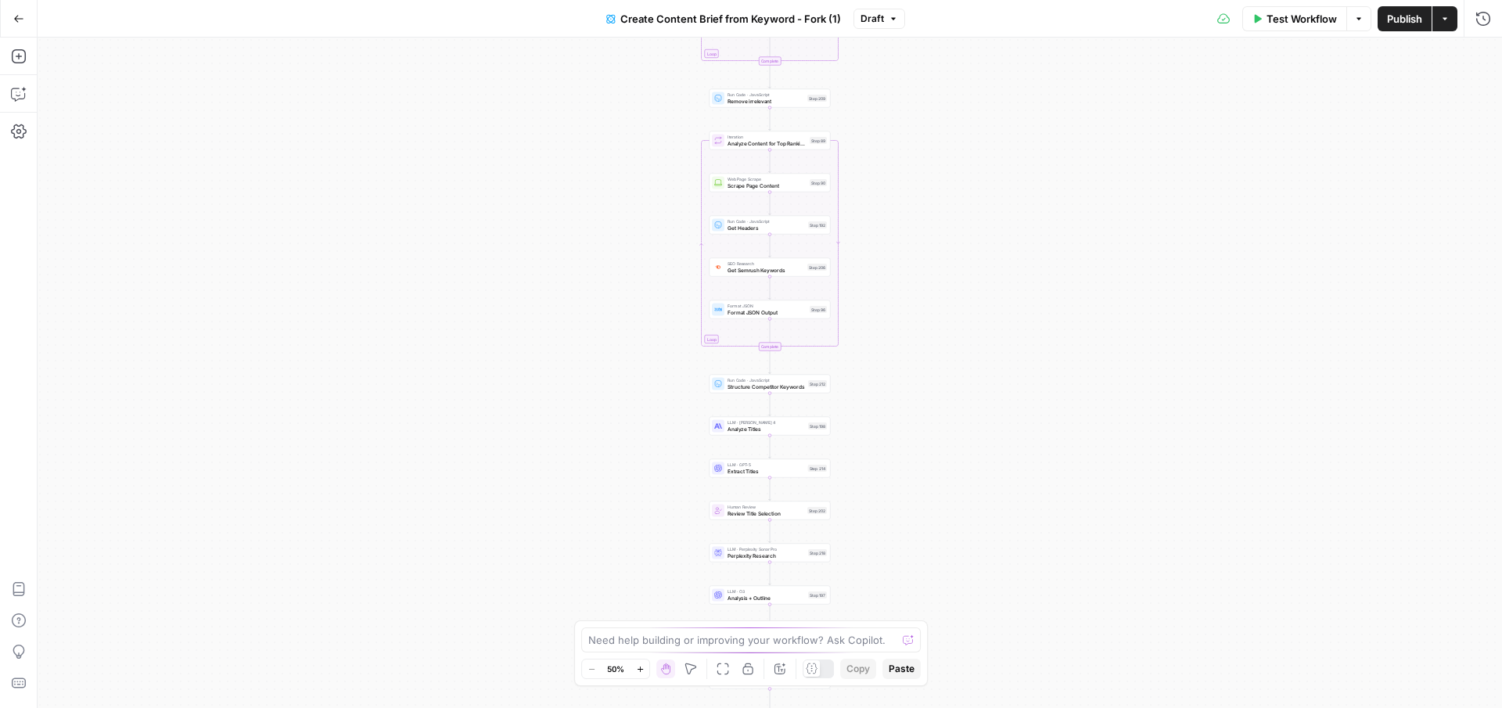
drag, startPoint x: 947, startPoint y: 458, endPoint x: 946, endPoint y: 196, distance: 261.3
click at [946, 196] on div "Workflow Set Inputs Inputs Google Search Perform Google Search Step 51 Loop Ite…" at bounding box center [770, 373] width 1464 height 670
drag, startPoint x: 845, startPoint y: 384, endPoint x: 845, endPoint y: 329, distance: 54.8
click at [845, 329] on div "Workflow Set Inputs Inputs Google Search Perform Google Search Step 51 Loop Ite…" at bounding box center [770, 373] width 1464 height 670
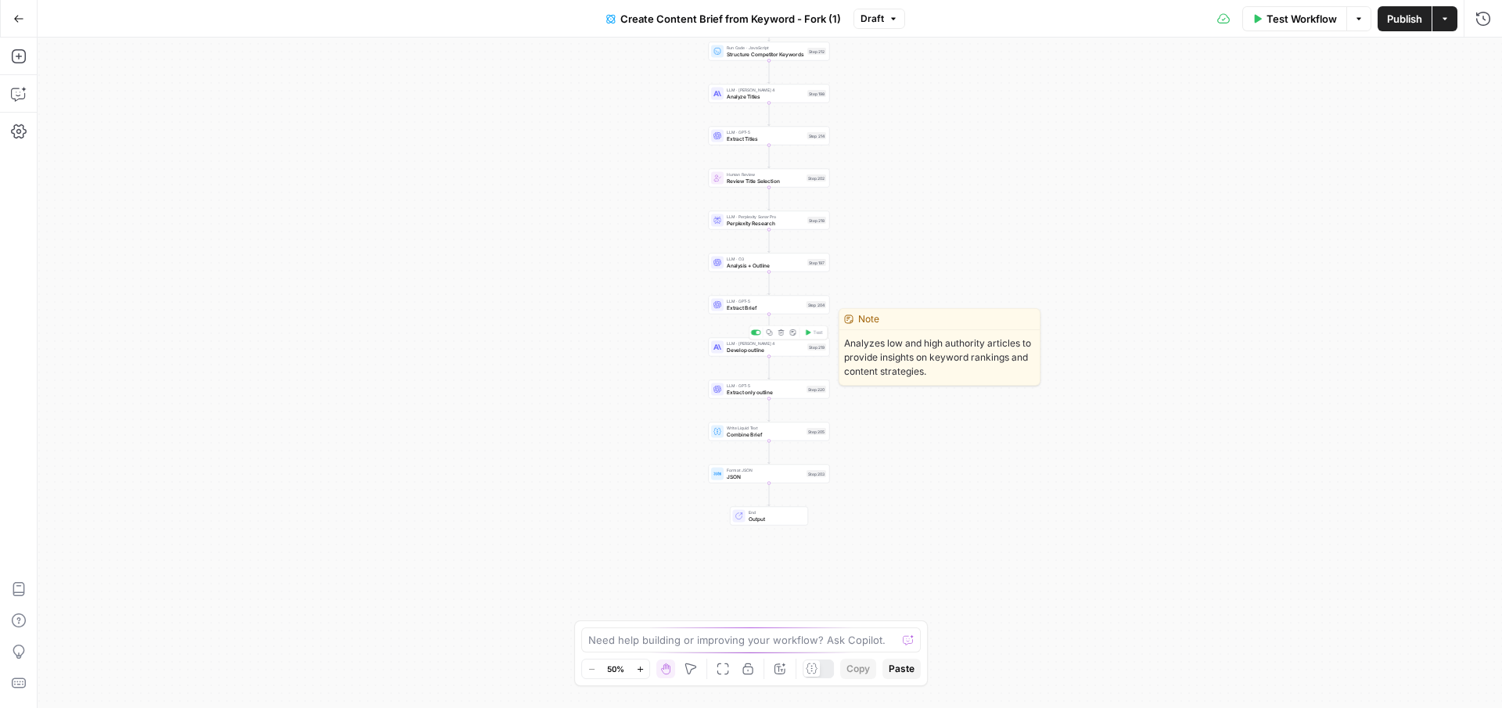
click at [729, 347] on span "Develop outline" at bounding box center [765, 350] width 77 height 8
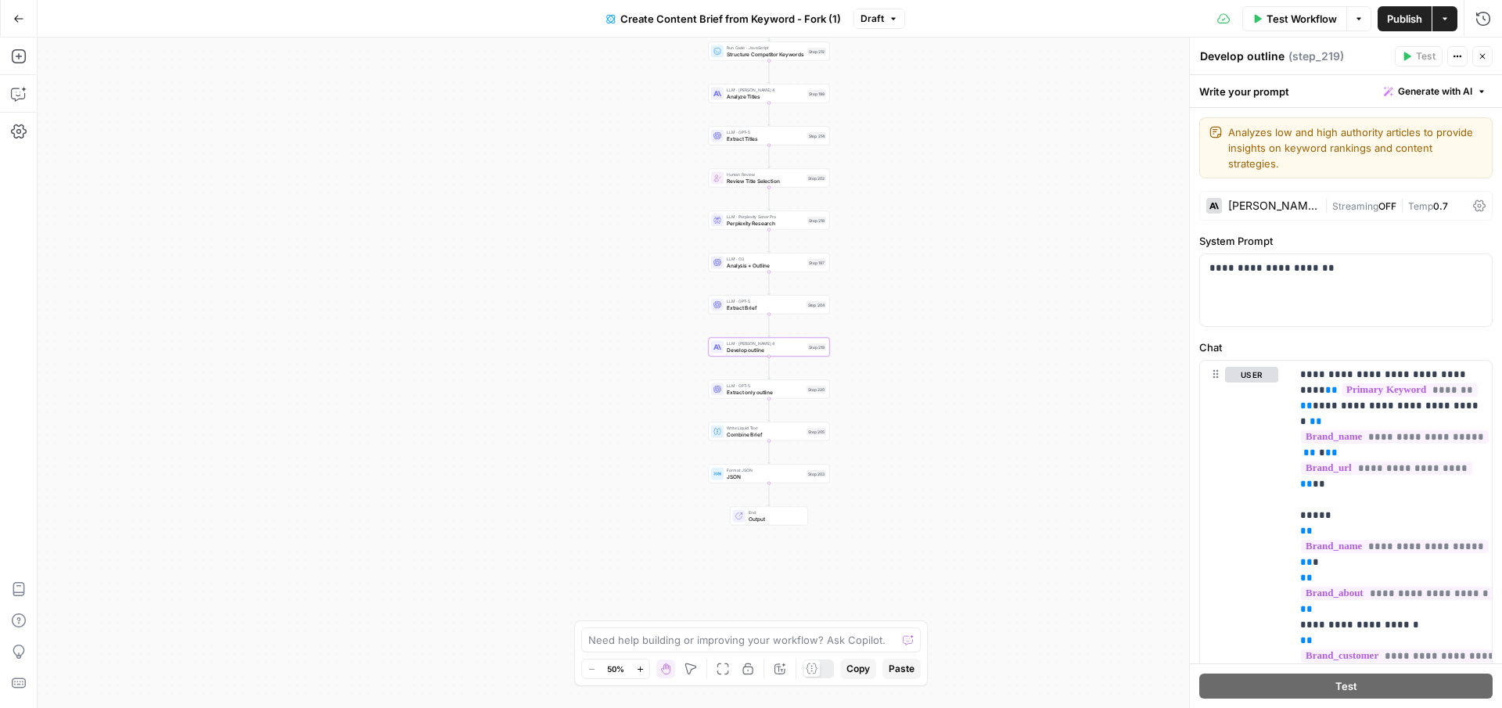
click at [1483, 61] on button "Close" at bounding box center [1482, 56] width 20 height 20
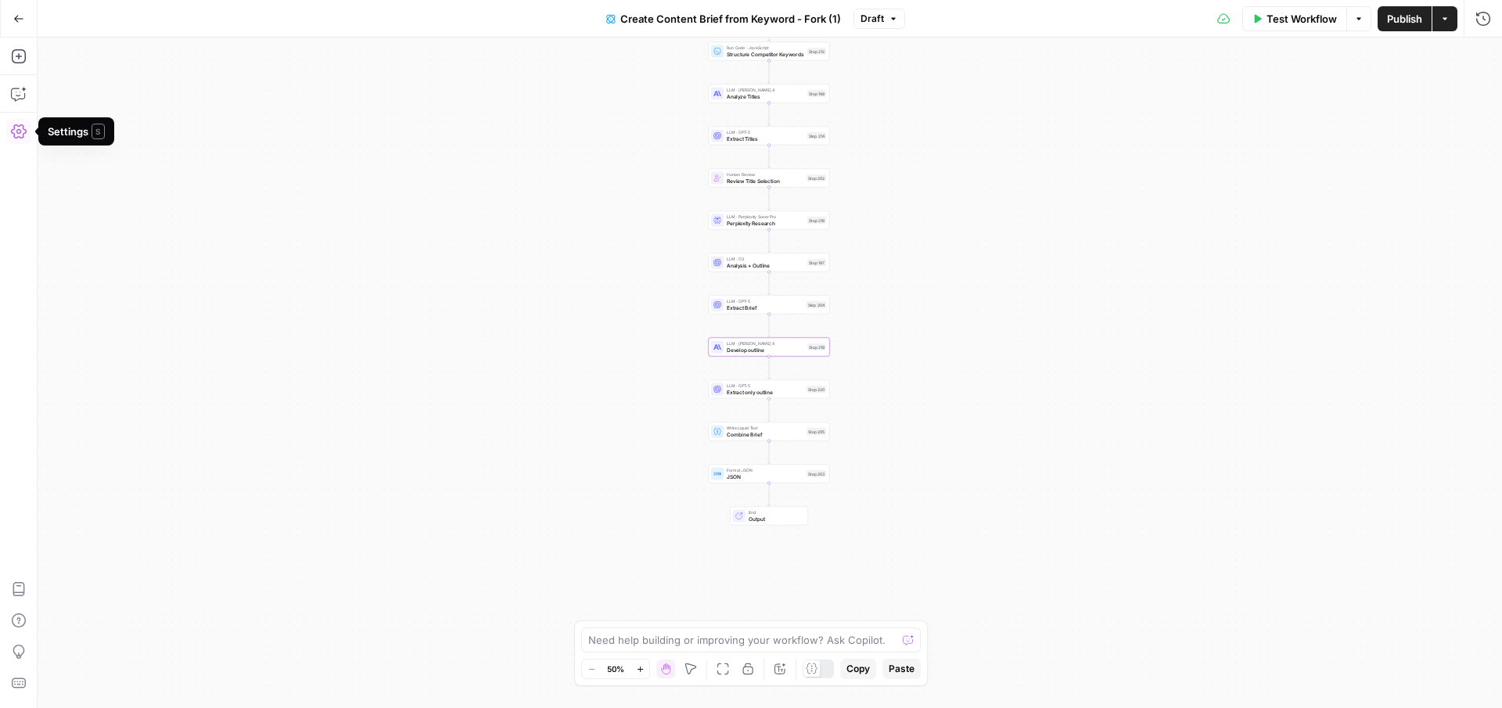
click at [16, 18] on icon "button" at bounding box center [18, 18] width 9 height 7
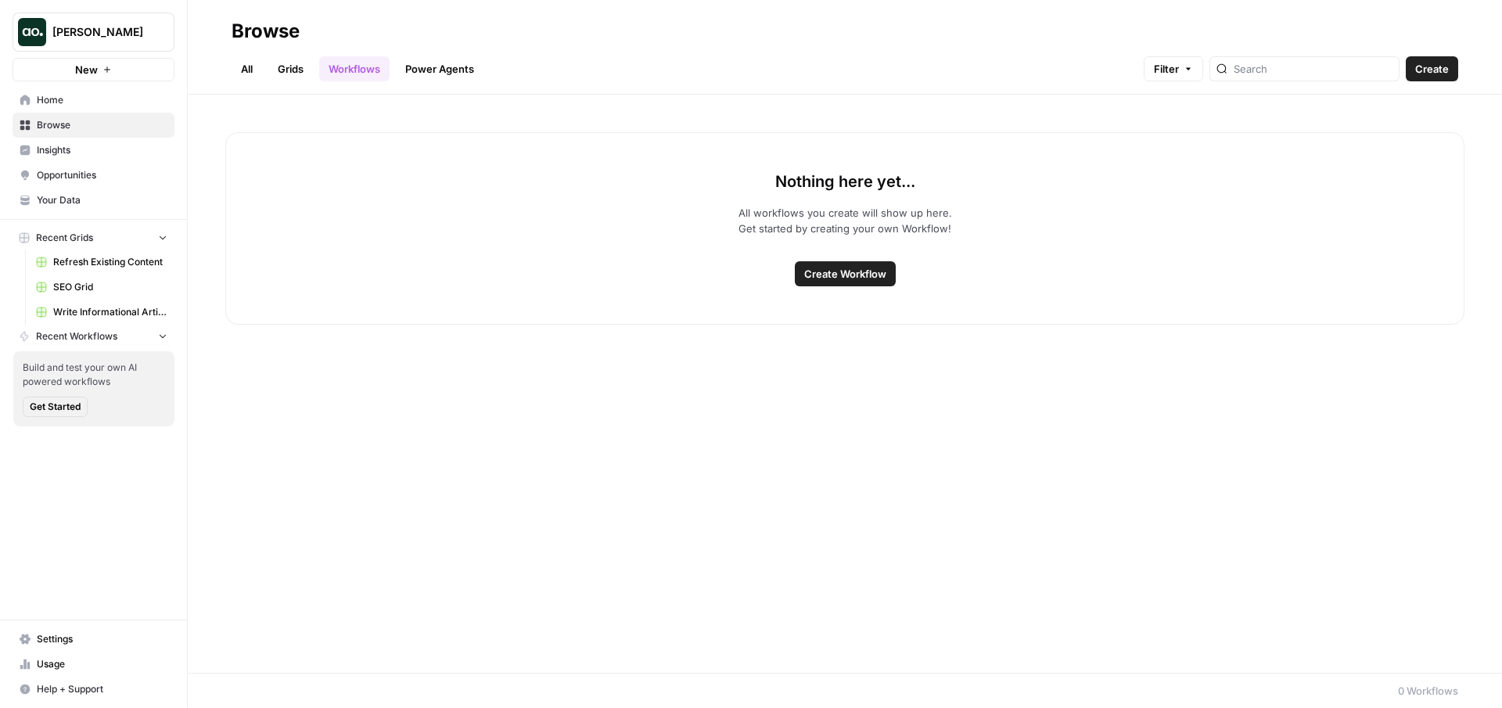
click at [87, 72] on span "New" at bounding box center [86, 70] width 23 height 16
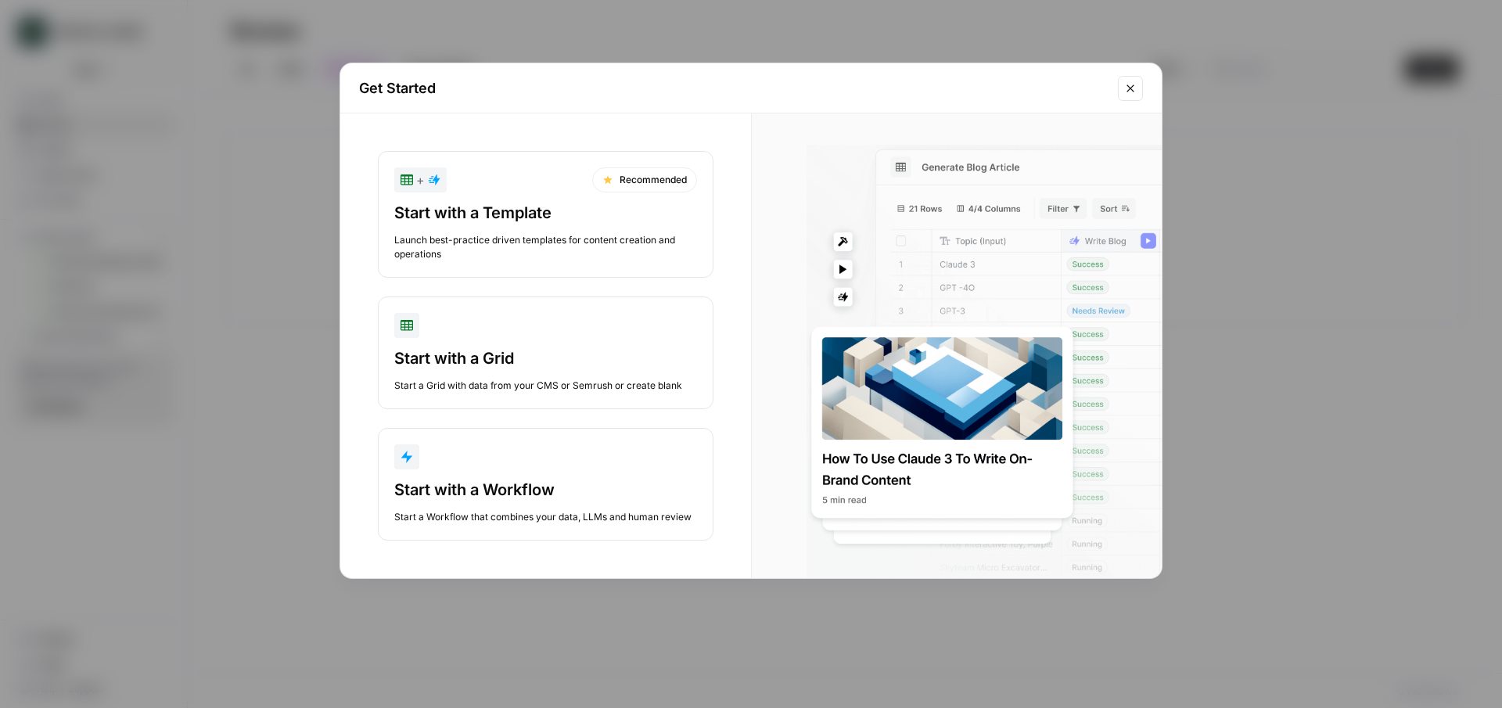
click at [540, 357] on div "Start with a Grid" at bounding box center [545, 358] width 303 height 22
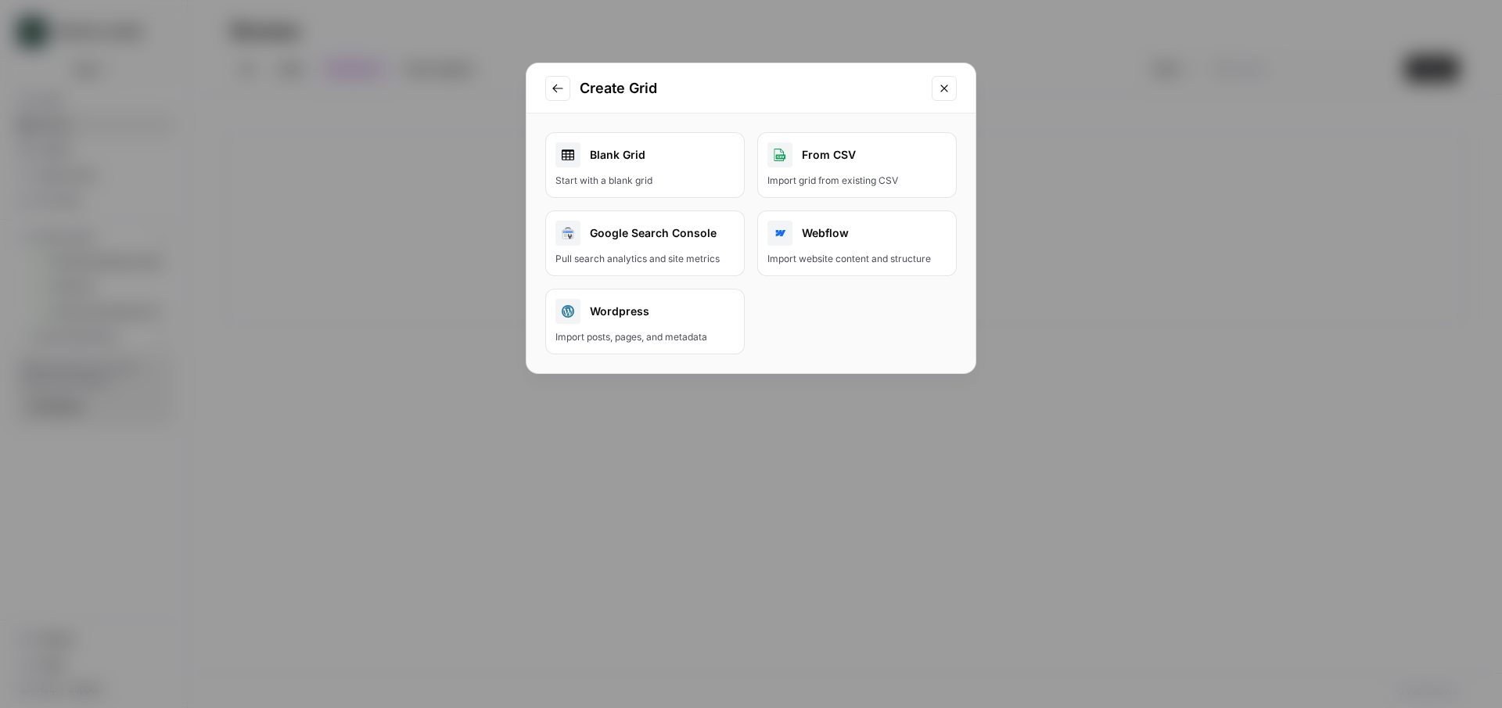
click at [642, 156] on div "Blank Grid" at bounding box center [644, 154] width 179 height 25
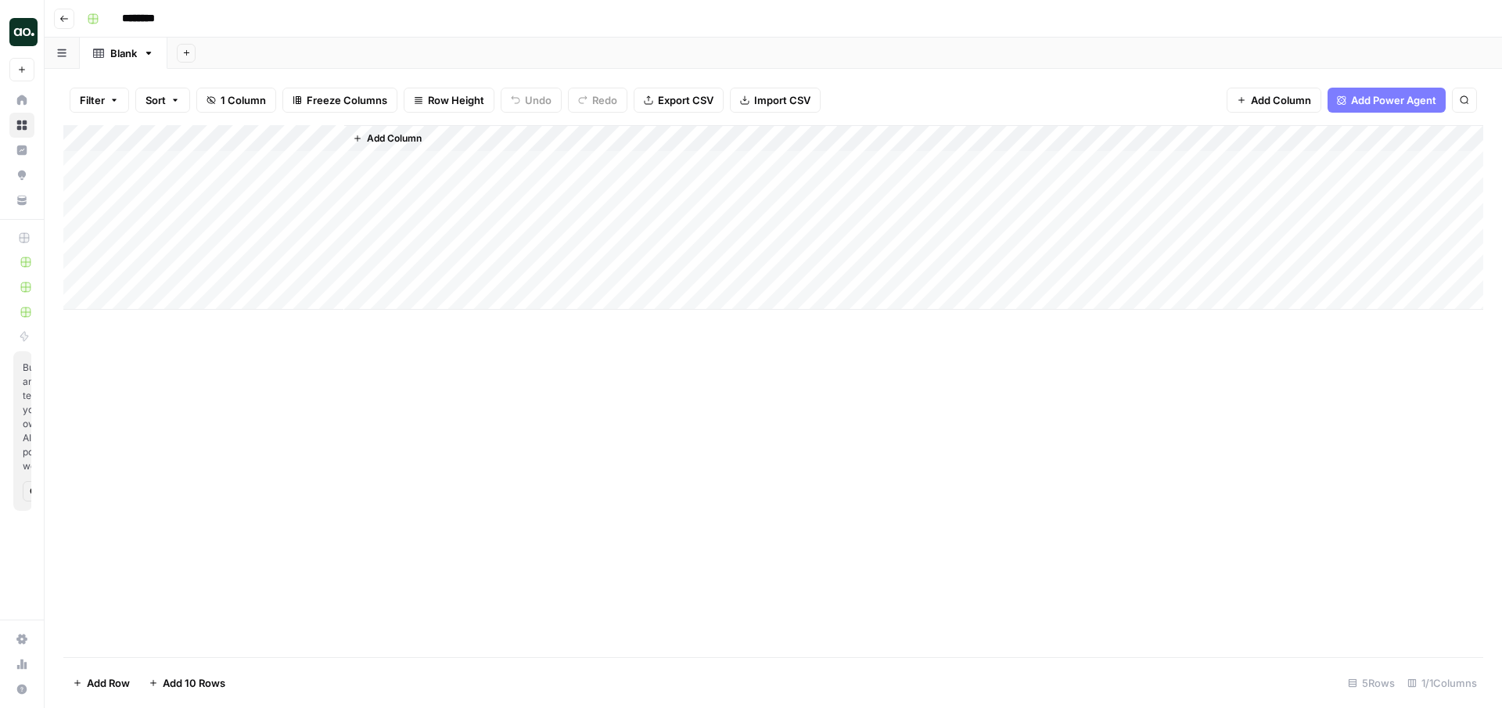
click at [1402, 100] on span "Add Power Agent" at bounding box center [1393, 100] width 85 height 16
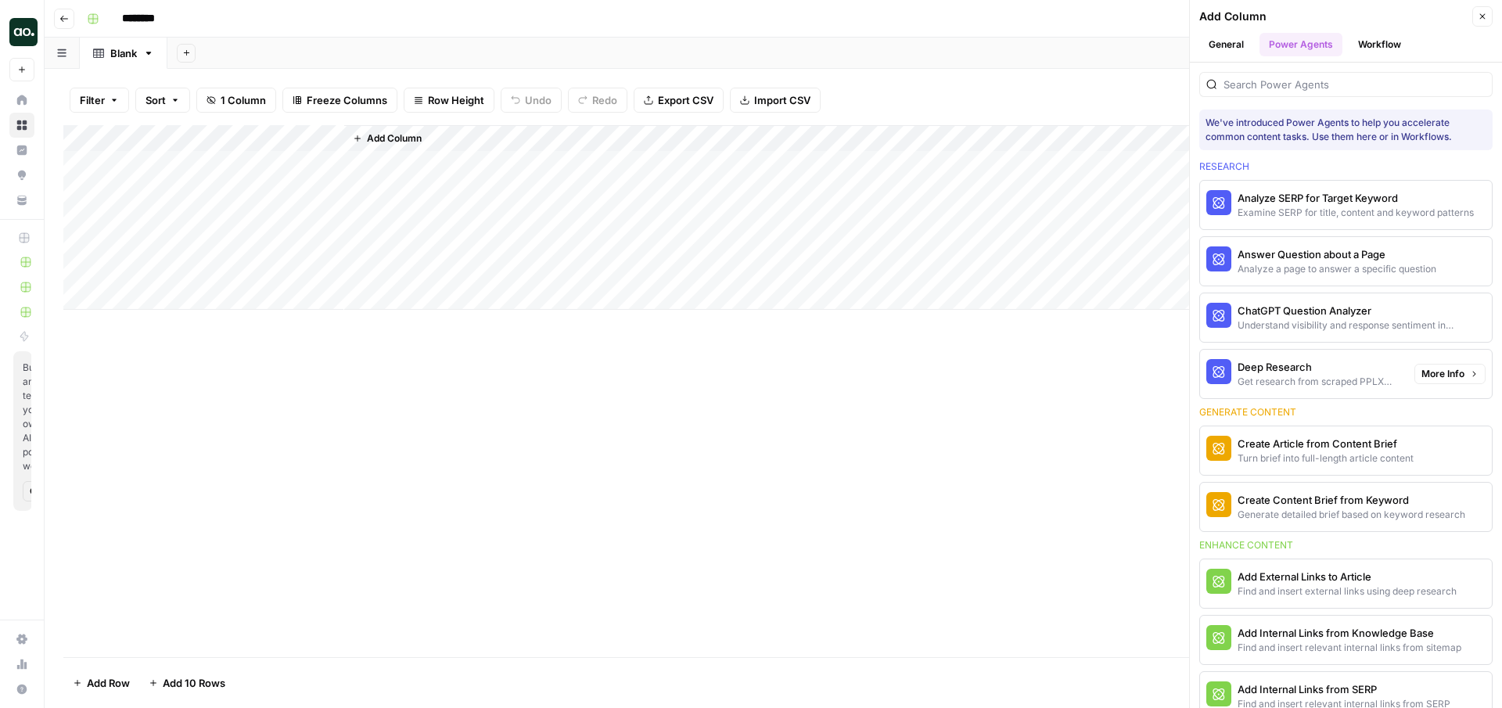
click at [1335, 372] on div "Deep Research" at bounding box center [1320, 367] width 164 height 16
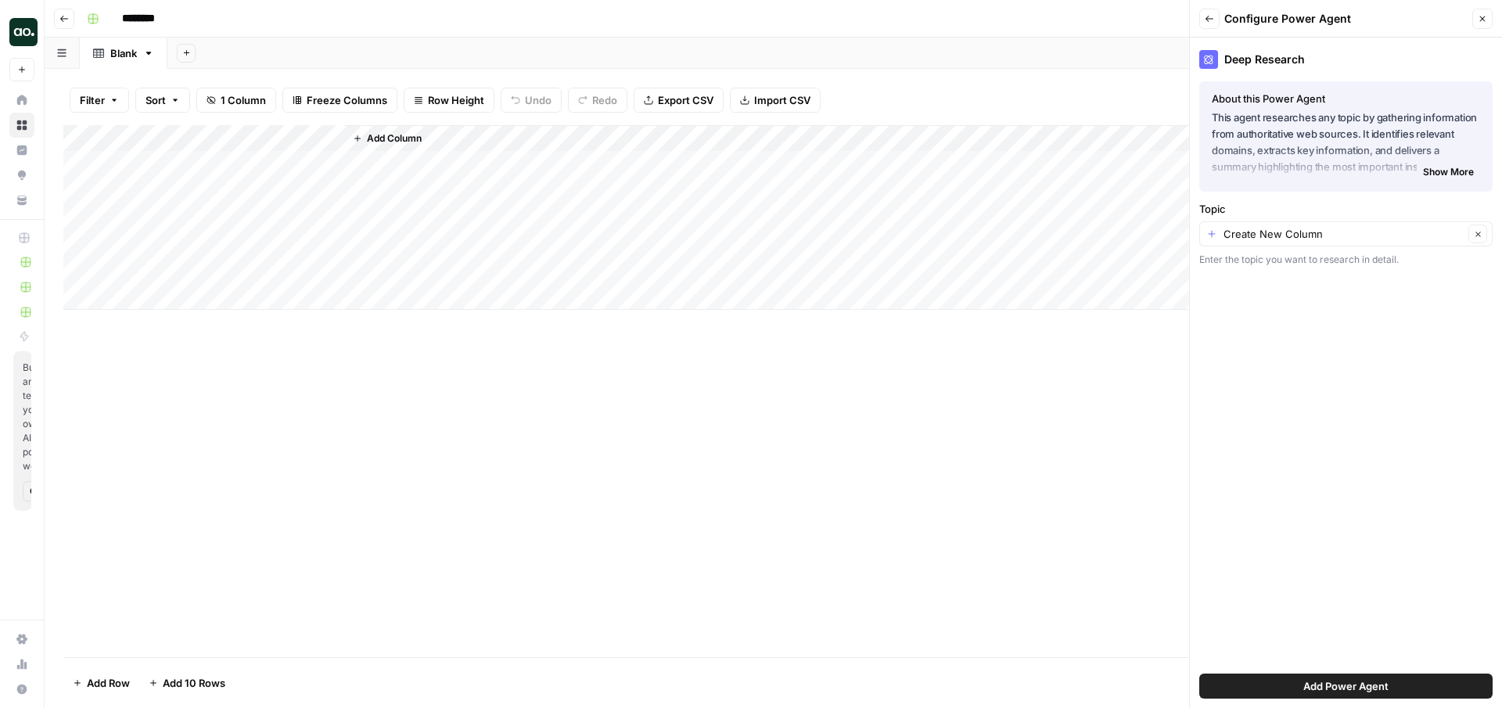
click at [1295, 684] on button "Add Power Agent" at bounding box center [1345, 686] width 293 height 25
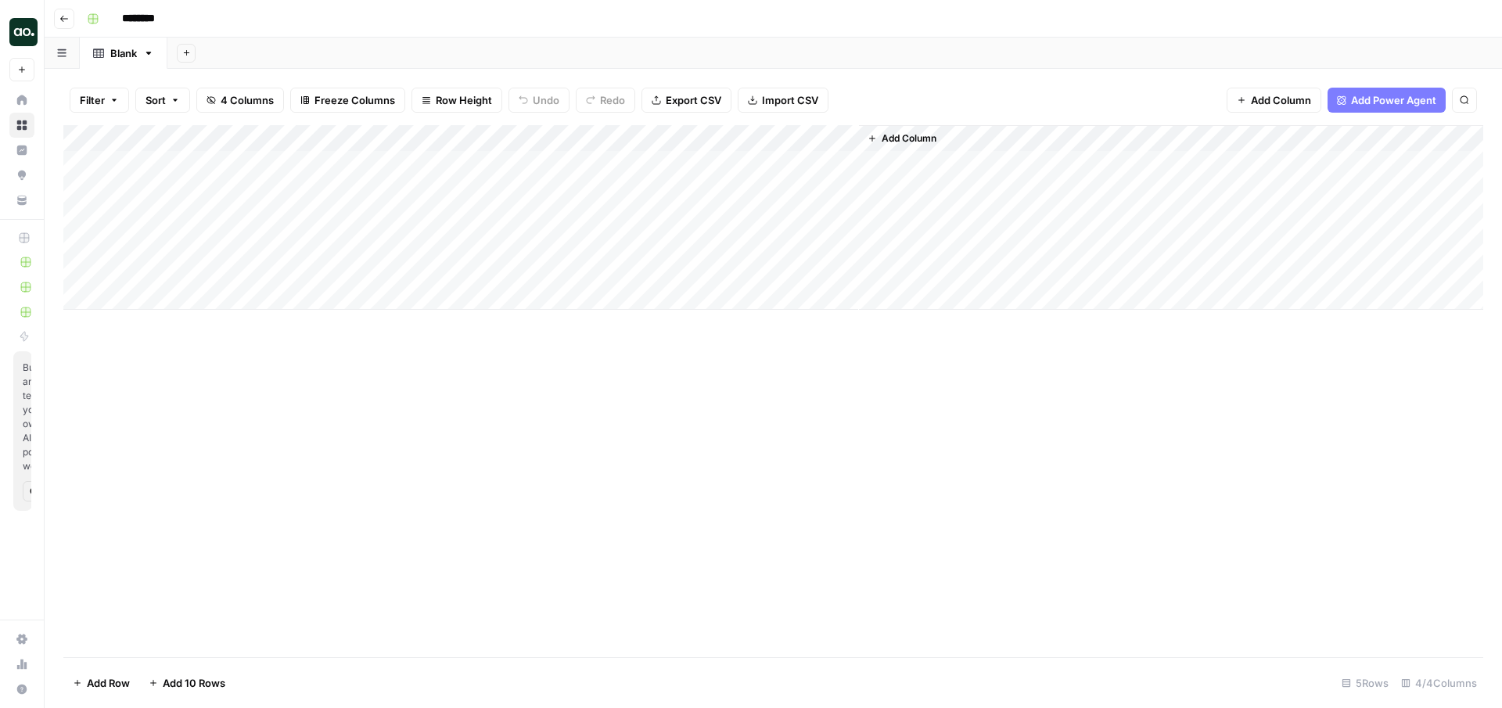
click at [332, 136] on div "Add Column" at bounding box center [773, 217] width 1420 height 185
click at [210, 326] on span "Hide Column" at bounding box center [217, 327] width 137 height 16
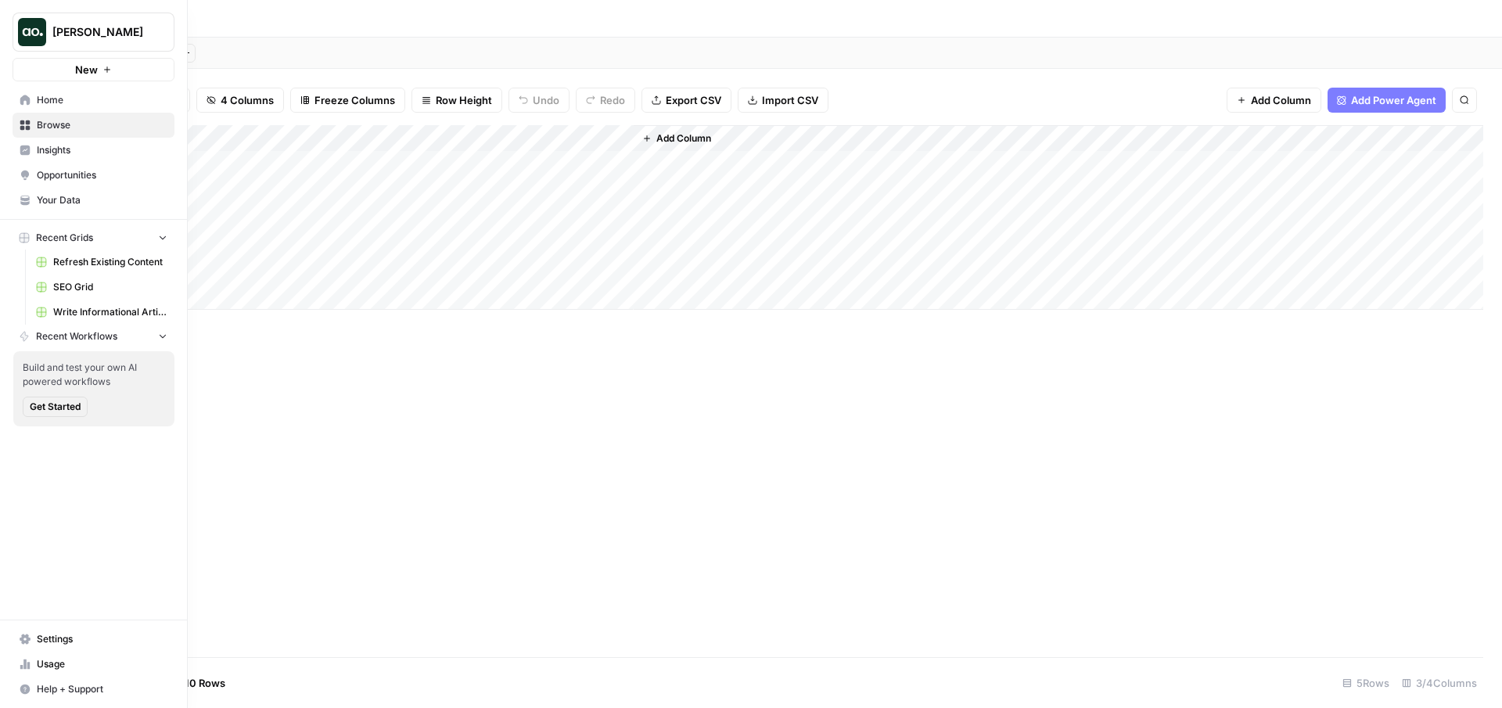
click at [84, 311] on span "Write Informational Article" at bounding box center [110, 312] width 114 height 14
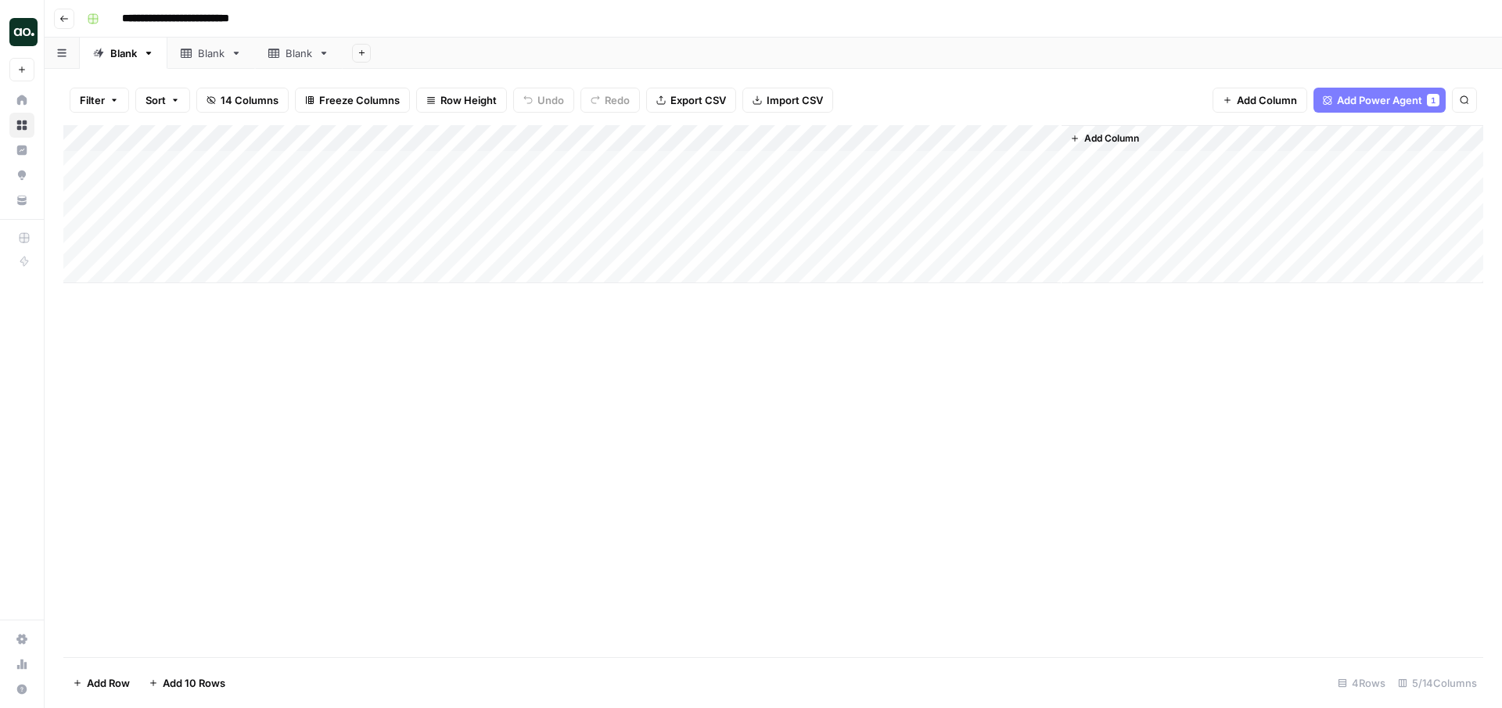
click at [663, 163] on div "Add Column" at bounding box center [773, 204] width 1420 height 158
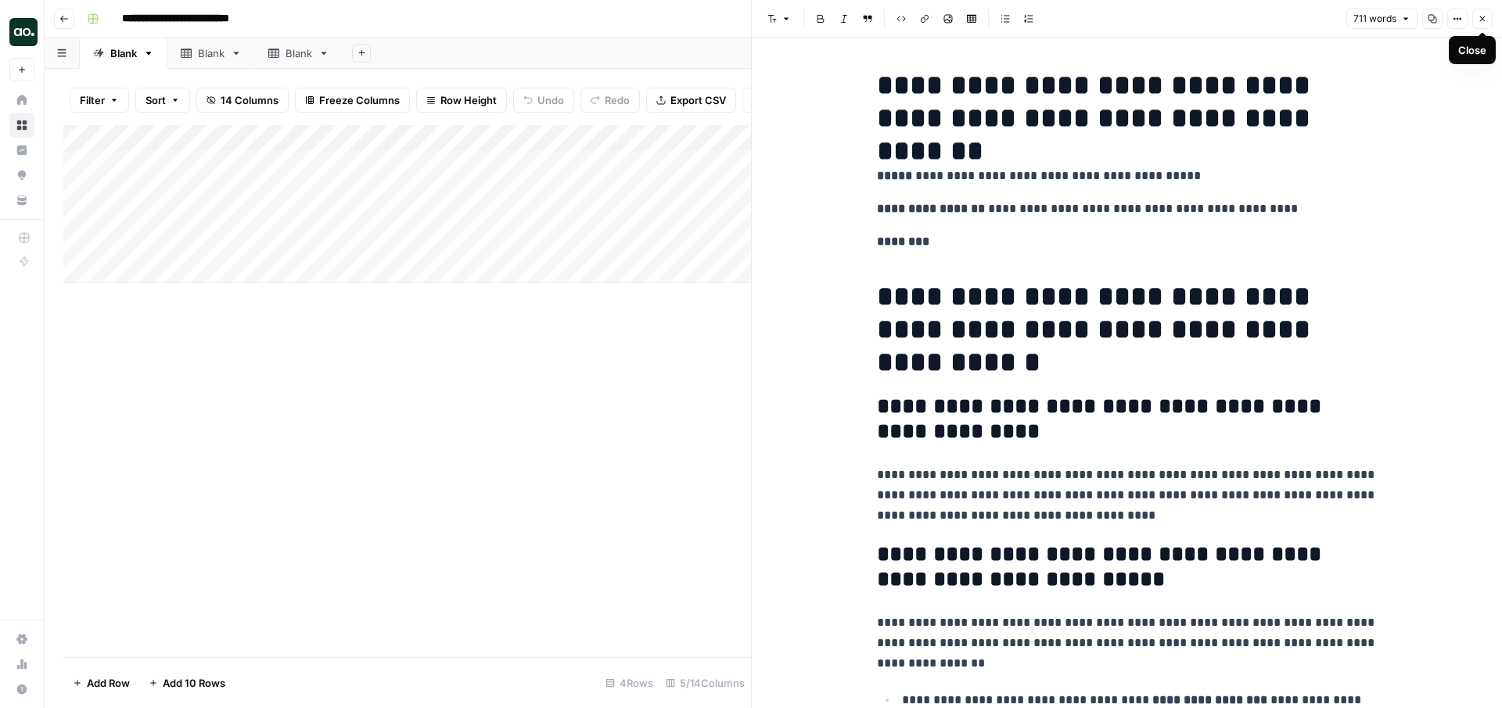
click at [1482, 22] on icon "button" at bounding box center [1482, 18] width 9 height 9
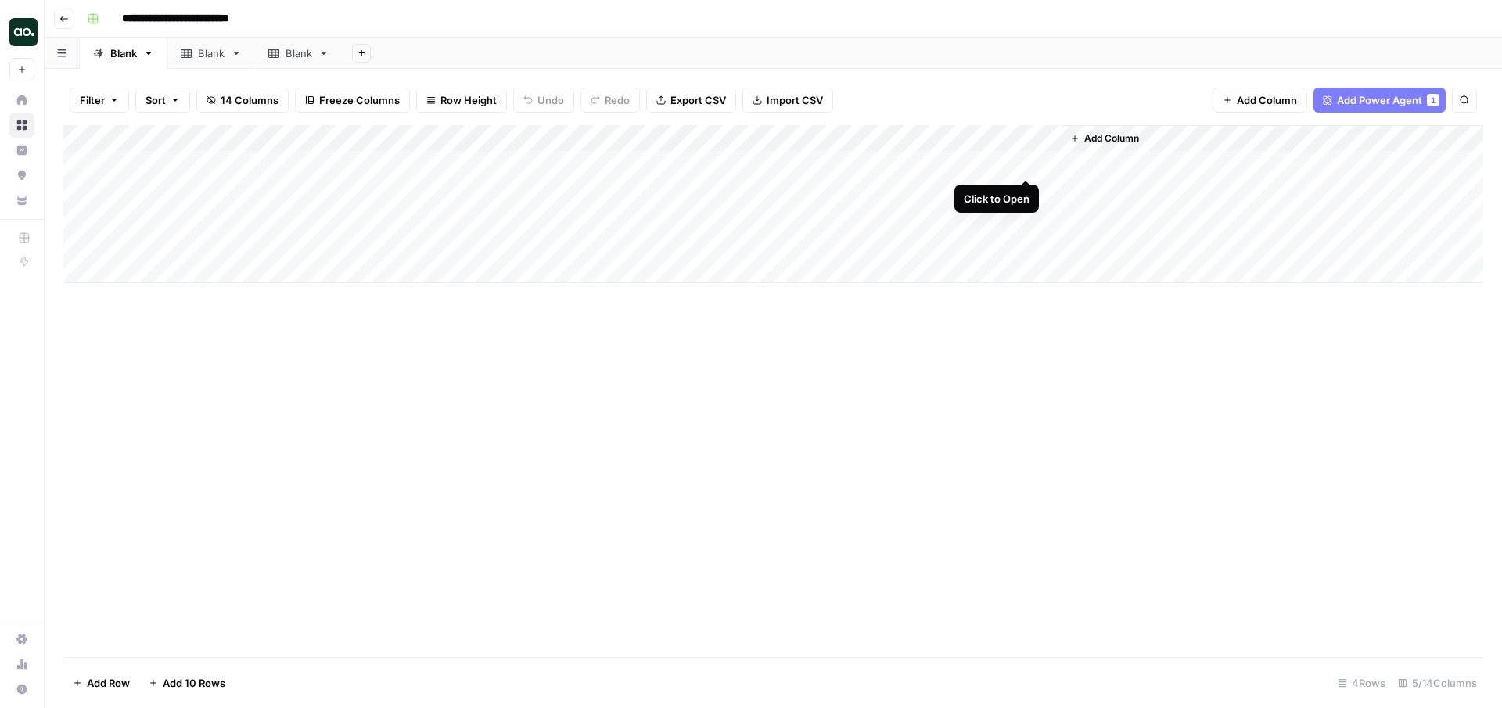
click at [1025, 162] on div "Add Column" at bounding box center [773, 204] width 1420 height 158
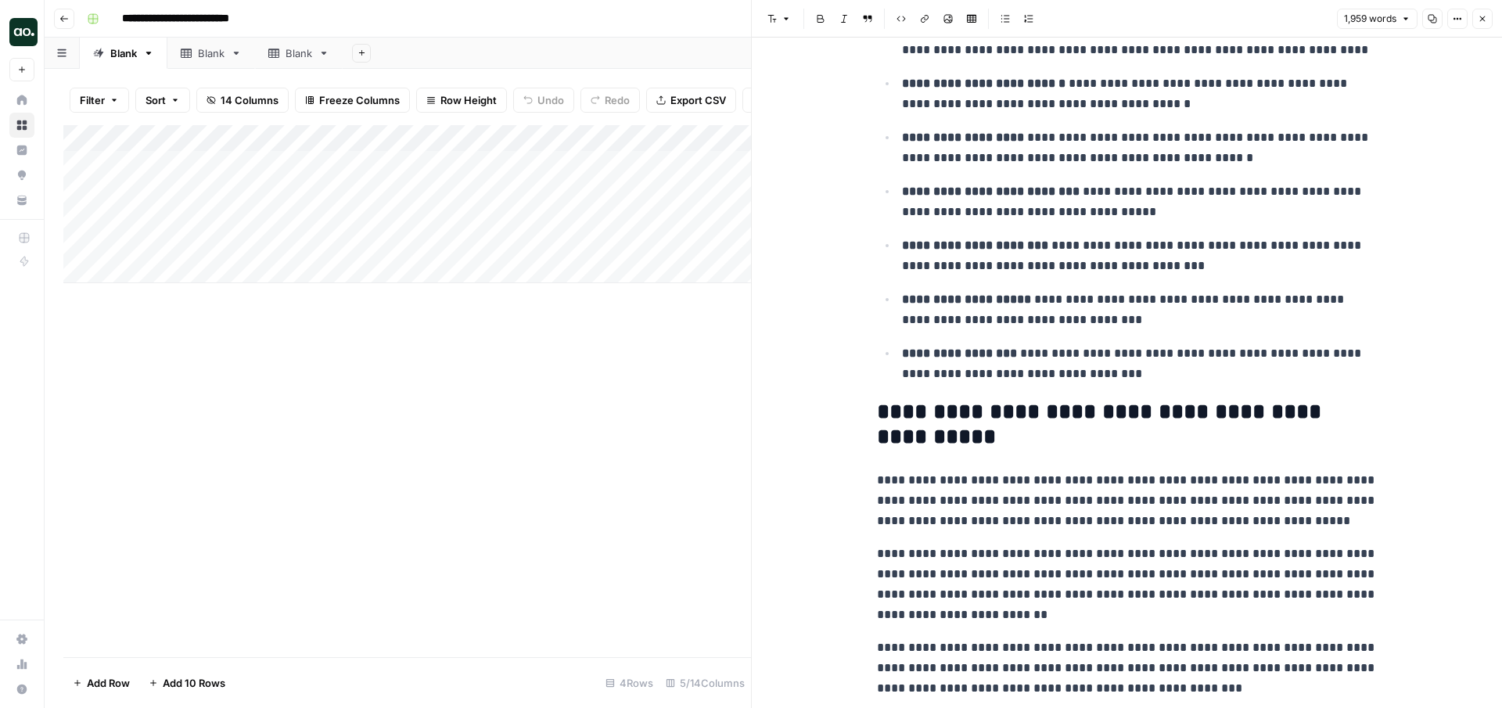
scroll to position [558, 0]
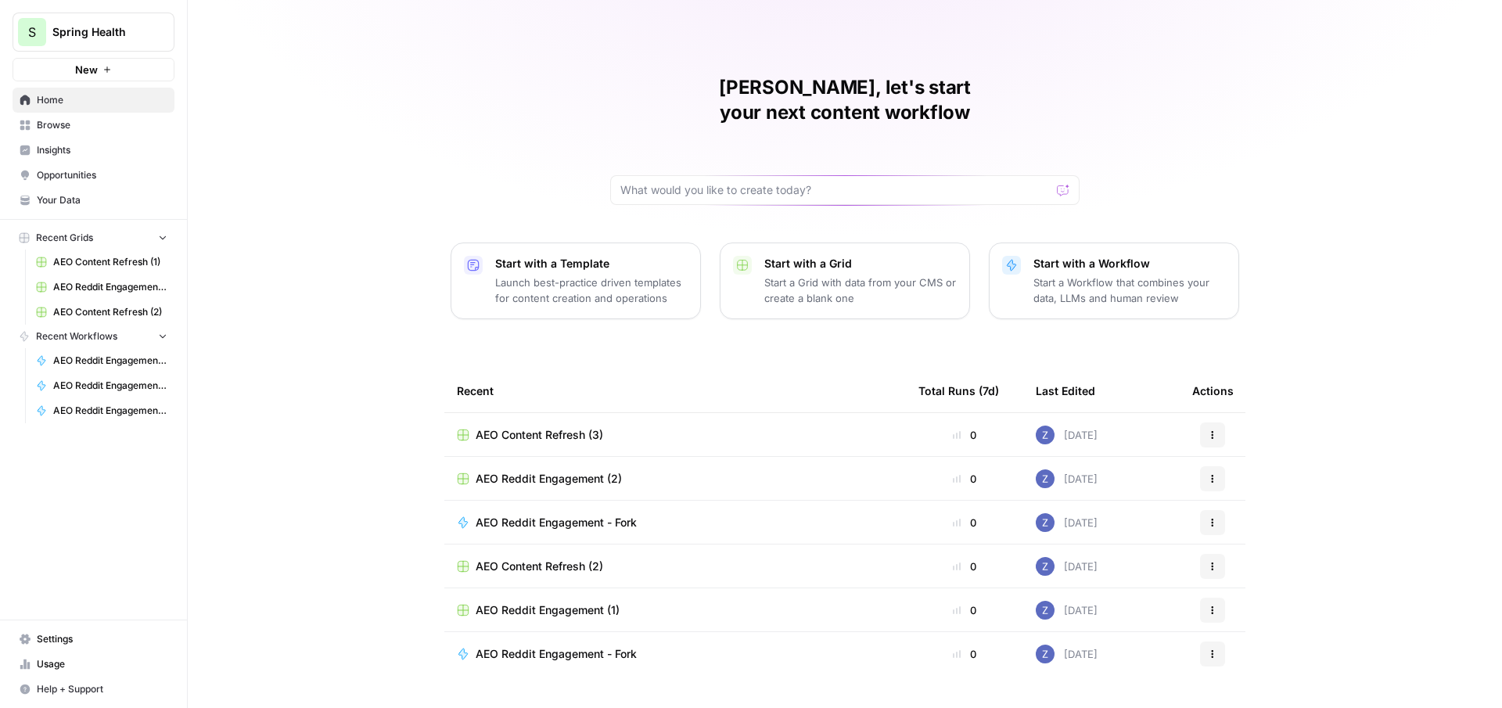
click at [87, 147] on span "Insights" at bounding box center [102, 150] width 131 height 14
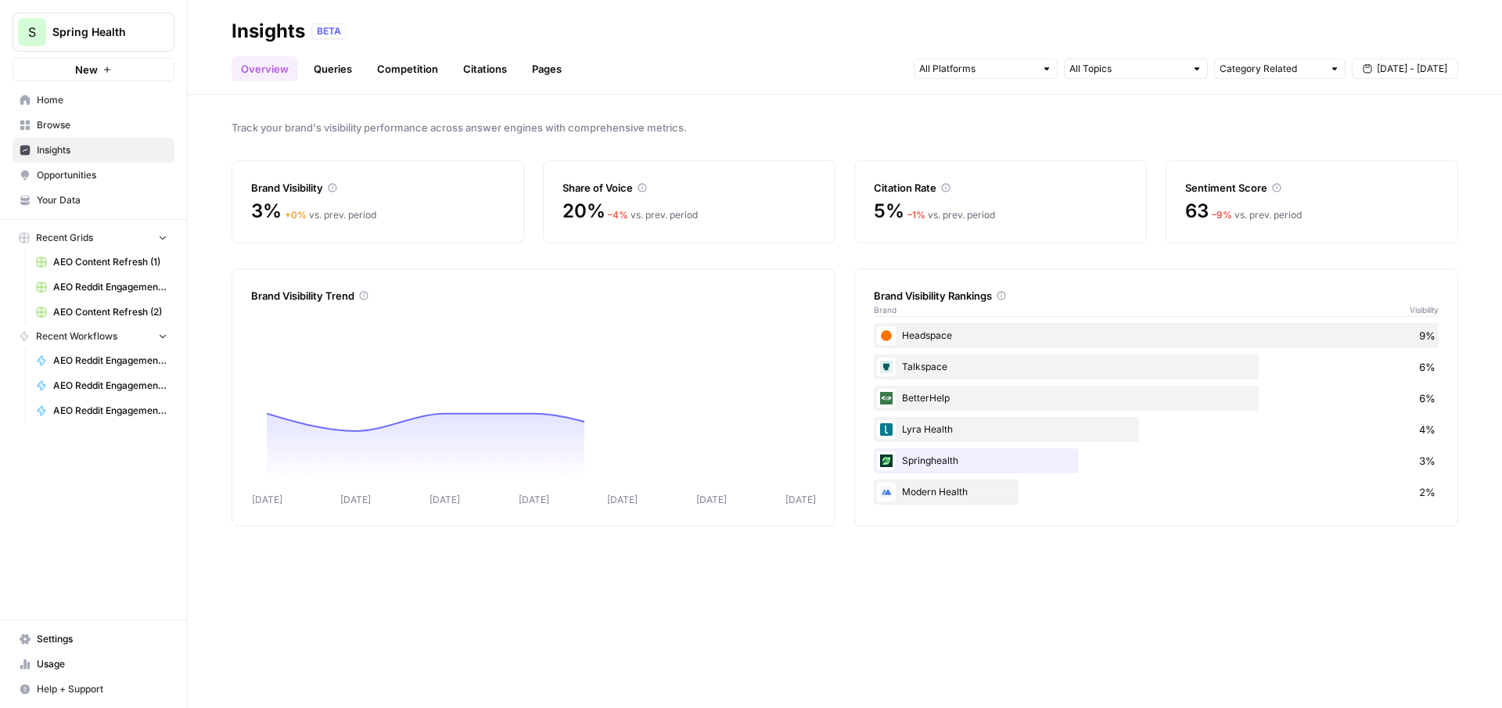
click at [336, 71] on link "Queries" at bounding box center [332, 68] width 57 height 25
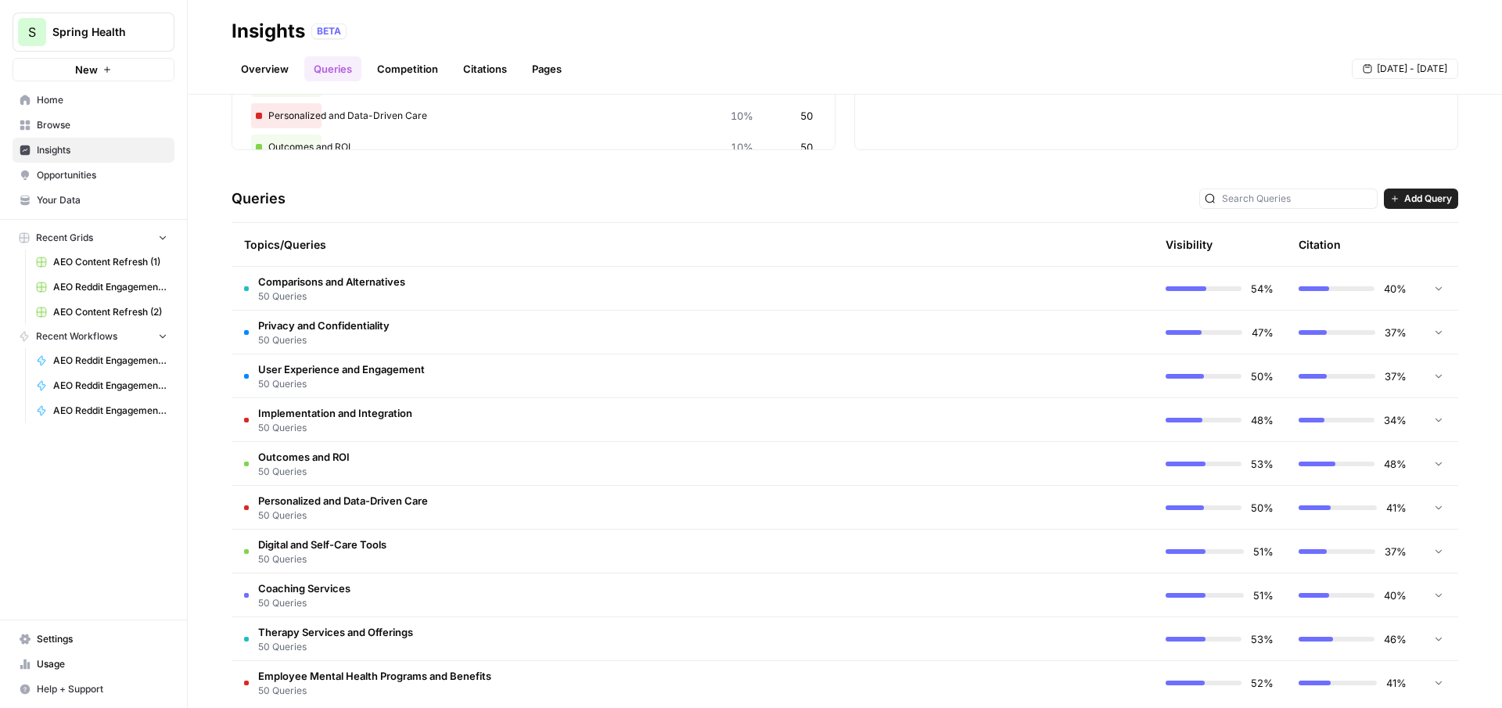
scroll to position [238, 0]
click at [965, 295] on td "Comparisons and Alternatives 50 Queries" at bounding box center [626, 287] width 789 height 43
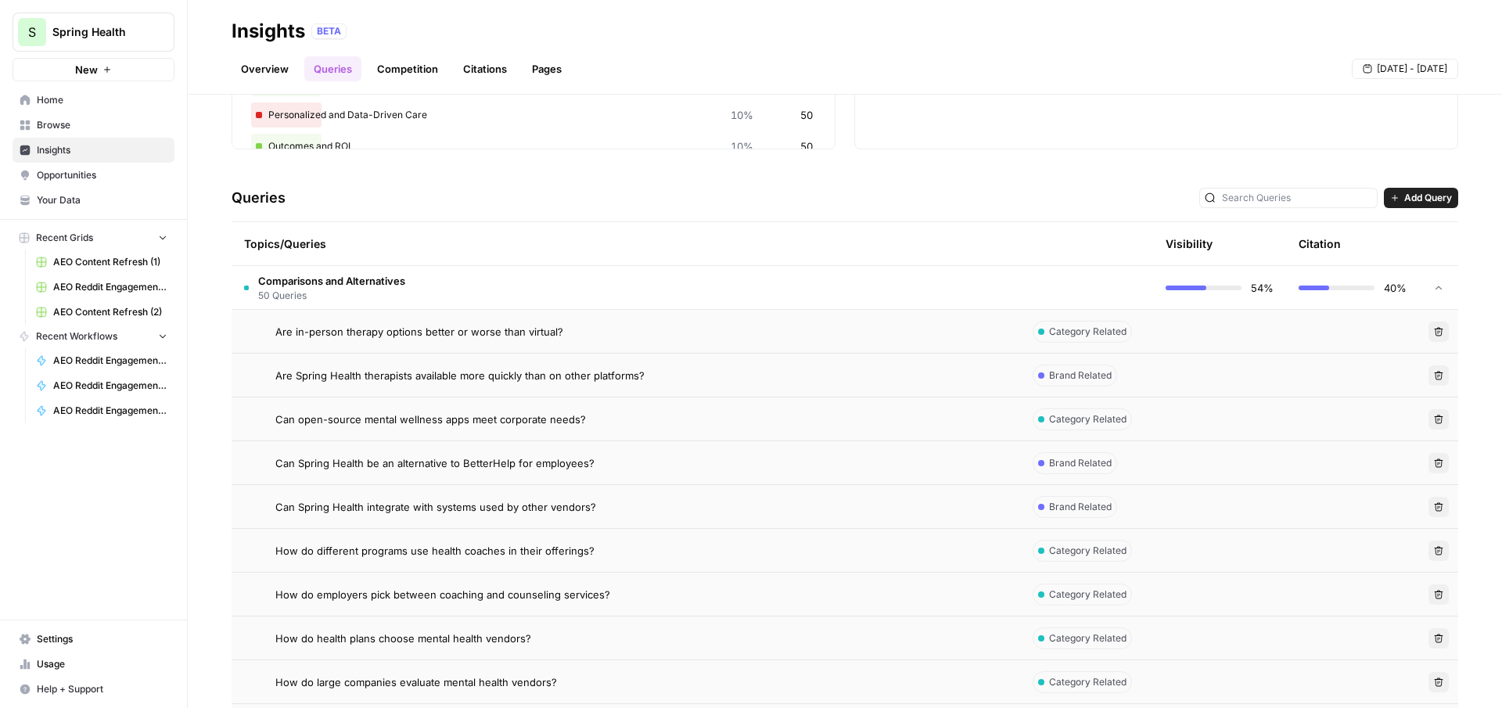
click at [965, 293] on td "Comparisons and Alternatives 50 Queries" at bounding box center [626, 287] width 789 height 43
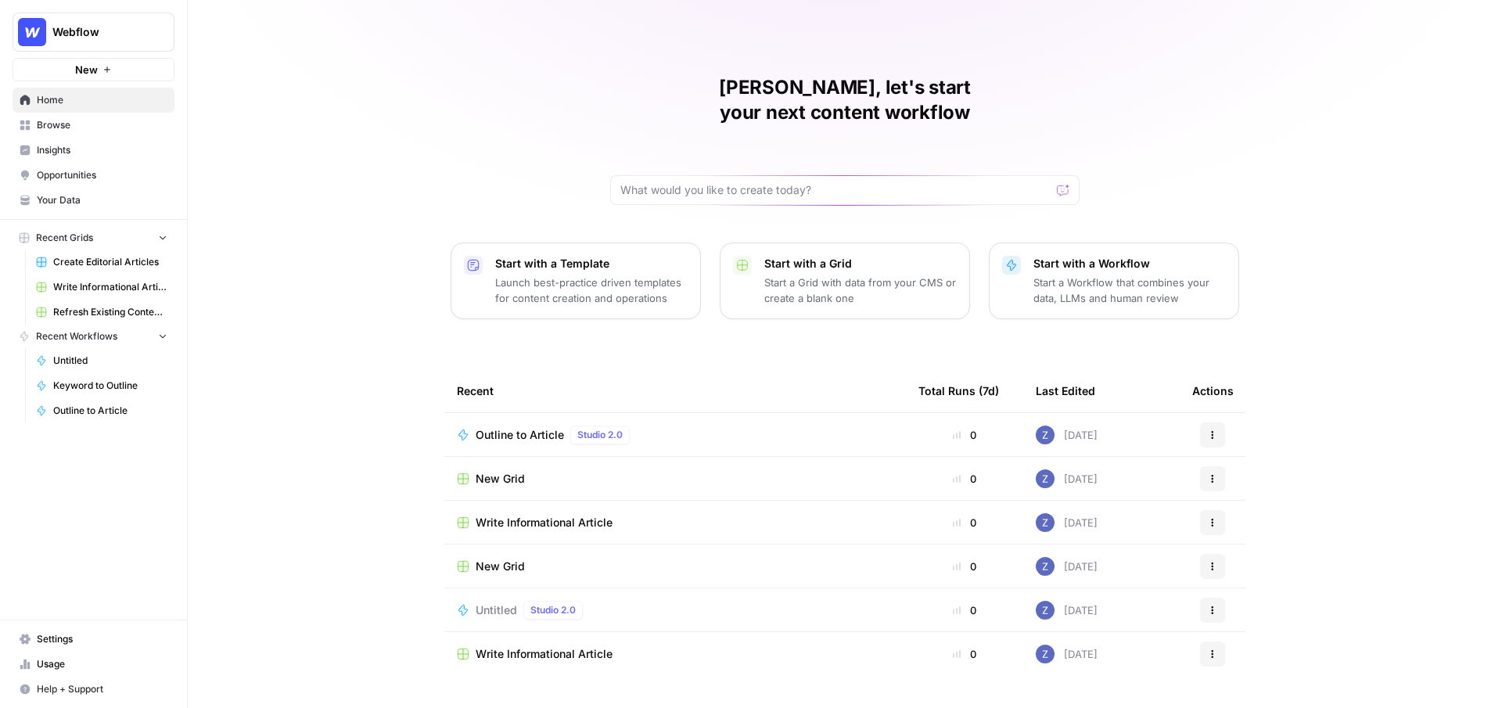
click at [76, 148] on span "Insights" at bounding box center [102, 150] width 131 height 14
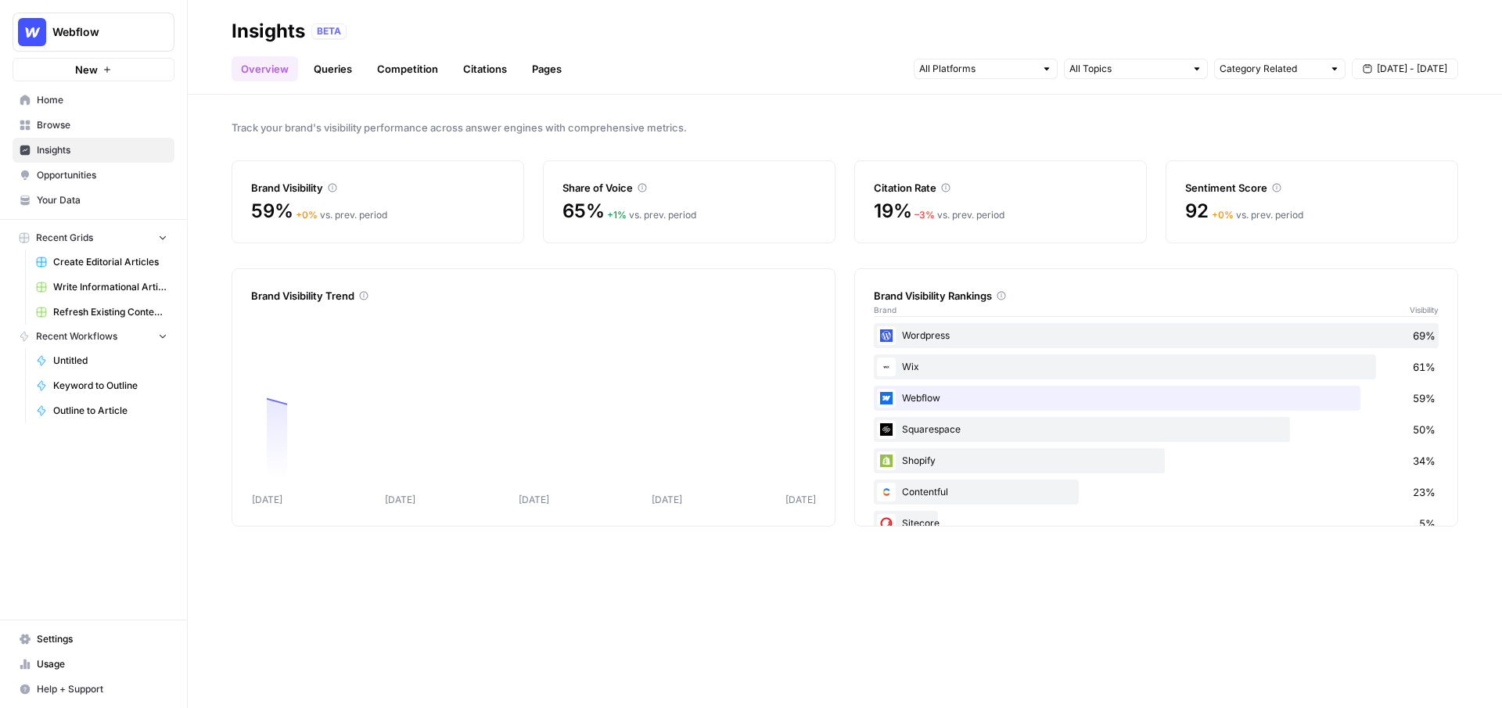
click at [81, 174] on span "Opportunities" at bounding box center [102, 175] width 131 height 14
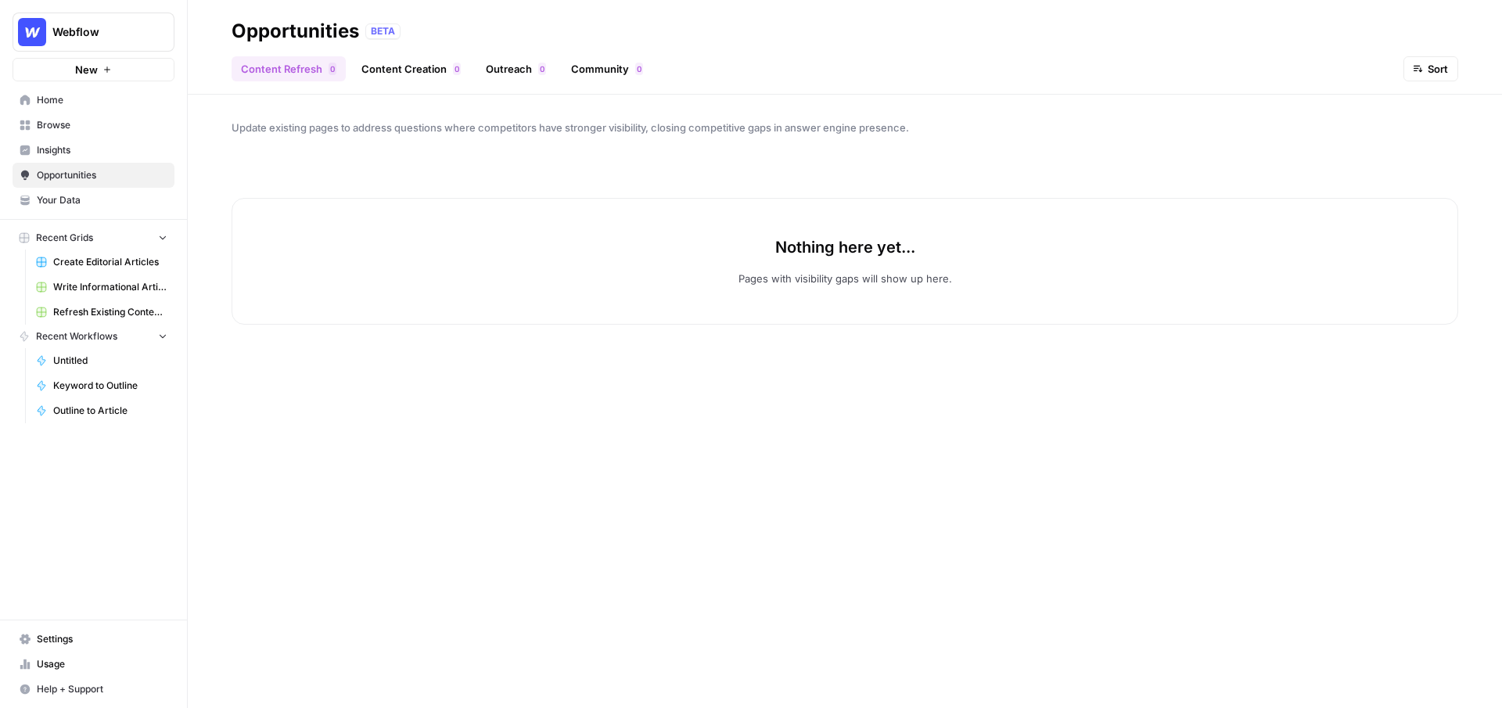
click at [117, 153] on span "Insights" at bounding box center [102, 150] width 131 height 14
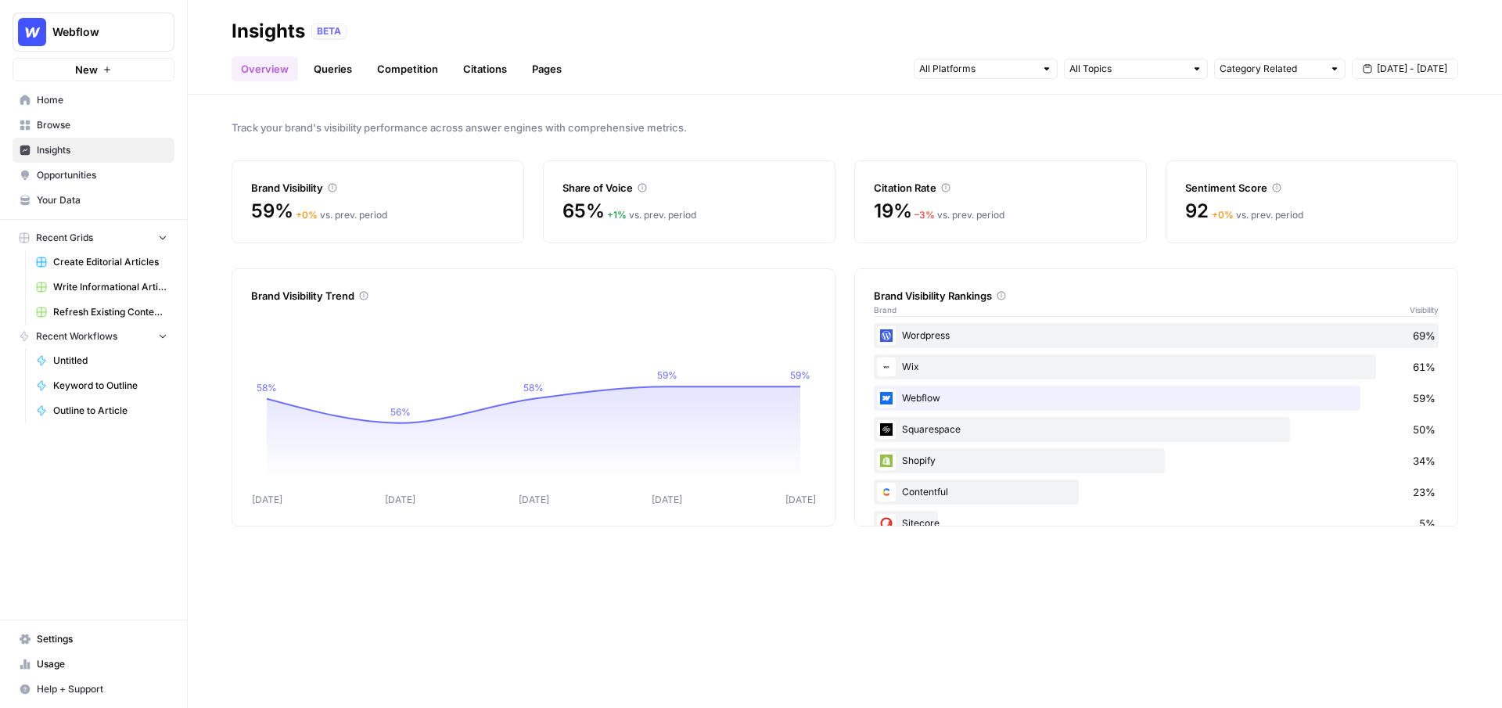
click at [85, 172] on span "Opportunities" at bounding box center [102, 175] width 131 height 14
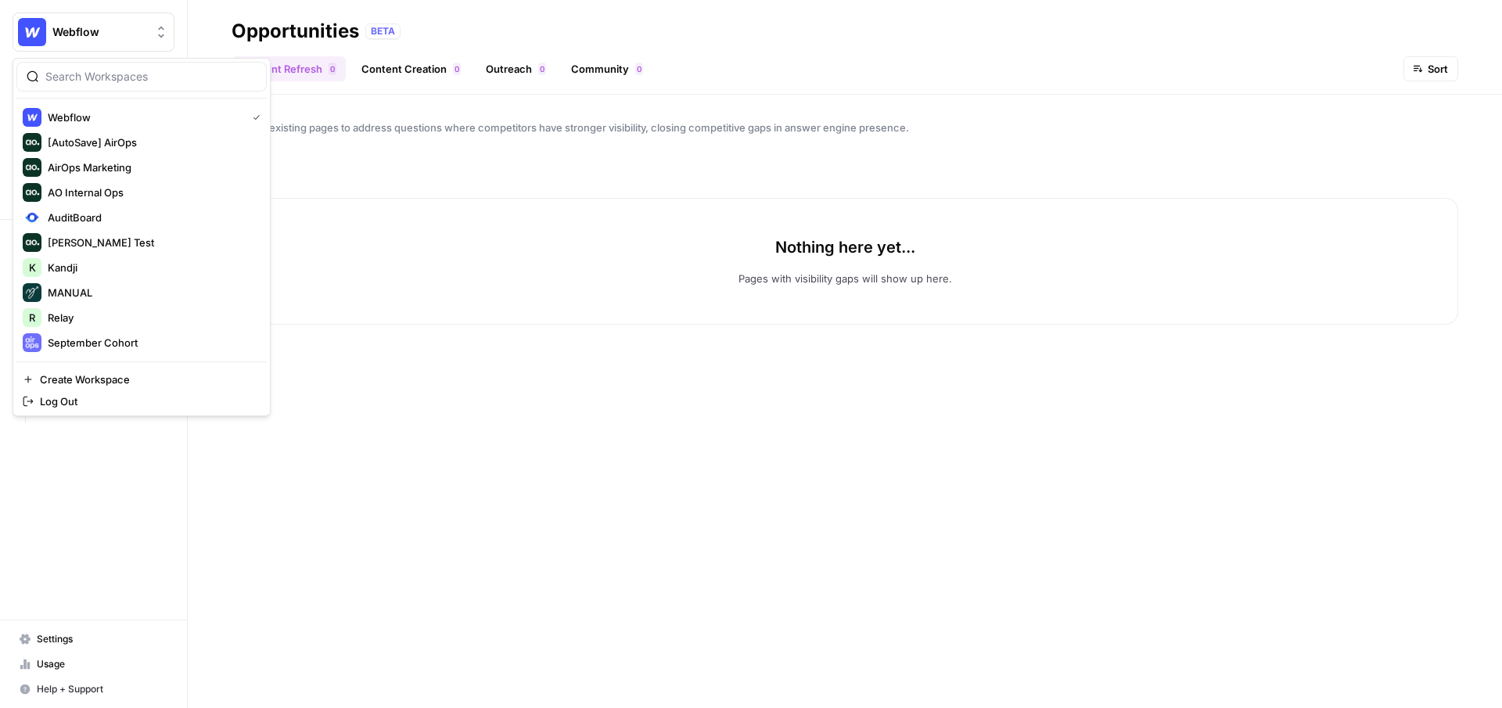
click at [99, 29] on span "Webflow" at bounding box center [99, 32] width 95 height 16
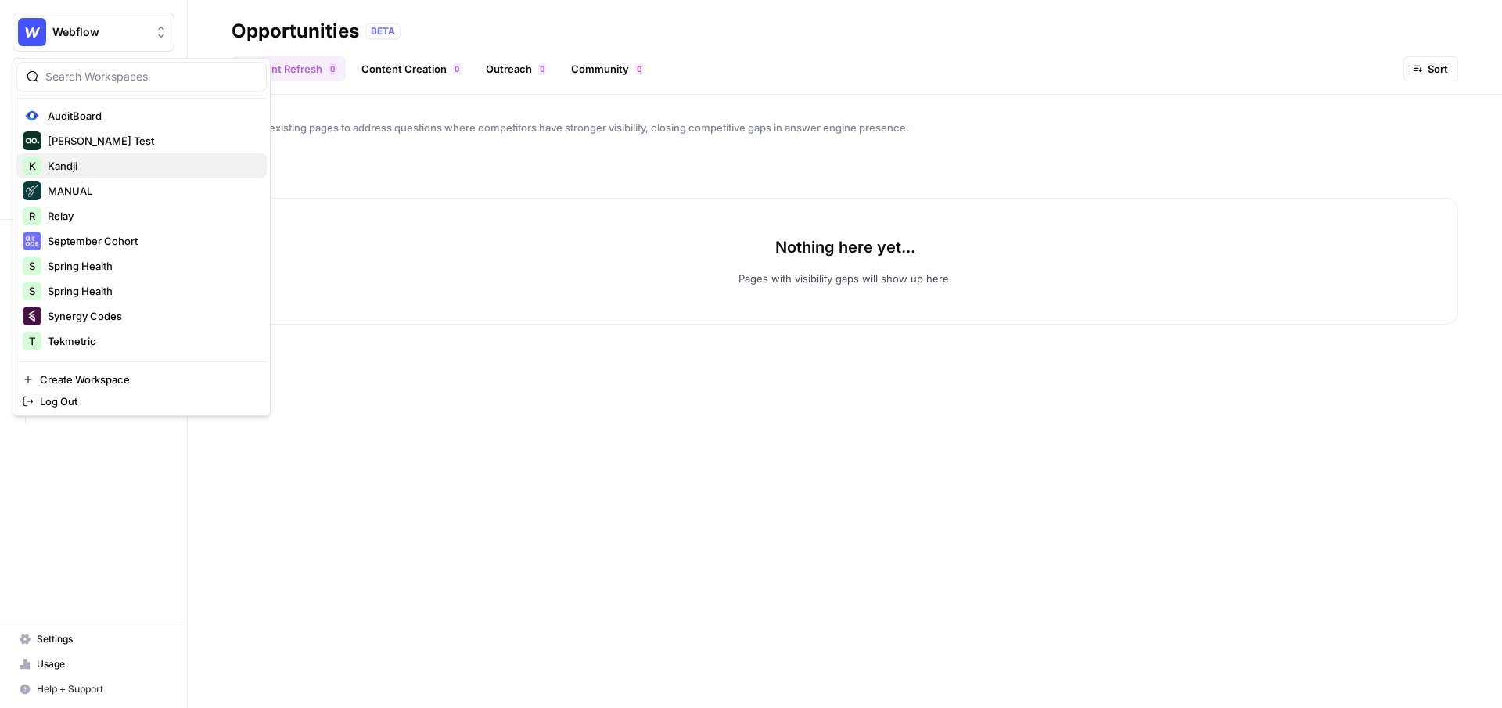
scroll to position [175, 0]
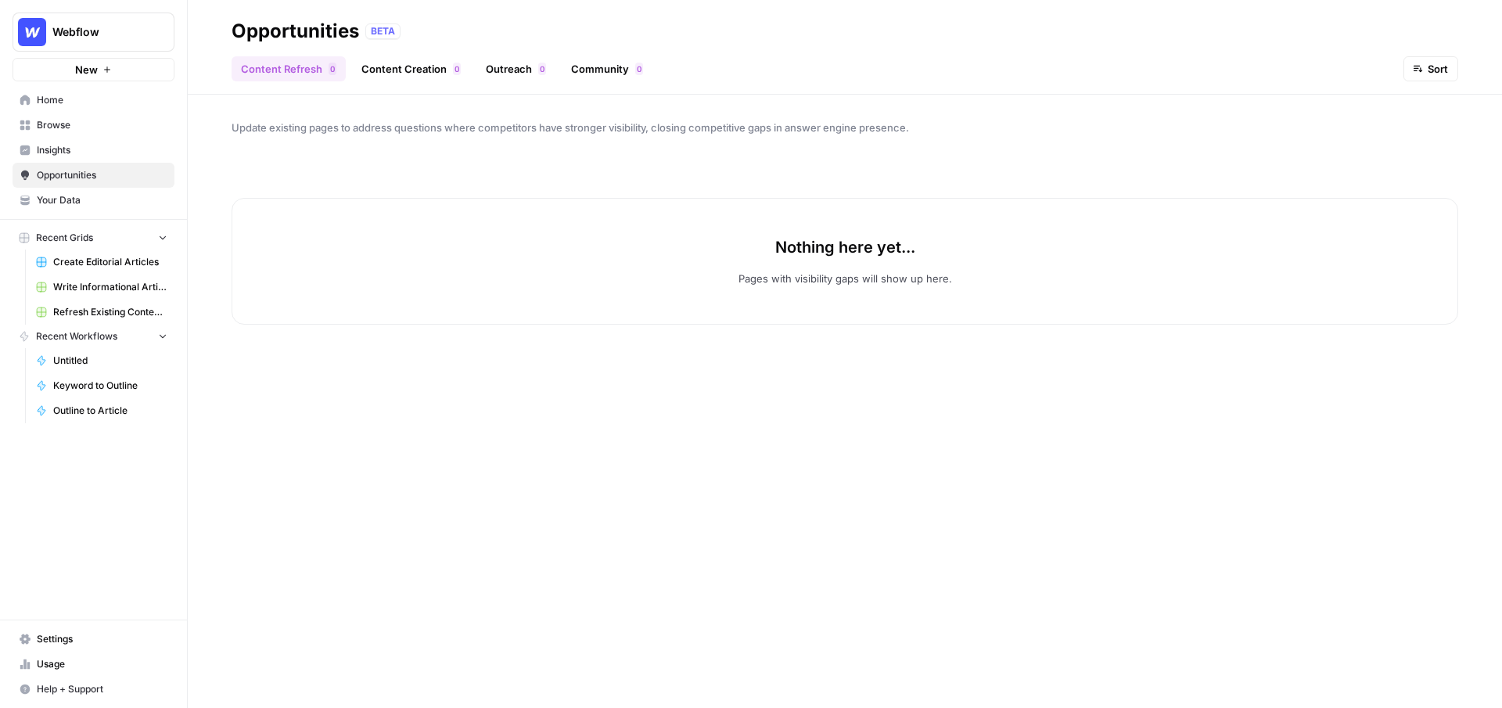
click at [393, 152] on div "Update existing pages to address questions where competitors have stronger visi…" at bounding box center [845, 401] width 1314 height 613
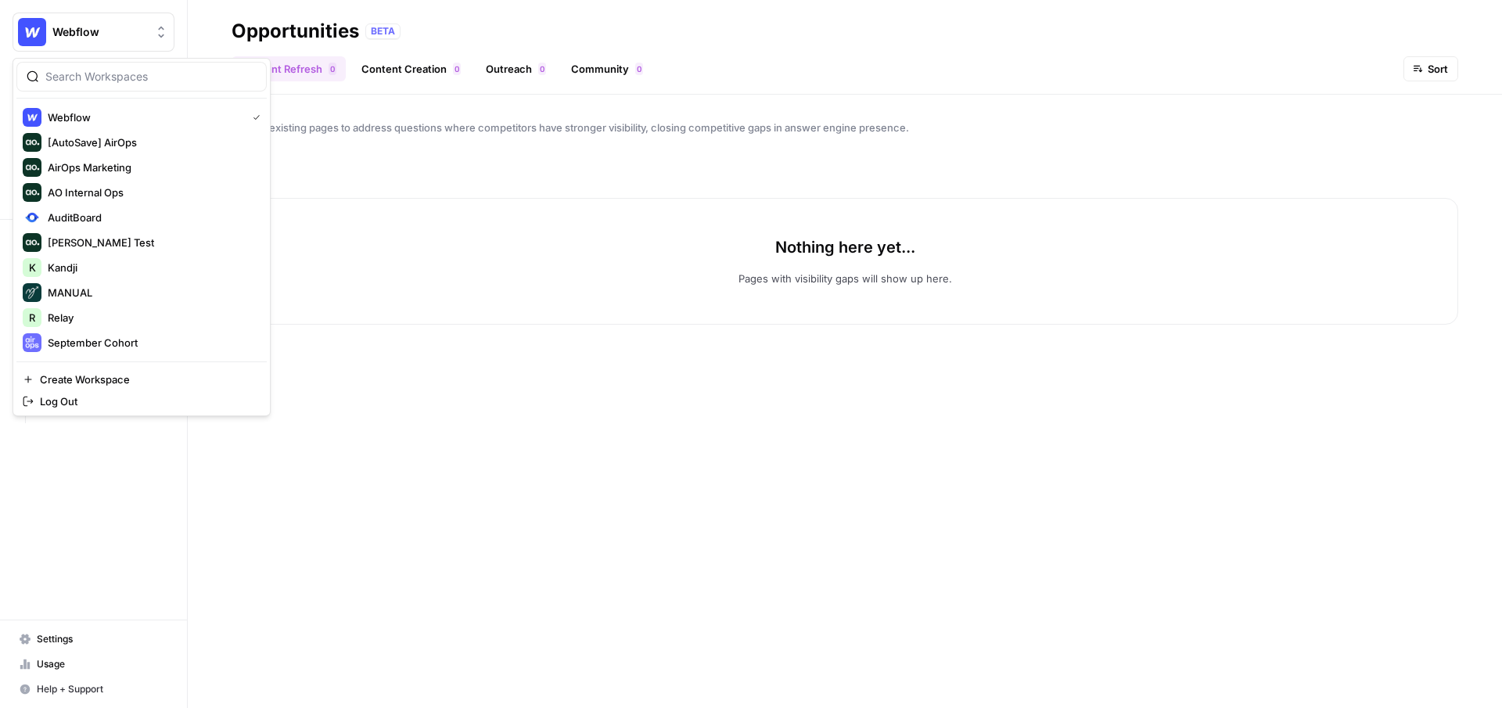
click at [107, 36] on span "Webflow" at bounding box center [99, 32] width 95 height 16
